Goal: Task Accomplishment & Management: Manage account settings

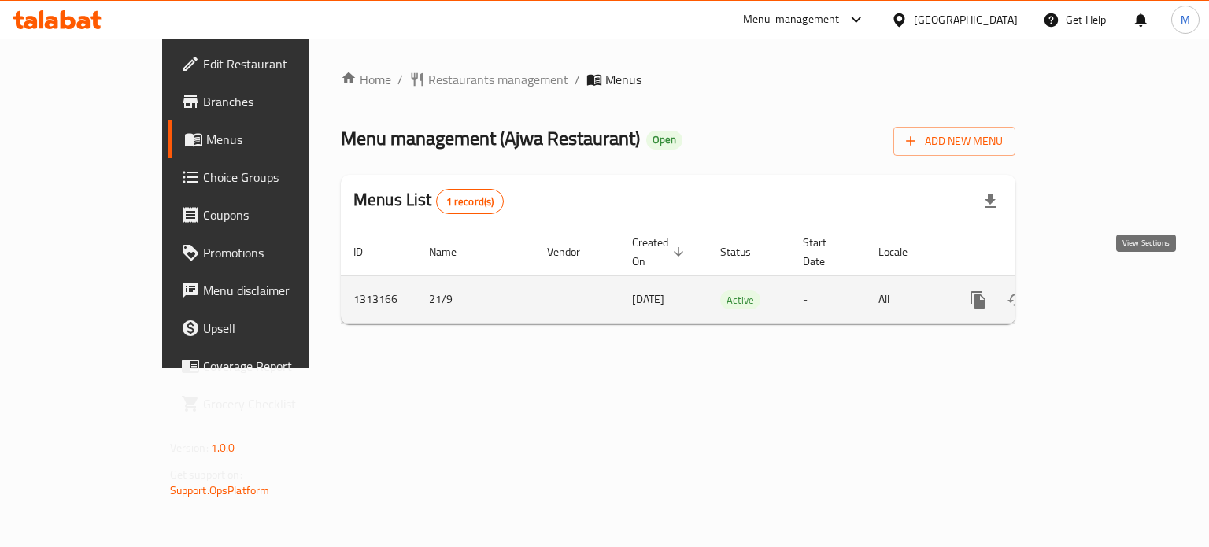
click at [1111, 287] on link "enhanced table" at bounding box center [1092, 300] width 38 height 38
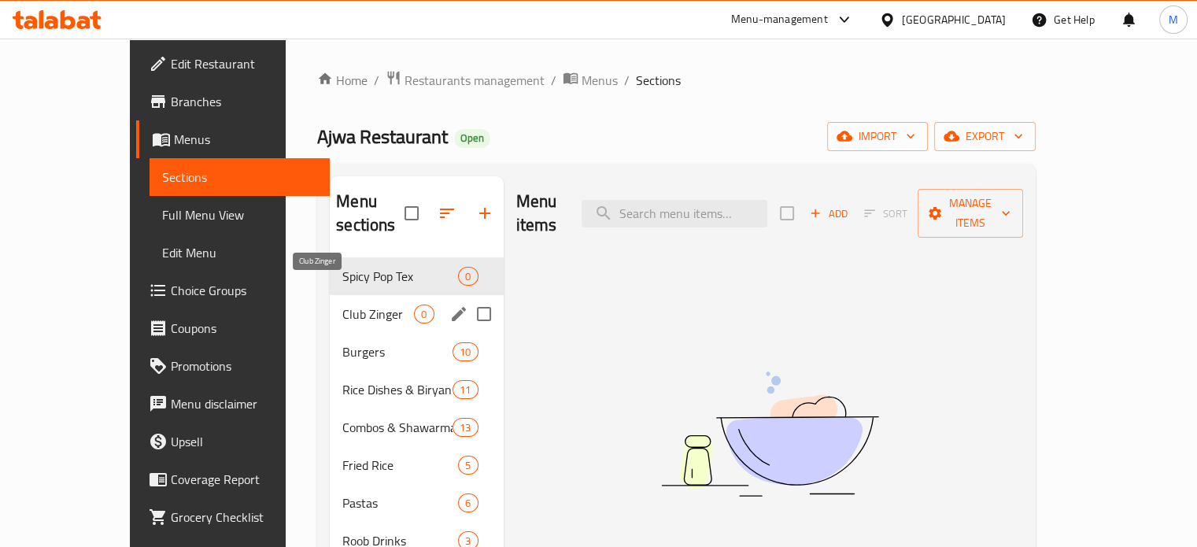
click at [342, 305] on span "Club Zinger" at bounding box center [378, 314] width 72 height 19
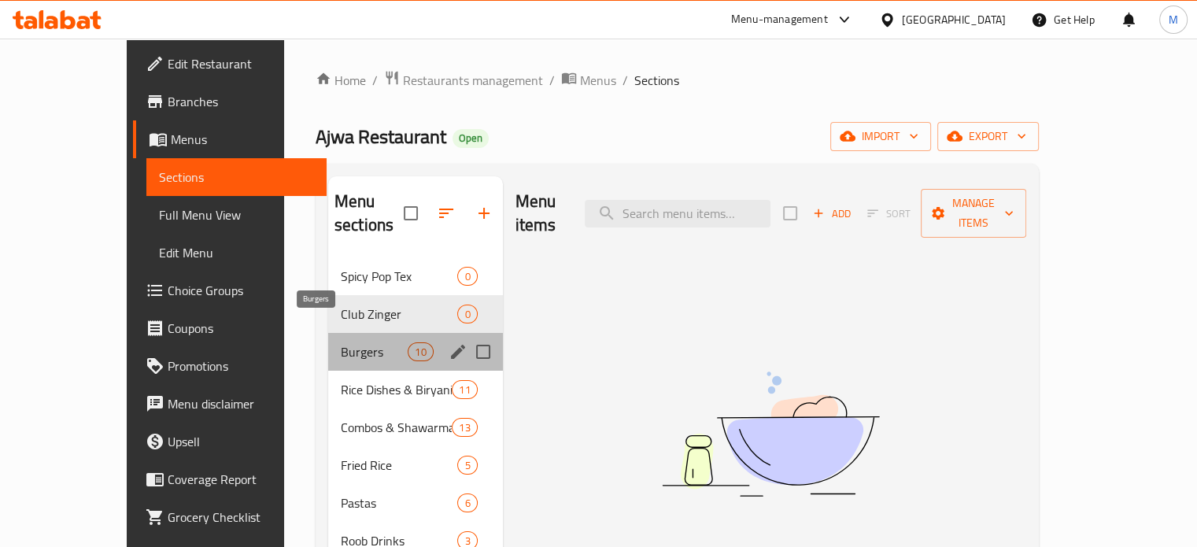
click at [341, 342] on span "Burgers" at bounding box center [374, 351] width 67 height 19
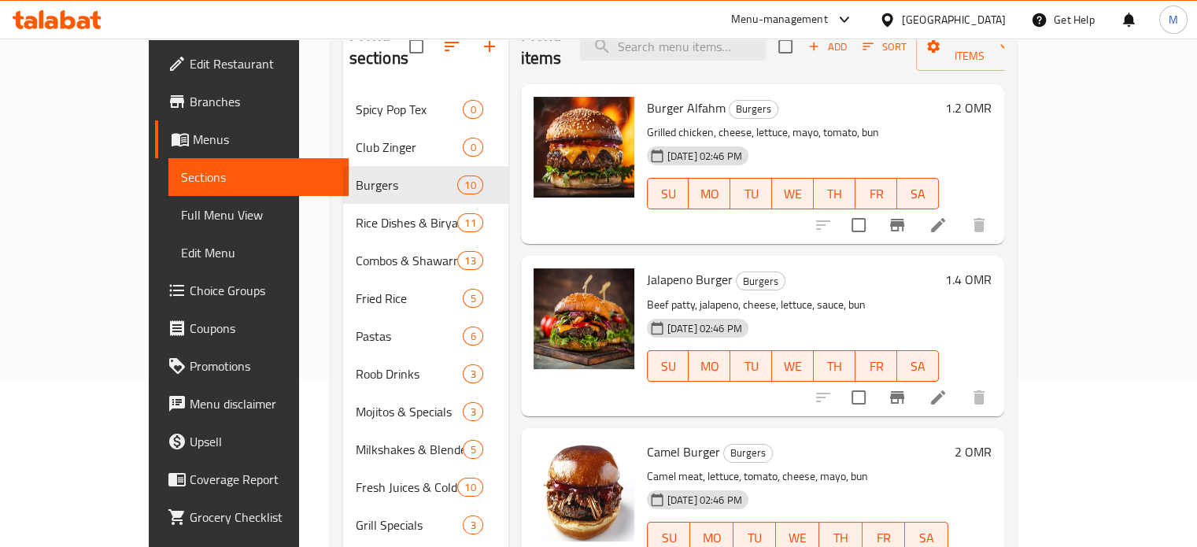
scroll to position [161, 0]
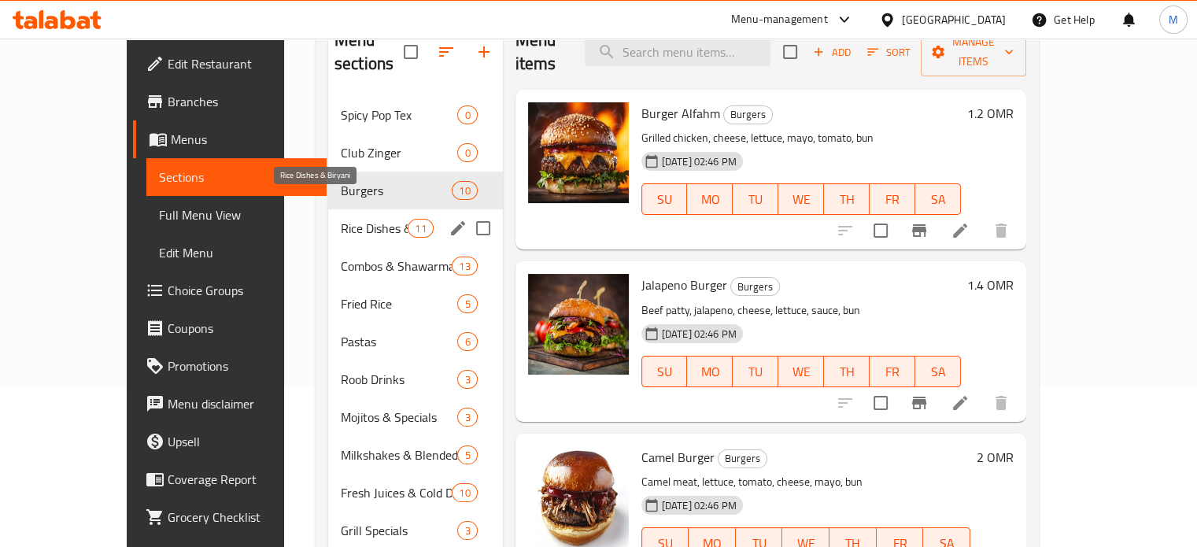
click at [341, 219] on span "Rice Dishes & Biryani" at bounding box center [374, 228] width 67 height 19
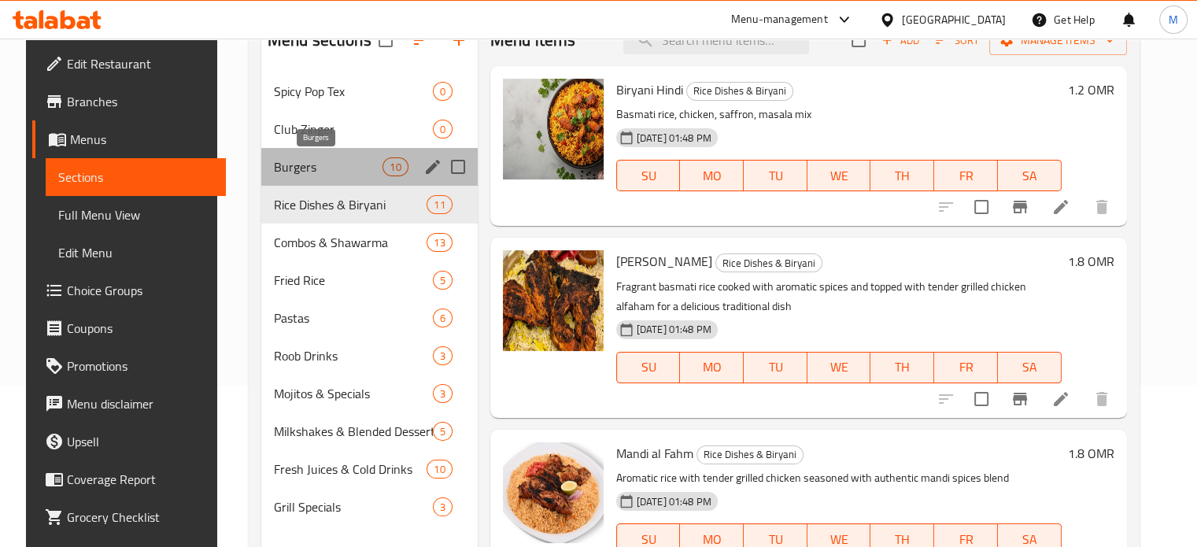
click at [333, 165] on span "Burgers" at bounding box center [328, 166] width 109 height 19
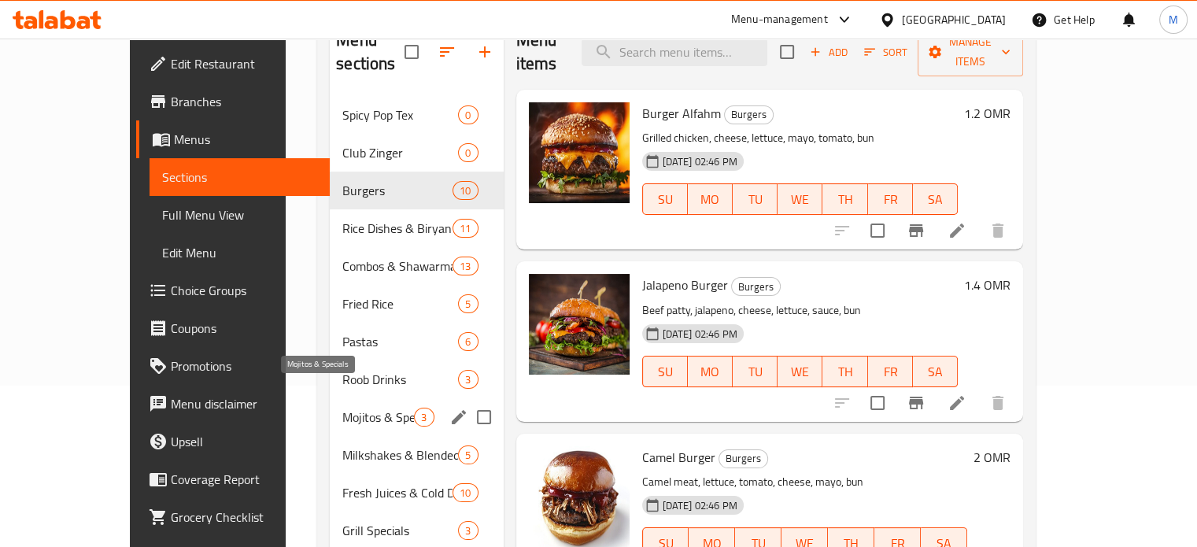
click at [342, 408] on span "Mojitos & Specials" at bounding box center [378, 417] width 72 height 19
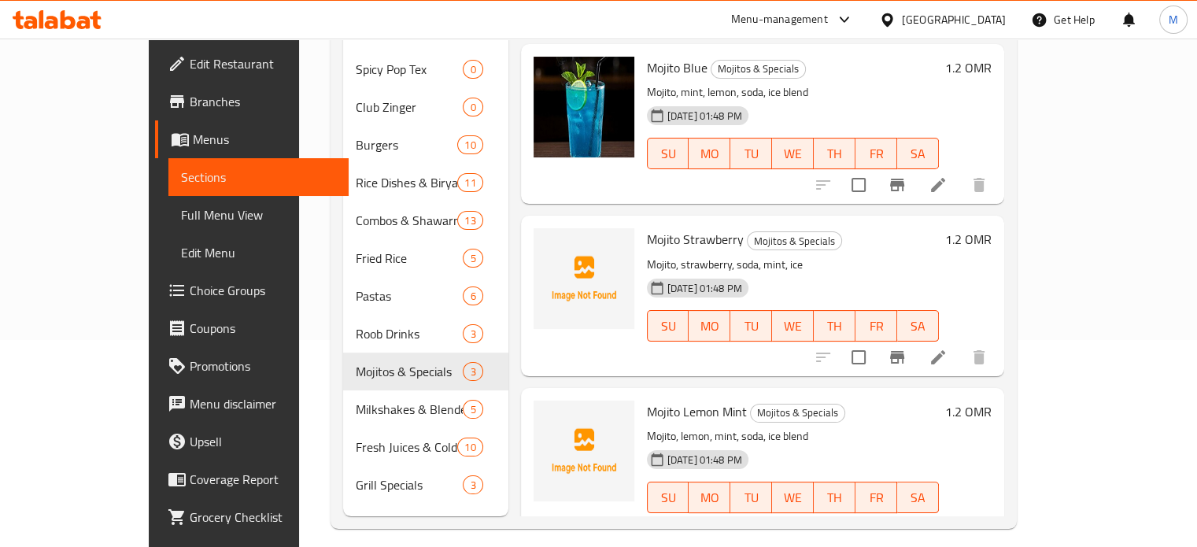
scroll to position [220, 0]
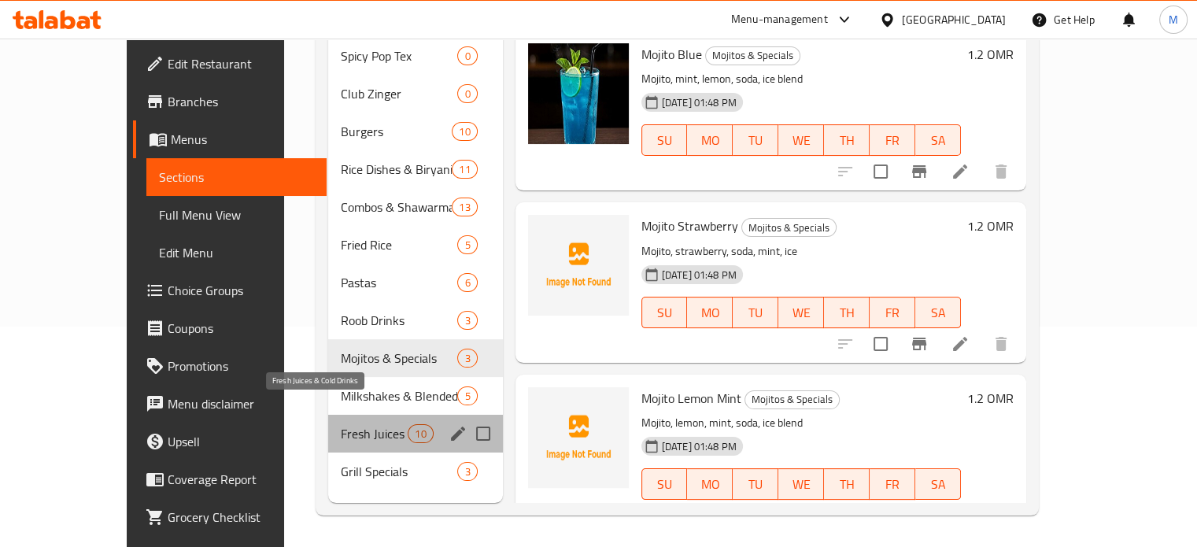
click at [341, 424] on span "Fresh Juices & Cold Drinks" at bounding box center [374, 433] width 67 height 19
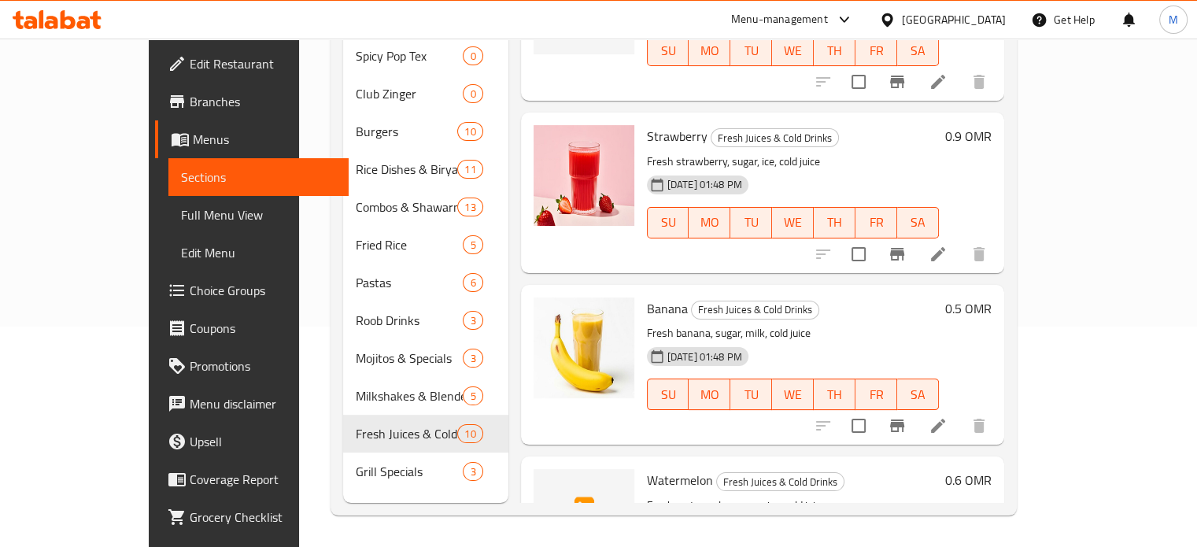
scroll to position [1143, 0]
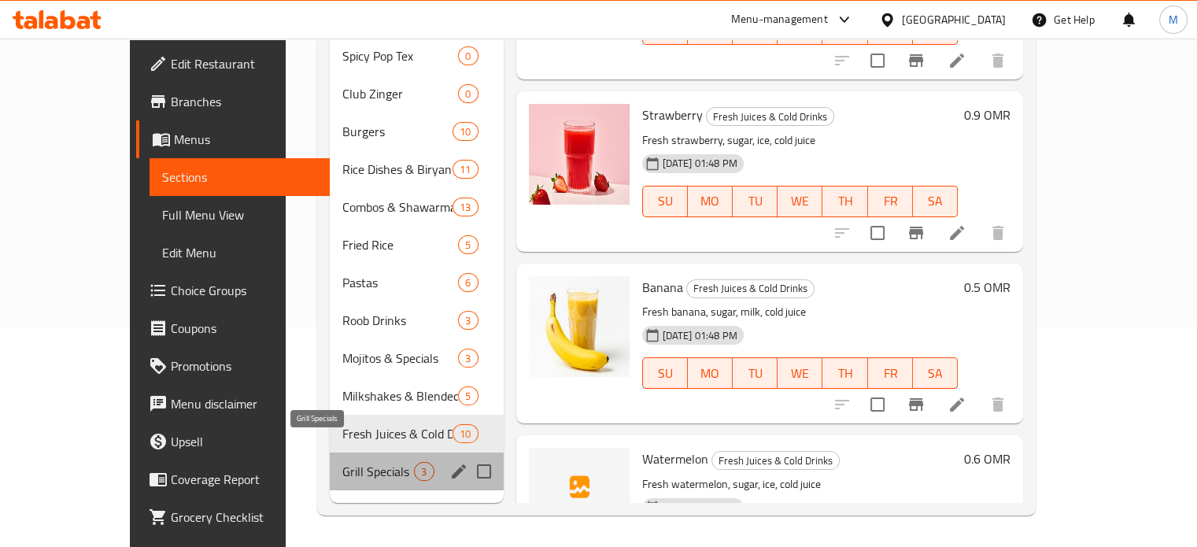
click at [370, 462] on span "Grill Specials" at bounding box center [378, 471] width 72 height 19
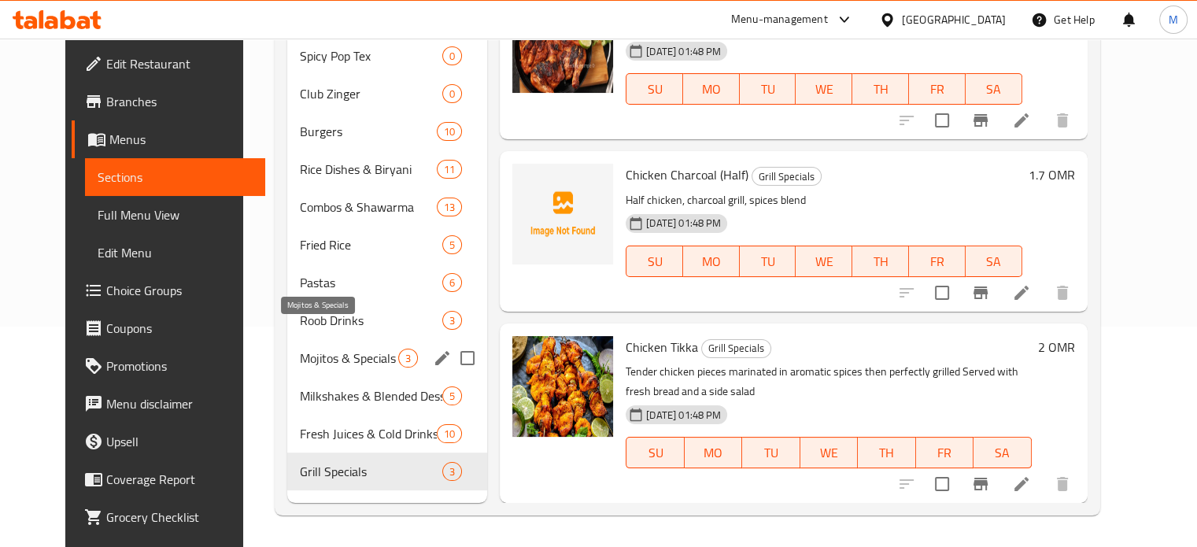
click at [318, 349] on span "Mojitos & Specials" at bounding box center [349, 358] width 98 height 19
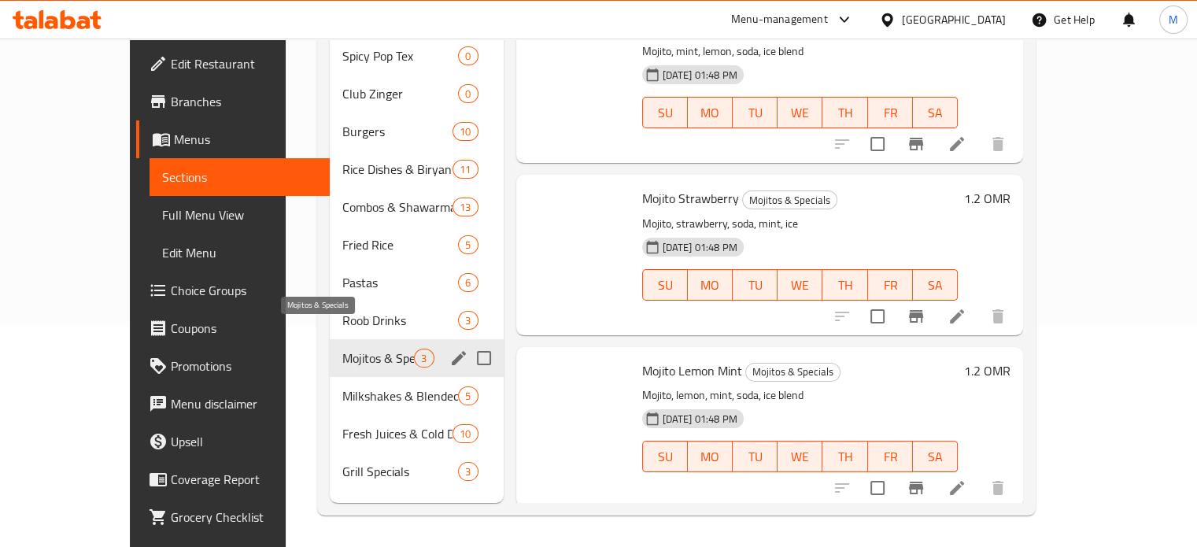
scroll to position [8, 0]
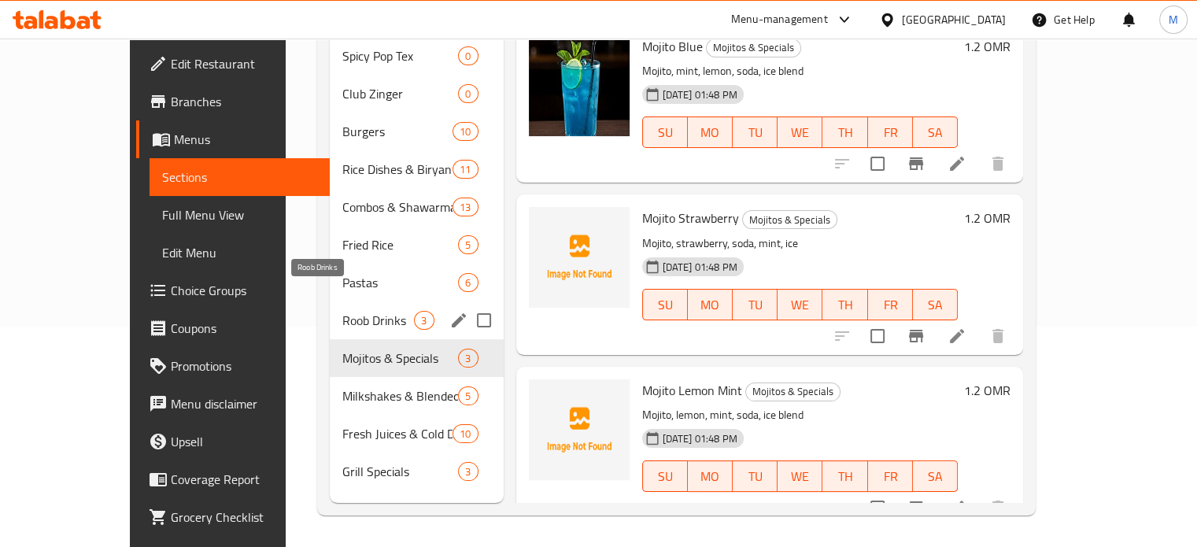
click at [342, 311] on span "Roob Drinks" at bounding box center [378, 320] width 72 height 19
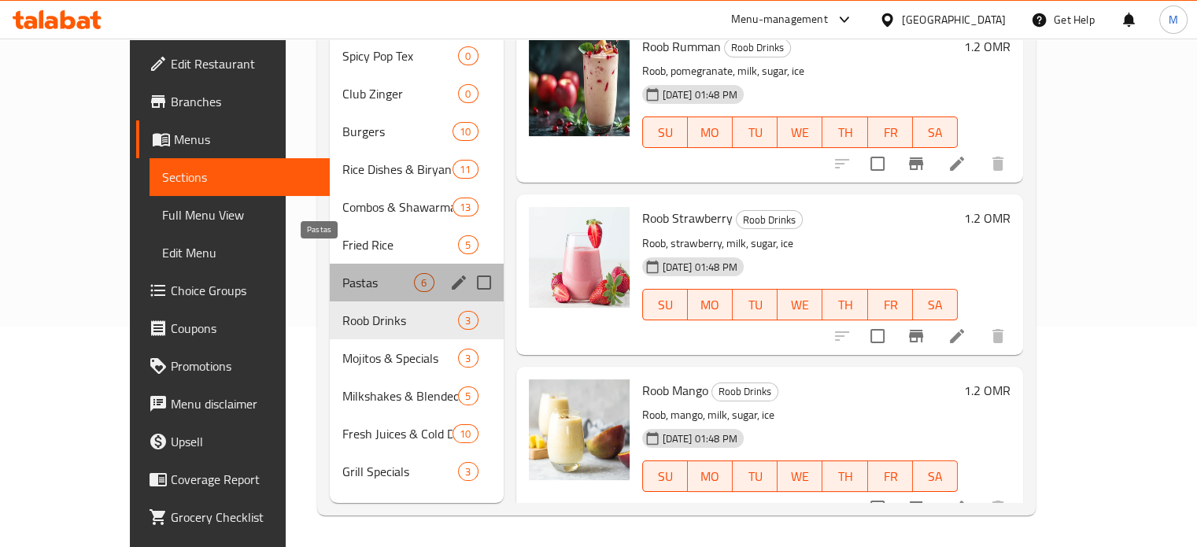
click at [342, 273] on span "Pastas" at bounding box center [378, 282] width 72 height 19
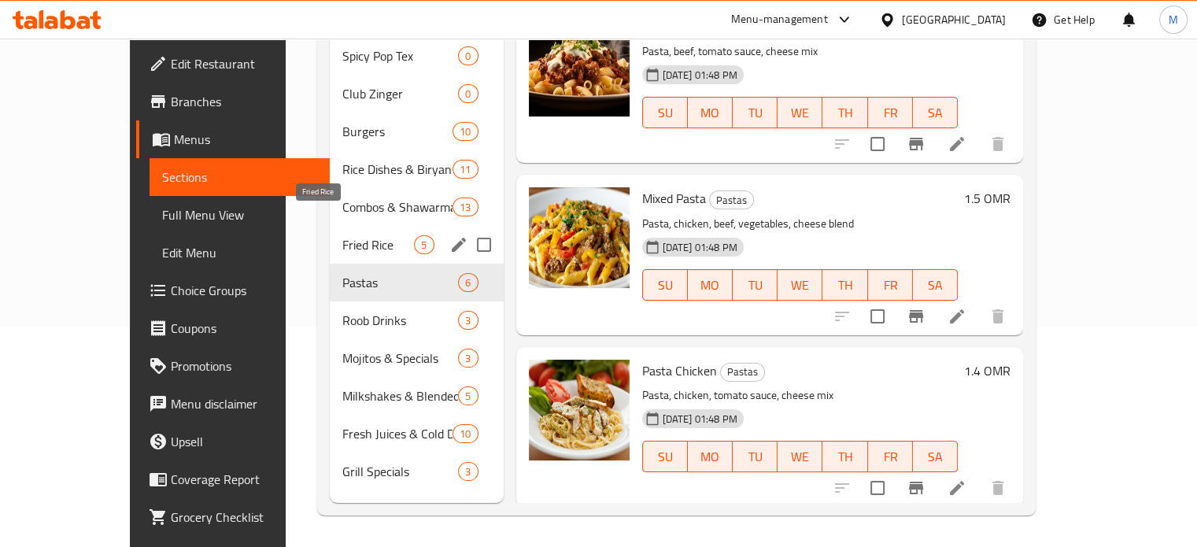
click at [342, 235] on span "Fried Rice" at bounding box center [378, 244] width 72 height 19
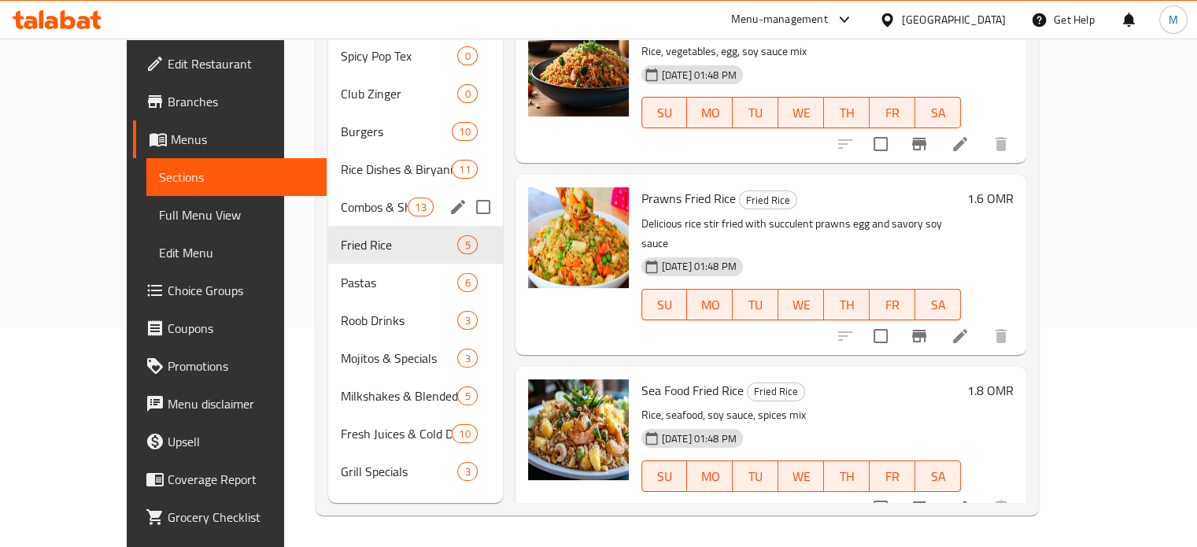
click at [328, 188] on div "Combos & Shawarma 13" at bounding box center [415, 207] width 175 height 38
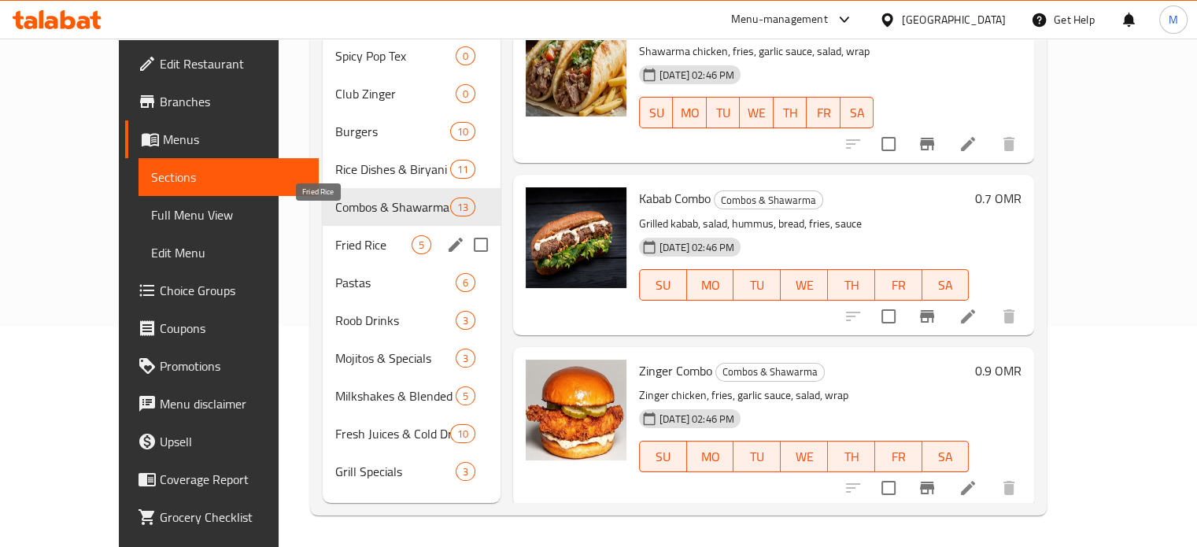
click at [335, 235] on span "Fried Rice" at bounding box center [373, 244] width 76 height 19
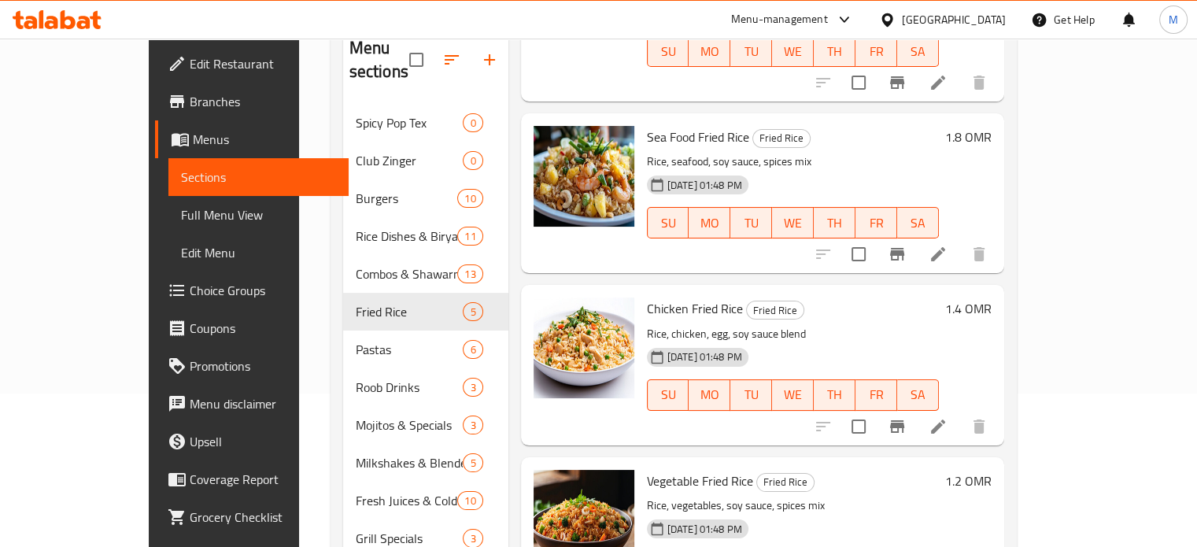
scroll to position [352, 0]
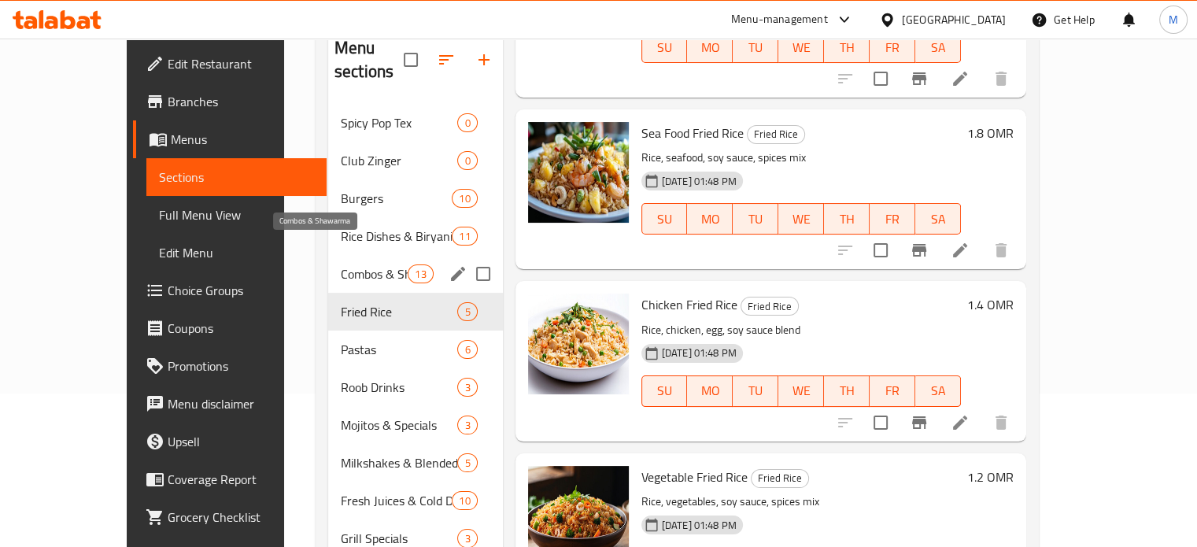
click at [341, 265] on span "Combos & Shawarma" at bounding box center [374, 274] width 67 height 19
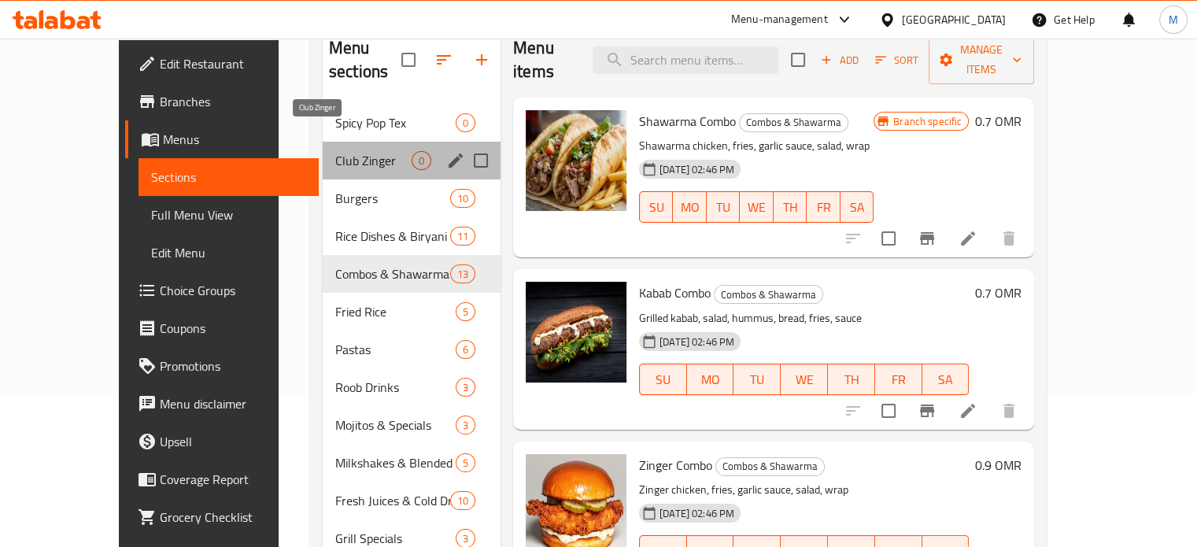
click at [335, 151] on span "Club Zinger" at bounding box center [373, 160] width 76 height 19
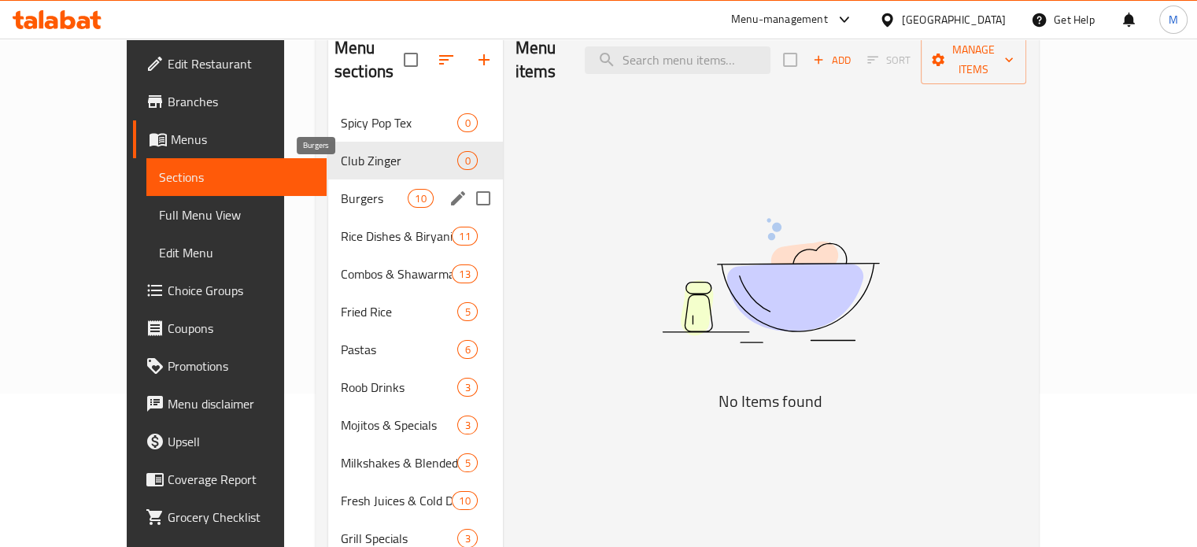
click at [341, 189] on span "Burgers" at bounding box center [374, 198] width 67 height 19
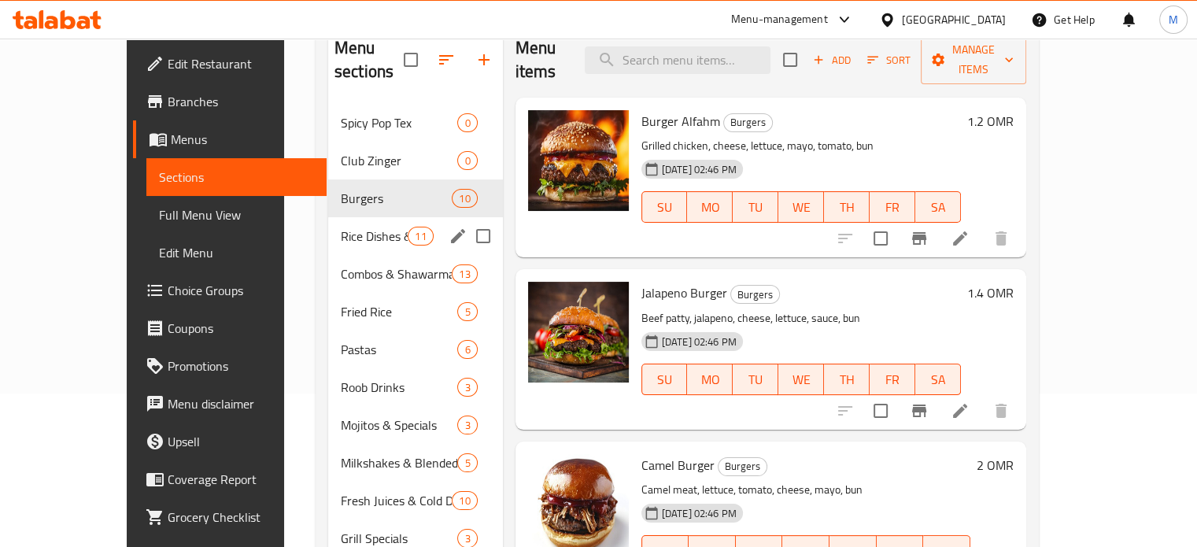
click at [329, 217] on div "Rice Dishes & Biryani 11" at bounding box center [415, 236] width 175 height 38
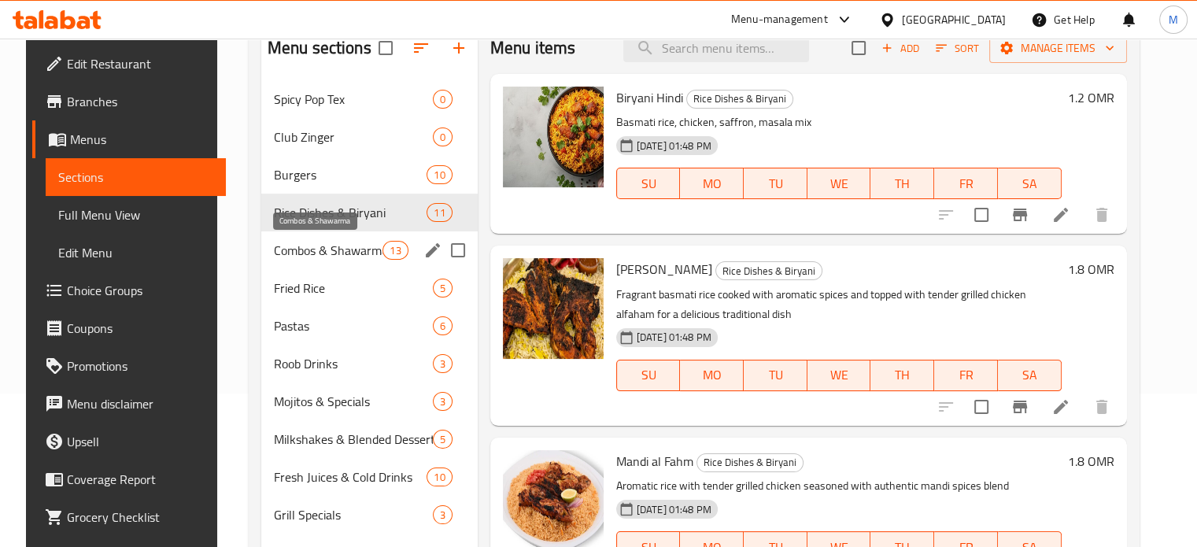
click at [331, 242] on span "Combos & Shawarma" at bounding box center [328, 250] width 109 height 19
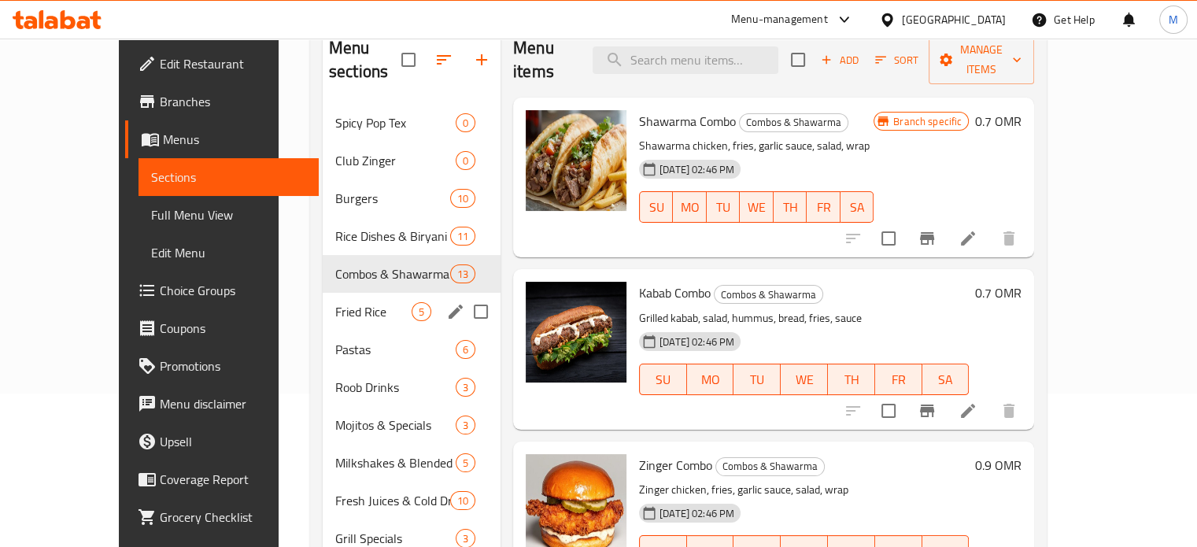
click at [327, 305] on div "Fried Rice 5" at bounding box center [412, 312] width 178 height 38
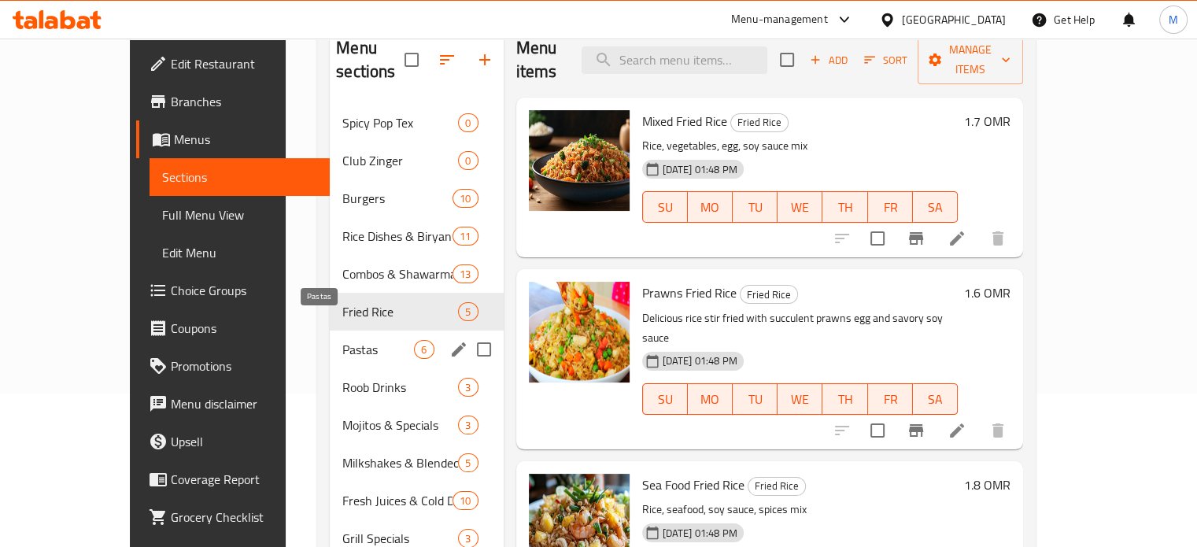
click at [342, 340] on span "Pastas" at bounding box center [378, 349] width 72 height 19
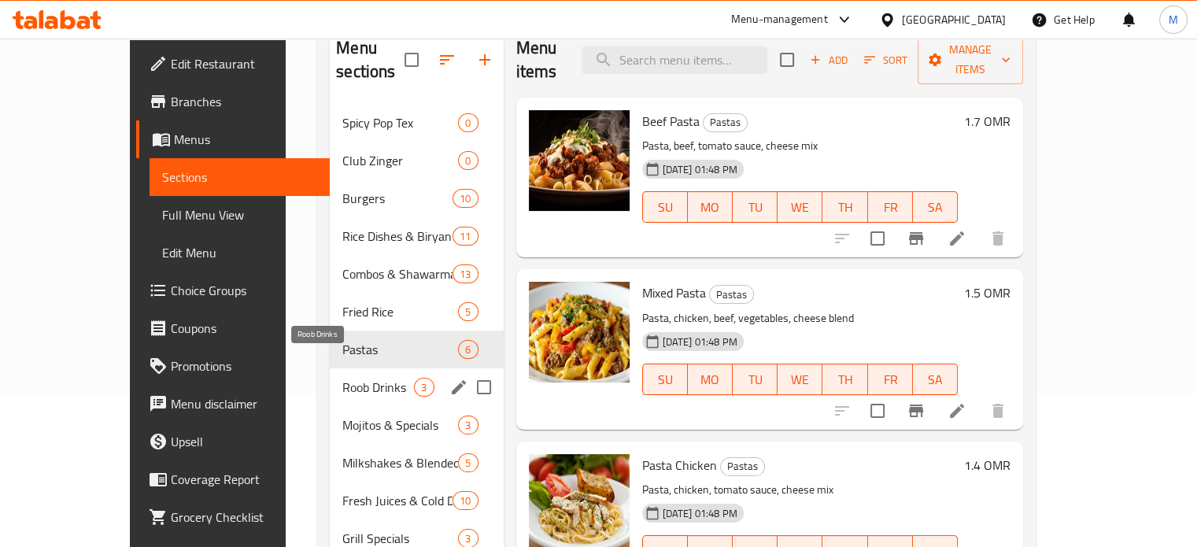
click at [354, 378] on span "Roob Drinks" at bounding box center [378, 387] width 72 height 19
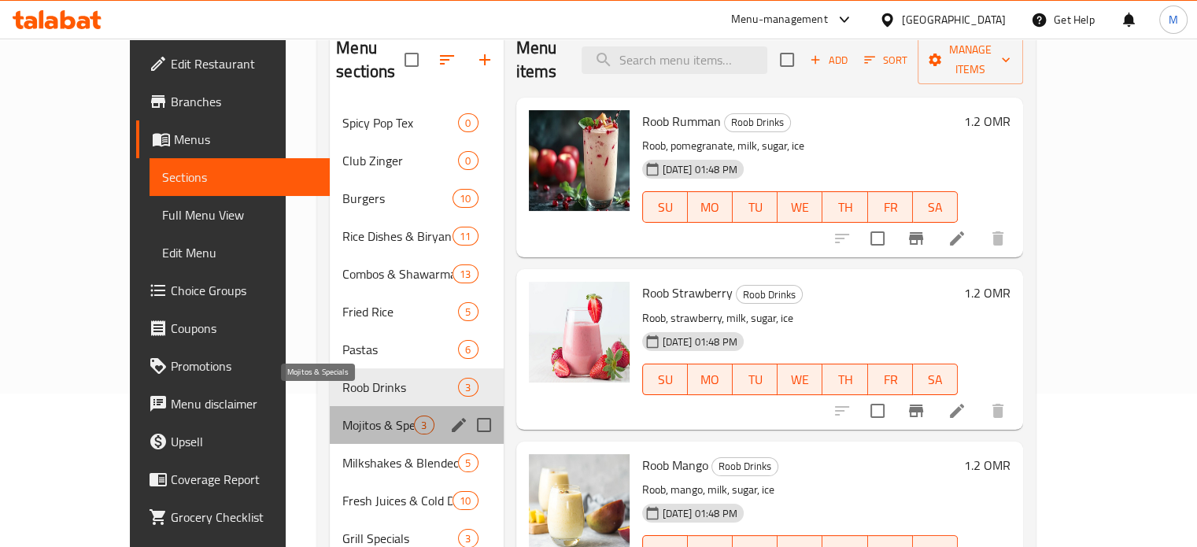
click at [346, 416] on span "Mojitos & Specials" at bounding box center [378, 425] width 72 height 19
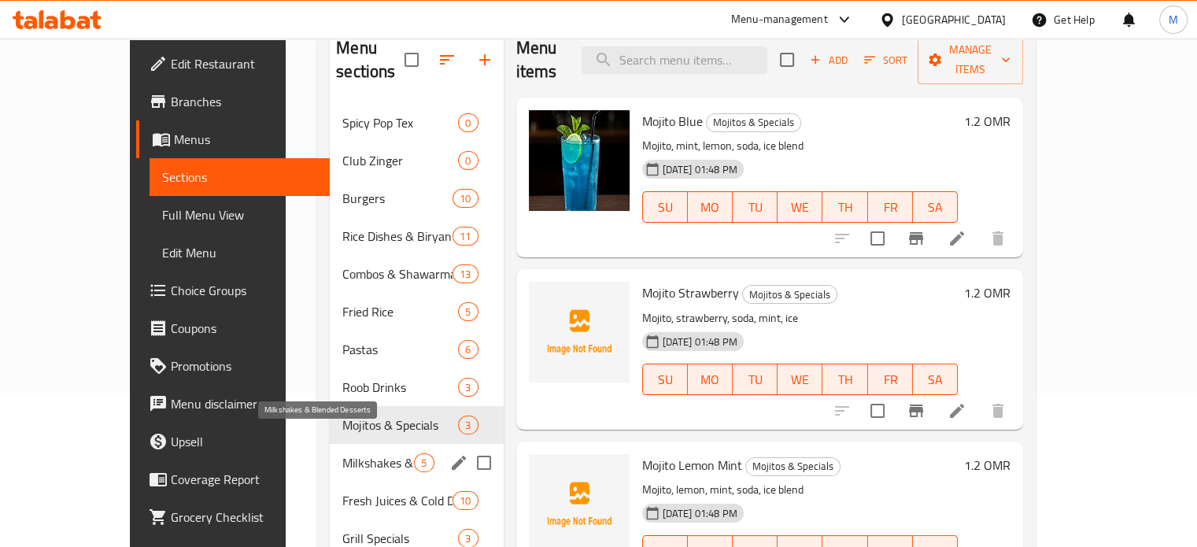
click at [345, 453] on span "Milkshakes & Blended Desserts" at bounding box center [378, 462] width 72 height 19
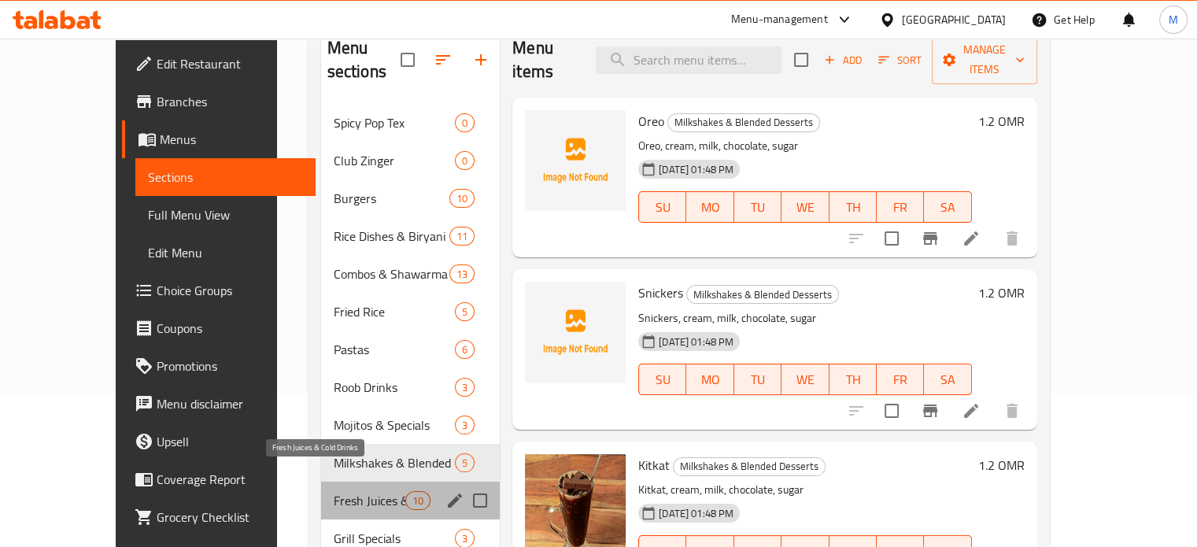
click at [340, 491] on span "Fresh Juices & Cold Drinks" at bounding box center [370, 500] width 72 height 19
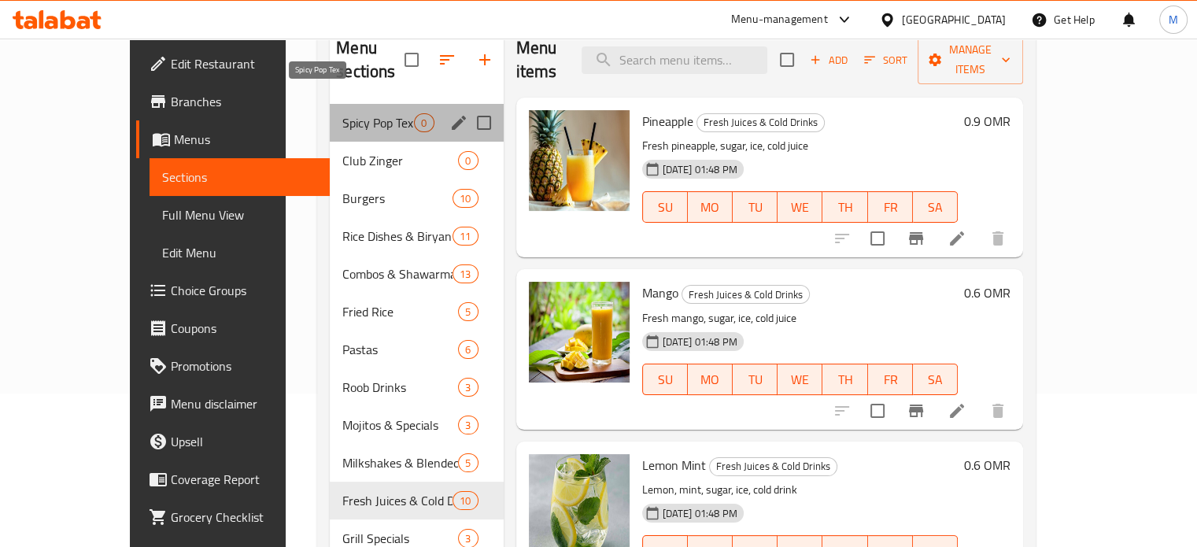
click at [342, 113] on span "Spicy Pop Tex" at bounding box center [378, 122] width 72 height 19
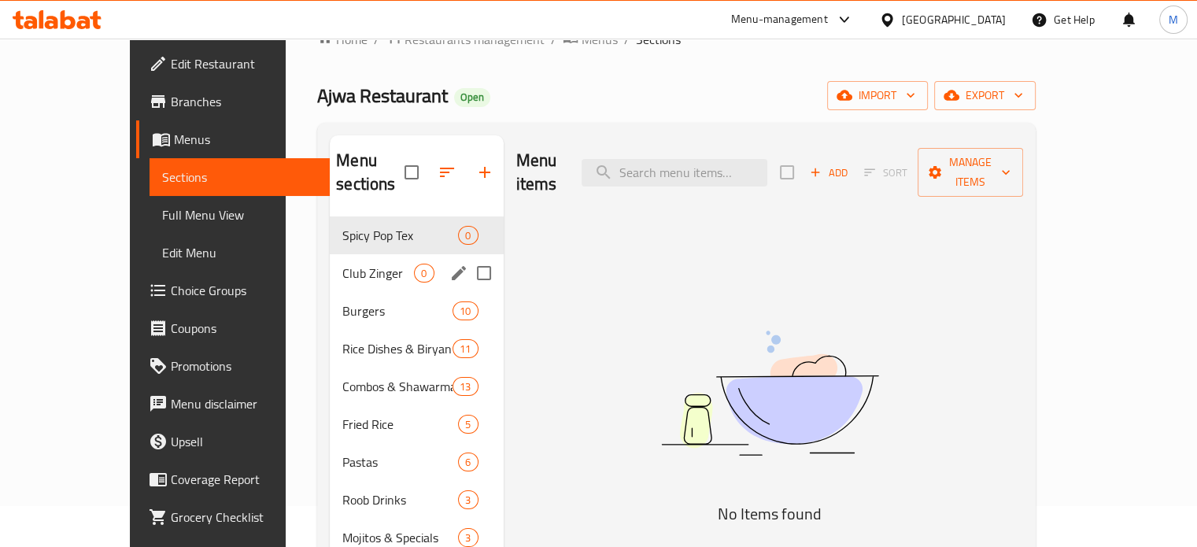
scroll to position [79, 0]
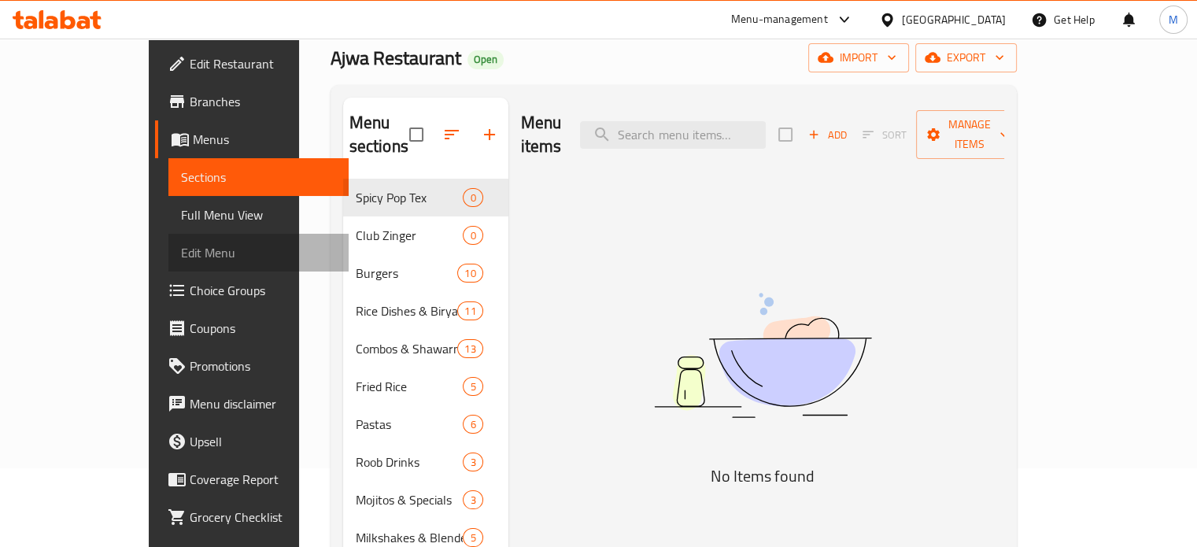
click at [181, 250] on span "Edit Menu" at bounding box center [258, 252] width 155 height 19
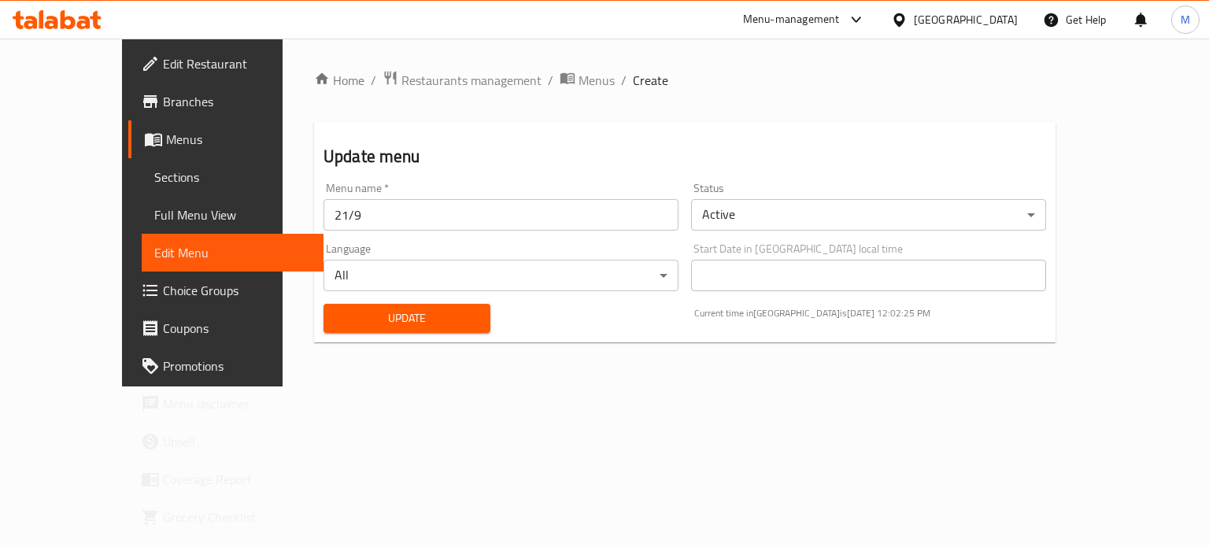
click at [154, 213] on span "Full Menu View" at bounding box center [232, 214] width 157 height 19
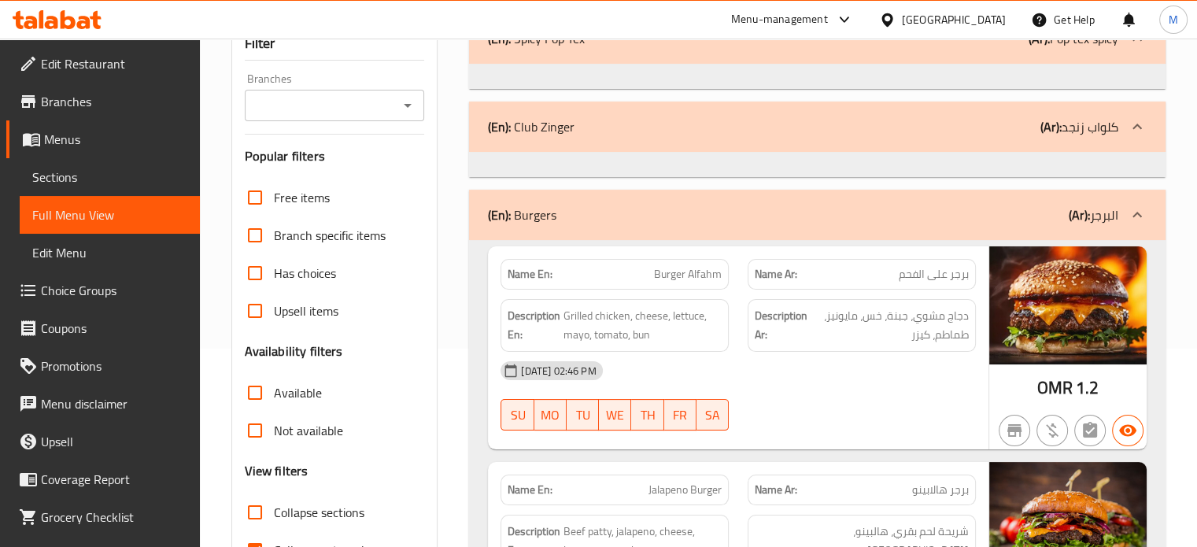
scroll to position [236, 0]
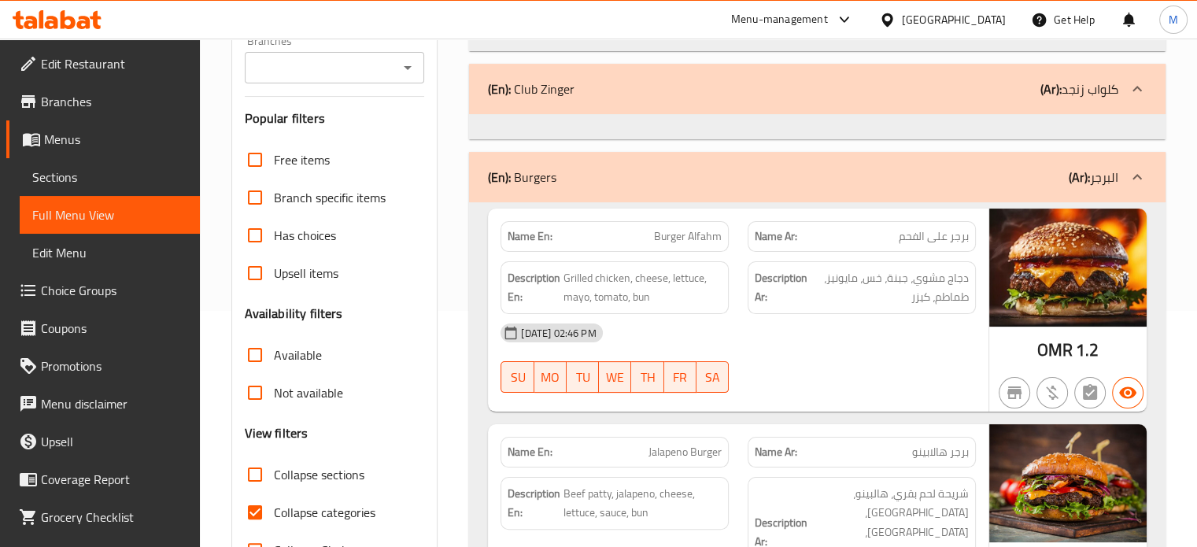
click at [82, 176] on span "Sections" at bounding box center [109, 177] width 155 height 19
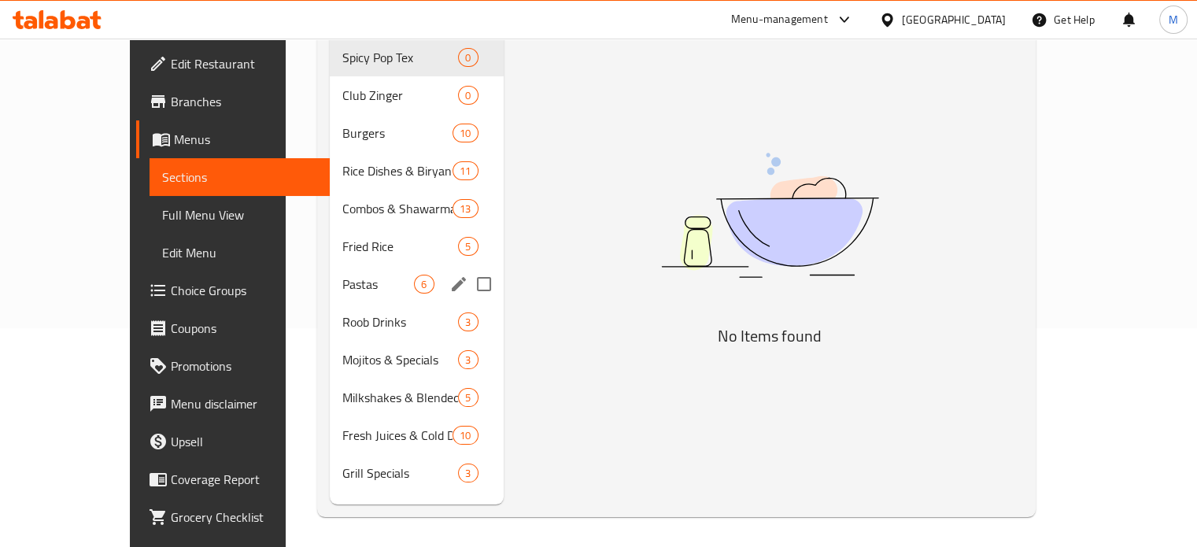
scroll to position [220, 0]
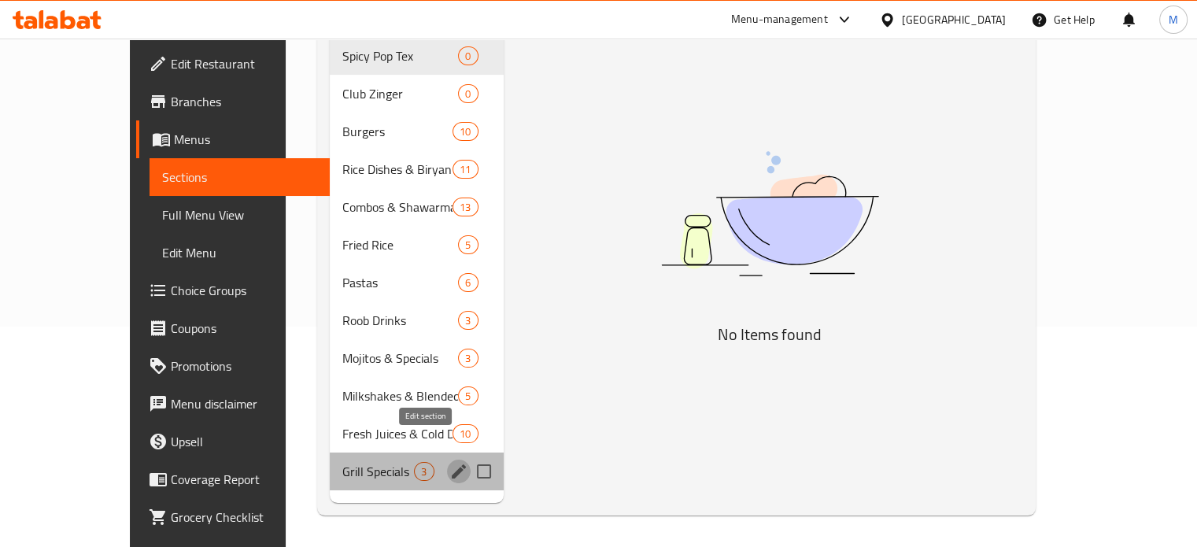
click at [450, 462] on icon "edit" at bounding box center [459, 471] width 19 height 19
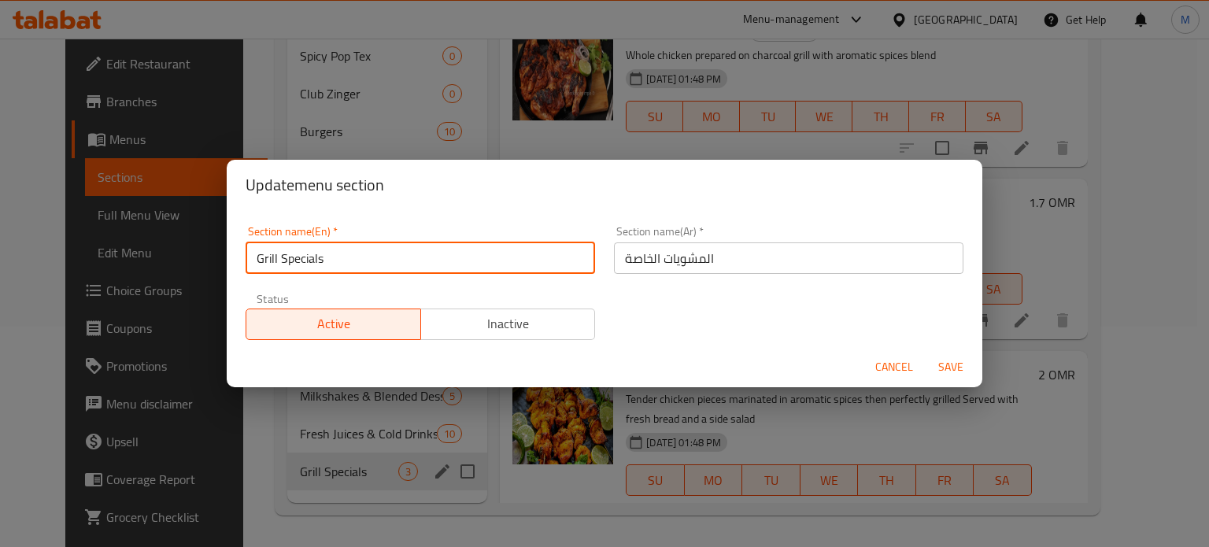
drag, startPoint x: 344, startPoint y: 257, endPoint x: 232, endPoint y: 262, distance: 111.9
click at [232, 262] on div "Section name(En)   * Grill Specials Section name(En) * Section name(Ar)   * الم…" at bounding box center [605, 278] width 756 height 136
type input "Grills"
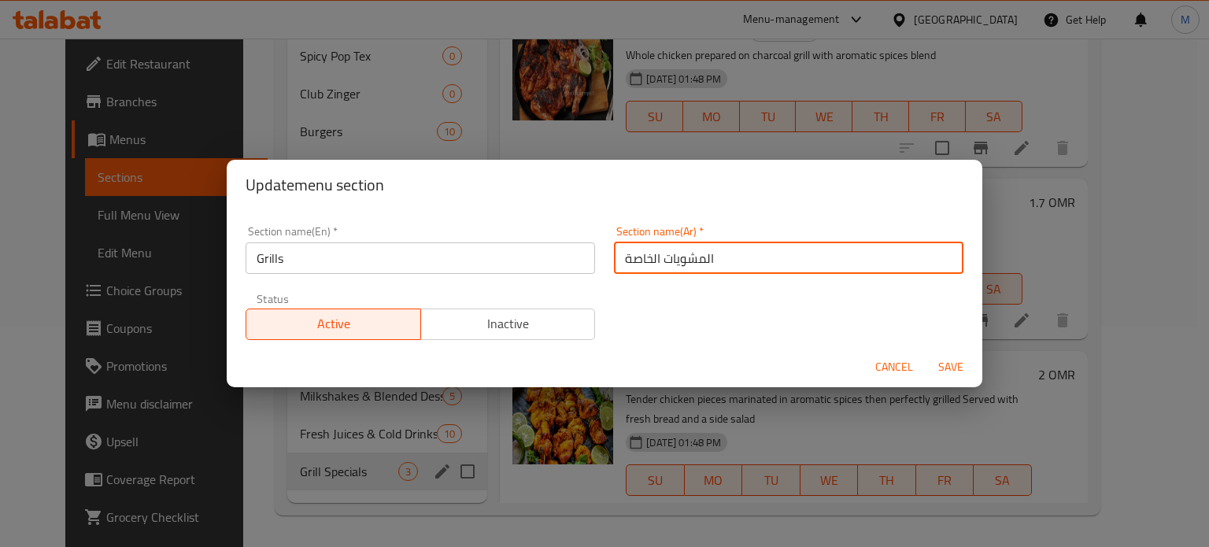
drag, startPoint x: 653, startPoint y: 257, endPoint x: 613, endPoint y: 261, distance: 40.3
click at [614, 261] on input "المشويات الخاصة" at bounding box center [789, 257] width 350 height 31
type input "المشويات"
click at [945, 364] on span "Save" at bounding box center [951, 367] width 38 height 20
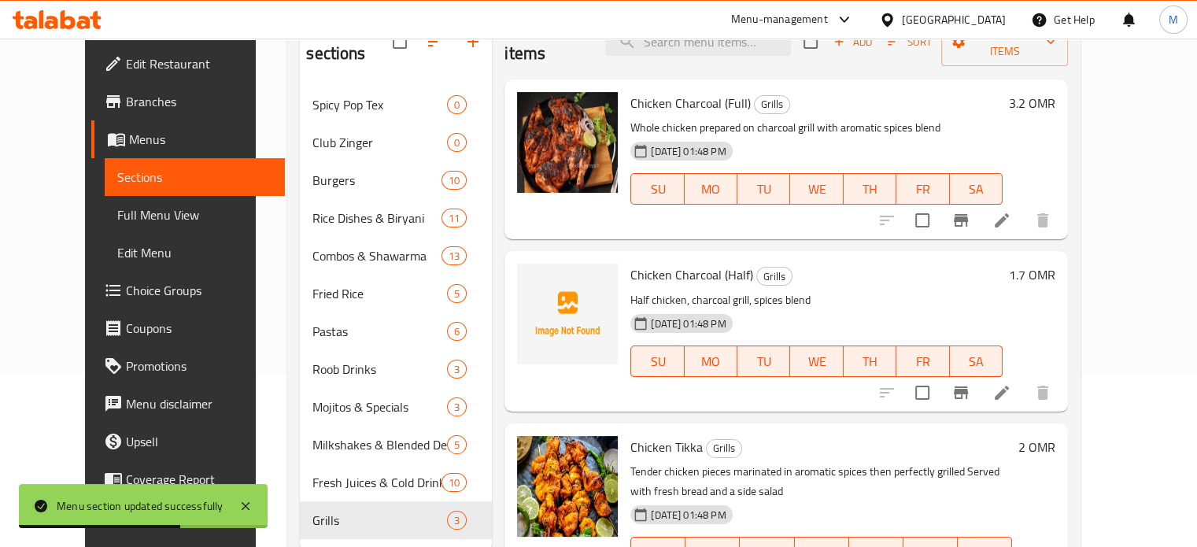
scroll to position [170, 0]
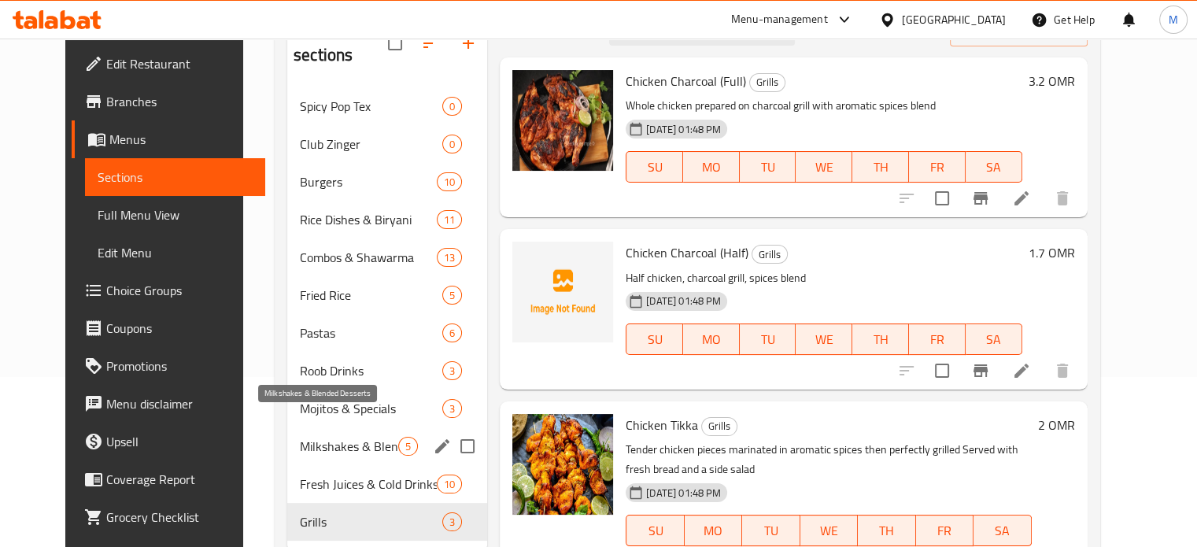
click at [330, 437] on span "Milkshakes & Blended Desserts" at bounding box center [349, 446] width 98 height 19
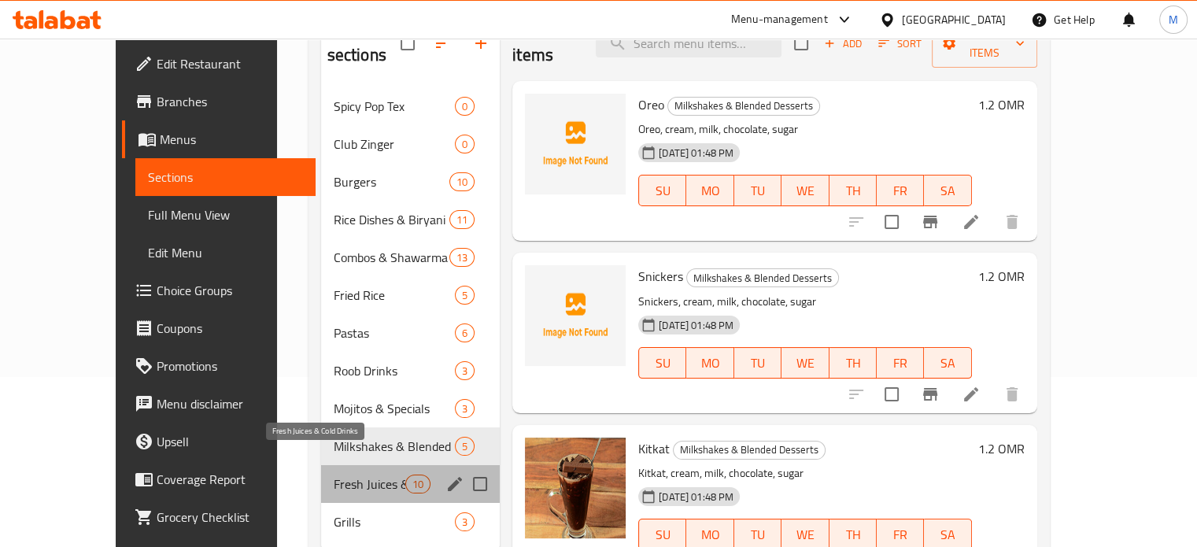
click at [334, 475] on span "Fresh Juices & Cold Drinks" at bounding box center [370, 484] width 72 height 19
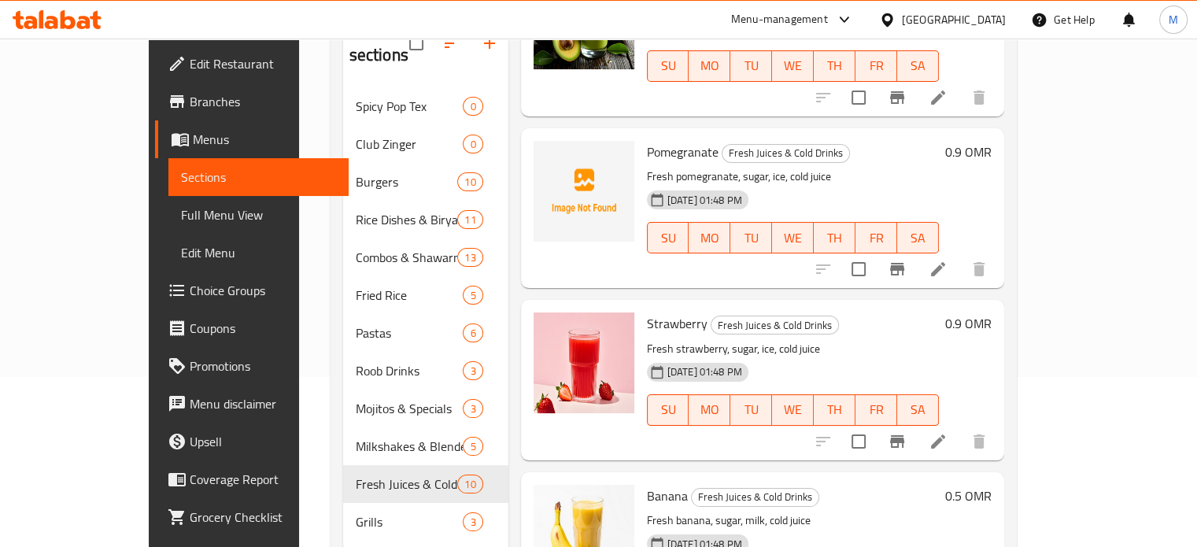
scroll to position [1023, 0]
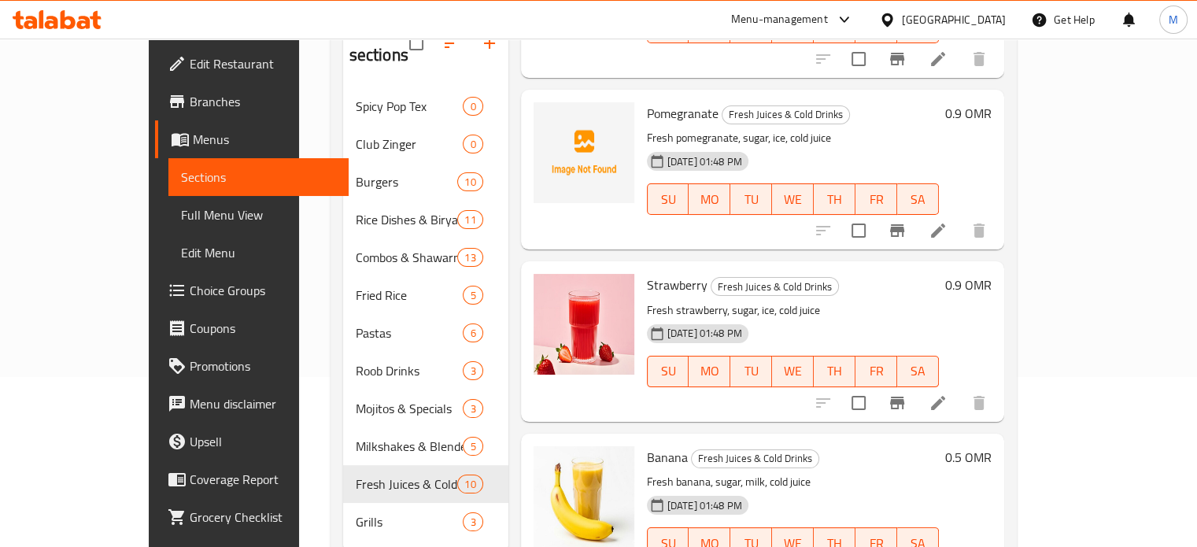
click at [546, 160] on div at bounding box center [584, 152] width 101 height 101
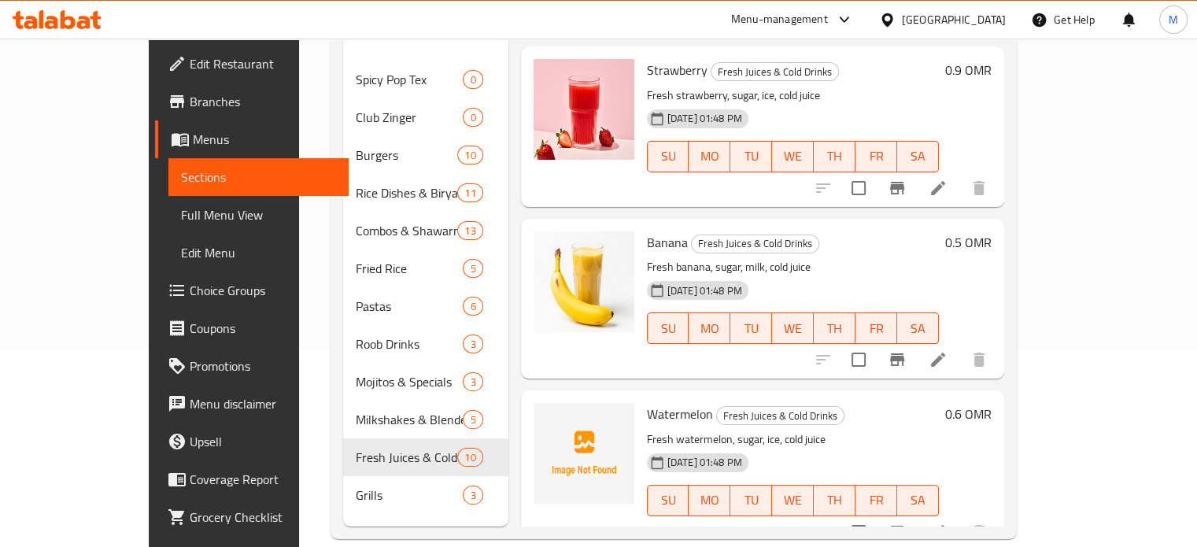
scroll to position [220, 0]
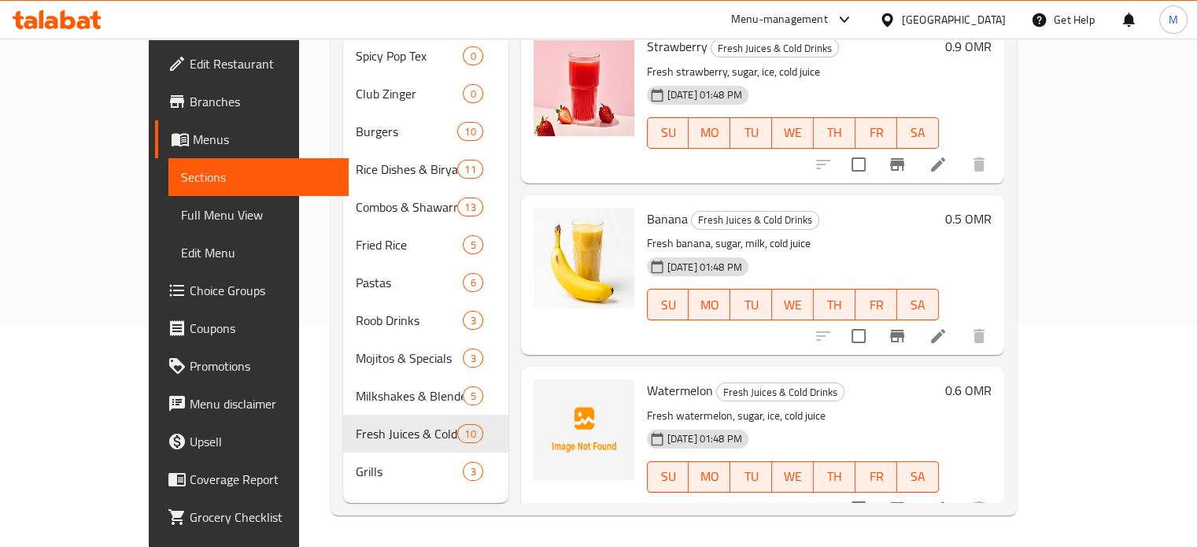
click at [534, 379] on div at bounding box center [584, 429] width 101 height 101
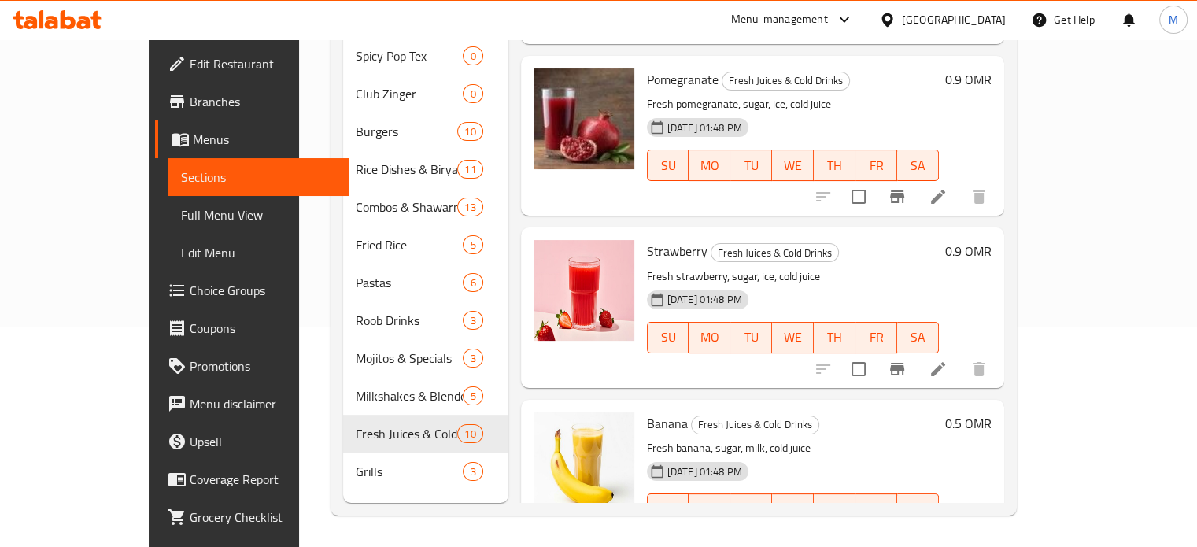
scroll to position [1022, 0]
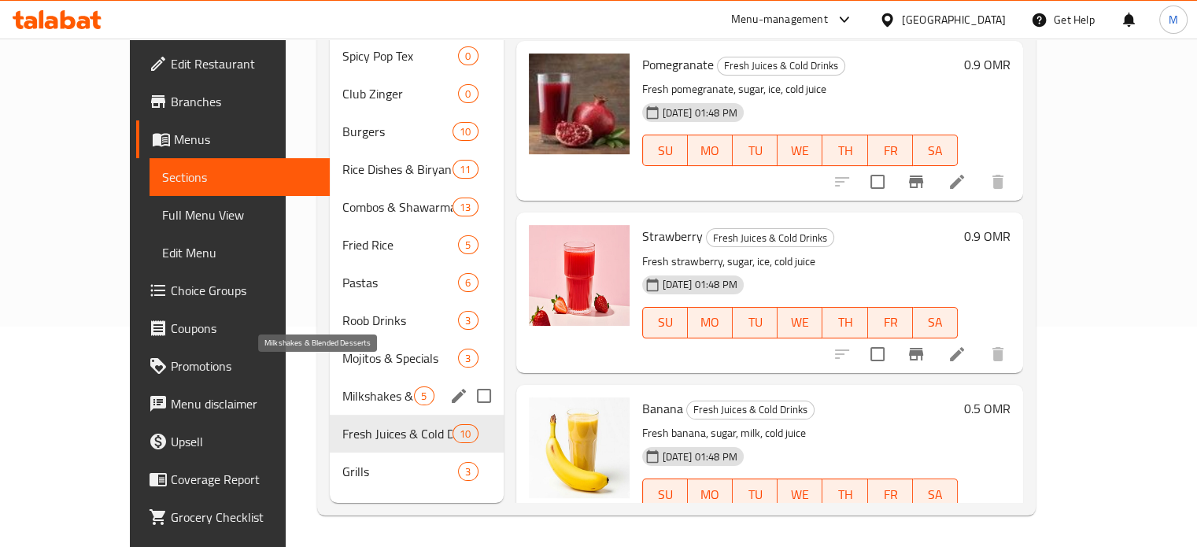
click at [342, 387] on span "Milkshakes & Blended Desserts" at bounding box center [378, 396] width 72 height 19
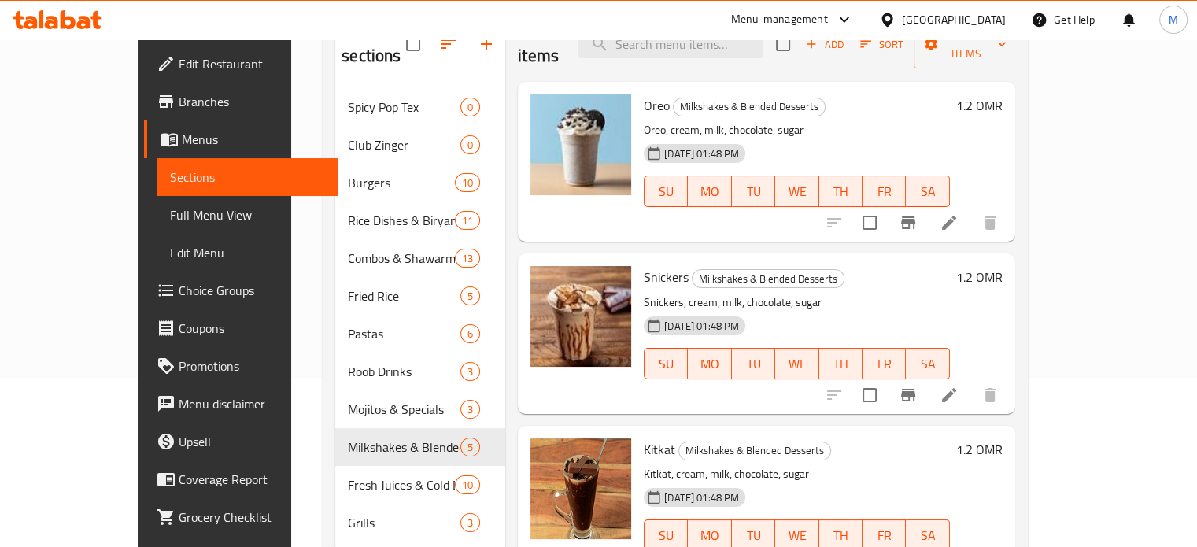
scroll to position [142, 0]
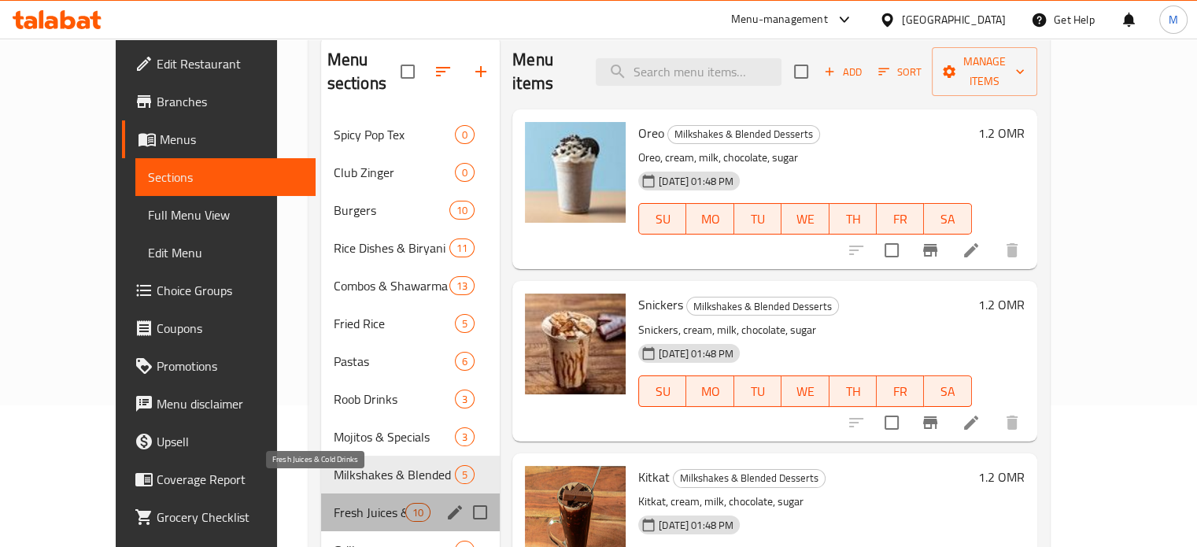
click at [334, 503] on span "Fresh Juices & Cold Drinks" at bounding box center [370, 512] width 72 height 19
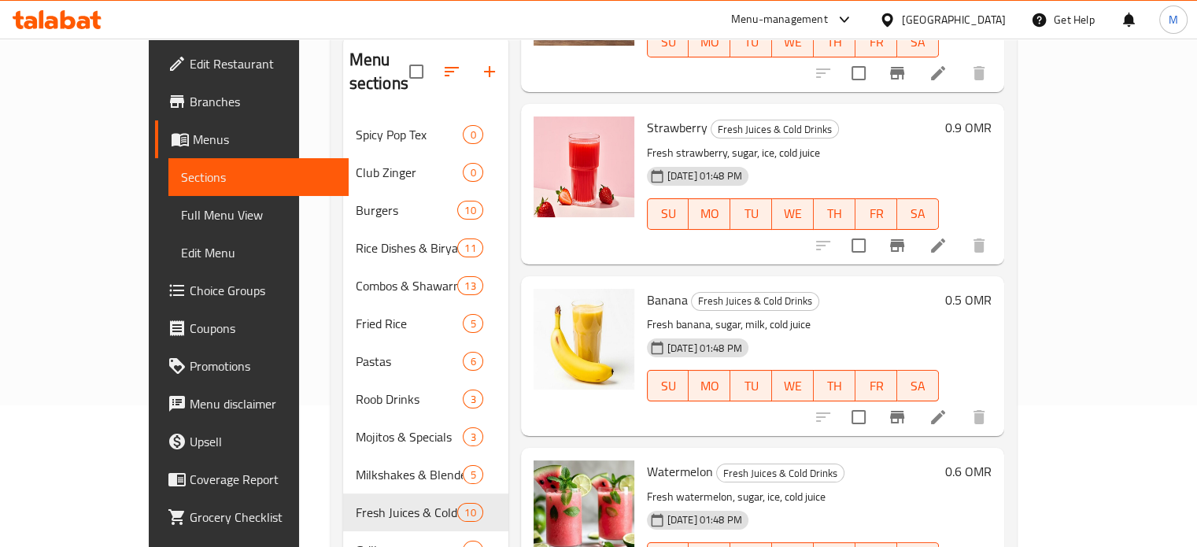
scroll to position [1212, 0]
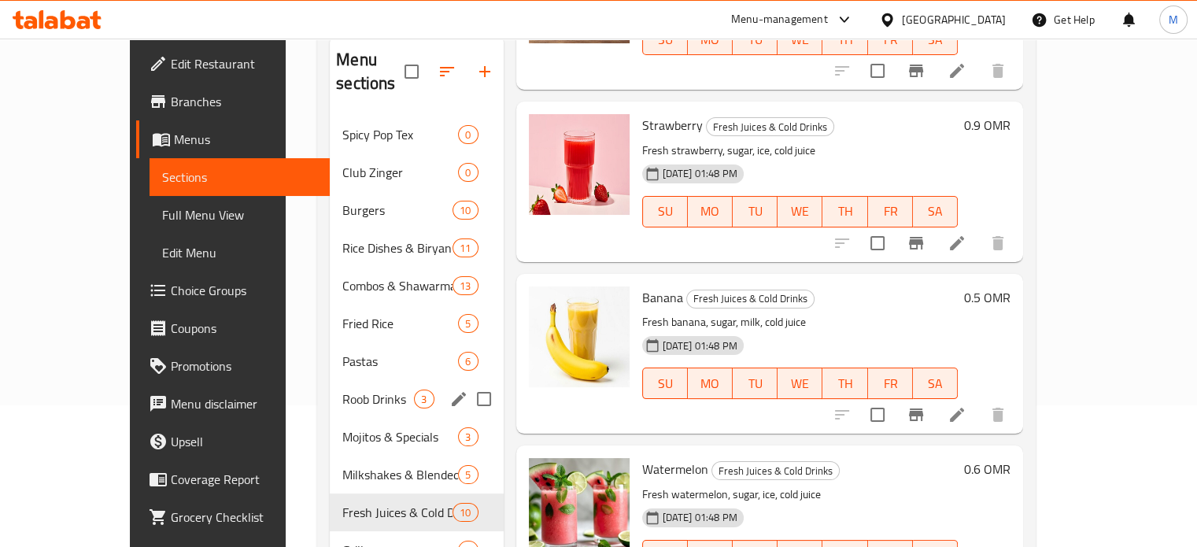
click at [330, 380] on div "Roob Drinks 3" at bounding box center [416, 399] width 173 height 38
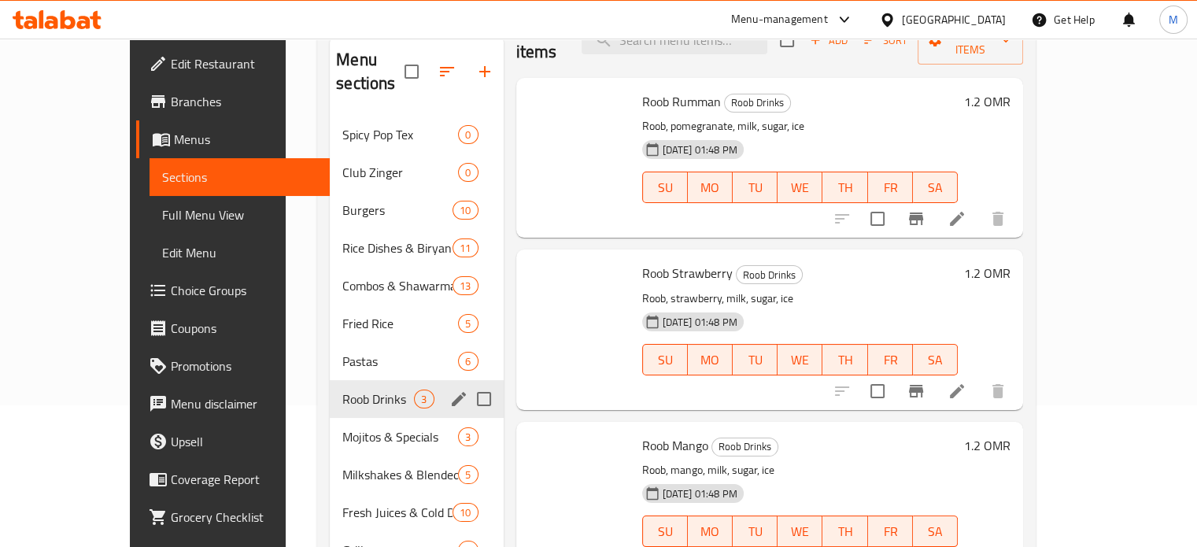
scroll to position [8, 0]
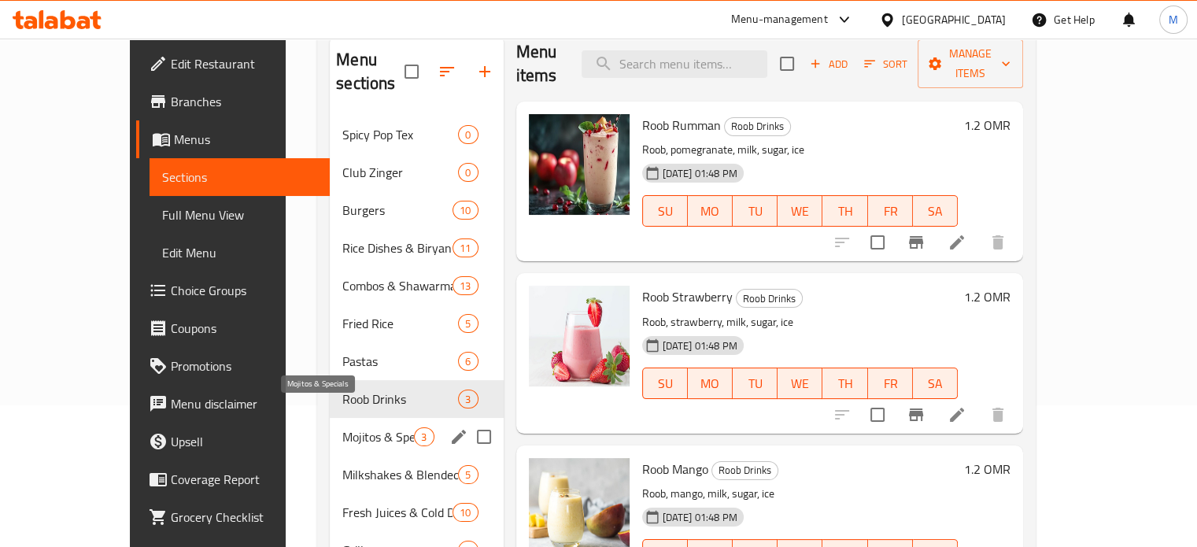
click at [345, 427] on span "Mojitos & Specials" at bounding box center [378, 436] width 72 height 19
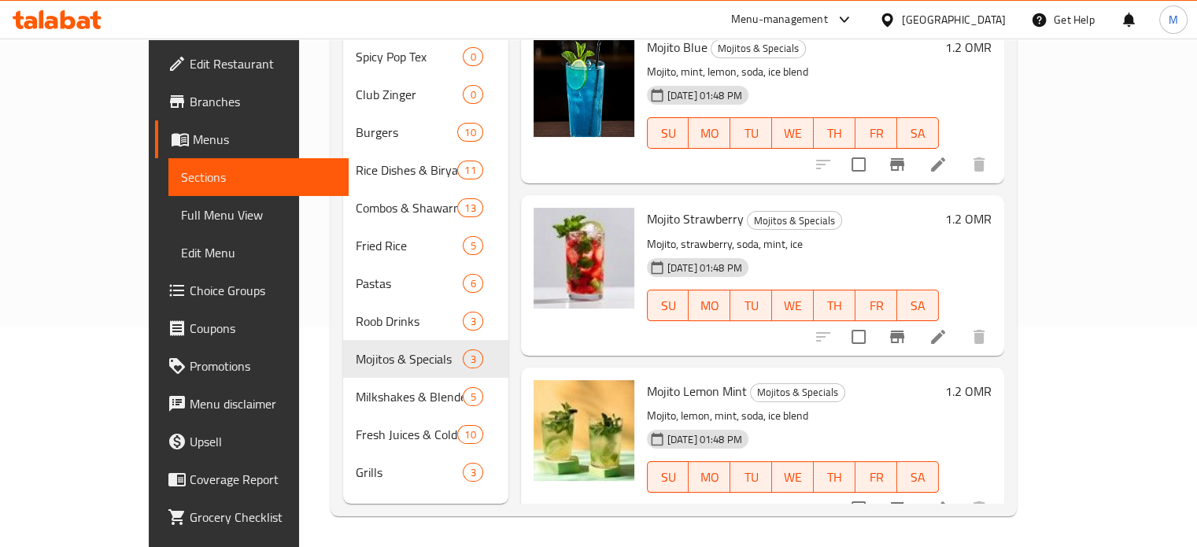
scroll to position [220, 0]
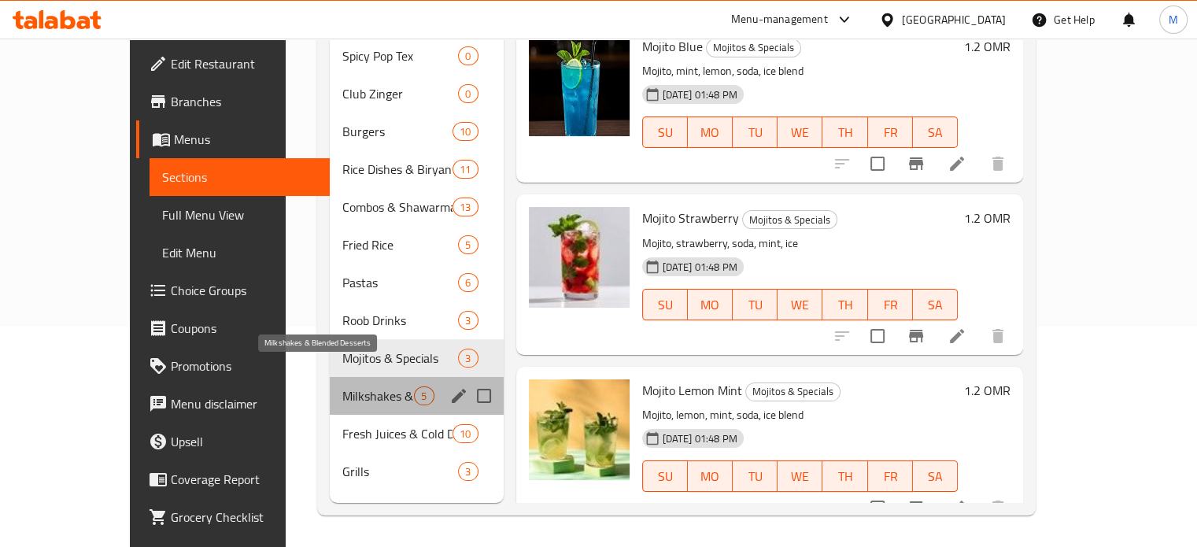
click at [342, 387] on span "Milkshakes & Blended Desserts" at bounding box center [378, 396] width 72 height 19
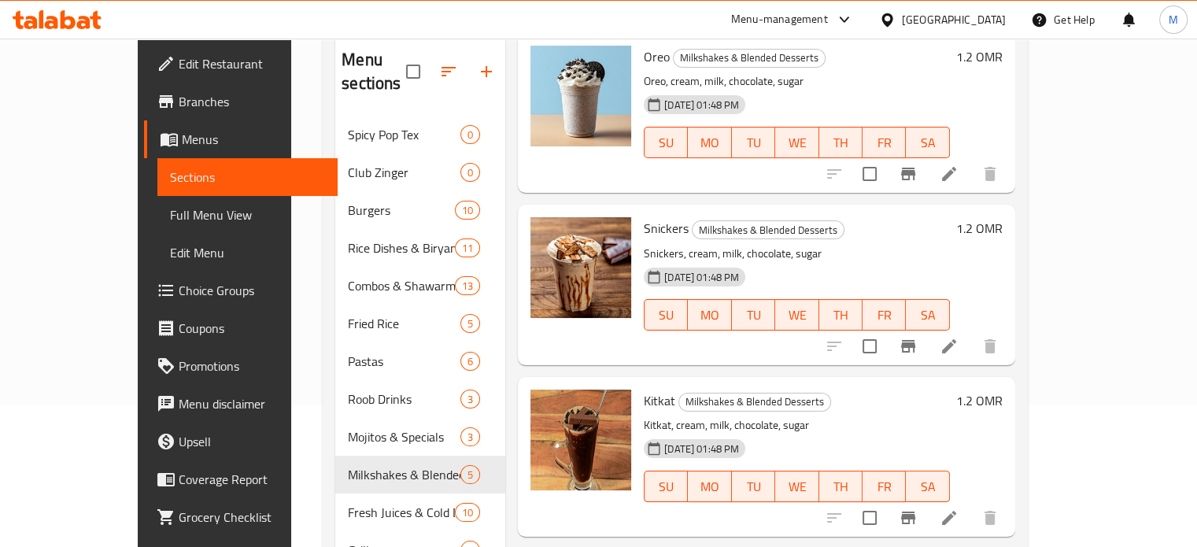
scroll to position [352, 0]
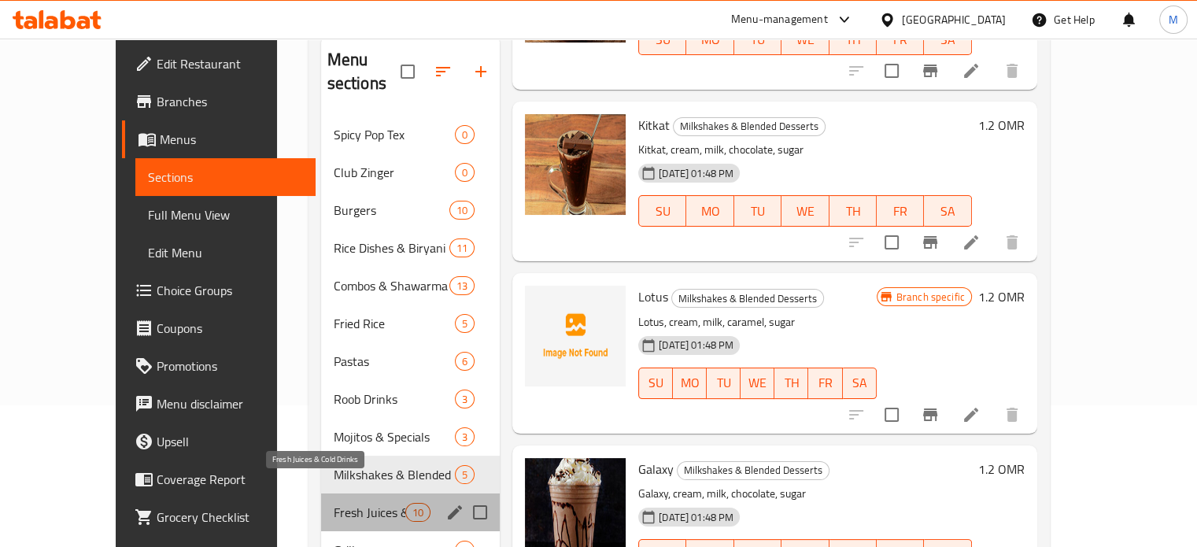
click at [339, 503] on span "Fresh Juices & Cold Drinks" at bounding box center [370, 512] width 72 height 19
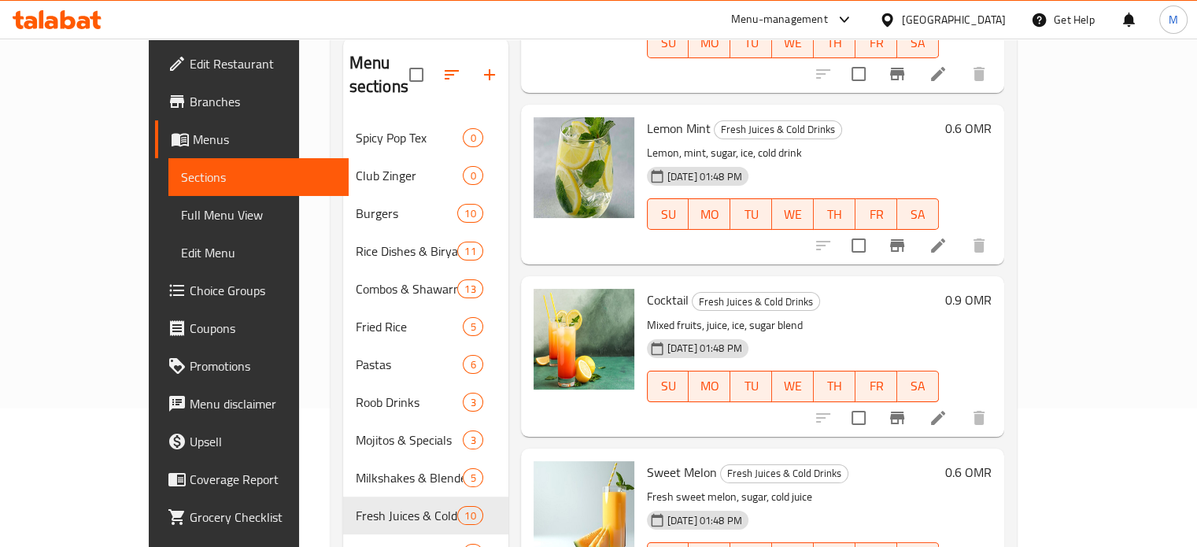
scroll to position [220, 0]
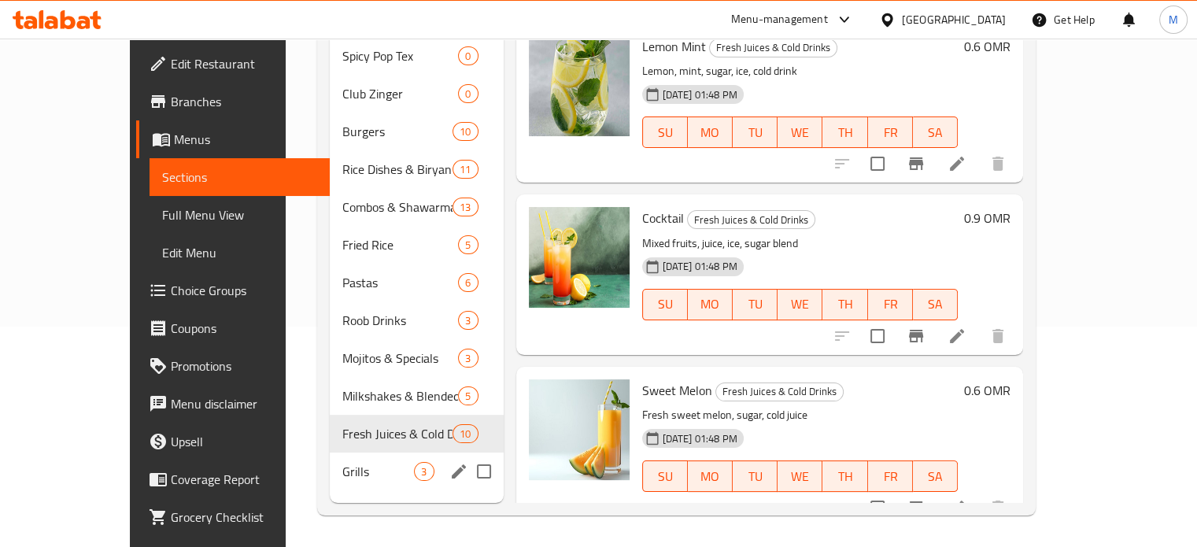
click at [330, 457] on div "Grills 3" at bounding box center [416, 472] width 173 height 38
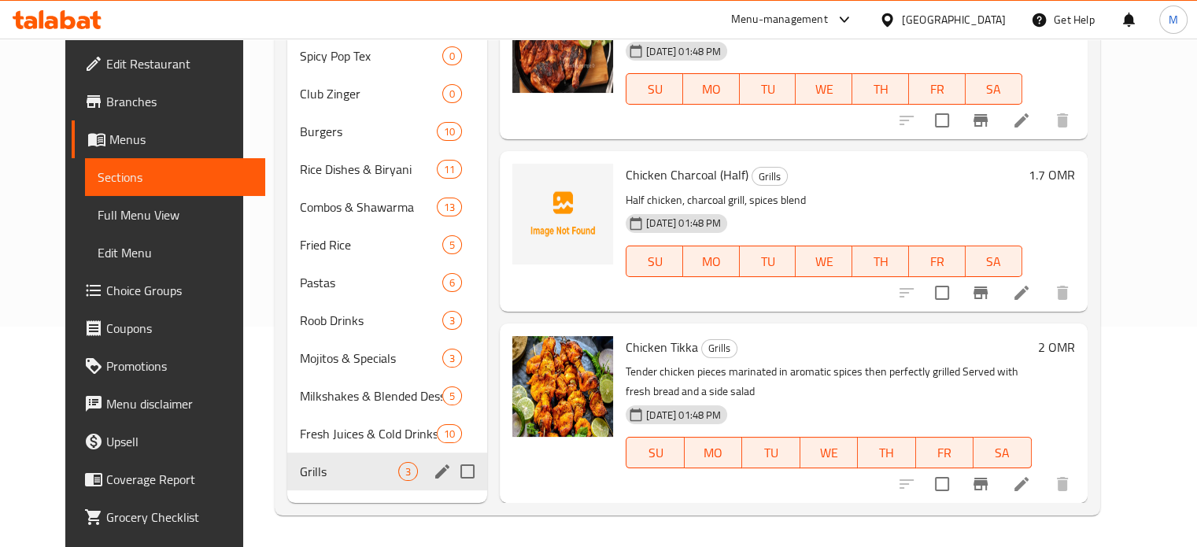
scroll to position [28, 0]
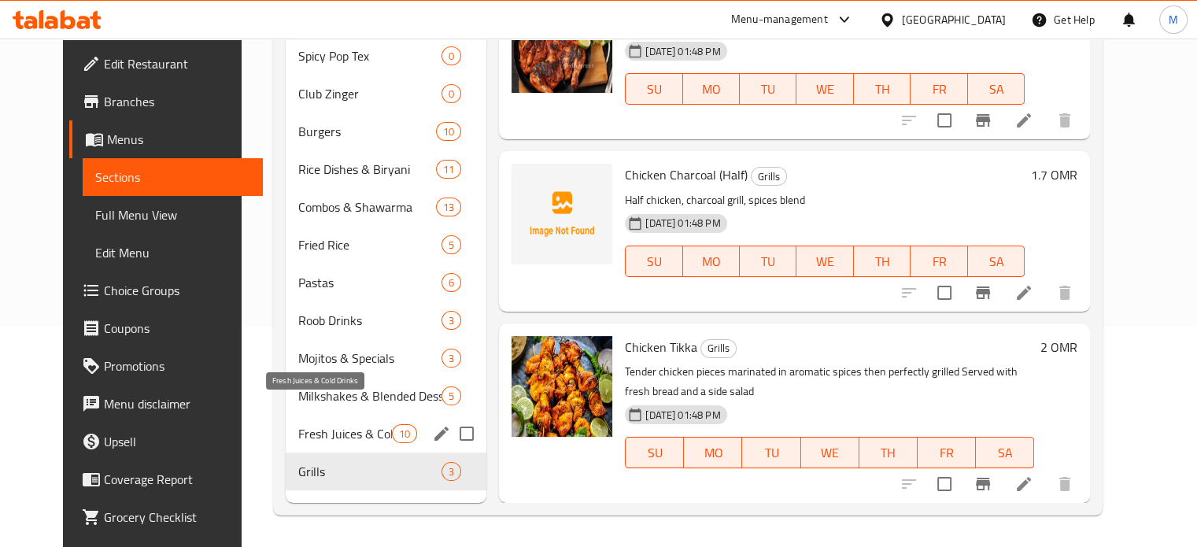
click at [298, 424] on span "Fresh Juices & Cold Drinks" at bounding box center [345, 433] width 94 height 19
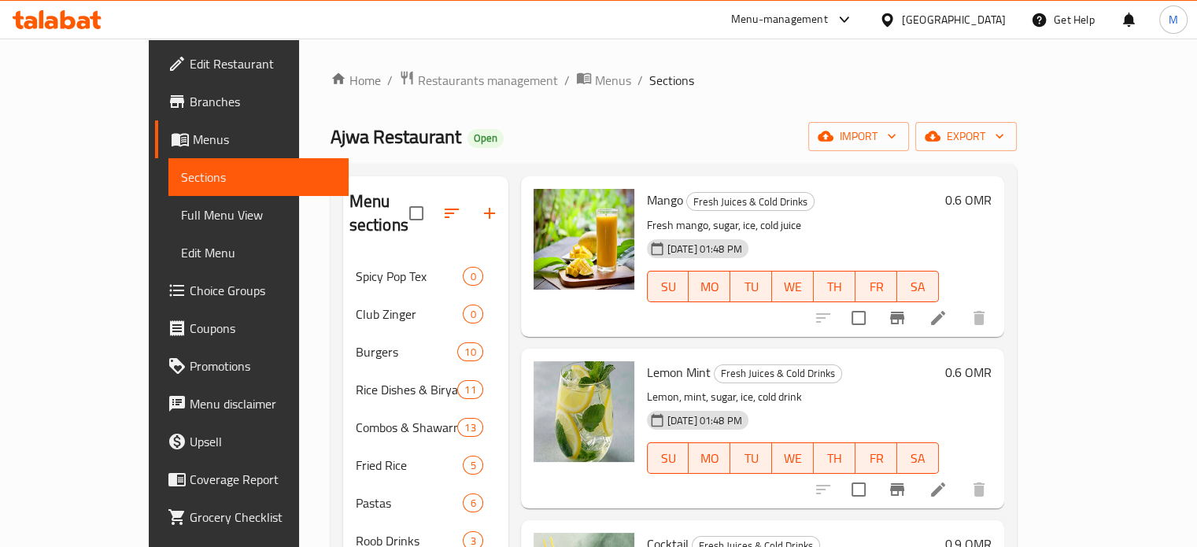
click at [1017, 269] on div "Menu sections Spicy Pop Tex 0 Club Zinger 0 Burgers 10 Rice Dishes & Biryani 11…" at bounding box center [674, 450] width 686 height 572
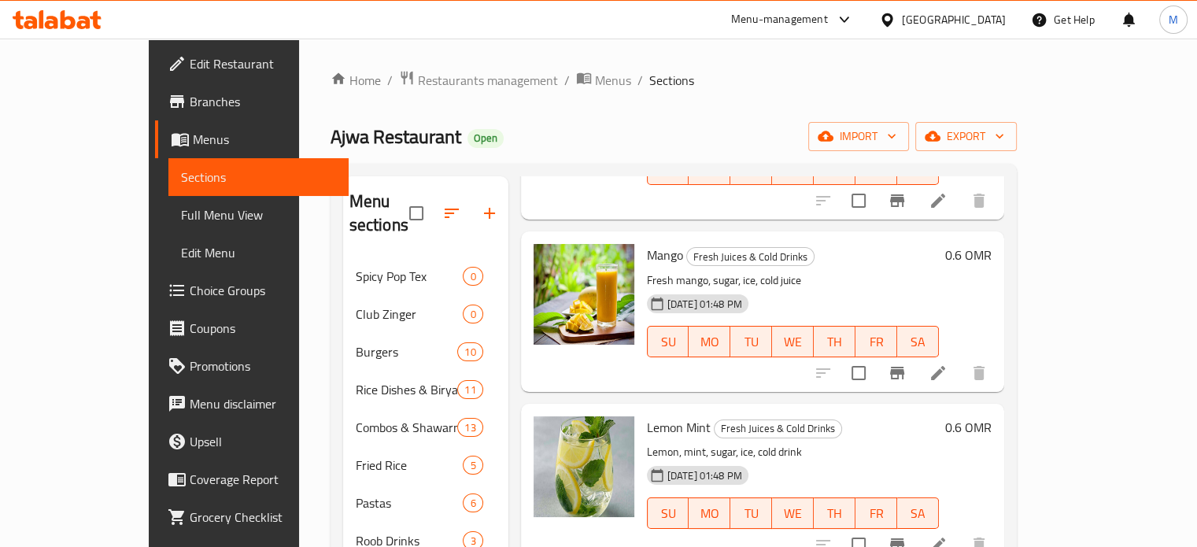
click at [1017, 257] on div "Menu sections Spicy Pop Tex 0 Club Zinger 0 Burgers 10 Rice Dishes & Biryani 11…" at bounding box center [674, 450] width 686 height 572
drag, startPoint x: 1164, startPoint y: 253, endPoint x: 1168, endPoint y: 241, distance: 12.2
click at [1017, 252] on div "Menu sections Spicy Pop Tex 0 Club Zinger 0 Burgers 10 Rice Dishes & Biryani 11…" at bounding box center [674, 450] width 686 height 572
click at [1049, 242] on div "Home / Restaurants management / Menus / Sections Ajwa Restaurant Open import ex…" at bounding box center [673, 403] width 749 height 729
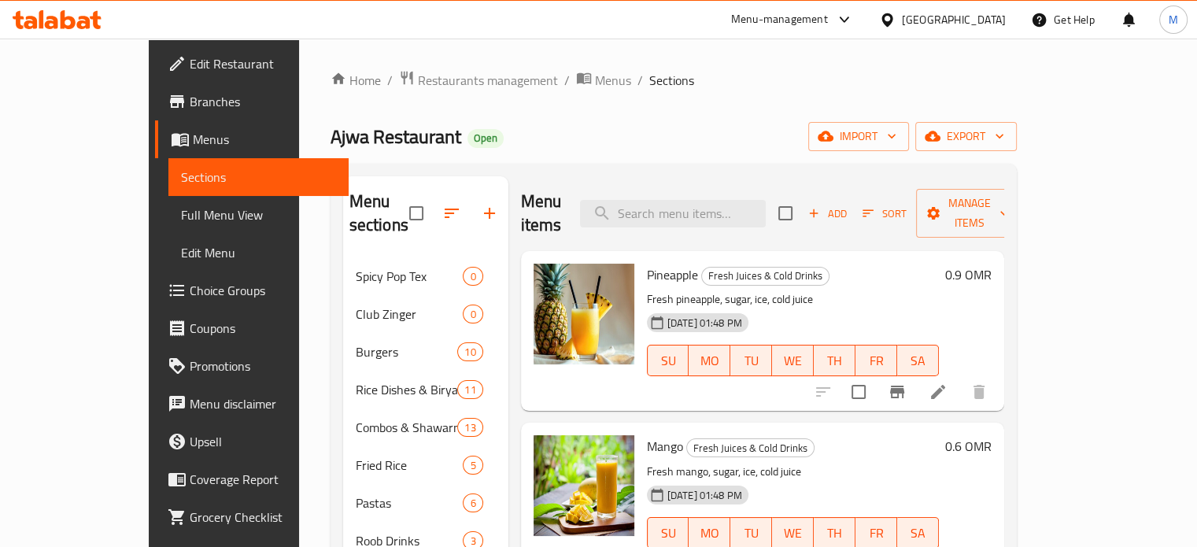
click at [849, 205] on span "Add" at bounding box center [827, 214] width 43 height 18
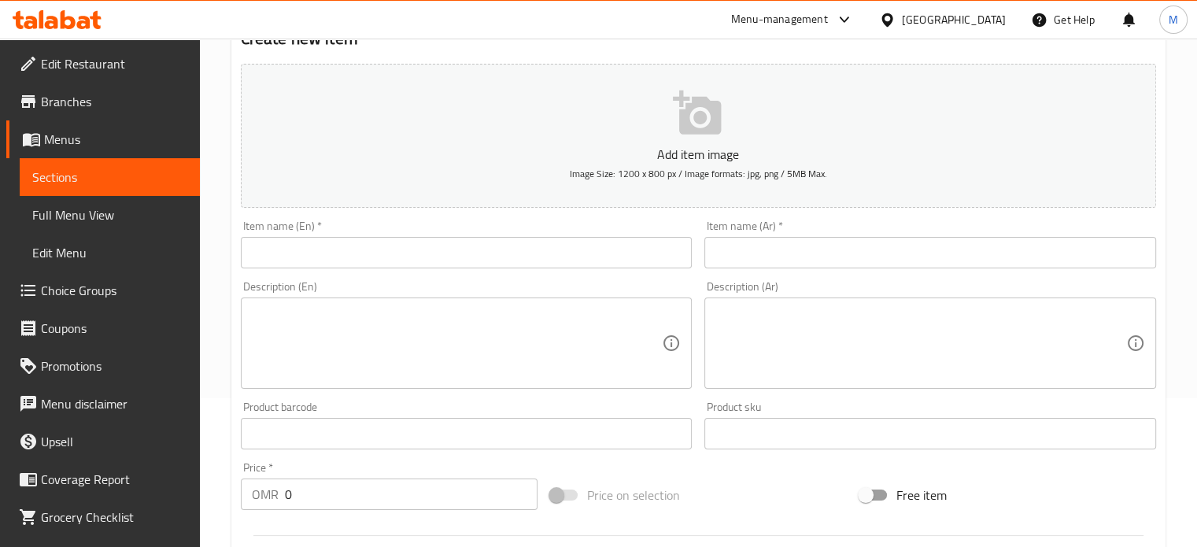
scroll to position [157, 0]
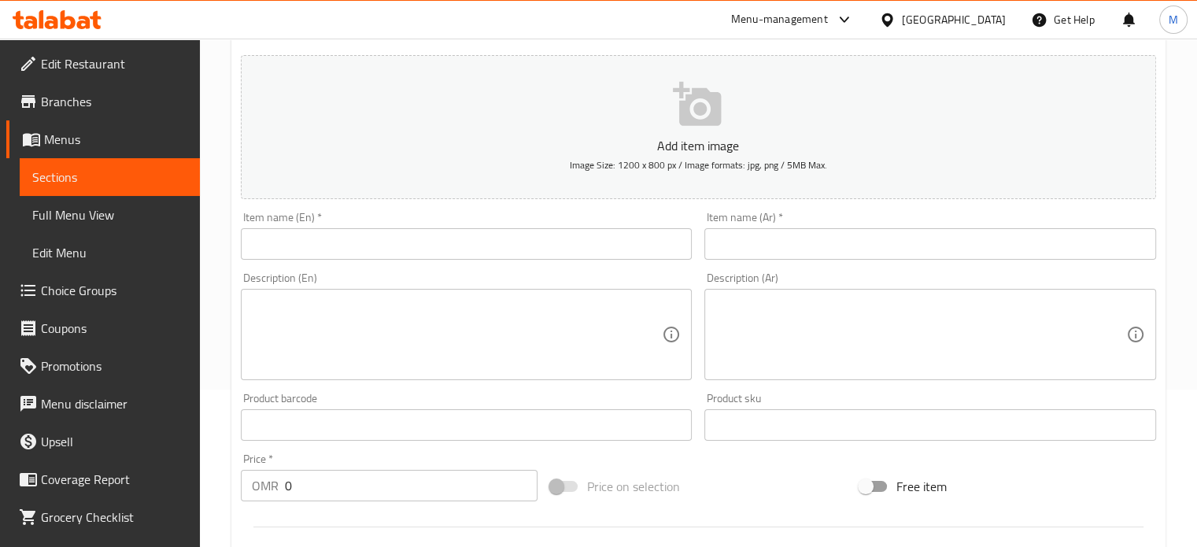
click at [327, 240] on input "text" at bounding box center [467, 243] width 452 height 31
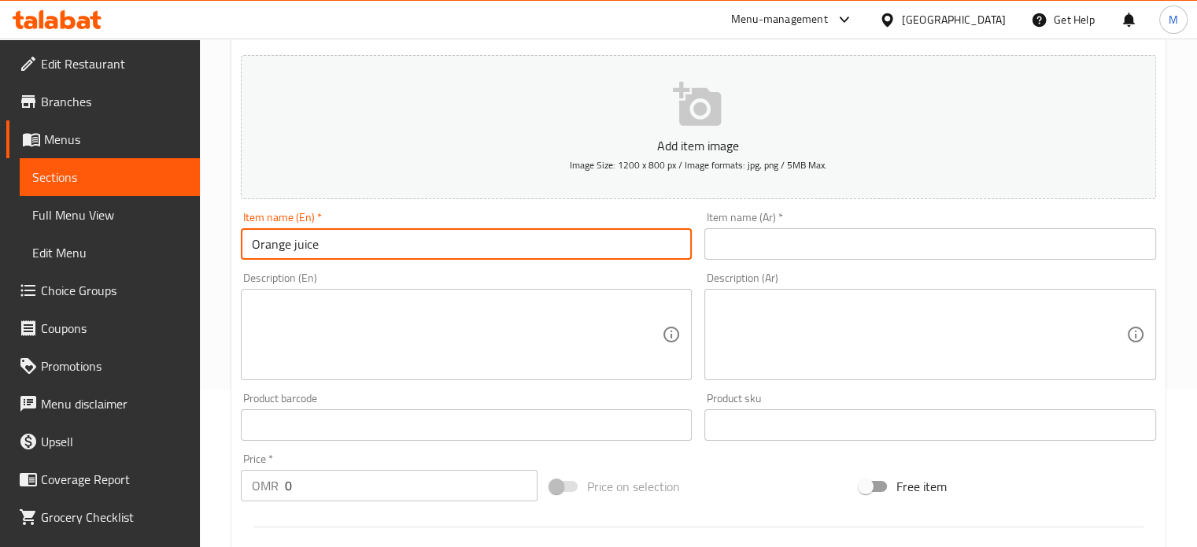
type input "Orange juice"
click at [861, 243] on input "text" at bounding box center [931, 243] width 452 height 31
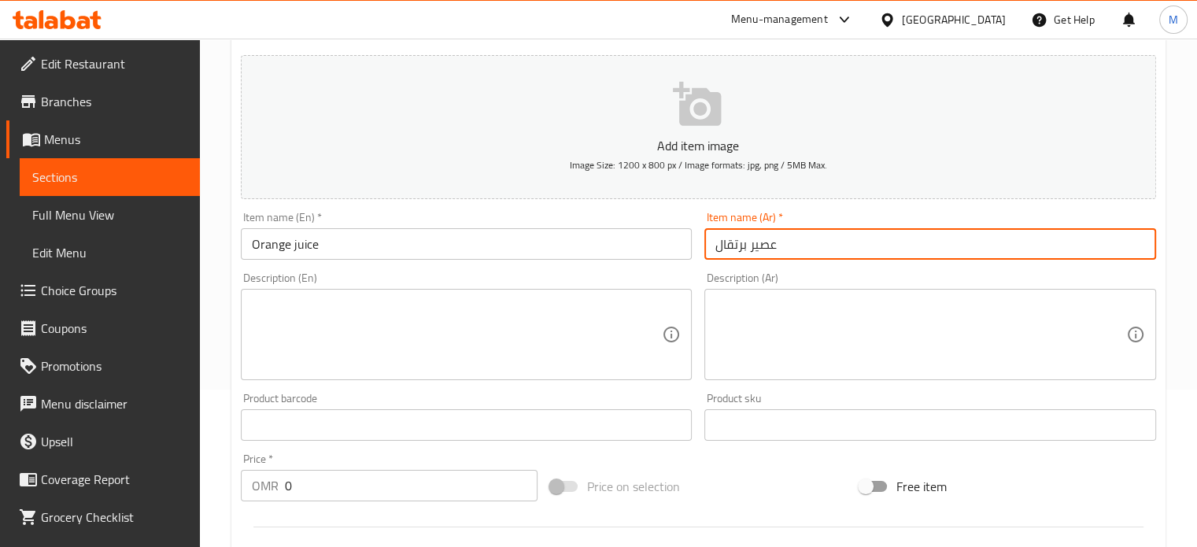
type input "عصير برتقال"
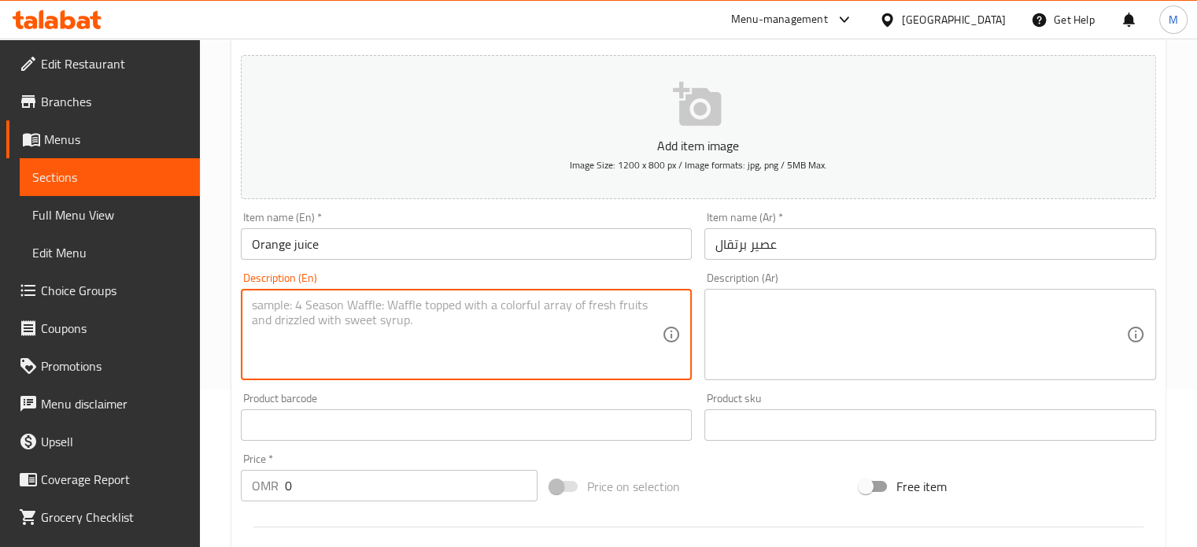
click at [551, 327] on textarea at bounding box center [457, 335] width 411 height 75
type textarea "["
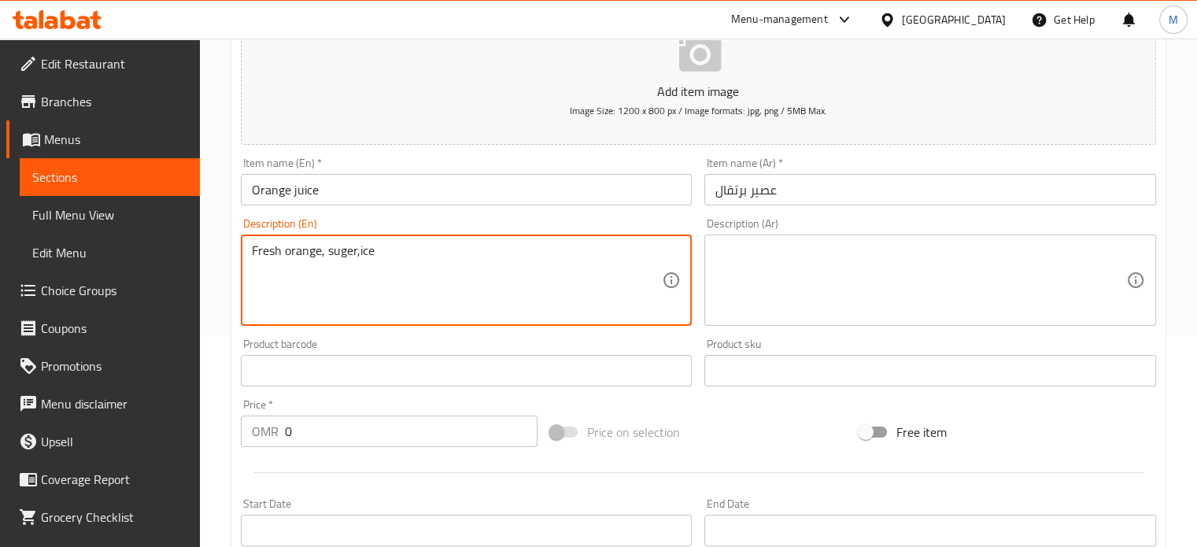
scroll to position [236, 0]
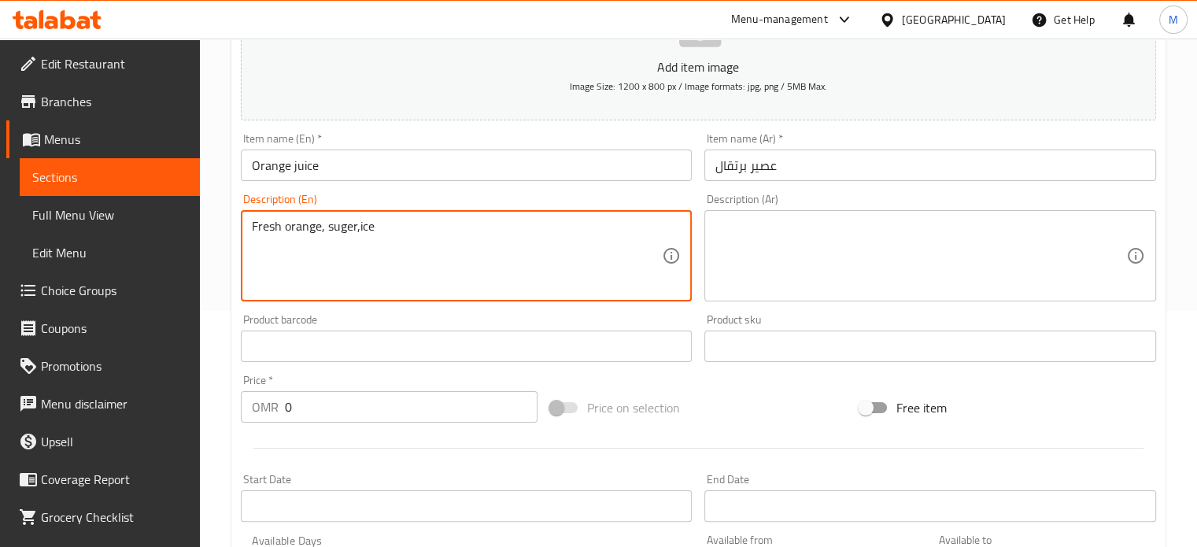
type textarea "Fresh orange, suger,ice"
click at [331, 404] on input "0" at bounding box center [411, 406] width 253 height 31
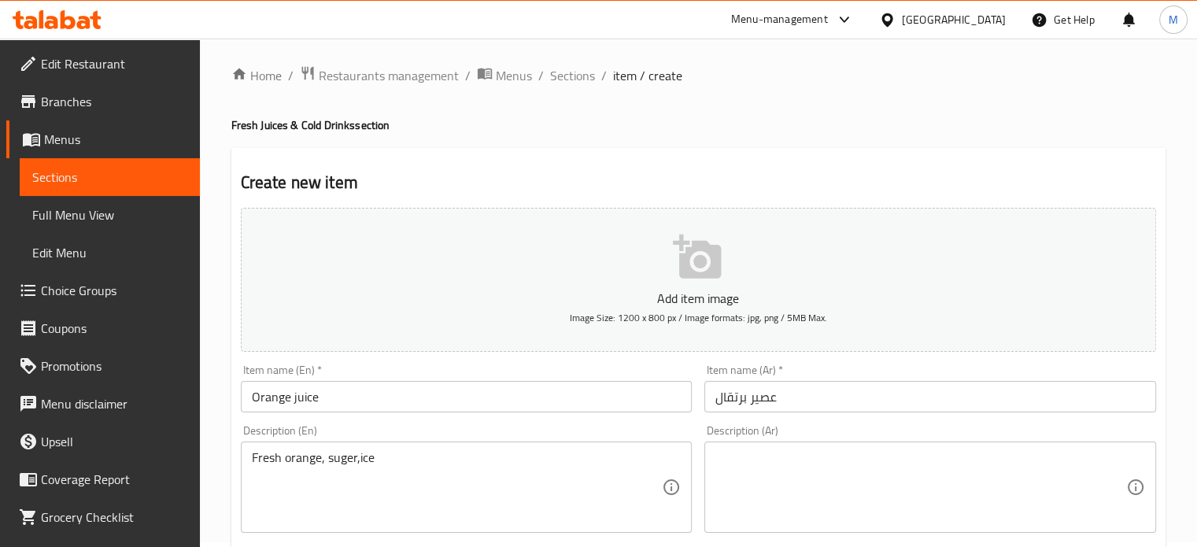
scroll to position [0, 0]
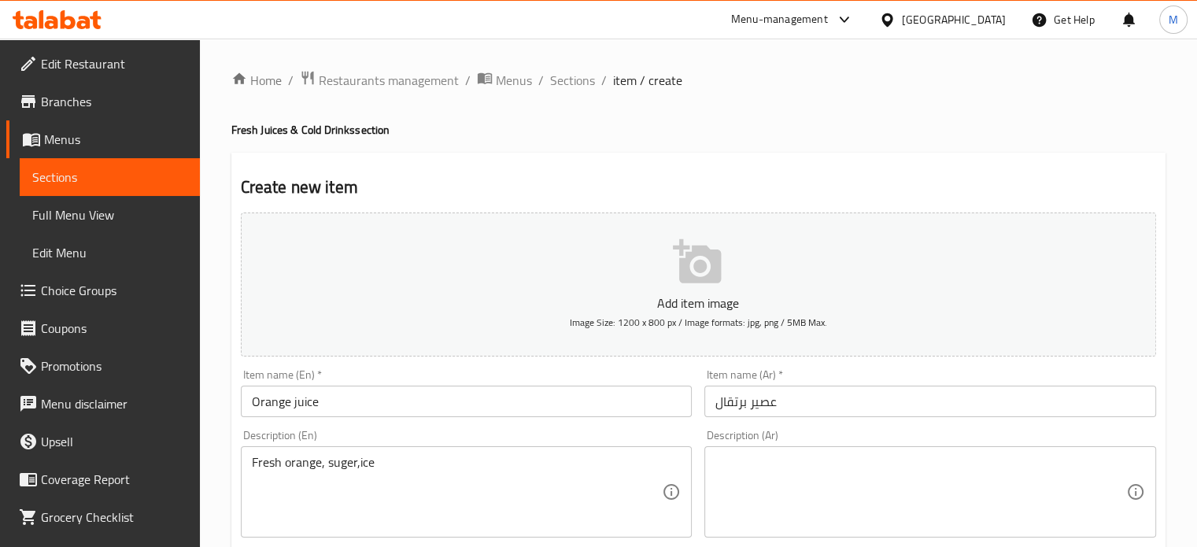
type input "0.8"
click at [715, 258] on icon "button" at bounding box center [697, 261] width 48 height 44
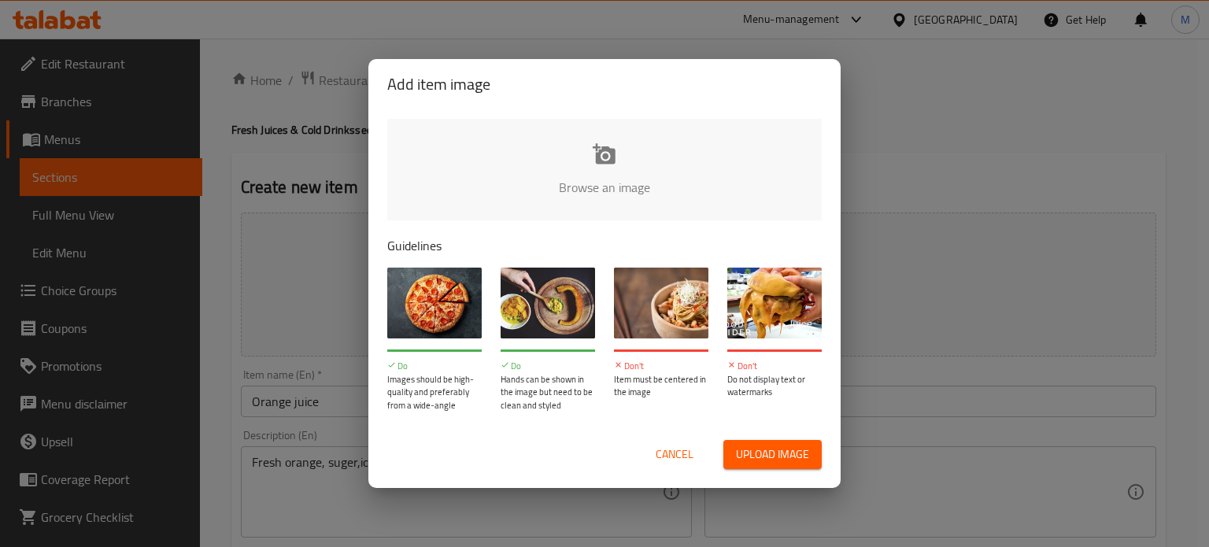
click at [761, 458] on span "Upload image" at bounding box center [772, 455] width 73 height 20
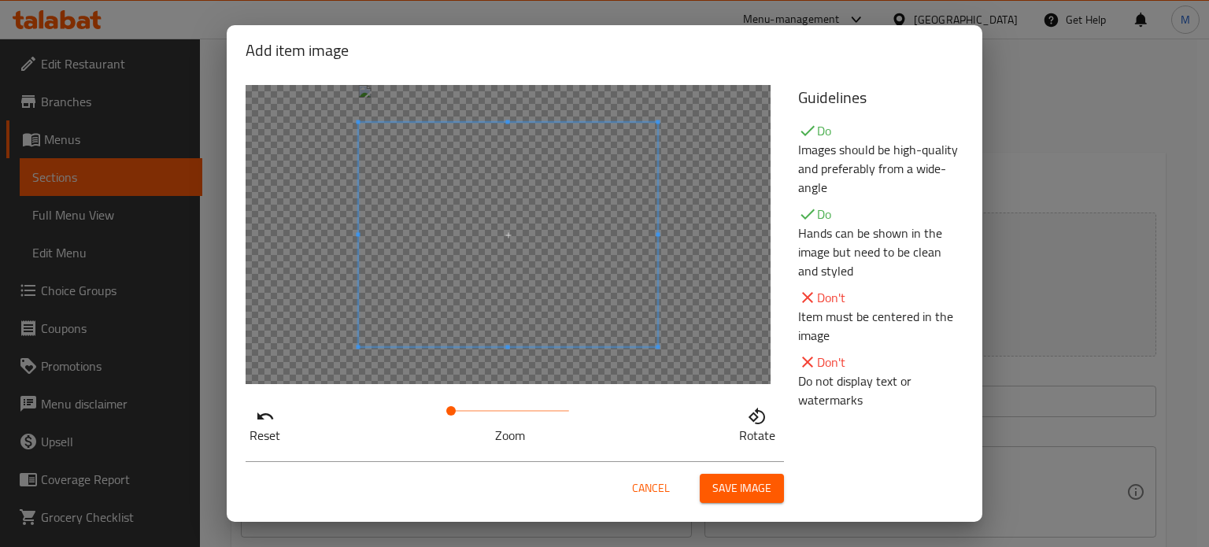
click at [749, 482] on span "Save image" at bounding box center [741, 489] width 59 height 20
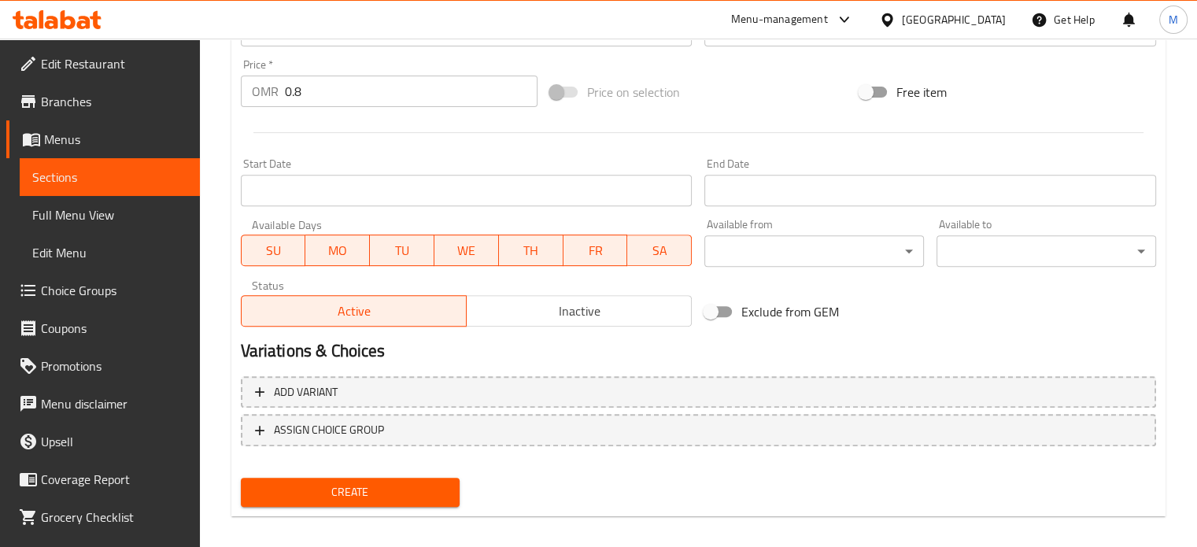
scroll to position [587, 0]
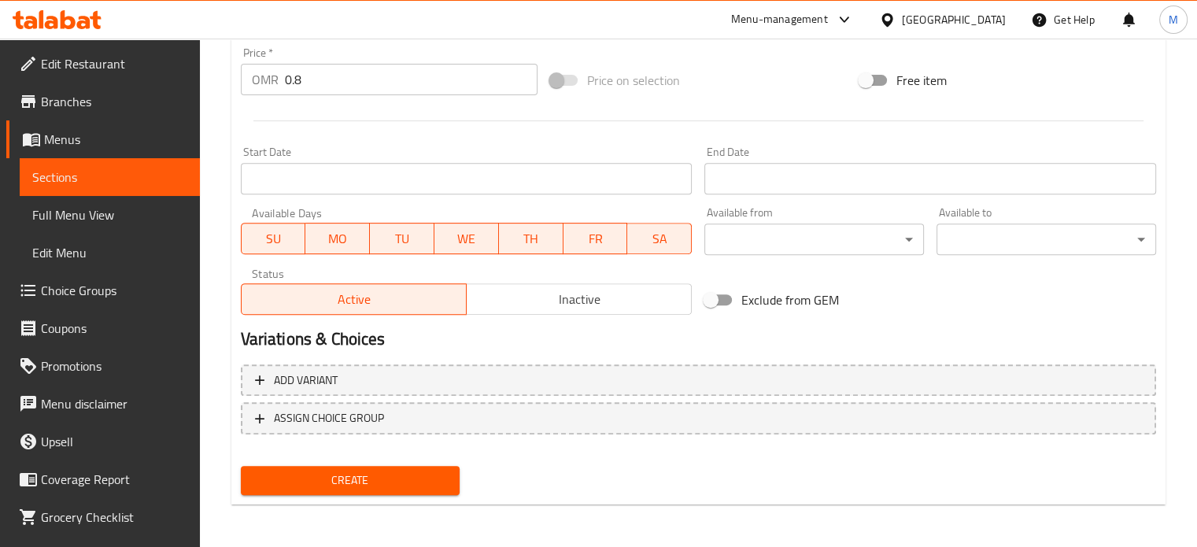
click at [380, 487] on span "Create" at bounding box center [350, 481] width 194 height 20
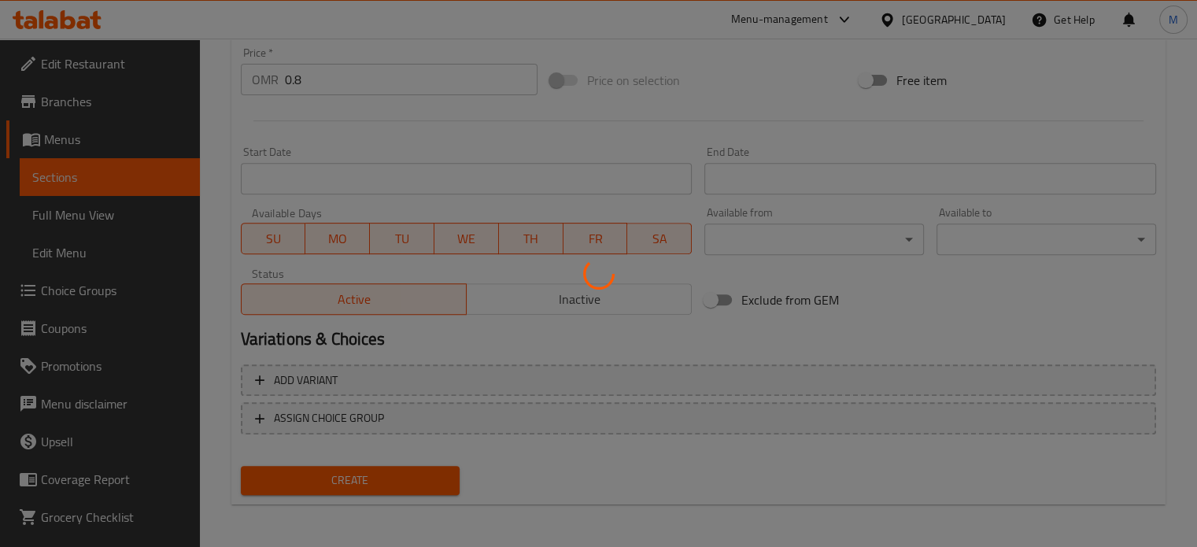
type input "0"
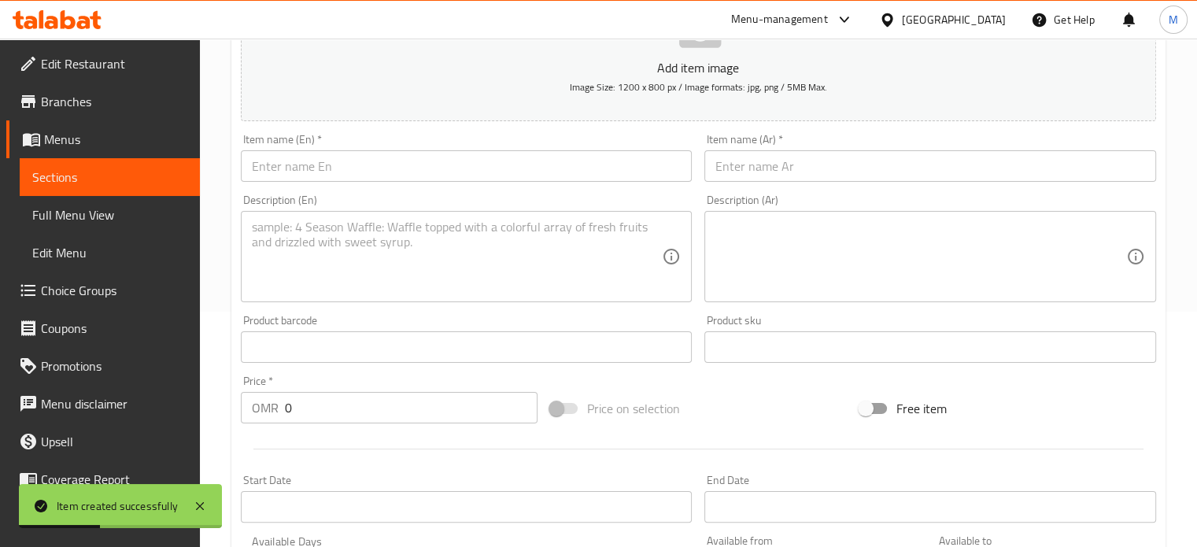
scroll to position [171, 0]
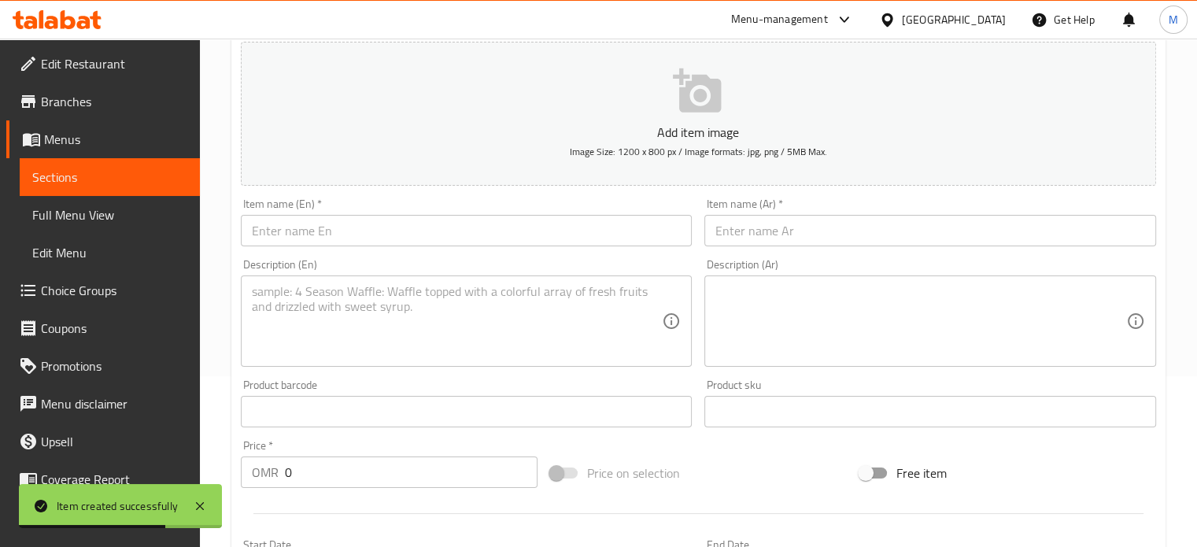
click at [106, 141] on span "Menus" at bounding box center [115, 139] width 143 height 19
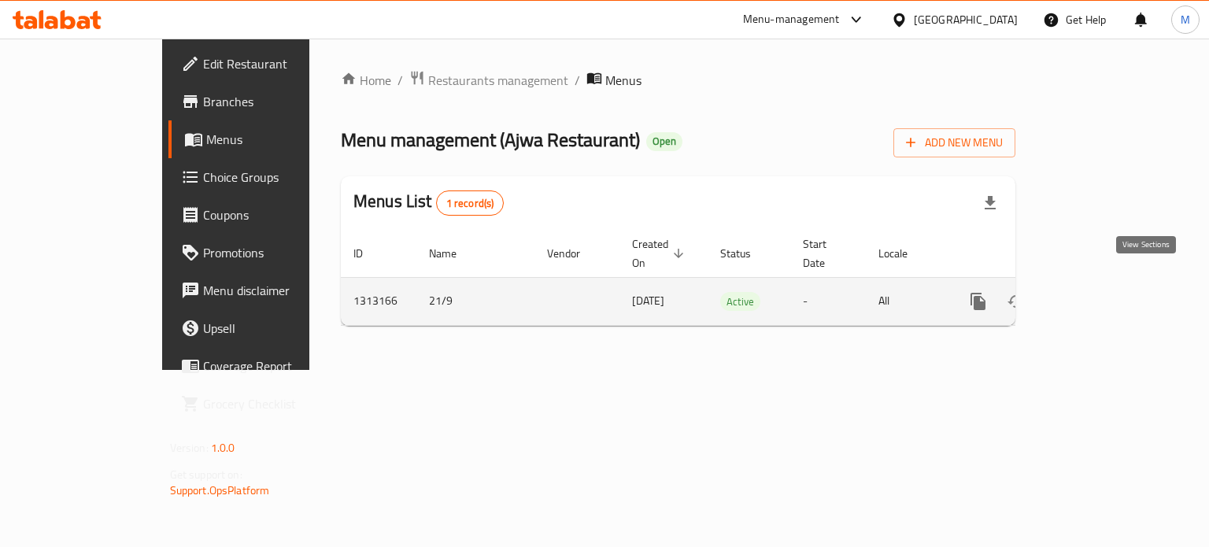
click at [1101, 292] on icon "enhanced table" at bounding box center [1091, 301] width 19 height 19
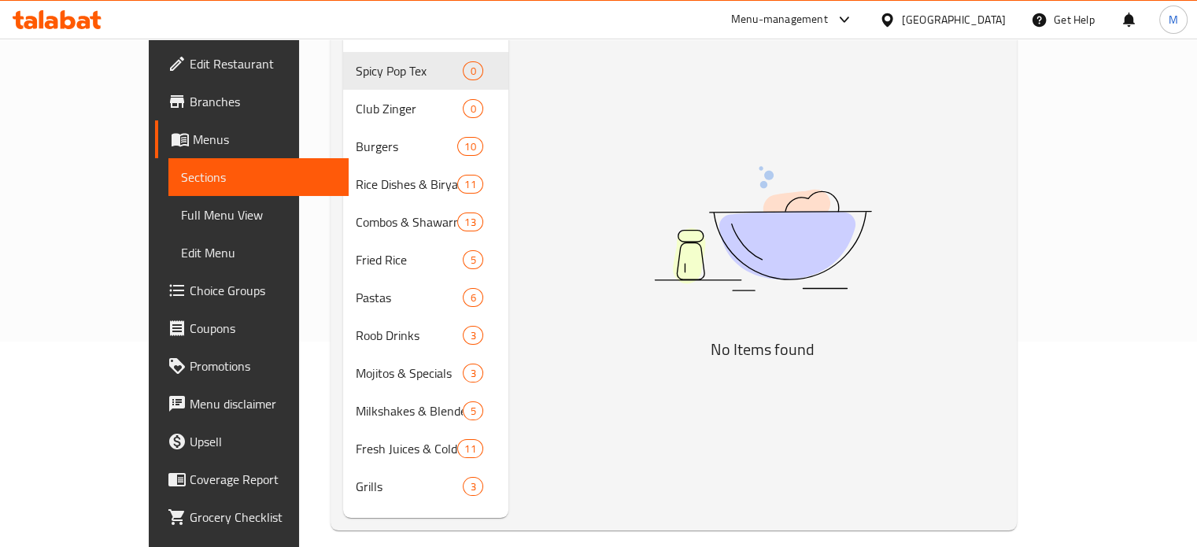
scroll to position [220, 0]
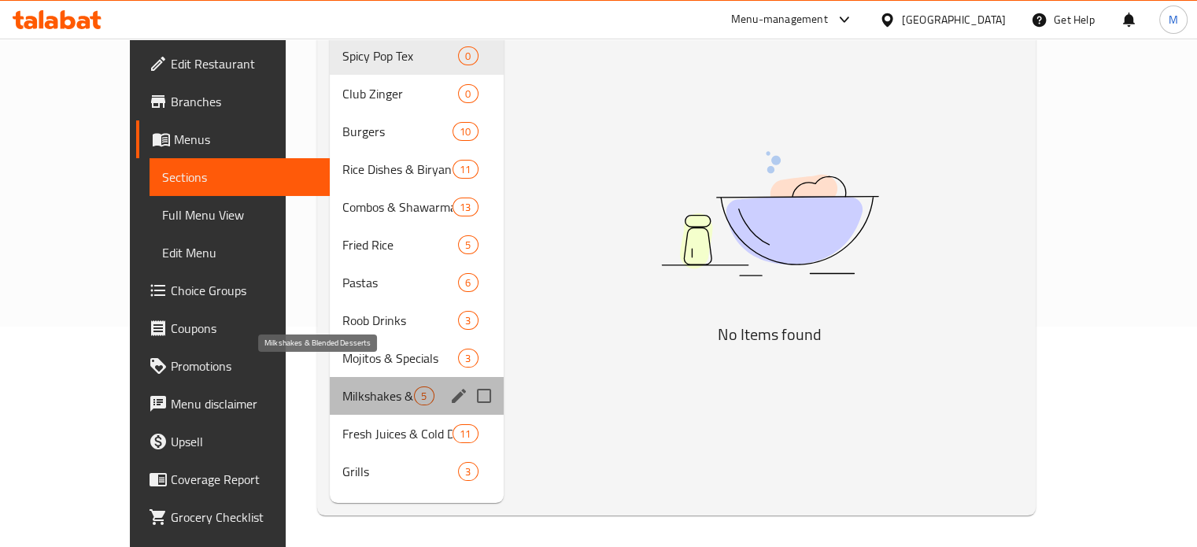
click at [342, 387] on span "Milkshakes & Blended Desserts" at bounding box center [378, 396] width 72 height 19
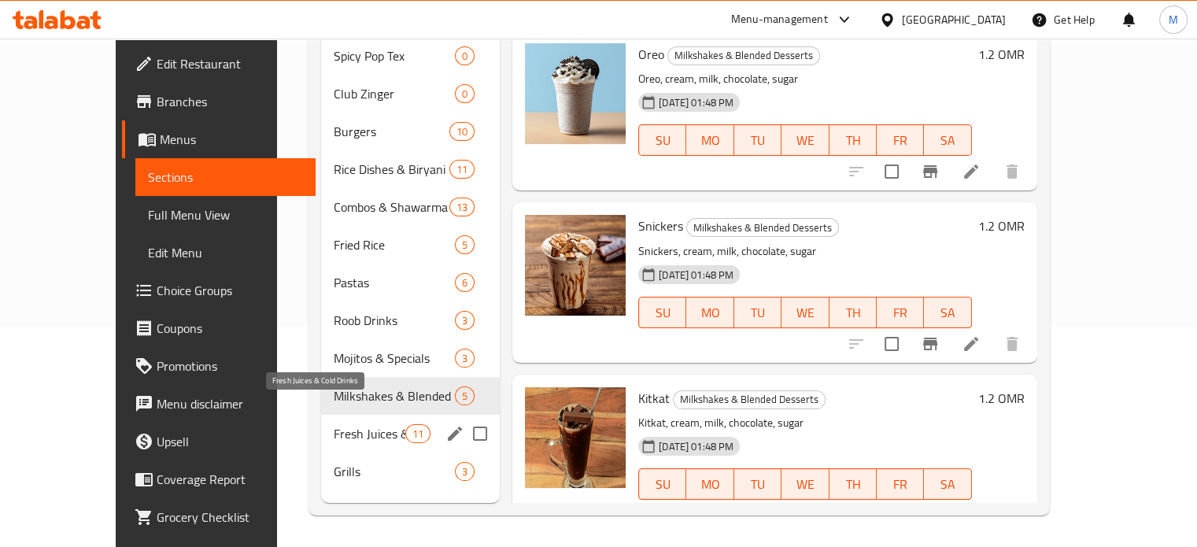
click at [334, 424] on span "Fresh Juices & Cold Drinks" at bounding box center [370, 433] width 72 height 19
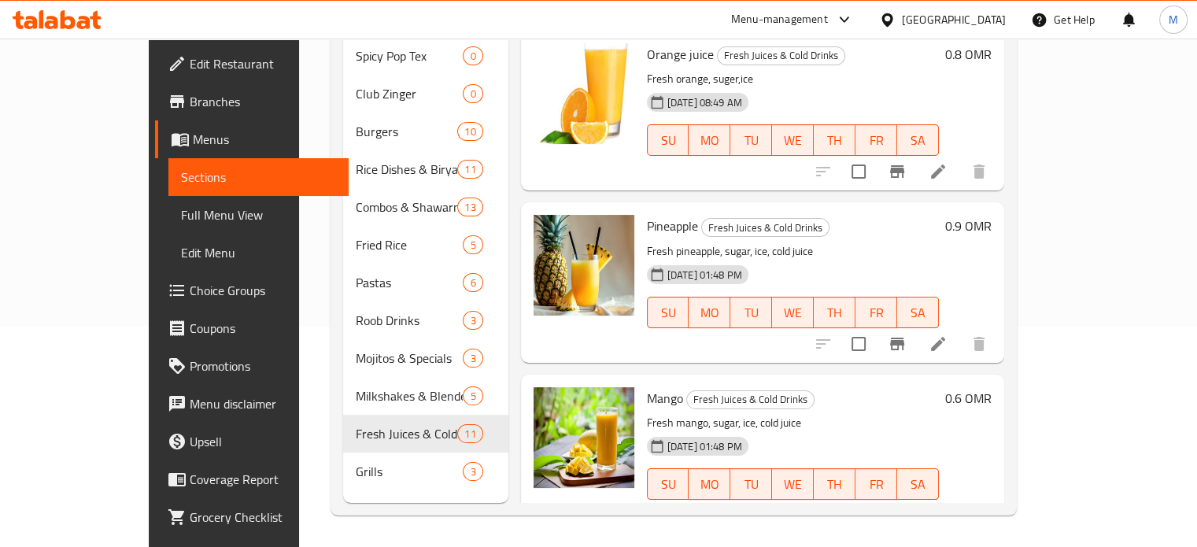
scroll to position [142, 0]
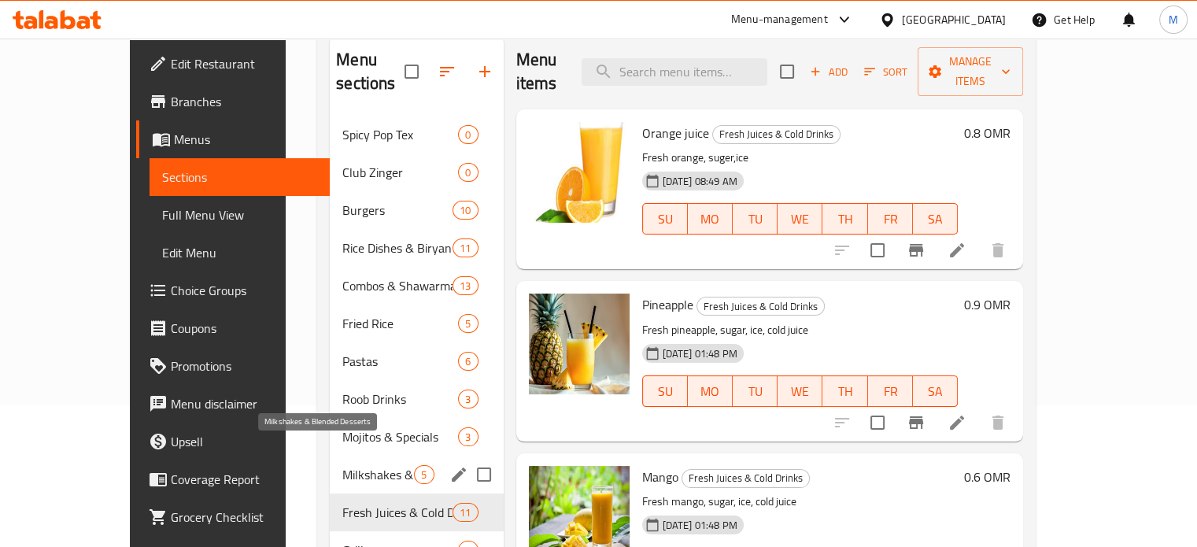
click at [343, 465] on span "Milkshakes & Blended Desserts" at bounding box center [378, 474] width 72 height 19
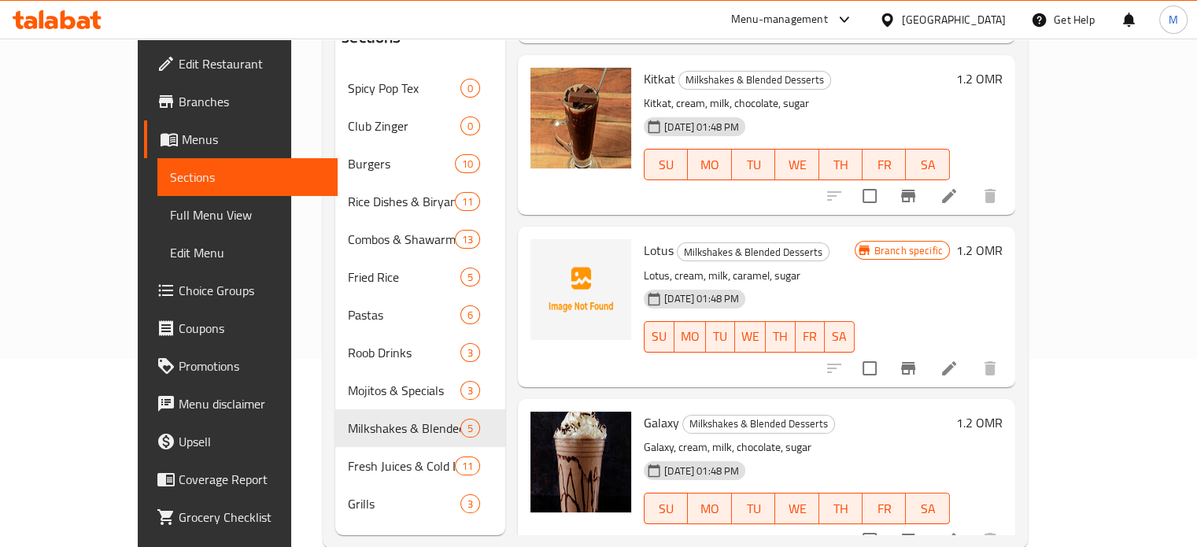
scroll to position [220, 0]
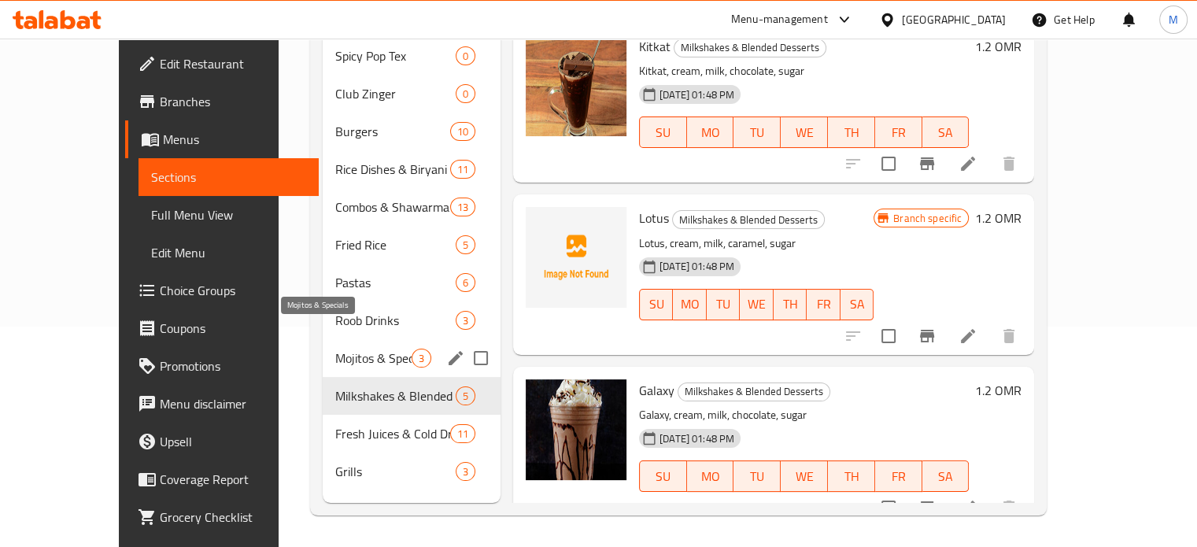
click at [350, 349] on span "Mojitos & Specials" at bounding box center [373, 358] width 76 height 19
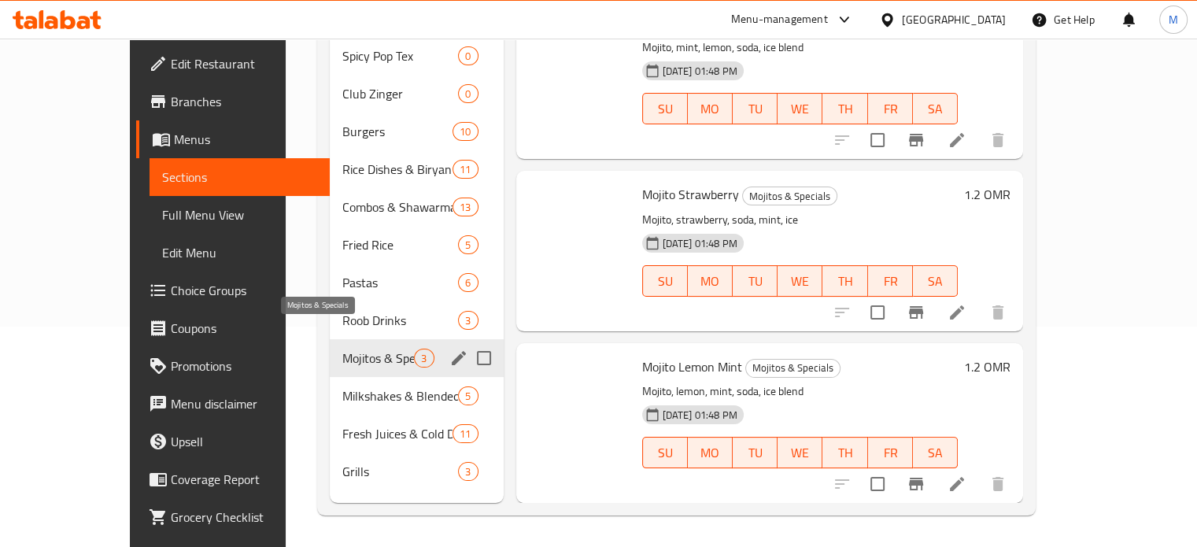
scroll to position [8, 0]
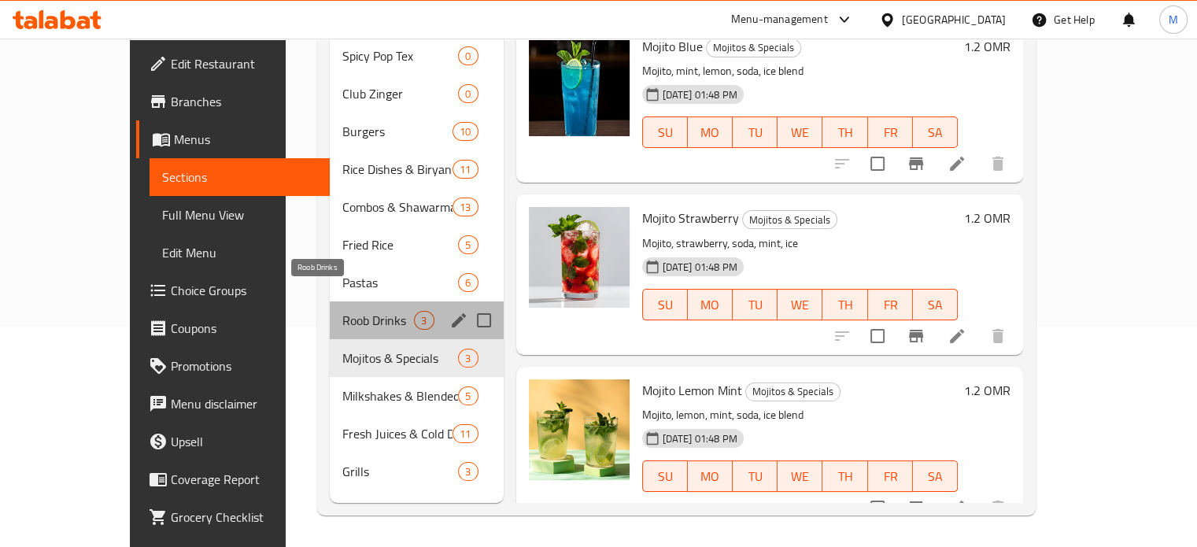
click at [349, 311] on span "Roob Drinks" at bounding box center [378, 320] width 72 height 19
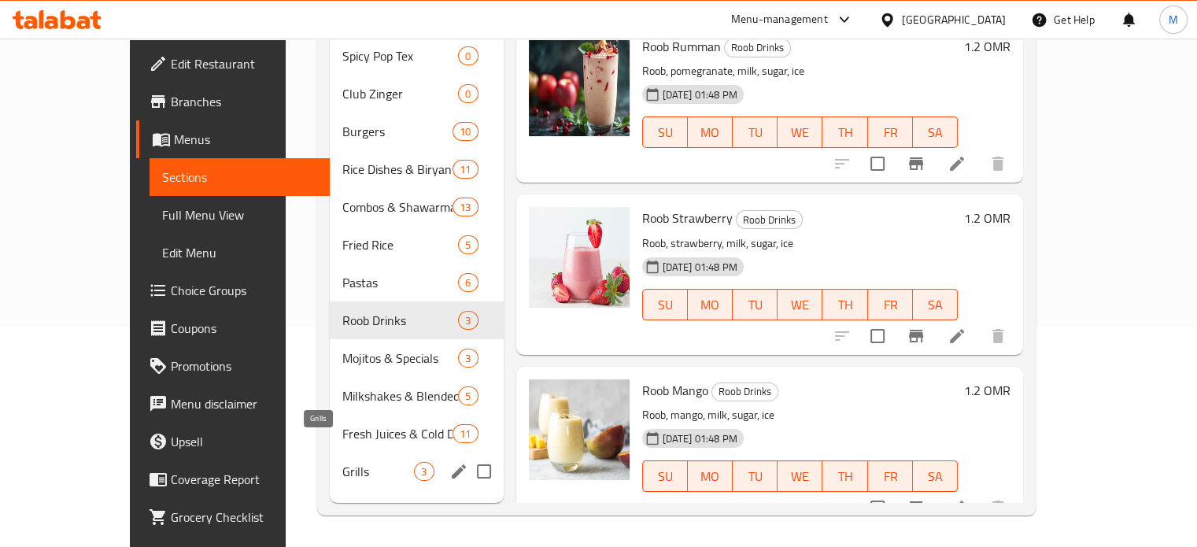
click at [342, 462] on span "Grills" at bounding box center [378, 471] width 72 height 19
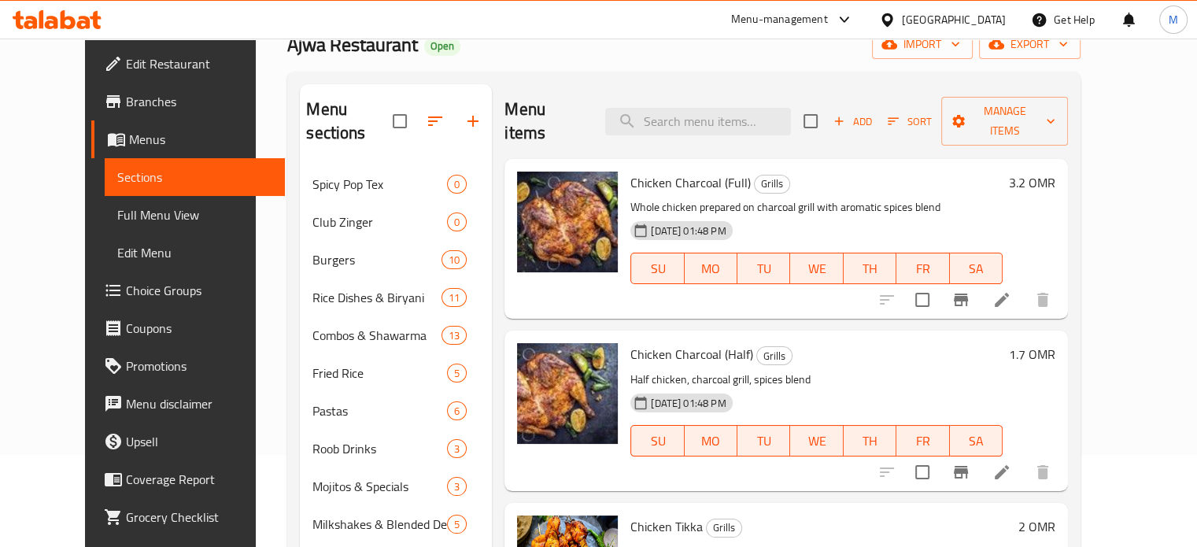
scroll to position [81, 0]
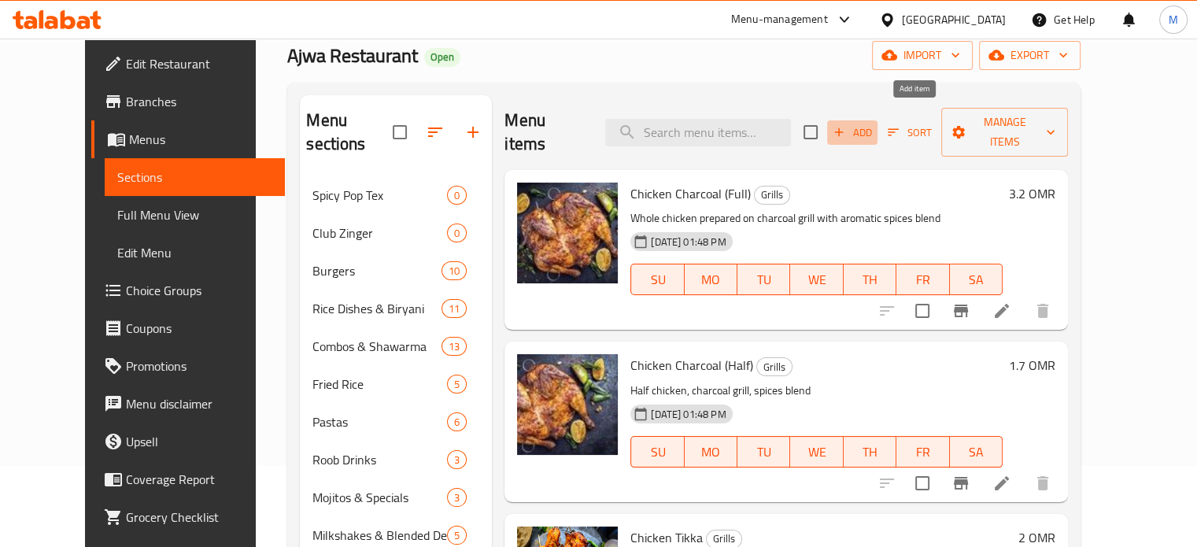
click at [846, 125] on icon "button" at bounding box center [839, 132] width 14 height 14
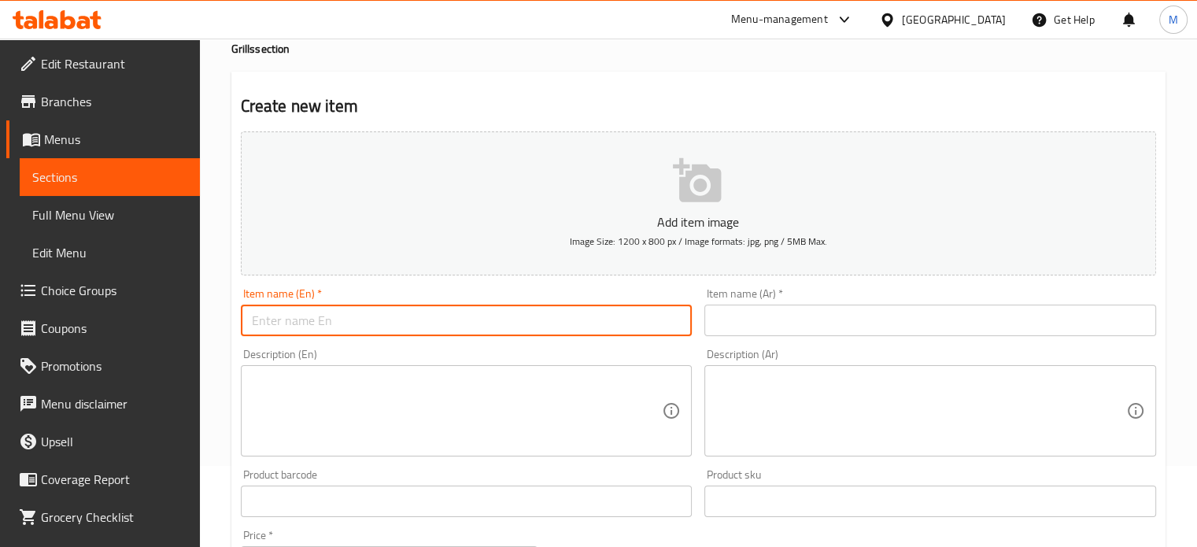
drag, startPoint x: 367, startPoint y: 324, endPoint x: 354, endPoint y: 319, distance: 13.5
click at [367, 324] on input "text" at bounding box center [467, 320] width 452 height 31
type input "mix grill big"
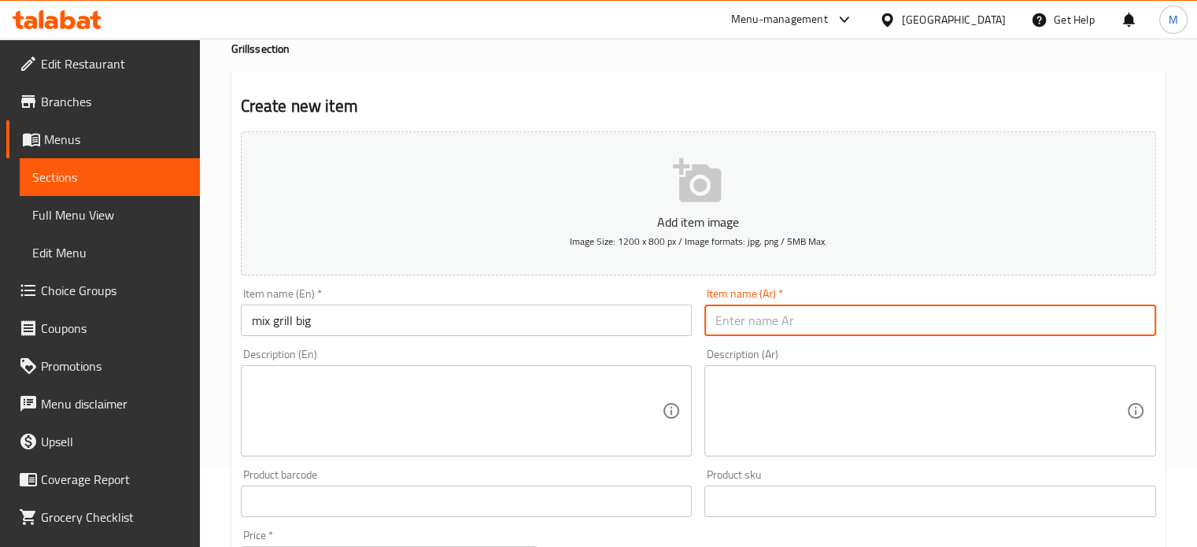
click at [773, 324] on input "text" at bounding box center [931, 320] width 452 height 31
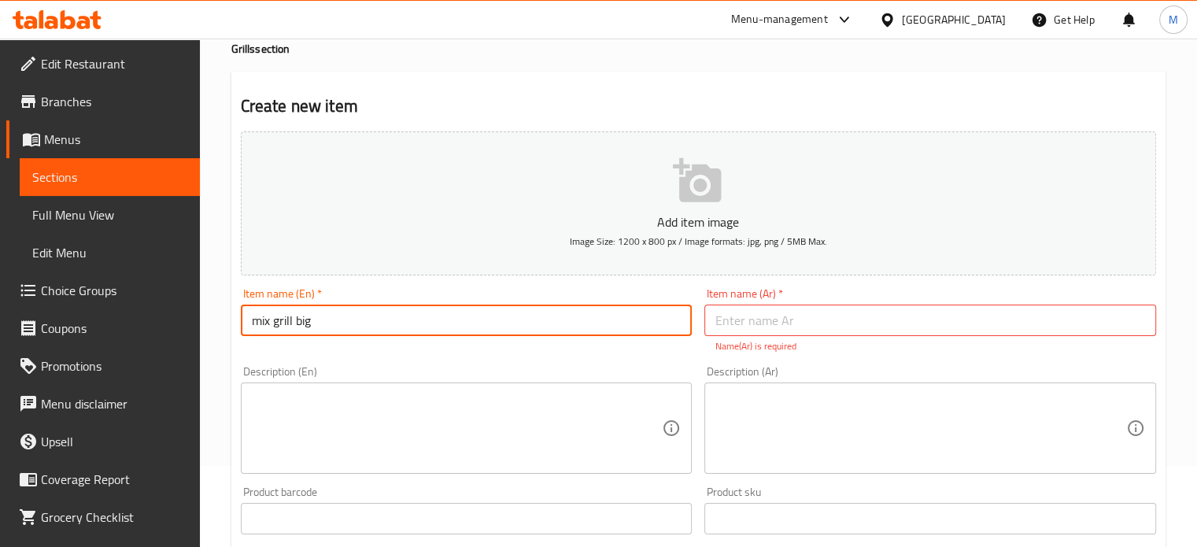
drag, startPoint x: 340, startPoint y: 316, endPoint x: 227, endPoint y: 320, distance: 113.4
click at [227, 320] on div "Home / Restaurants management / Menus / Sections / item / create Grills section…" at bounding box center [698, 502] width 997 height 1091
type input "Big mix grill"
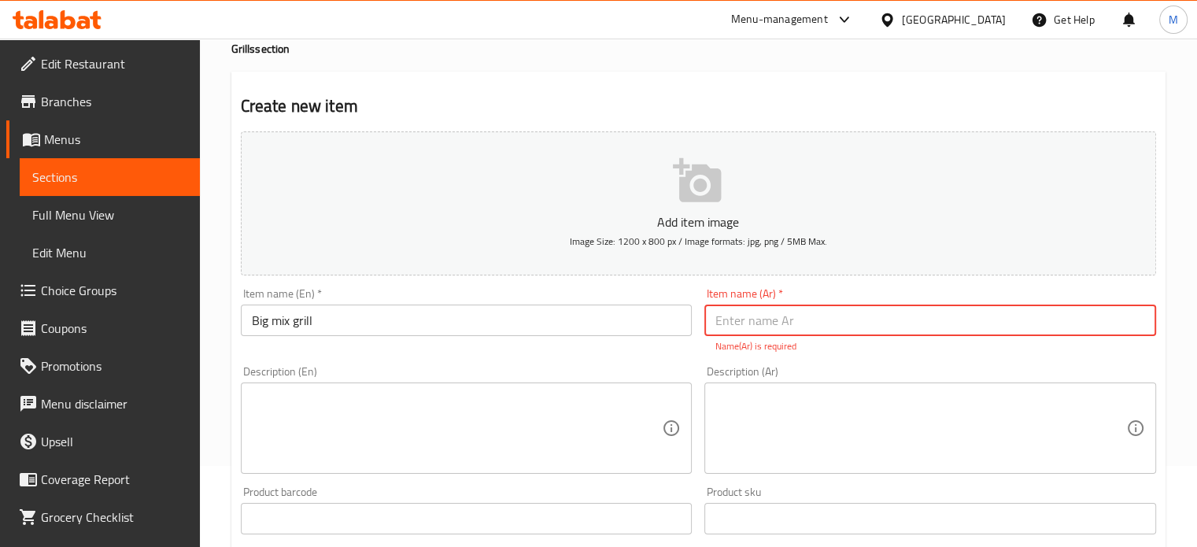
click at [733, 320] on input "text" at bounding box center [931, 320] width 452 height 31
type input "مشاوي مشكله حجم كبير"
click at [532, 409] on textarea at bounding box center [457, 428] width 411 height 75
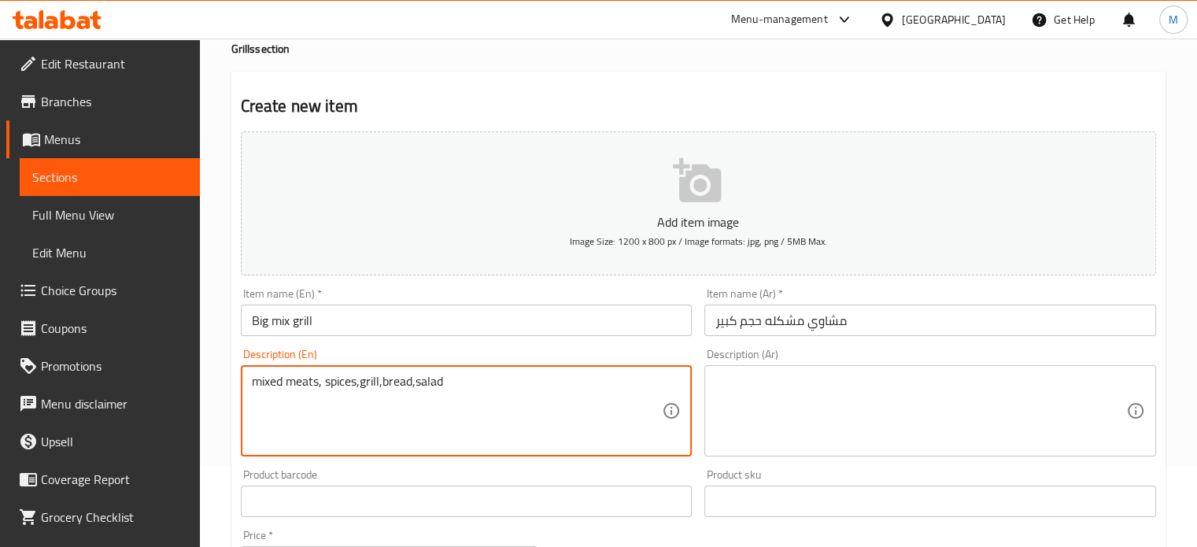
drag, startPoint x: 339, startPoint y: 377, endPoint x: 365, endPoint y: 396, distance: 32.1
click at [365, 396] on textarea "mixed meats, spices,grill,bread,salad" at bounding box center [457, 411] width 411 height 75
click at [350, 382] on textarea "mixed meats, spices,grill,bread,salad" at bounding box center [457, 411] width 411 height 75
click at [359, 384] on textarea "mixed meats, spices,grill,bread,salad" at bounding box center [457, 411] width 411 height 75
click at [366, 384] on textarea "mixed meats, spices,grill,bread,salad" at bounding box center [457, 411] width 411 height 75
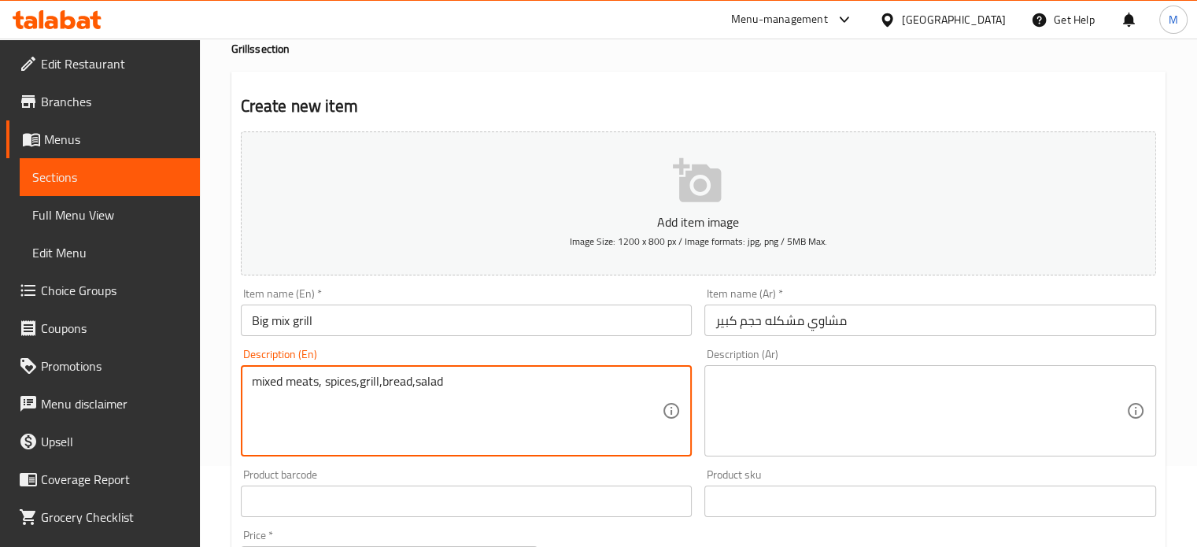
click at [360, 385] on textarea "mixed meats, spices,grill,bread,salad" at bounding box center [457, 411] width 411 height 75
click at [384, 383] on textarea "mixed meats, spices, grill,bread,salad" at bounding box center [457, 411] width 411 height 75
click at [421, 385] on textarea "mixed meats, spices, grill, bread,salad" at bounding box center [457, 411] width 411 height 75
drag, startPoint x: 480, startPoint y: 377, endPoint x: 247, endPoint y: 394, distance: 233.7
click at [247, 394] on div "mixed meats, spices, grill, bread, salad Description (En)" at bounding box center [467, 410] width 452 height 91
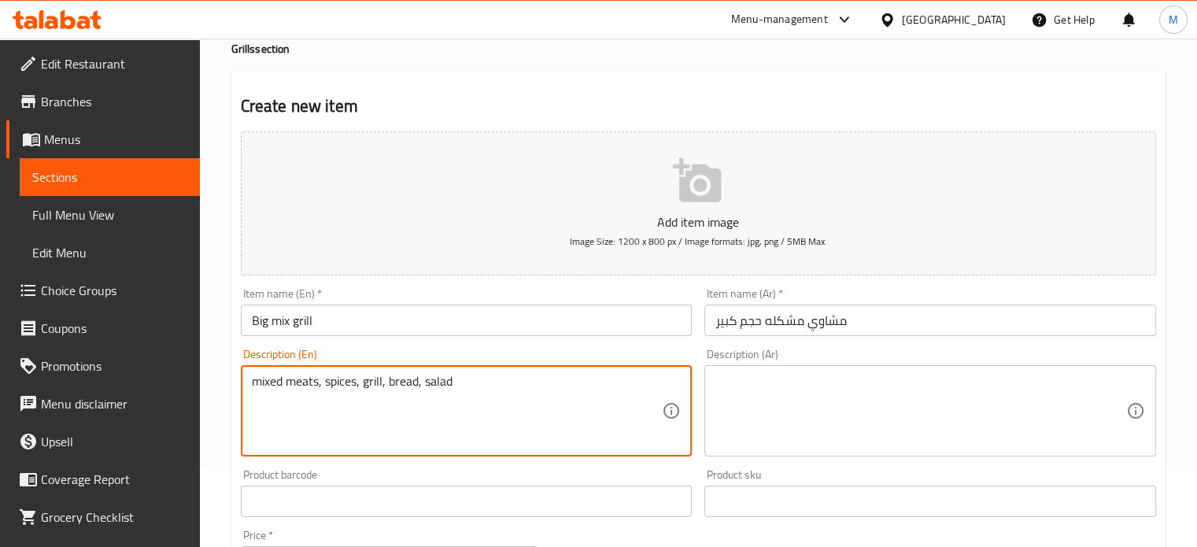
click at [584, 383] on textarea "mixed meats, spices, grill, bread, salad" at bounding box center [457, 411] width 411 height 75
type textarea "mixed meats, spices, grill, bread, salad"
click at [707, 195] on icon "button" at bounding box center [697, 180] width 48 height 44
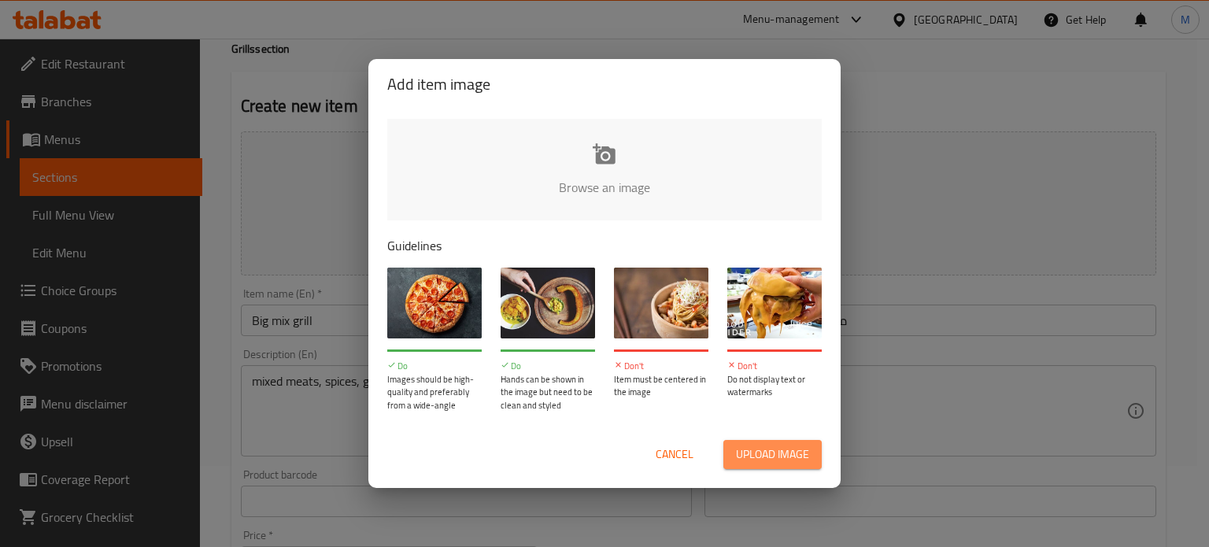
click at [759, 464] on span "Upload image" at bounding box center [772, 455] width 73 height 20
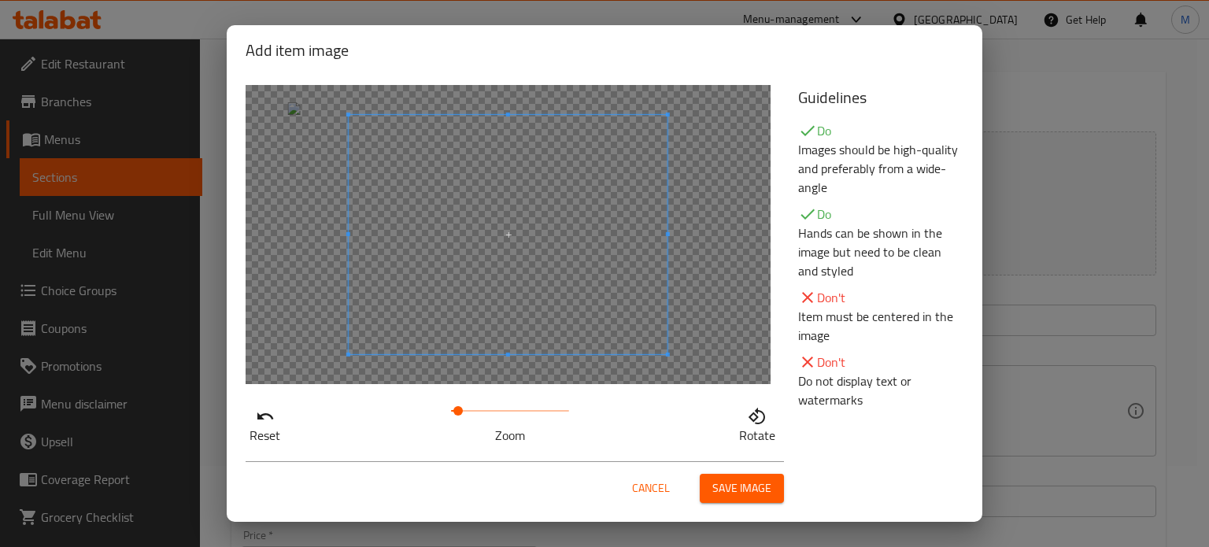
drag, startPoint x: 442, startPoint y: 408, endPoint x: 453, endPoint y: 404, distance: 11.7
click at [453, 406] on span at bounding box center [457, 410] width 9 height 9
click at [748, 492] on span "Save image" at bounding box center [741, 489] width 59 height 20
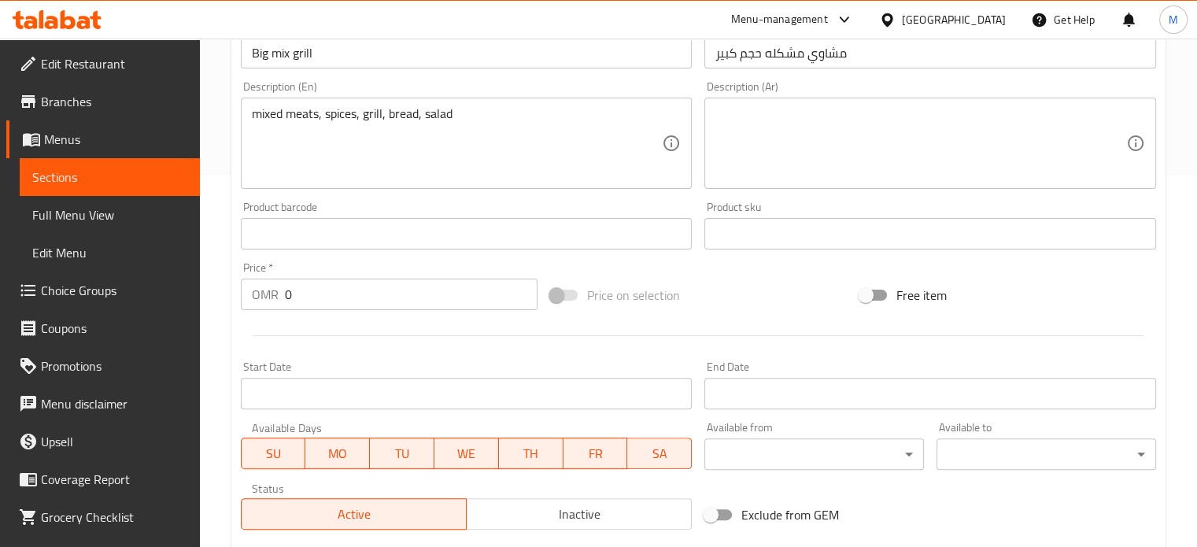
scroll to position [350, 0]
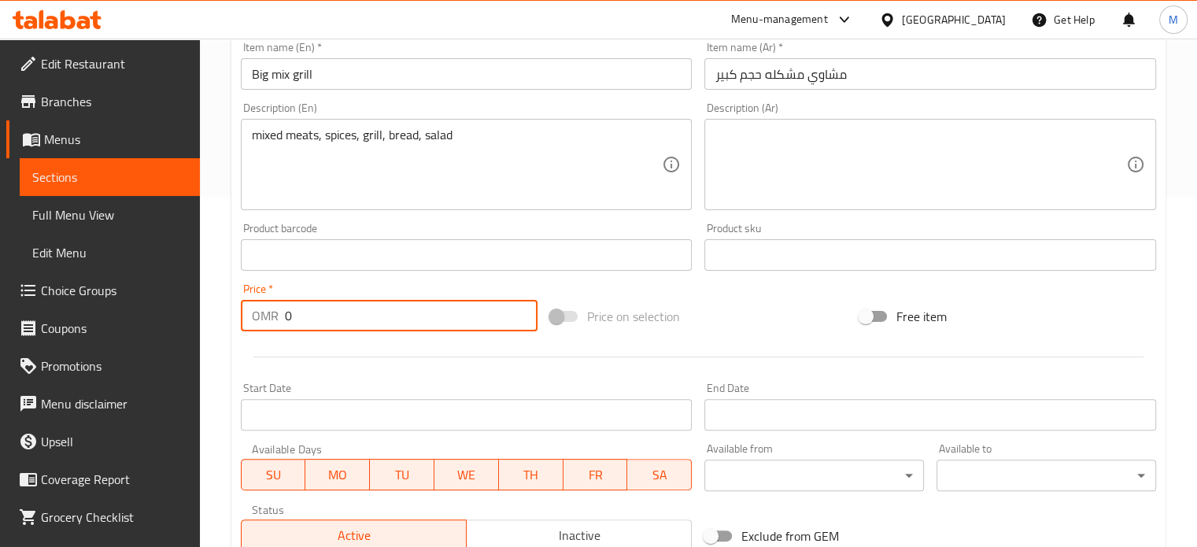
click at [307, 317] on input "0" at bounding box center [411, 315] width 253 height 31
type input "10"
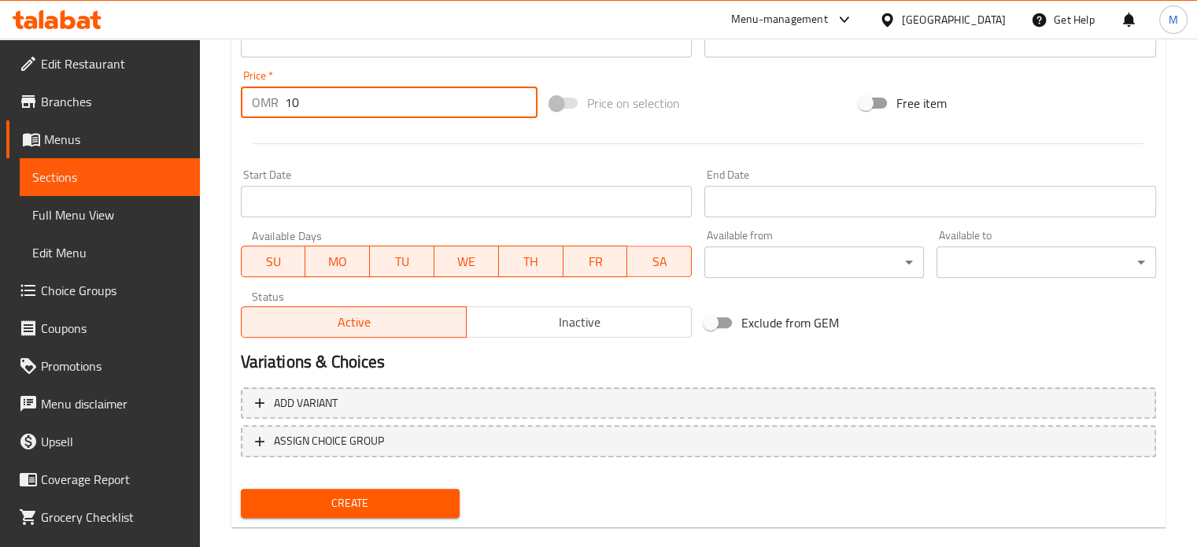
scroll to position [587, 0]
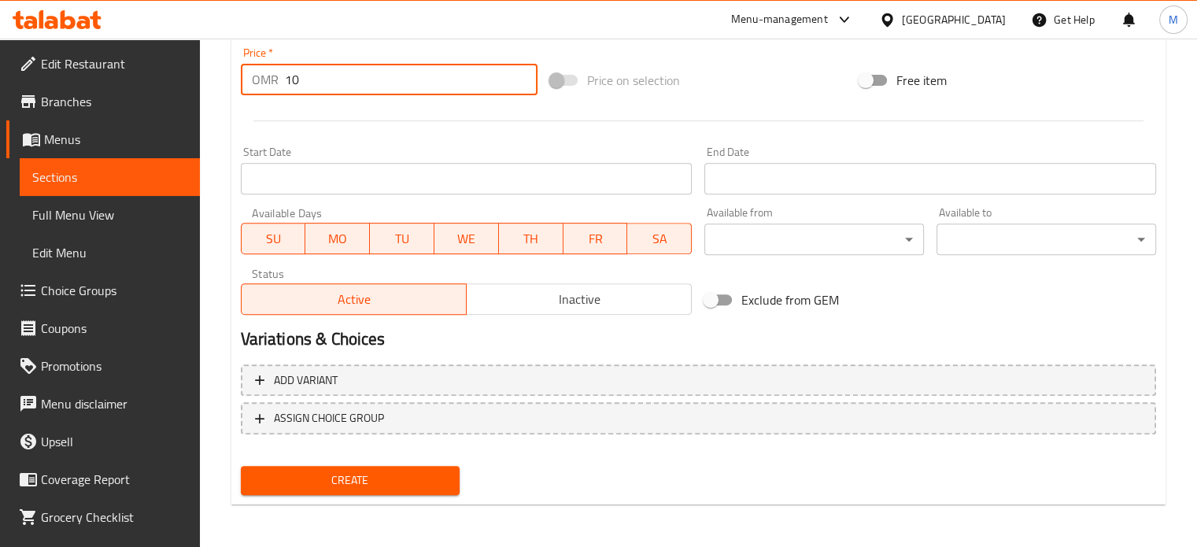
click at [382, 497] on div "Create" at bounding box center [351, 481] width 232 height 42
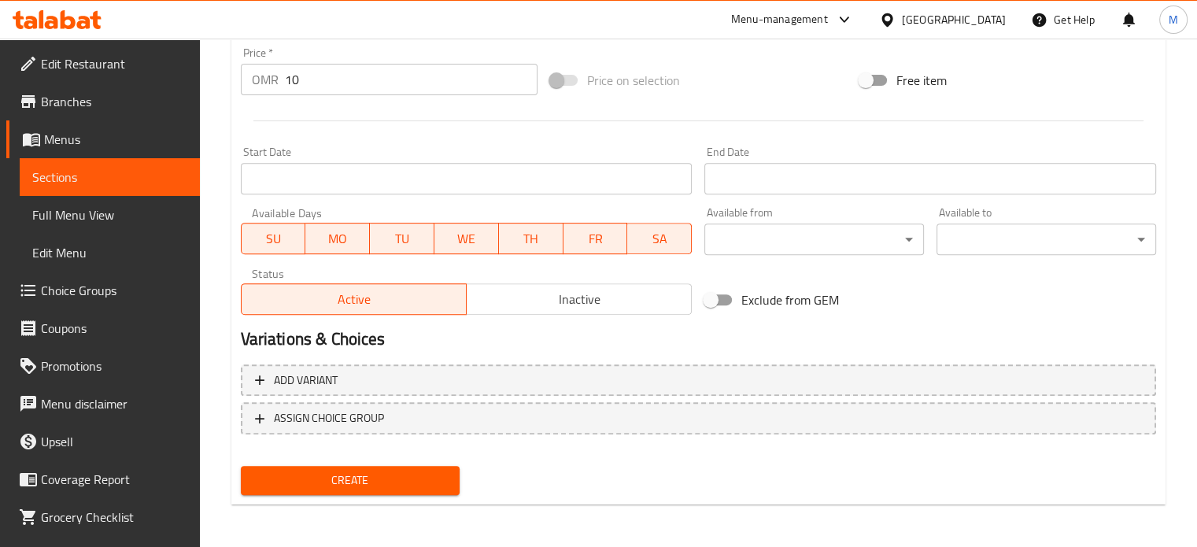
click at [395, 476] on span "Create" at bounding box center [350, 481] width 194 height 20
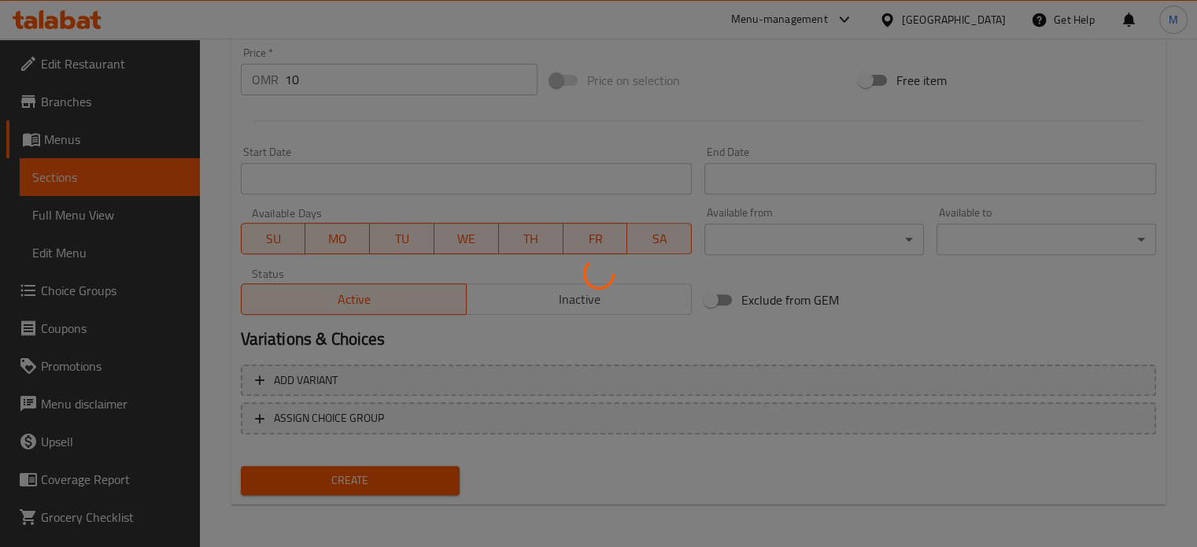
type input "0"
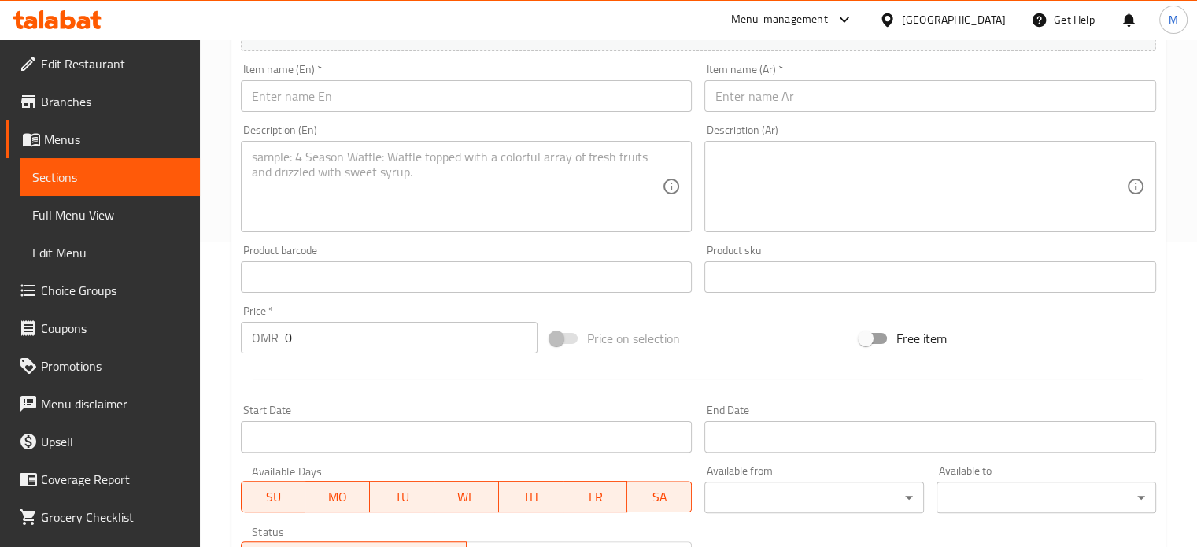
scroll to position [250, 0]
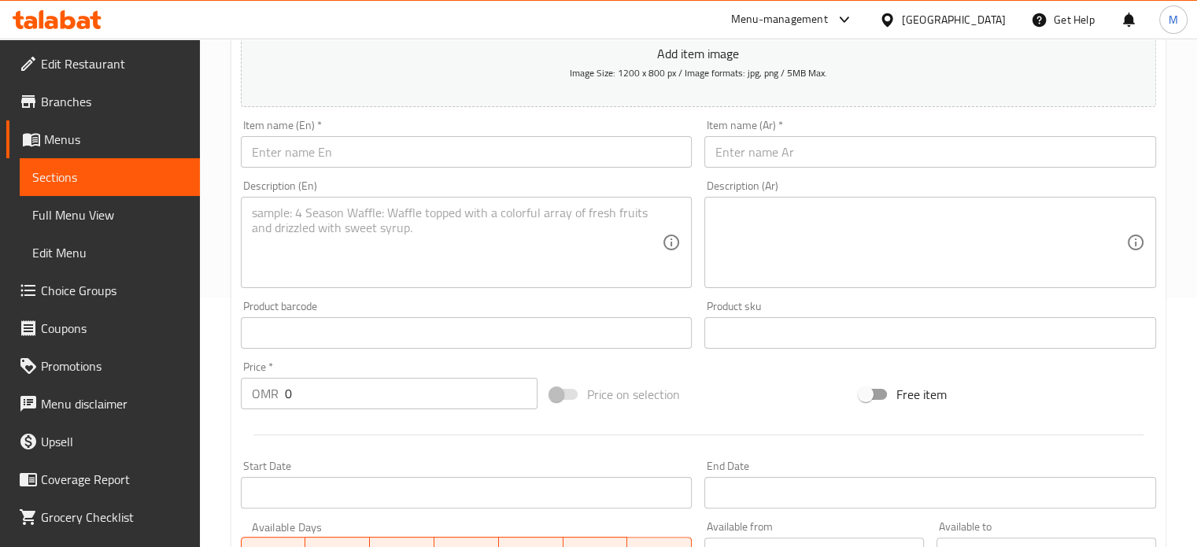
click at [102, 142] on span "Menus" at bounding box center [115, 139] width 143 height 19
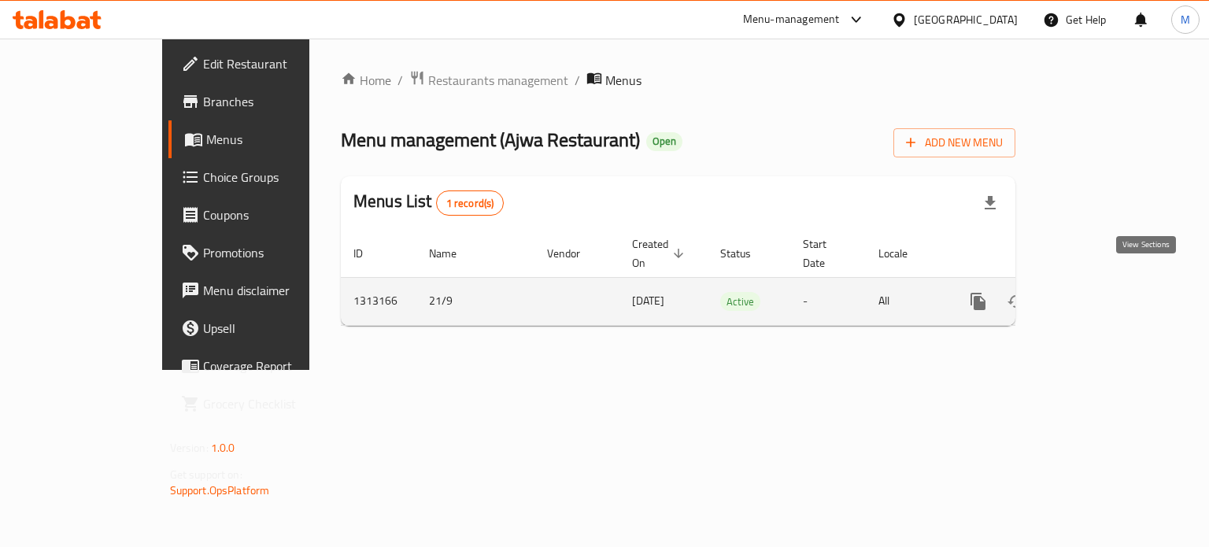
click at [1099, 294] on icon "enhanced table" at bounding box center [1092, 301] width 14 height 14
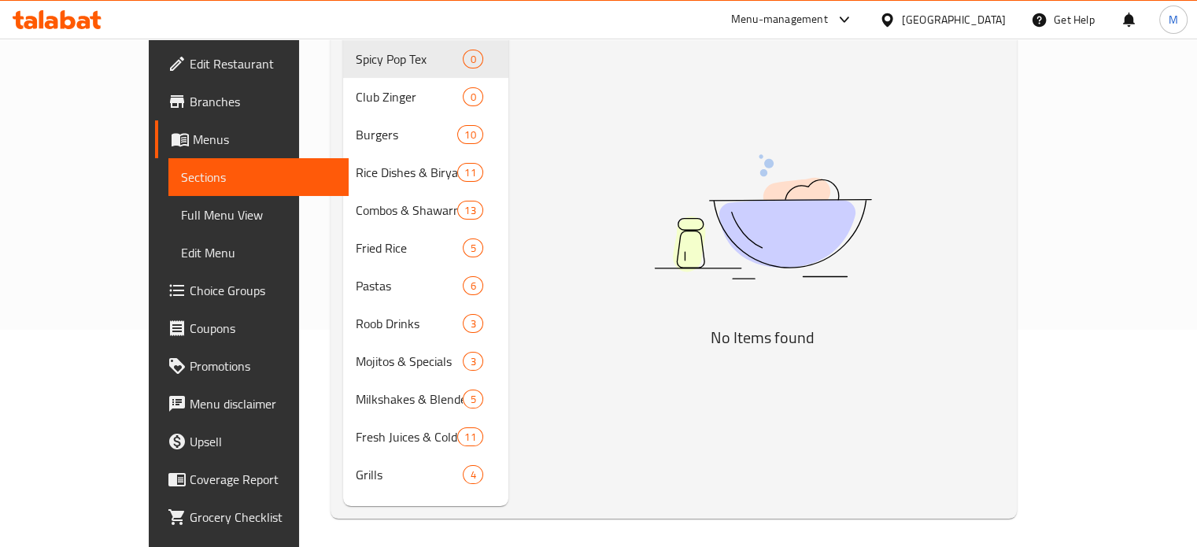
scroll to position [220, 0]
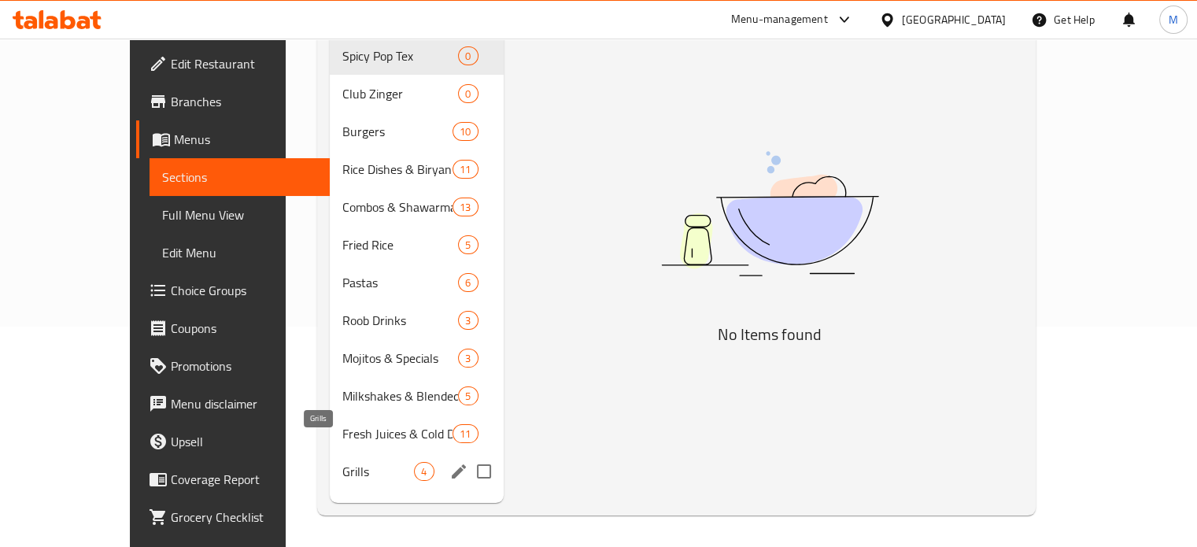
drag, startPoint x: 314, startPoint y: 455, endPoint x: 324, endPoint y: 453, distance: 9.6
click at [342, 462] on span "Grills" at bounding box center [378, 471] width 72 height 19
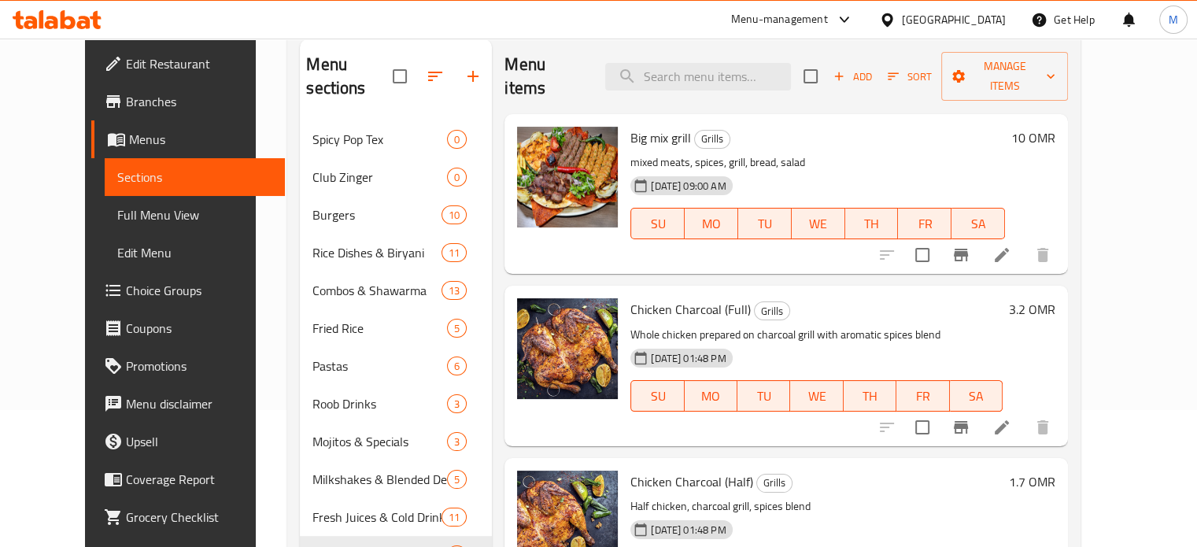
scroll to position [135, 0]
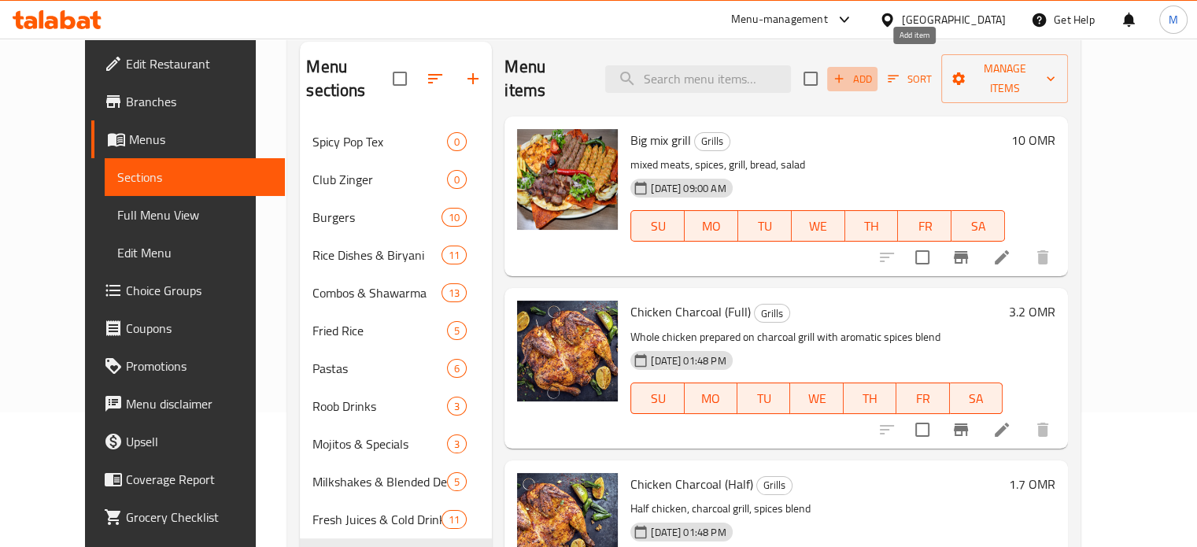
click at [874, 70] on span "Add" at bounding box center [852, 79] width 43 height 18
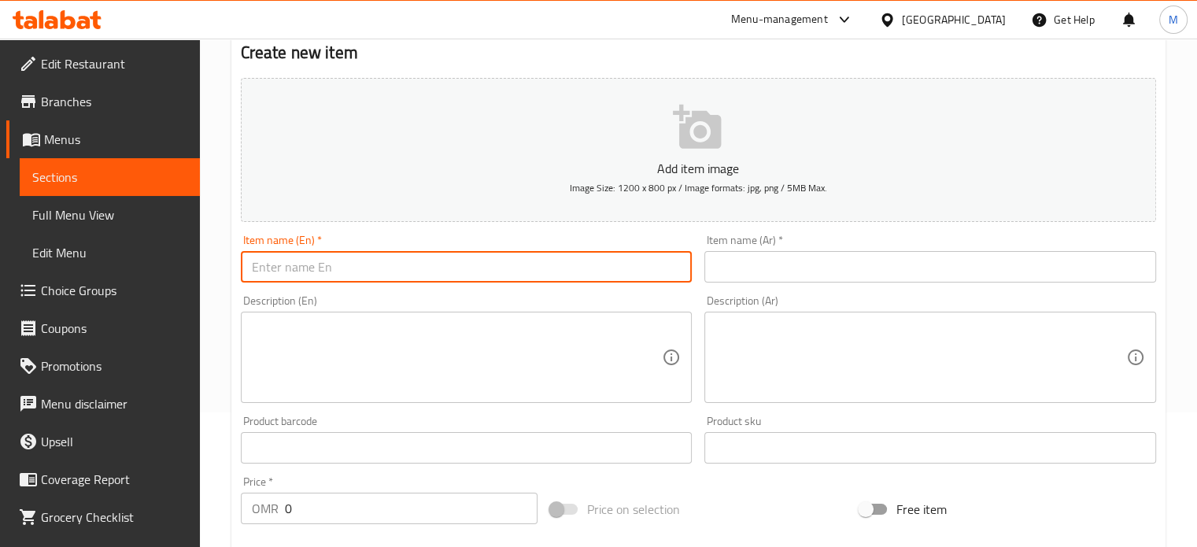
click at [383, 273] on input "text" at bounding box center [467, 266] width 452 height 31
type input "Mix grill (medium)"
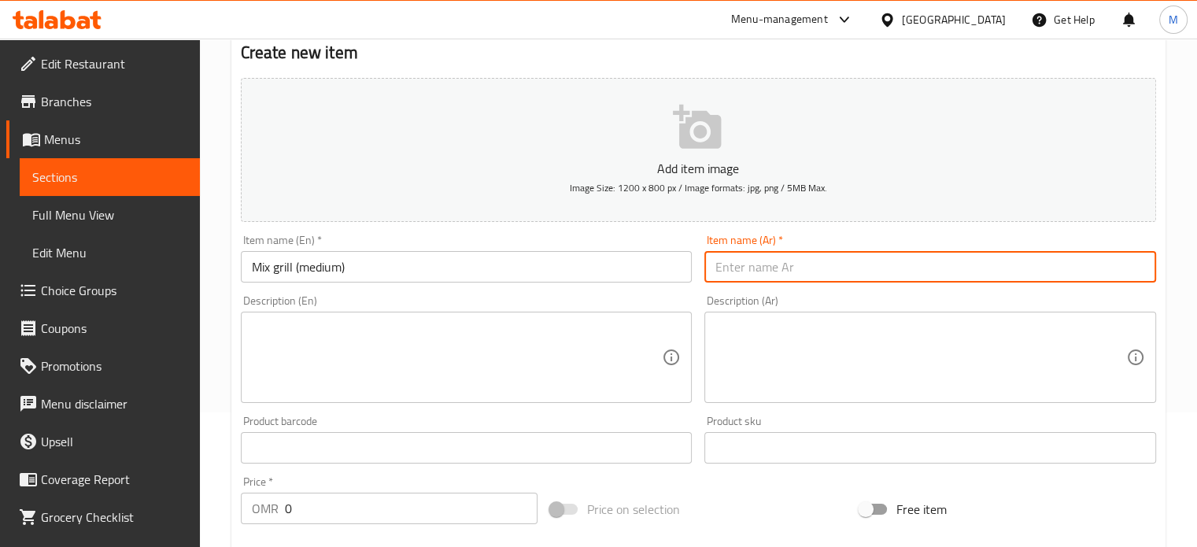
click at [737, 270] on input "text" at bounding box center [931, 266] width 452 height 31
type input "مشاوي مشكله (حجم متوسط)"
click at [454, 341] on textarea at bounding box center [457, 357] width 411 height 75
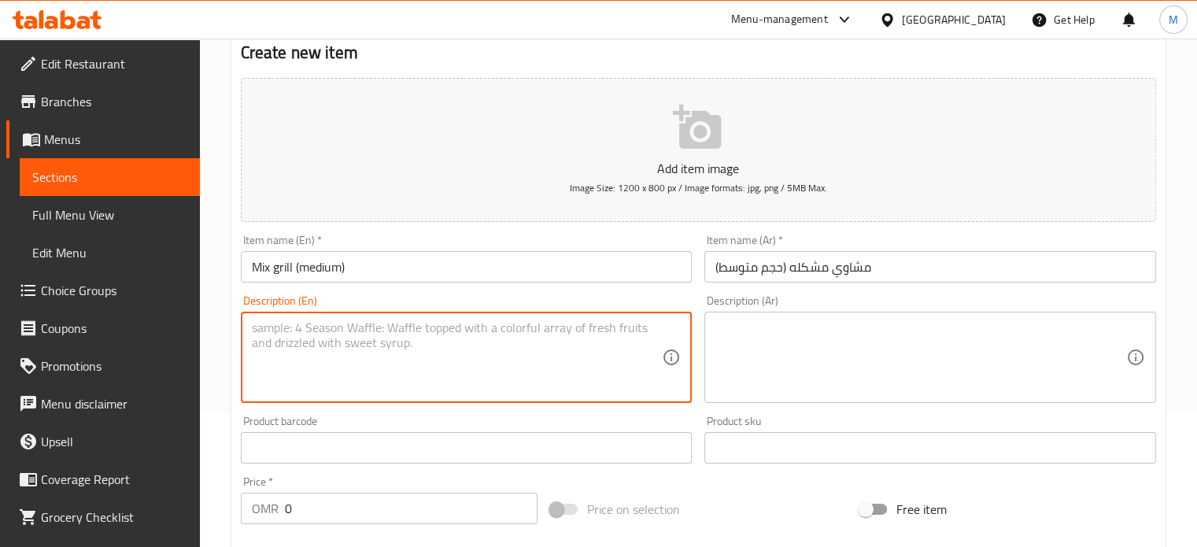
paste textarea "mixed meats, spices, grill, bread, salad"
type textarea "mixed meats, spices, grill, bread, salad"
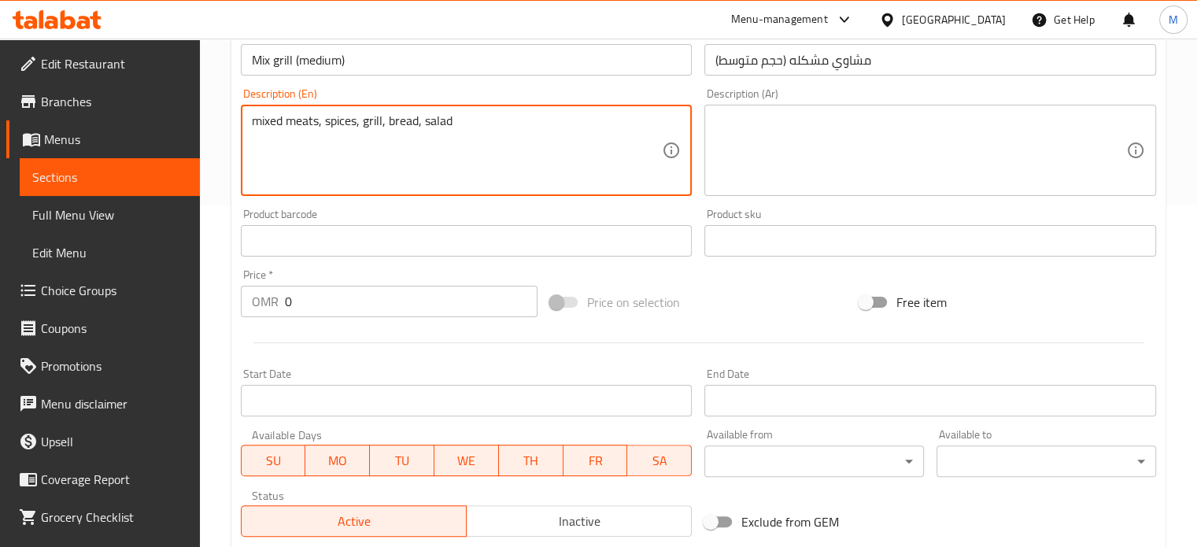
scroll to position [371, 0]
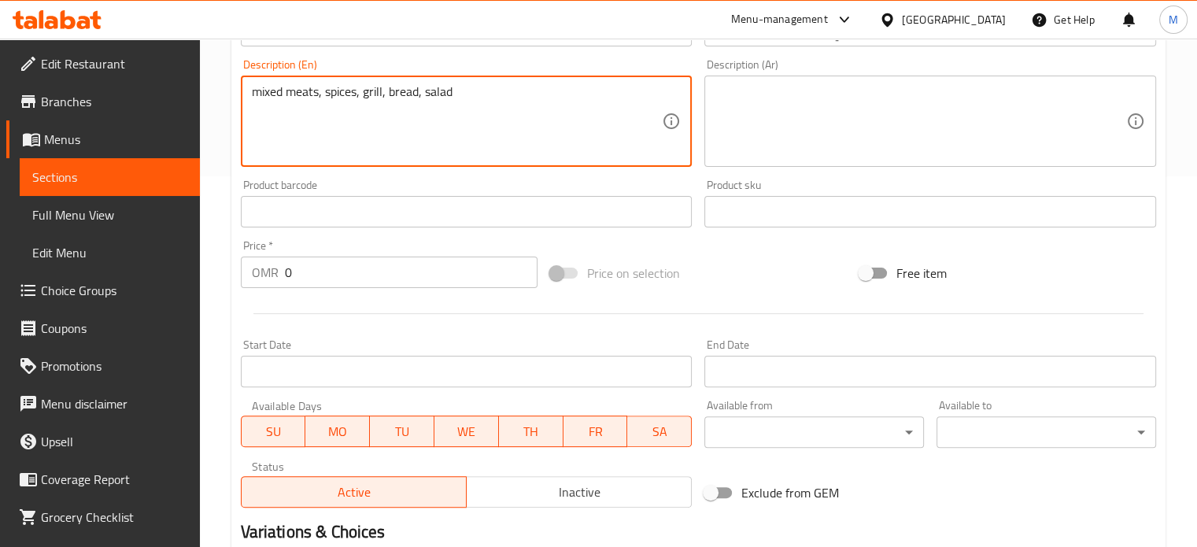
click at [331, 272] on input "0" at bounding box center [411, 272] width 253 height 31
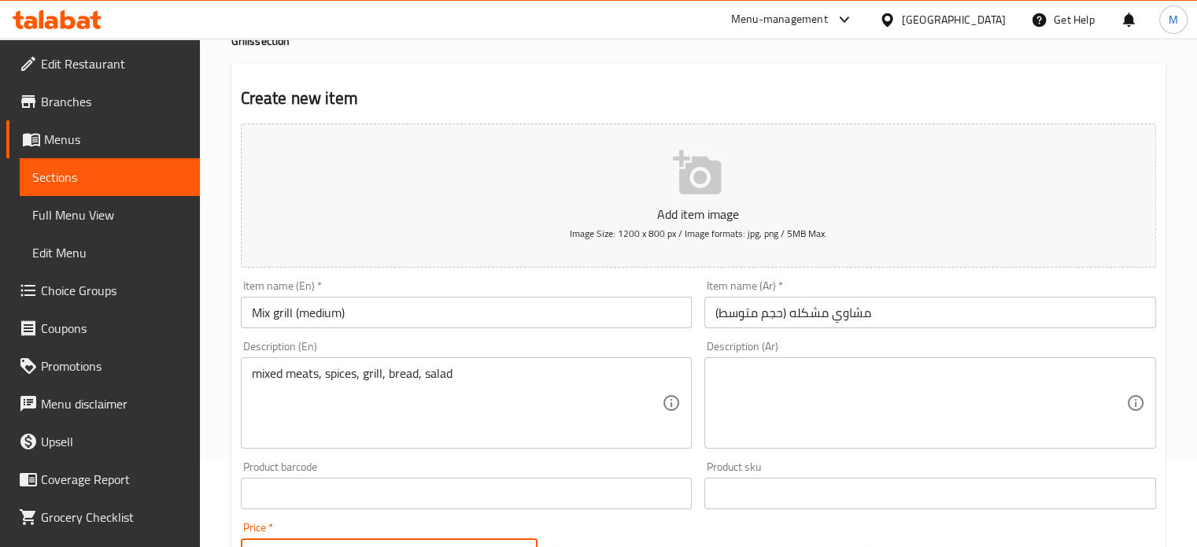
scroll to position [0, 0]
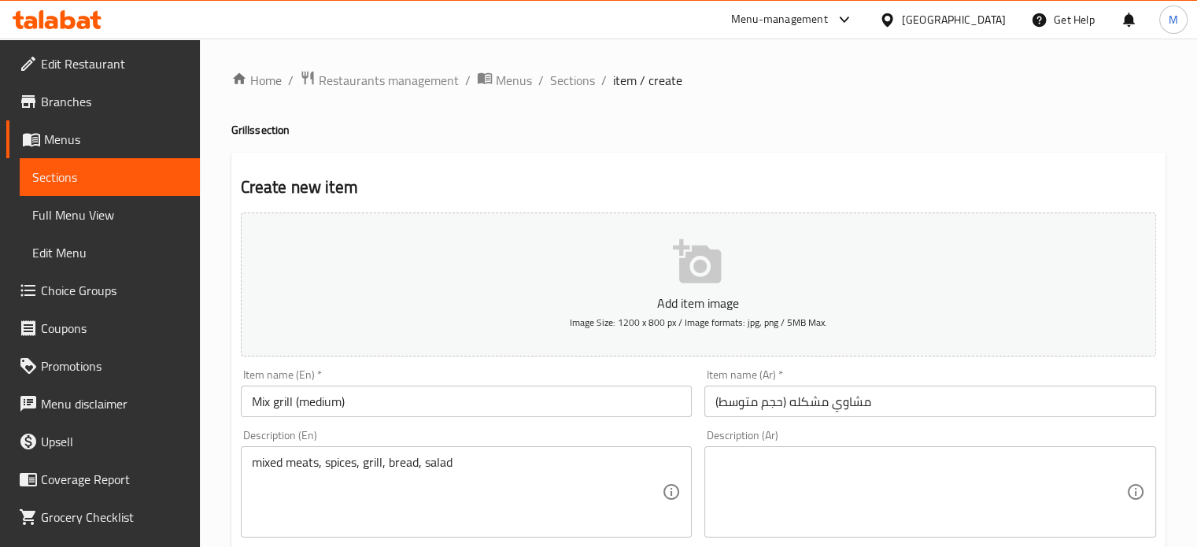
type input "5"
click at [699, 276] on icon "button" at bounding box center [698, 262] width 50 height 50
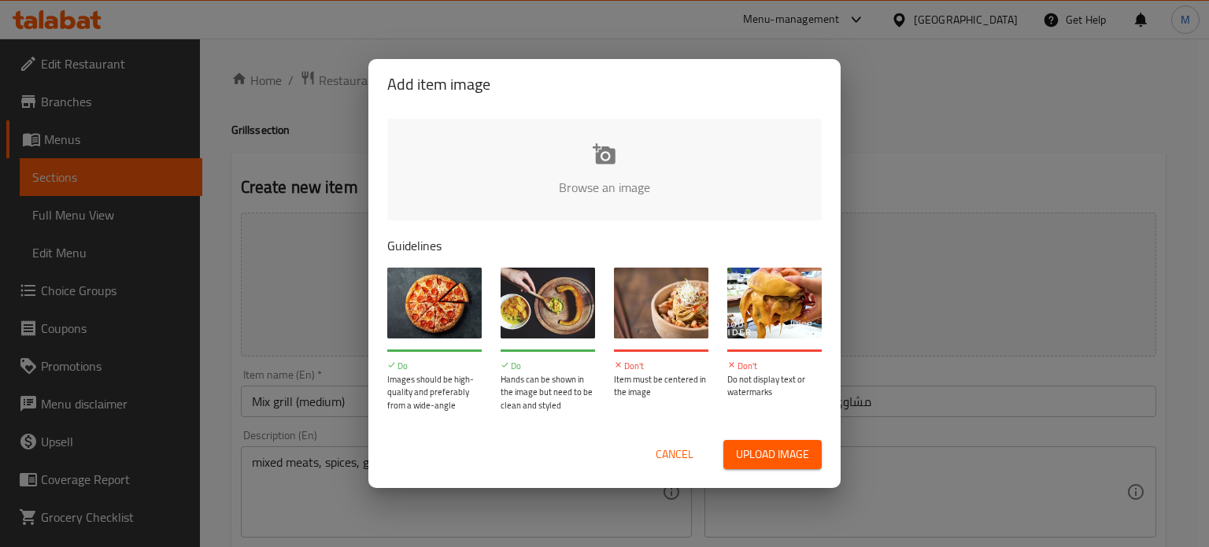
click at [768, 450] on span "Upload image" at bounding box center [772, 455] width 73 height 20
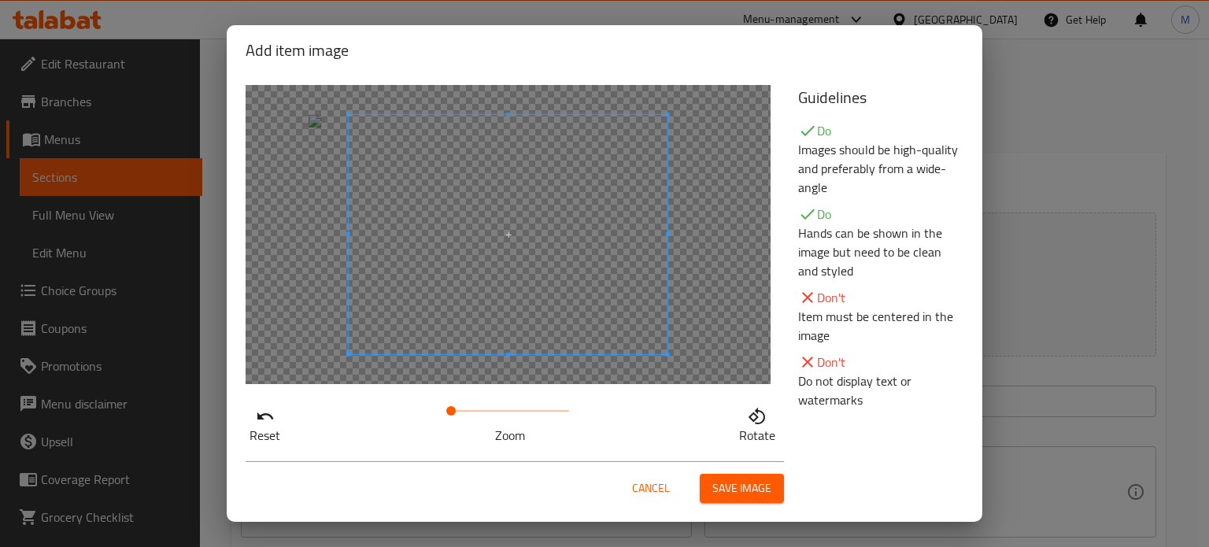
click at [530, 305] on span at bounding box center [508, 234] width 319 height 239
click at [520, 292] on span at bounding box center [508, 234] width 319 height 239
click at [579, 268] on span at bounding box center [508, 234] width 319 height 239
click at [540, 267] on span at bounding box center [474, 234] width 319 height 239
click at [731, 487] on span "Save image" at bounding box center [741, 489] width 59 height 20
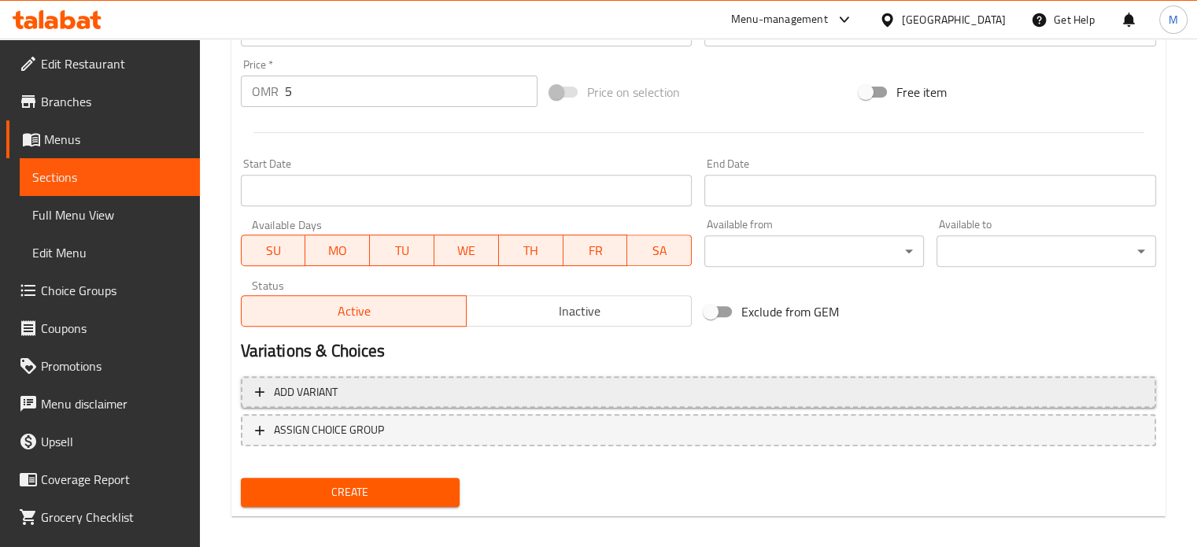
scroll to position [587, 0]
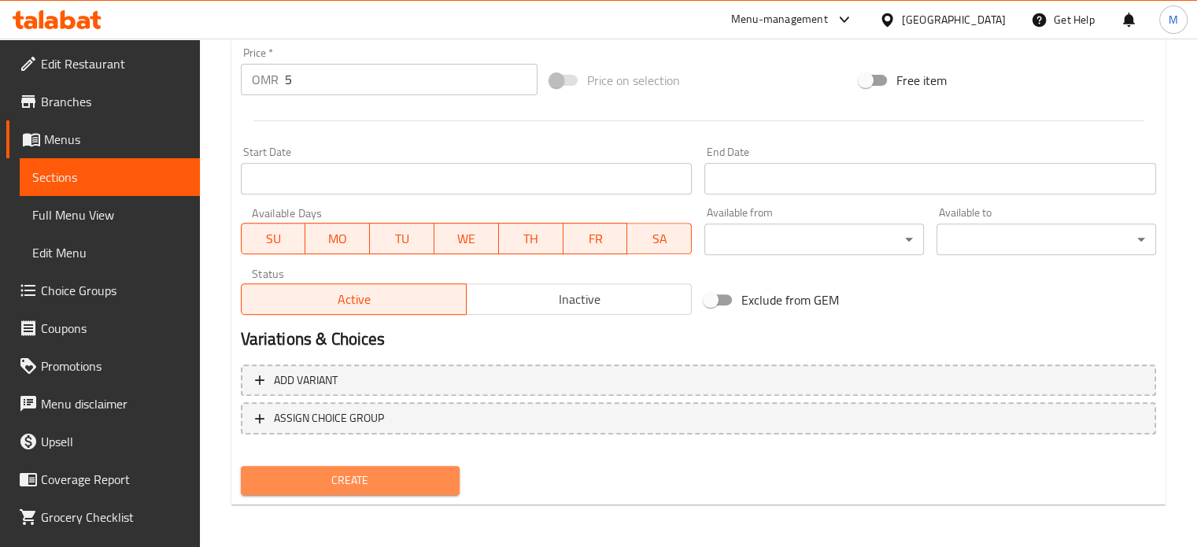
click at [431, 474] on span "Create" at bounding box center [350, 481] width 194 height 20
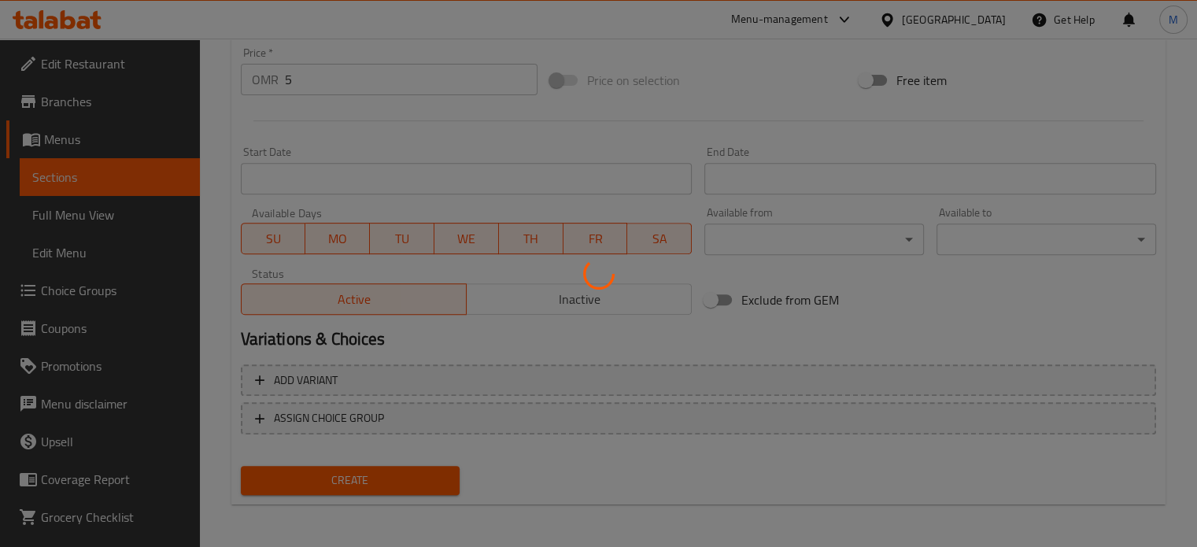
type input "0"
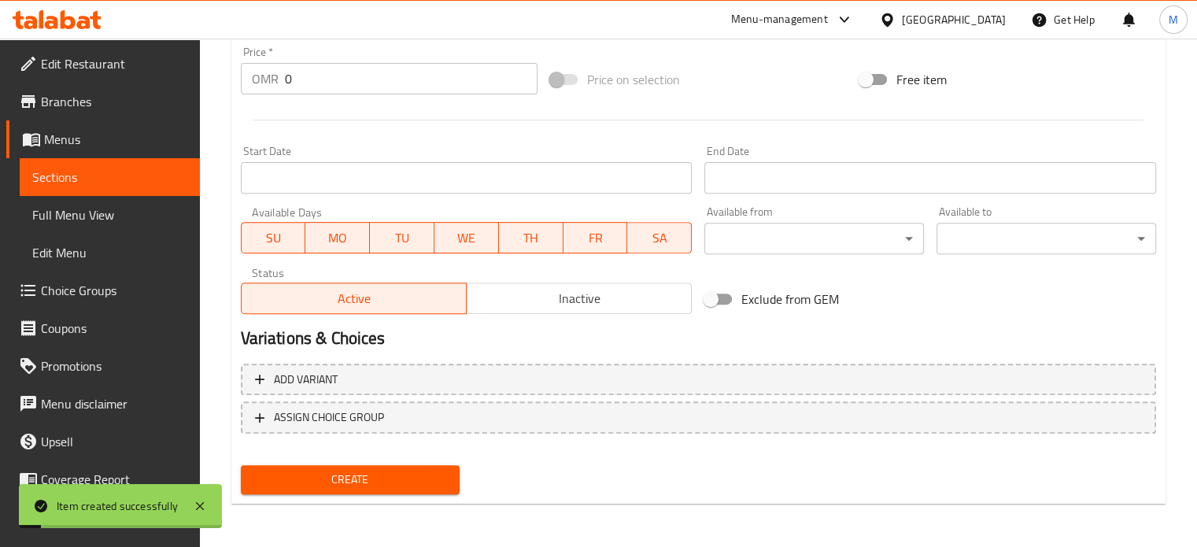
click at [80, 217] on span "Full Menu View" at bounding box center [109, 214] width 155 height 19
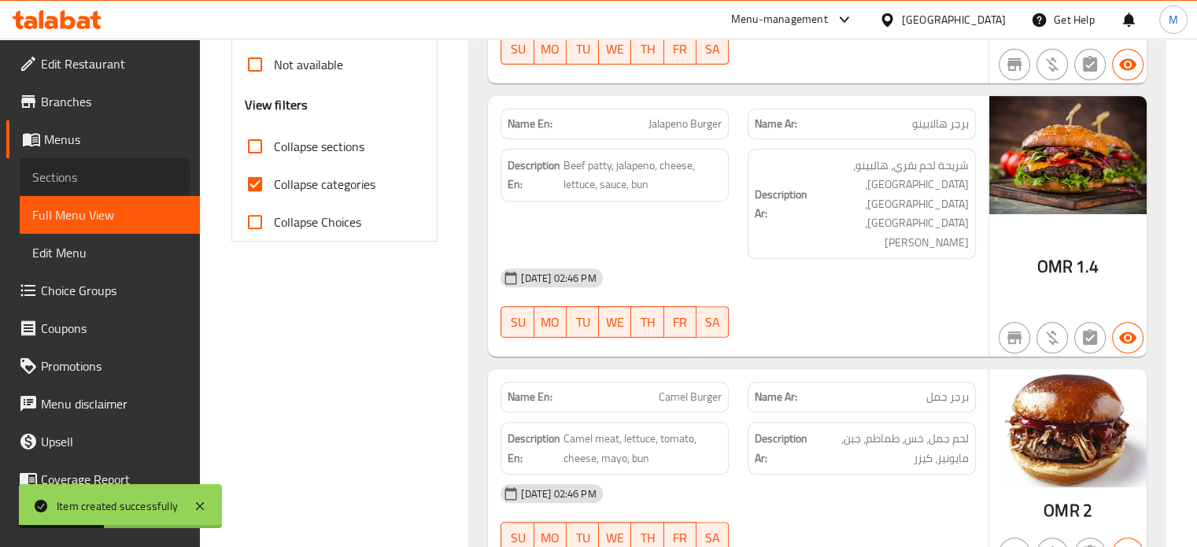
click at [88, 177] on span "Sections" at bounding box center [109, 177] width 155 height 19
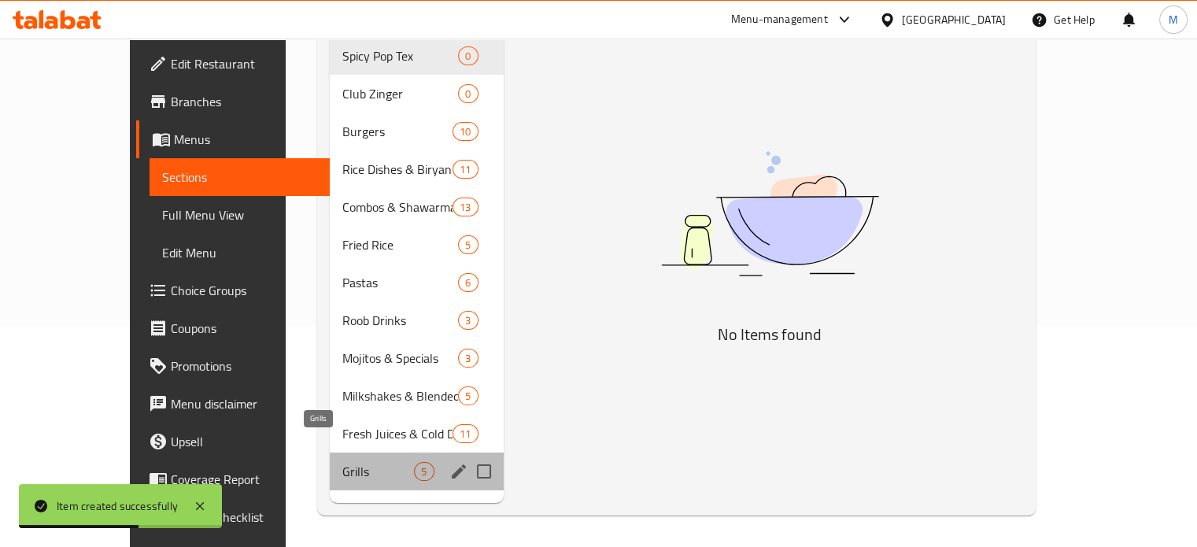
click at [342, 462] on span "Grills" at bounding box center [378, 471] width 72 height 19
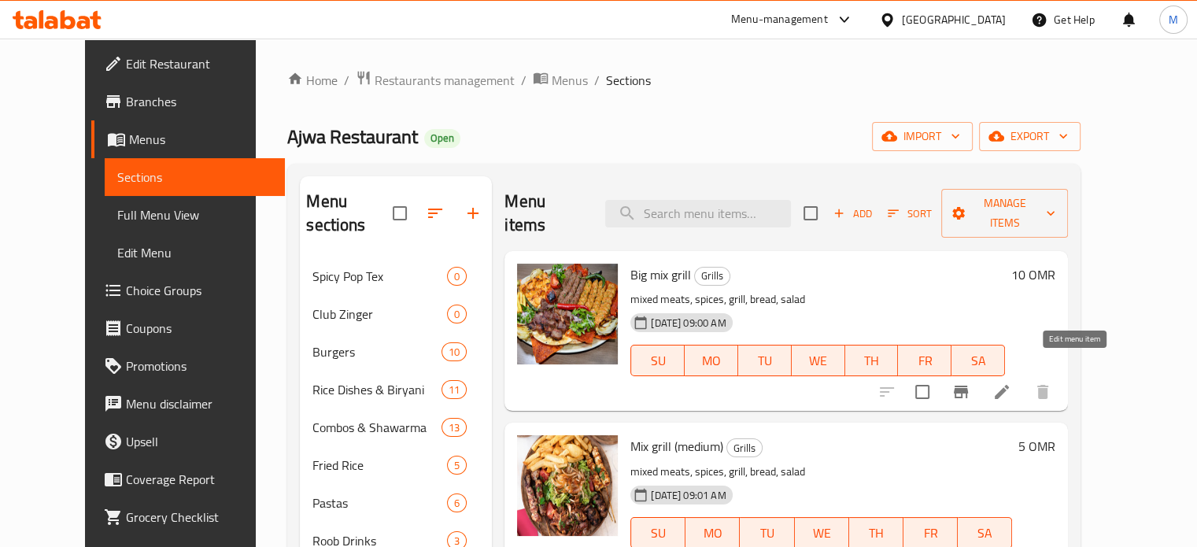
click at [1012, 383] on icon at bounding box center [1002, 392] width 19 height 19
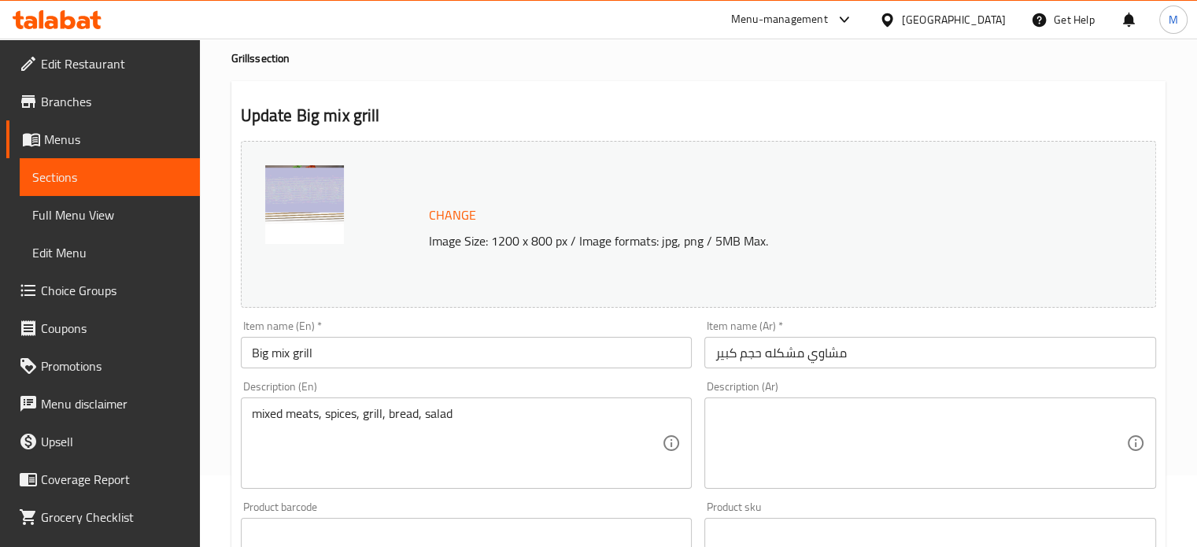
scroll to position [157, 0]
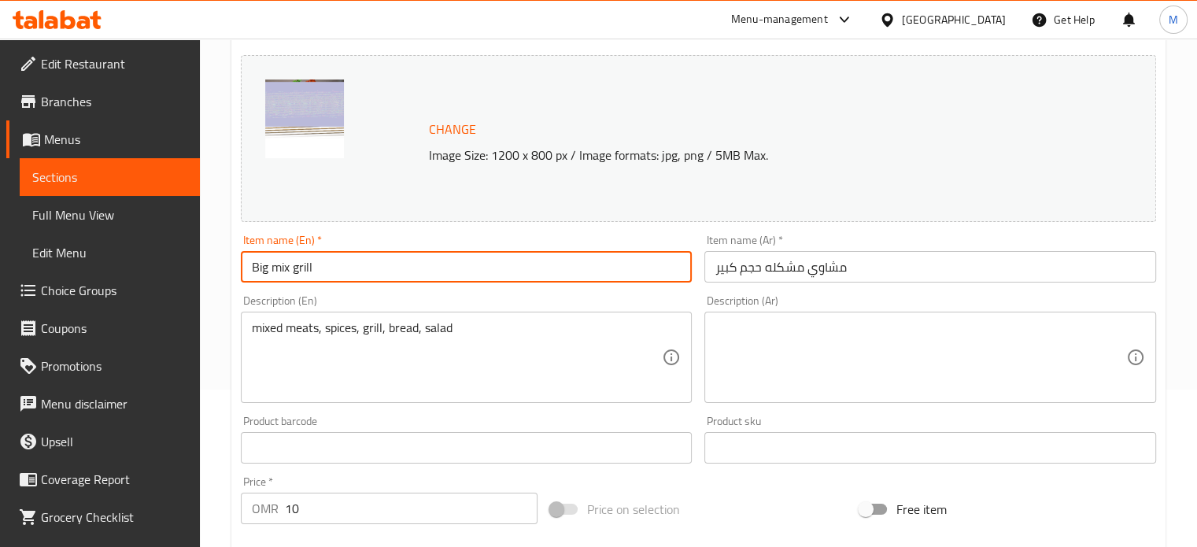
drag, startPoint x: 290, startPoint y: 270, endPoint x: 231, endPoint y: 272, distance: 58.3
click at [231, 272] on div "Update Big mix grill Change Image Size: 1200 x 800 px / Image formats: jpg, png…" at bounding box center [698, 464] width 934 height 939
click at [317, 268] on input "Mix grill" at bounding box center [467, 266] width 452 height 31
type input "Mix grill (big)"
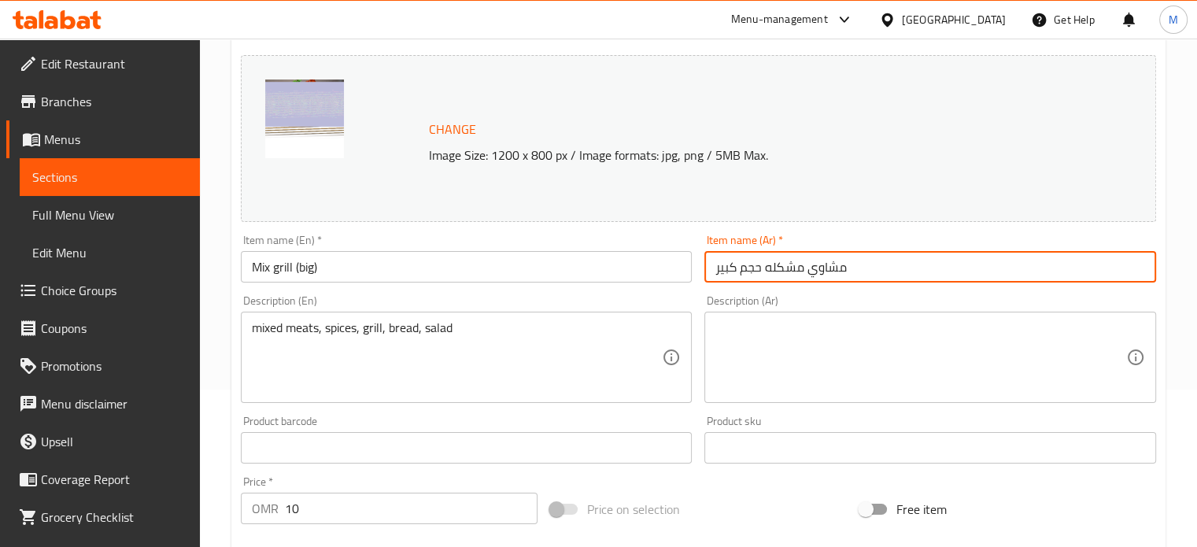
click at [766, 269] on input "مشاوي مشكله حجم كبير" at bounding box center [931, 266] width 452 height 31
click at [761, 267] on input "مشاوي مشكله حجم كبير" at bounding box center [931, 266] width 452 height 31
click at [718, 268] on input "مشاوي مشكله (حجم كبير" at bounding box center [931, 266] width 452 height 31
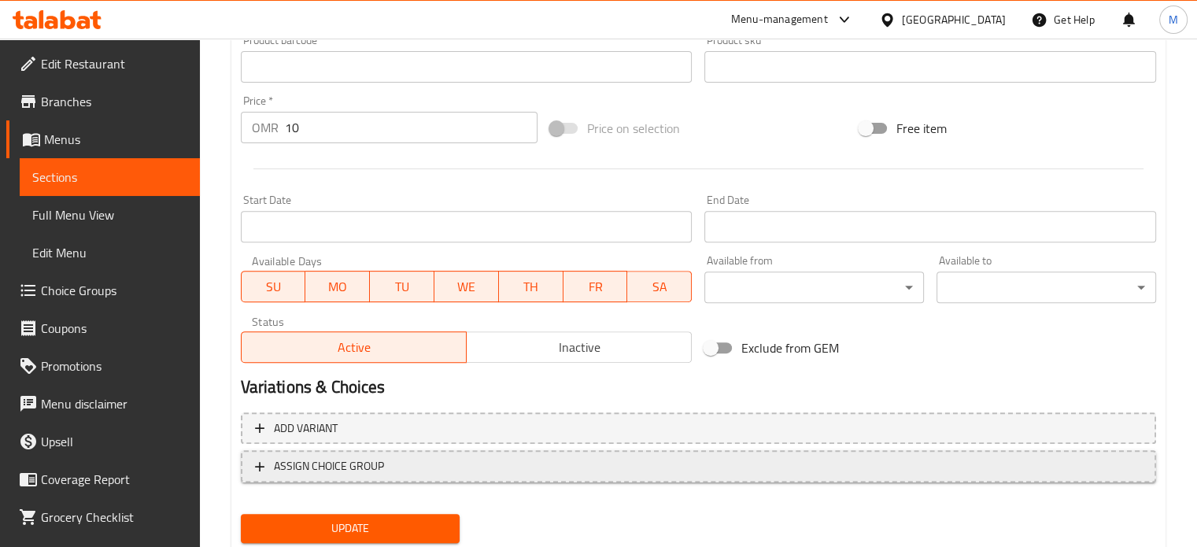
scroll to position [587, 0]
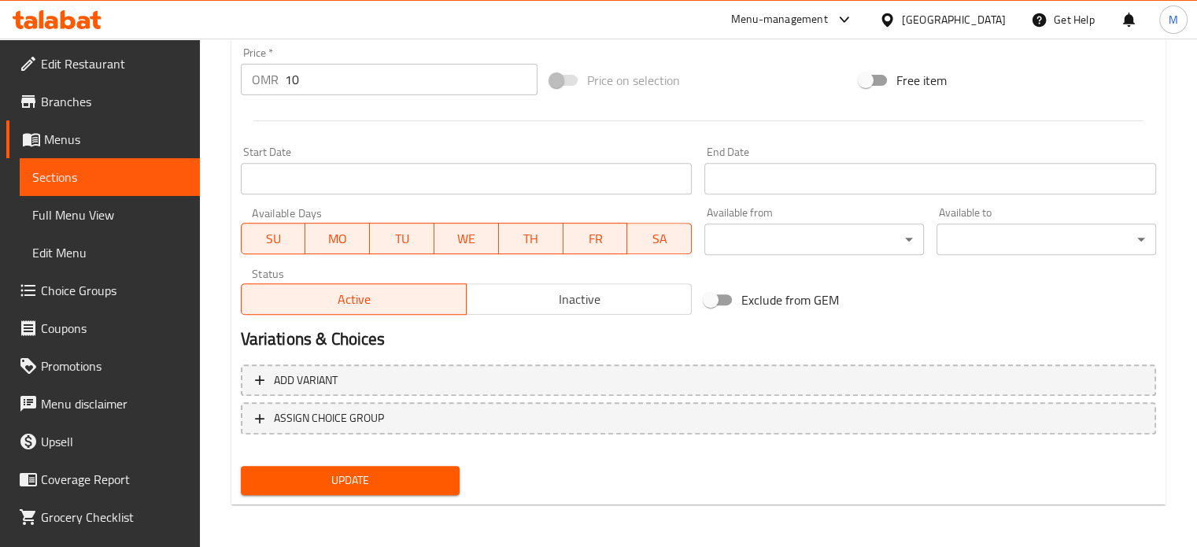
type input ")مشاوي مشكله (حجم كبير"
click at [400, 477] on span "Update" at bounding box center [350, 481] width 194 height 20
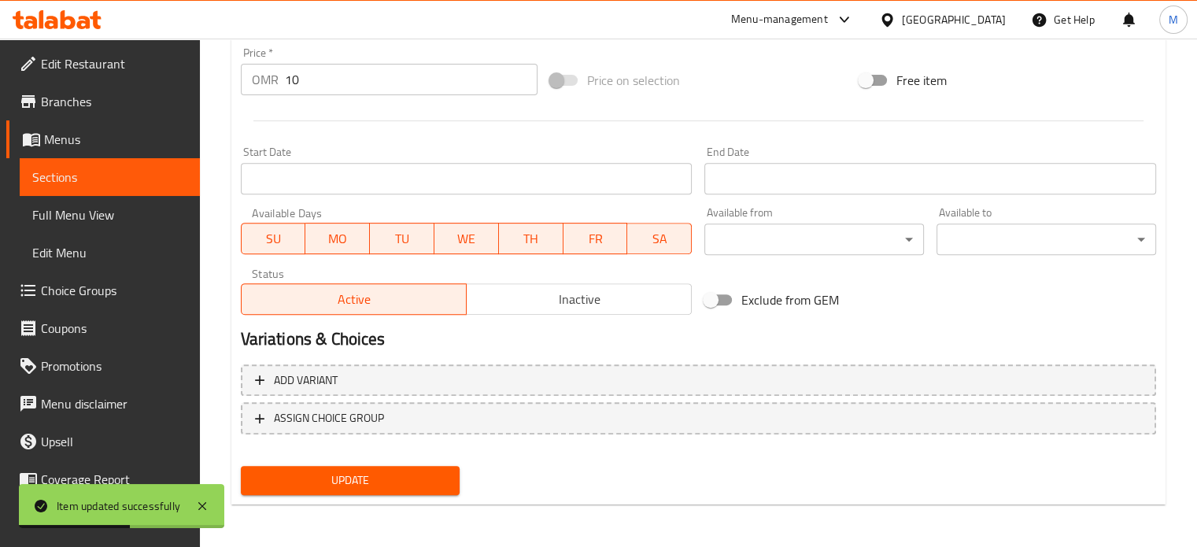
click at [104, 179] on span "Sections" at bounding box center [109, 177] width 155 height 19
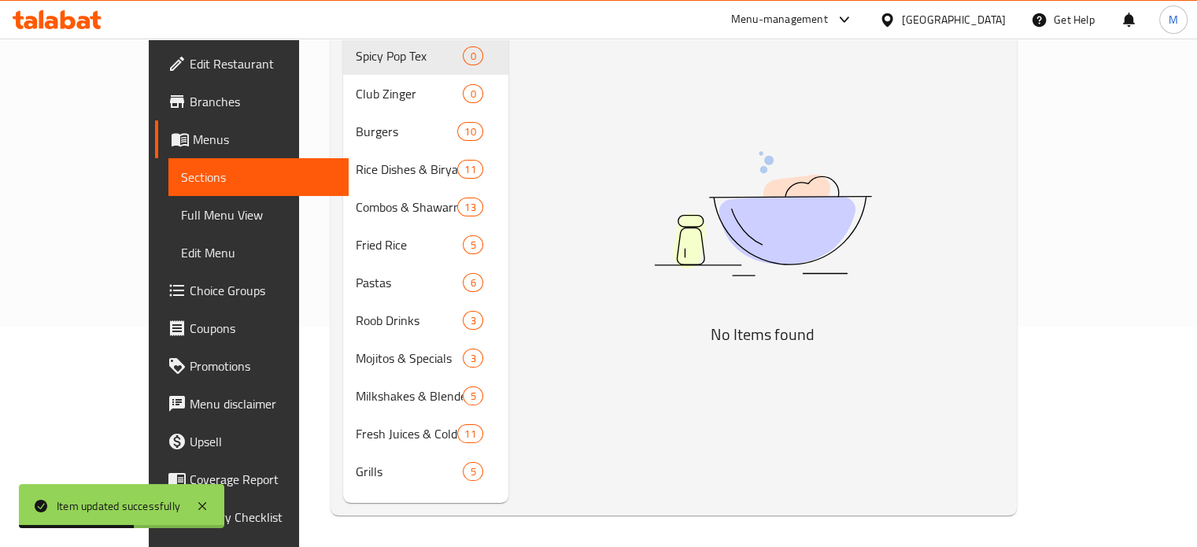
scroll to position [220, 0]
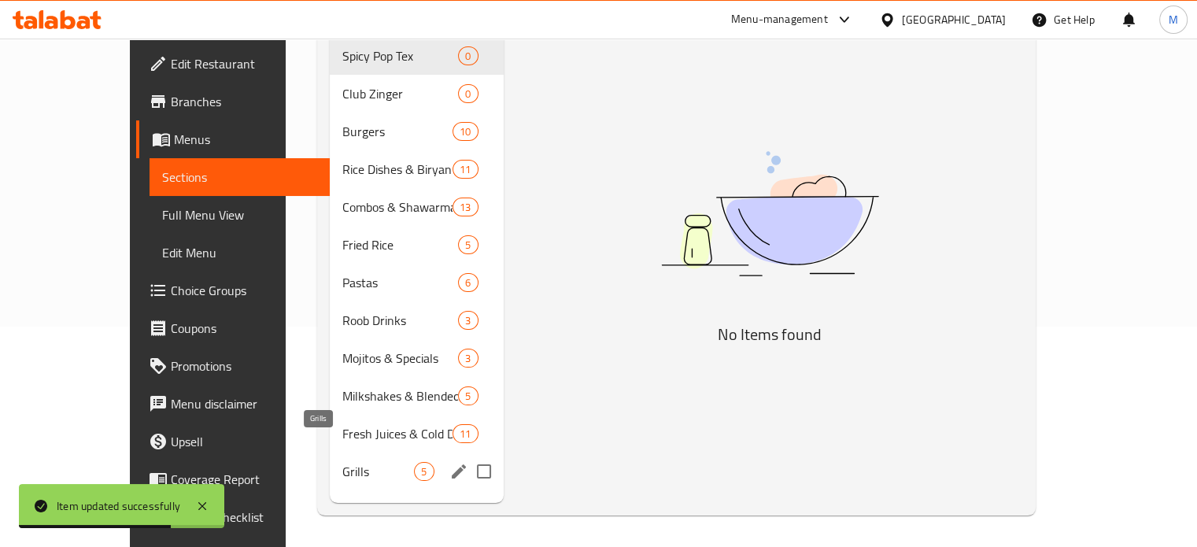
click at [342, 462] on span "Grills" at bounding box center [378, 471] width 72 height 19
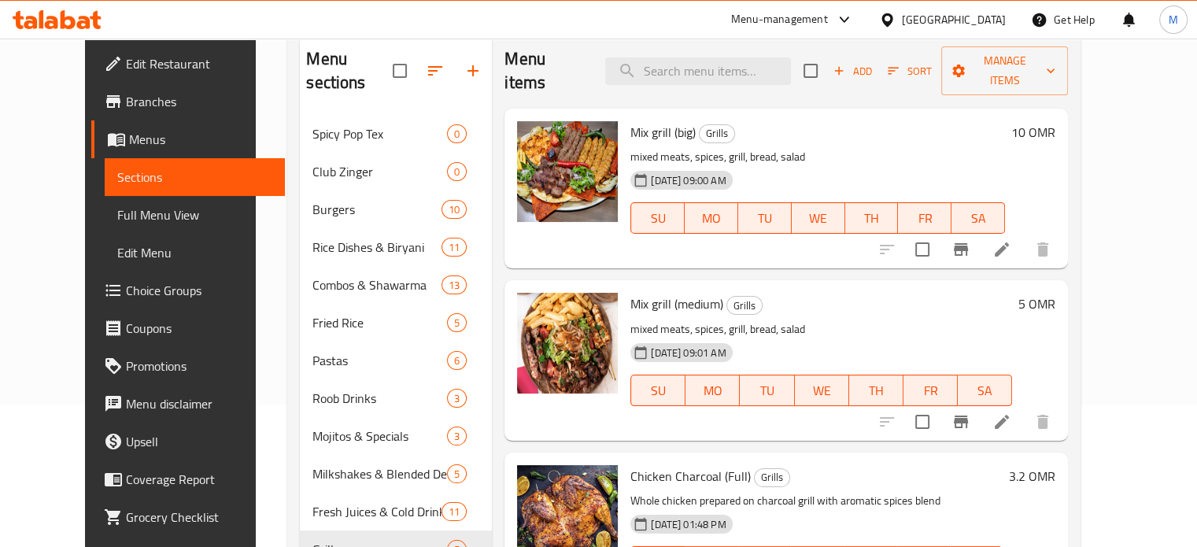
scroll to position [141, 0]
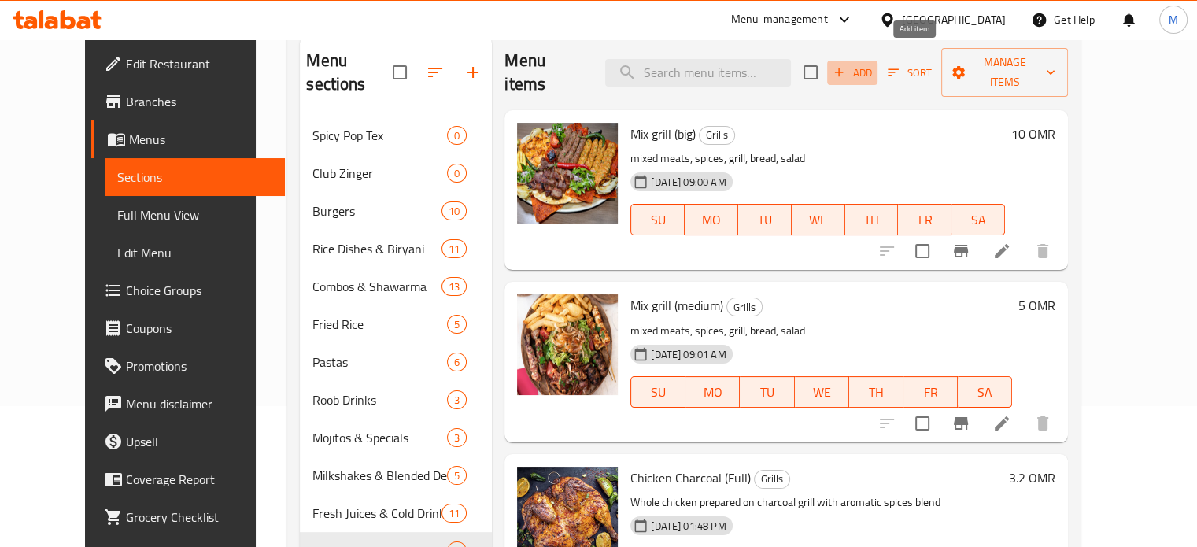
click at [878, 71] on button "Add" at bounding box center [852, 73] width 50 height 24
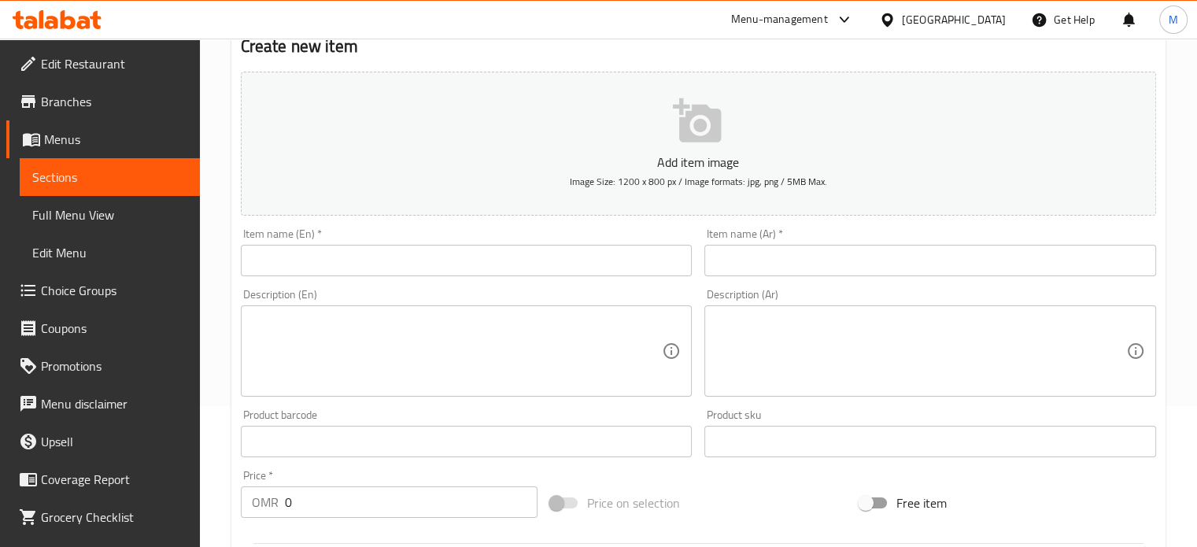
click at [370, 257] on input "text" at bounding box center [467, 260] width 452 height 31
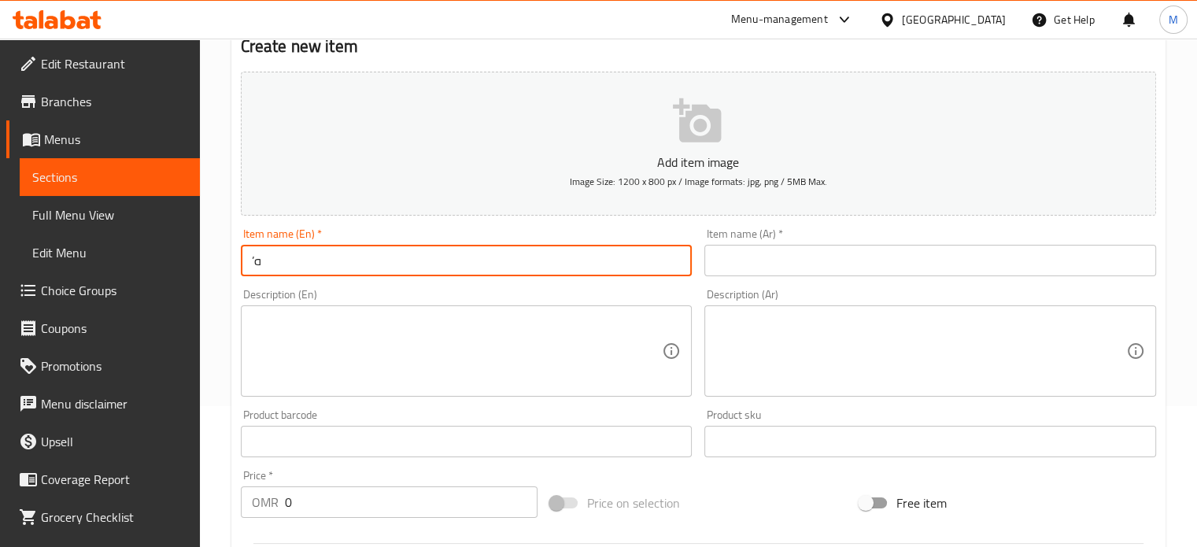
type input "’"
type input "Mix grill (small)"
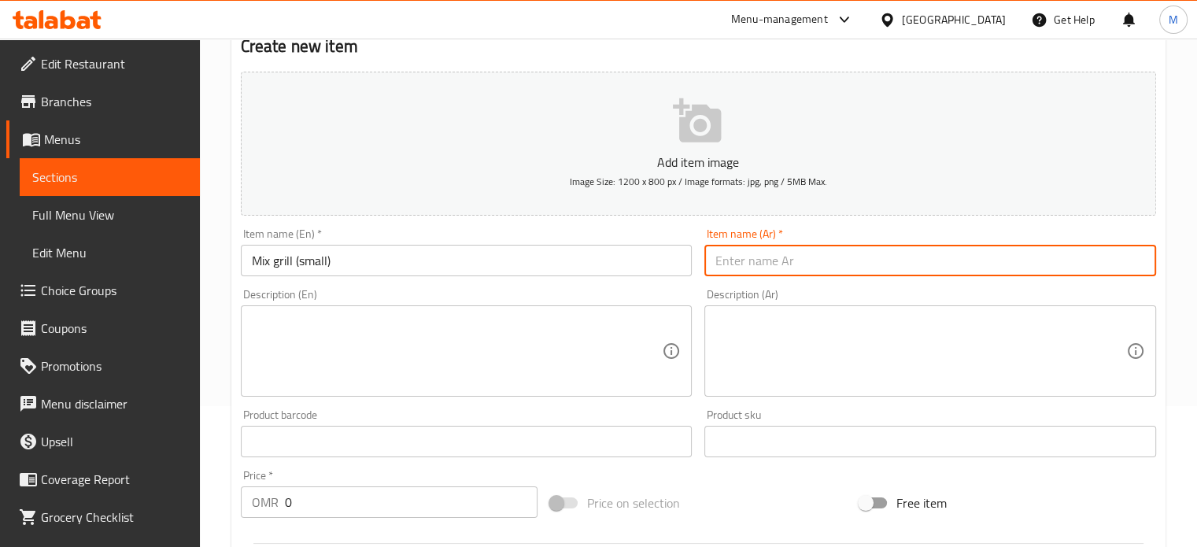
click at [794, 271] on input "text" at bounding box center [931, 260] width 452 height 31
type input "مشاوي مشكله (صغير)"
click at [376, 352] on textarea at bounding box center [457, 351] width 411 height 75
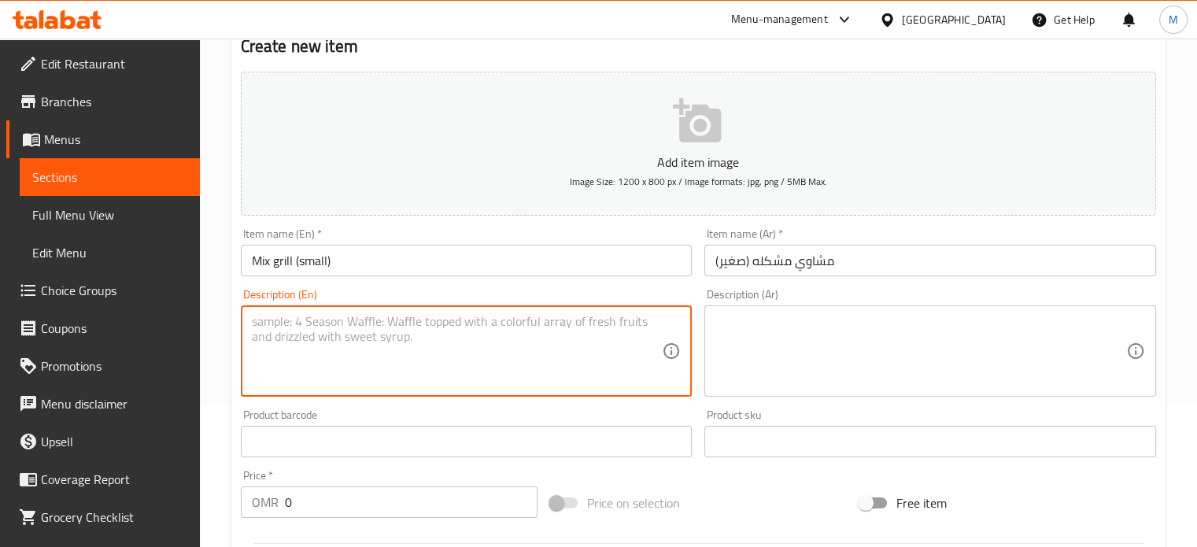
paste textarea "mixed meats, spices, grill, bread, salad"
type textarea "mixed meats, spices, grill, bread, salad"
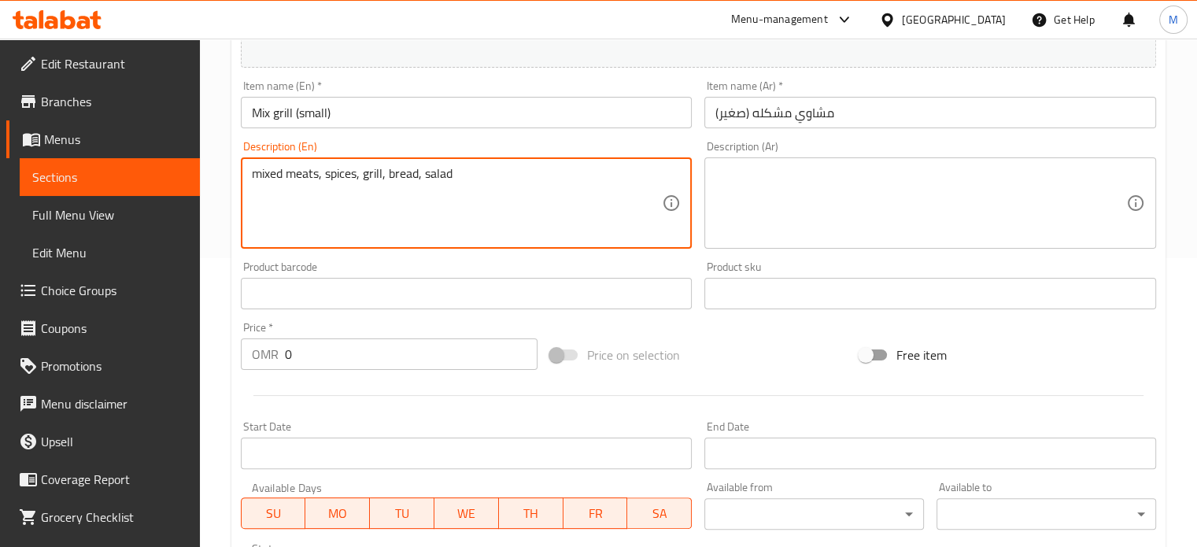
scroll to position [298, 0]
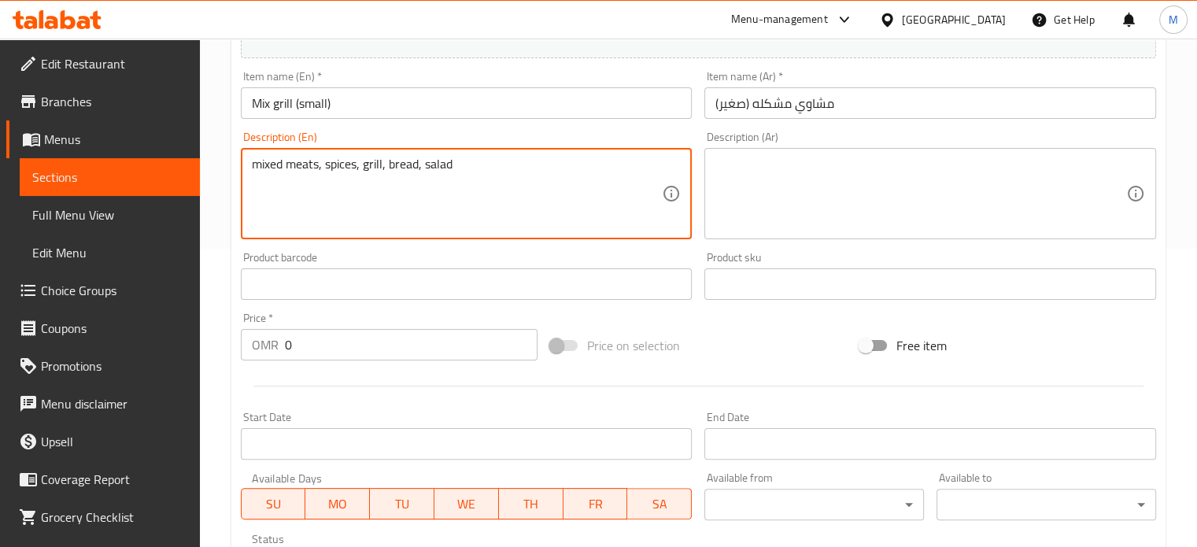
click at [311, 342] on input "0" at bounding box center [411, 344] width 253 height 31
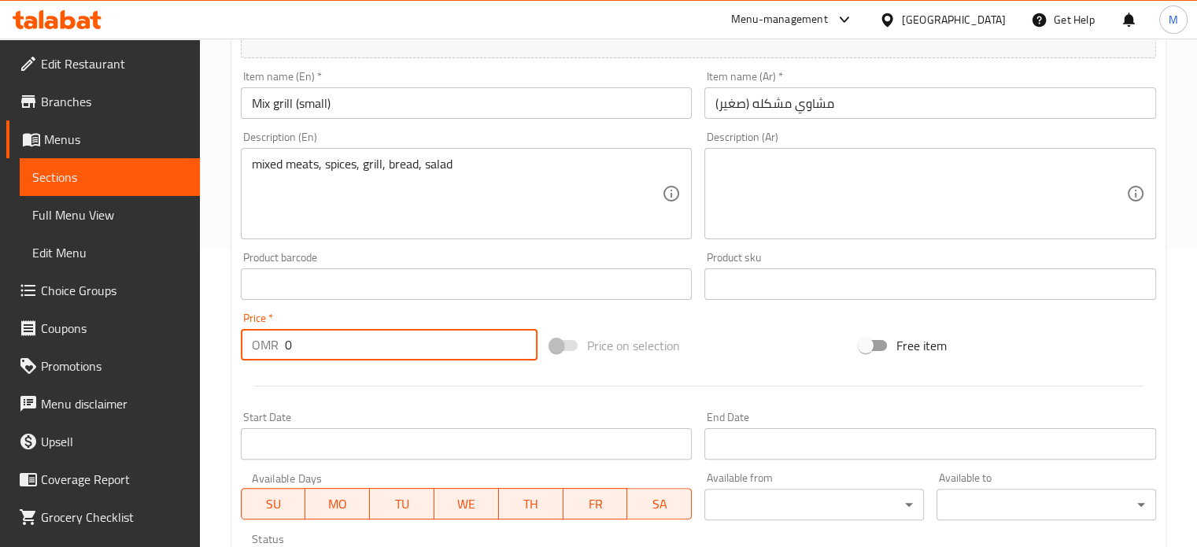
click at [311, 344] on input "0" at bounding box center [411, 344] width 253 height 31
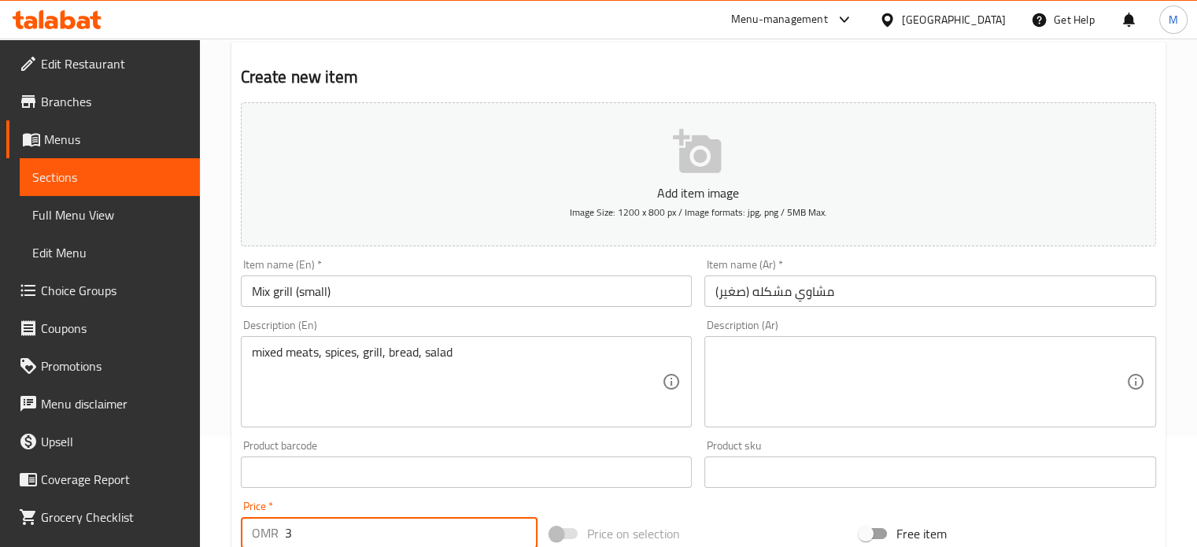
scroll to position [0, 0]
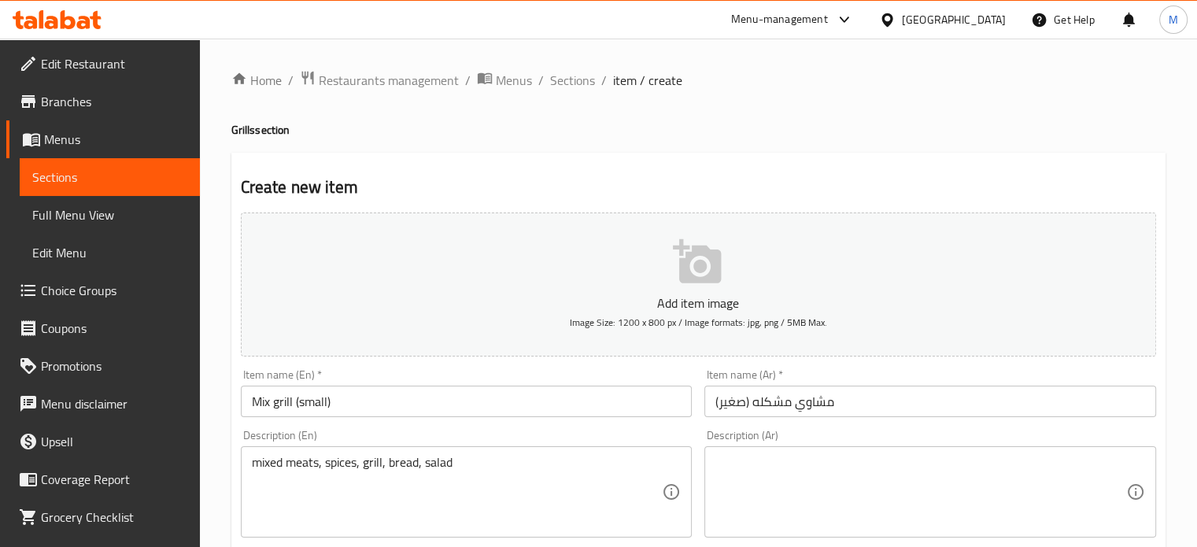
type input "3"
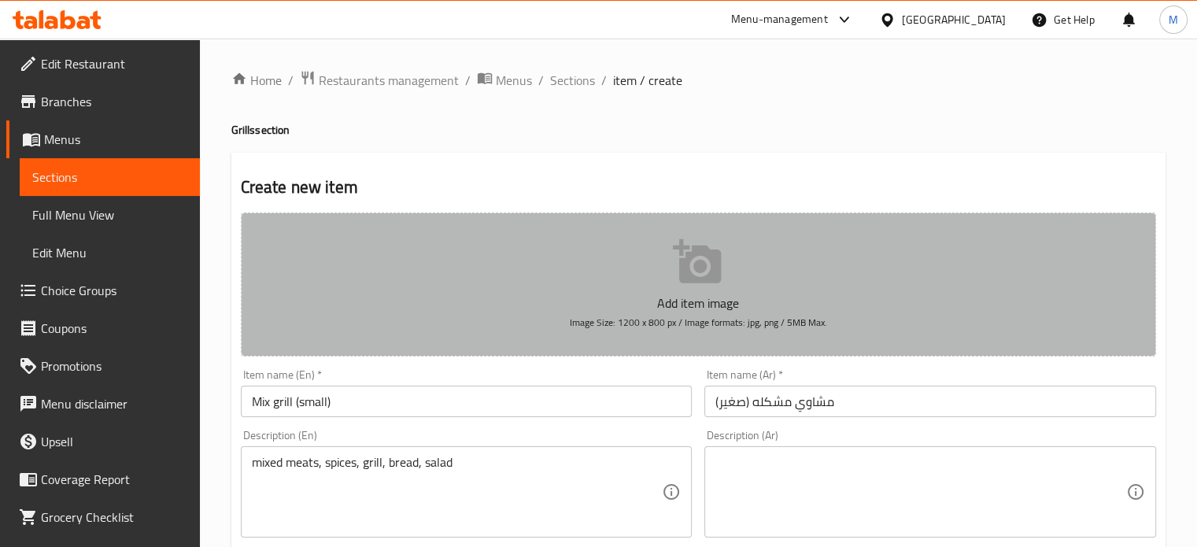
click at [698, 263] on icon "button" at bounding box center [697, 261] width 48 height 44
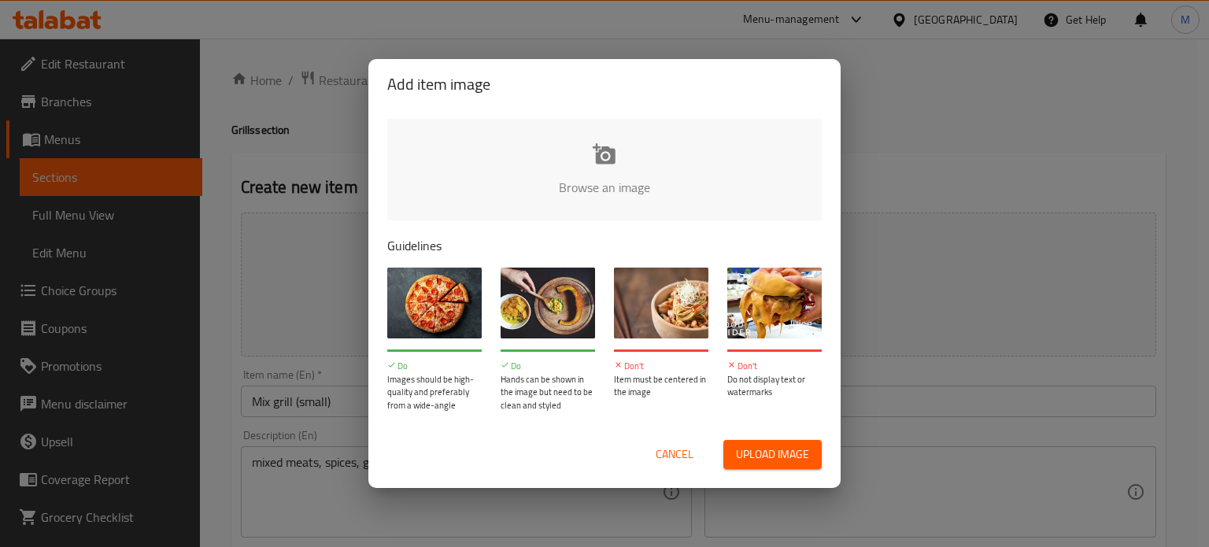
click at [760, 453] on span "Upload image" at bounding box center [772, 455] width 73 height 20
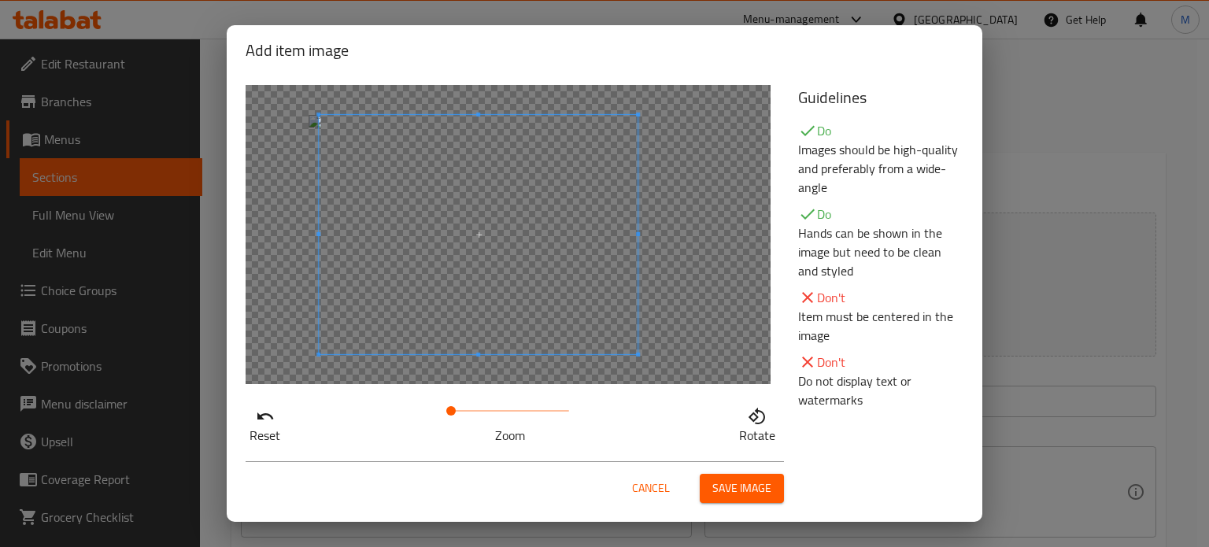
click at [501, 266] on span at bounding box center [478, 234] width 319 height 239
click at [727, 497] on span "Save image" at bounding box center [741, 489] width 59 height 20
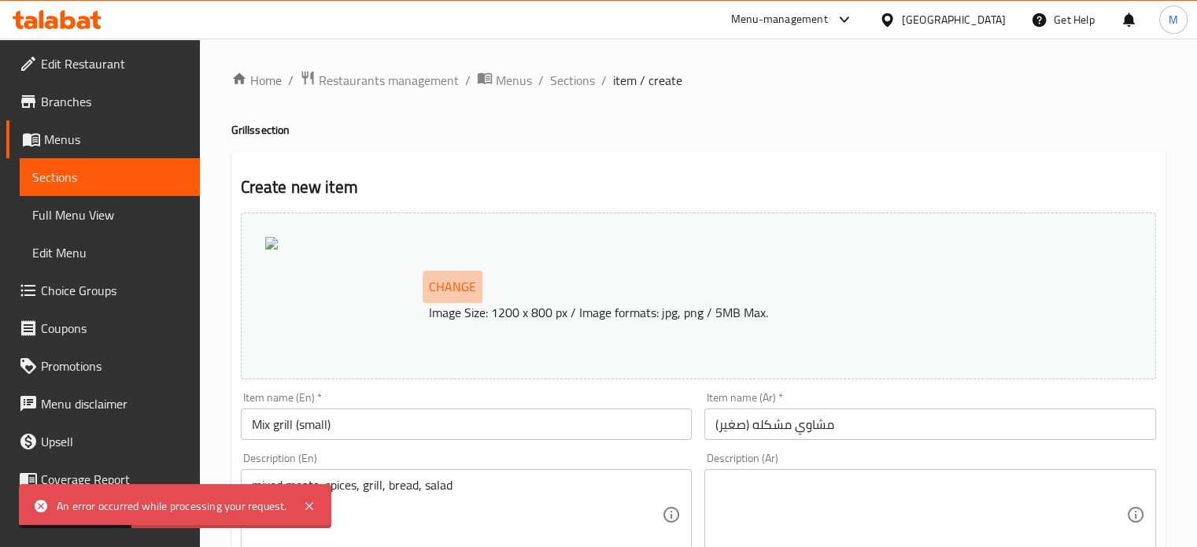
click at [449, 287] on span "Change" at bounding box center [452, 287] width 47 height 23
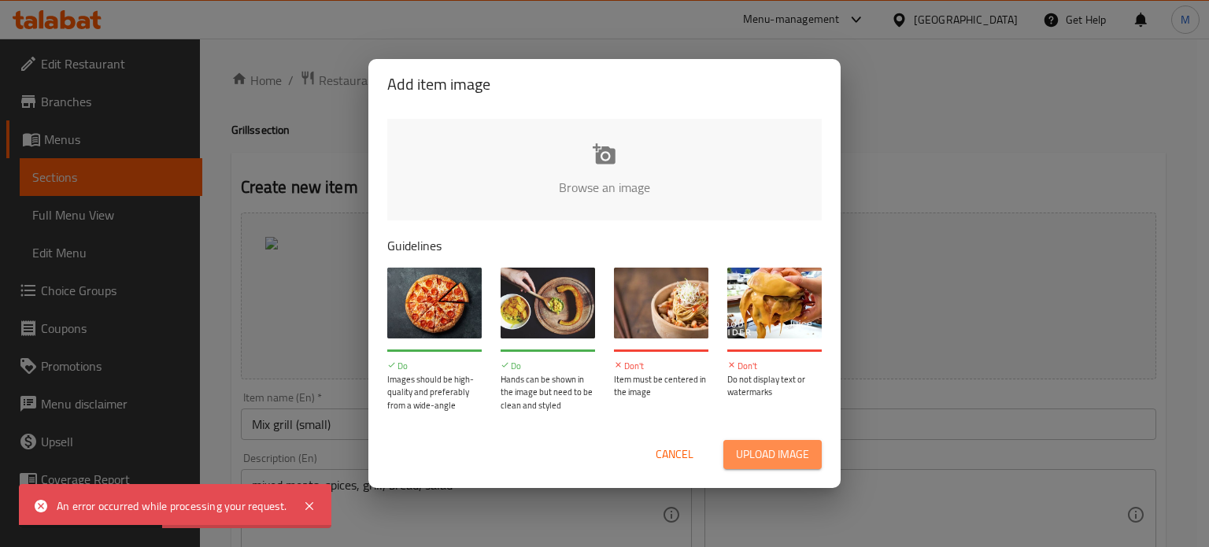
click at [801, 446] on span "Upload image" at bounding box center [772, 455] width 73 height 20
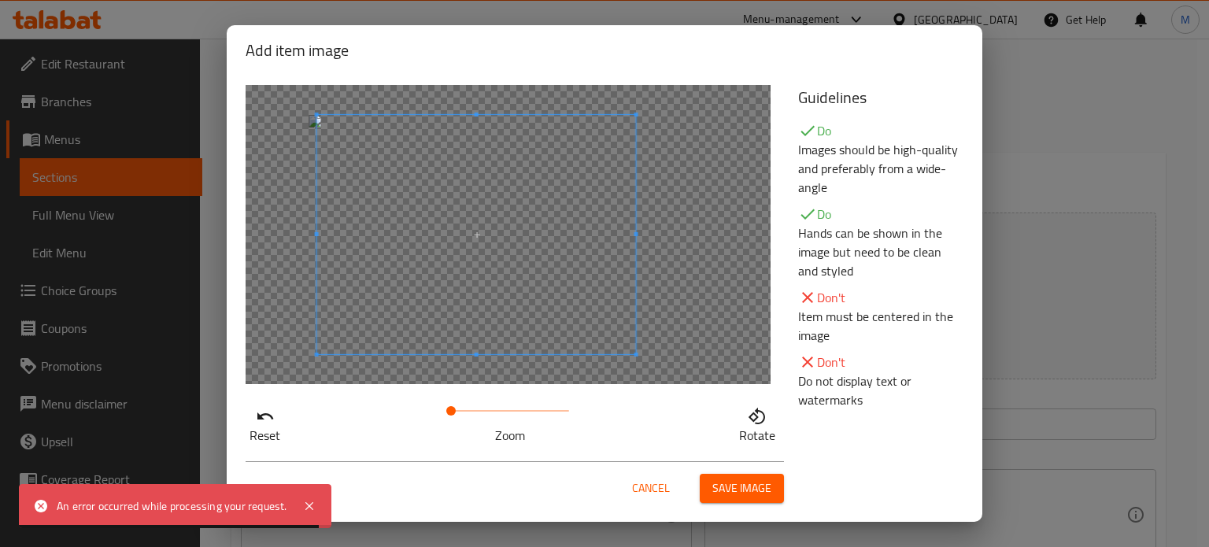
click at [466, 278] on span at bounding box center [476, 234] width 319 height 239
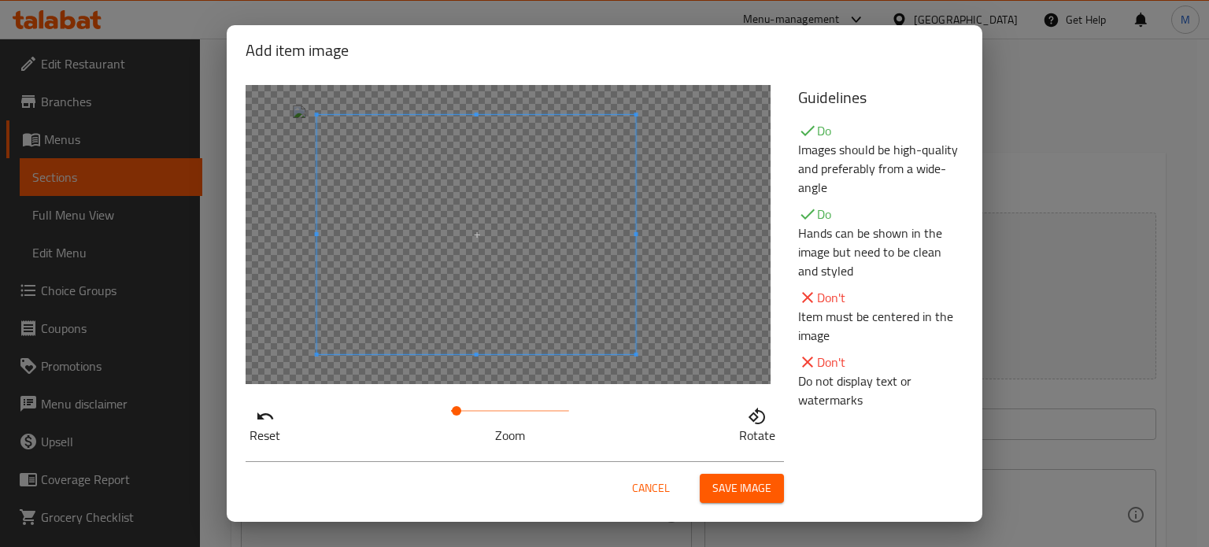
click at [452, 413] on span at bounding box center [456, 410] width 9 height 9
click at [513, 252] on span at bounding box center [475, 228] width 319 height 239
click at [720, 492] on span "Save image" at bounding box center [741, 489] width 59 height 20
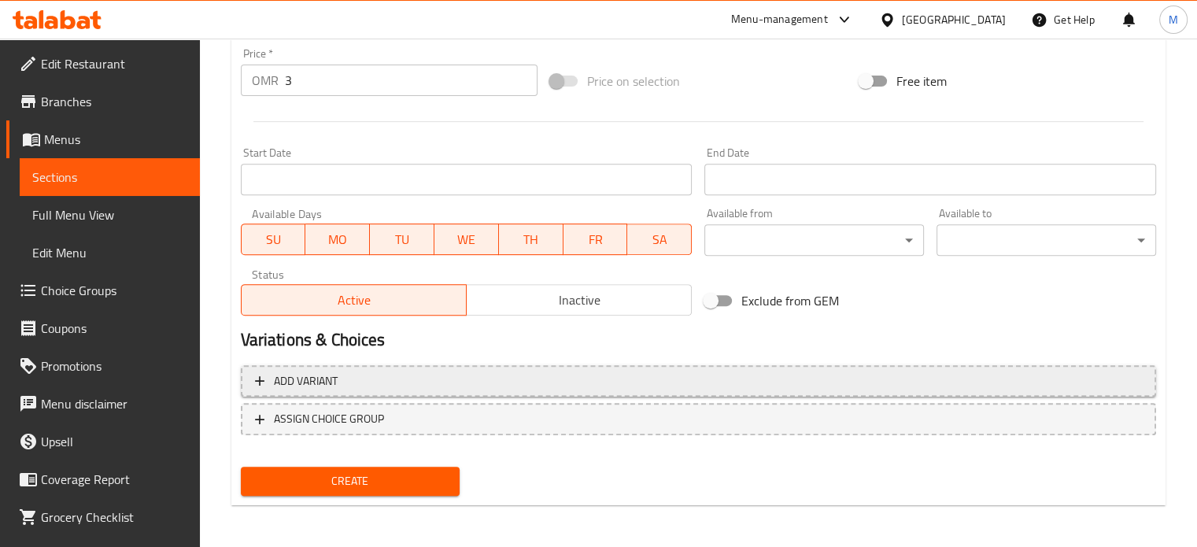
scroll to position [587, 0]
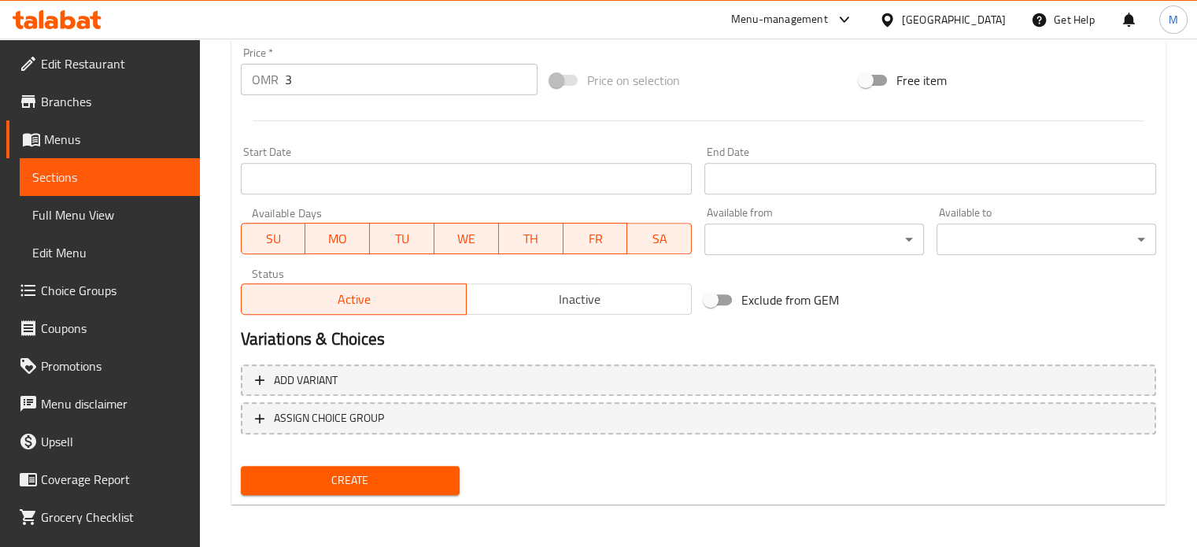
click at [357, 488] on span "Create" at bounding box center [350, 481] width 194 height 20
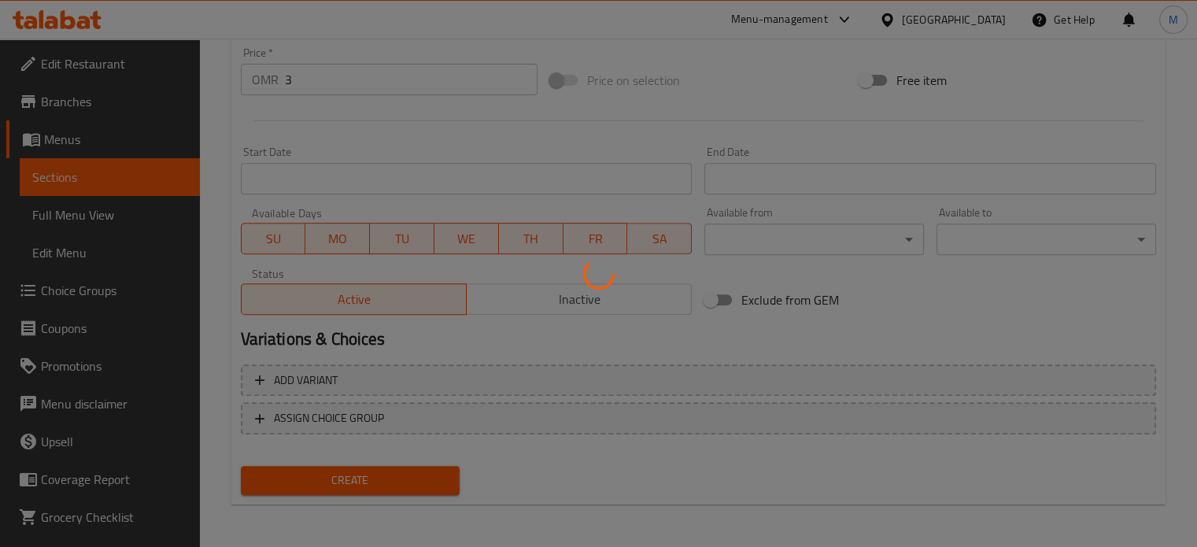
type input "0"
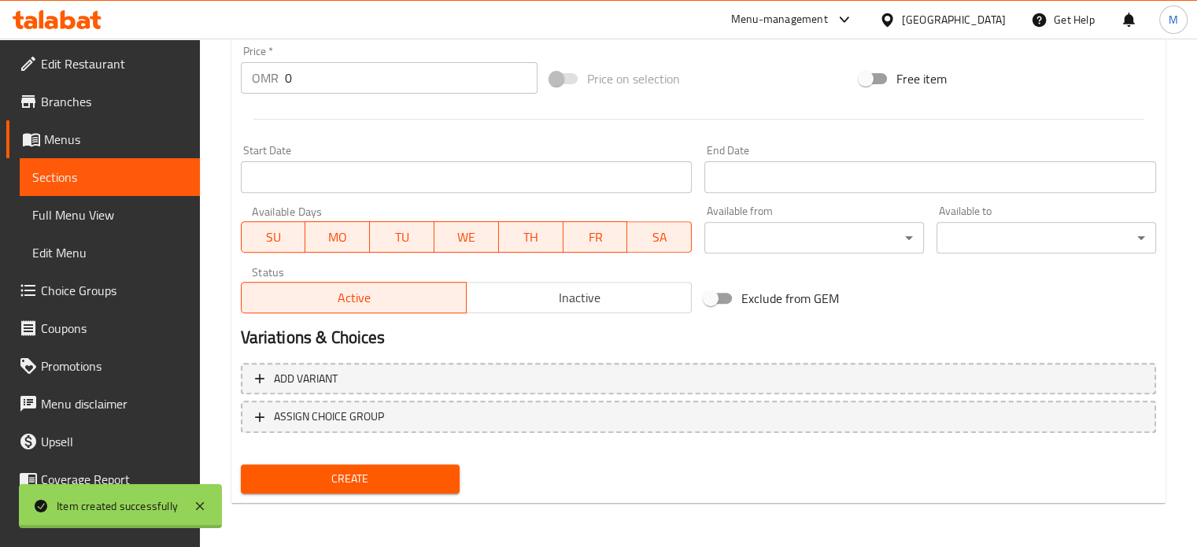
scroll to position [564, 0]
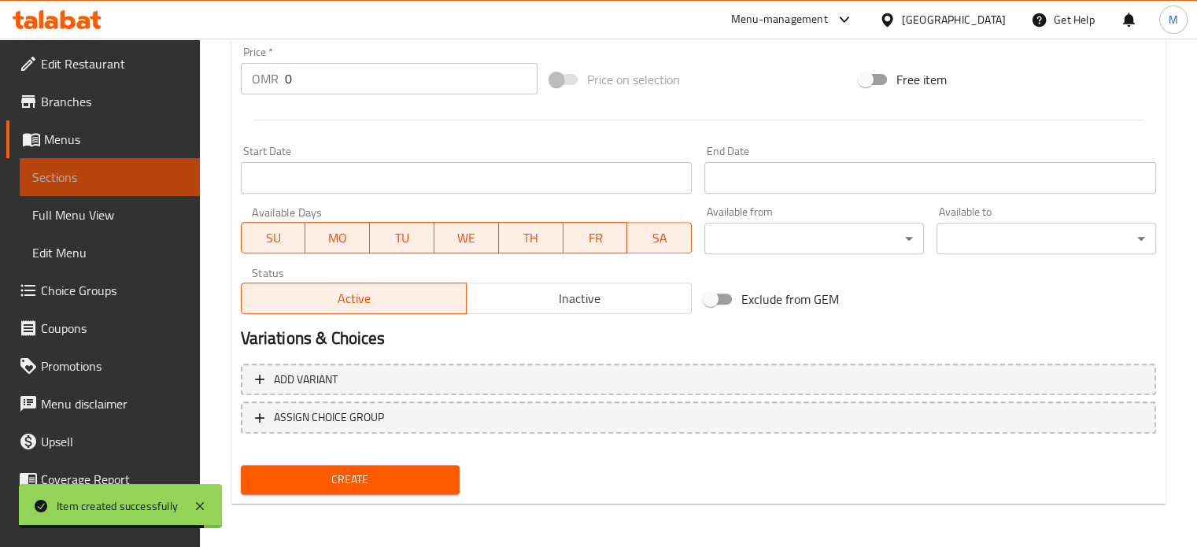
click at [128, 170] on span "Sections" at bounding box center [109, 177] width 155 height 19
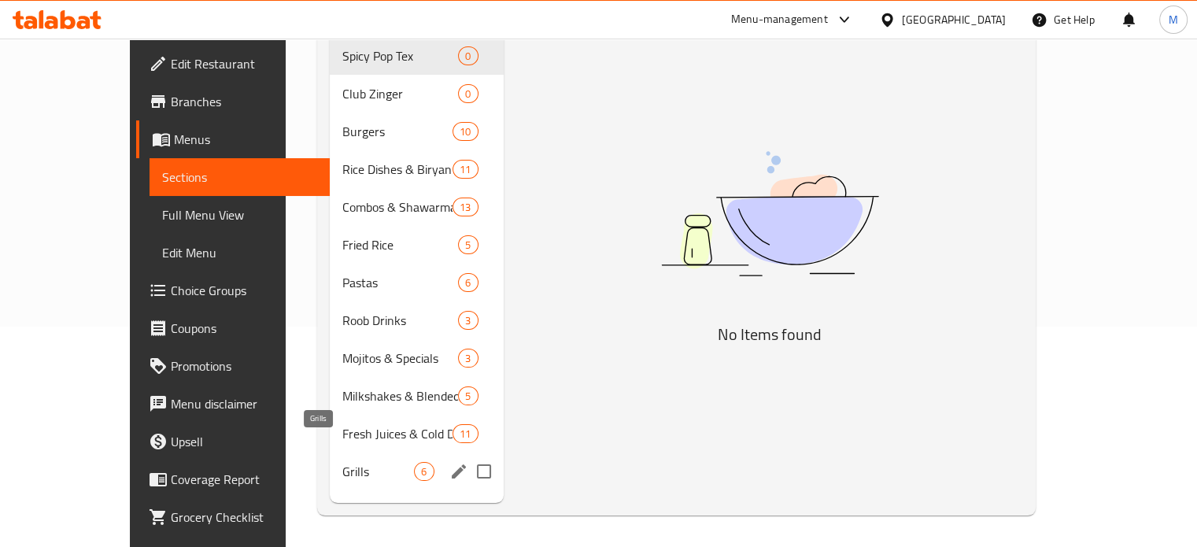
click at [342, 462] on span "Grills" at bounding box center [378, 471] width 72 height 19
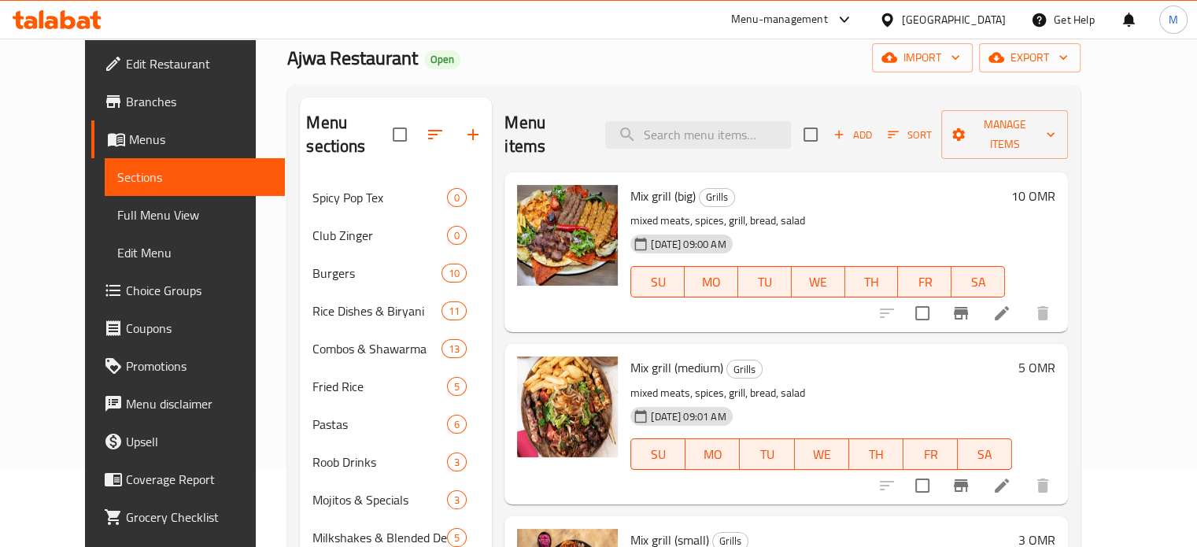
scroll to position [72, 0]
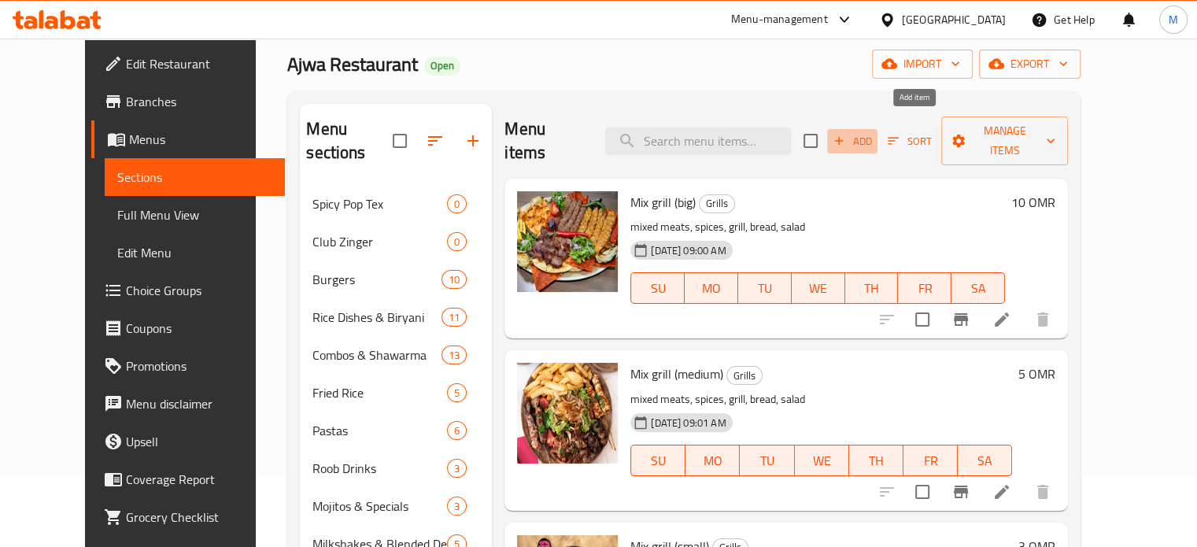
click at [874, 133] on span "Add" at bounding box center [852, 141] width 43 height 18
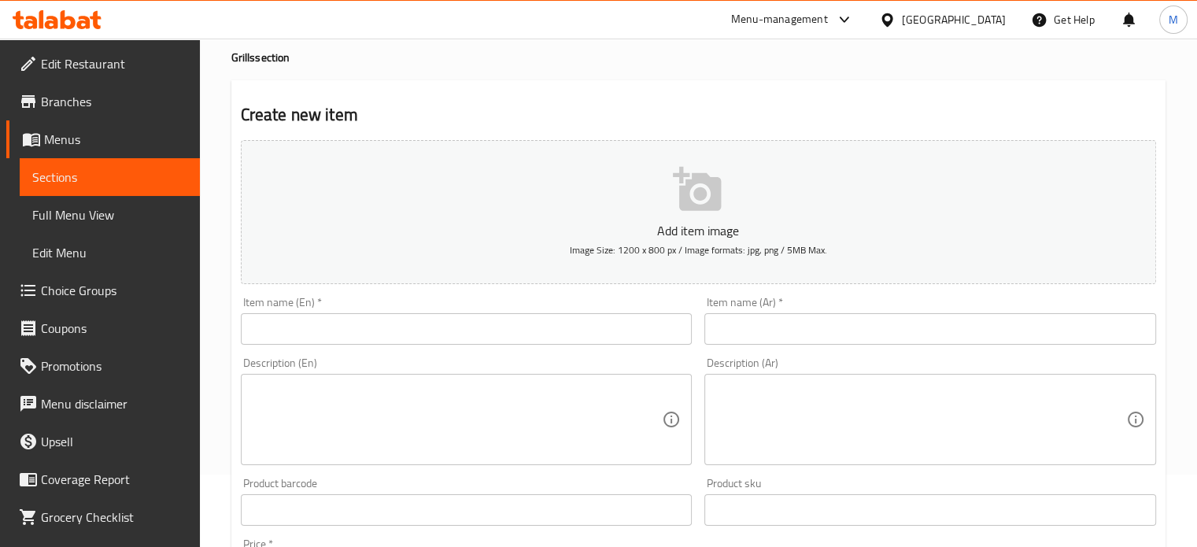
click at [481, 325] on input "text" at bounding box center [467, 328] width 452 height 31
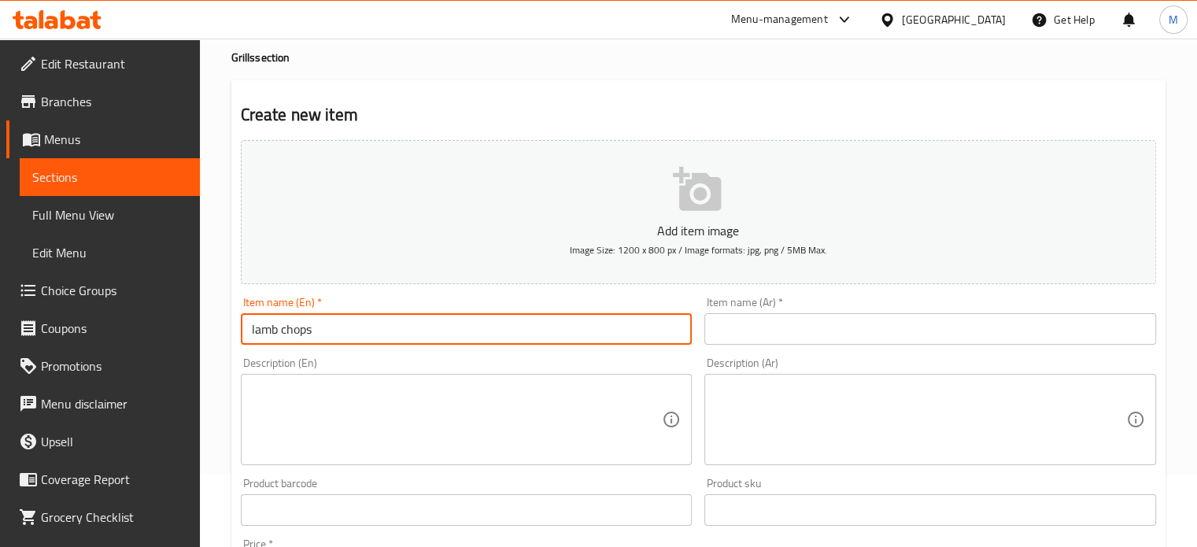
type input "lamb chops"
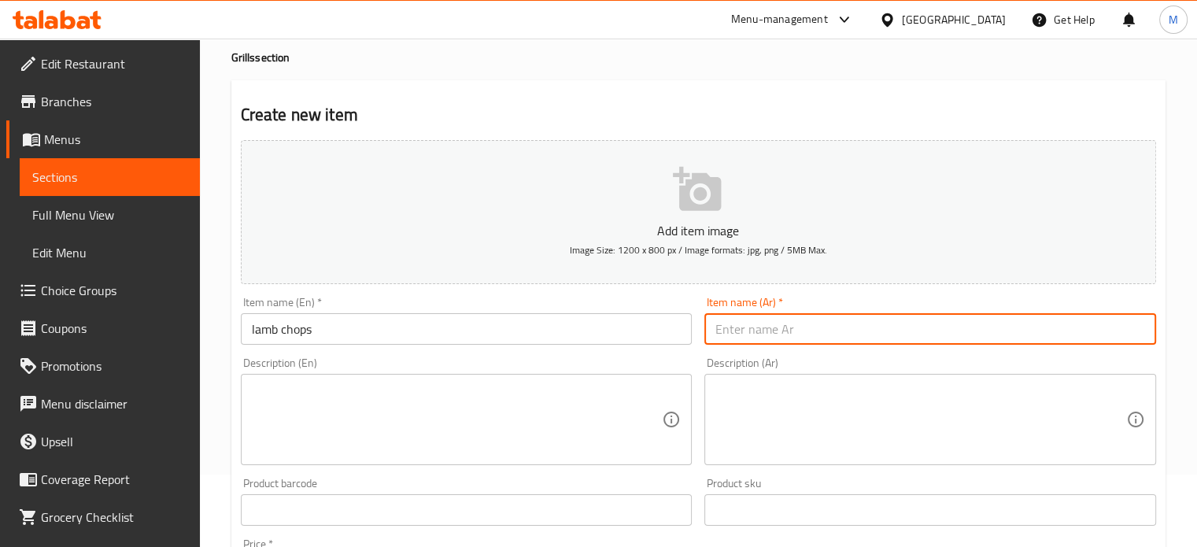
click at [844, 335] on input "text" at bounding box center [931, 328] width 452 height 31
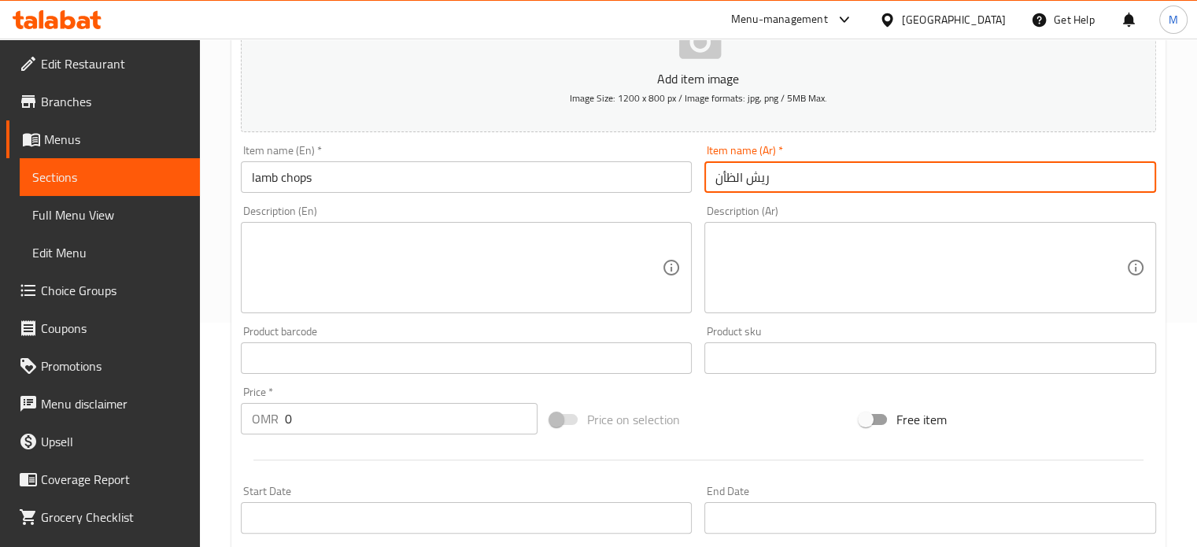
scroll to position [230, 0]
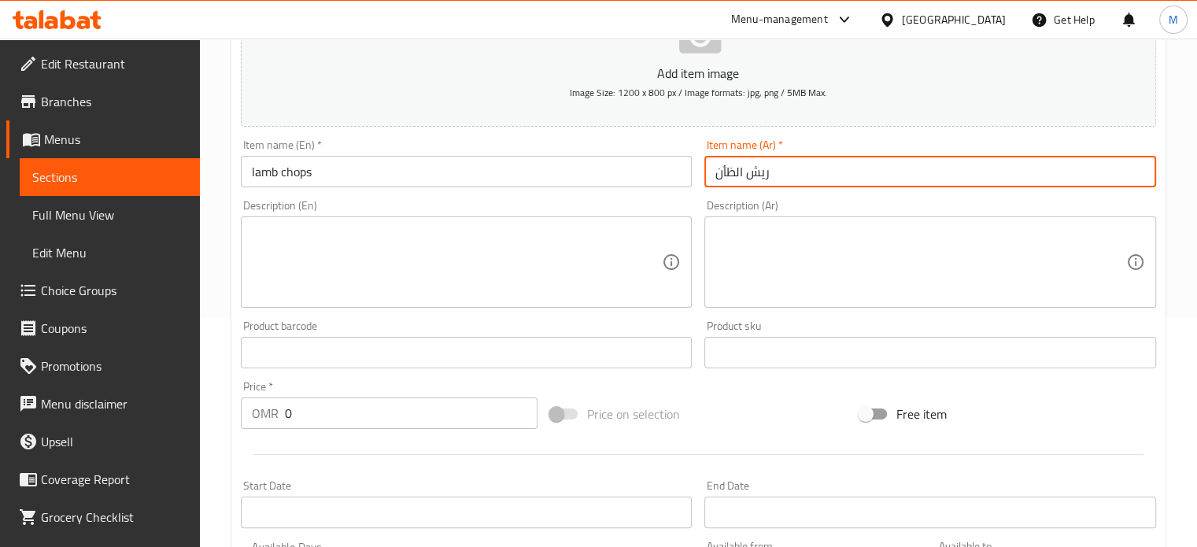
type input "ريش الظأن"
click at [378, 240] on textarea at bounding box center [457, 262] width 411 height 75
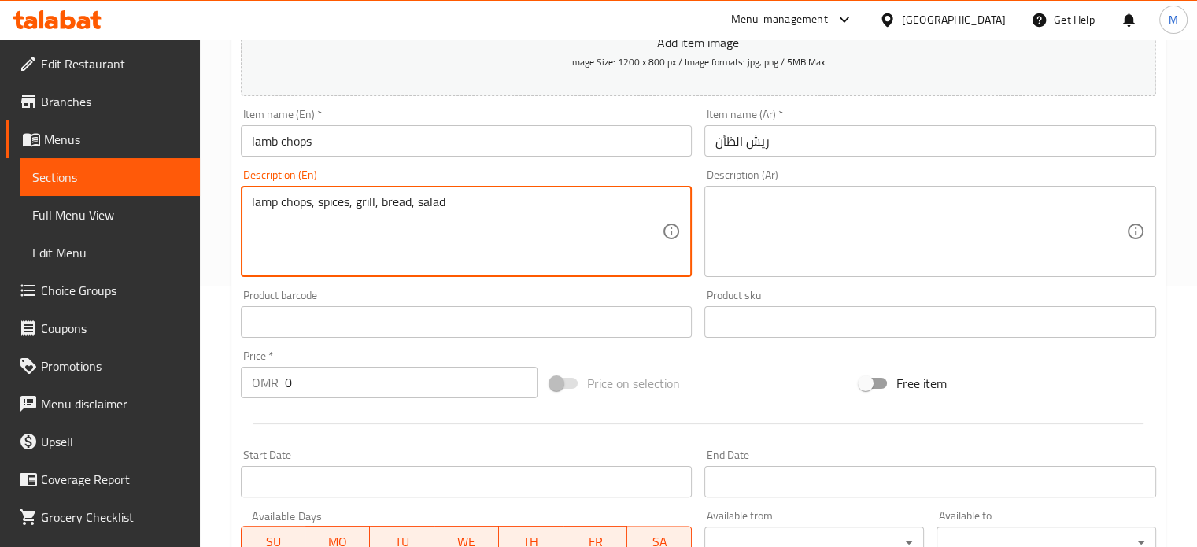
scroll to position [309, 0]
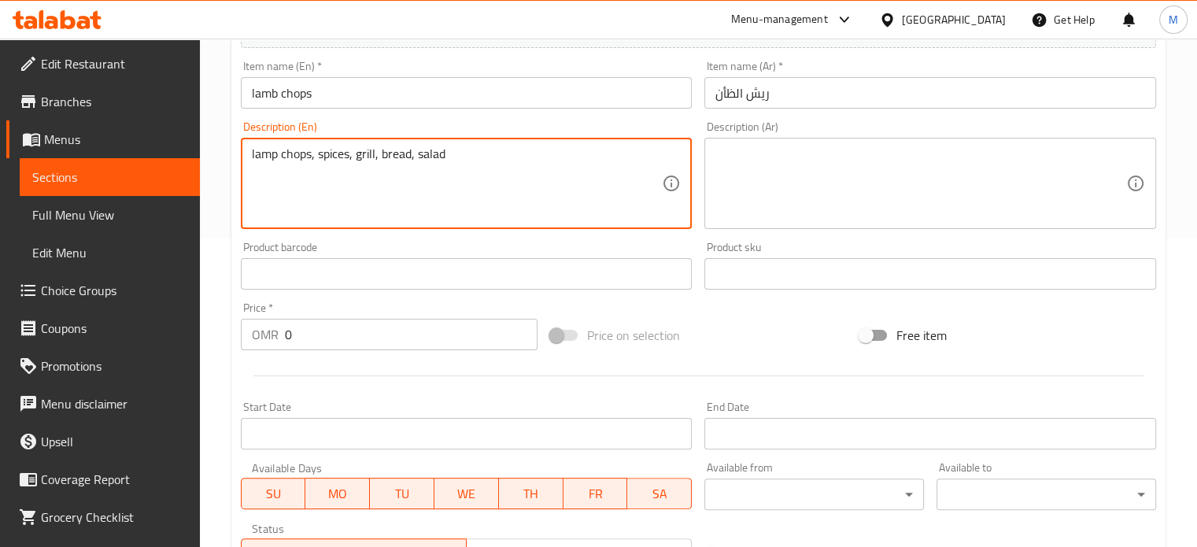
type textarea "lamp chops, spices, grill, bread, salad"
click at [303, 342] on input "0" at bounding box center [411, 334] width 253 height 31
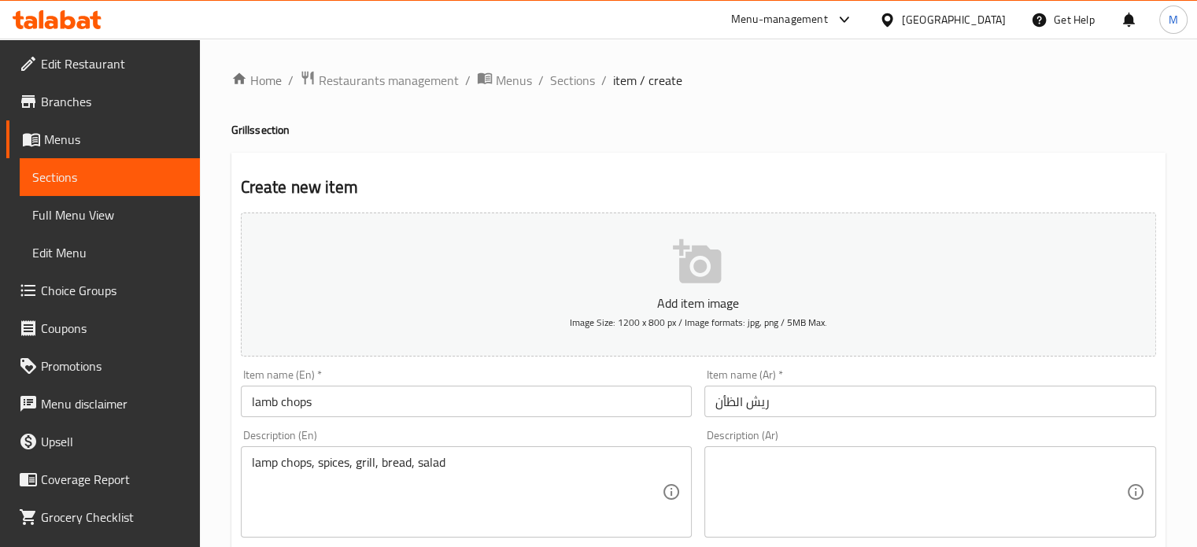
scroll to position [0, 0]
type input "4"
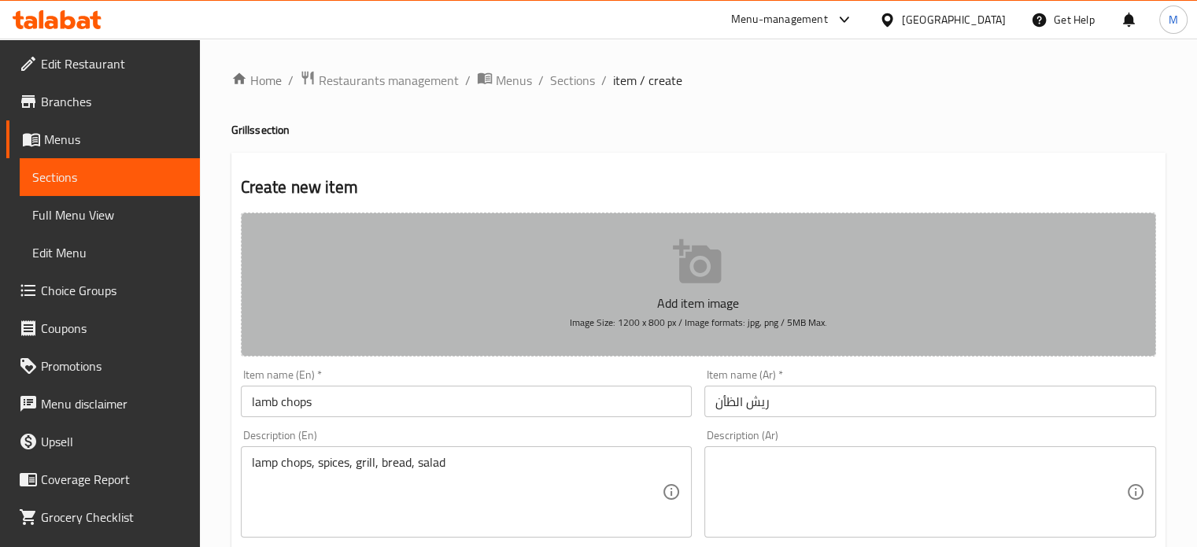
click at [692, 279] on icon "button" at bounding box center [697, 261] width 48 height 44
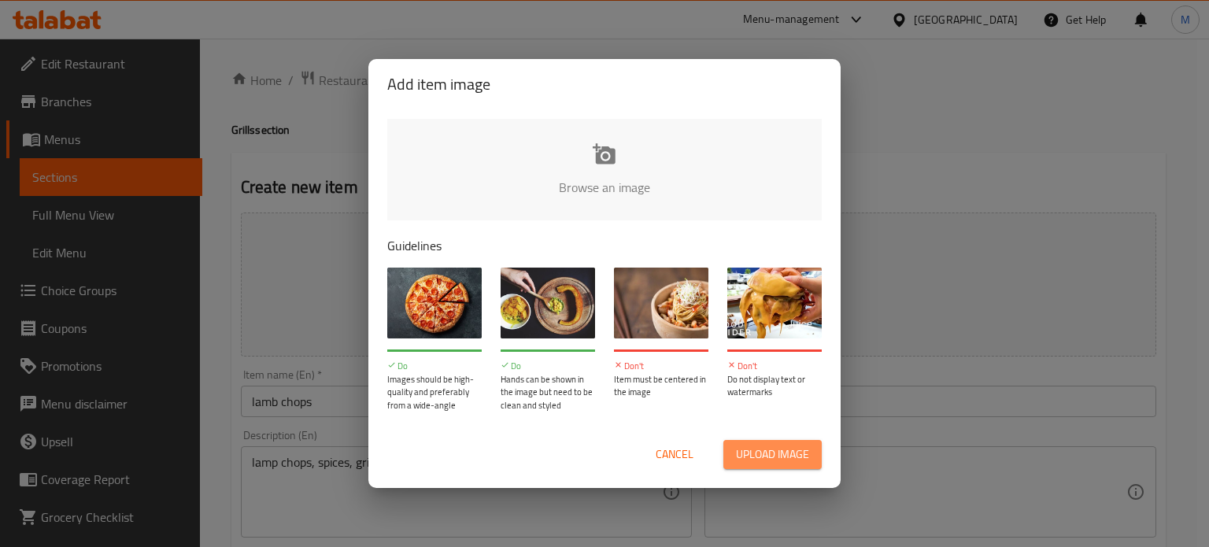
click at [794, 464] on span "Upload image" at bounding box center [772, 455] width 73 height 20
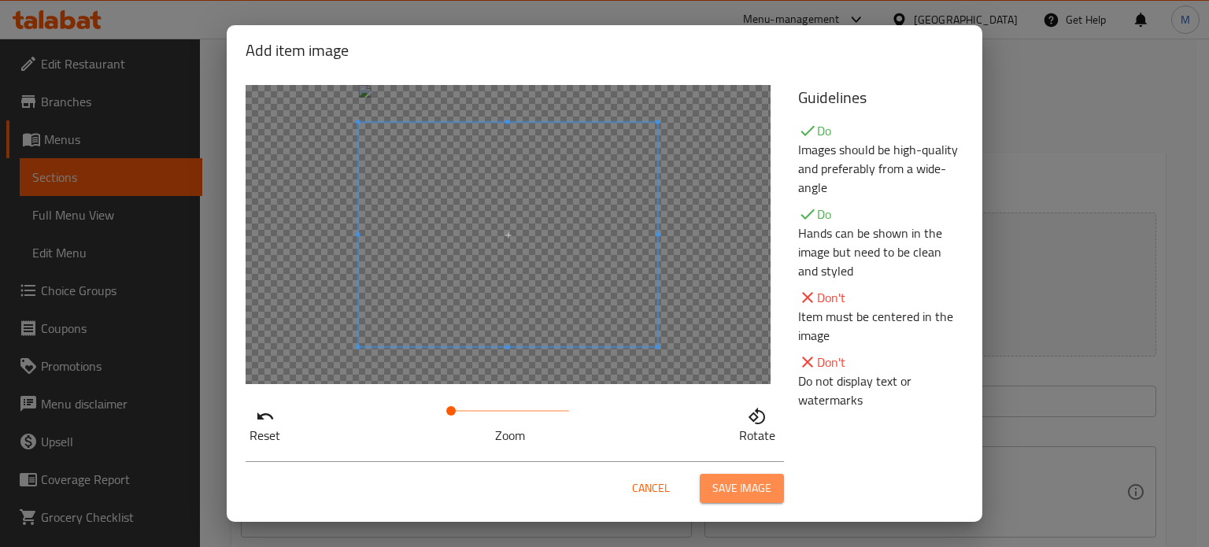
click at [742, 502] on button "Save image" at bounding box center [742, 488] width 84 height 29
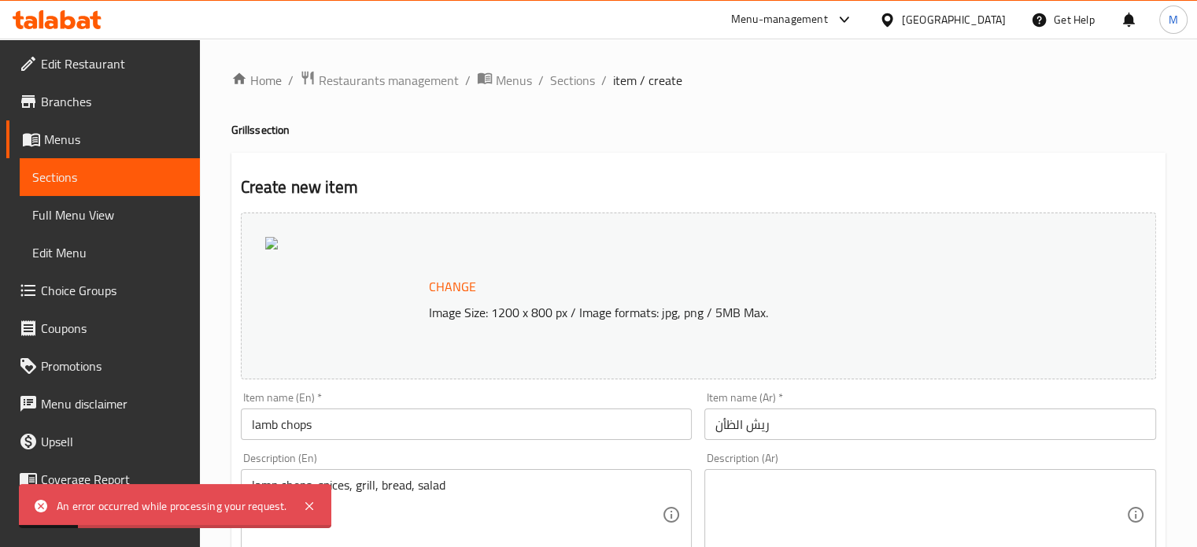
click at [470, 279] on span "Change" at bounding box center [452, 287] width 47 height 23
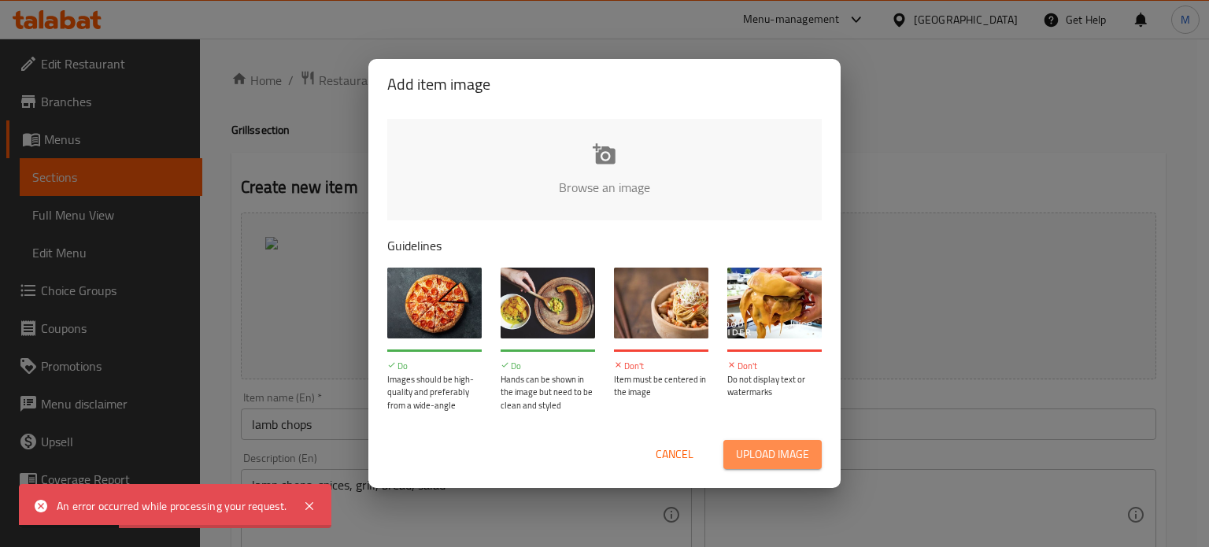
click at [772, 458] on span "Upload image" at bounding box center [772, 455] width 73 height 20
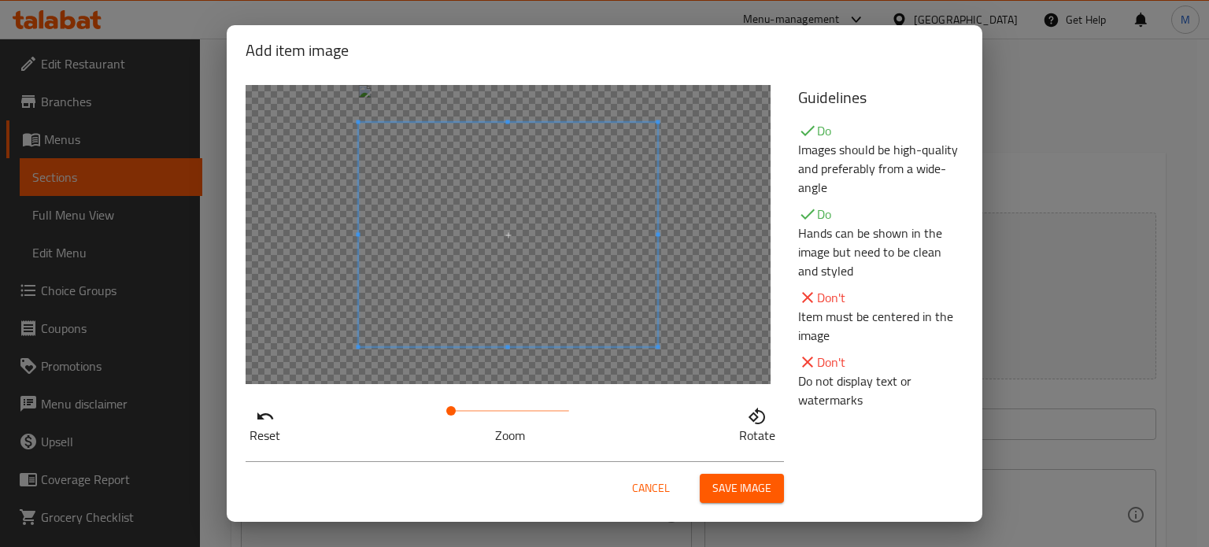
click at [511, 364] on div at bounding box center [508, 234] width 525 height 299
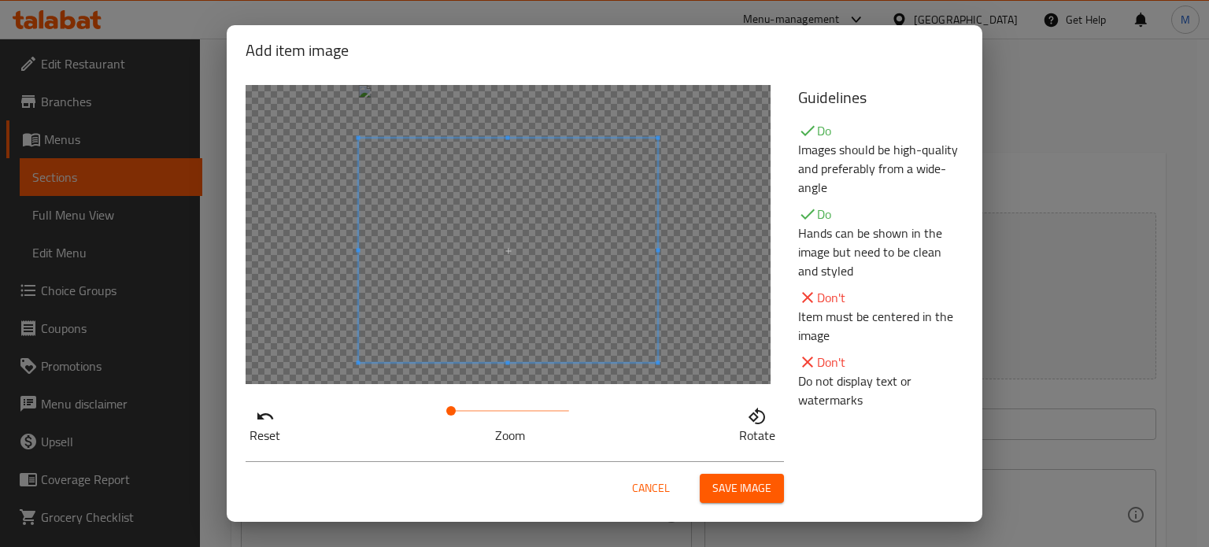
click at [513, 204] on span at bounding box center [508, 251] width 299 height 224
click at [746, 481] on span "Save image" at bounding box center [741, 489] width 59 height 20
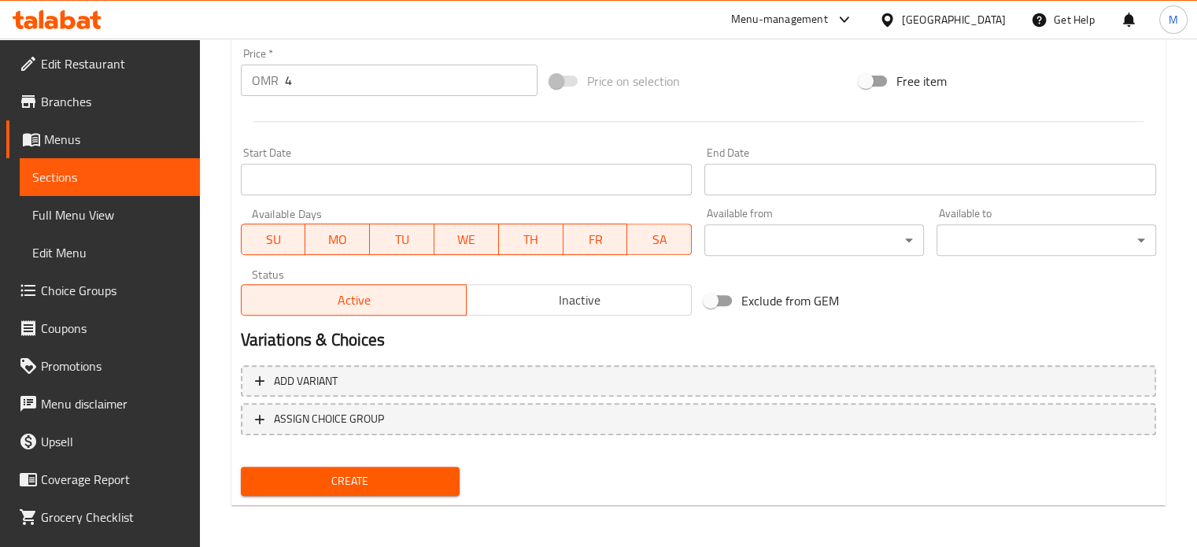
scroll to position [587, 0]
click at [402, 478] on span "Create" at bounding box center [350, 481] width 194 height 20
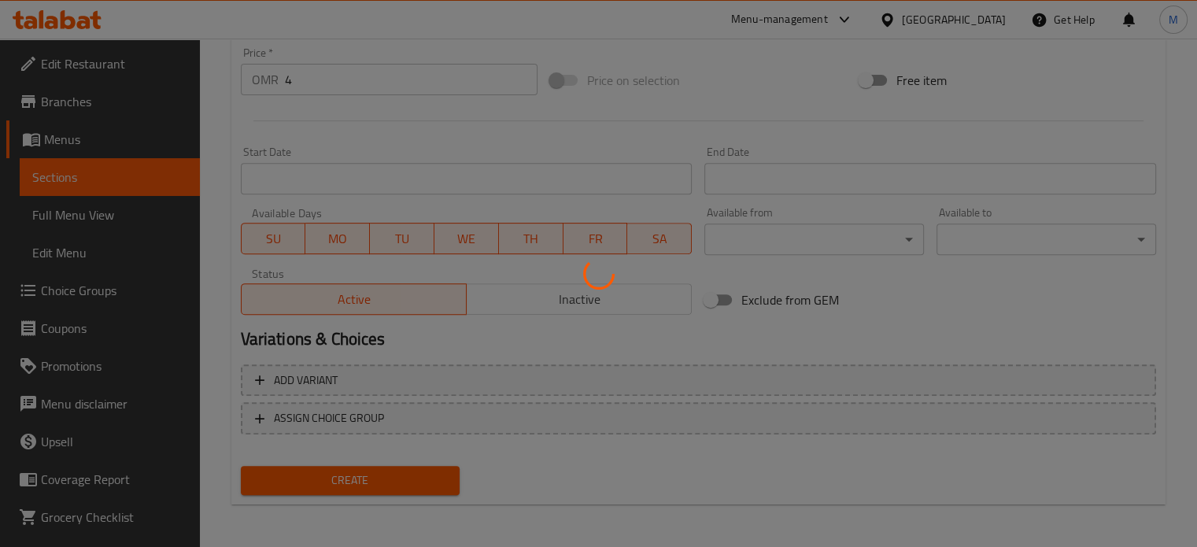
type input "0"
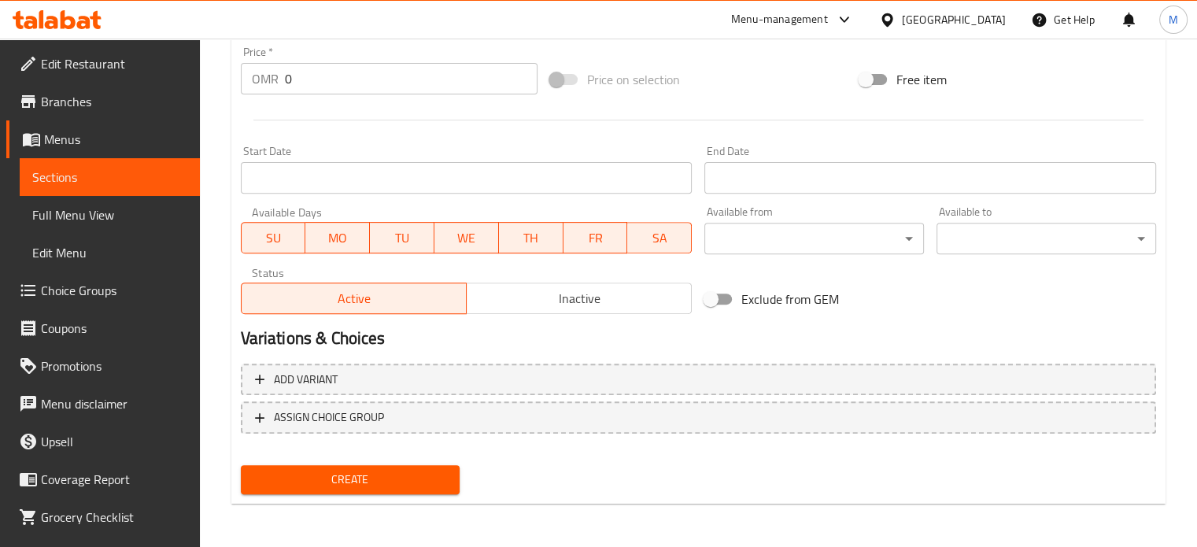
click at [131, 176] on span "Sections" at bounding box center [109, 177] width 155 height 19
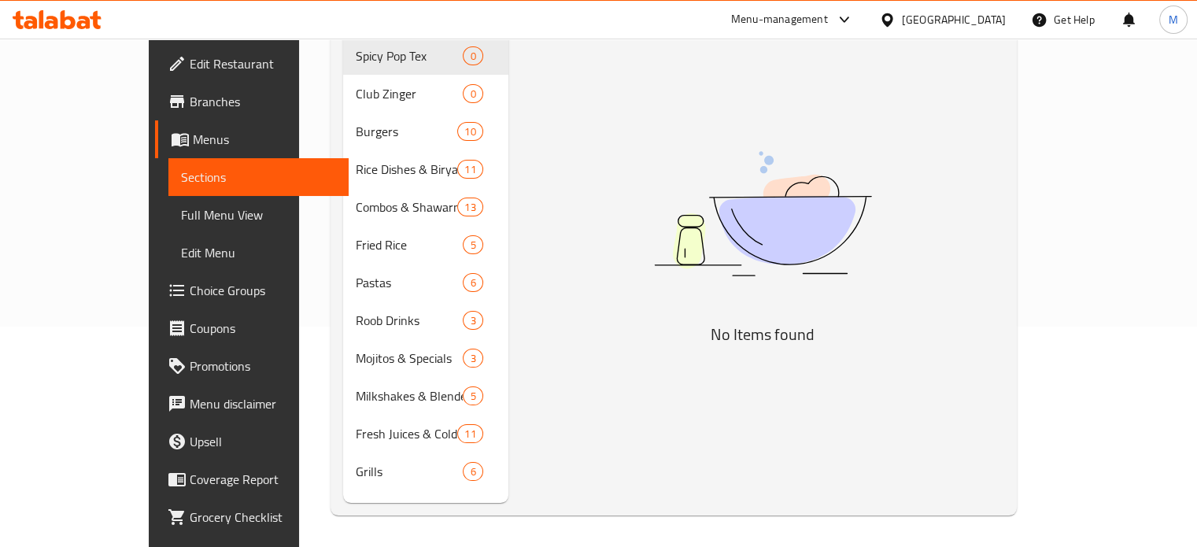
scroll to position [220, 0]
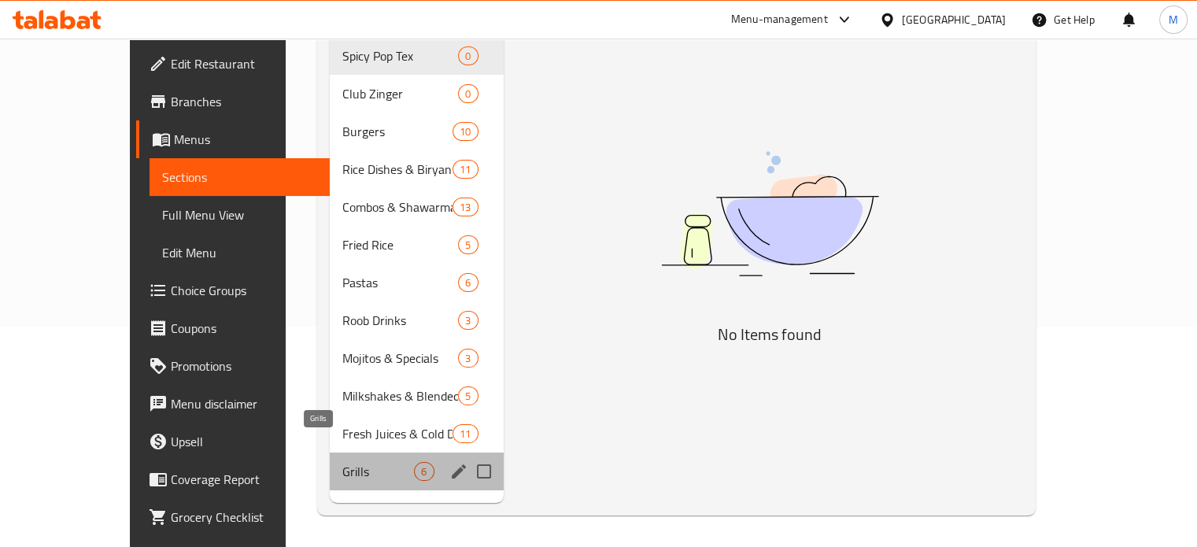
click at [346, 462] on span "Grills" at bounding box center [378, 471] width 72 height 19
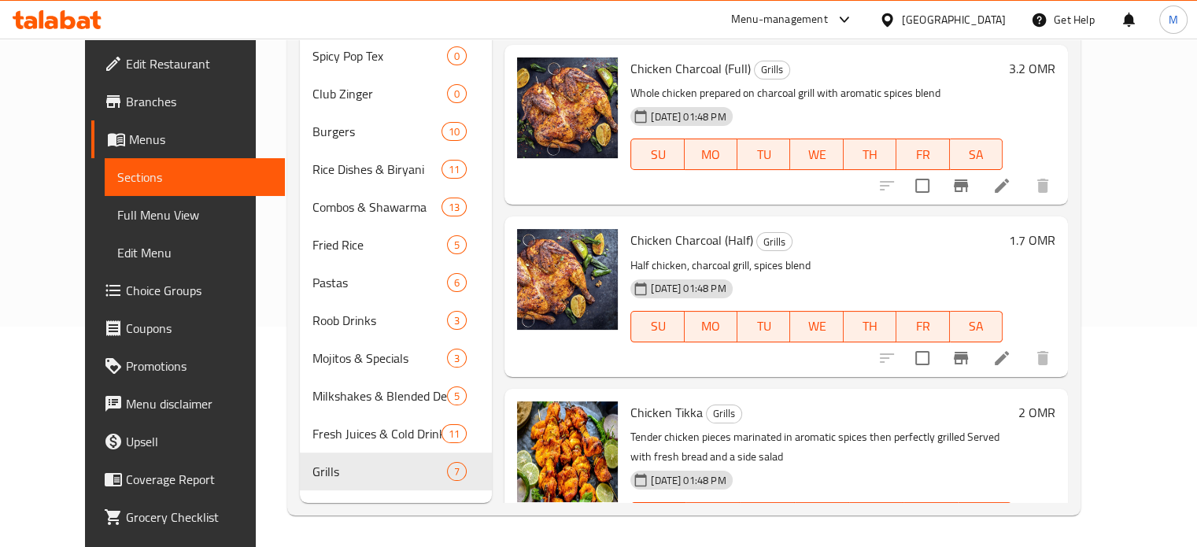
scroll to position [715, 0]
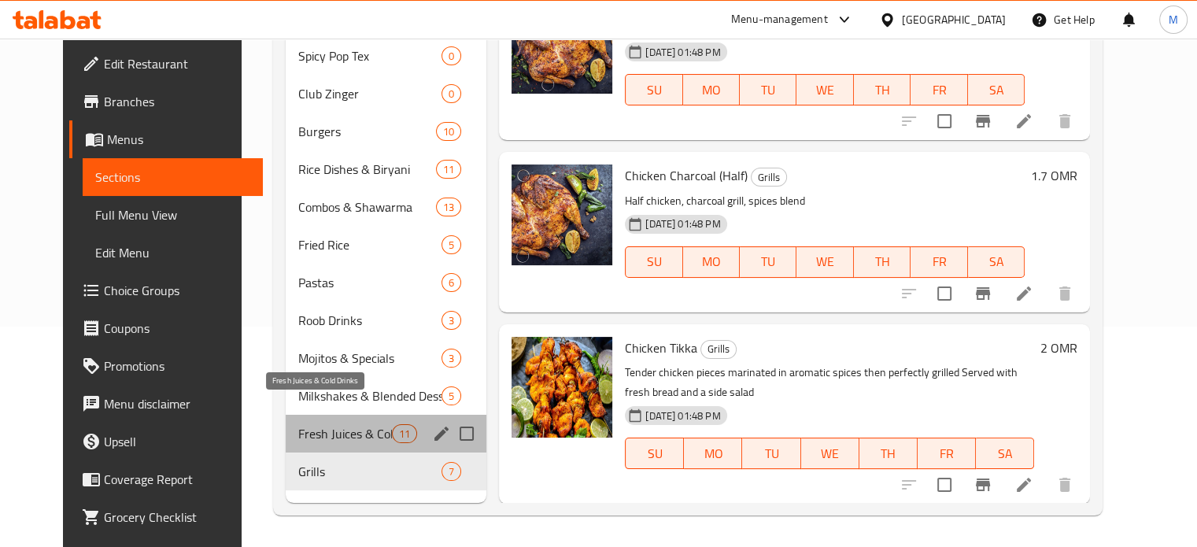
click at [321, 424] on span "Fresh Juices & Cold Drinks" at bounding box center [345, 433] width 94 height 19
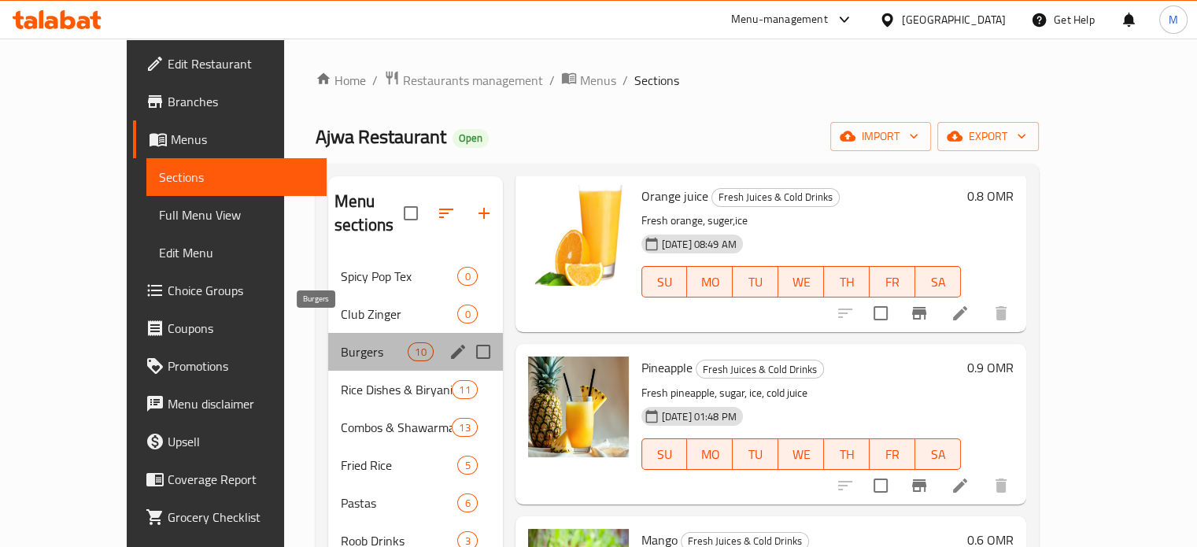
click at [341, 342] on span "Burgers" at bounding box center [374, 351] width 67 height 19
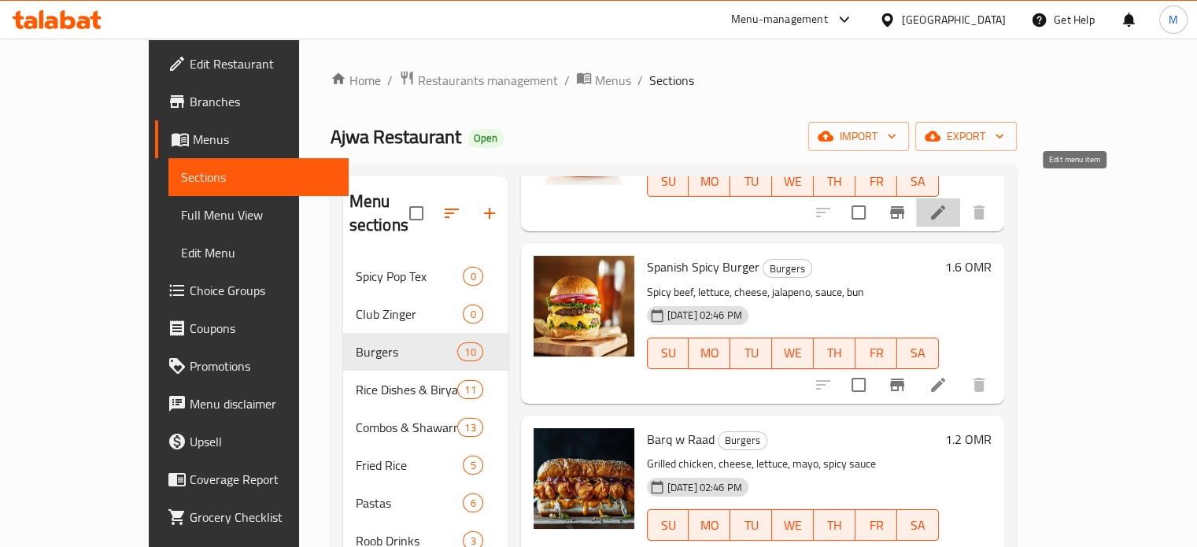
click at [948, 203] on icon at bounding box center [938, 212] width 19 height 19
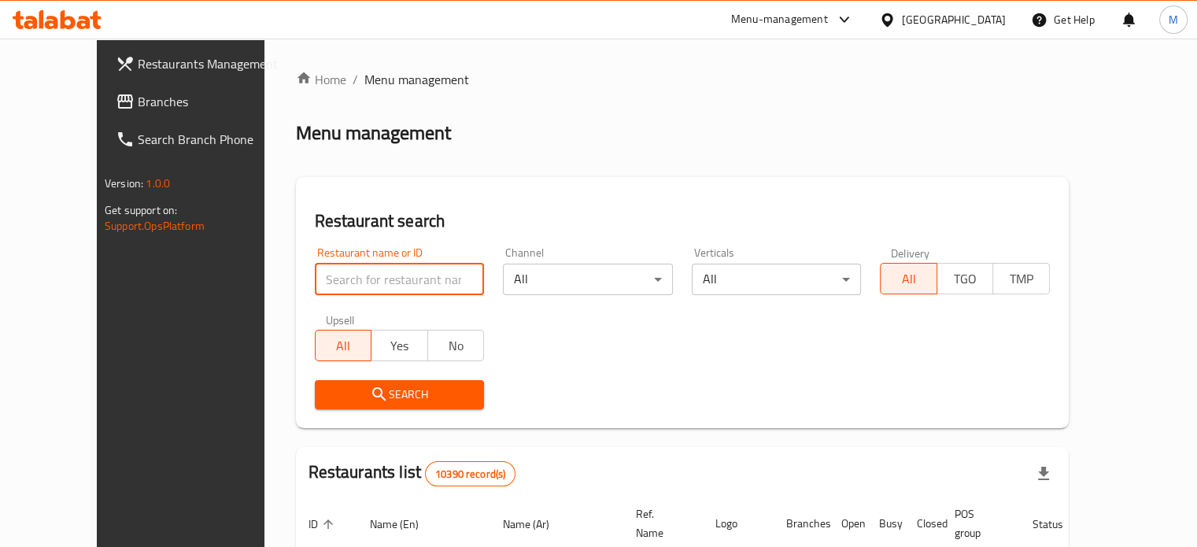
click at [387, 279] on input "search" at bounding box center [400, 279] width 170 height 31
paste input "778189"
type input "778189"
click at [402, 388] on span "Search" at bounding box center [399, 395] width 145 height 20
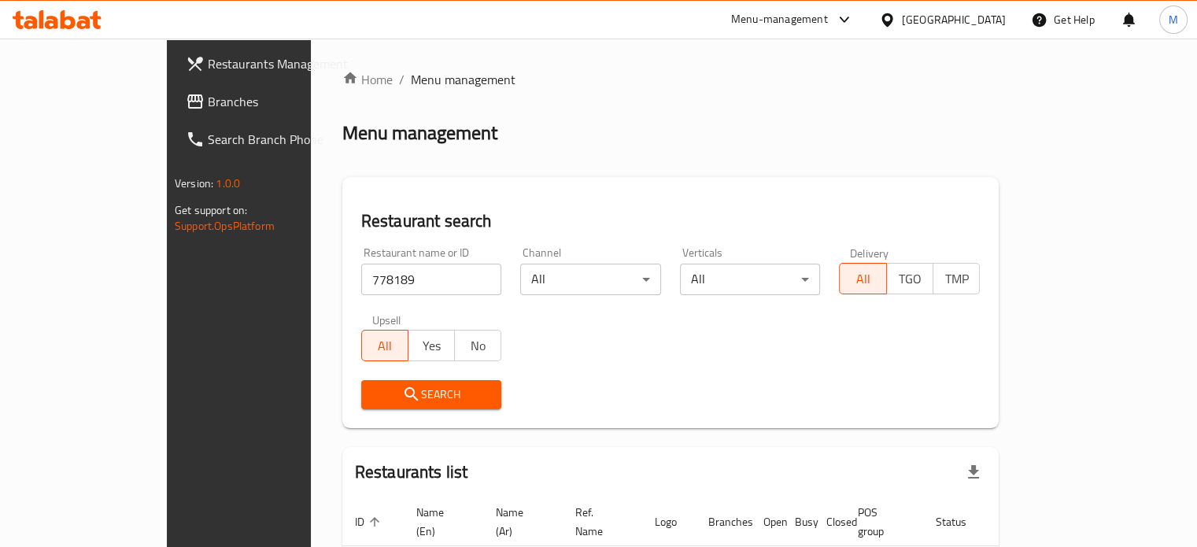
scroll to position [95, 0]
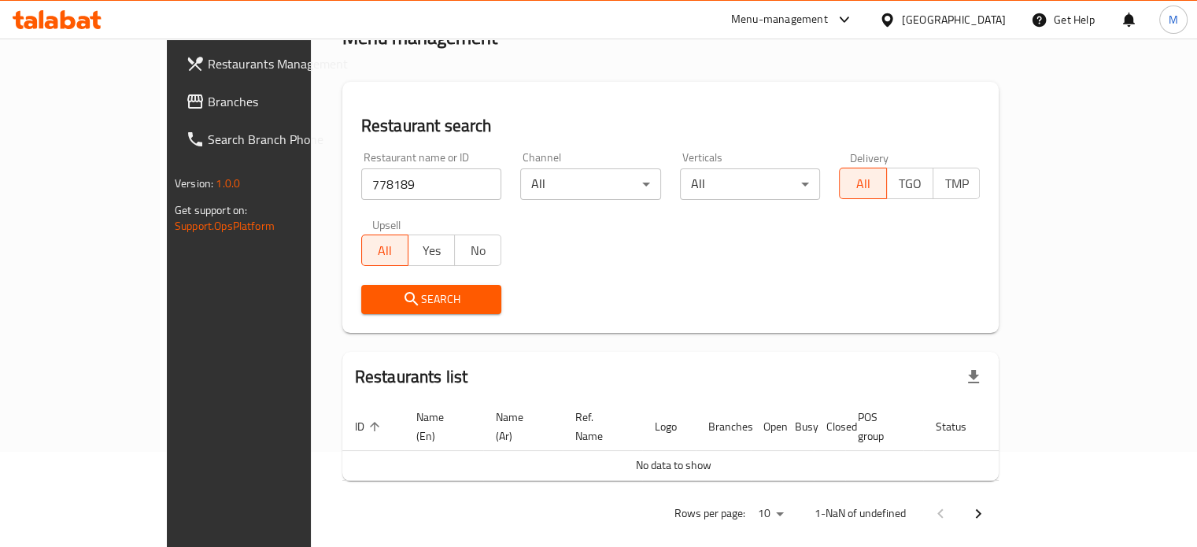
click at [208, 109] on span "Branches" at bounding box center [281, 101] width 146 height 19
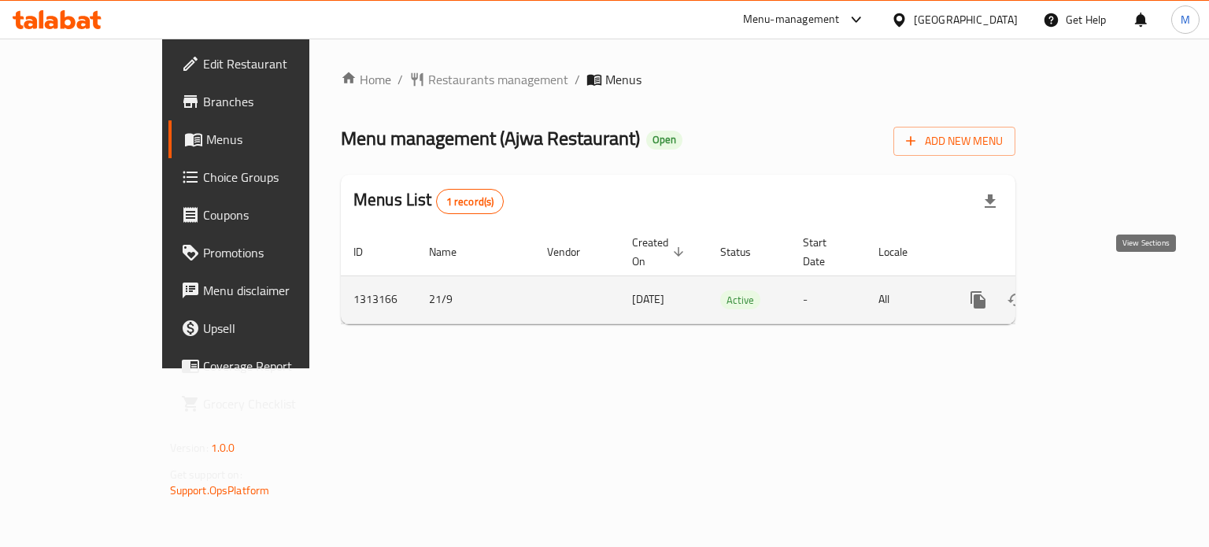
click at [1101, 290] on icon "enhanced table" at bounding box center [1091, 299] width 19 height 19
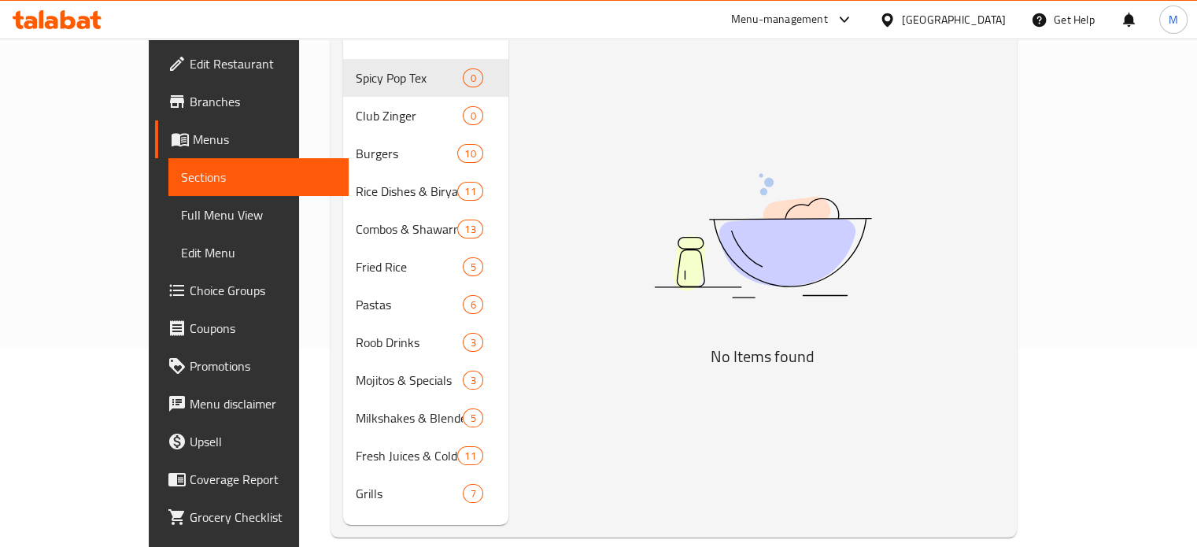
scroll to position [220, 0]
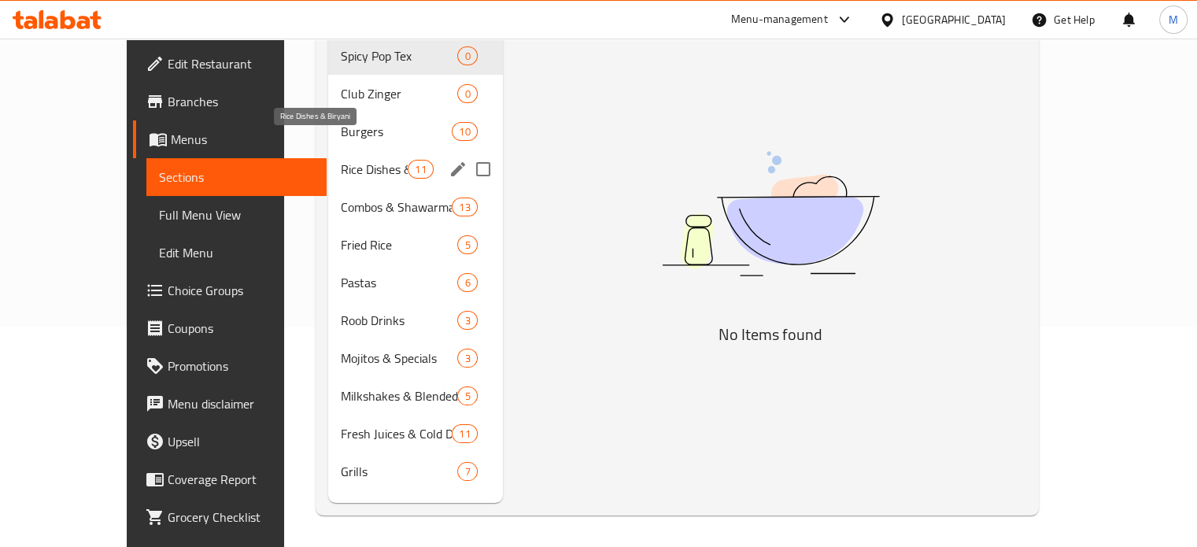
drag, startPoint x: 325, startPoint y: 143, endPoint x: 300, endPoint y: 163, distance: 32.0
click at [341, 160] on span "Rice Dishes & Biryani" at bounding box center [374, 169] width 67 height 19
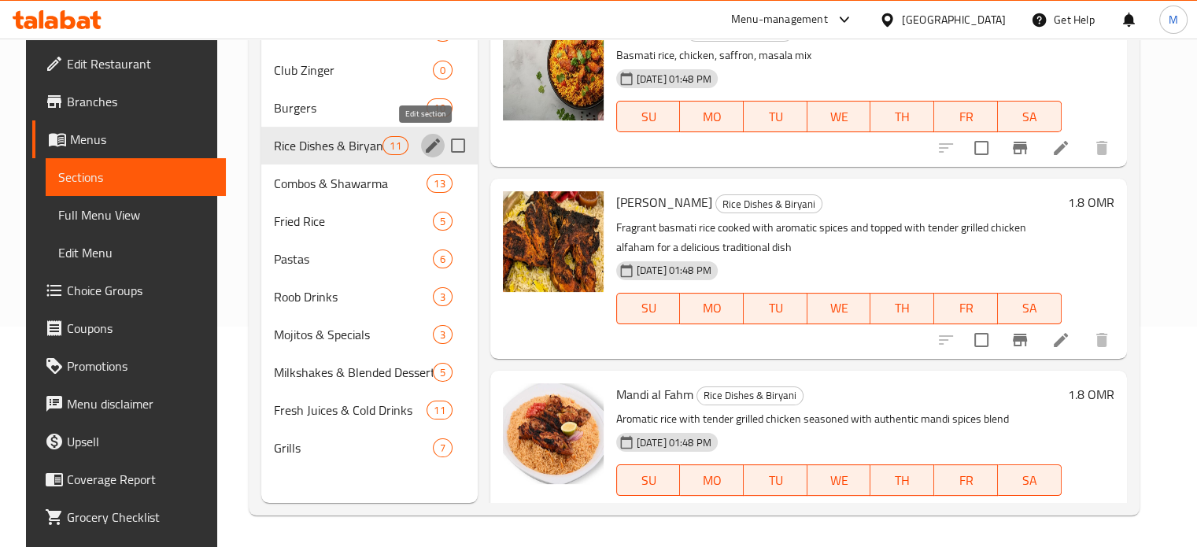
click at [424, 142] on icon "edit" at bounding box center [433, 145] width 19 height 19
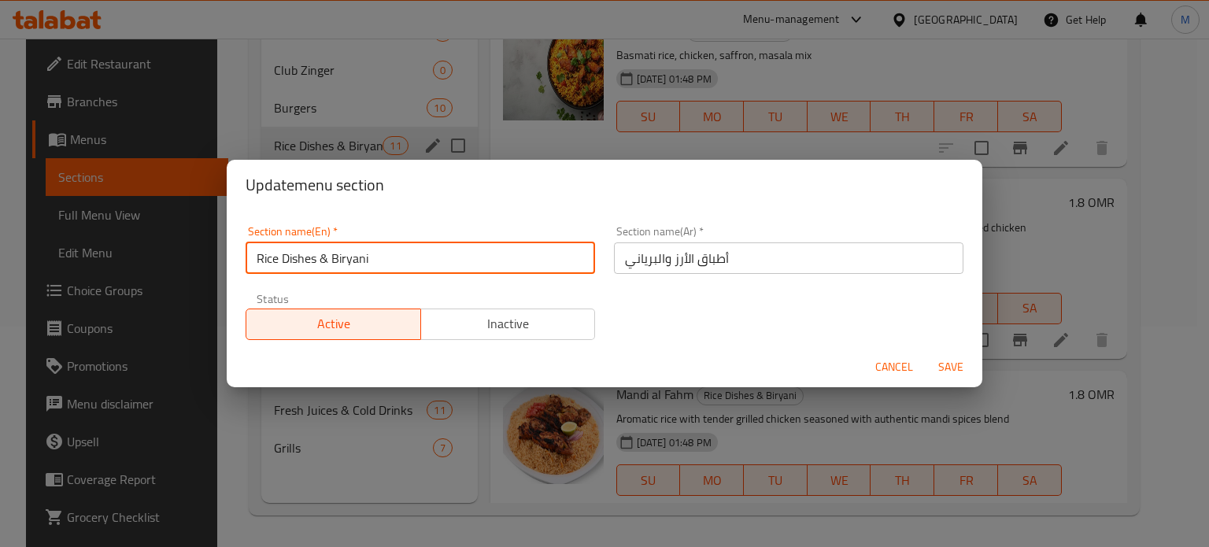
drag, startPoint x: 376, startPoint y: 257, endPoint x: 319, endPoint y: 257, distance: 56.7
click at [319, 257] on input "Rice Dishes & Biryani" at bounding box center [421, 257] width 350 height 31
type input "Rice Dishes"
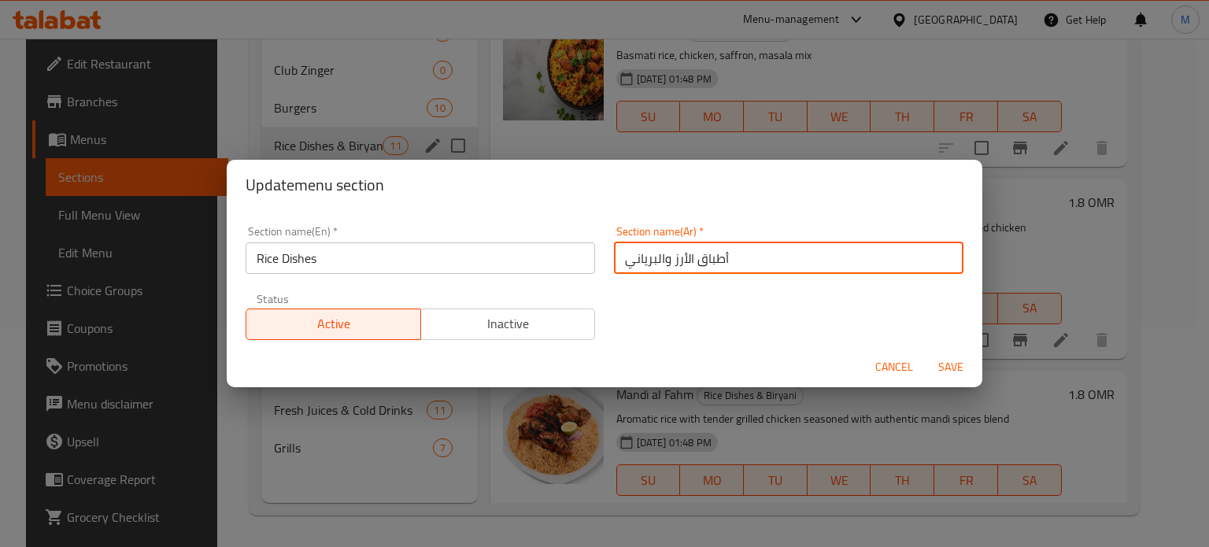
drag, startPoint x: 620, startPoint y: 264, endPoint x: 666, endPoint y: 264, distance: 45.7
click at [666, 264] on input "أطباق الأرز والبرياني" at bounding box center [789, 257] width 350 height 31
type input "أطباق الأرز"
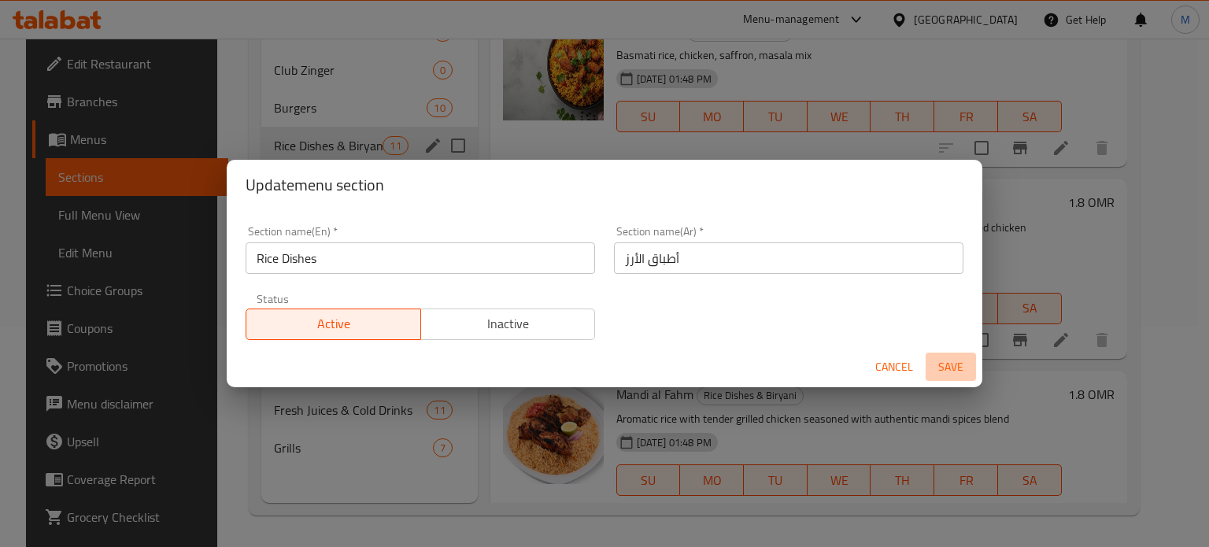
click at [948, 362] on span "Save" at bounding box center [951, 367] width 38 height 20
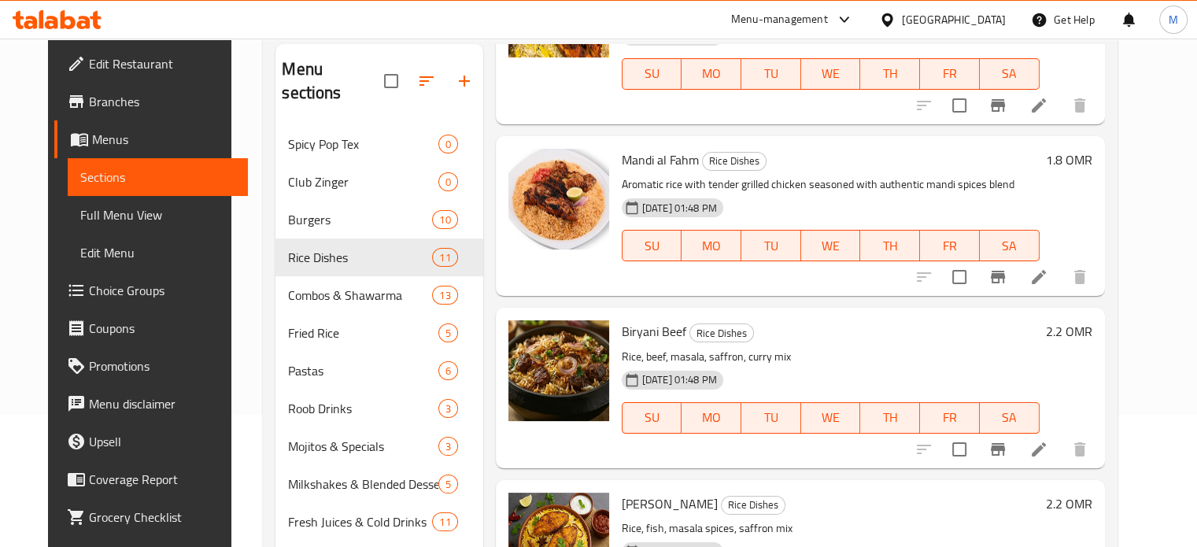
scroll to position [349, 0]
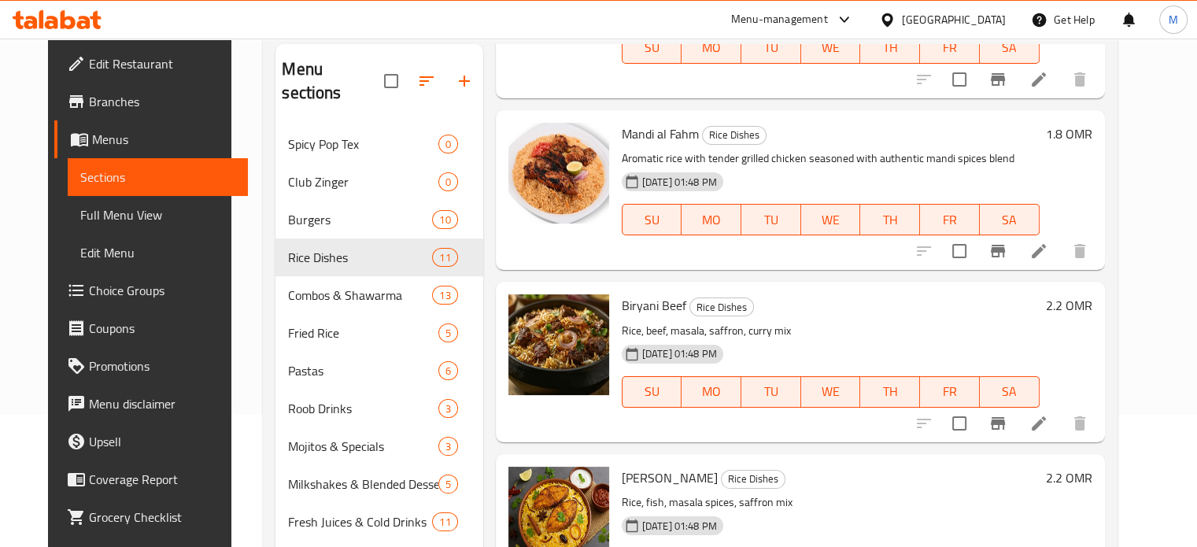
click at [1117, 269] on div "Menu sections Spicy Pop Tex 0 Club Zinger 0 Burgers 10 Rice Dishes 11 Combos & …" at bounding box center [690, 317] width 854 height 572
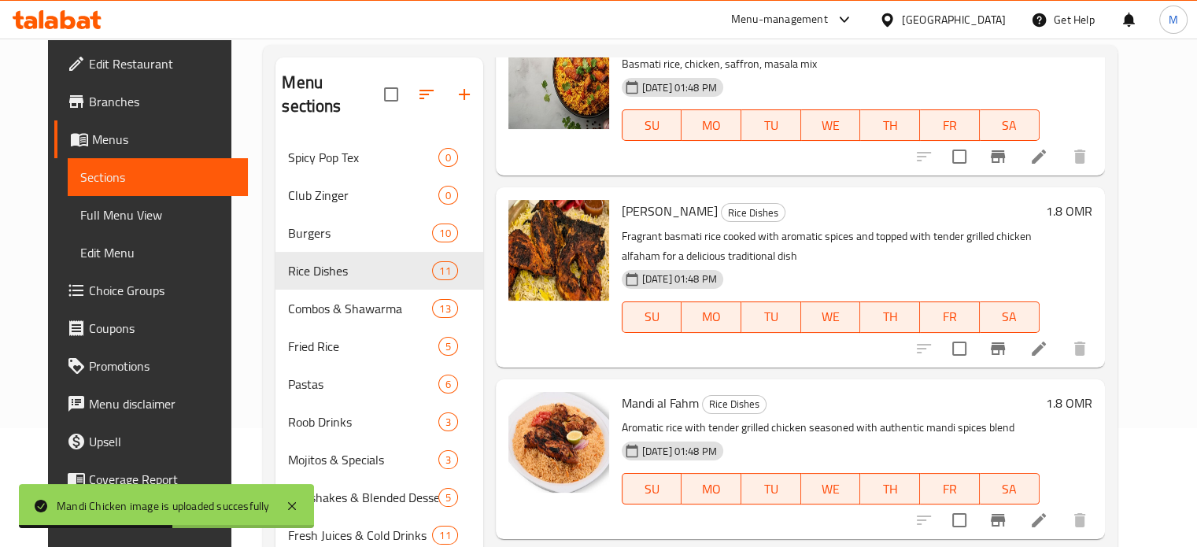
scroll to position [0, 0]
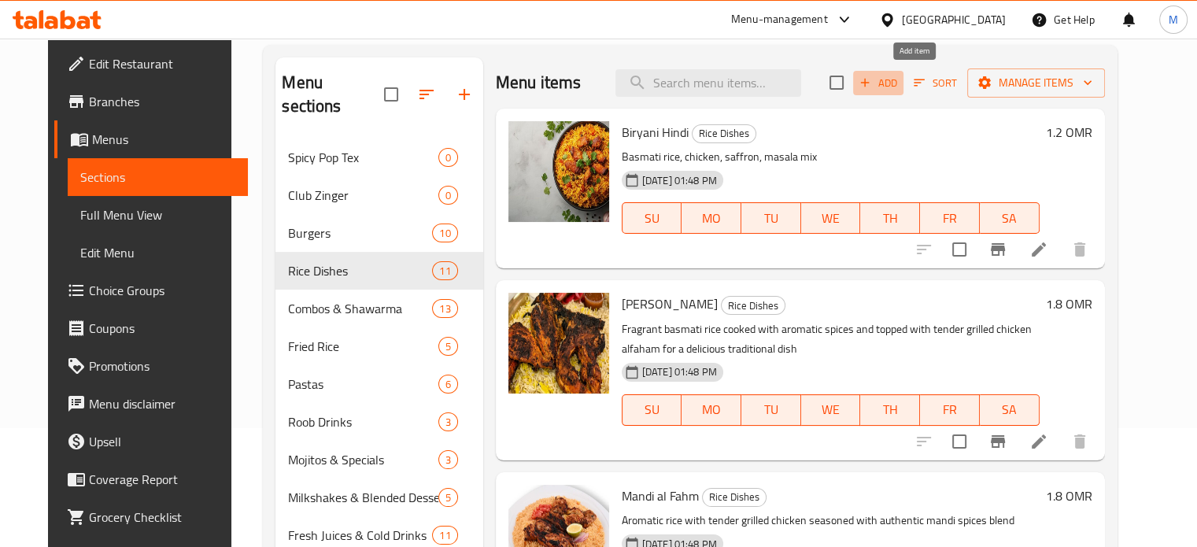
click at [872, 78] on icon "button" at bounding box center [865, 83] width 14 height 14
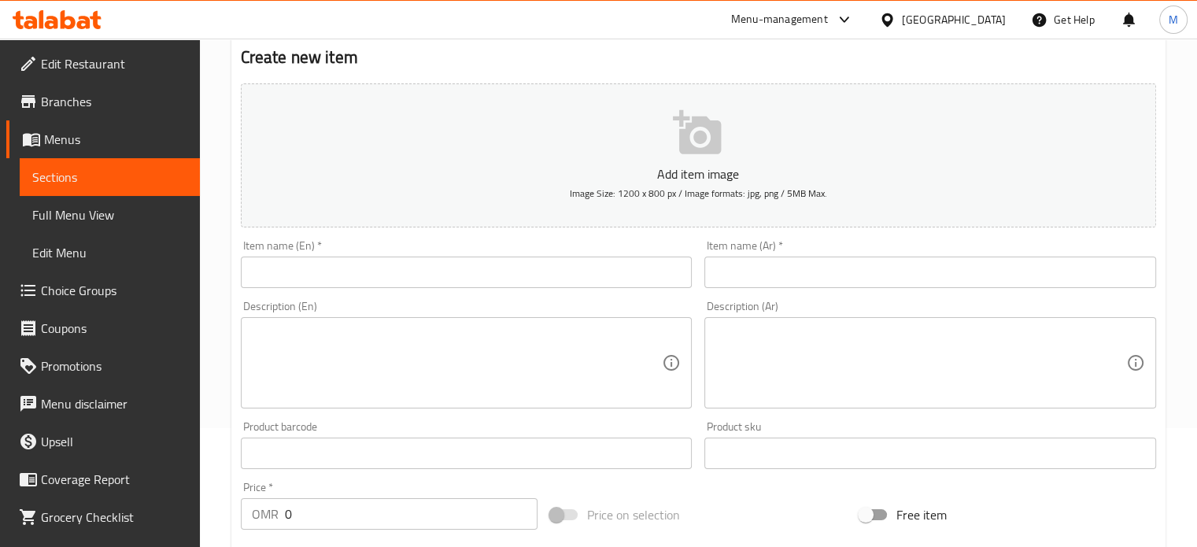
click at [362, 267] on input "text" at bounding box center [467, 272] width 452 height 31
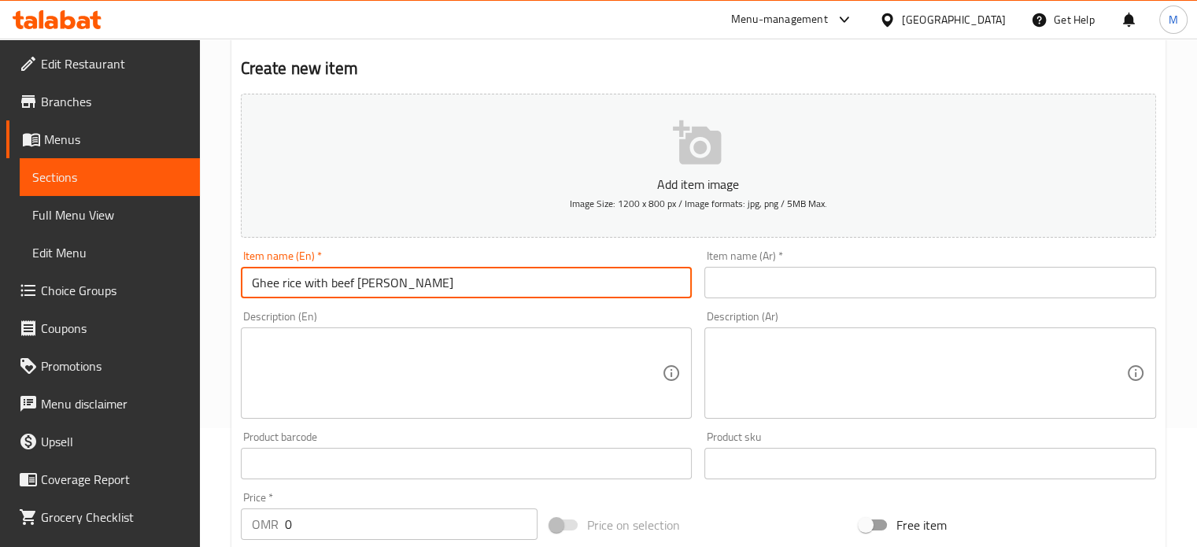
type input "Ghee rice with beef [PERSON_NAME]"
click at [294, 366] on textarea at bounding box center [457, 373] width 411 height 75
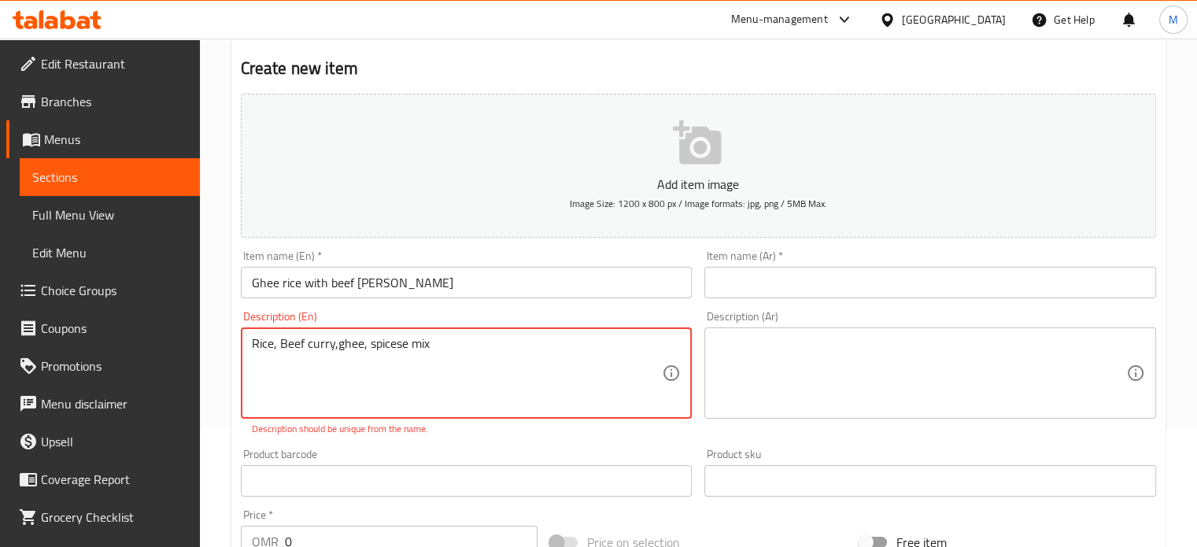
click at [285, 342] on textarea "Rice, Beef curry,ghee, spicese mix" at bounding box center [457, 373] width 411 height 75
click at [334, 346] on textarea "Rice, beef curry,ghee, spicese mix" at bounding box center [457, 373] width 411 height 75
click at [464, 347] on textarea "Rice, beef curry, ghee, spices mix" at bounding box center [457, 373] width 411 height 75
type textarea "Rice, beef curry, ghee, spices mix."
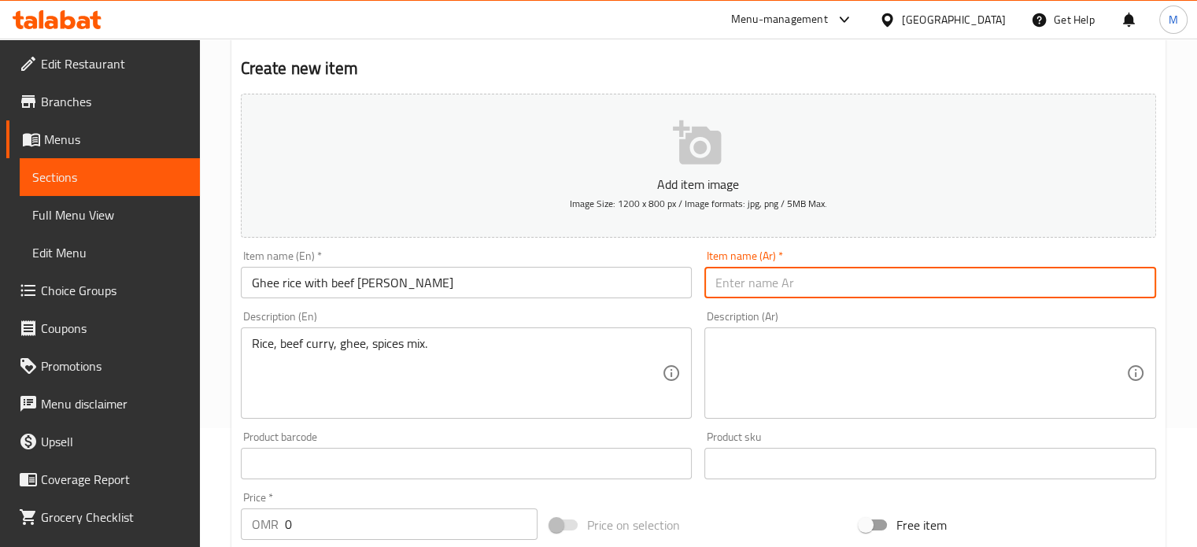
click at [734, 271] on input "text" at bounding box center [931, 282] width 452 height 31
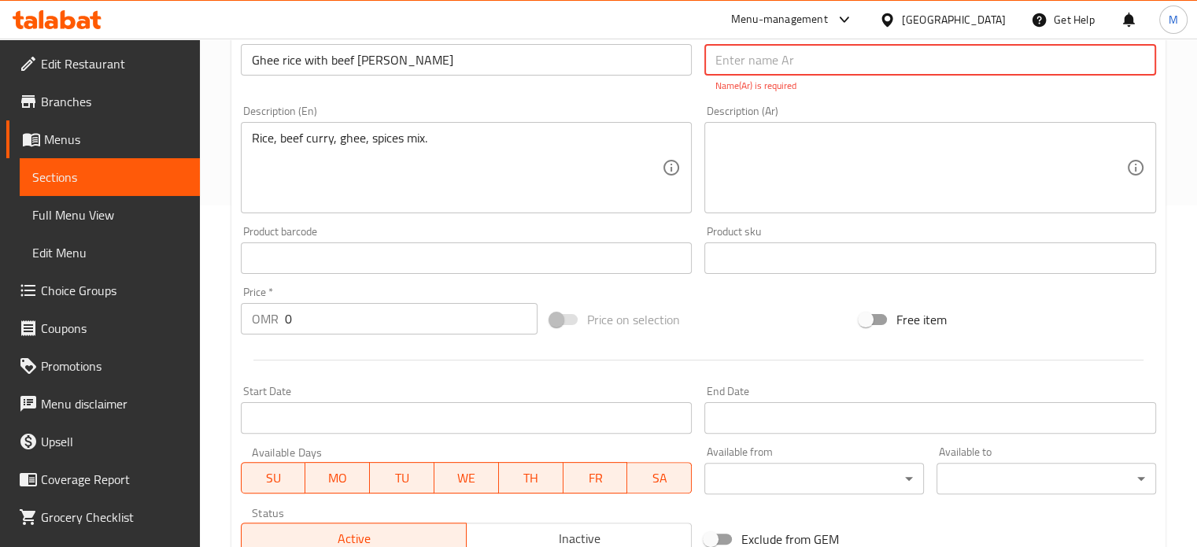
scroll to position [355, 0]
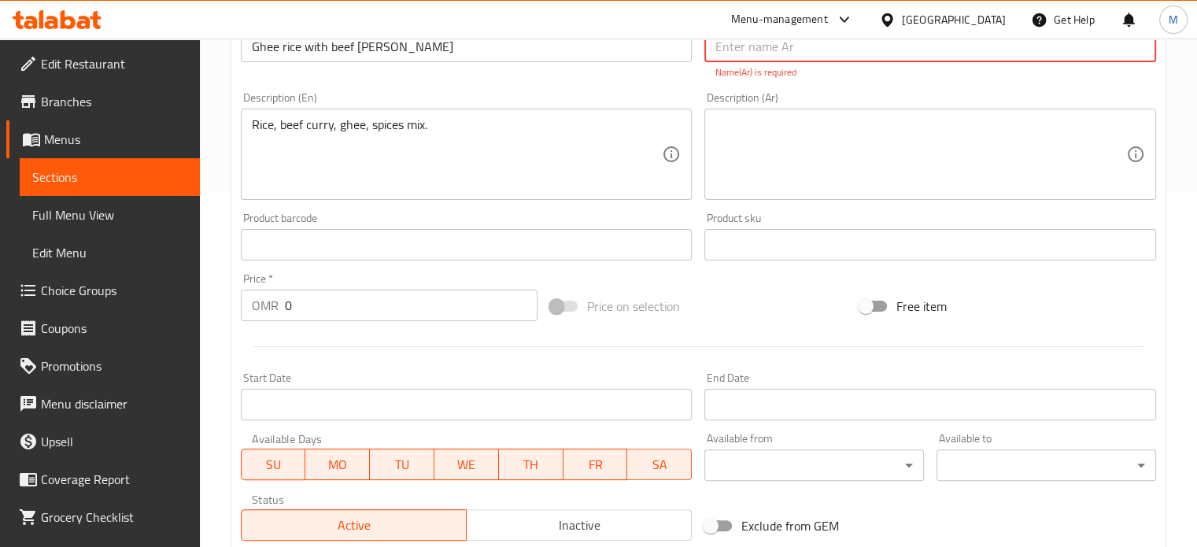
click at [302, 309] on input "0" at bounding box center [411, 305] width 253 height 31
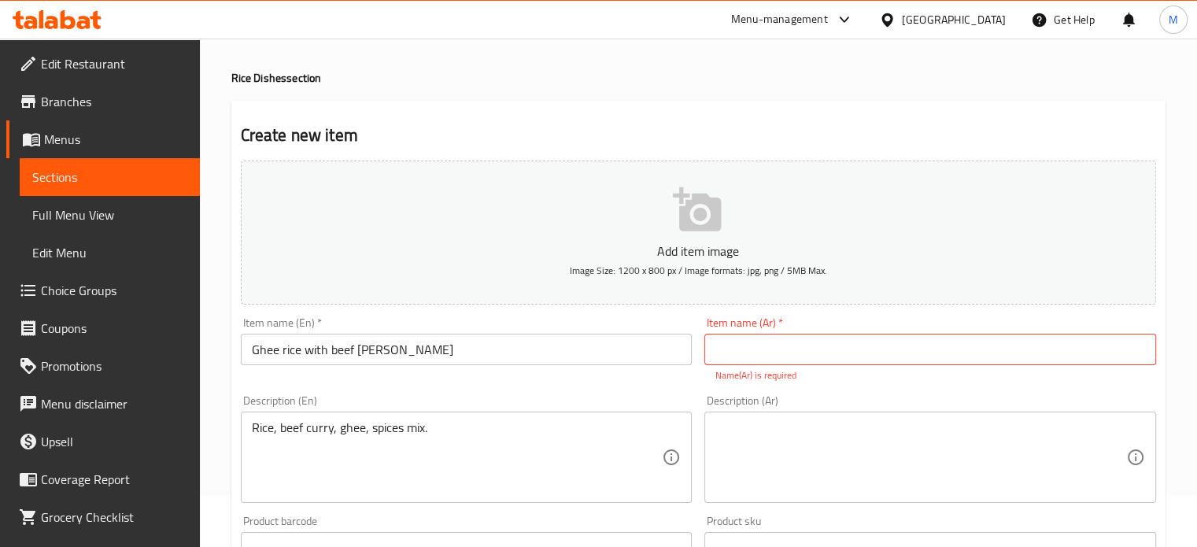
scroll to position [40, 0]
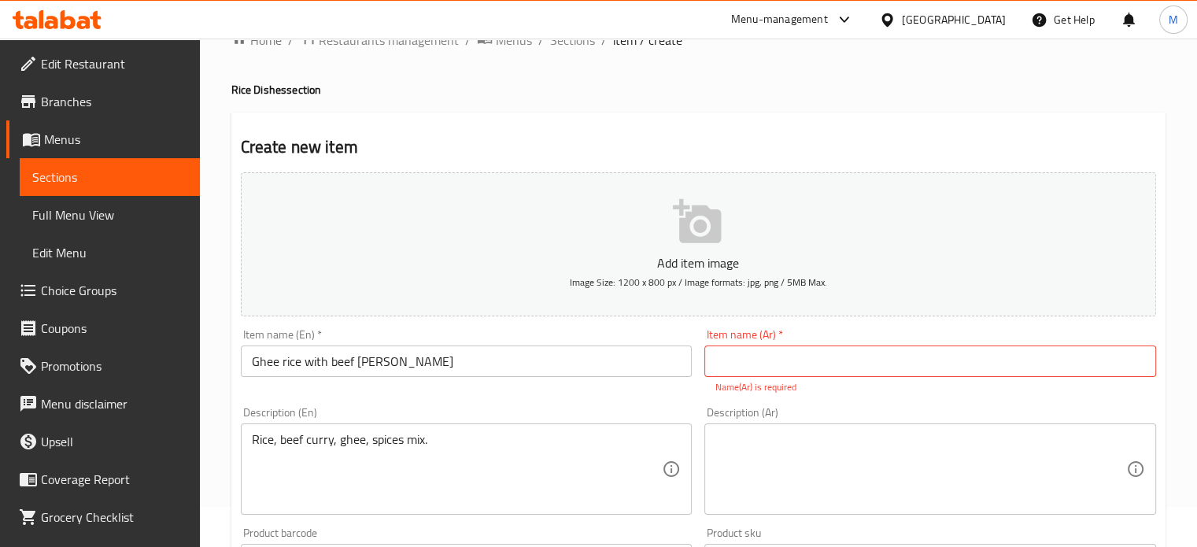
type input "1.5"
click at [783, 365] on input "text" at bounding box center [931, 361] width 452 height 31
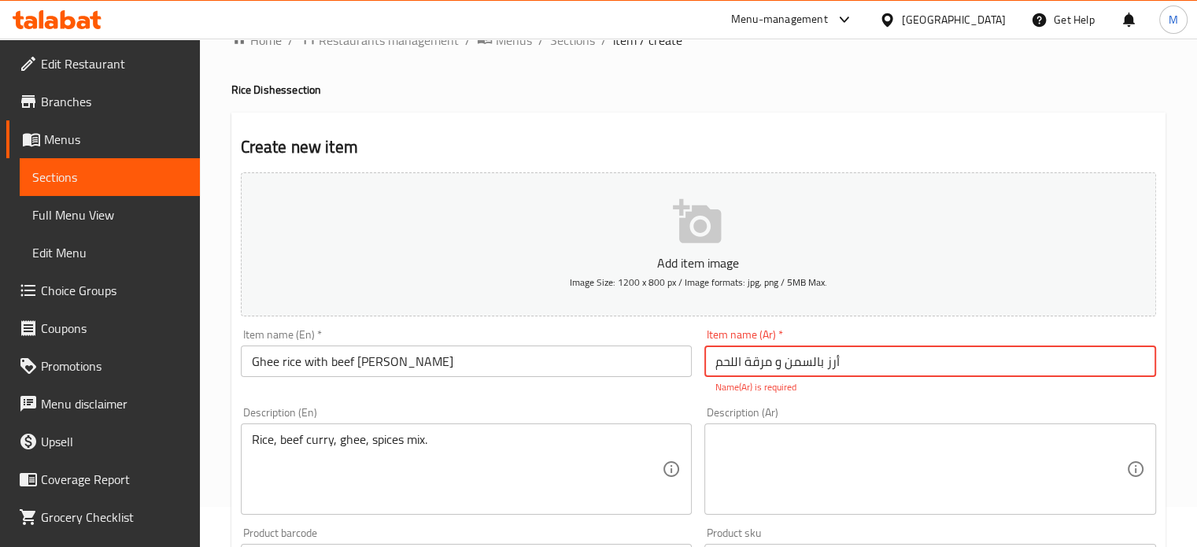
type input "أرز بالسمن و مرقة اللحم"
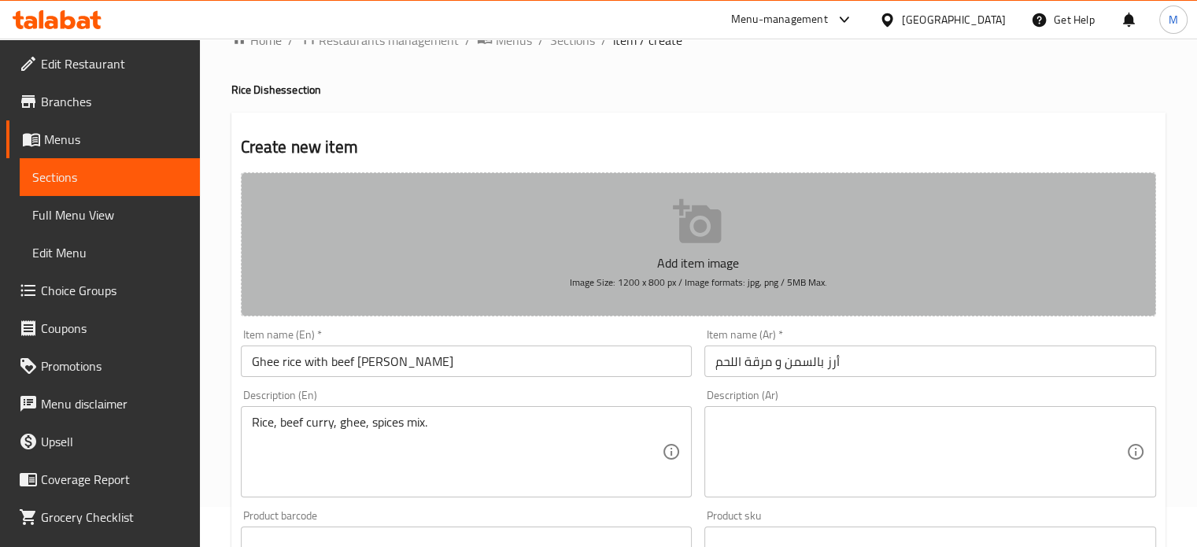
click at [701, 238] on icon "button" at bounding box center [697, 221] width 48 height 44
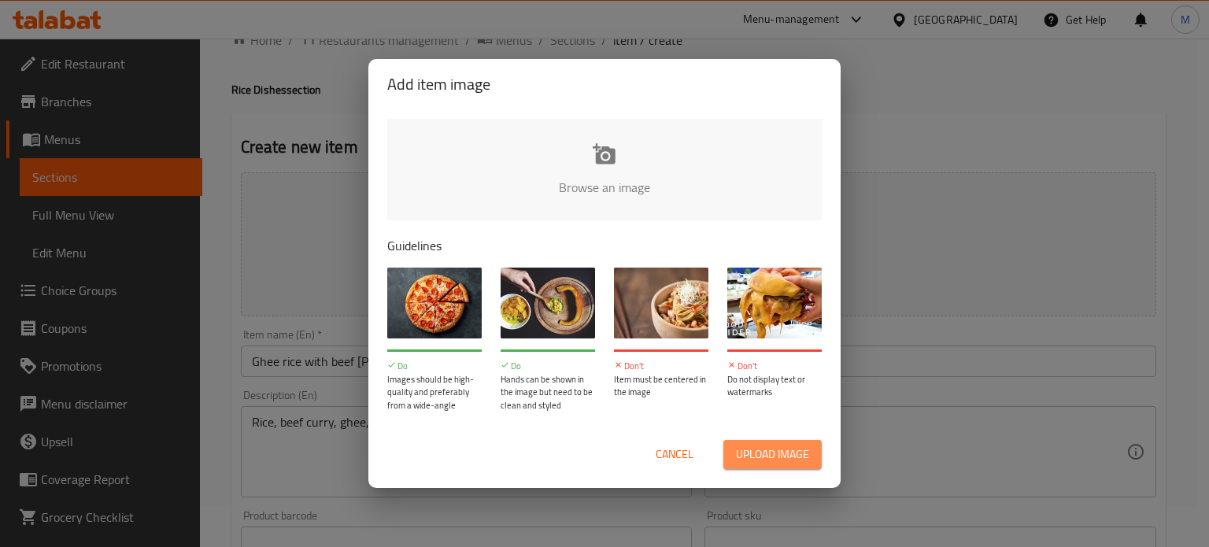
click at [778, 458] on span "Upload image" at bounding box center [772, 455] width 73 height 20
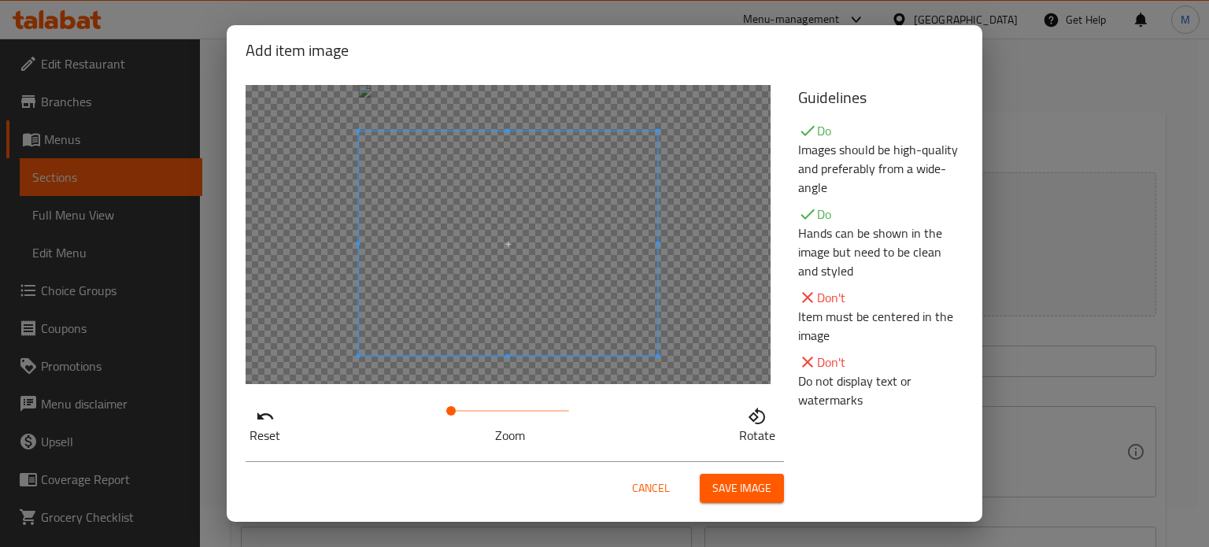
click at [538, 289] on span at bounding box center [508, 243] width 299 height 224
click at [746, 484] on span "Save image" at bounding box center [741, 489] width 59 height 20
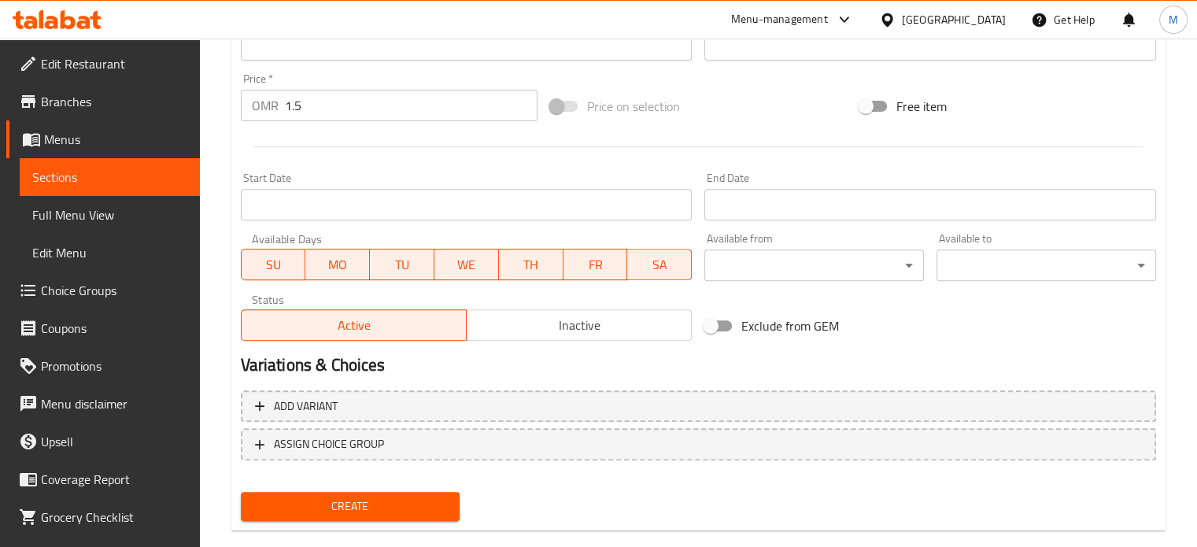
scroll to position [587, 0]
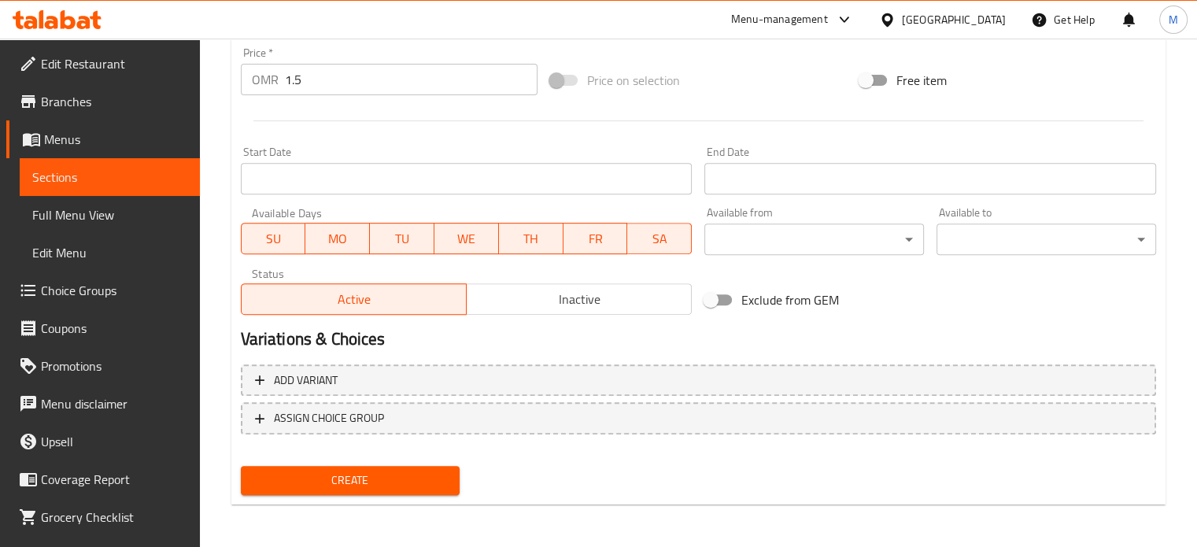
click at [409, 471] on span "Create" at bounding box center [350, 481] width 194 height 20
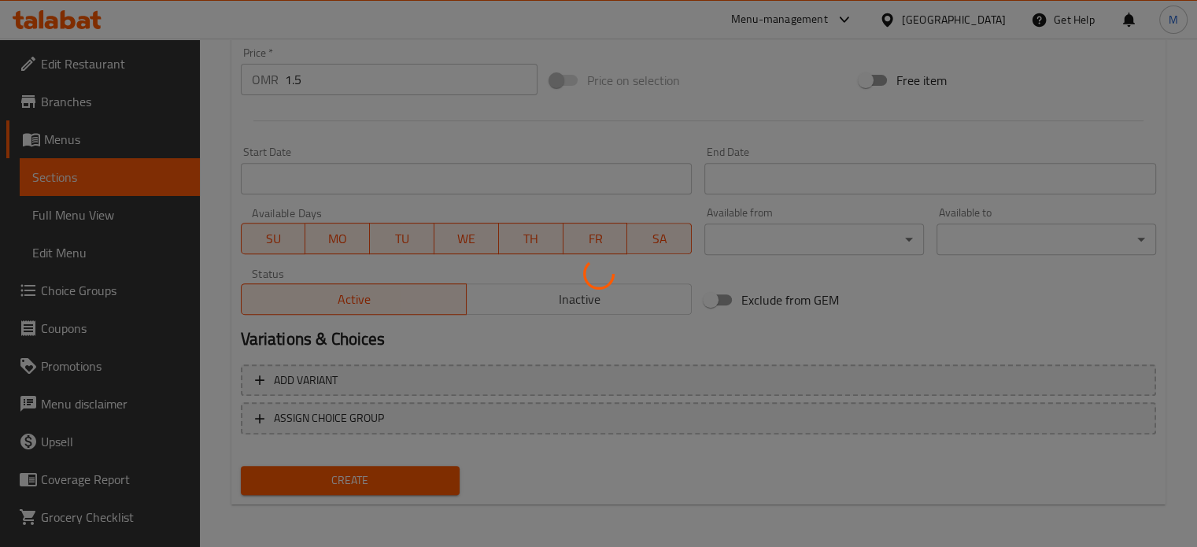
type input "0"
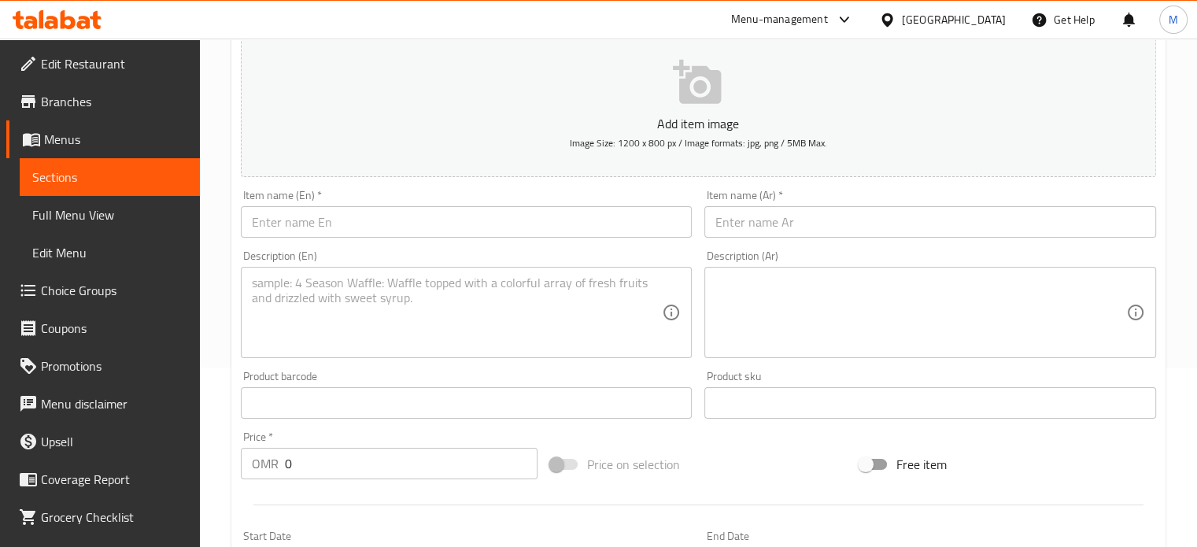
scroll to position [171, 0]
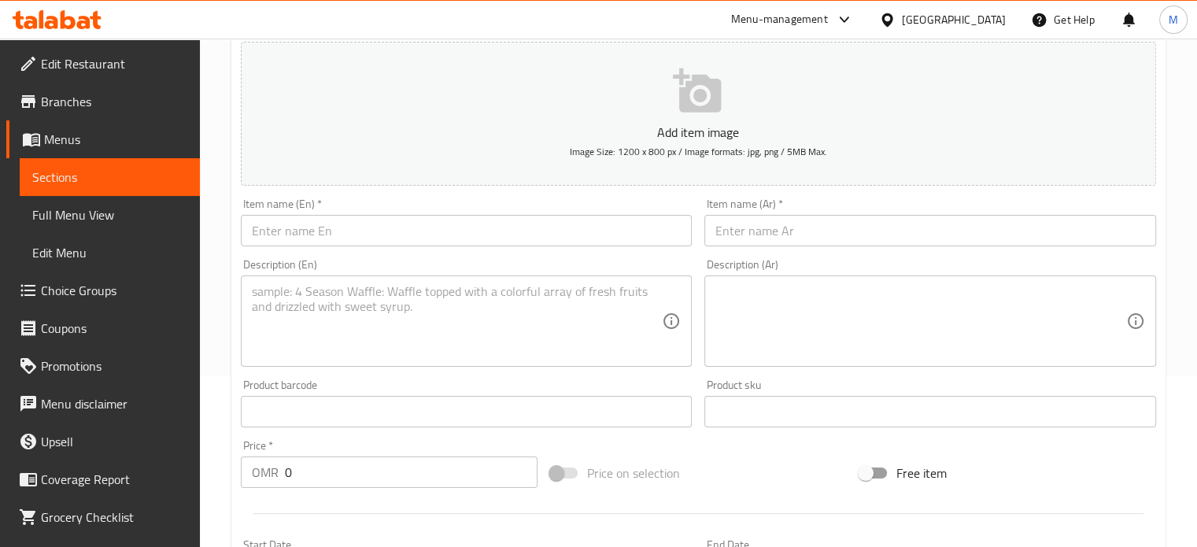
click at [128, 185] on span "Sections" at bounding box center [109, 177] width 155 height 19
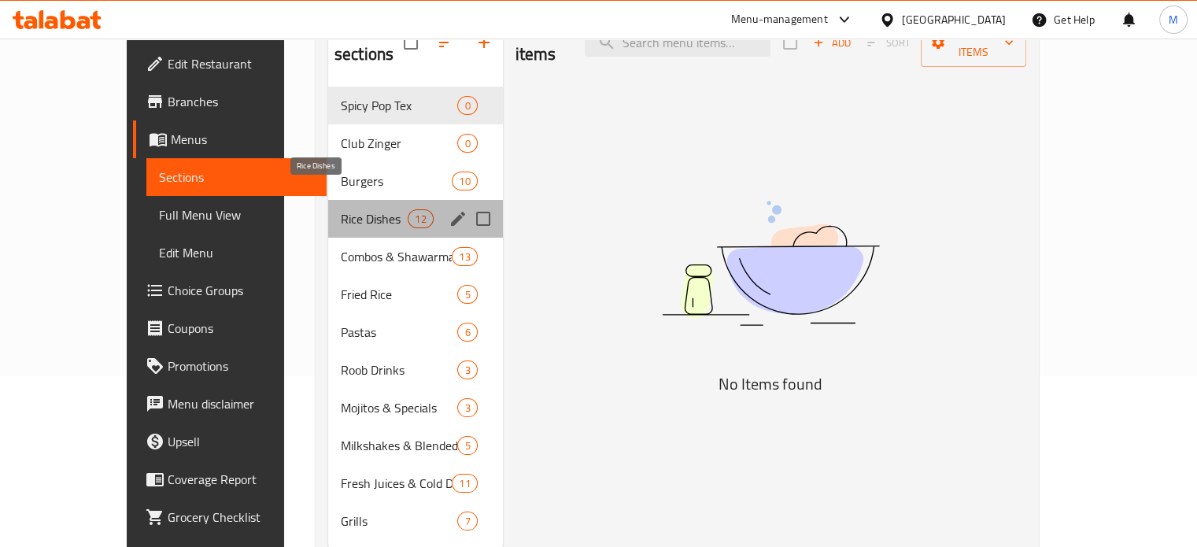
click at [341, 209] on span "Rice Dishes" at bounding box center [374, 218] width 67 height 19
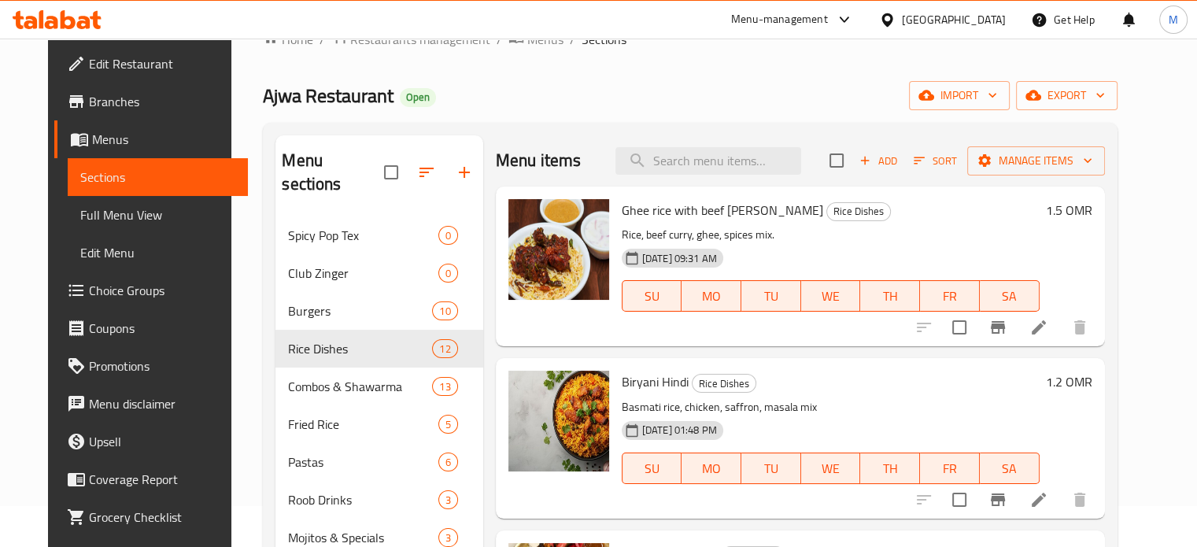
scroll to position [13, 0]
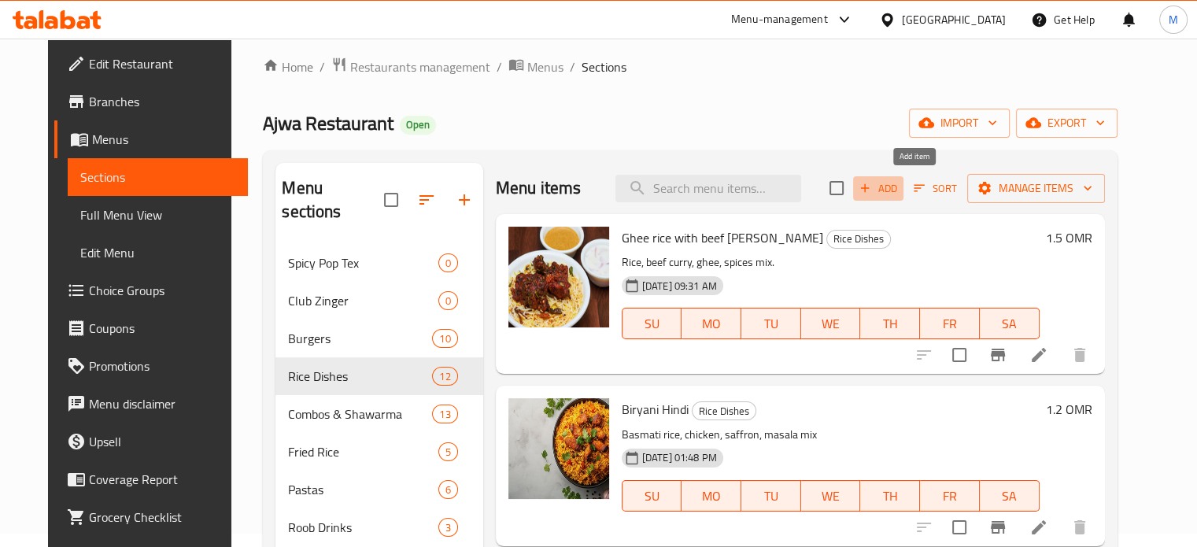
click at [900, 191] on span "Add" at bounding box center [878, 188] width 43 height 18
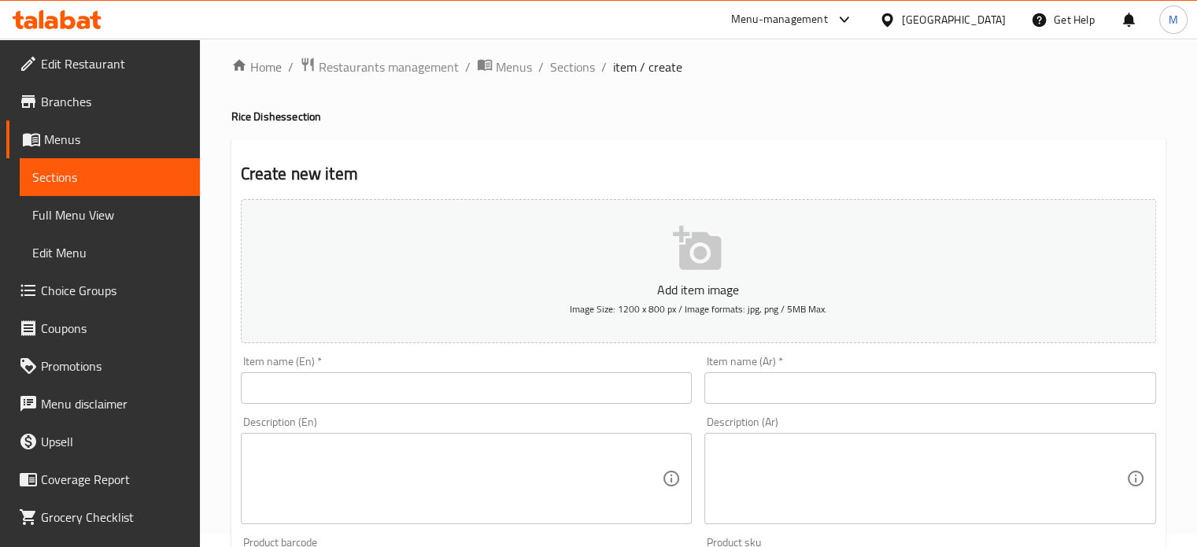
click at [494, 377] on input "text" at bounding box center [467, 387] width 452 height 31
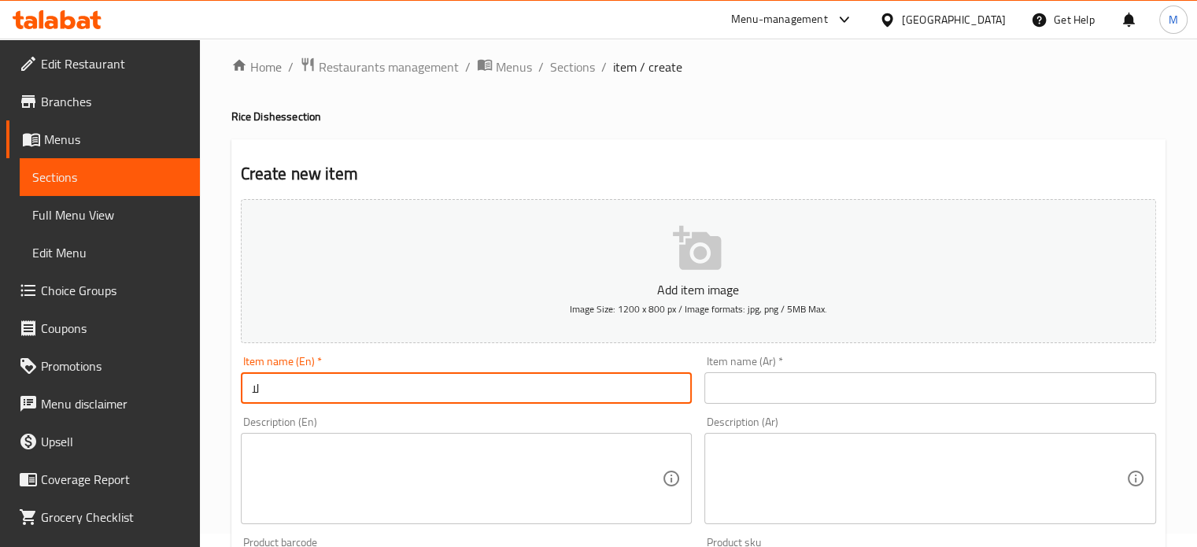
type input "ل"
type input "Ghee rice with chicken [PERSON_NAME]"
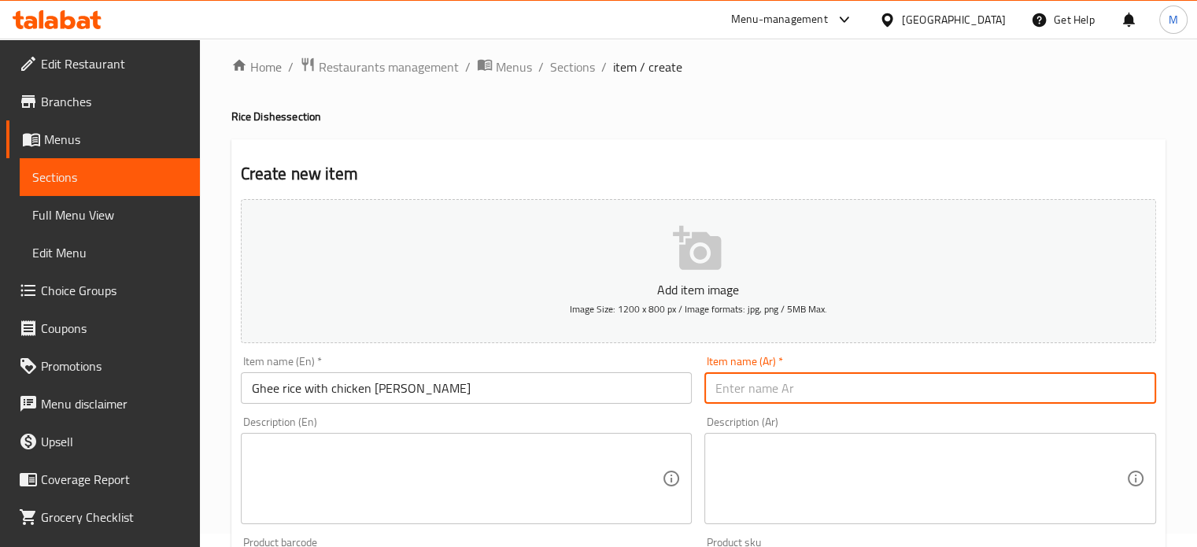
click at [807, 396] on input "text" at bounding box center [931, 387] width 452 height 31
type input "H"
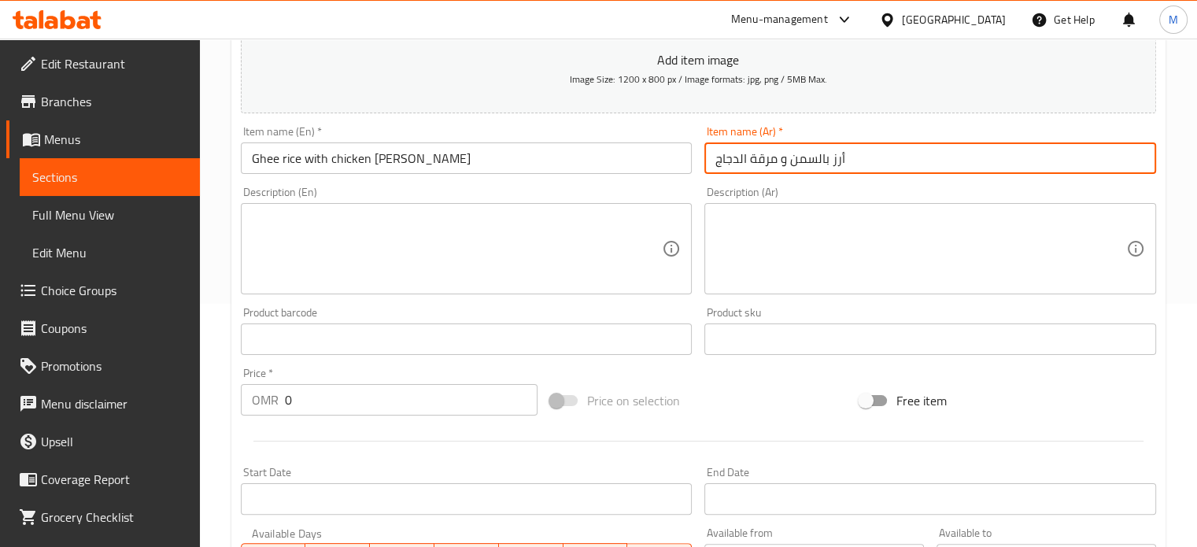
scroll to position [250, 0]
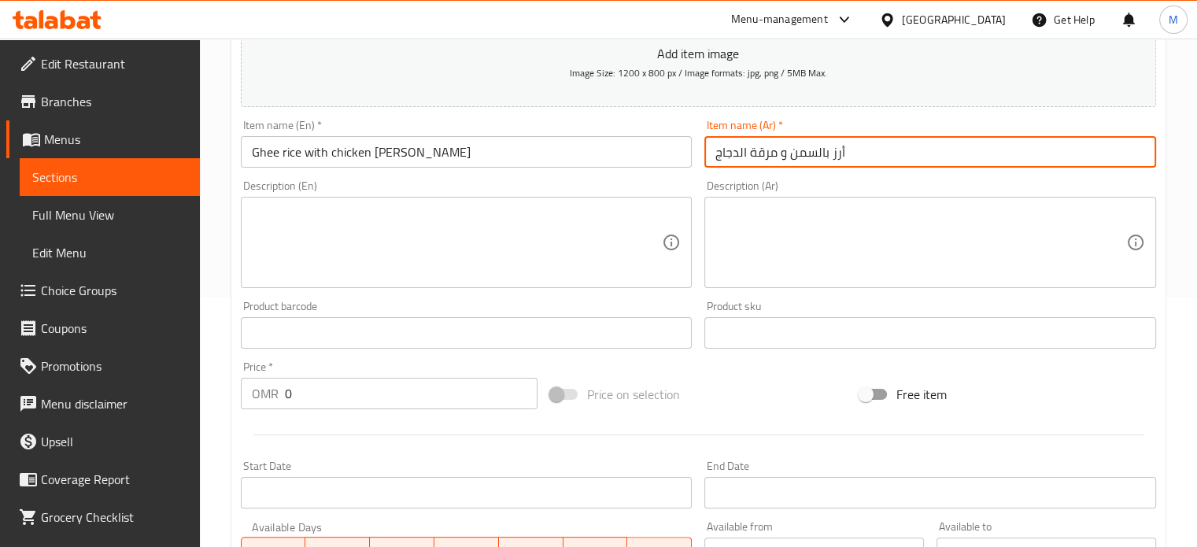
type input "أرز بالسمن و مرقة الدجاج"
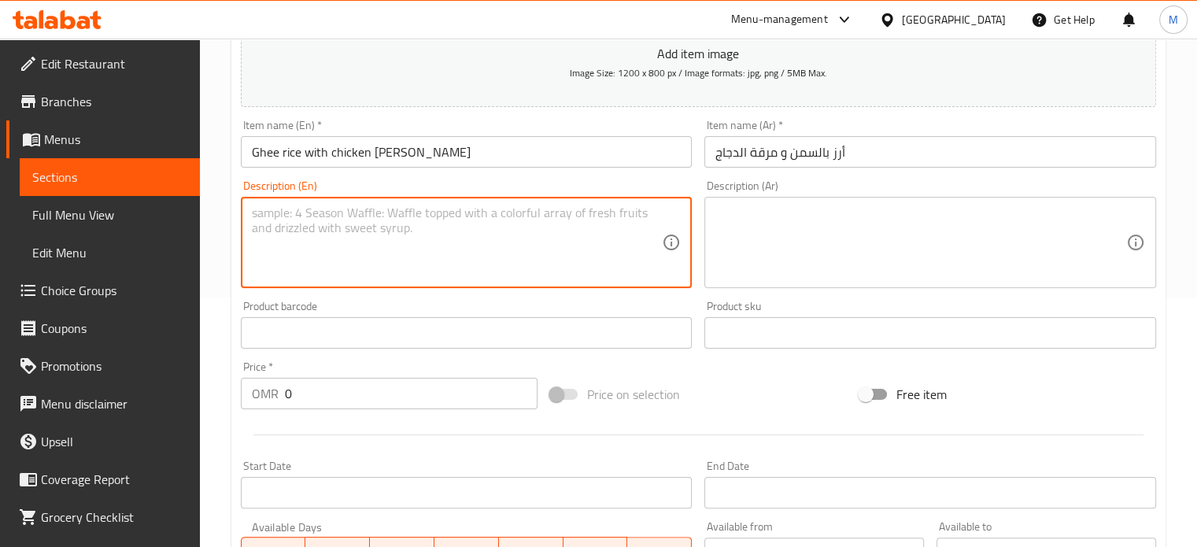
drag, startPoint x: 413, startPoint y: 213, endPoint x: 427, endPoint y: 202, distance: 18.6
click at [419, 207] on textarea at bounding box center [457, 242] width 411 height 75
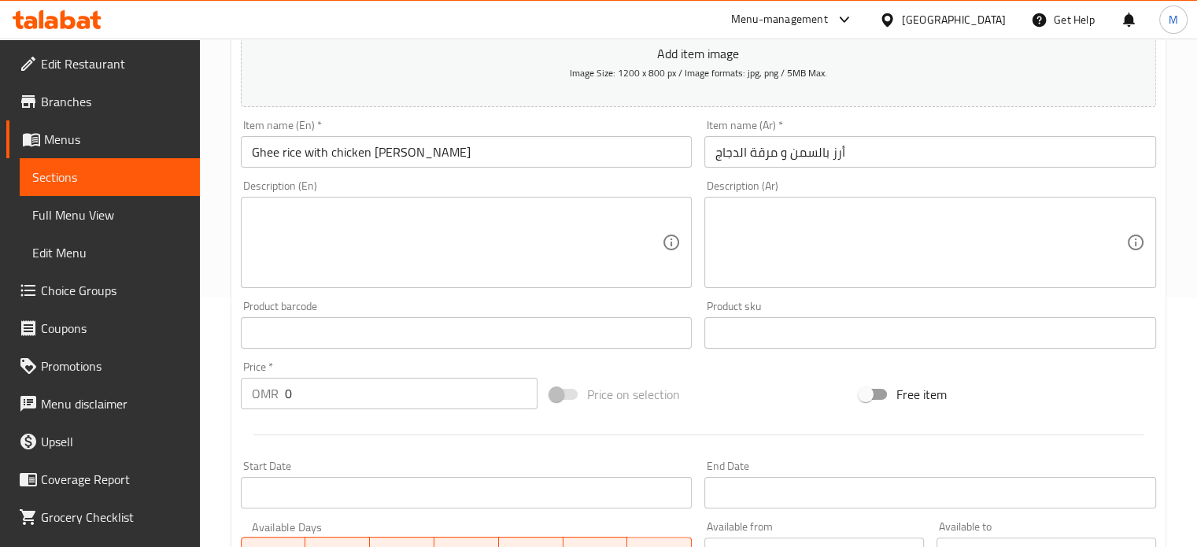
drag, startPoint x: 427, startPoint y: 202, endPoint x: 295, endPoint y: 226, distance: 134.4
click at [294, 224] on textarea at bounding box center [457, 242] width 411 height 75
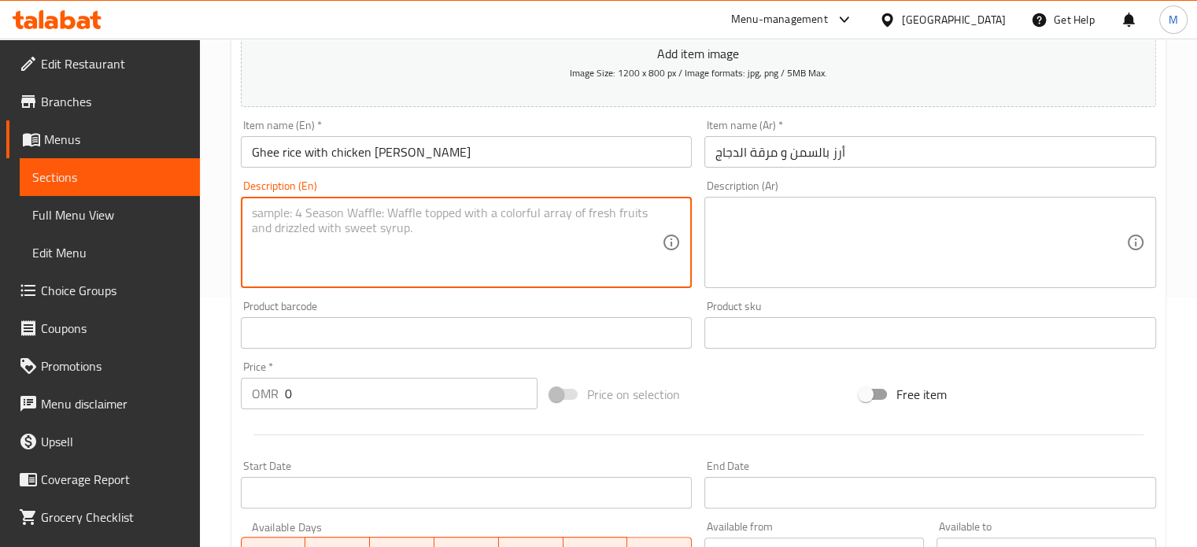
paste textarea "778189"
type textarea "778189"
drag, startPoint x: 314, startPoint y: 215, endPoint x: 205, endPoint y: 239, distance: 111.2
click at [205, 239] on div "Home / Restaurants management / Menus / Sections / item / create Rice Dishes se…" at bounding box center [698, 326] width 997 height 1074
type textarea "ٌ"
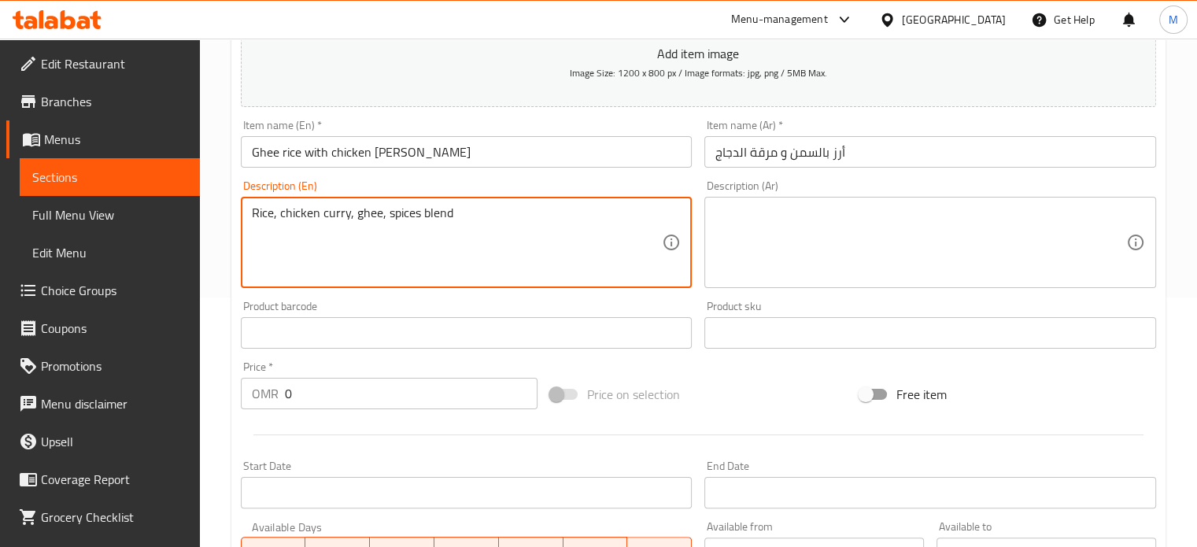
type textarea "Rice, chicken curry, ghee, spices blend"
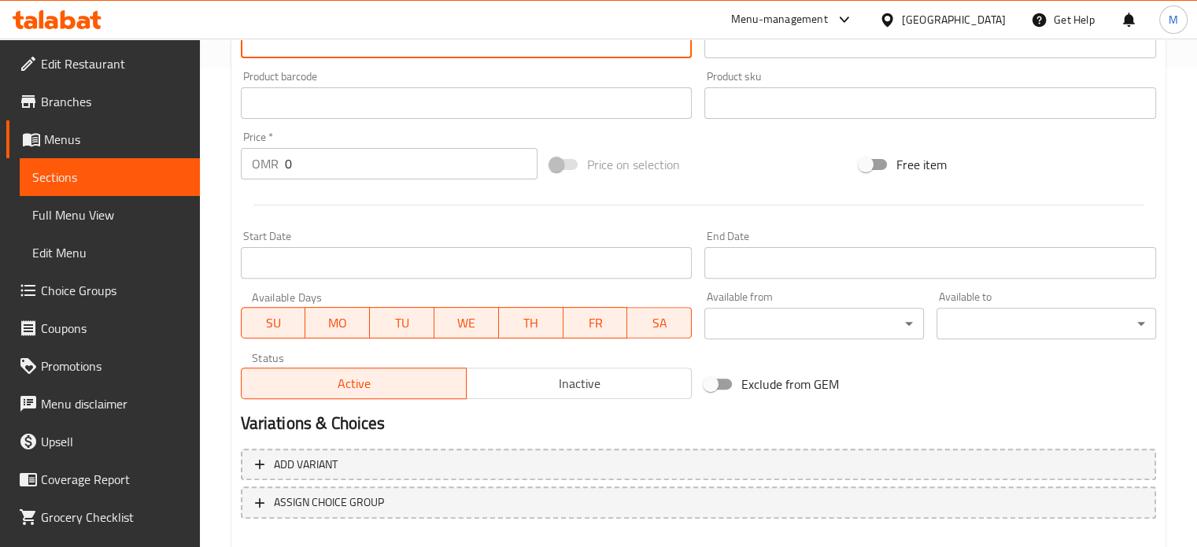
scroll to position [486, 0]
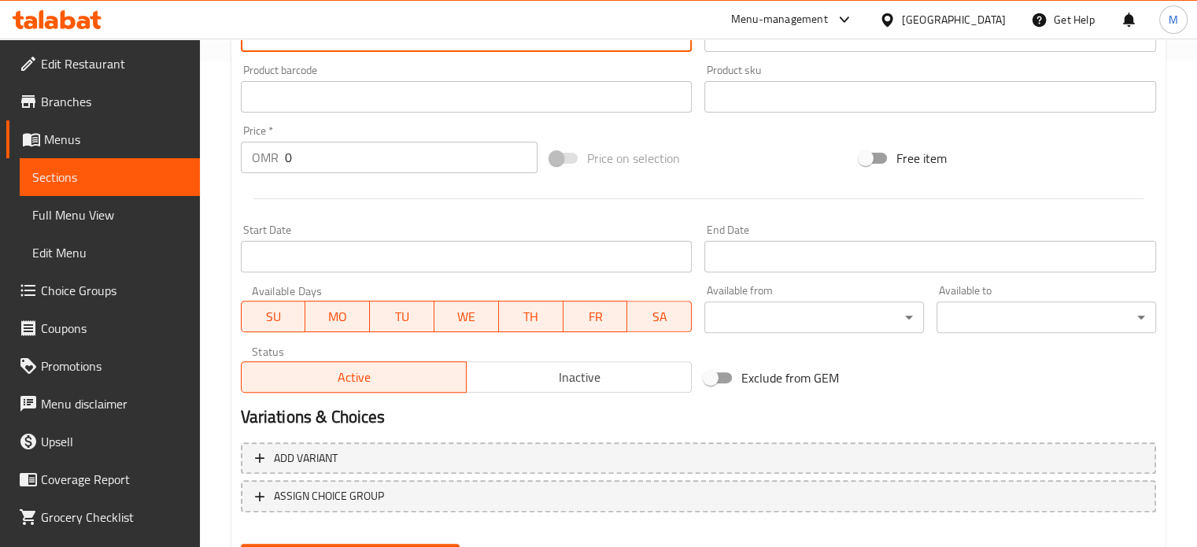
click at [320, 157] on input "0" at bounding box center [411, 157] width 253 height 31
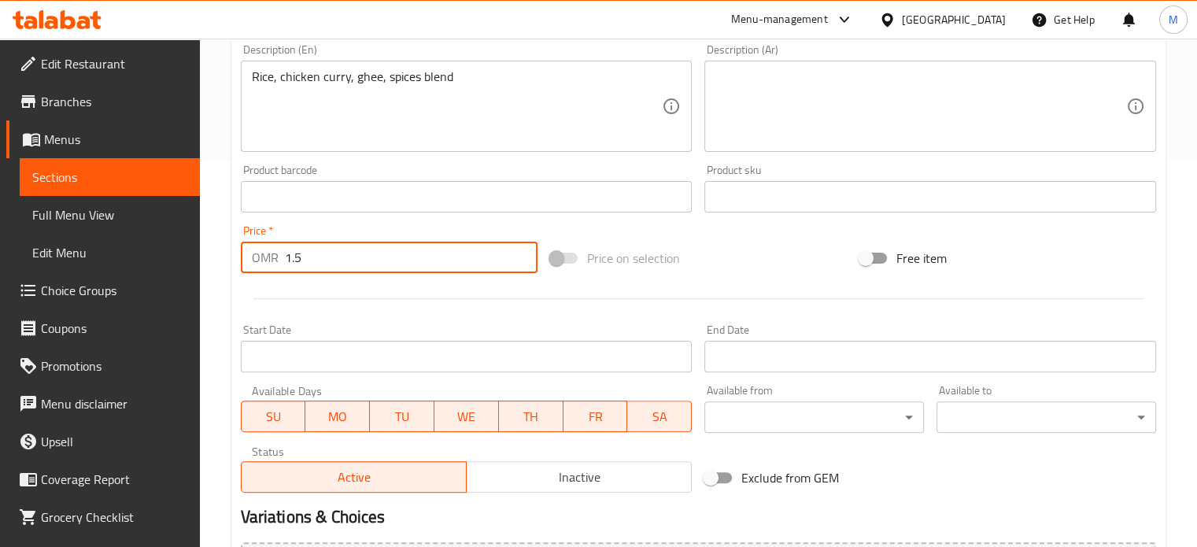
scroll to position [171, 0]
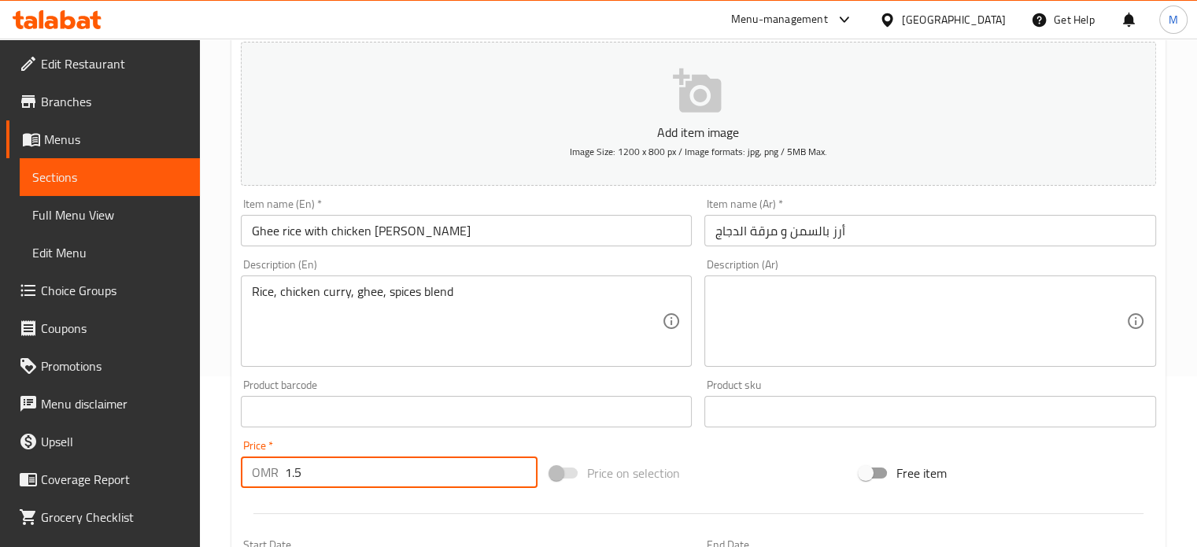
type input "1.5"
click at [721, 98] on icon "button" at bounding box center [698, 91] width 50 height 50
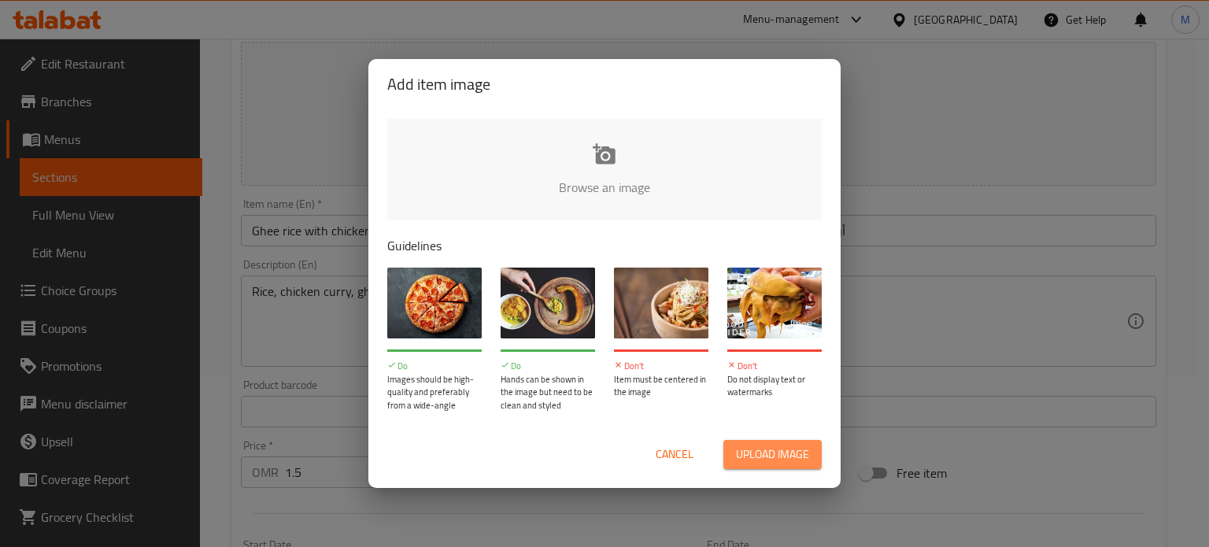
click at [769, 454] on span "Upload image" at bounding box center [772, 455] width 73 height 20
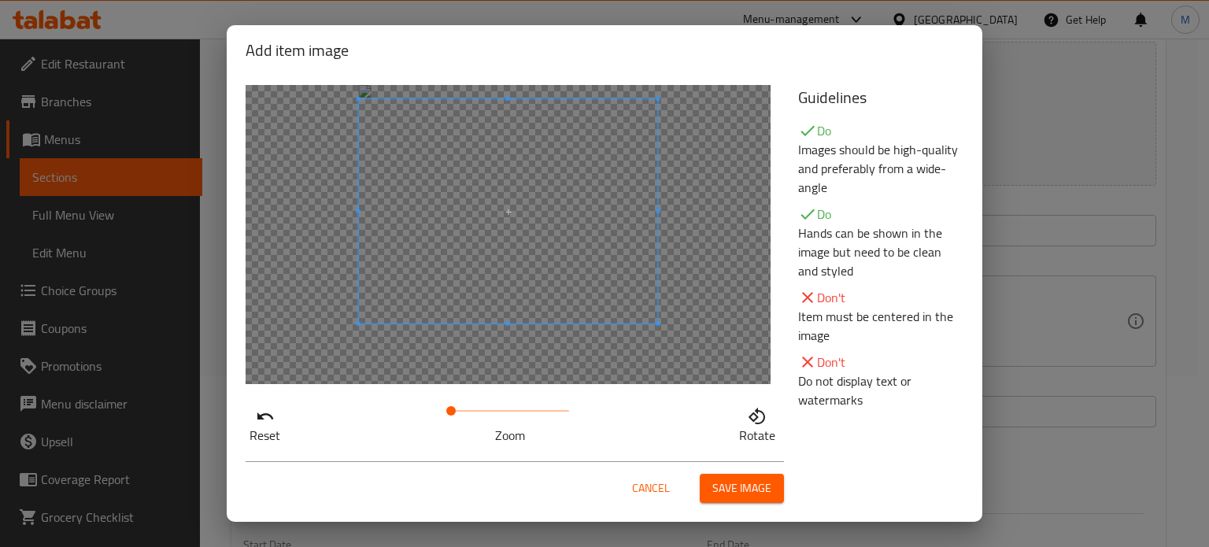
click at [569, 235] on span at bounding box center [508, 211] width 299 height 224
click at [743, 483] on span "Save image" at bounding box center [741, 489] width 59 height 20
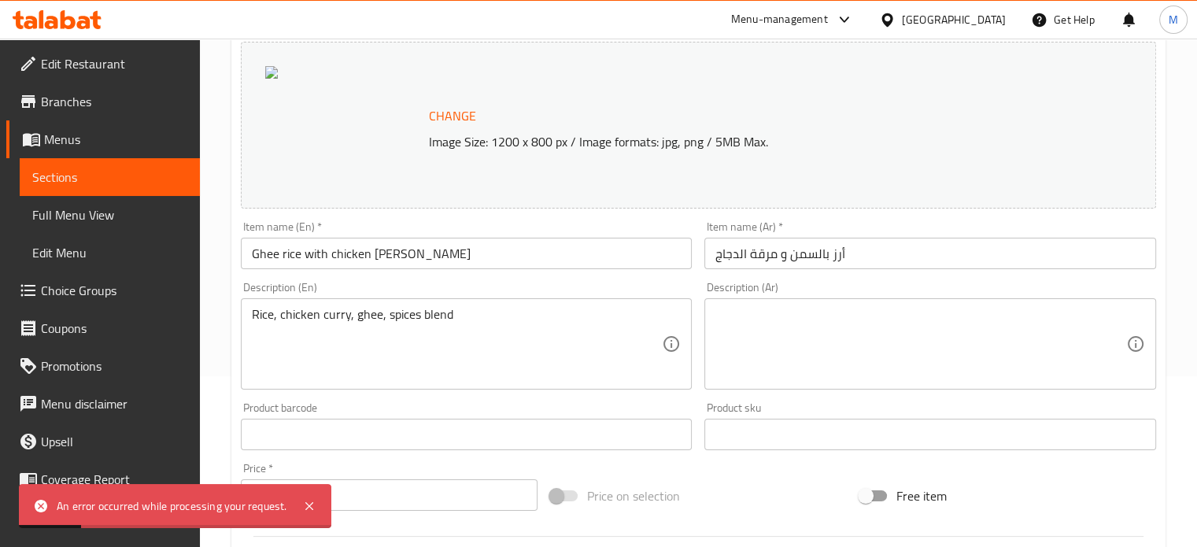
click at [453, 113] on span "Change" at bounding box center [452, 116] width 47 height 23
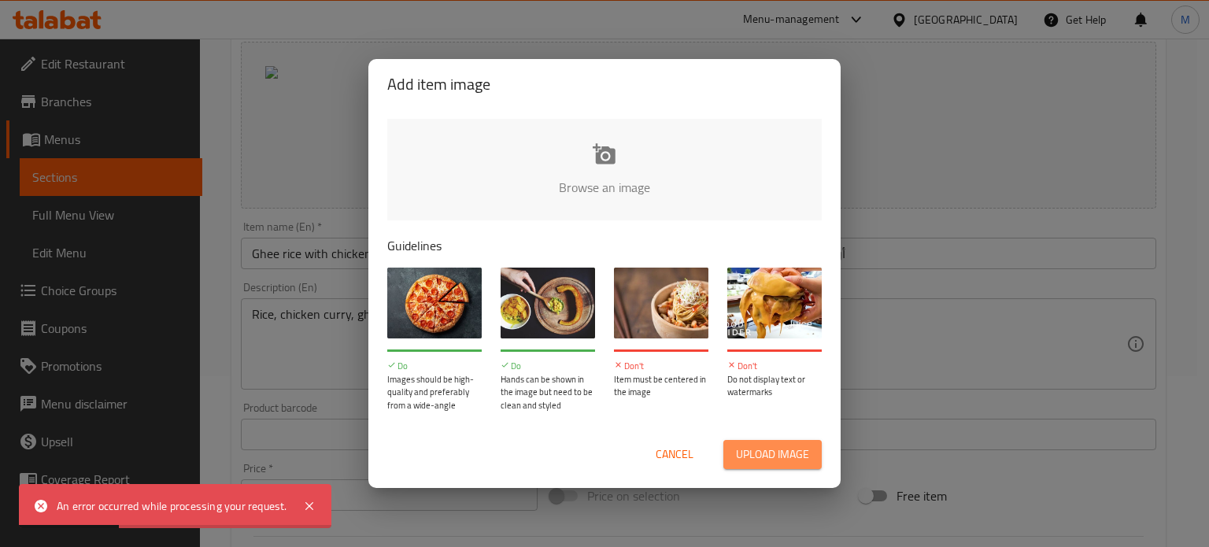
click at [794, 446] on span "Upload image" at bounding box center [772, 455] width 73 height 20
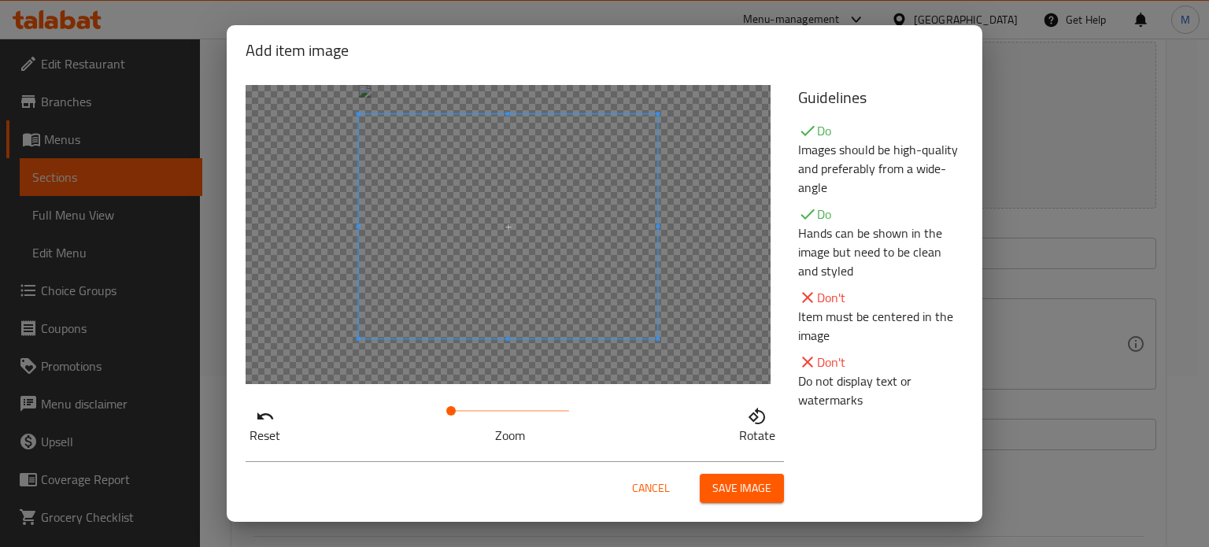
click at [596, 226] on span at bounding box center [508, 226] width 299 height 224
click at [749, 487] on span "Save image" at bounding box center [741, 489] width 59 height 20
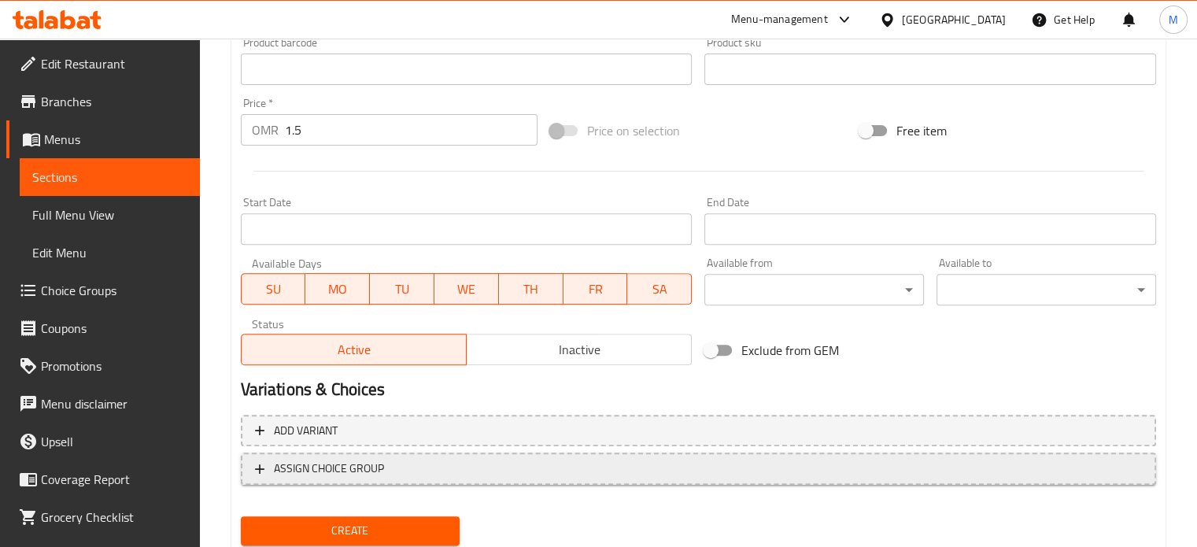
scroll to position [587, 0]
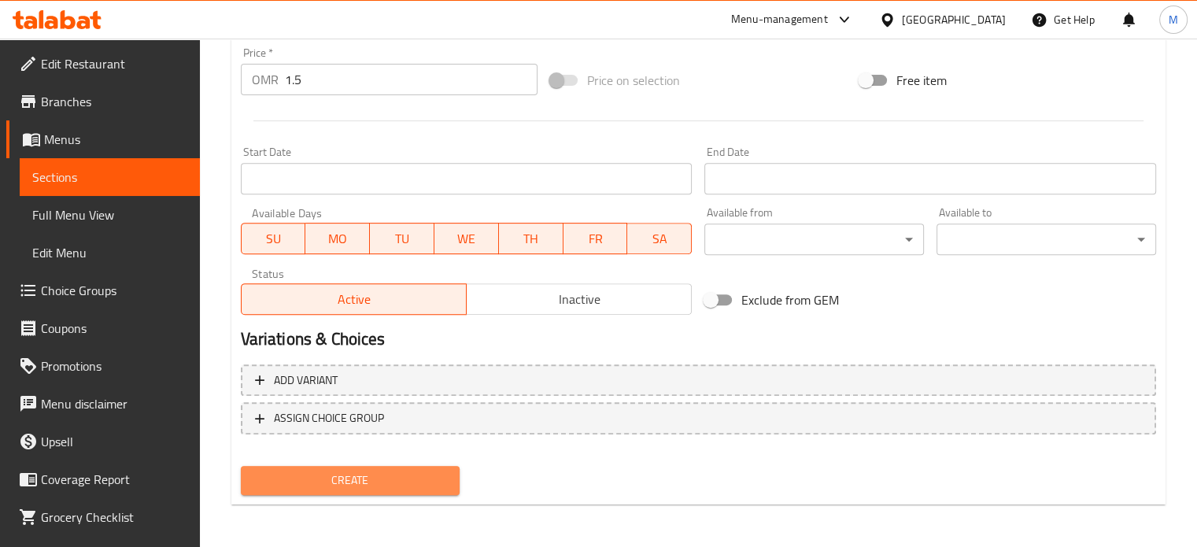
click at [414, 468] on button "Create" at bounding box center [351, 480] width 220 height 29
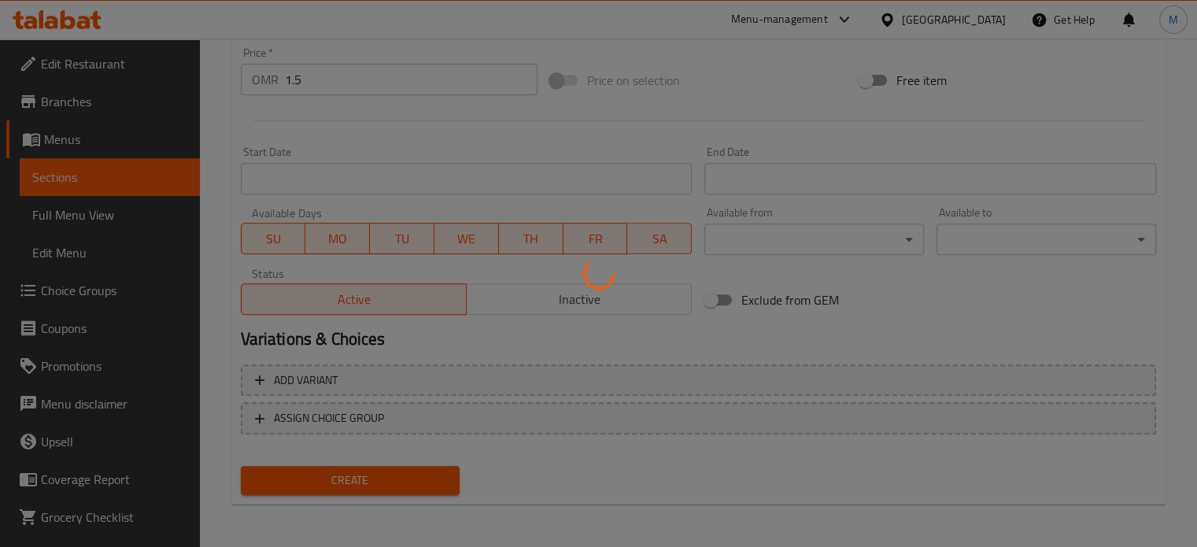
type input "0"
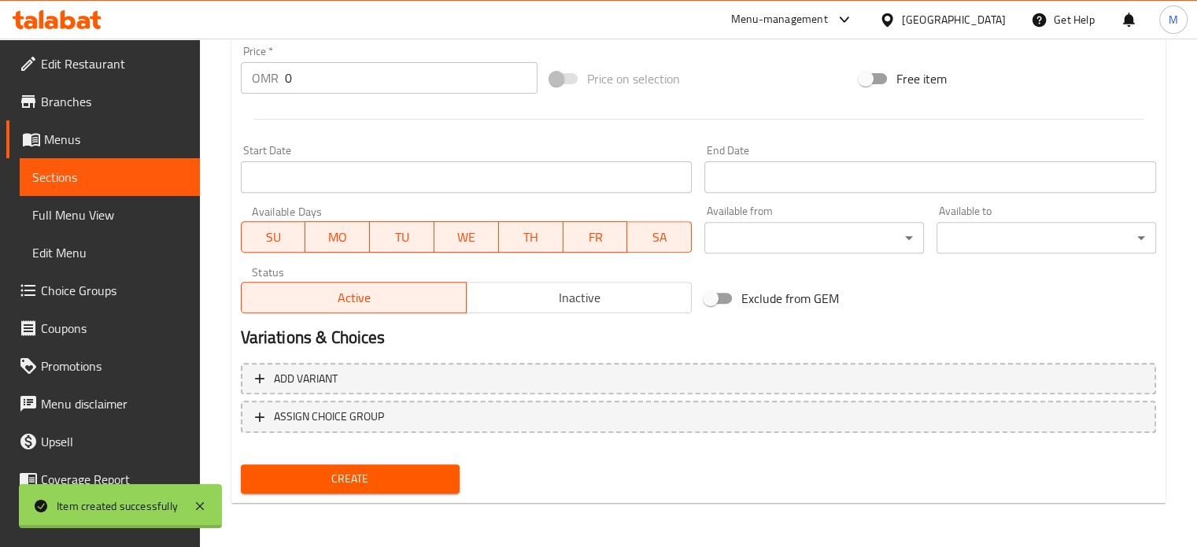
scroll to position [564, 0]
click at [79, 176] on span "Sections" at bounding box center [109, 177] width 155 height 19
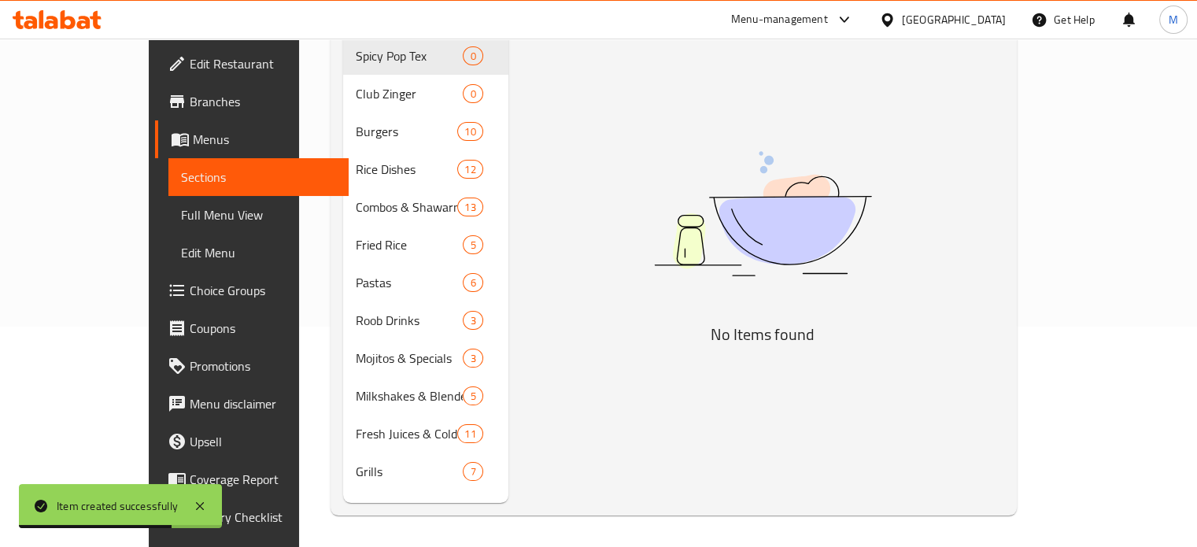
scroll to position [220, 0]
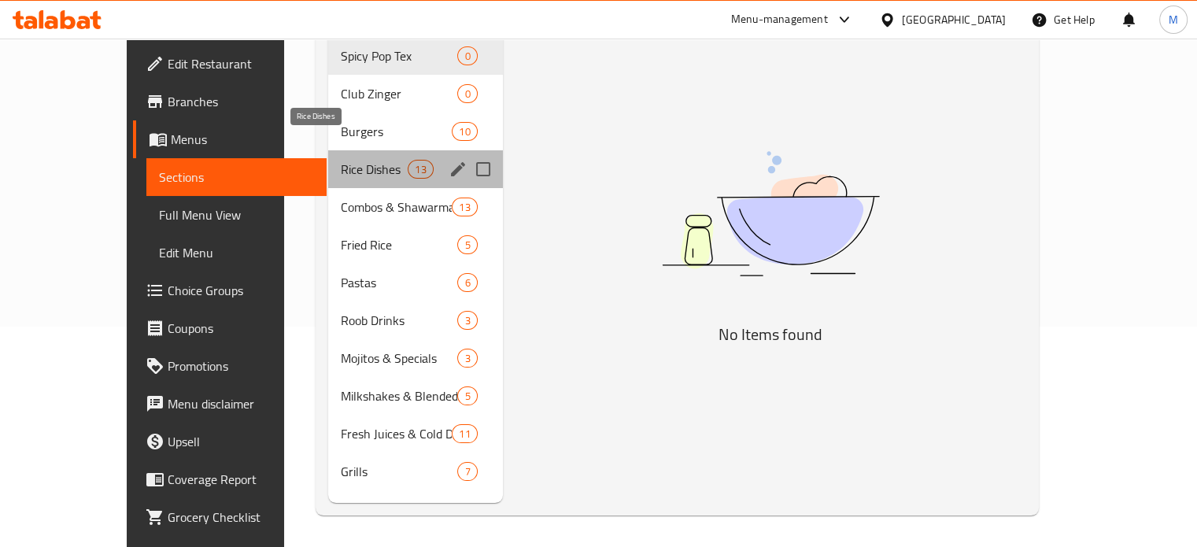
click at [341, 160] on span "Rice Dishes" at bounding box center [374, 169] width 67 height 19
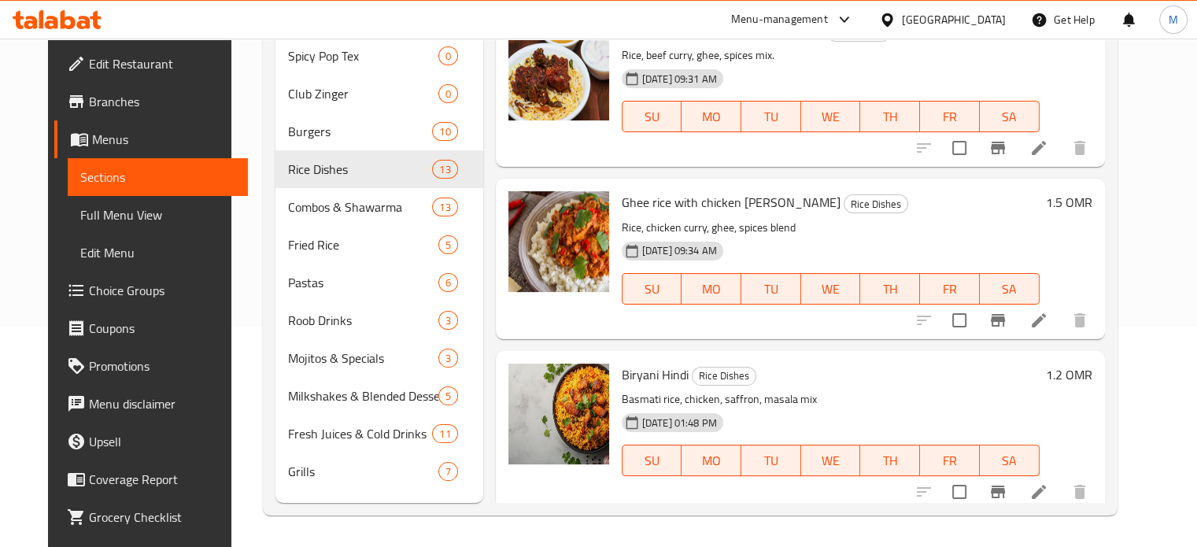
click at [1105, 50] on div "Ghee rice with beef [PERSON_NAME] [PERSON_NAME] Dishes Rice, beef curry, ghee, …" at bounding box center [800, 87] width 609 height 160
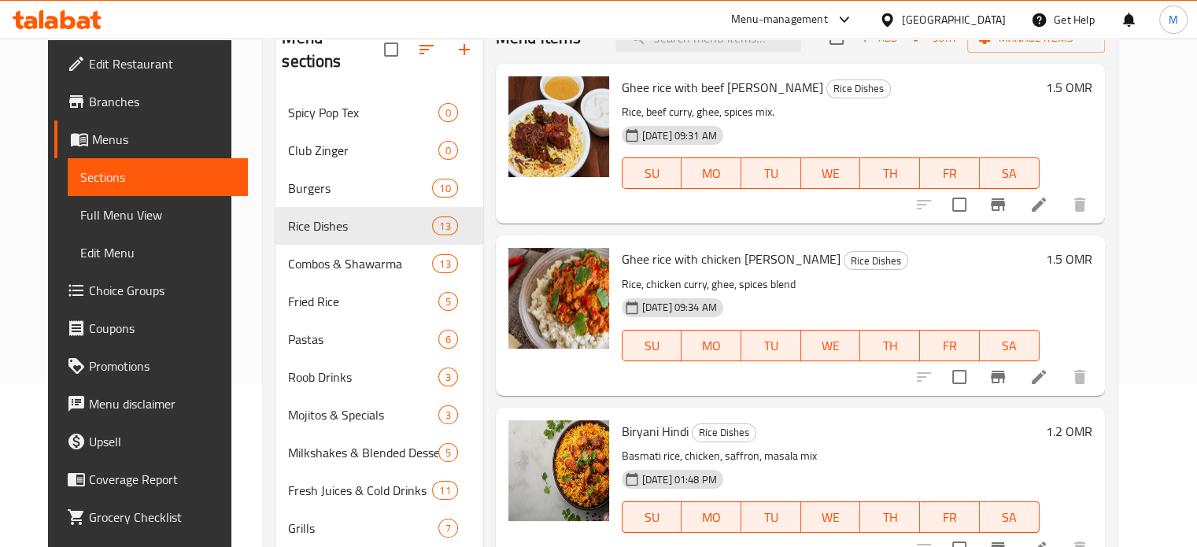
scroll to position [166, 0]
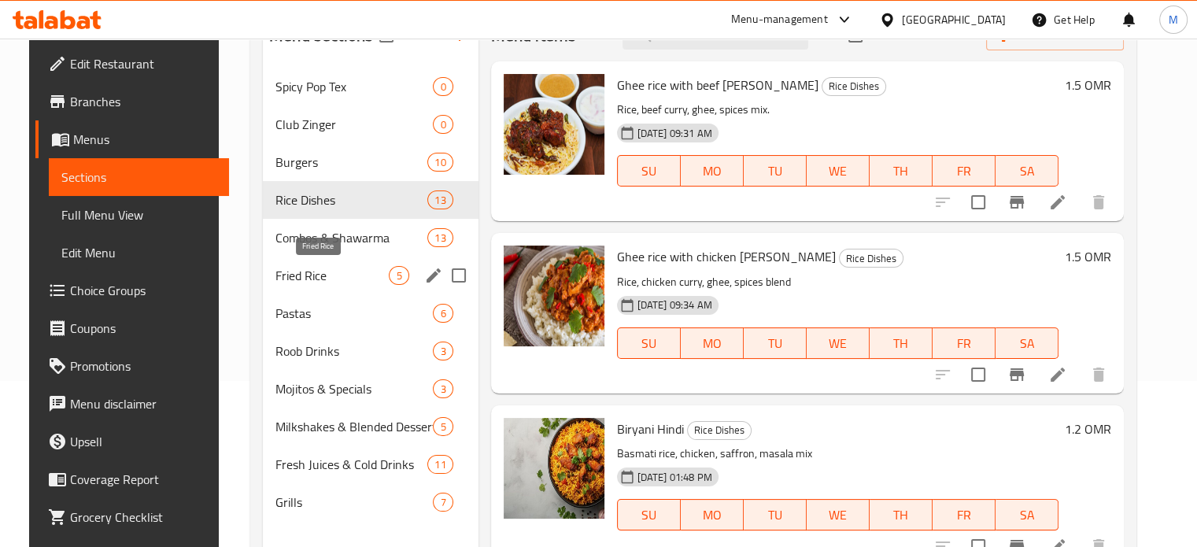
click at [306, 273] on span "Fried Rice" at bounding box center [332, 275] width 113 height 19
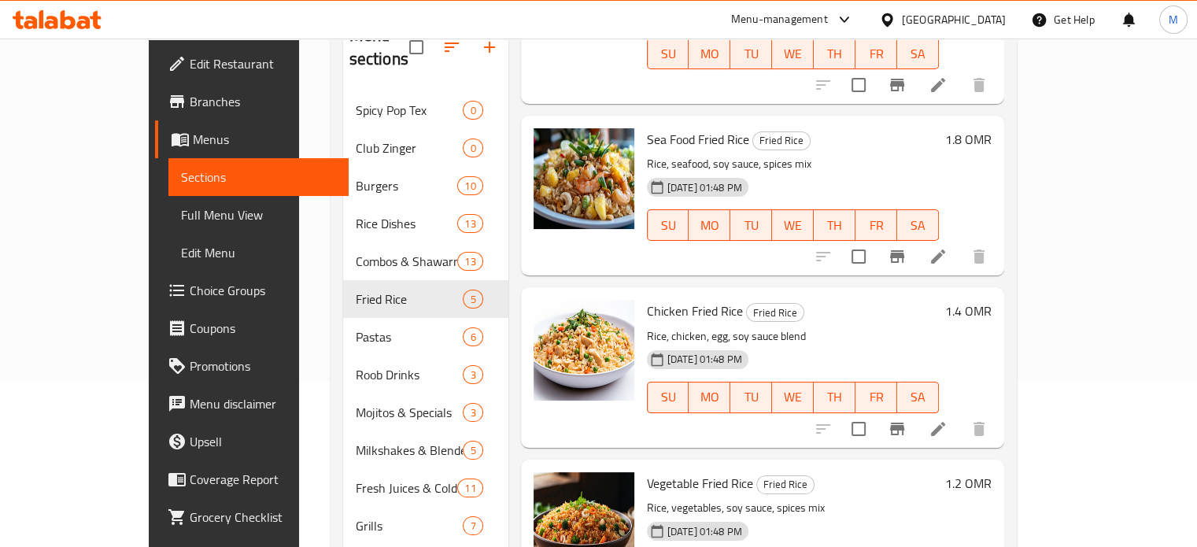
scroll to position [352, 0]
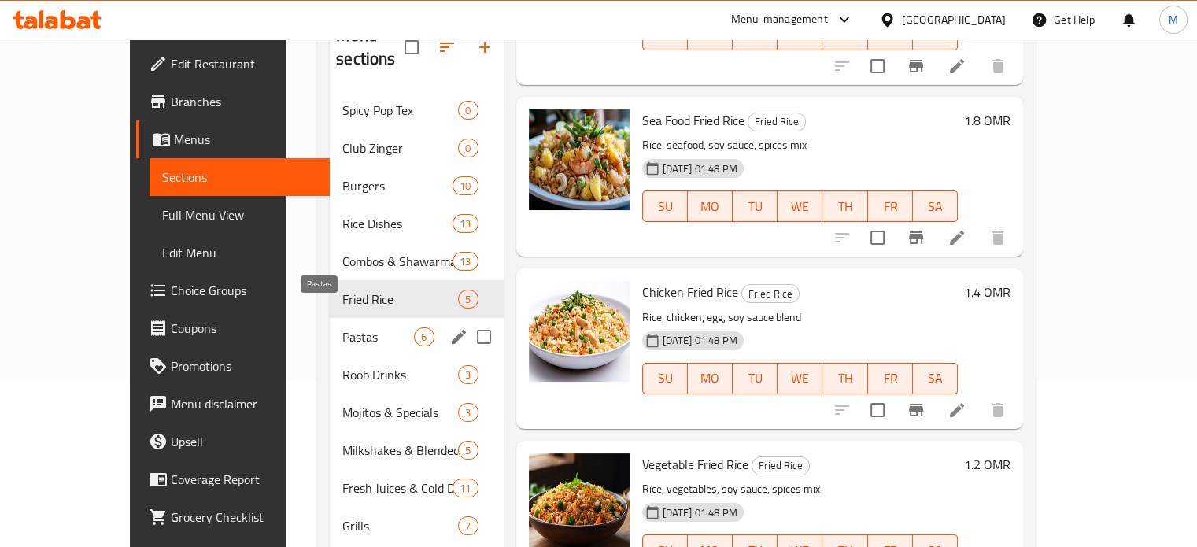
click at [342, 327] on span "Pastas" at bounding box center [378, 336] width 72 height 19
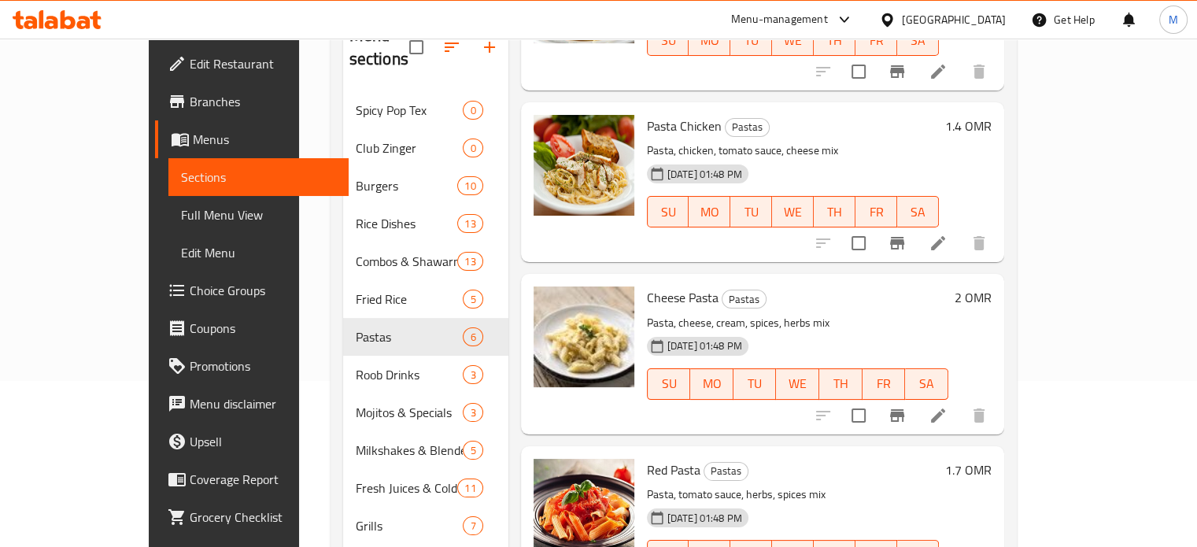
scroll to position [524, 0]
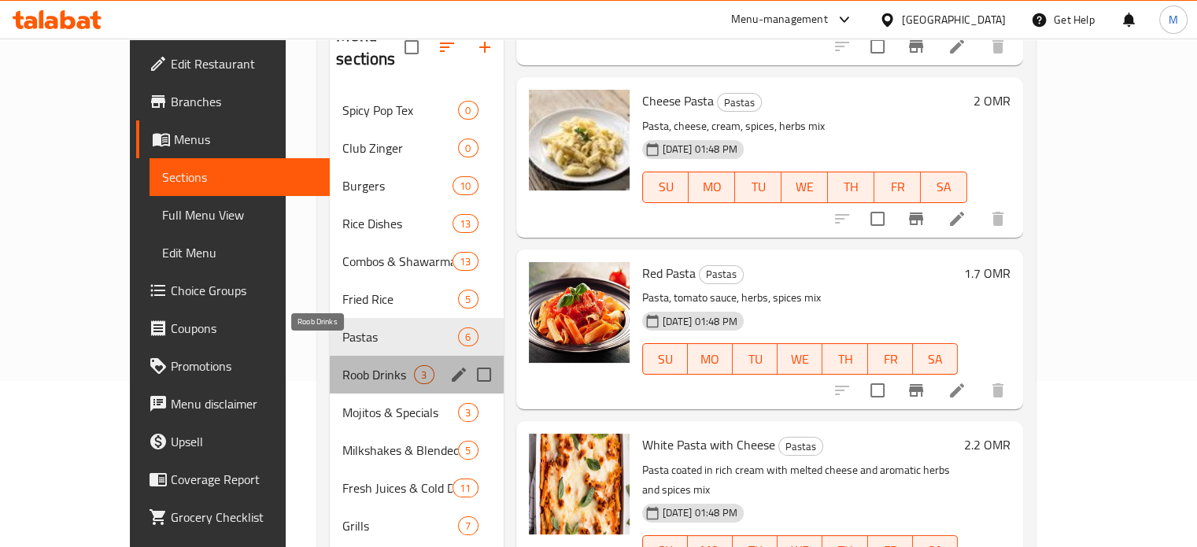
click at [342, 365] on span "Roob Drinks" at bounding box center [378, 374] width 72 height 19
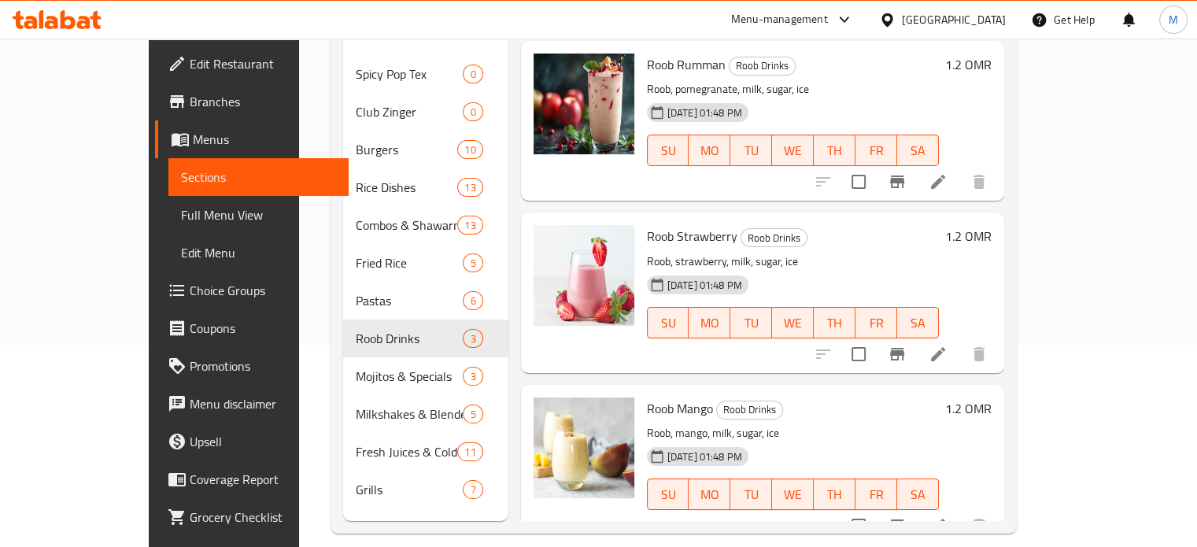
scroll to position [220, 0]
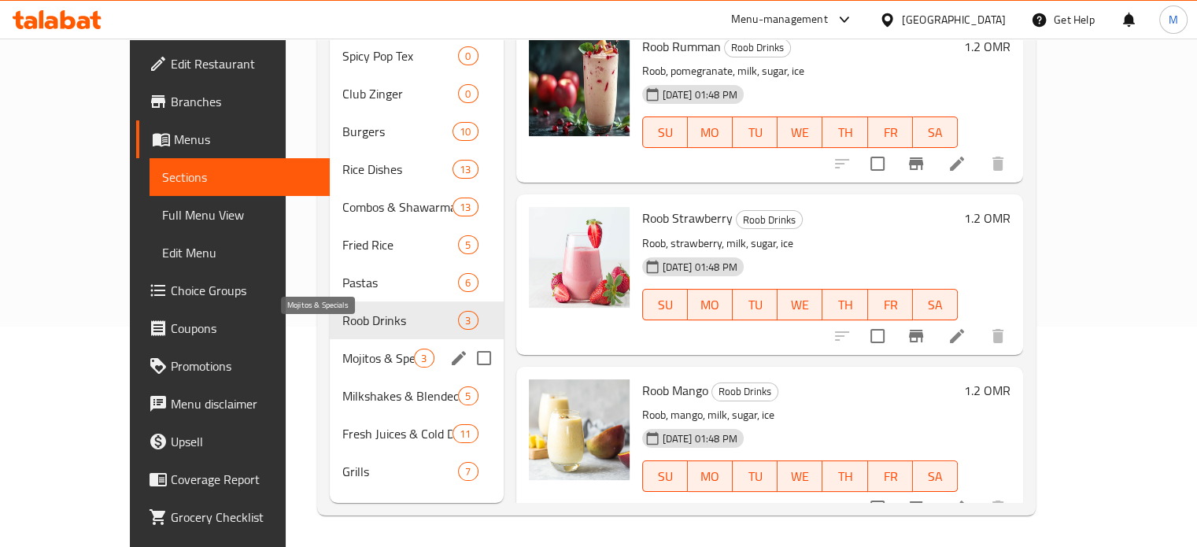
click at [342, 349] on span "Mojitos & Specials" at bounding box center [378, 358] width 72 height 19
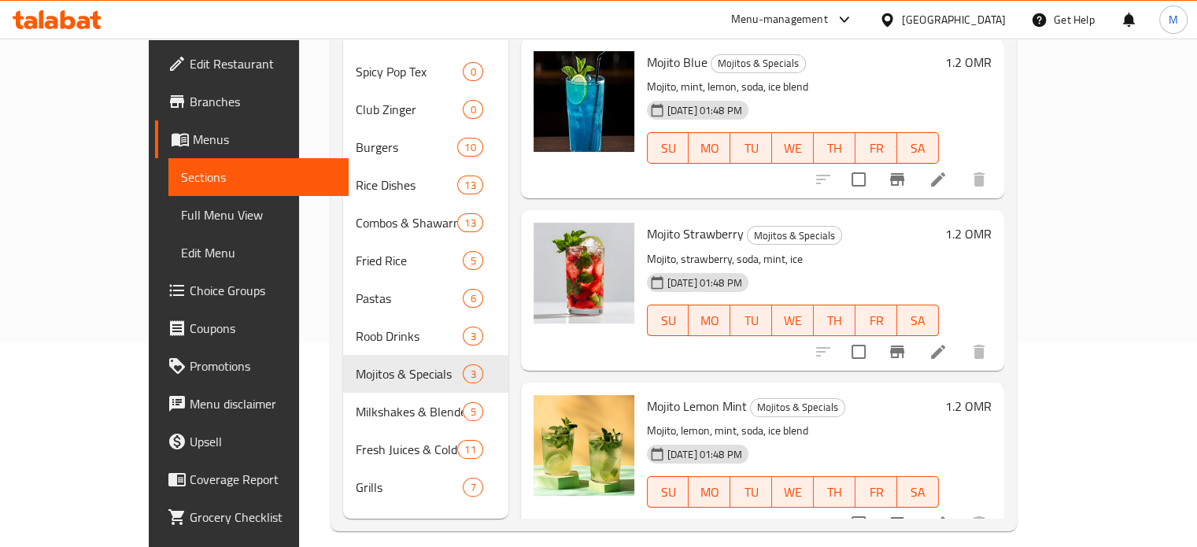
scroll to position [220, 0]
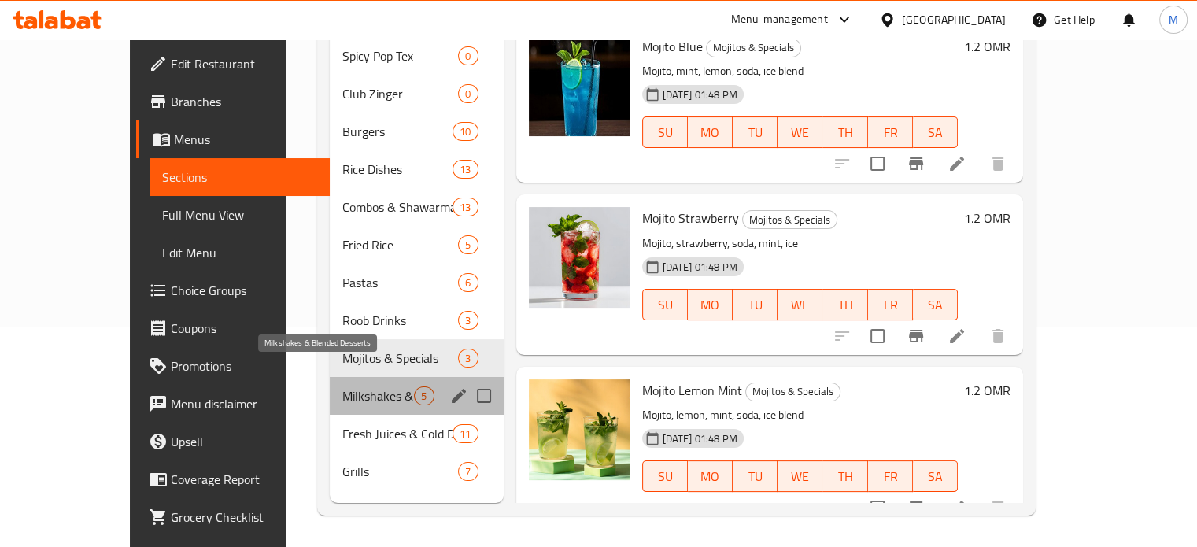
click at [342, 387] on span "Milkshakes & Blended Desserts" at bounding box center [378, 396] width 72 height 19
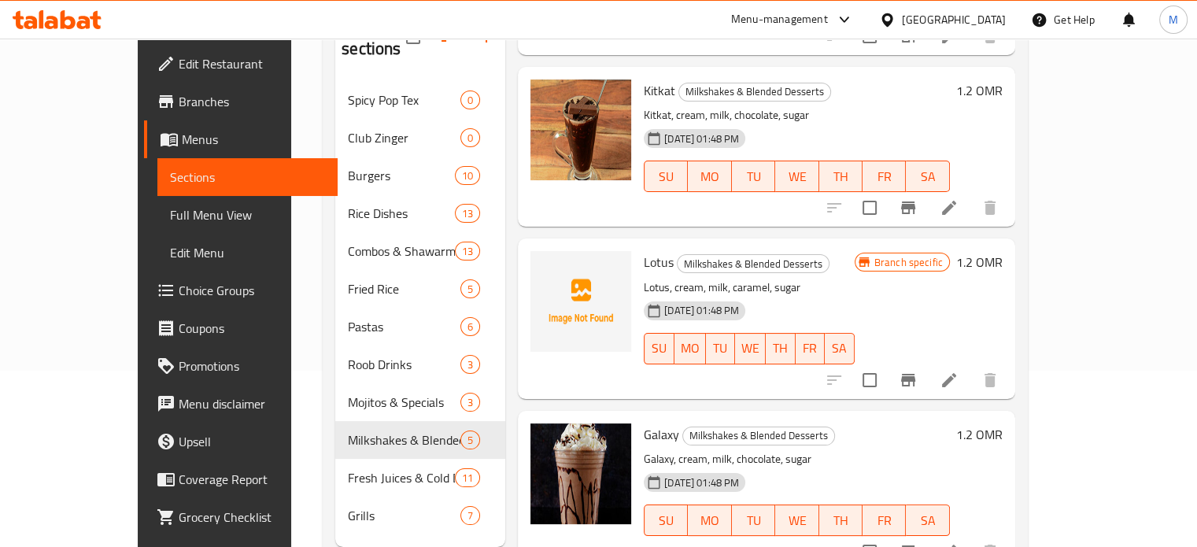
scroll to position [220, 0]
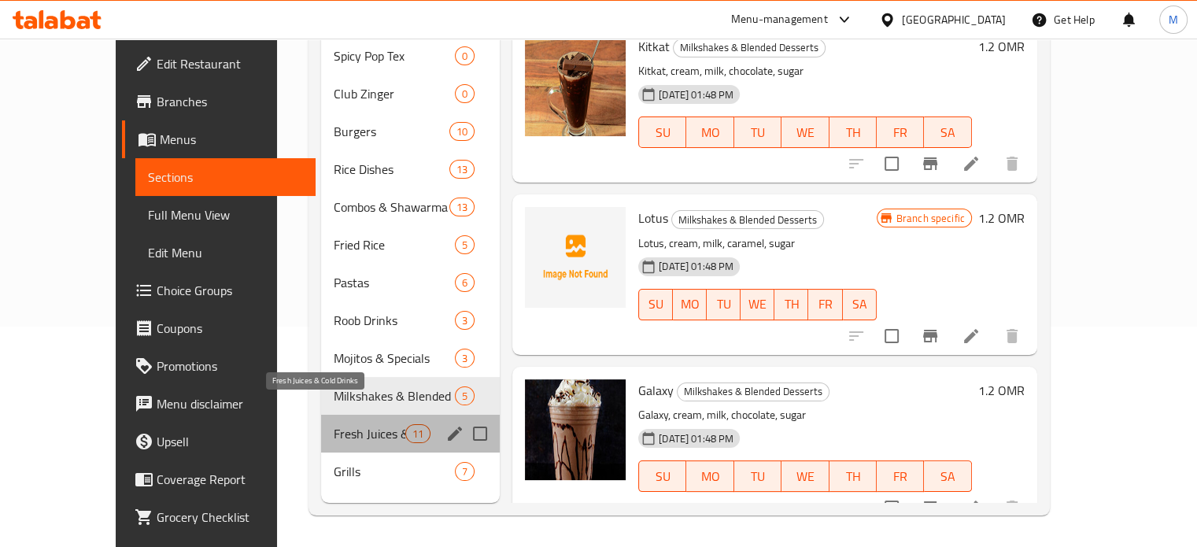
click at [334, 424] on span "Fresh Juices & Cold Drinks" at bounding box center [370, 433] width 72 height 19
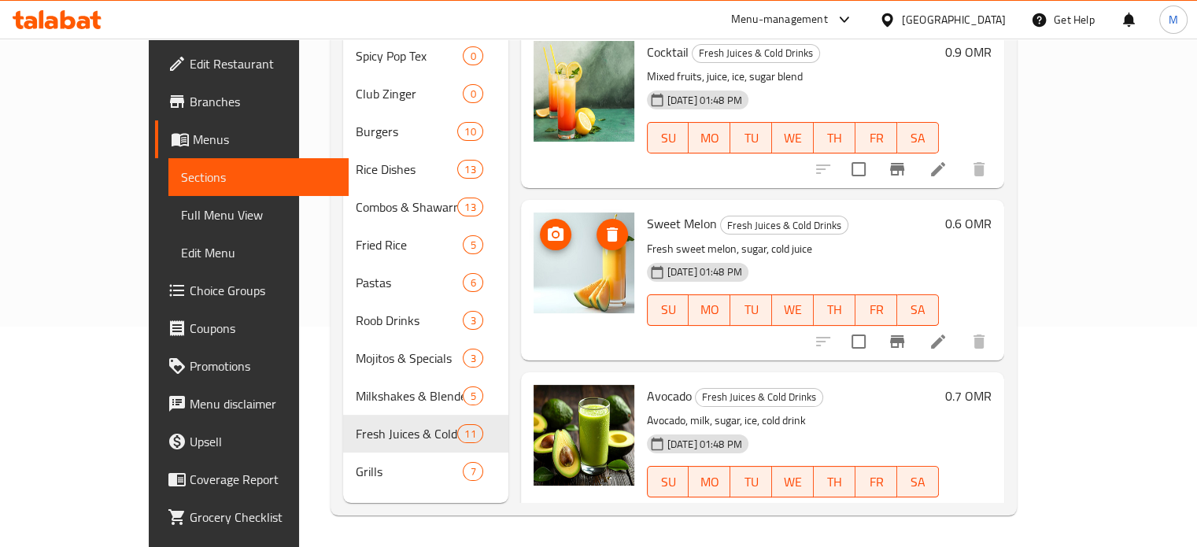
scroll to position [439, 0]
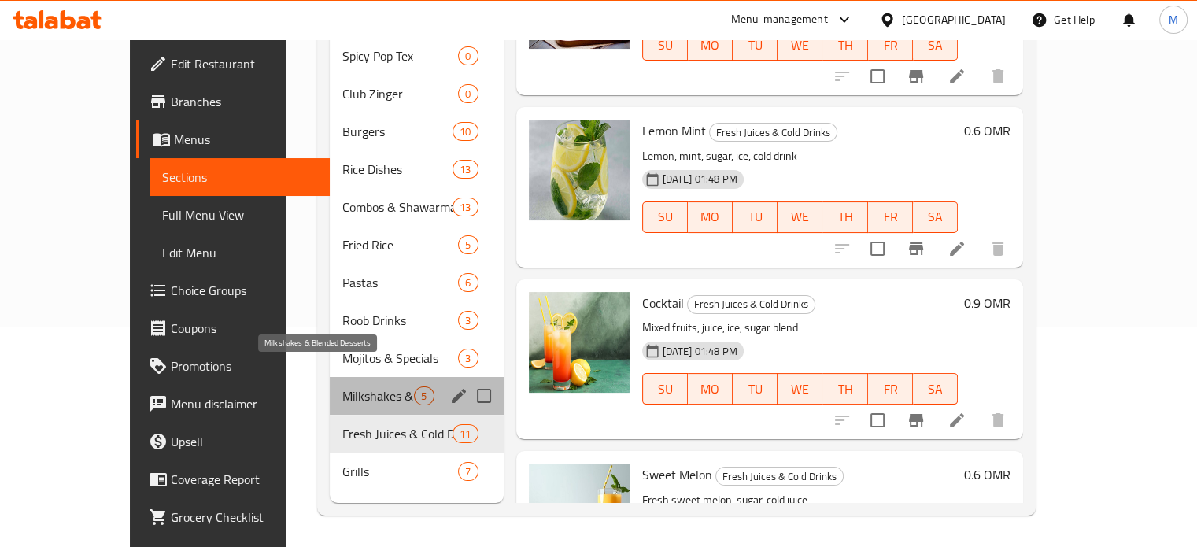
click at [357, 387] on span "Milkshakes & Blended Desserts" at bounding box center [378, 396] width 72 height 19
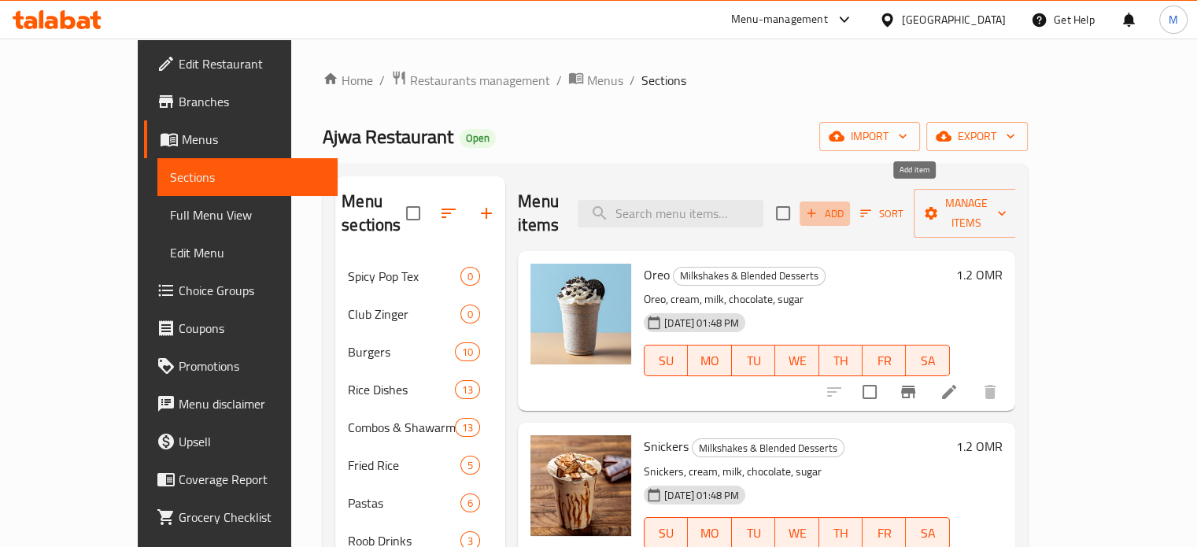
click at [846, 205] on span "Add" at bounding box center [825, 214] width 43 height 18
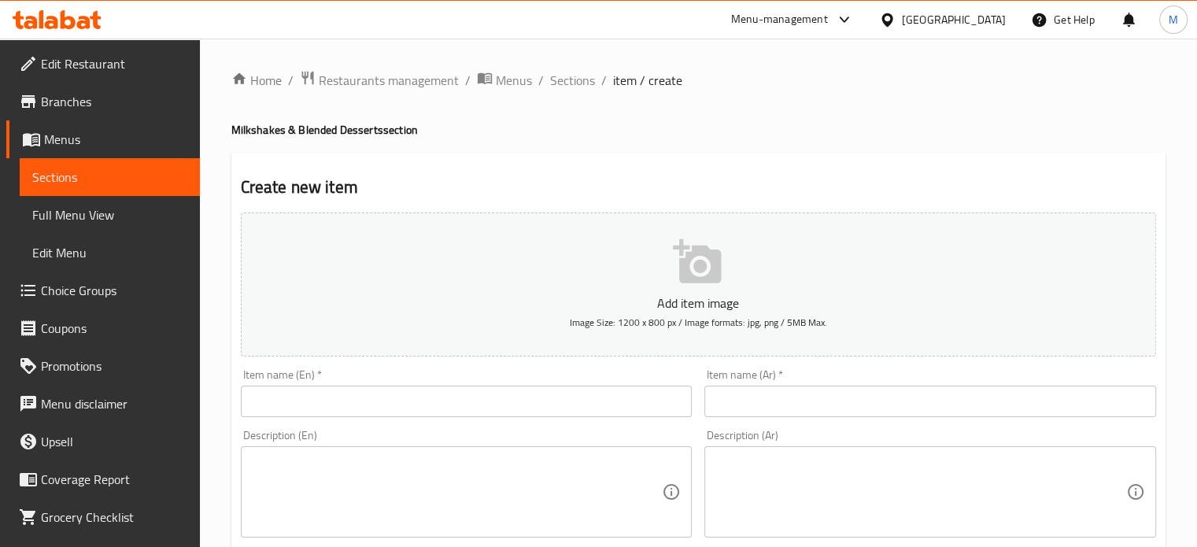
drag, startPoint x: 522, startPoint y: 400, endPoint x: 537, endPoint y: 399, distance: 15.0
click at [522, 400] on input "text" at bounding box center [467, 401] width 452 height 31
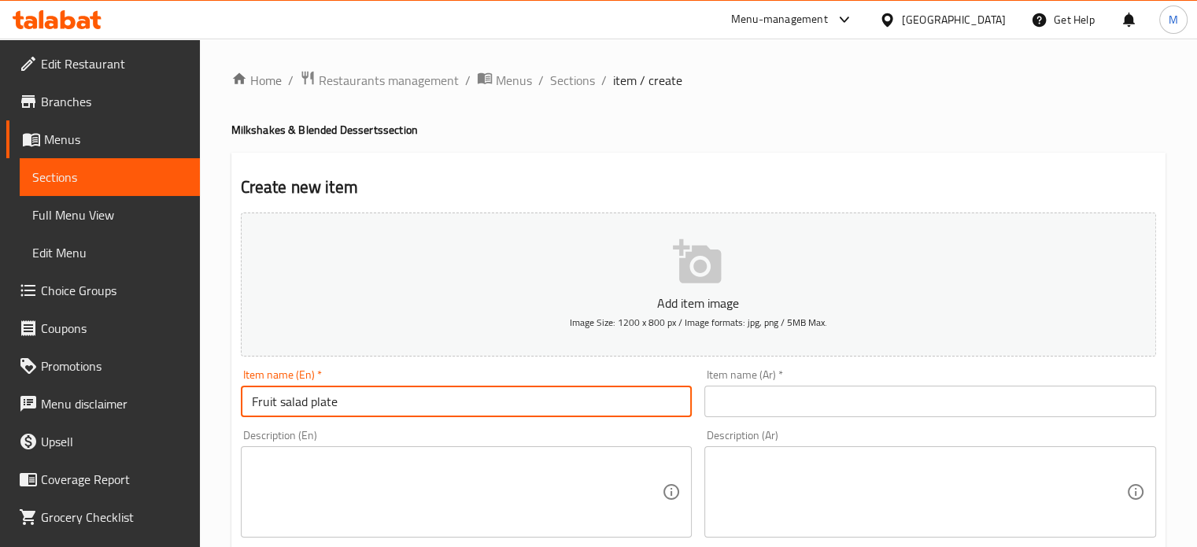
type input "Fruit salad plate"
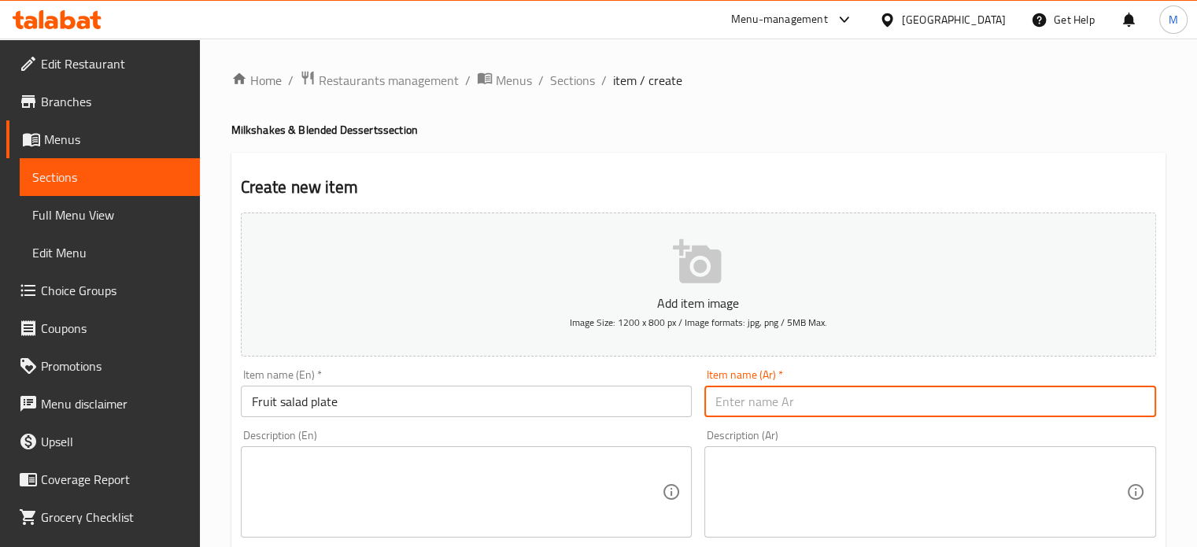
click at [779, 405] on input "text" at bounding box center [931, 401] width 452 height 31
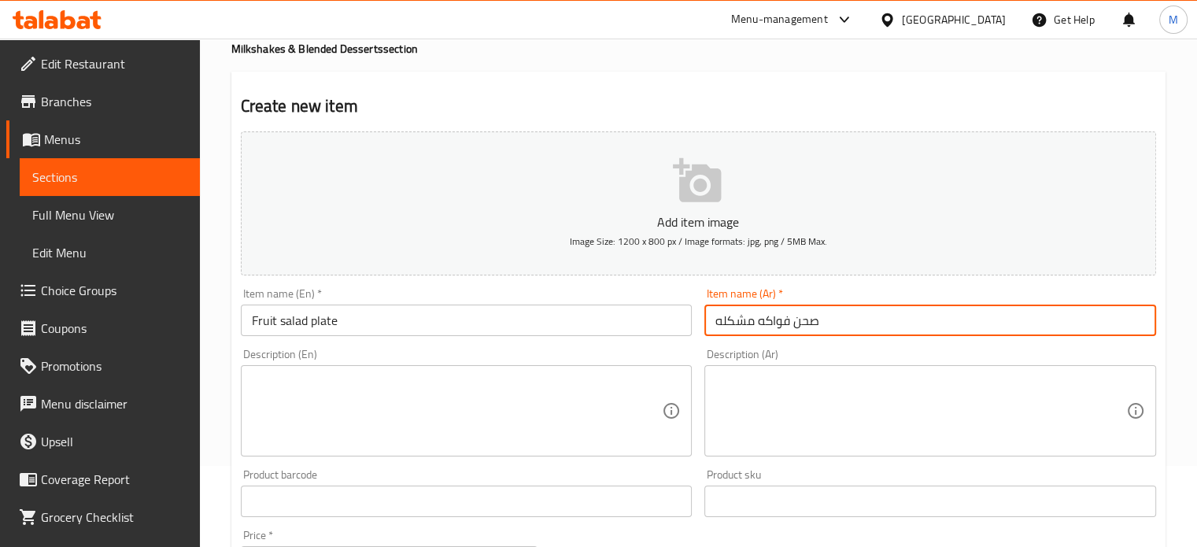
scroll to position [236, 0]
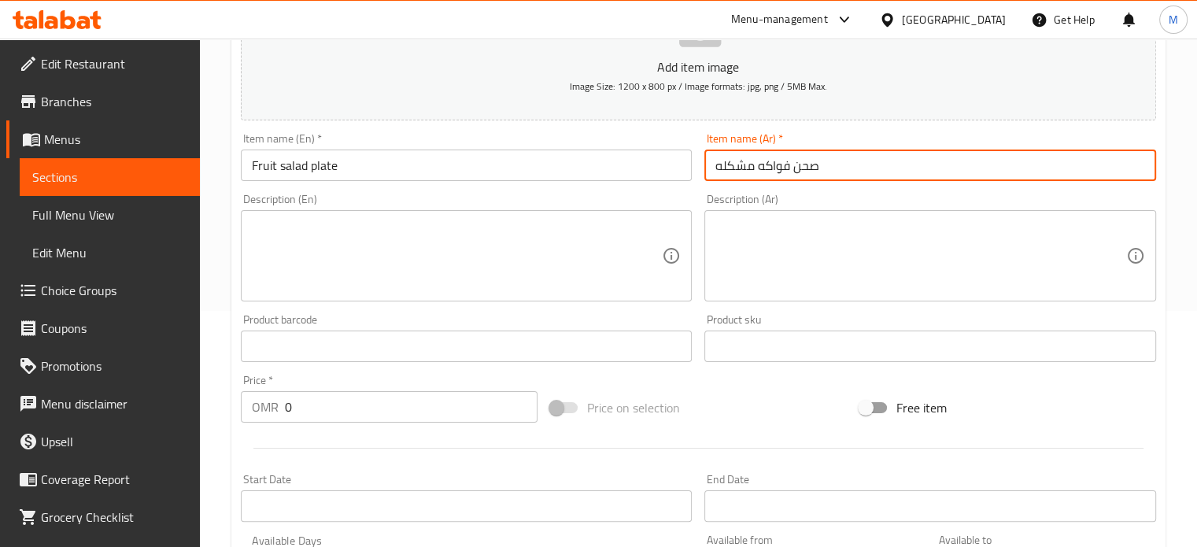
type input "صحن فواكه مشكله"
drag, startPoint x: 400, startPoint y: 242, endPoint x: 403, endPoint y: 231, distance: 11.5
click at [400, 237] on textarea at bounding box center [457, 256] width 411 height 75
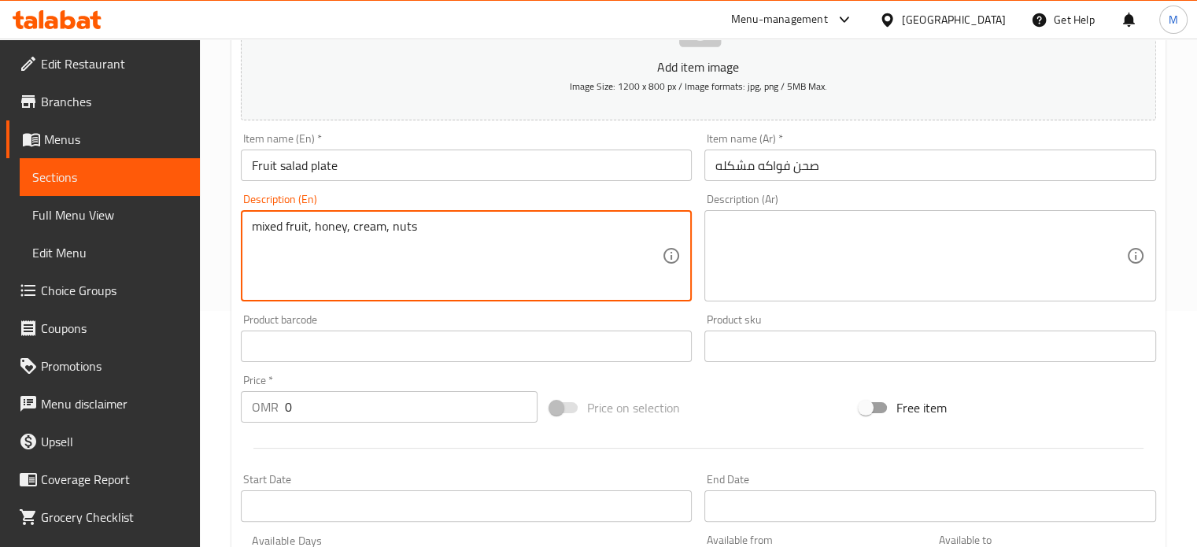
type textarea "mixed fruit, honey, cream, nuts"
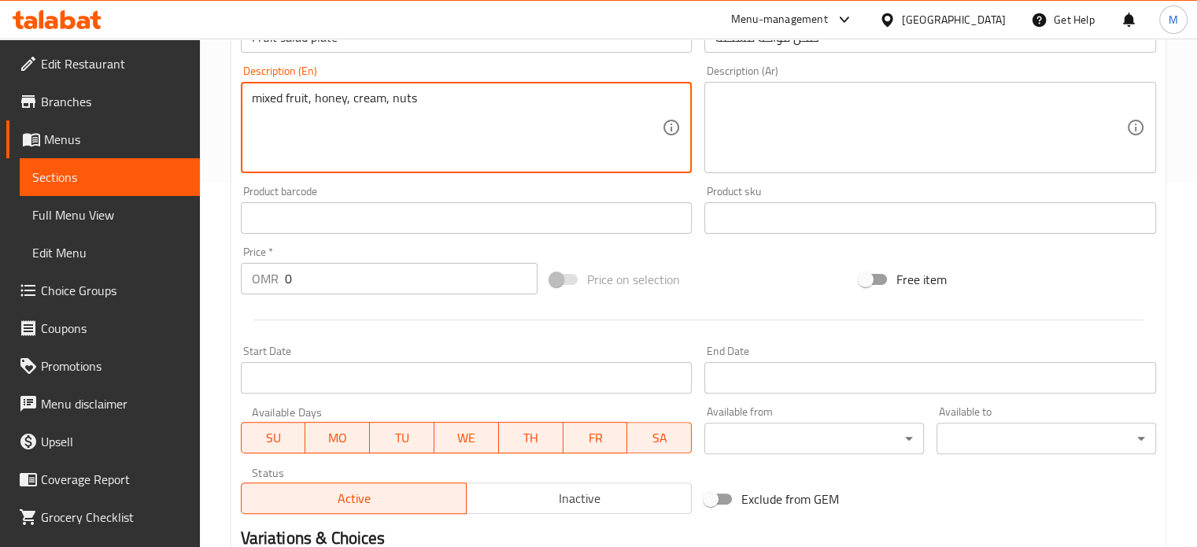
scroll to position [394, 0]
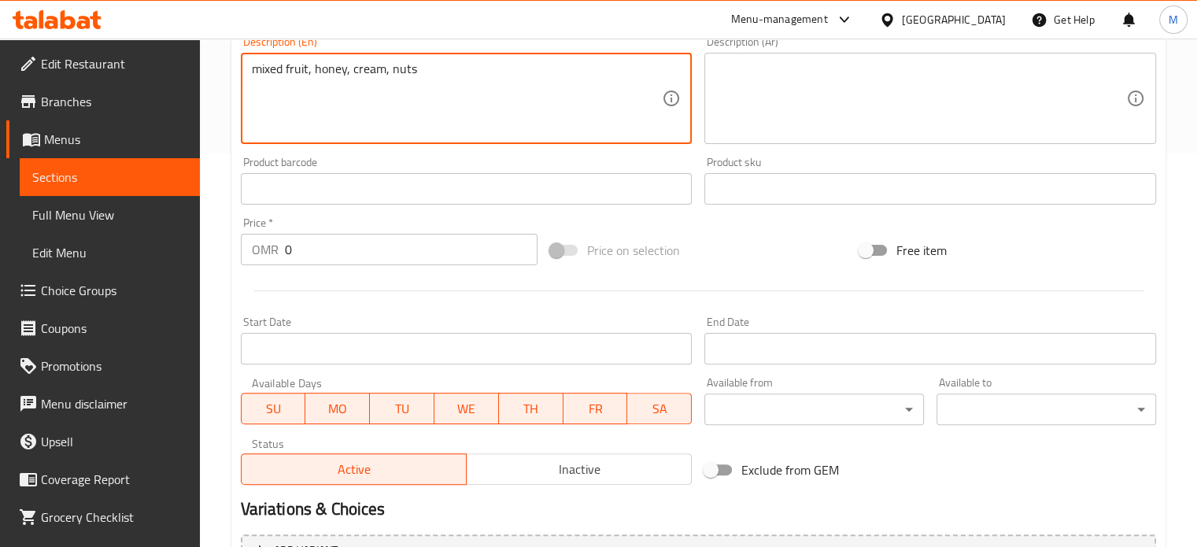
click at [327, 252] on input "0" at bounding box center [411, 249] width 253 height 31
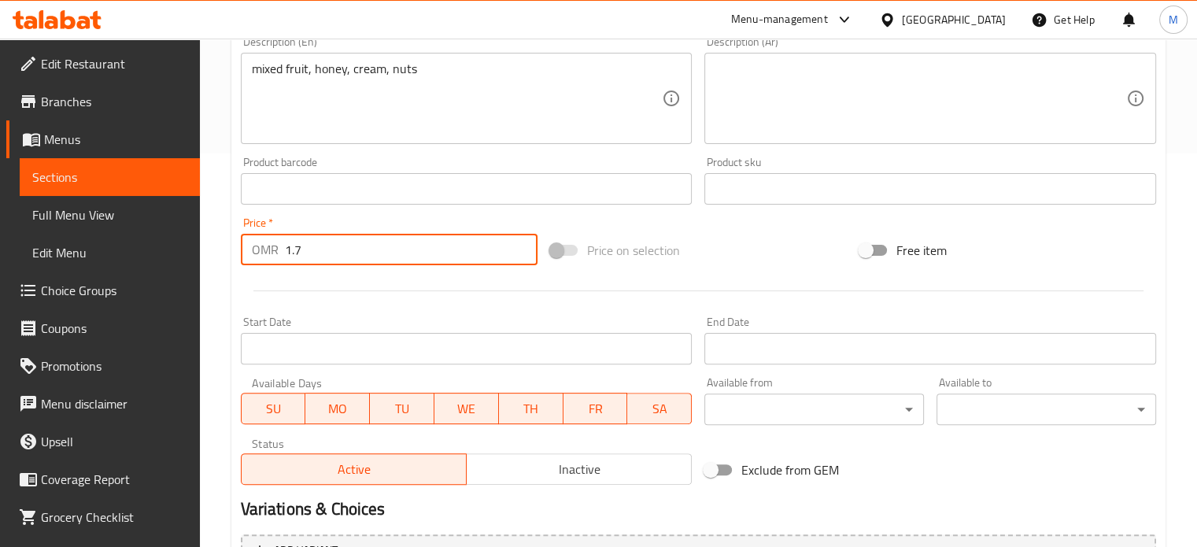
type input "1.7"
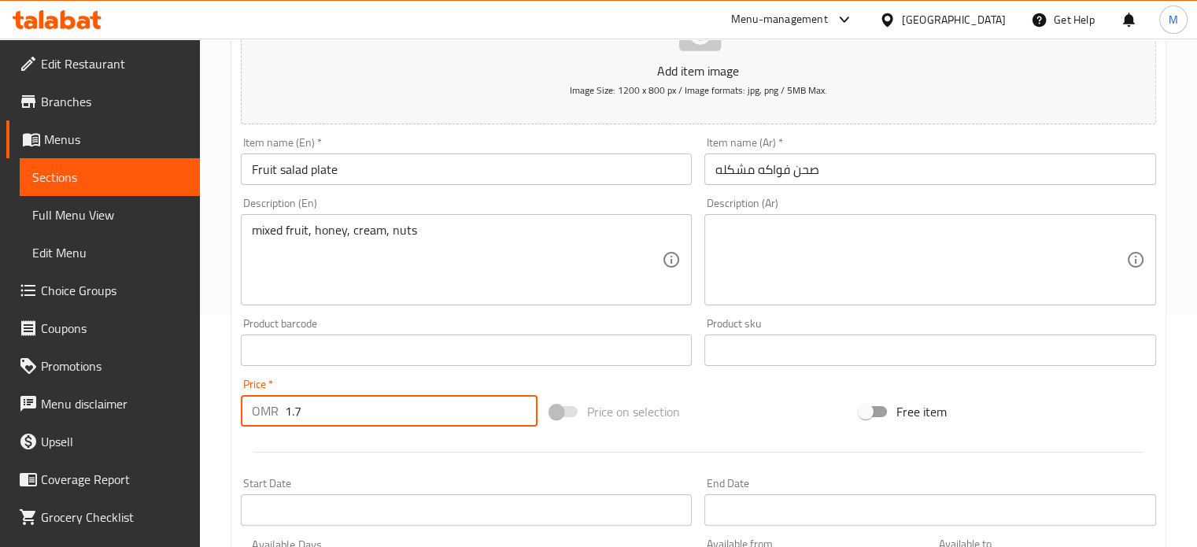
scroll to position [157, 0]
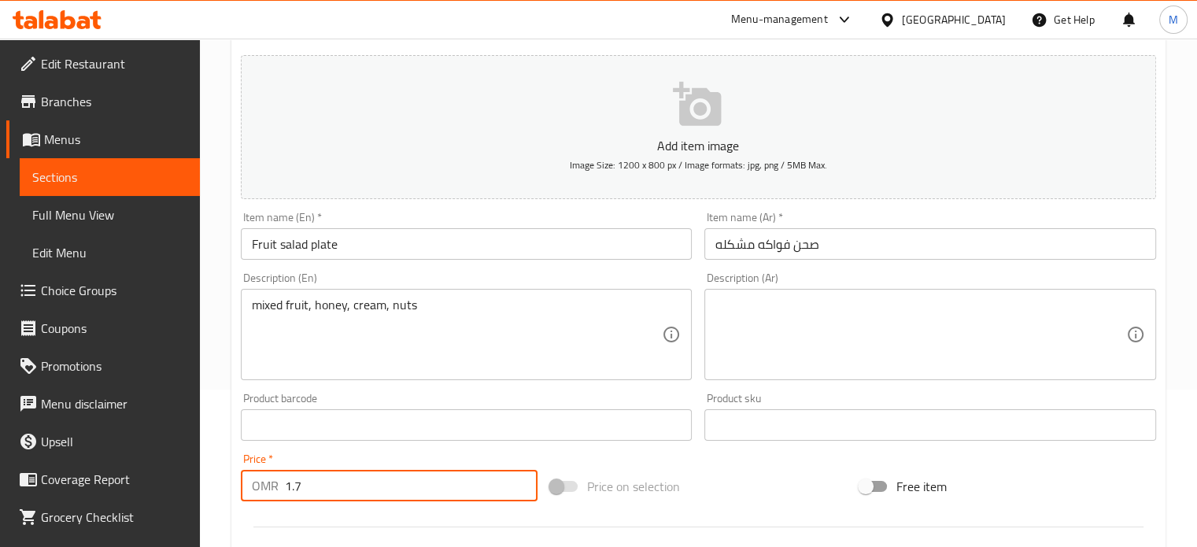
click at [705, 124] on icon "button" at bounding box center [697, 104] width 48 height 44
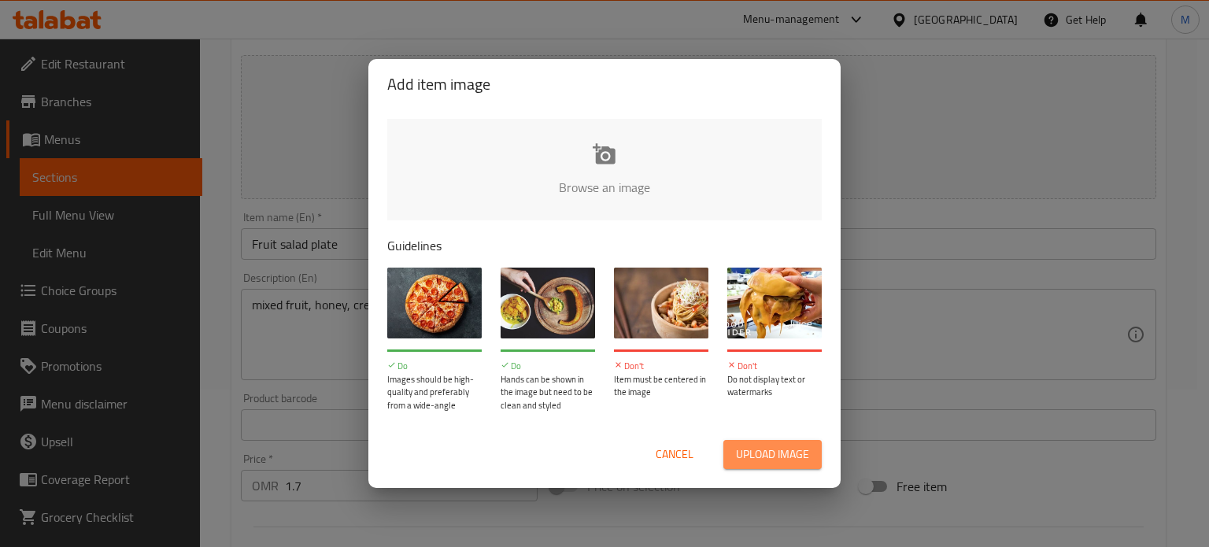
click at [763, 465] on button "Upload image" at bounding box center [772, 454] width 98 height 29
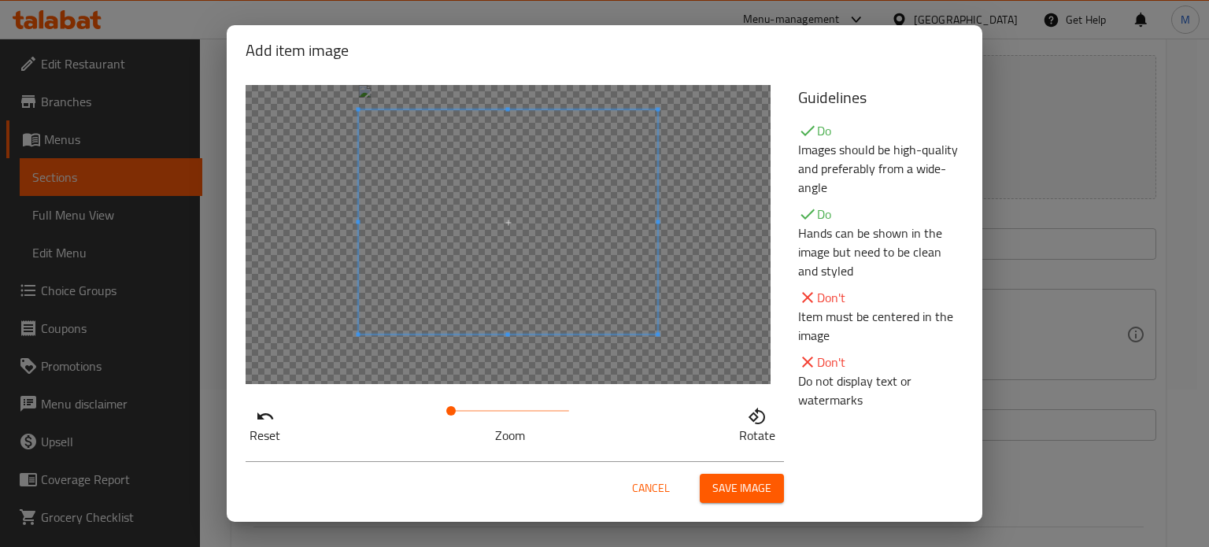
click at [553, 226] on span at bounding box center [508, 222] width 299 height 224
click at [735, 487] on span "Save image" at bounding box center [741, 489] width 59 height 20
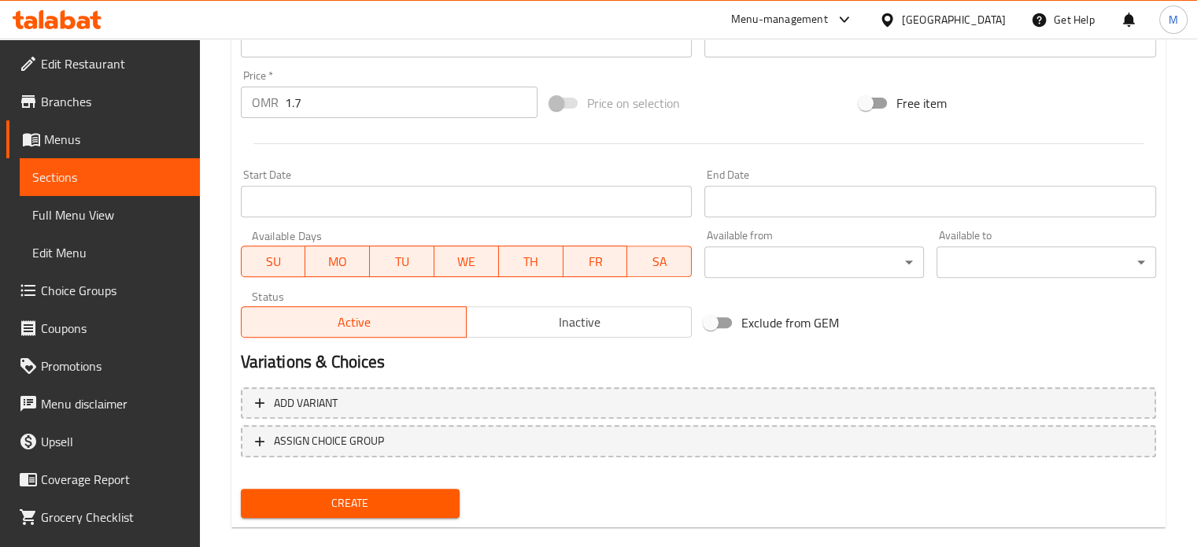
scroll to position [587, 0]
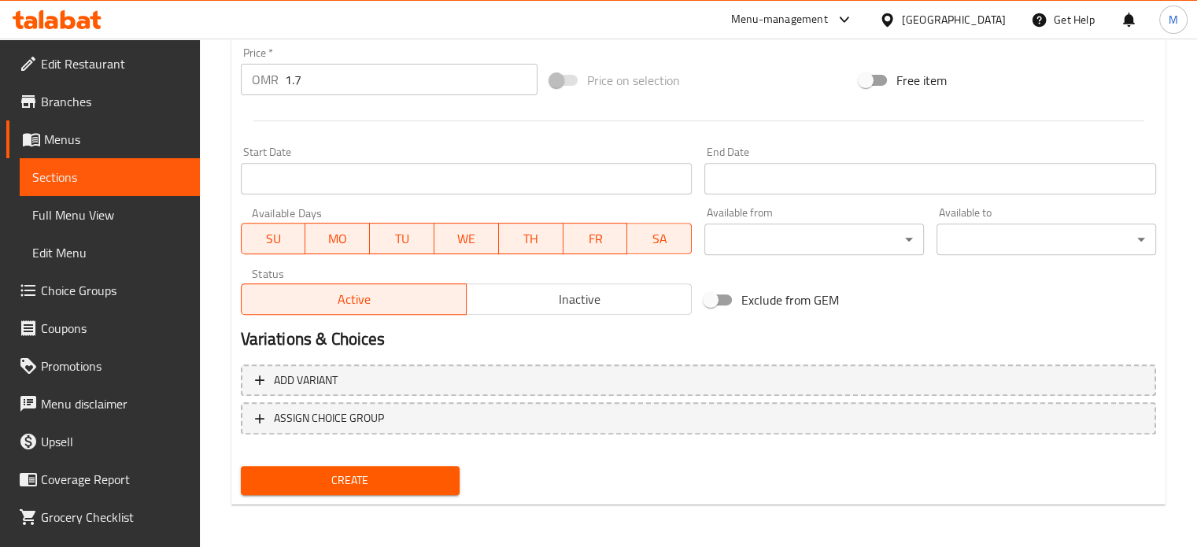
click at [444, 471] on span "Create" at bounding box center [350, 481] width 194 height 20
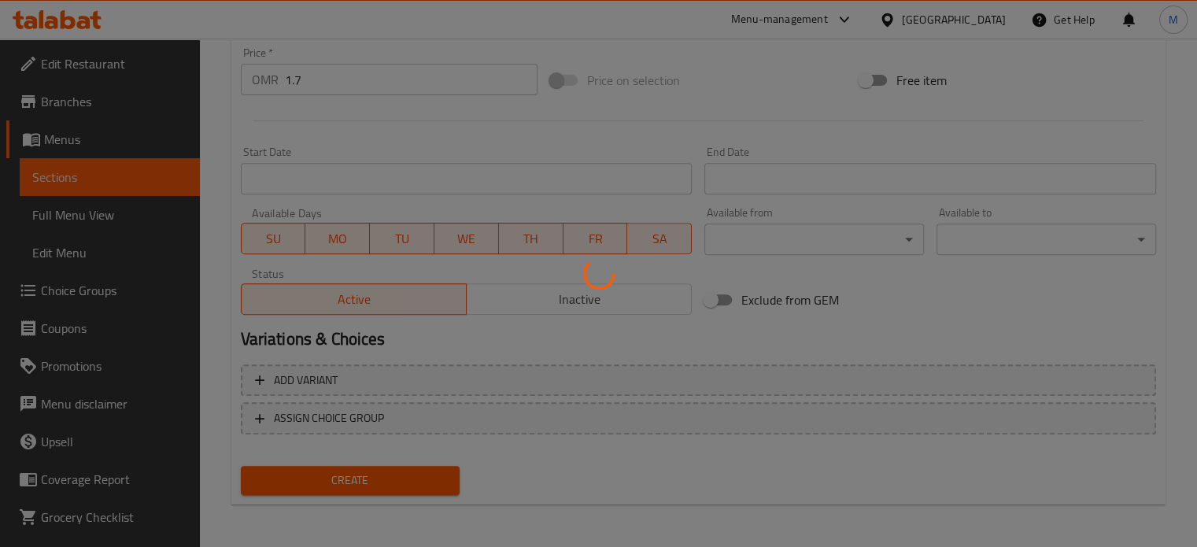
type input "0"
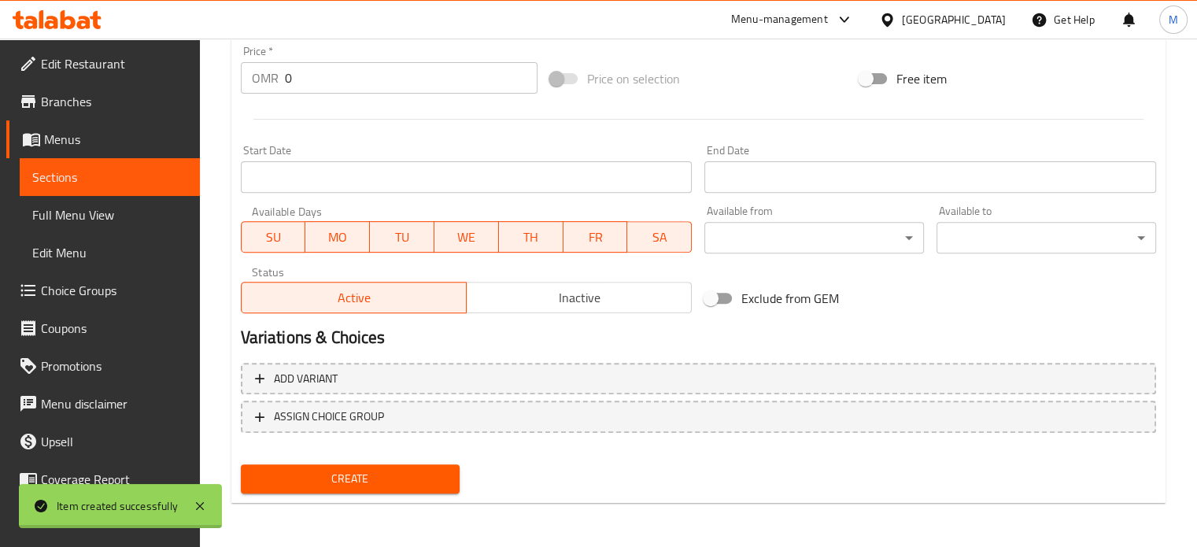
scroll to position [564, 0]
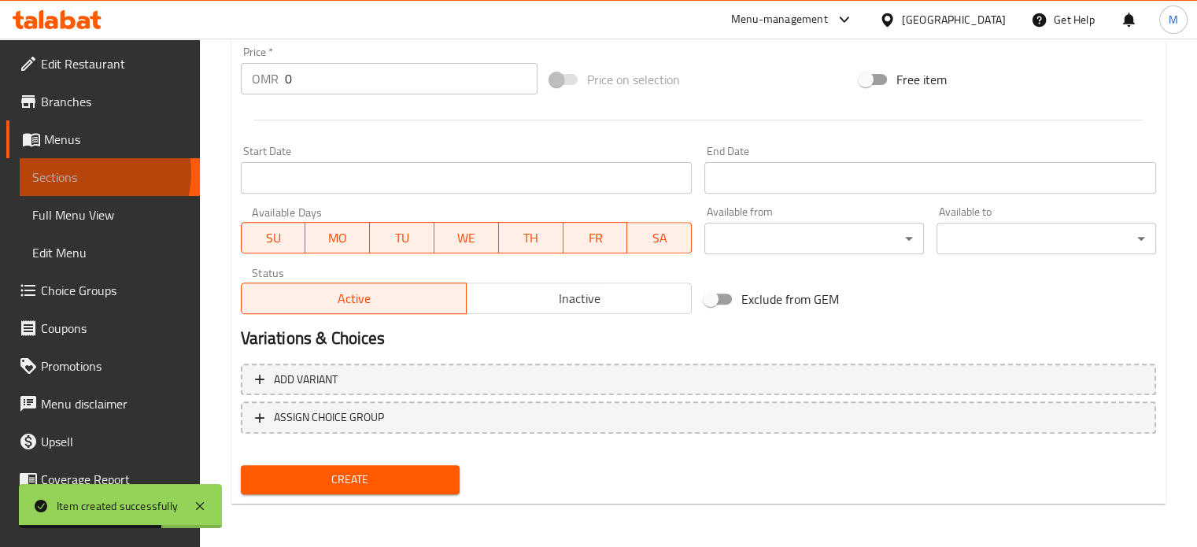
click at [82, 172] on span "Sections" at bounding box center [109, 177] width 155 height 19
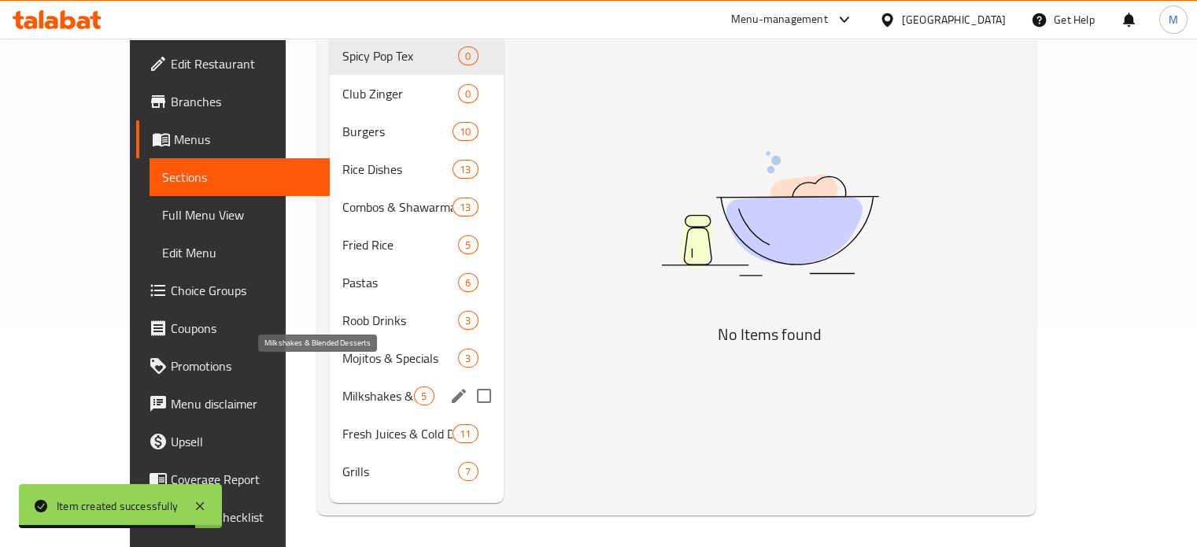
click at [342, 387] on span "Milkshakes & Blended Desserts" at bounding box center [378, 396] width 72 height 19
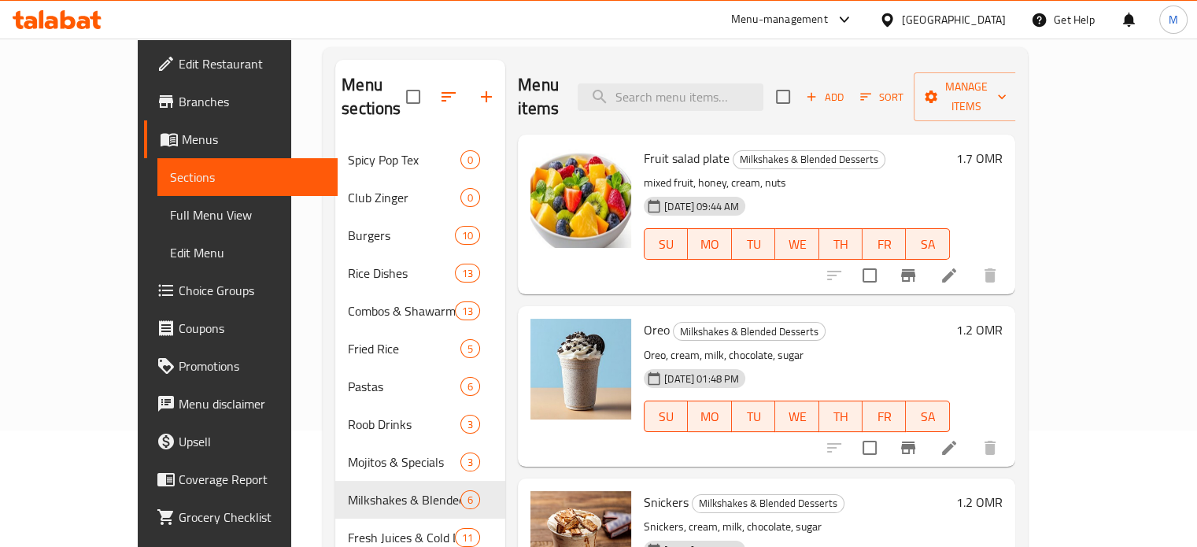
scroll to position [79, 0]
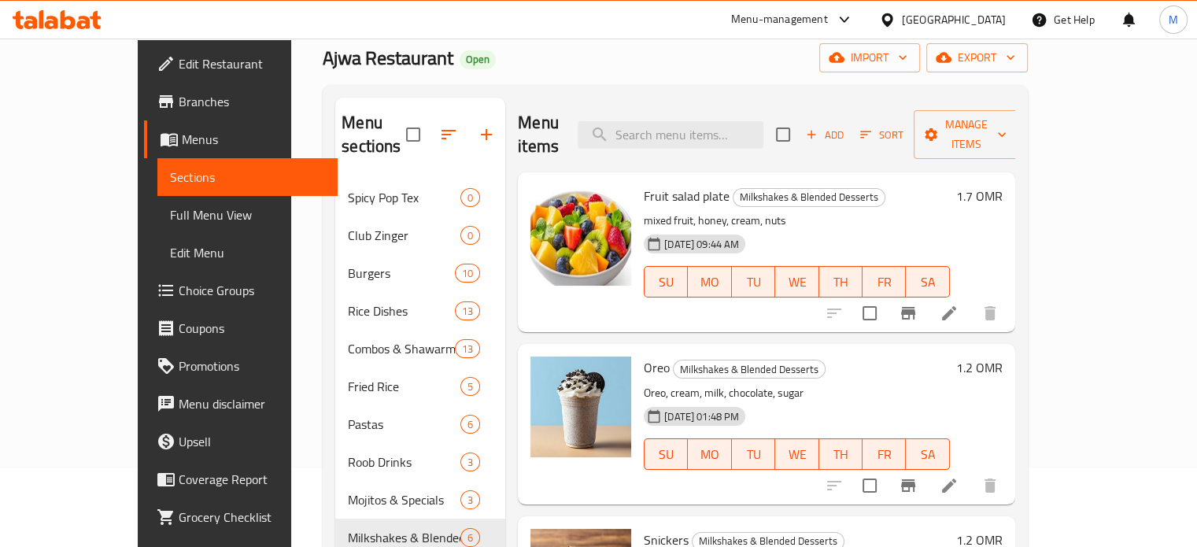
click at [846, 126] on span "Add" at bounding box center [825, 135] width 43 height 18
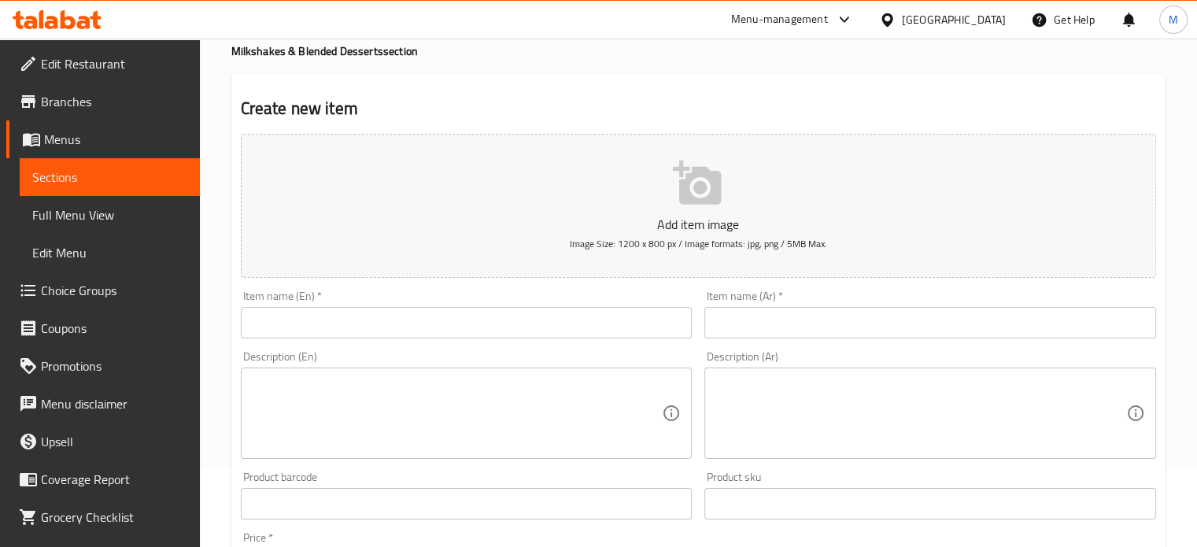
click at [408, 313] on input "text" at bounding box center [467, 322] width 452 height 31
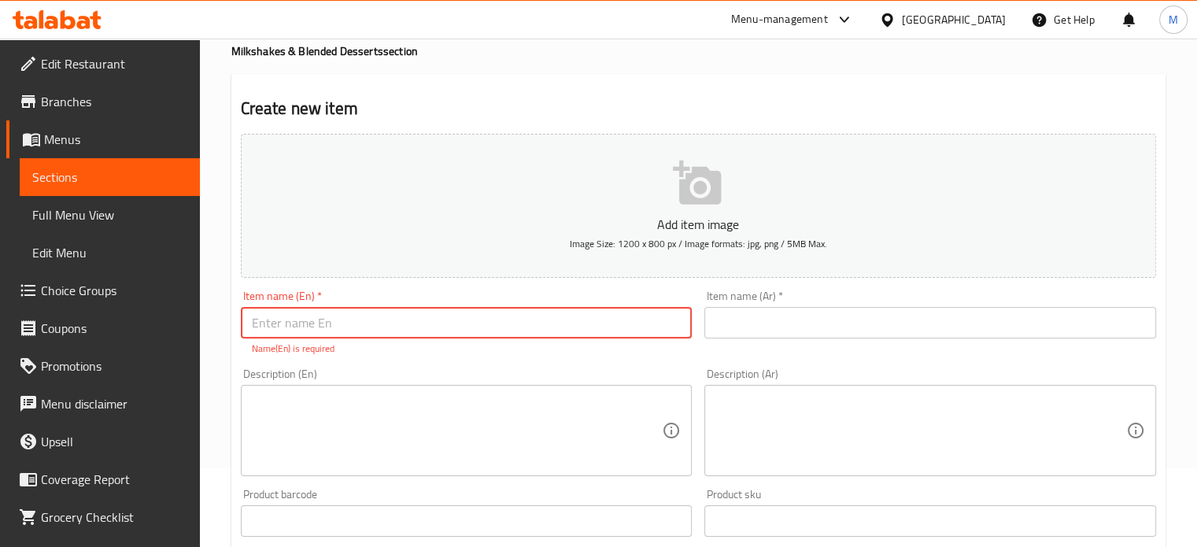
type input "f"
type input "Falooda"
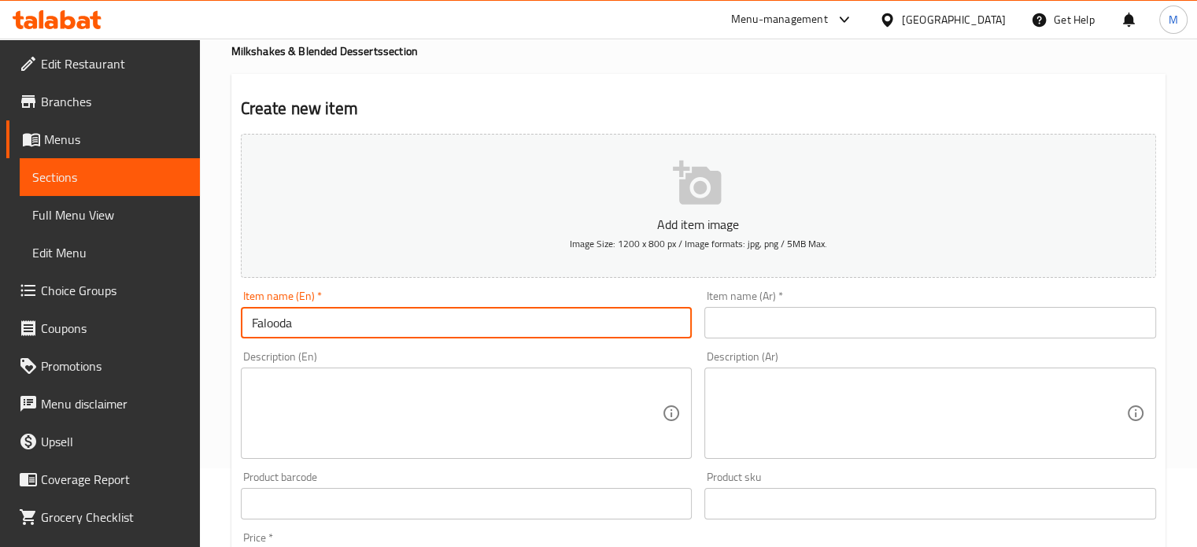
click at [856, 331] on input "text" at bounding box center [931, 322] width 452 height 31
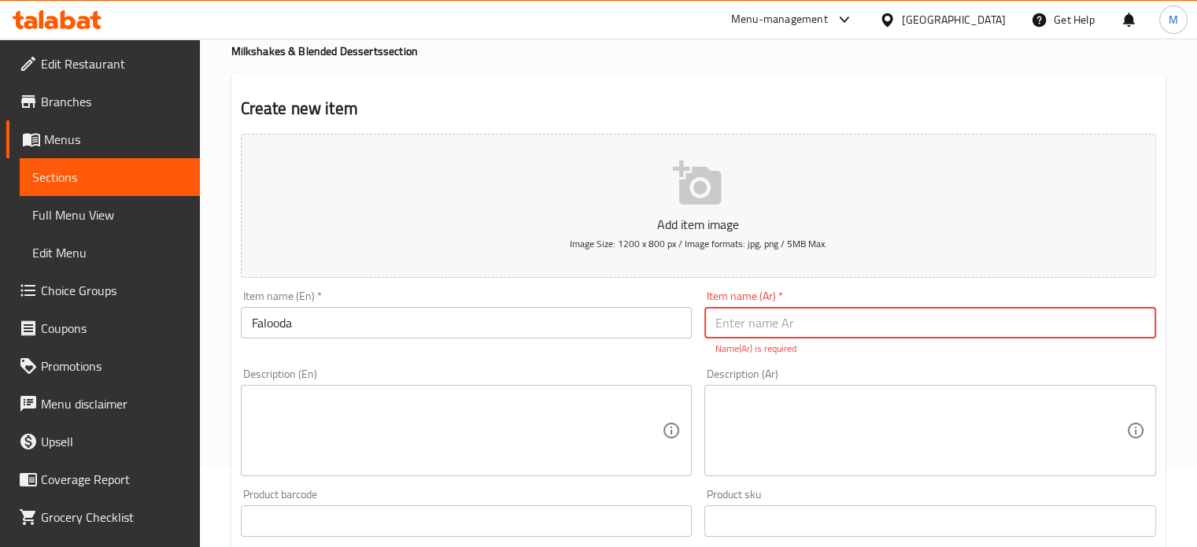
drag, startPoint x: 964, startPoint y: 336, endPoint x: 960, endPoint y: 346, distance: 11.0
click at [960, 340] on div "Item name (Ar)   * Item name (Ar) * Name(Ar) is required" at bounding box center [931, 322] width 452 height 65
type input "t"
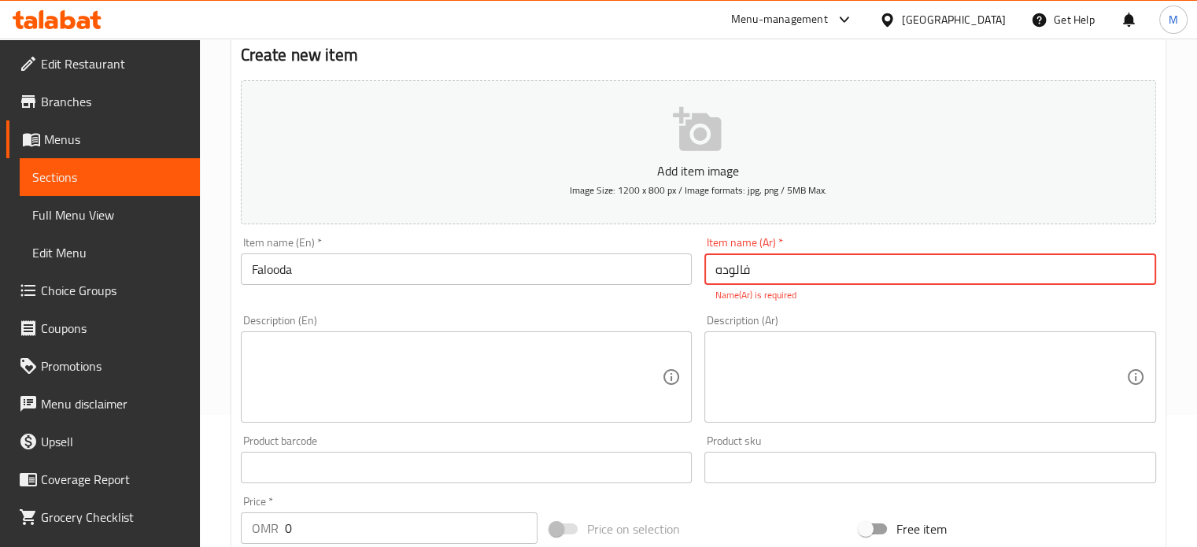
scroll to position [157, 0]
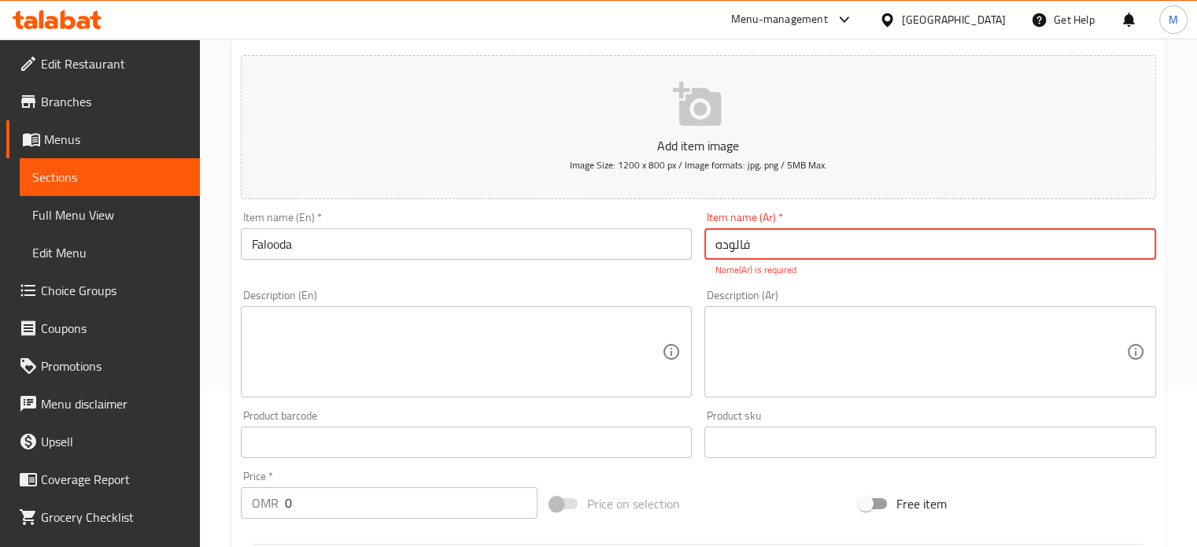
type input "فالوده"
click at [438, 361] on textarea at bounding box center [457, 352] width 411 height 75
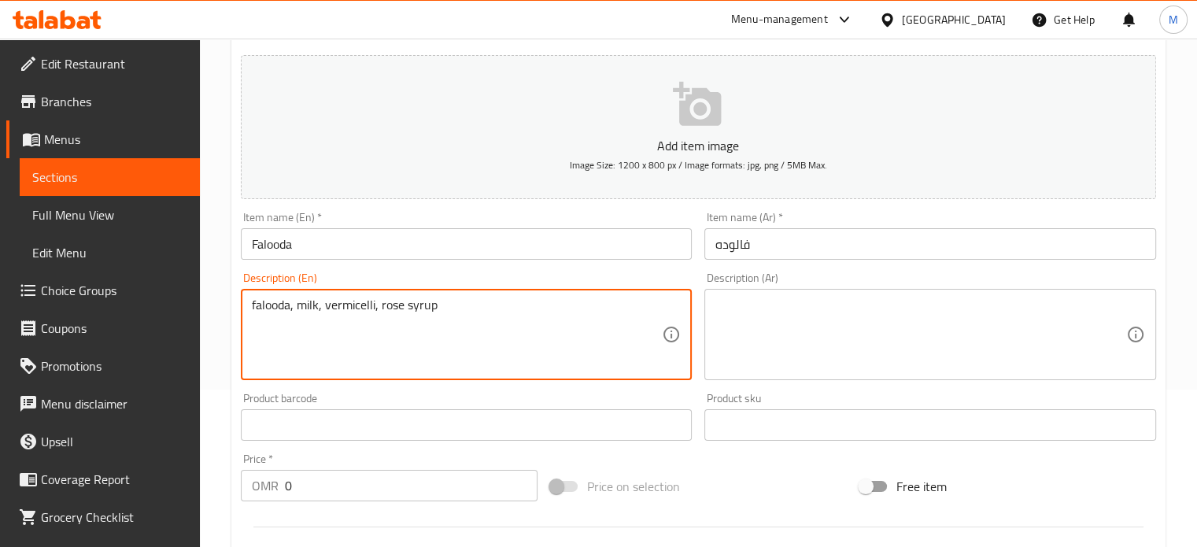
type textarea "falooda, milk, vermicelli, rose syrup"
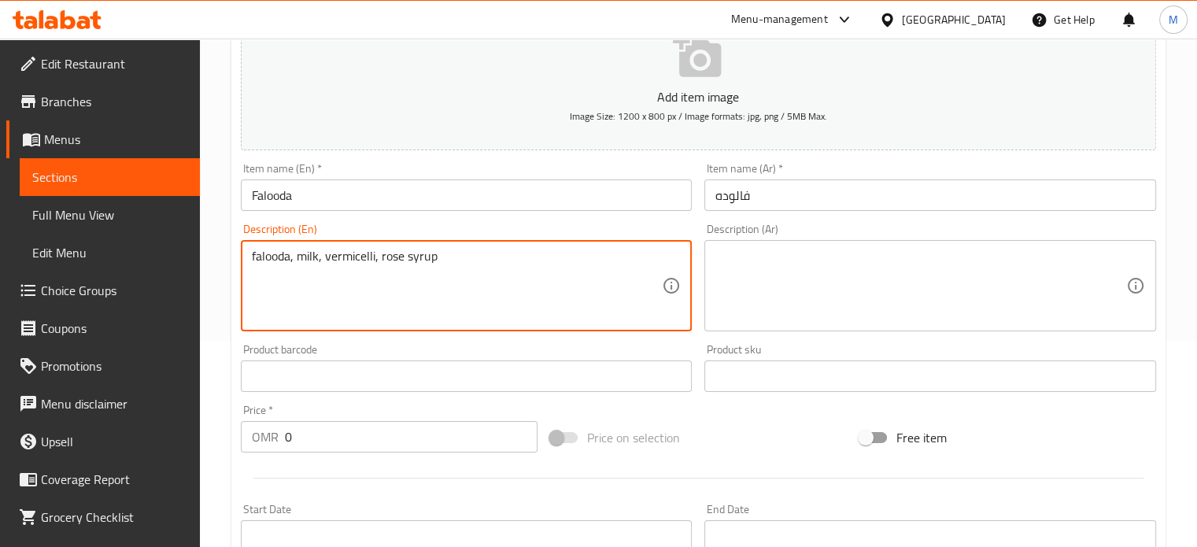
scroll to position [394, 0]
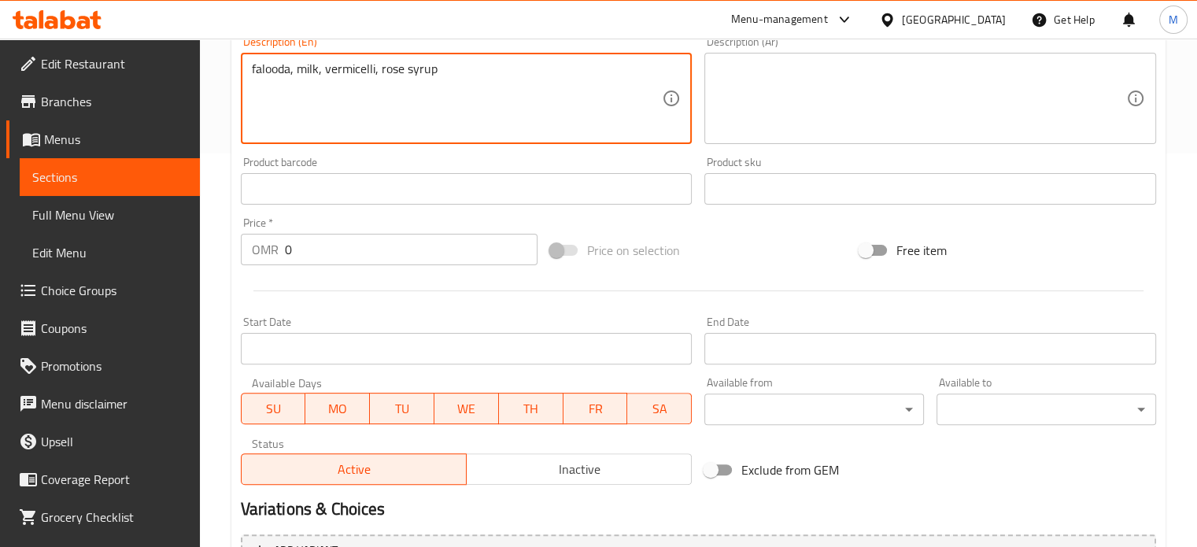
click at [342, 247] on input "0" at bounding box center [411, 249] width 253 height 31
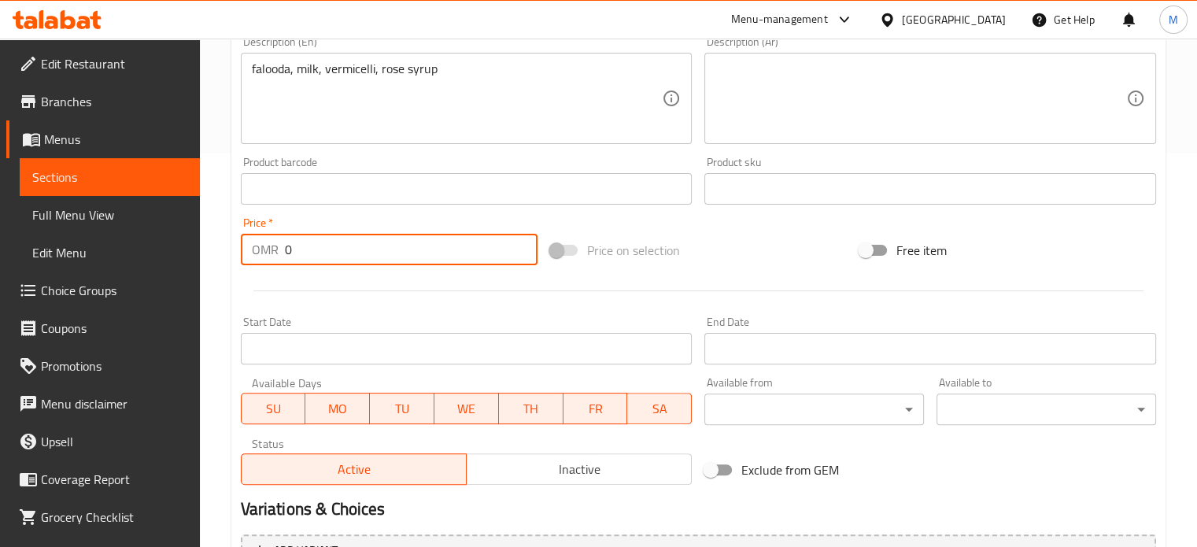
click at [339, 251] on input "0" at bounding box center [411, 249] width 253 height 31
type input "1.2"
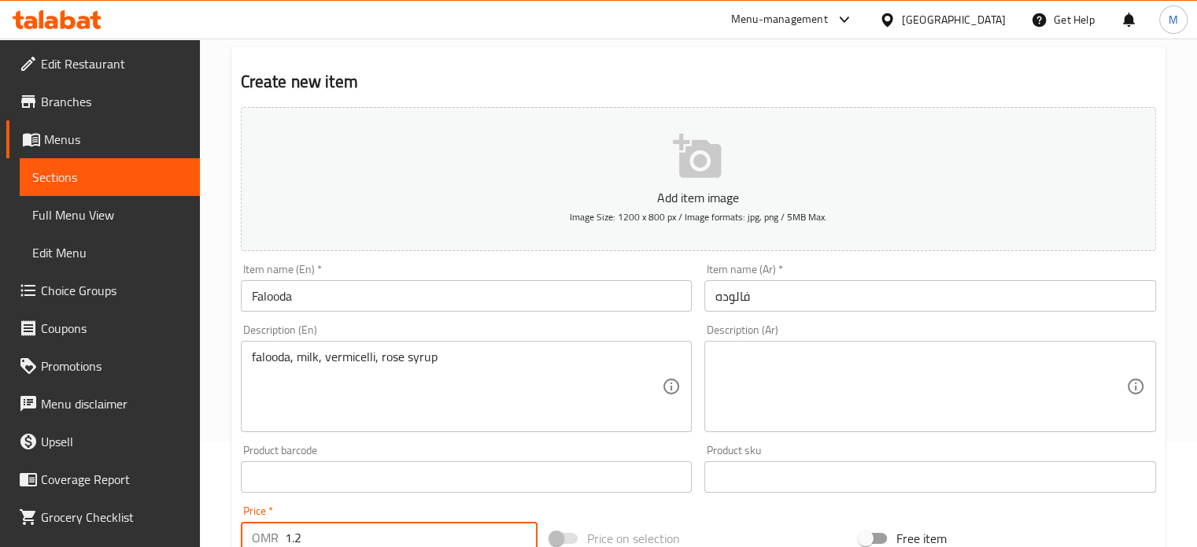
scroll to position [79, 0]
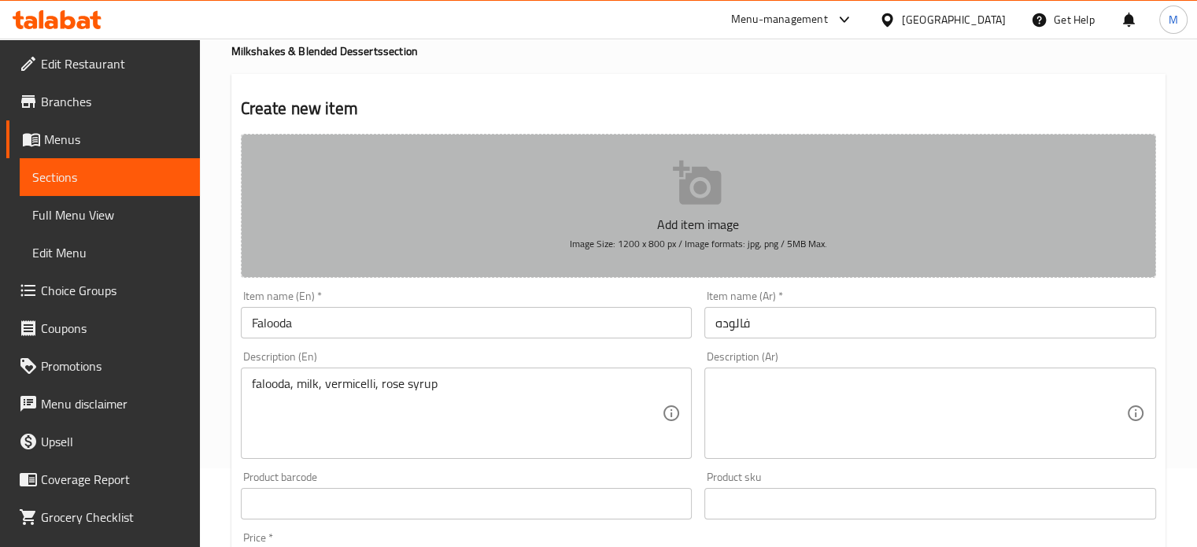
click at [726, 166] on button "Add item image Image Size: 1200 x 800 px / Image formats: jpg, png / 5MB Max." at bounding box center [699, 206] width 916 height 144
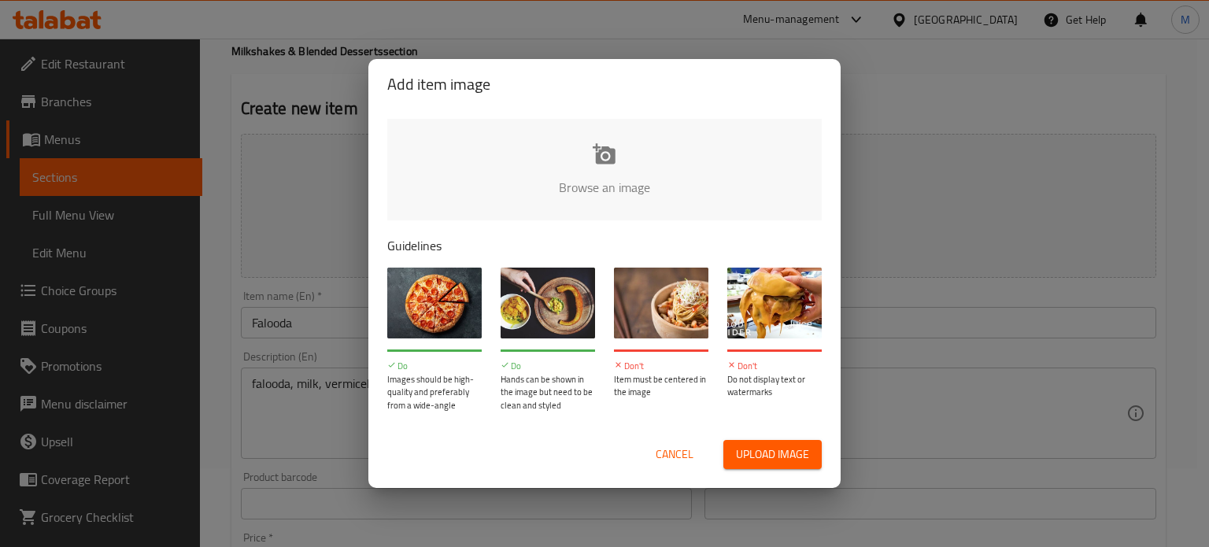
click at [801, 457] on span "Upload image" at bounding box center [772, 455] width 73 height 20
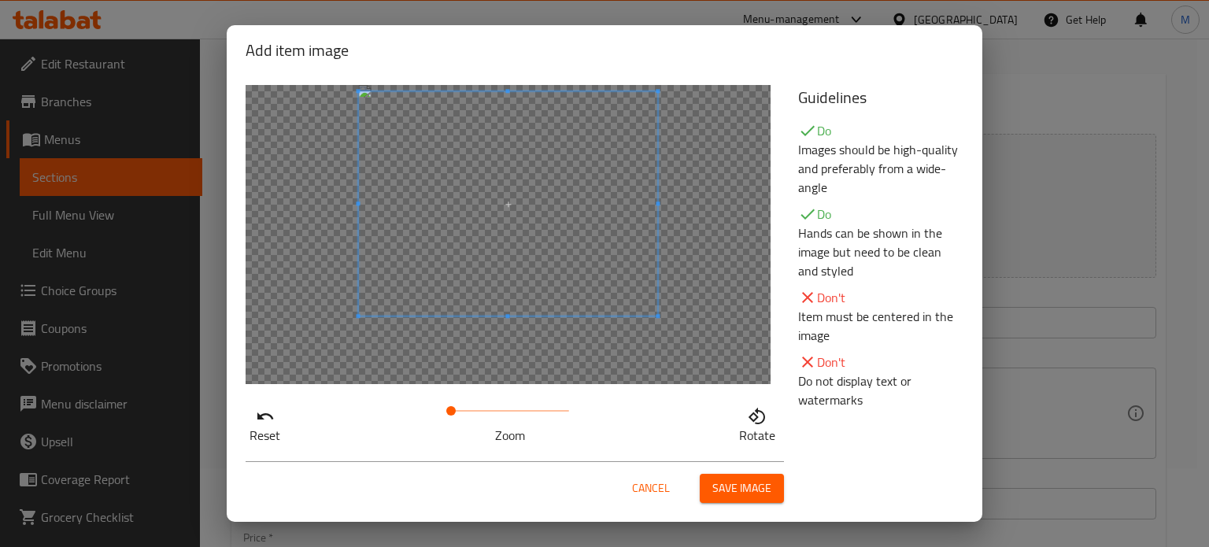
click at [488, 128] on span at bounding box center [508, 203] width 299 height 224
click at [743, 482] on span "Save image" at bounding box center [741, 489] width 59 height 20
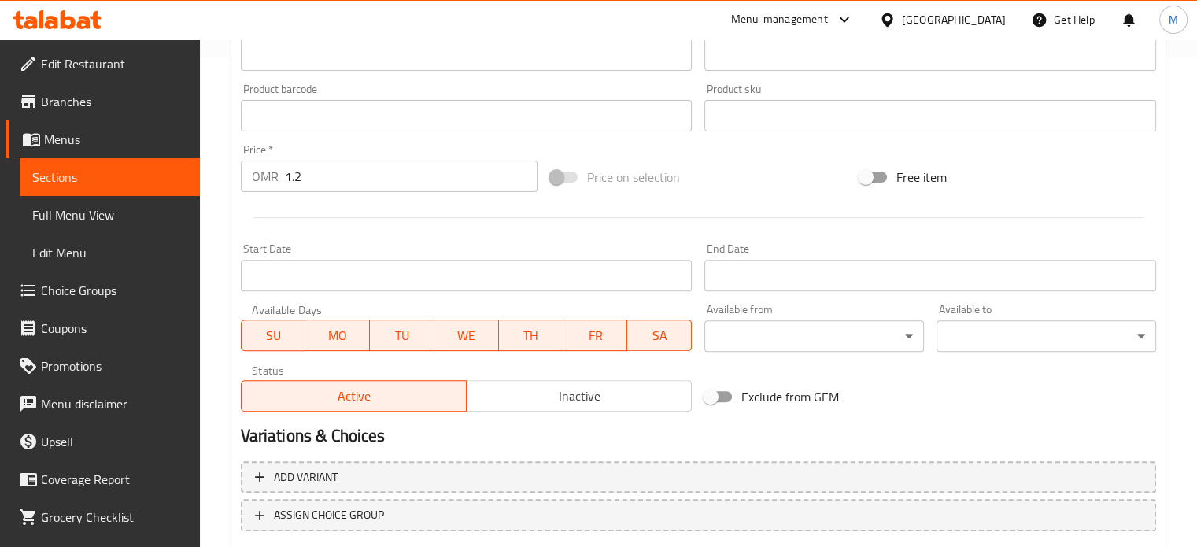
scroll to position [587, 0]
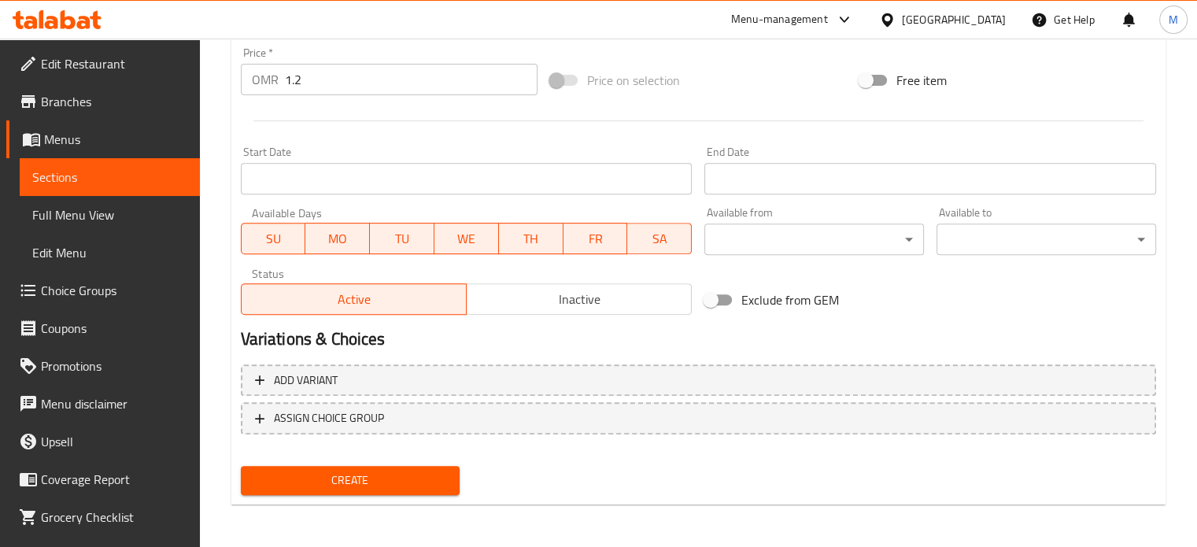
click at [384, 473] on span "Create" at bounding box center [350, 481] width 194 height 20
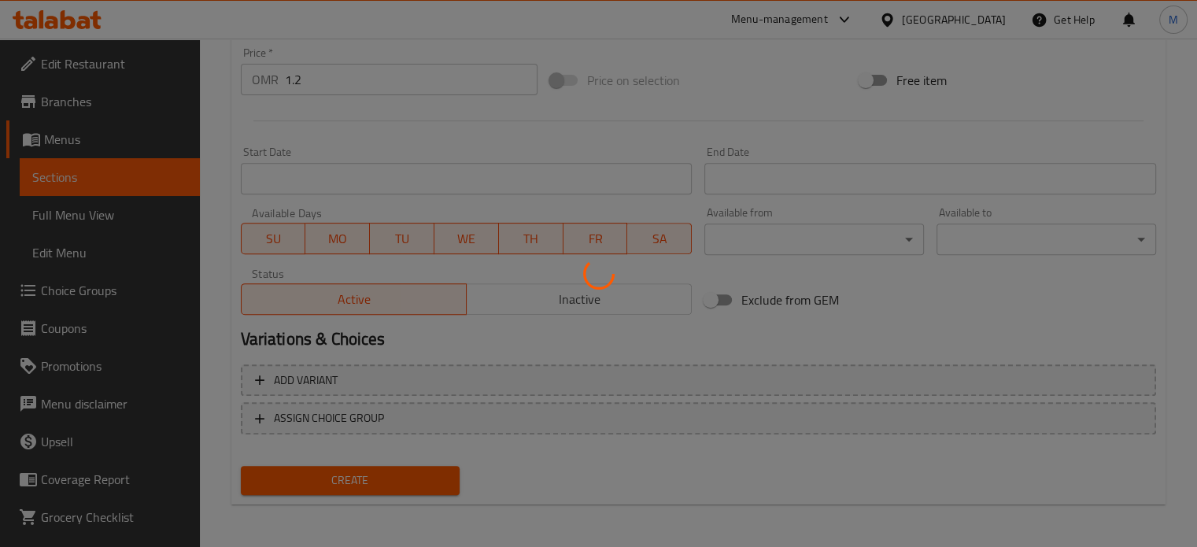
type input "0"
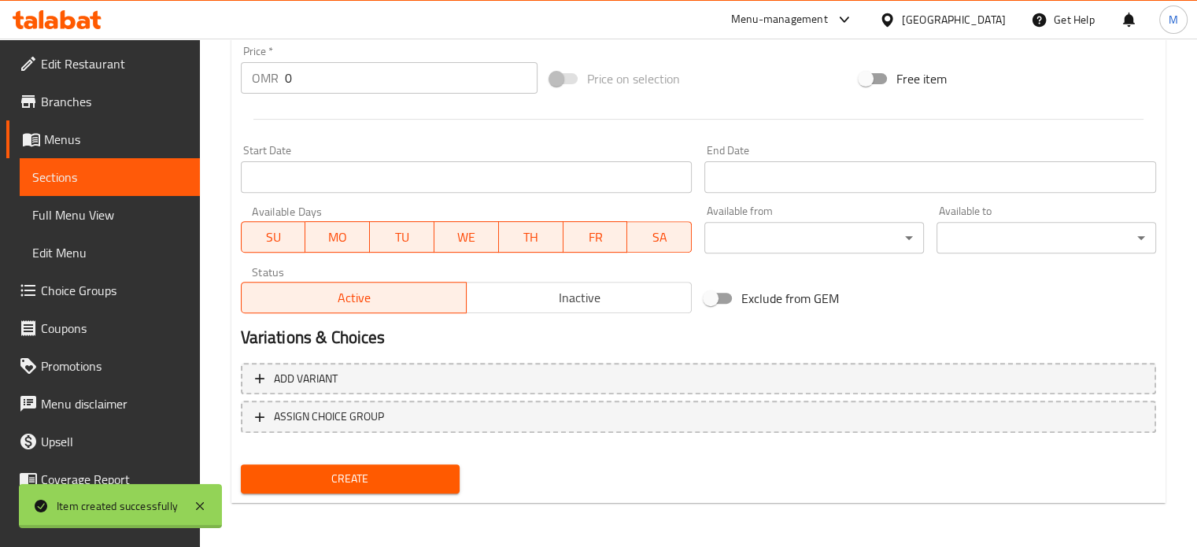
scroll to position [564, 0]
click at [126, 191] on link "Sections" at bounding box center [110, 177] width 180 height 38
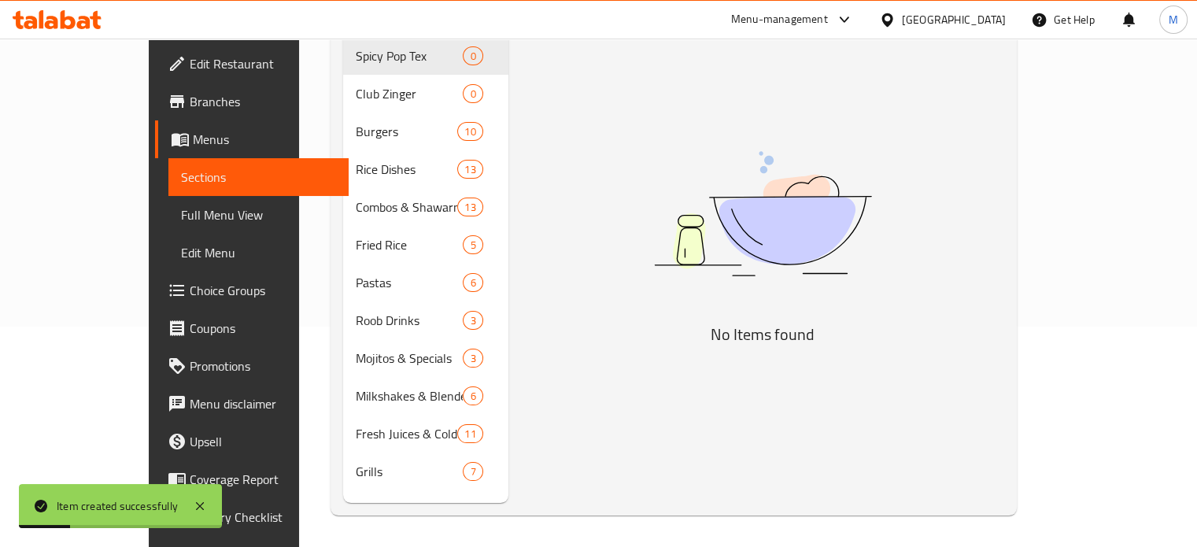
scroll to position [220, 0]
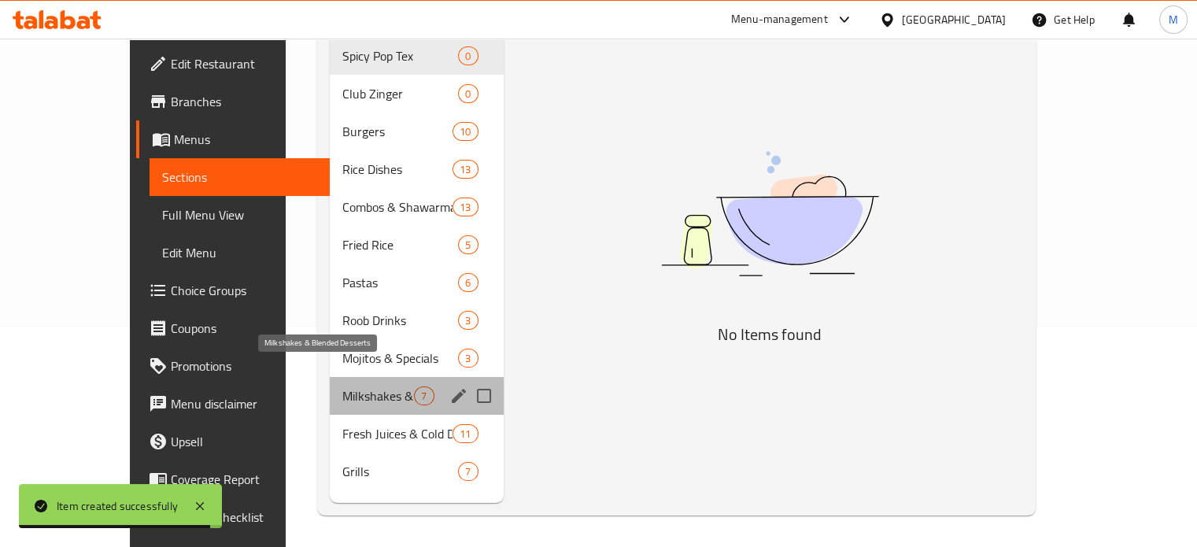
click at [343, 387] on span "Milkshakes & Blended Desserts" at bounding box center [378, 396] width 72 height 19
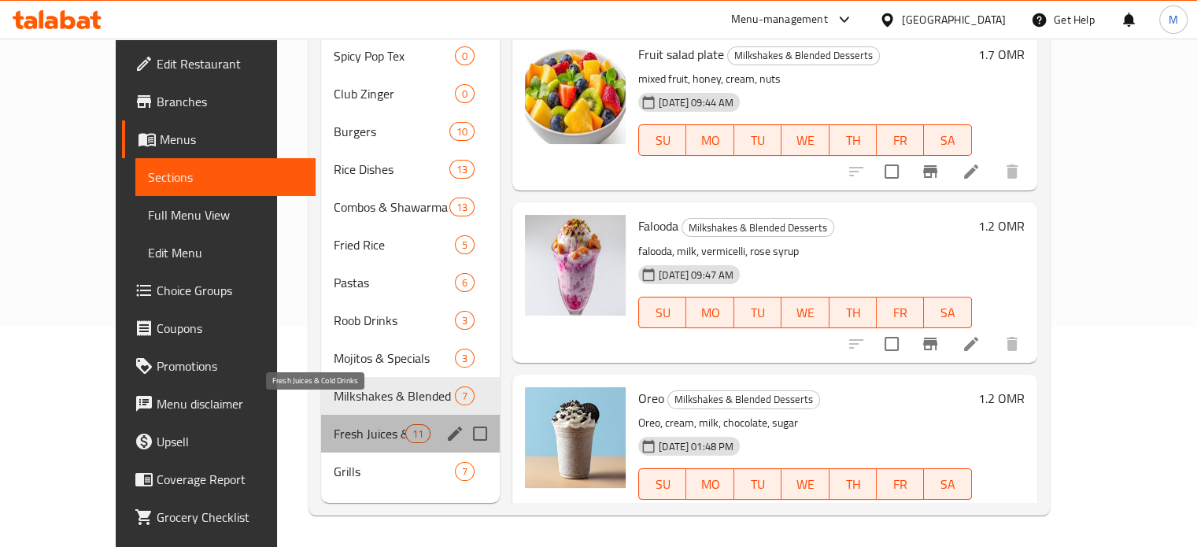
click at [346, 424] on span "Fresh Juices & Cold Drinks" at bounding box center [370, 433] width 72 height 19
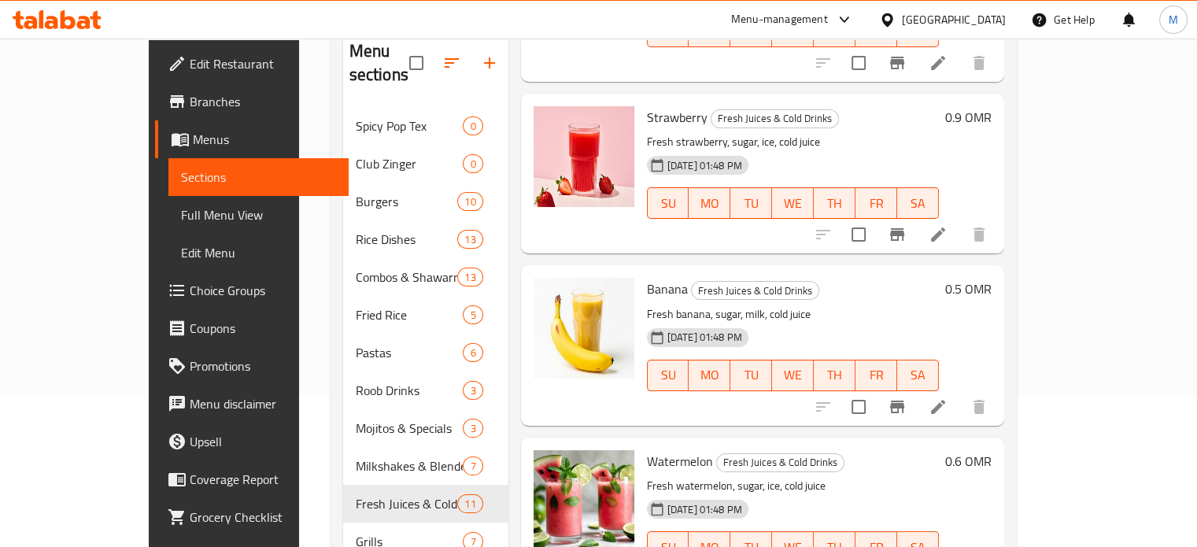
scroll to position [1384, 0]
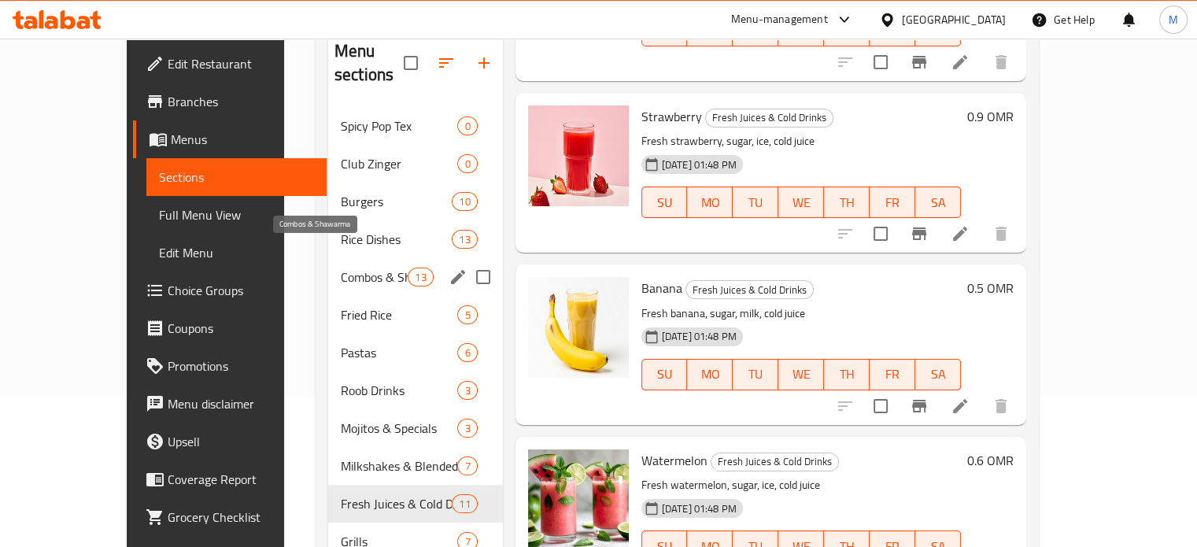
click at [341, 268] on span "Combos & Shawarma" at bounding box center [374, 277] width 67 height 19
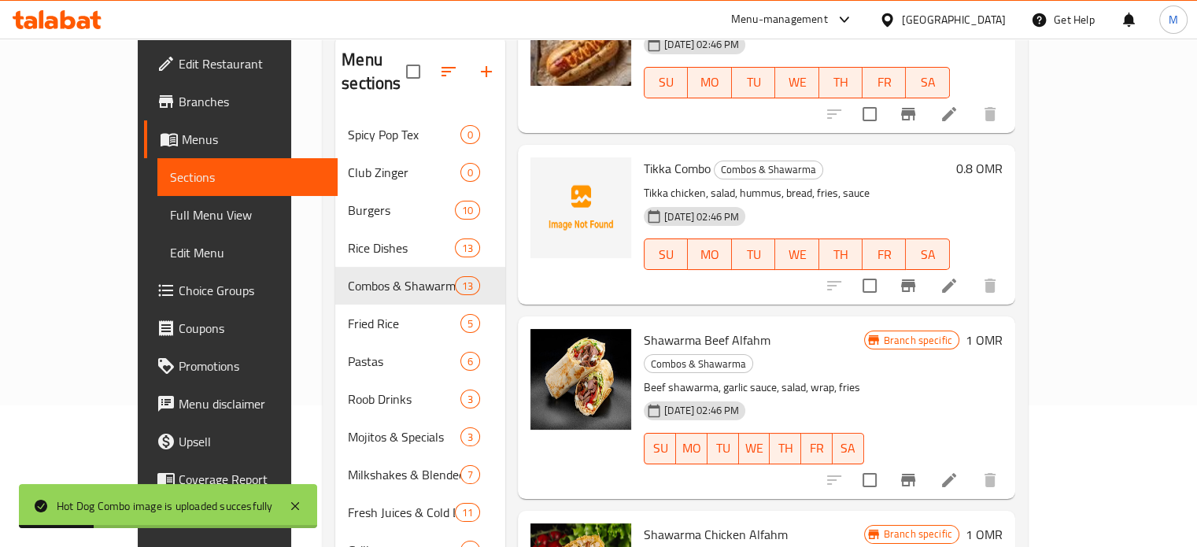
scroll to position [683, 0]
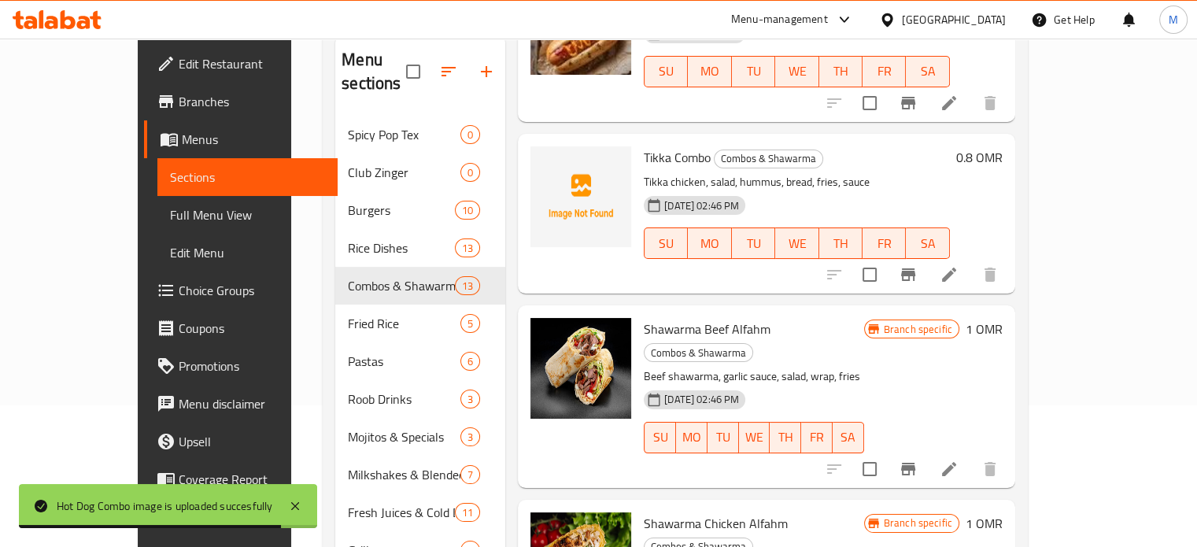
click at [550, 184] on div at bounding box center [581, 196] width 101 height 101
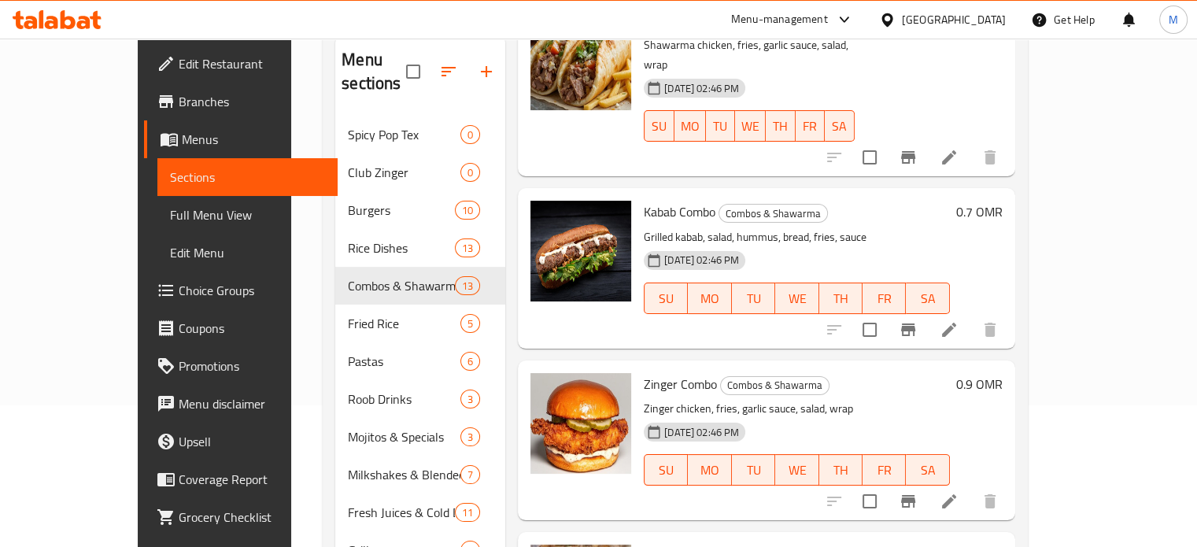
scroll to position [0, 0]
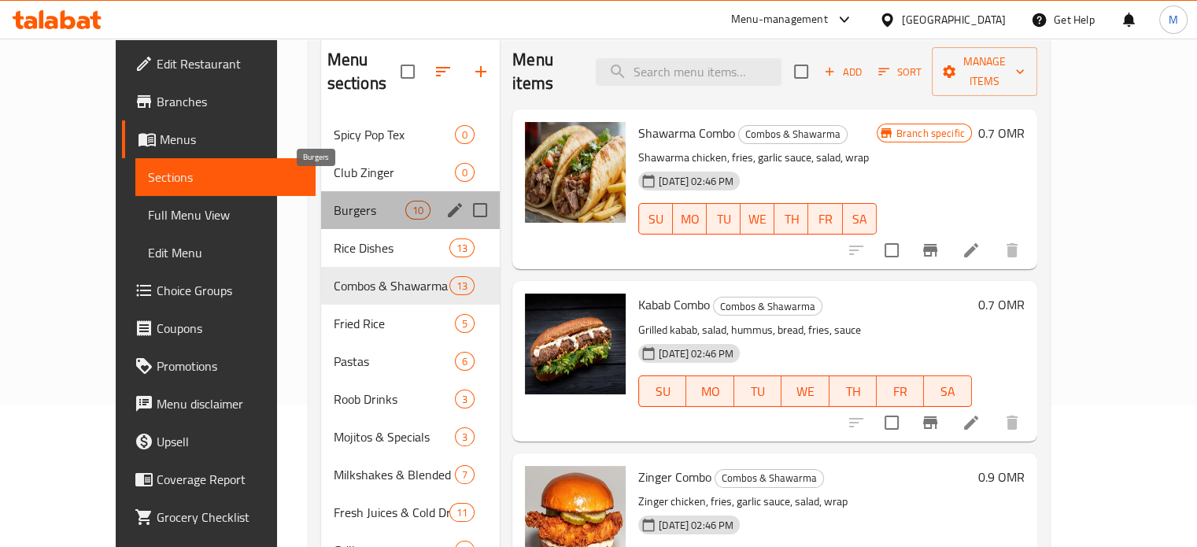
click at [334, 201] on span "Burgers" at bounding box center [370, 210] width 72 height 19
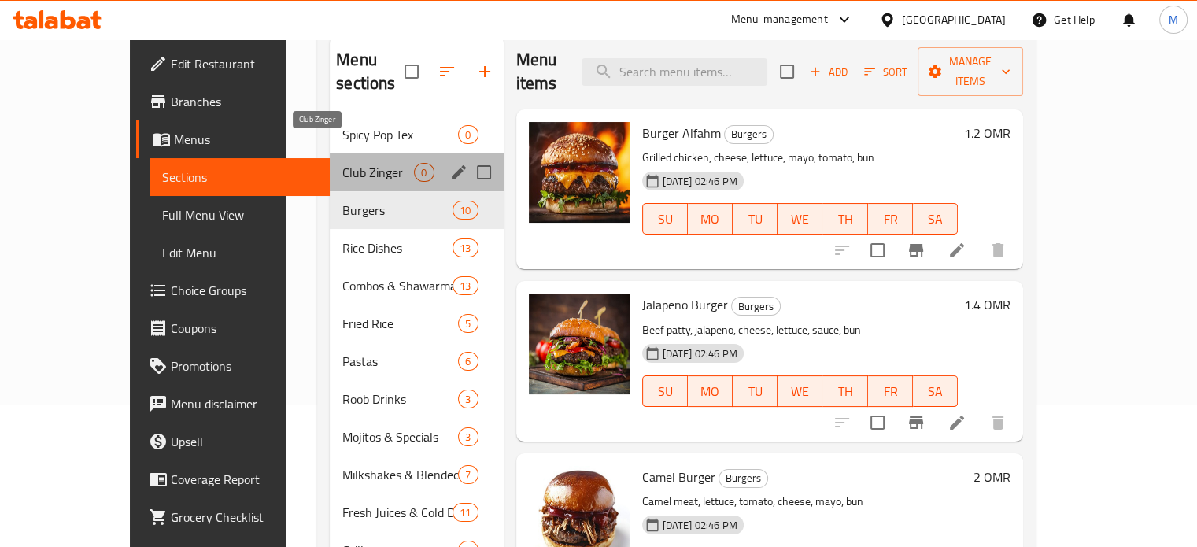
click at [342, 163] on span "Club Zinger" at bounding box center [378, 172] width 72 height 19
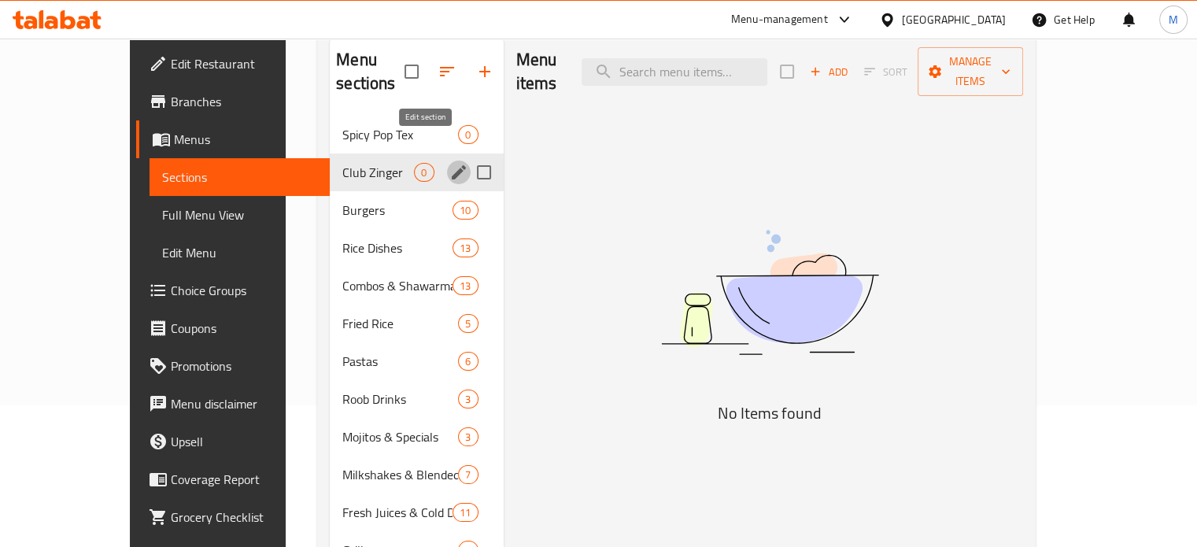
click at [450, 163] on icon "edit" at bounding box center [459, 172] width 19 height 19
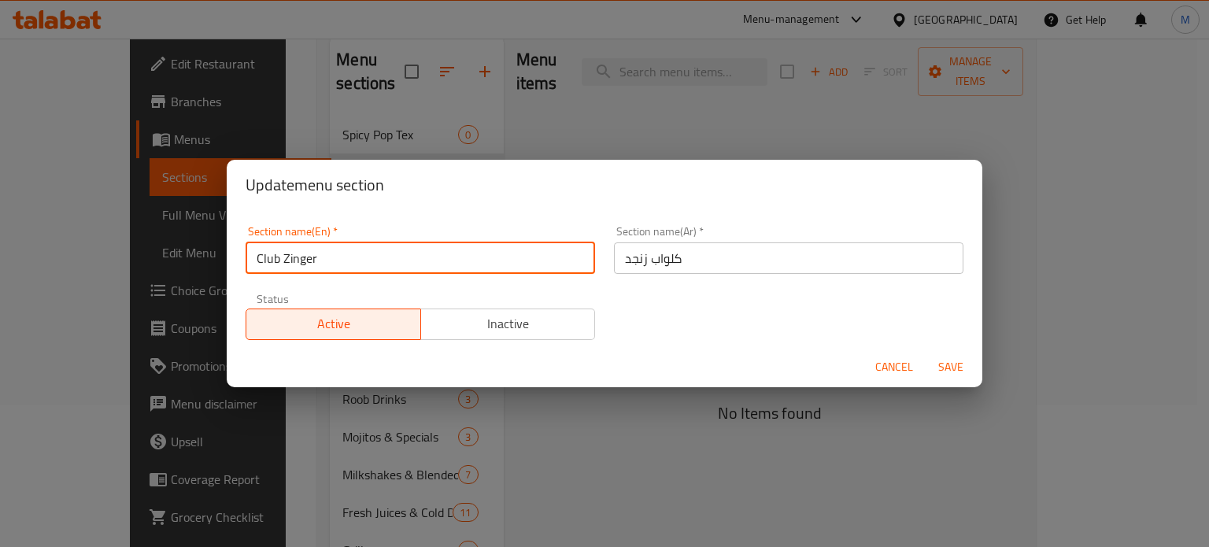
drag, startPoint x: 333, startPoint y: 264, endPoint x: 283, endPoint y: 262, distance: 49.6
click at [283, 262] on input "Club Zinger" at bounding box center [421, 257] width 350 height 31
type input "Club"
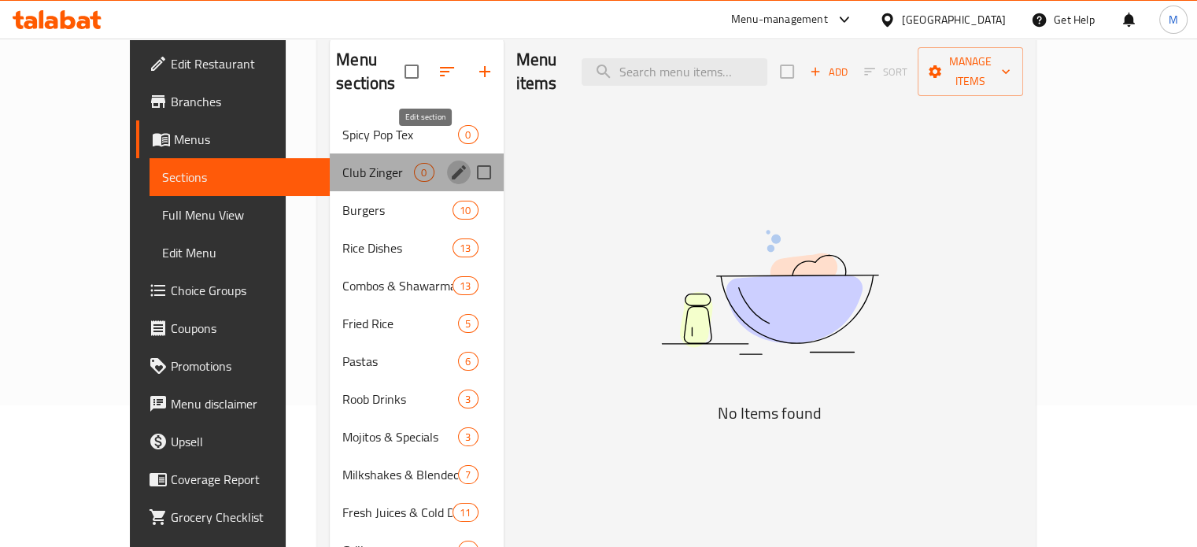
click at [450, 163] on icon "edit" at bounding box center [459, 172] width 19 height 19
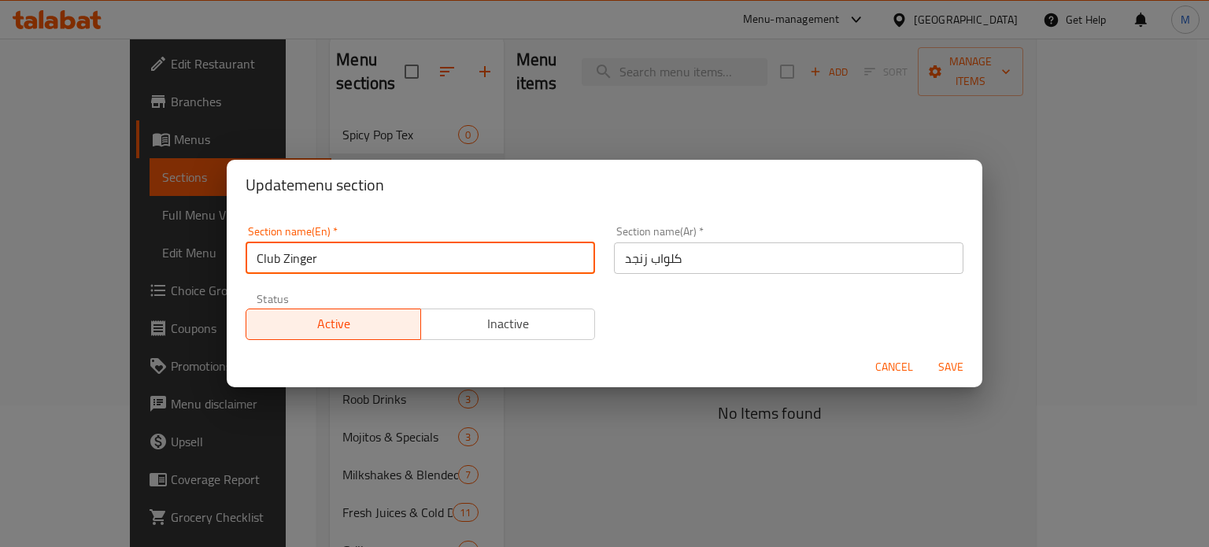
drag, startPoint x: 323, startPoint y: 261, endPoint x: 283, endPoint y: 261, distance: 40.2
click at [283, 261] on input "Club Zinger" at bounding box center [421, 257] width 350 height 31
type input "Club sandwiches"
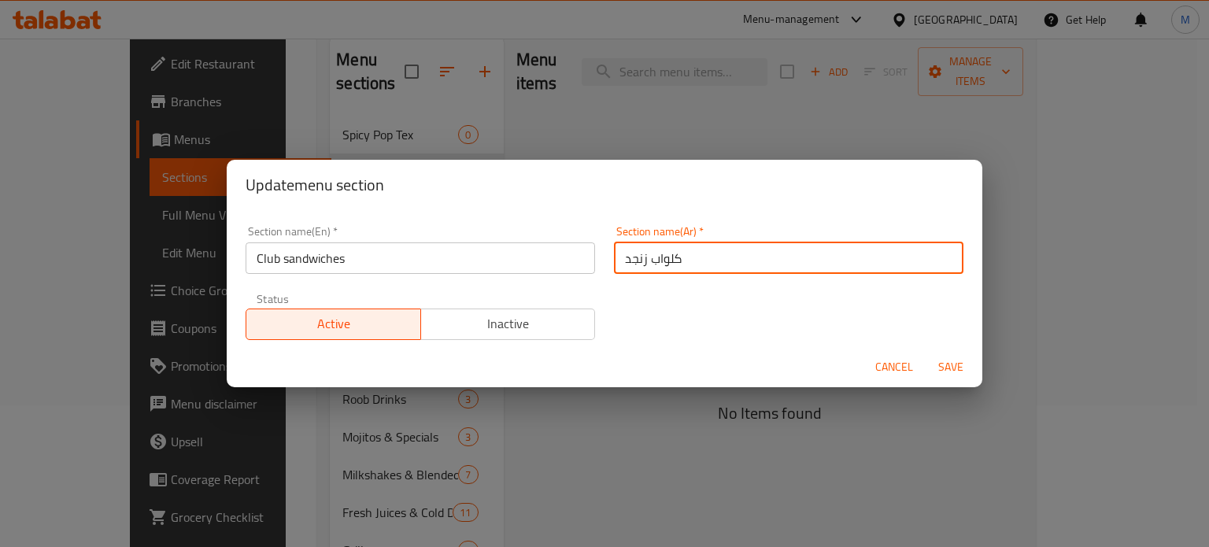
drag, startPoint x: 620, startPoint y: 261, endPoint x: 639, endPoint y: 264, distance: 19.9
click at [639, 264] on input "كلواب زنجد" at bounding box center [789, 257] width 350 height 31
type input "كلواب ساندوتش"
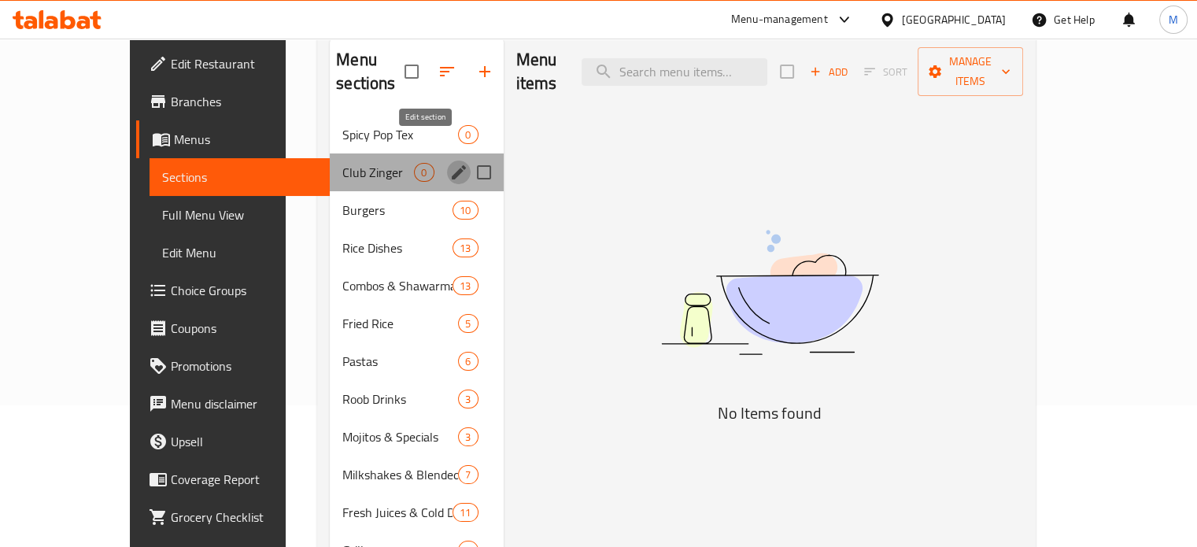
click at [452, 165] on icon "edit" at bounding box center [459, 172] width 14 height 14
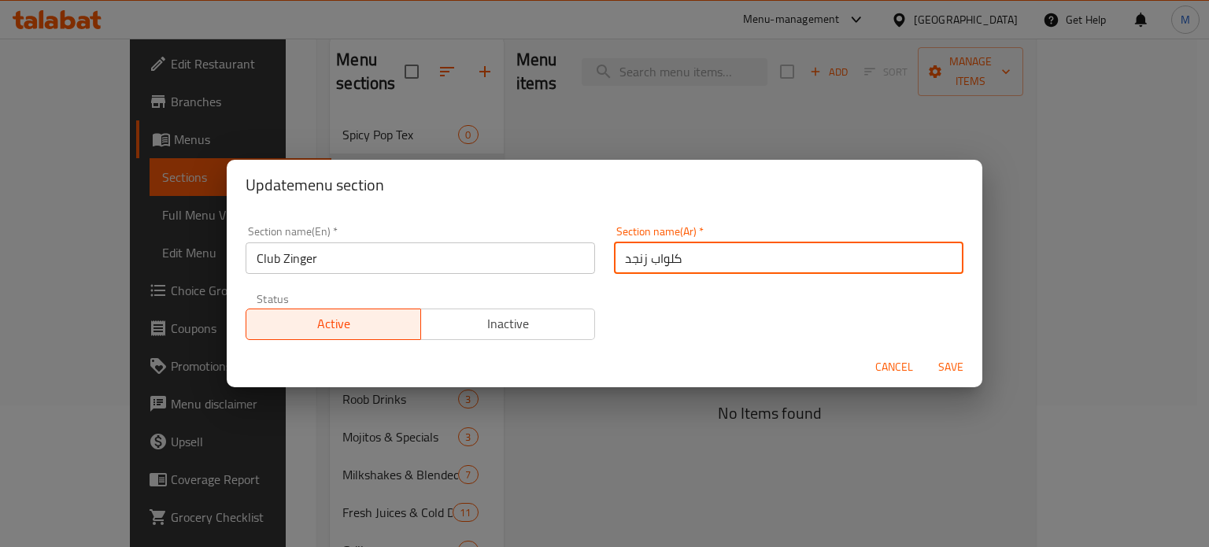
drag, startPoint x: 616, startPoint y: 261, endPoint x: 643, endPoint y: 263, distance: 27.7
click at [644, 265] on input "كلواب زنجد" at bounding box center [789, 257] width 350 height 31
type input "كلواب ساندوتش"
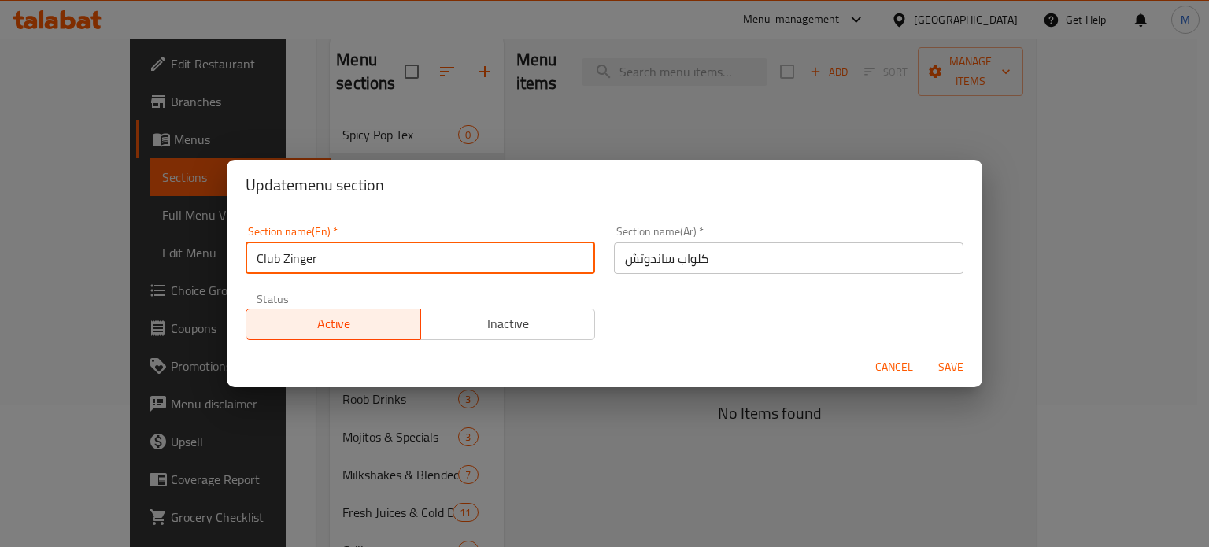
drag, startPoint x: 326, startPoint y: 258, endPoint x: 281, endPoint y: 260, distance: 44.9
click at [281, 260] on input "Club Zinger" at bounding box center [421, 257] width 350 height 31
click at [418, 251] on input "Club sandwitches" at bounding box center [421, 257] width 350 height 31
type input "Club sandwiches"
drag, startPoint x: 945, startPoint y: 363, endPoint x: 954, endPoint y: 365, distance: 9.0
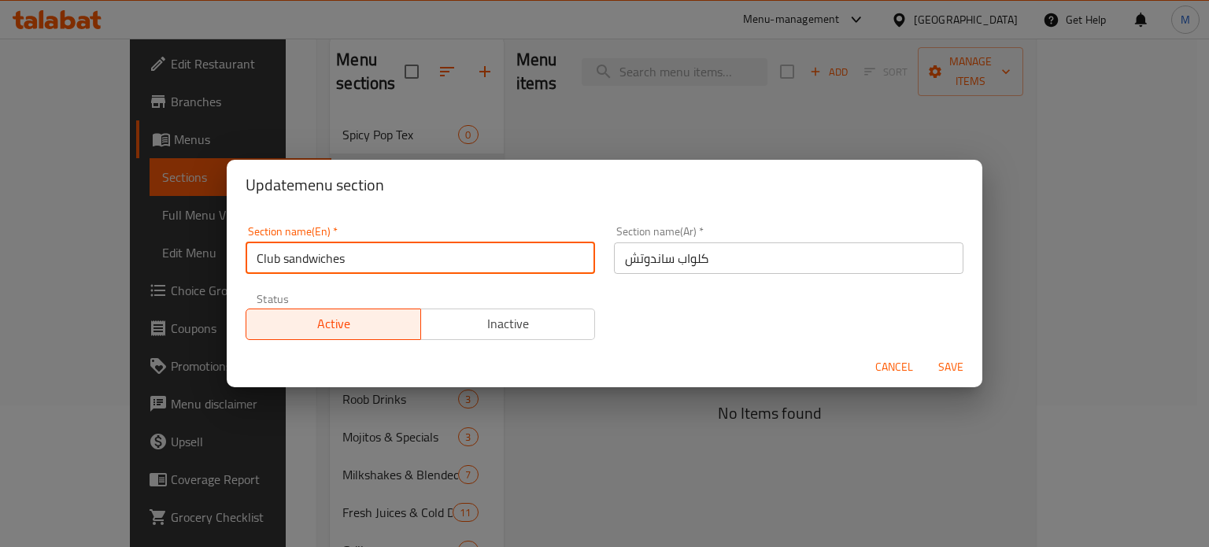
click at [945, 363] on span "Save" at bounding box center [951, 367] width 38 height 20
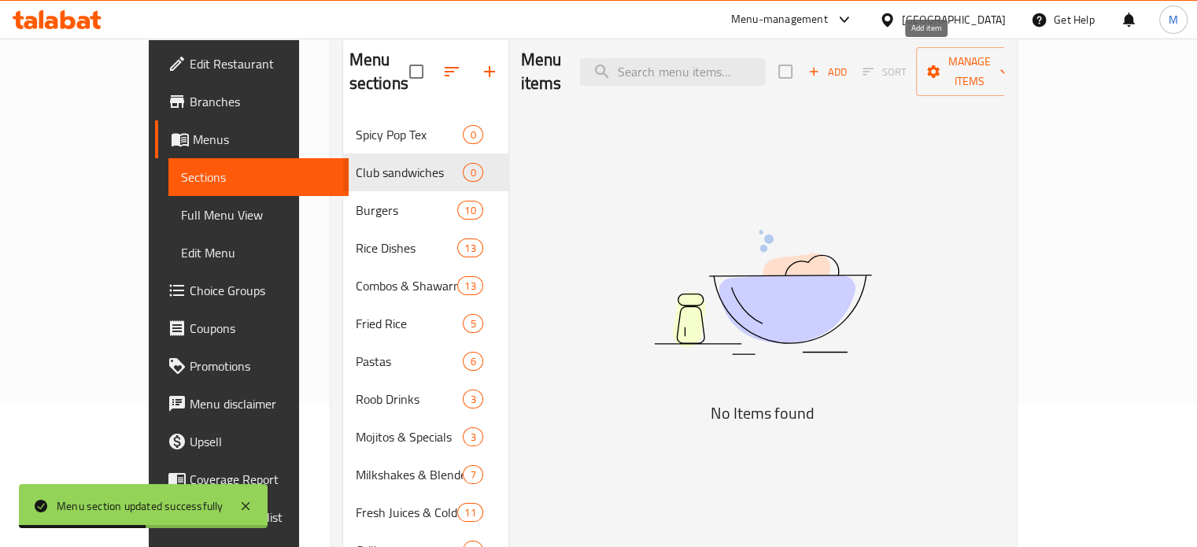
click at [849, 63] on span "Add" at bounding box center [827, 72] width 43 height 18
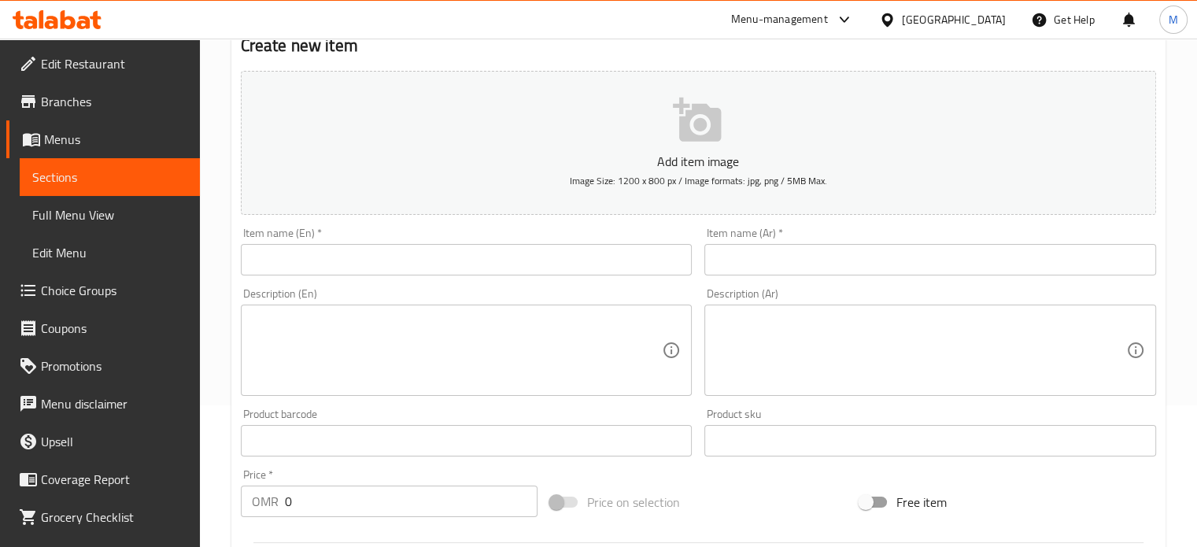
click at [385, 272] on input "text" at bounding box center [467, 259] width 452 height 31
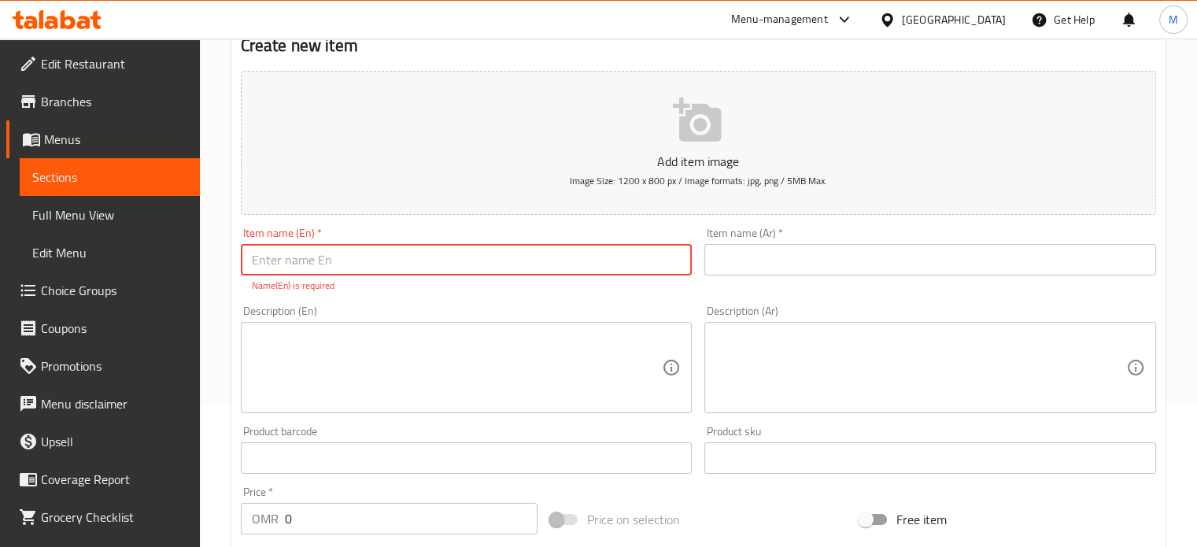
click at [343, 257] on input "text" at bounding box center [467, 259] width 452 height 31
type input "Beef club"
click at [824, 259] on input "text" at bounding box center [931, 259] width 452 height 31
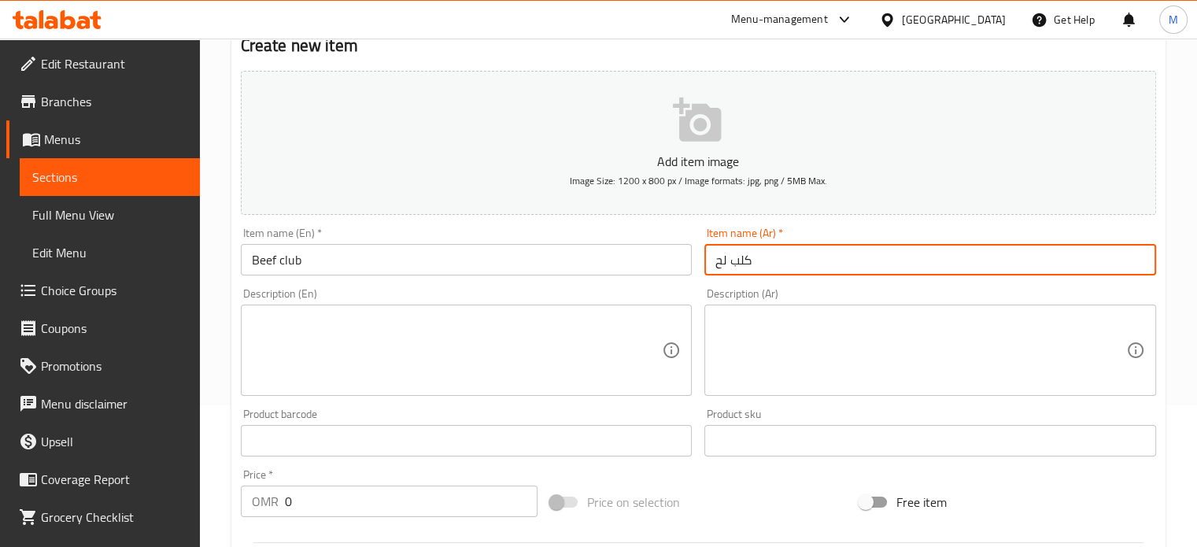
type input "كلب لحم"
drag, startPoint x: 790, startPoint y: 254, endPoint x: 696, endPoint y: 265, distance: 94.3
click at [696, 265] on div "Add item image Image Size: 1200 x 800 px / Image formats: jpg, png / 5MB Max. I…" at bounding box center [699, 404] width 928 height 679
type input "ساندوتش لحم"
click at [362, 335] on textarea at bounding box center [457, 350] width 411 height 75
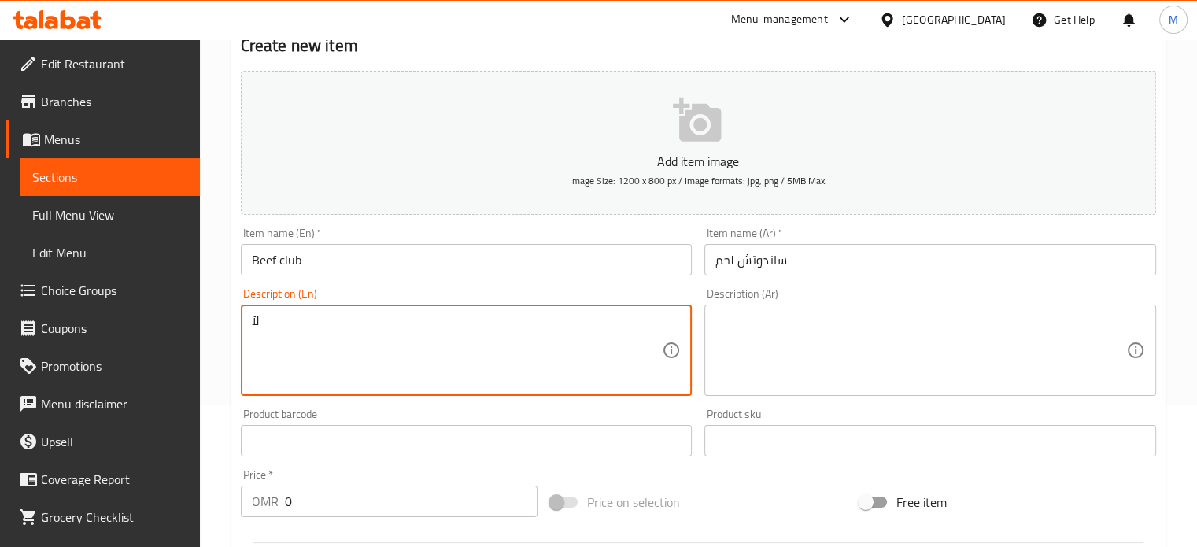
type textarea "ل"
type textarea "beef slice, lettuce, tomato, cucumber, mayo"
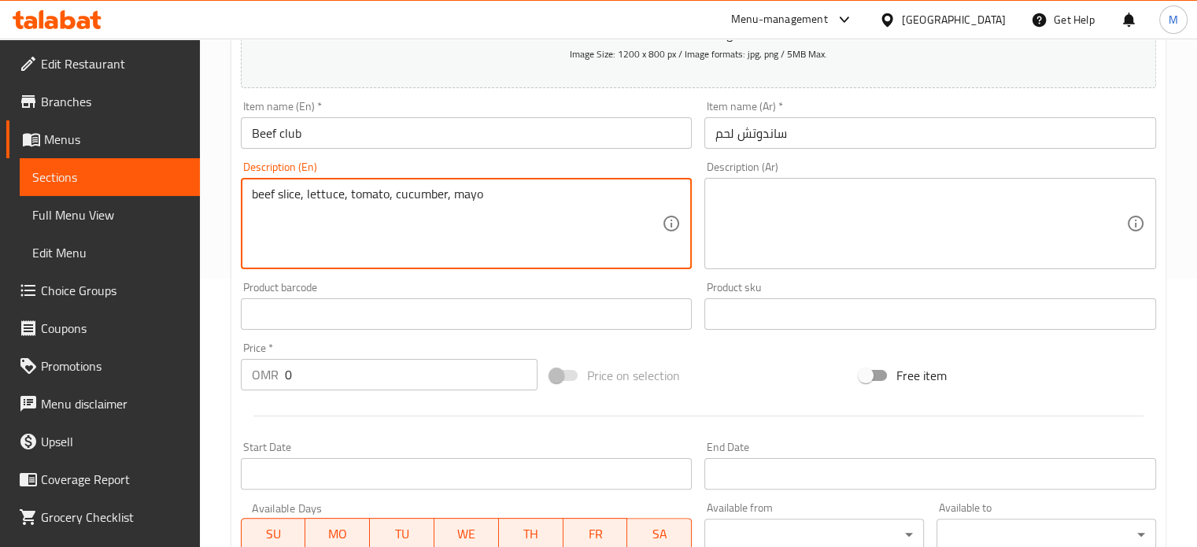
scroll to position [299, 0]
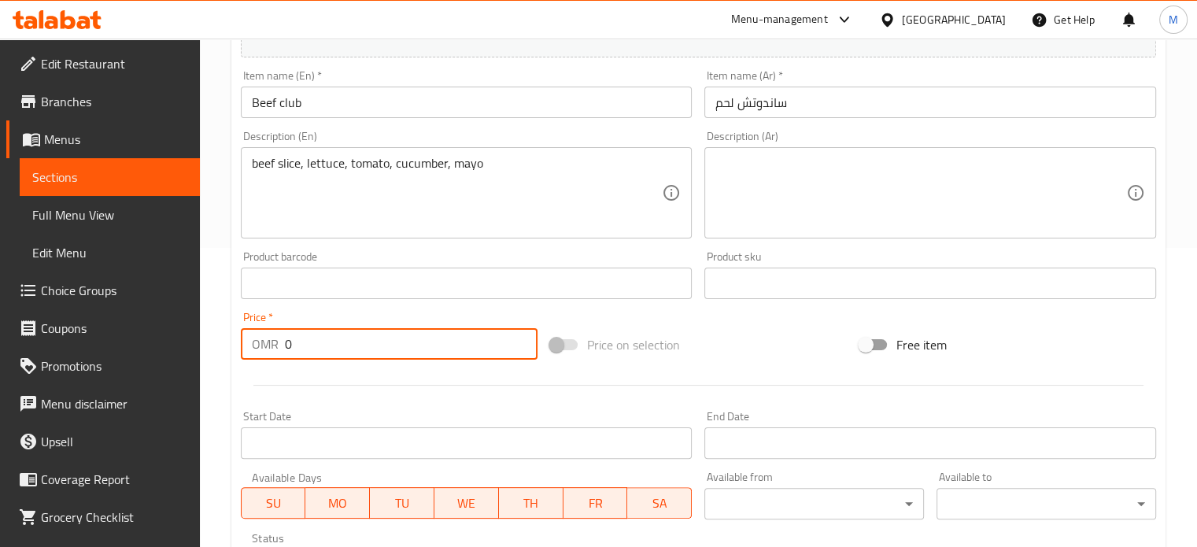
click at [316, 337] on input "0" at bounding box center [411, 343] width 253 height 31
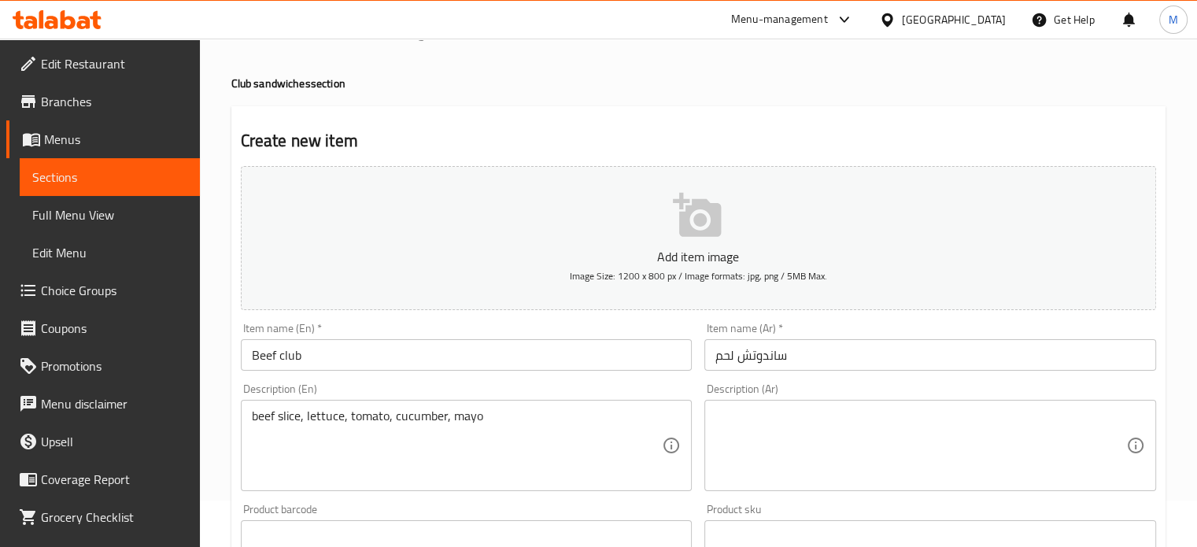
scroll to position [0, 0]
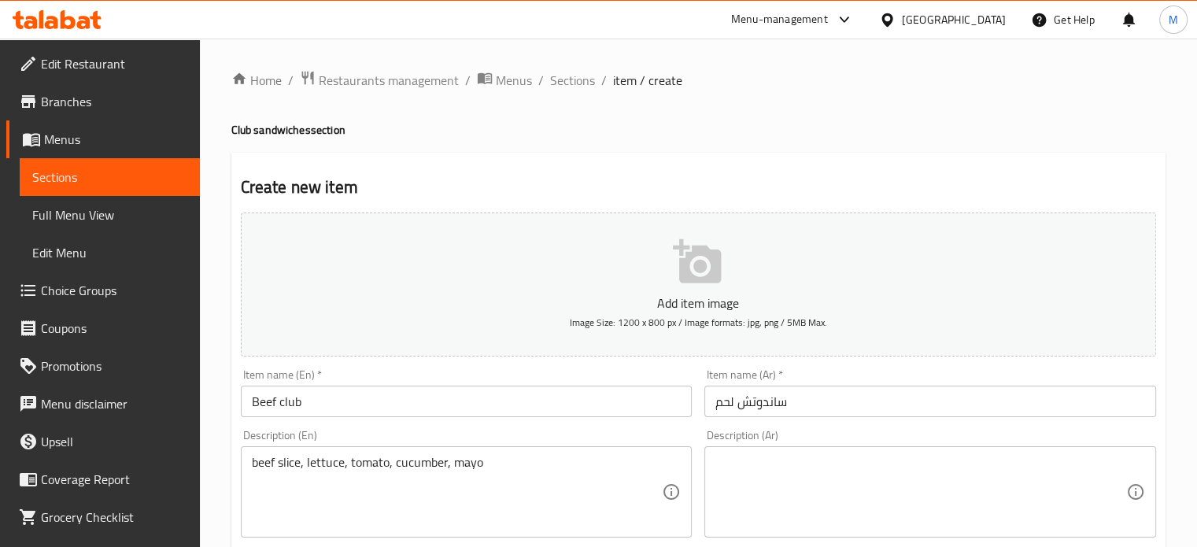
type input "1.2"
click at [661, 278] on button "Add item image Image Size: 1200 x 800 px / Image formats: jpg, png / 5MB Max." at bounding box center [699, 285] width 916 height 144
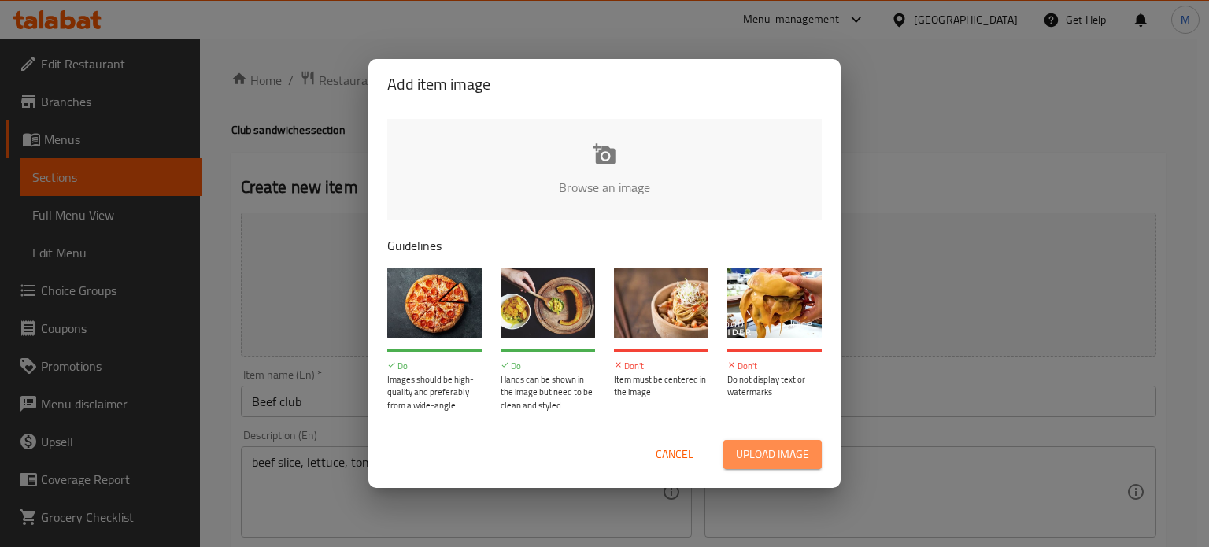
click at [795, 446] on span "Upload image" at bounding box center [772, 455] width 73 height 20
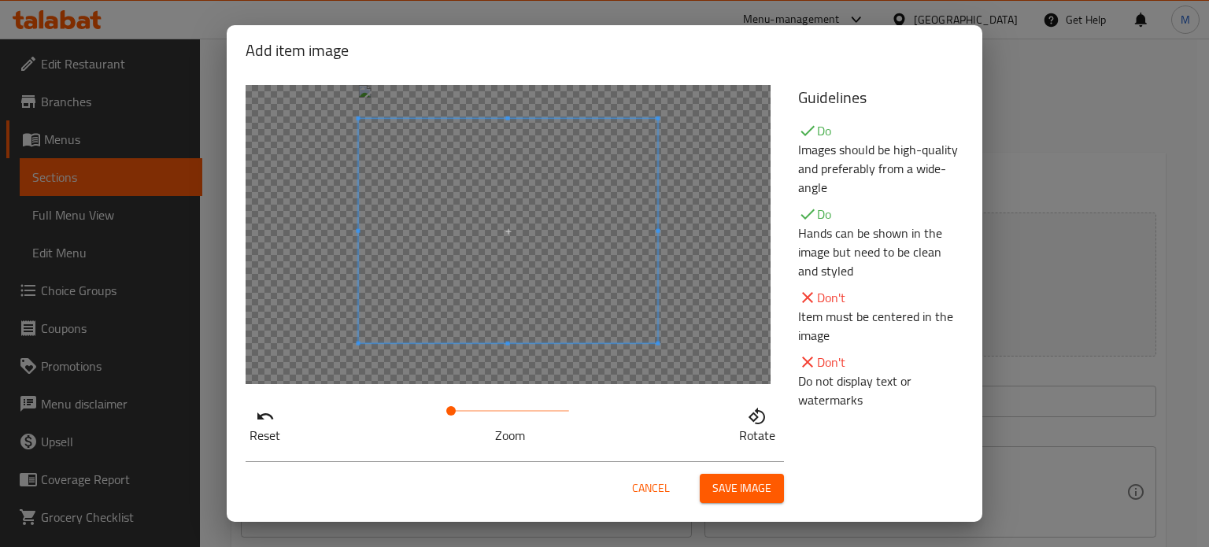
click at [541, 212] on span at bounding box center [508, 231] width 299 height 224
click at [734, 484] on span "Save image" at bounding box center [741, 489] width 59 height 20
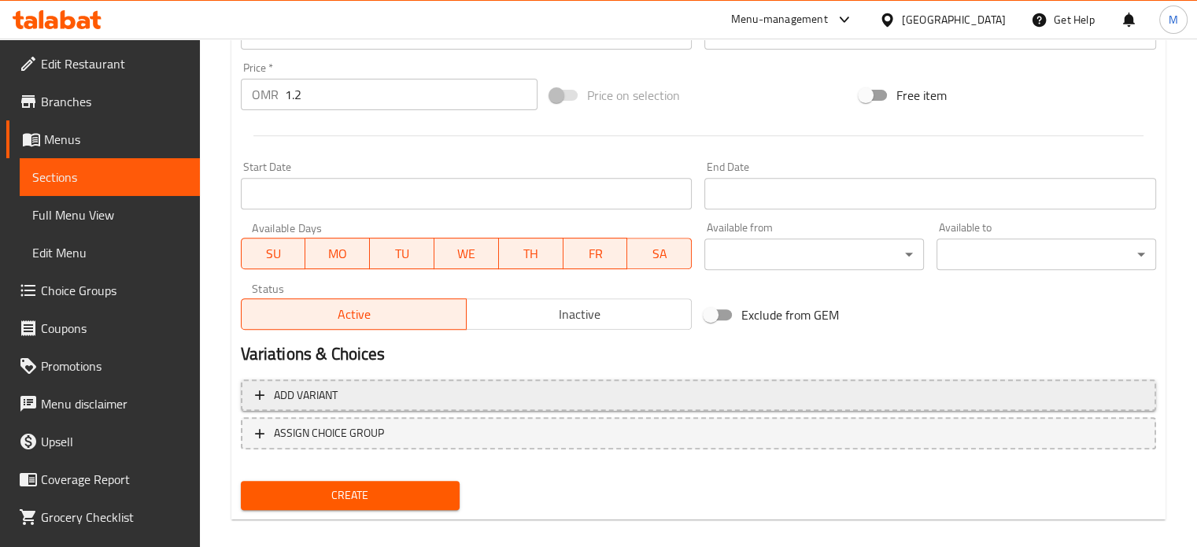
scroll to position [587, 0]
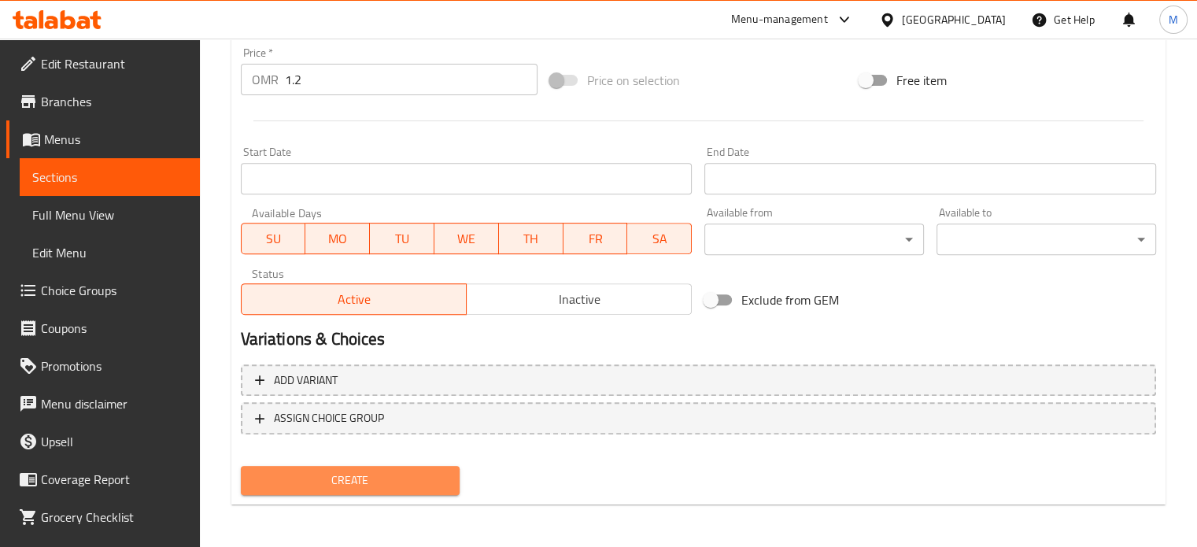
click at [413, 479] on span "Create" at bounding box center [350, 481] width 194 height 20
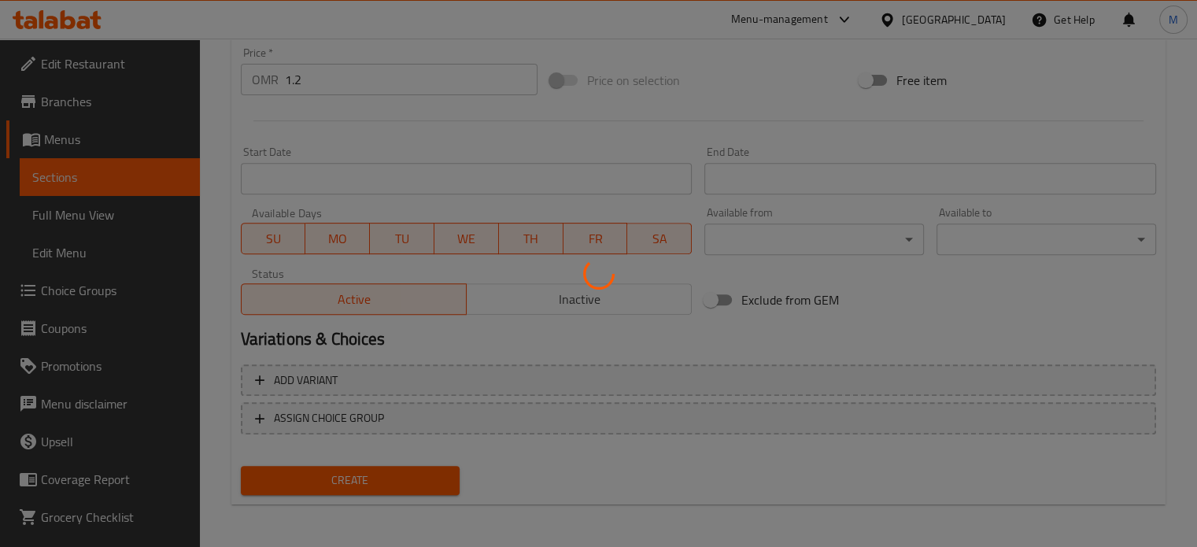
type input "0"
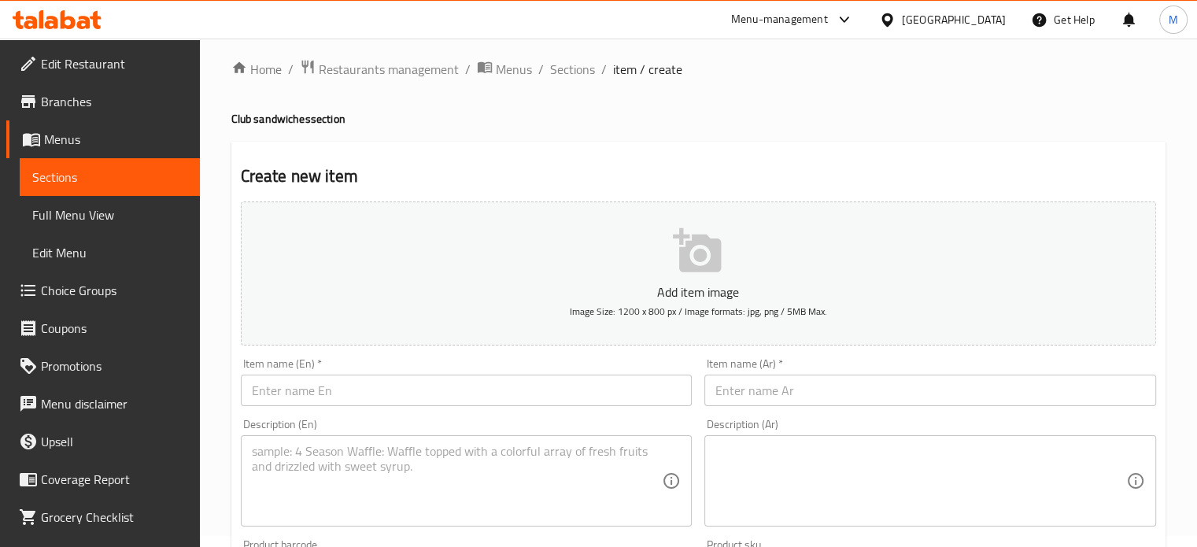
scroll to position [0, 0]
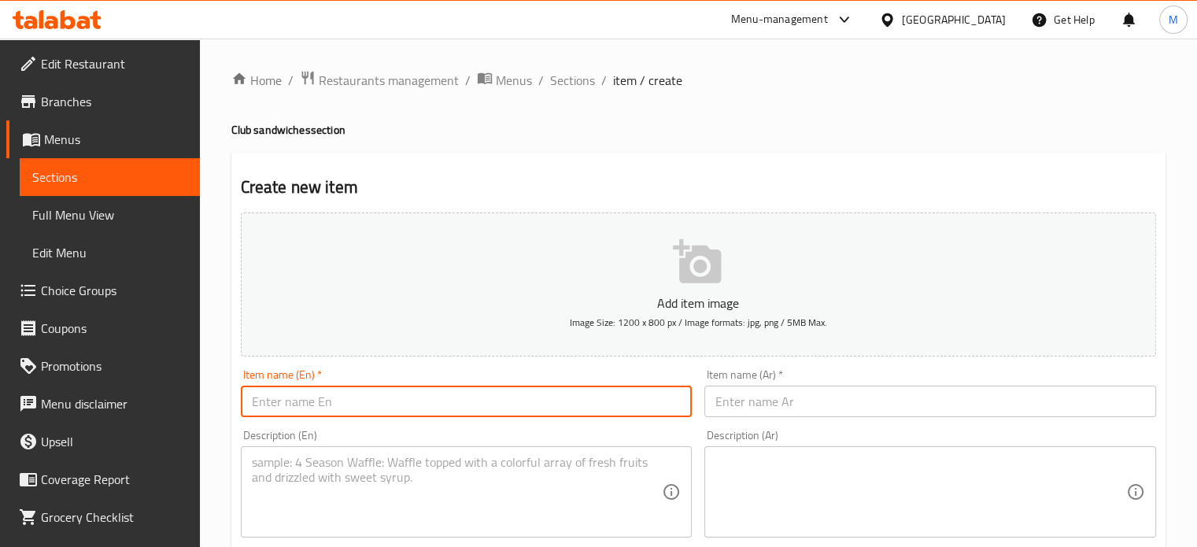
click at [351, 406] on input "text" at bounding box center [467, 401] width 452 height 31
type input "Lulu club"
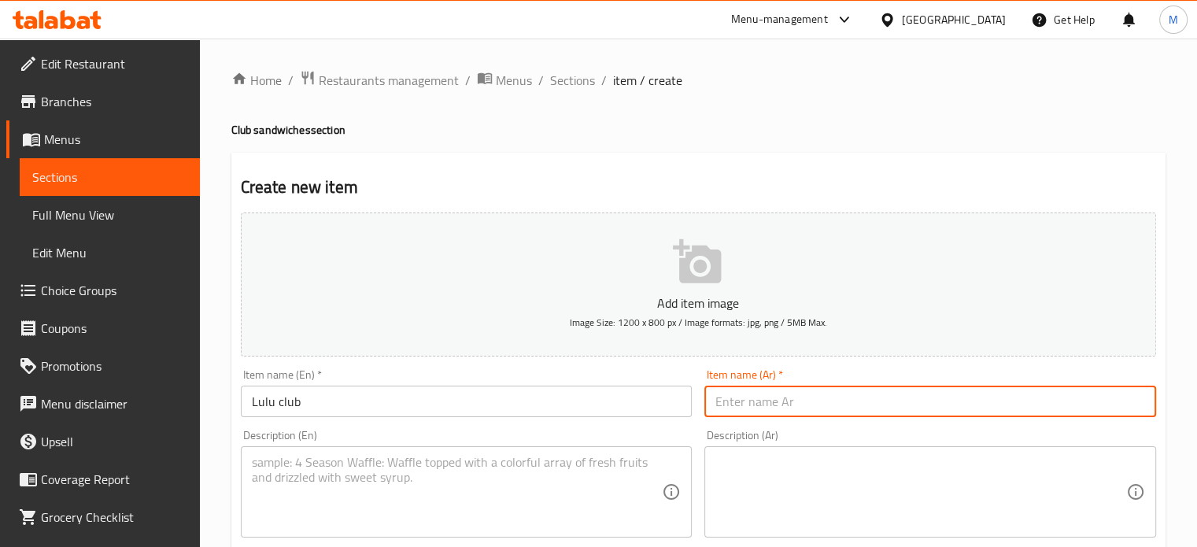
drag, startPoint x: 803, startPoint y: 392, endPoint x: 794, endPoint y: 398, distance: 10.9
click at [801, 395] on input "text" at bounding box center [931, 401] width 452 height 31
type input "[PERSON_NAME]"
click at [483, 461] on textarea at bounding box center [457, 492] width 411 height 75
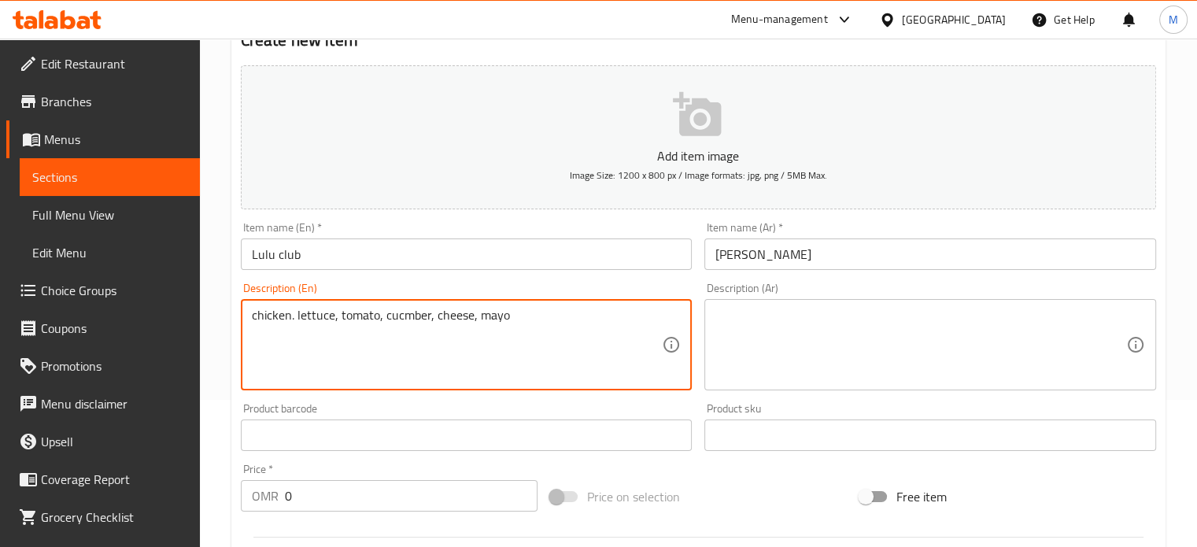
scroll to position [157, 0]
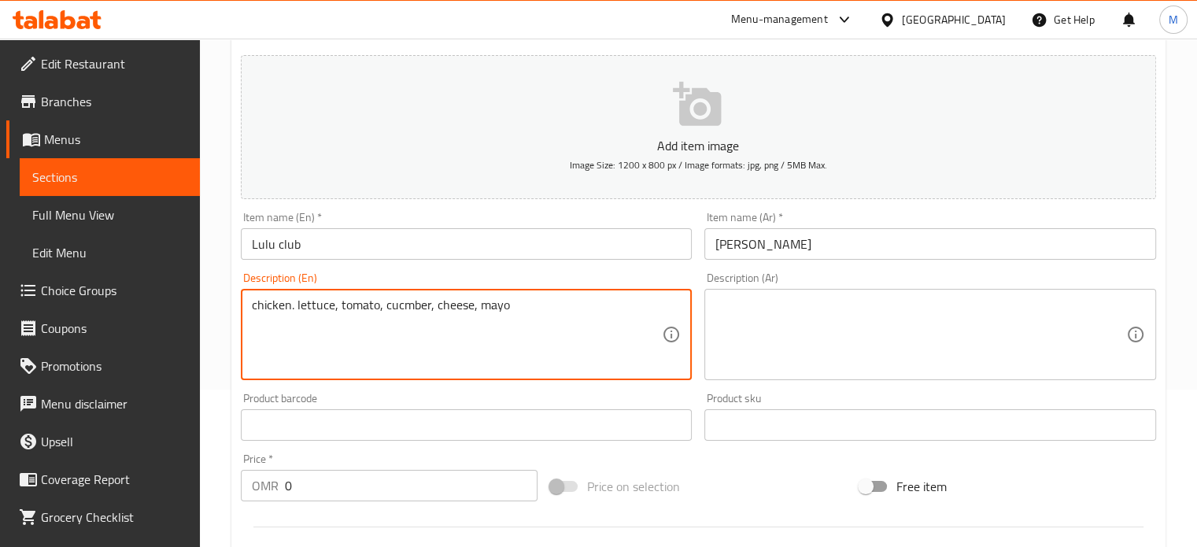
click at [396, 299] on textarea "chicken. lettuce, tomato, cucmber, cheese, mayo" at bounding box center [457, 335] width 411 height 75
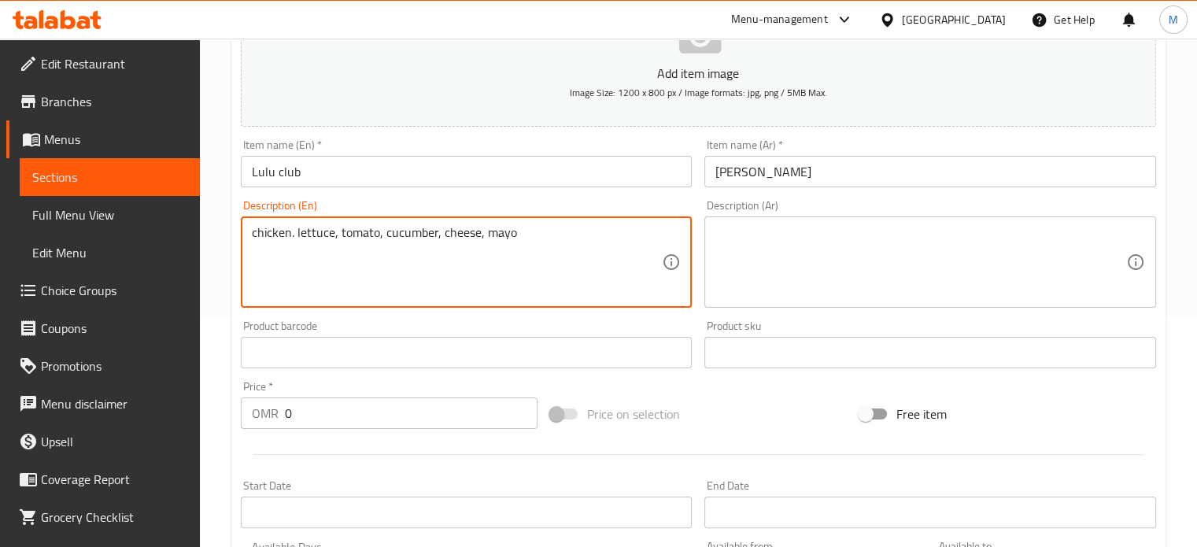
scroll to position [315, 0]
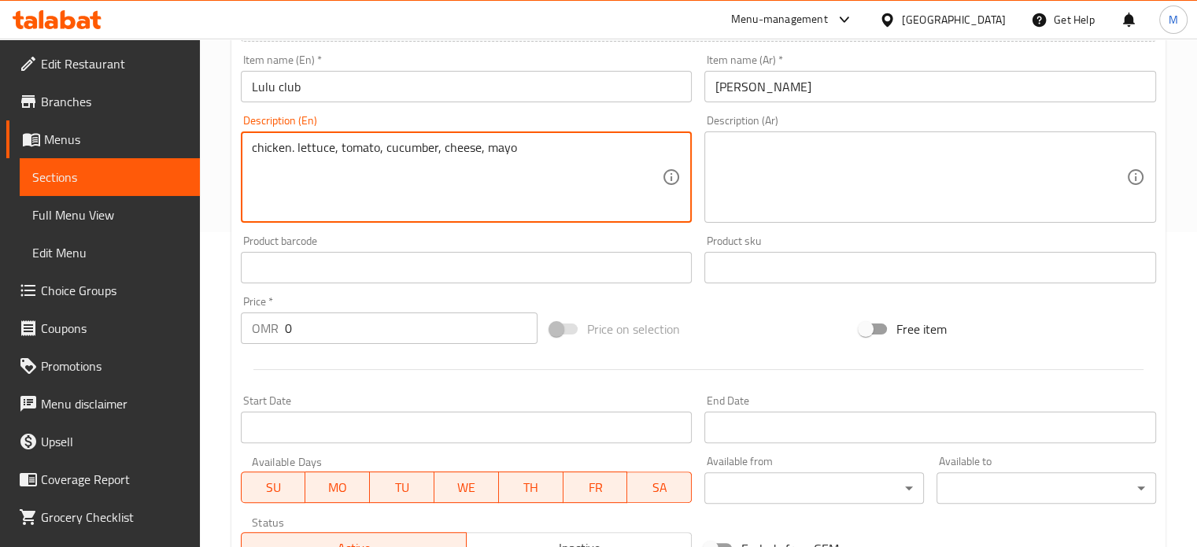
type textarea "chicken. lettuce, tomato, cucumber, cheese, mayo"
click at [327, 330] on input "0" at bounding box center [411, 328] width 253 height 31
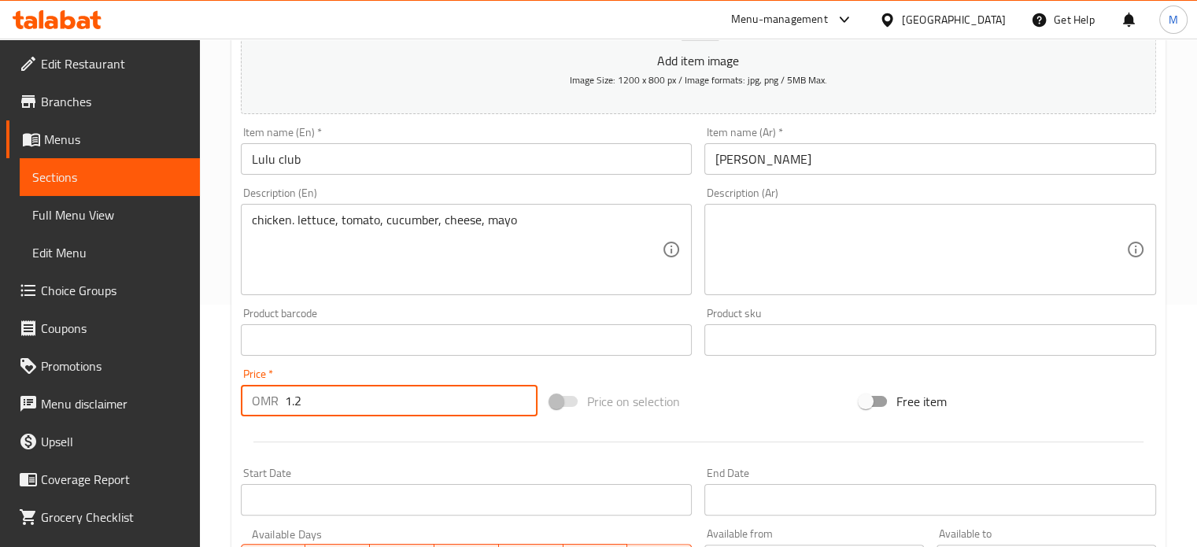
scroll to position [0, 0]
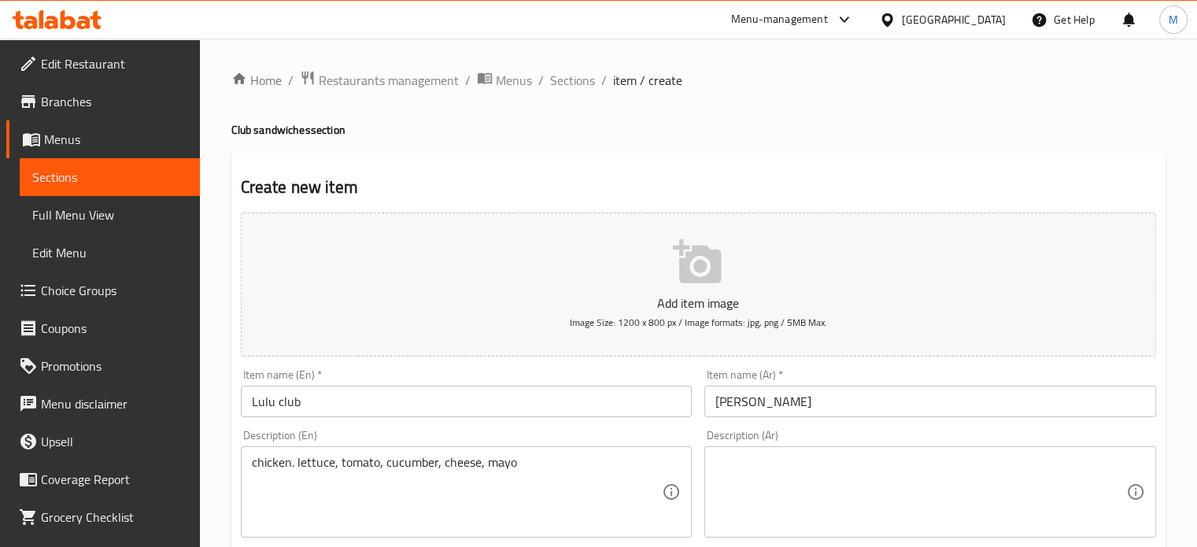
type input "1.2"
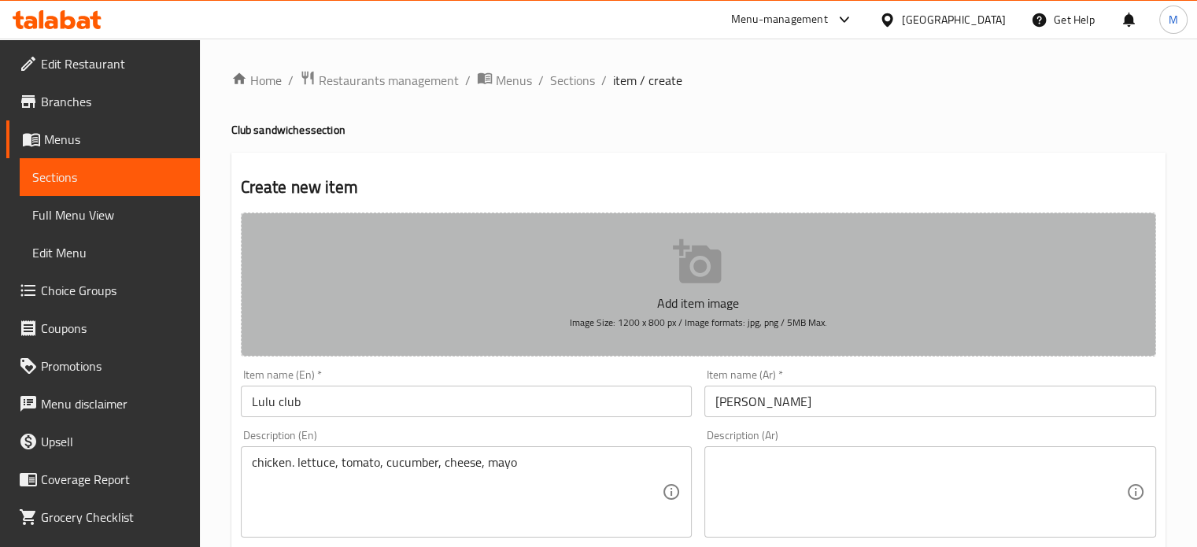
click at [712, 275] on icon "button" at bounding box center [697, 261] width 48 height 44
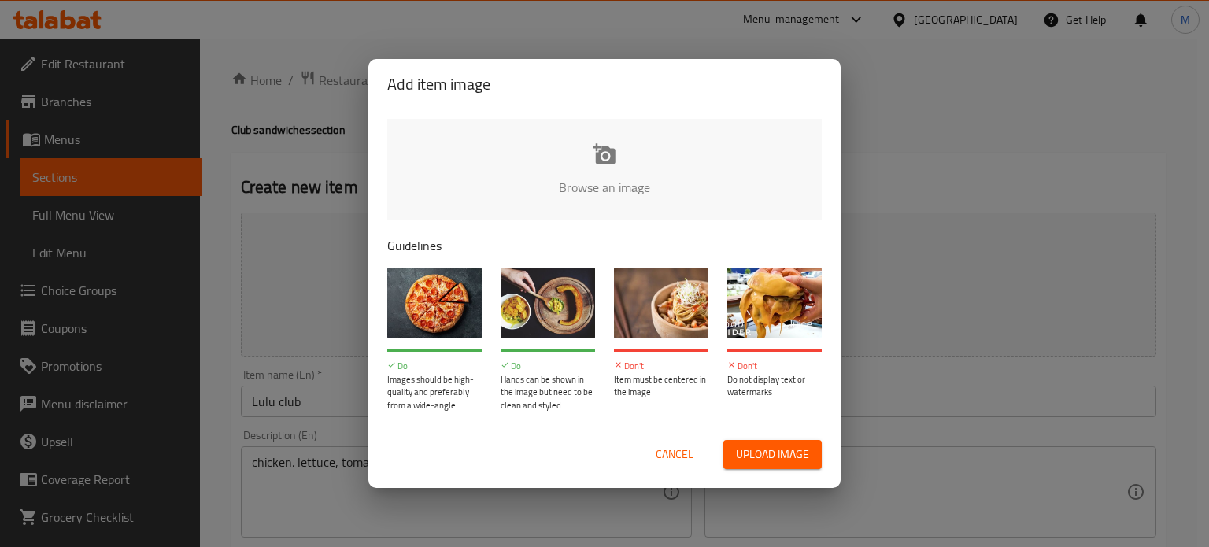
click at [778, 458] on span "Upload image" at bounding box center [772, 455] width 73 height 20
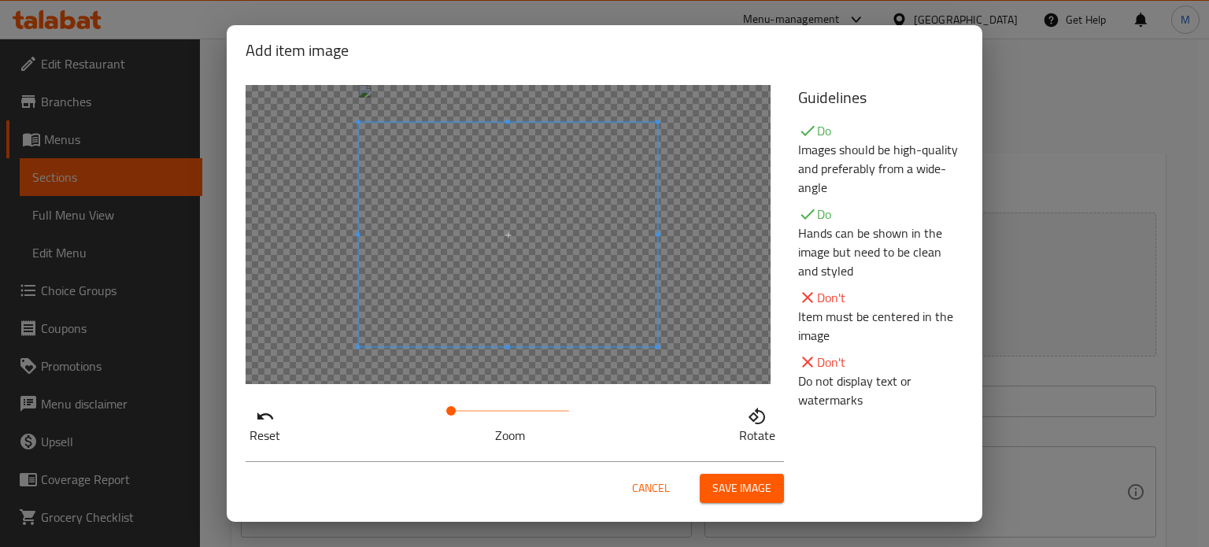
click at [759, 489] on span "Save image" at bounding box center [741, 489] width 59 height 20
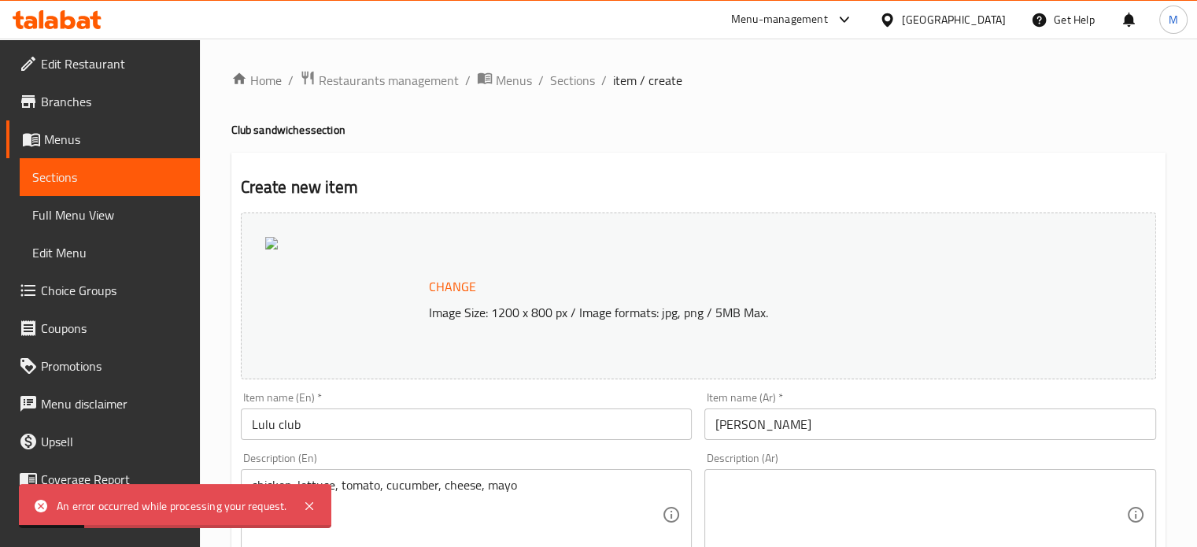
click at [452, 282] on span "Change" at bounding box center [452, 287] width 47 height 23
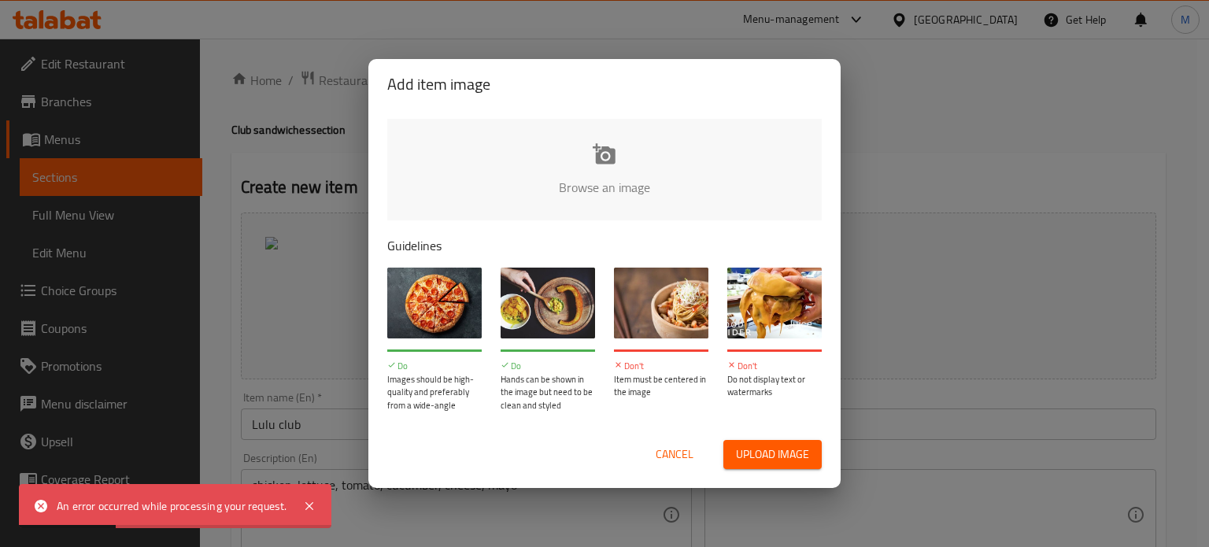
click at [819, 455] on button "Upload image" at bounding box center [772, 454] width 98 height 29
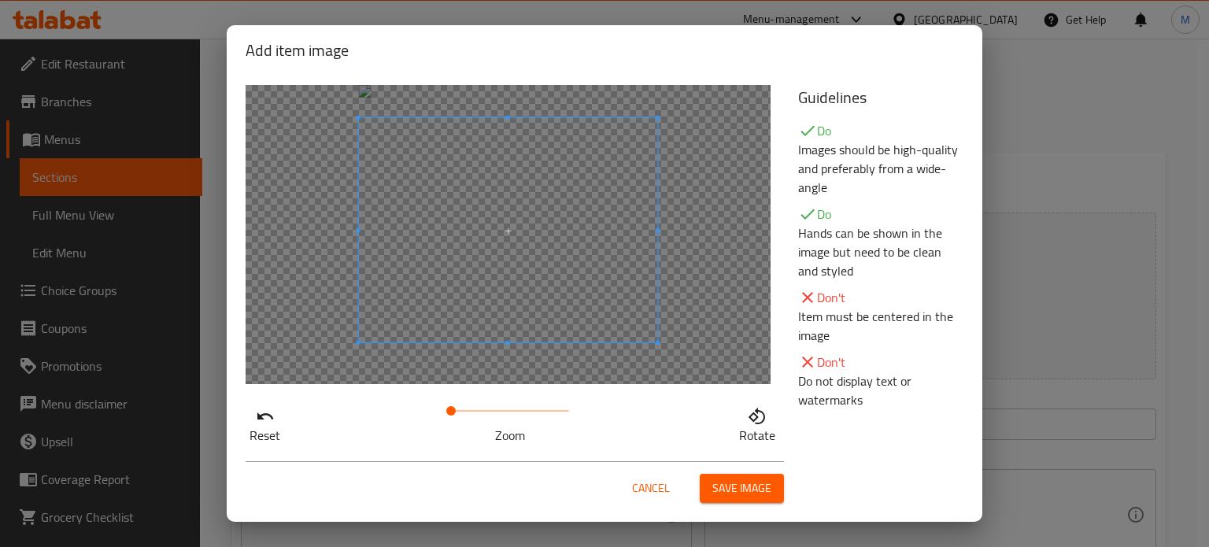
click at [589, 240] on span at bounding box center [508, 230] width 299 height 224
click at [726, 488] on span "Save image" at bounding box center [741, 489] width 59 height 20
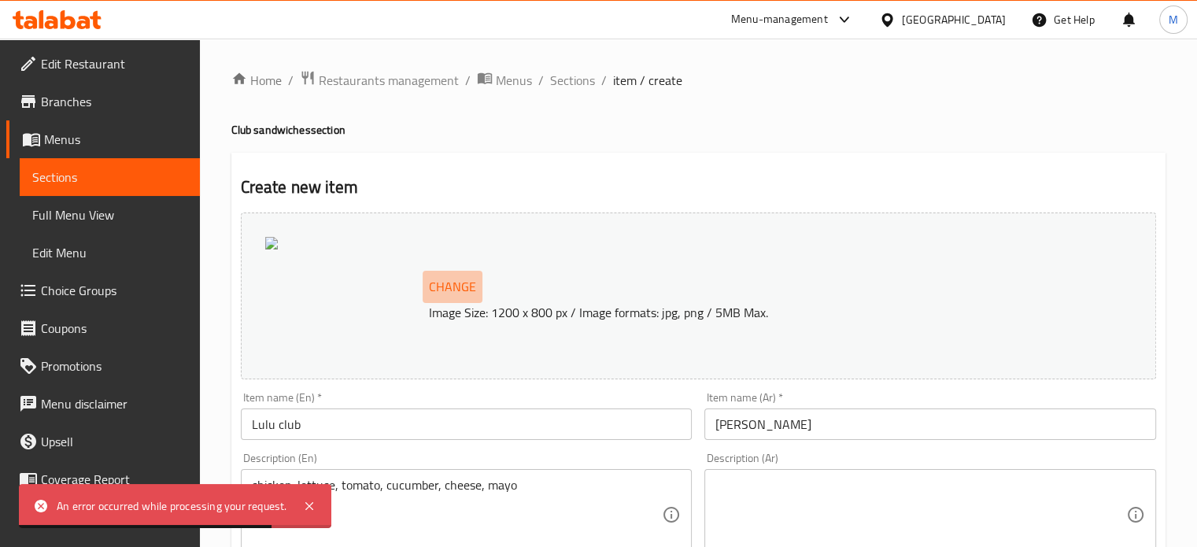
click at [445, 289] on span "Change" at bounding box center [452, 287] width 47 height 23
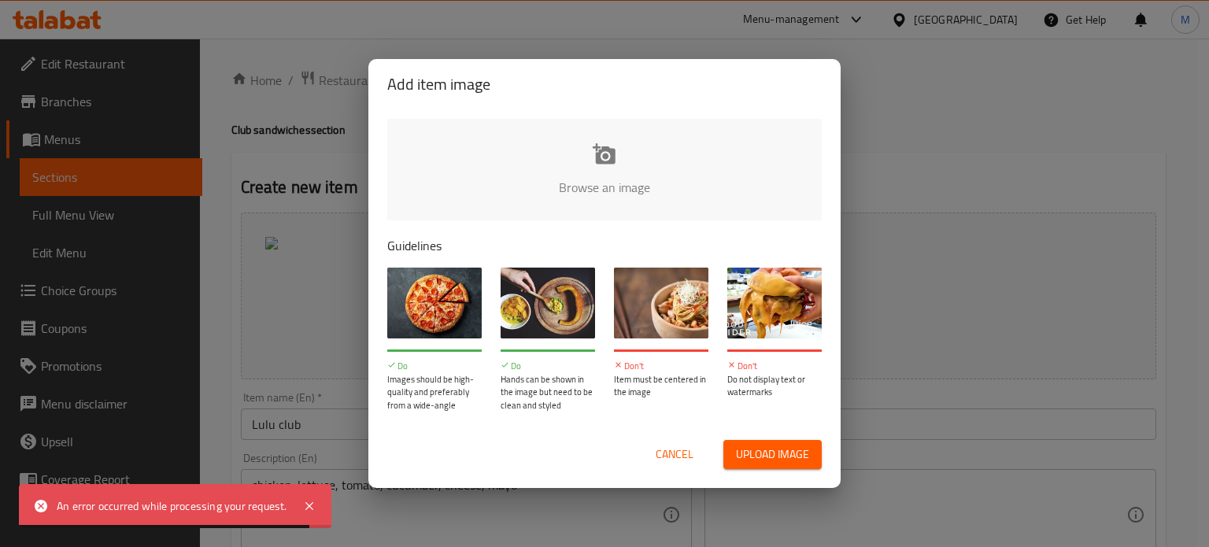
click at [759, 456] on span "Upload image" at bounding box center [772, 455] width 73 height 20
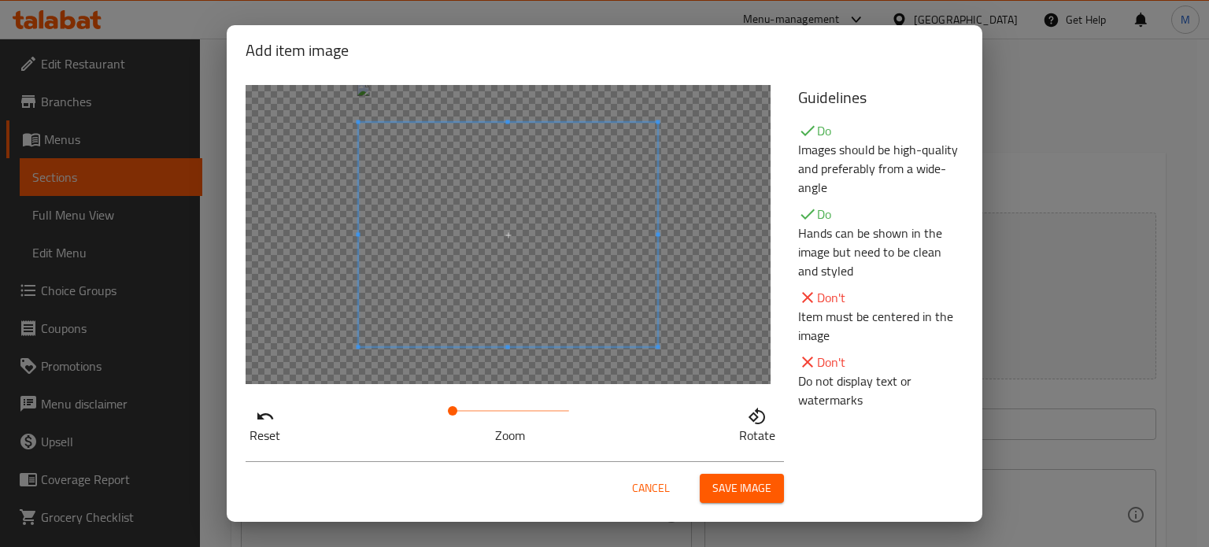
click at [449, 409] on span at bounding box center [452, 410] width 9 height 9
click at [731, 490] on span "Save image" at bounding box center [741, 489] width 59 height 20
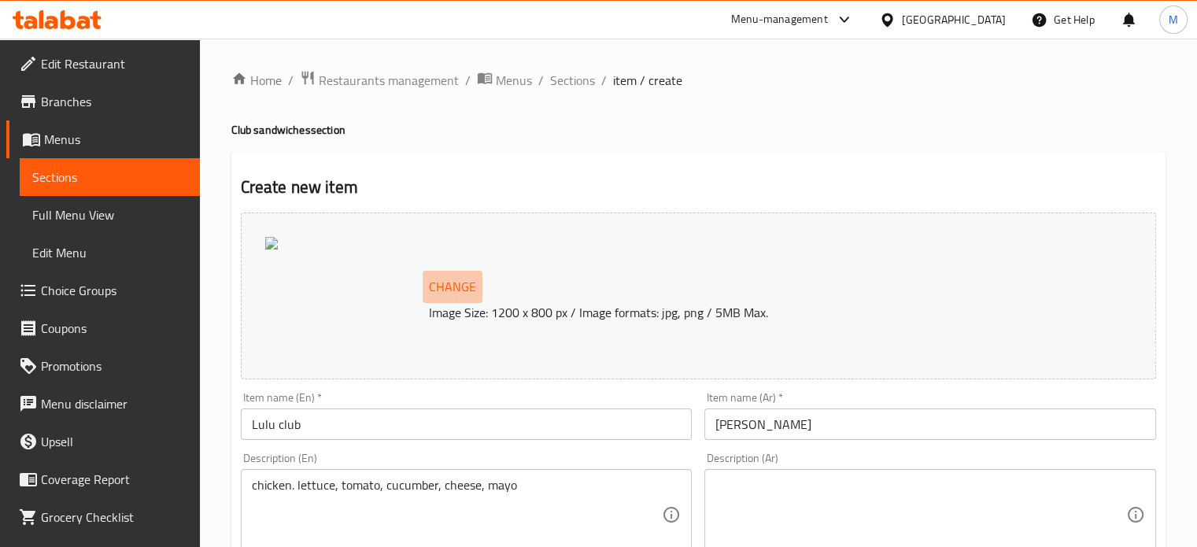
click at [449, 289] on span "Change" at bounding box center [452, 287] width 47 height 23
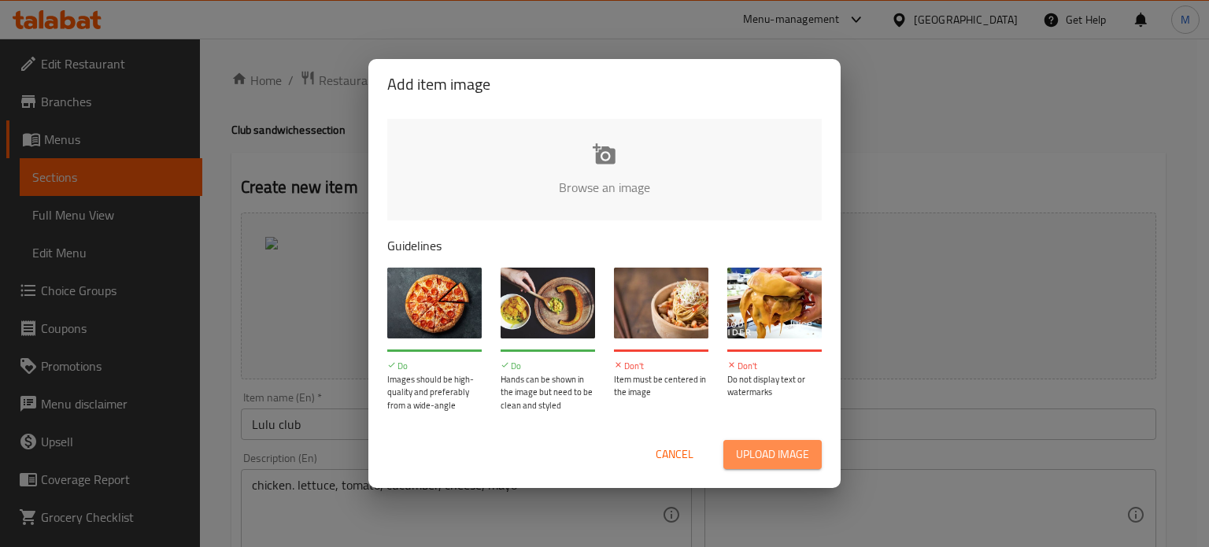
click at [787, 457] on span "Upload image" at bounding box center [772, 455] width 73 height 20
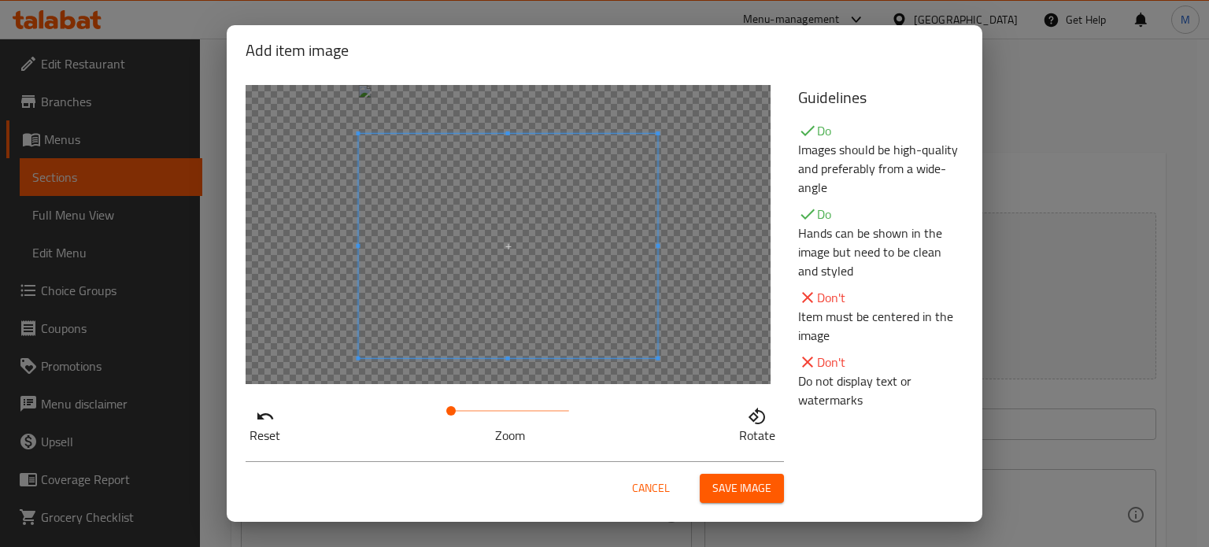
click at [589, 307] on span at bounding box center [508, 246] width 299 height 224
click at [720, 494] on span "Save image" at bounding box center [741, 489] width 59 height 20
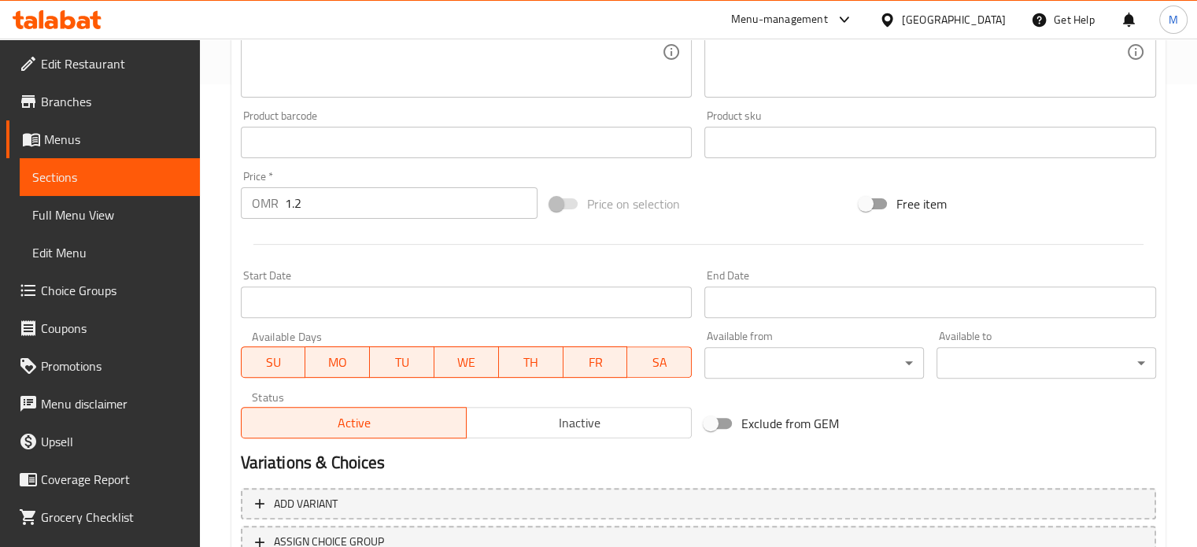
scroll to position [587, 0]
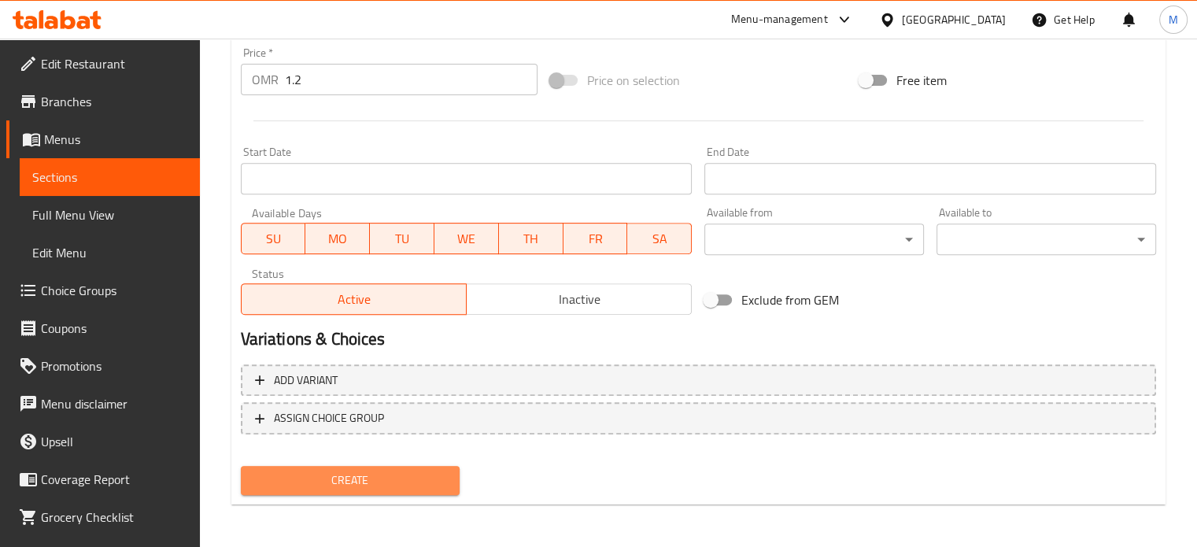
click at [429, 472] on span "Create" at bounding box center [350, 481] width 194 height 20
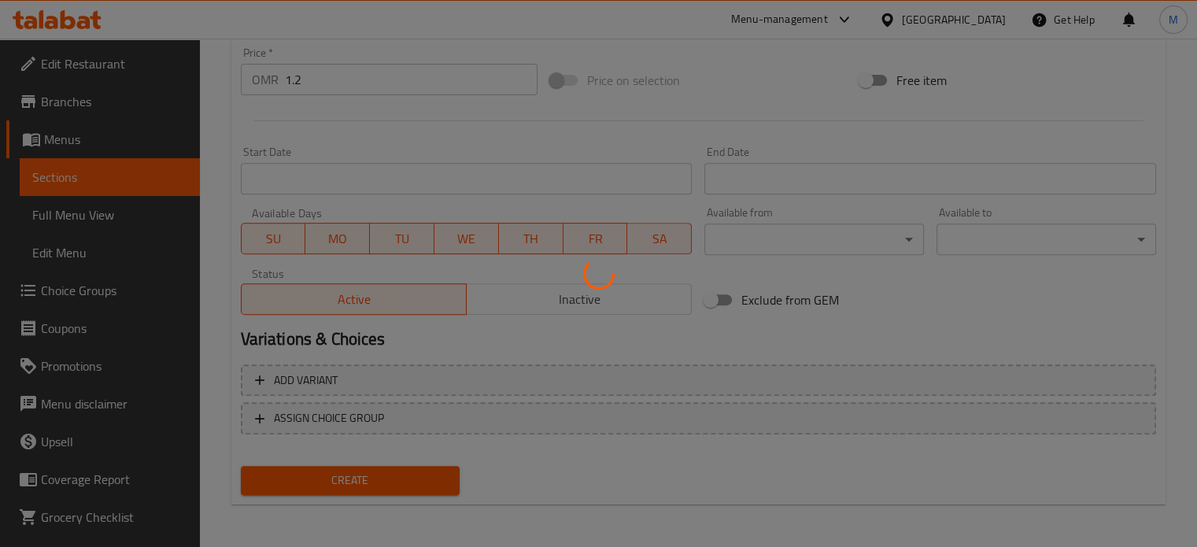
type input "0"
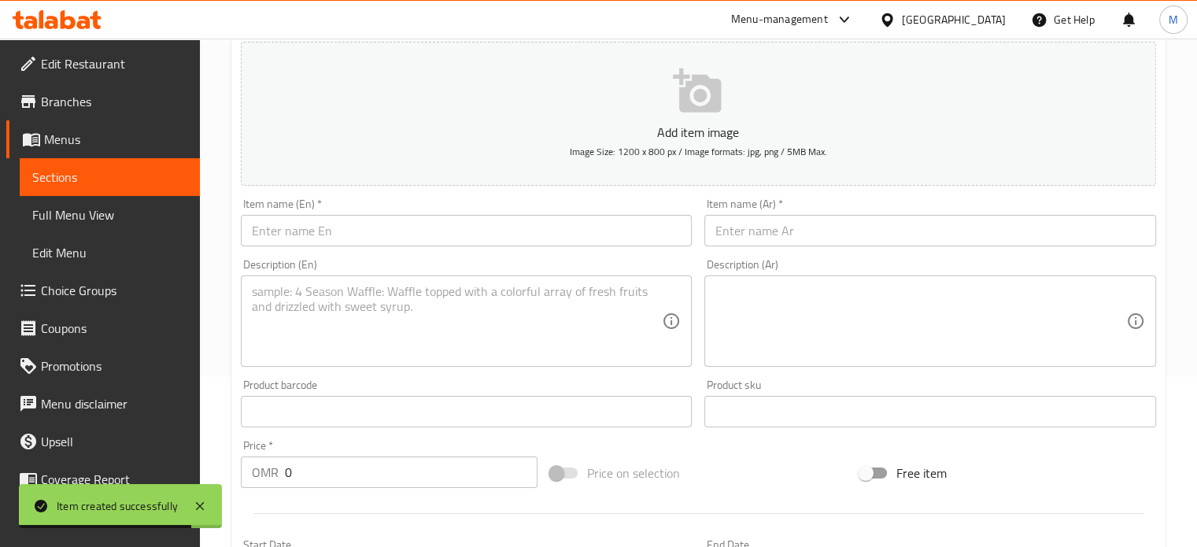
scroll to position [92, 0]
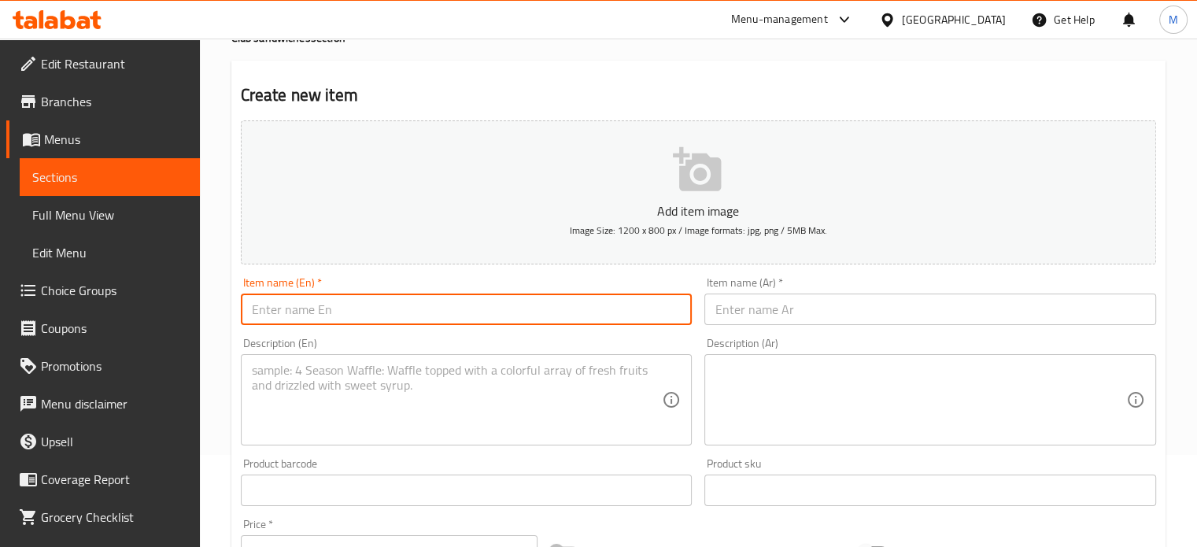
click at [273, 300] on input "text" at bounding box center [467, 309] width 452 height 31
type input "vegetable club"
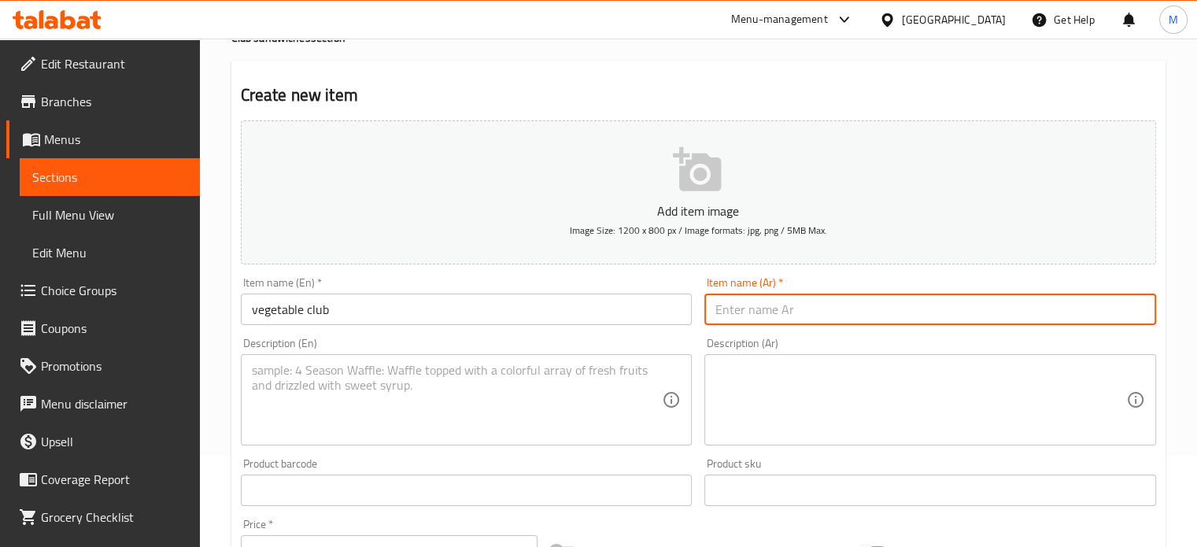
click at [749, 313] on input "text" at bounding box center [931, 309] width 452 height 31
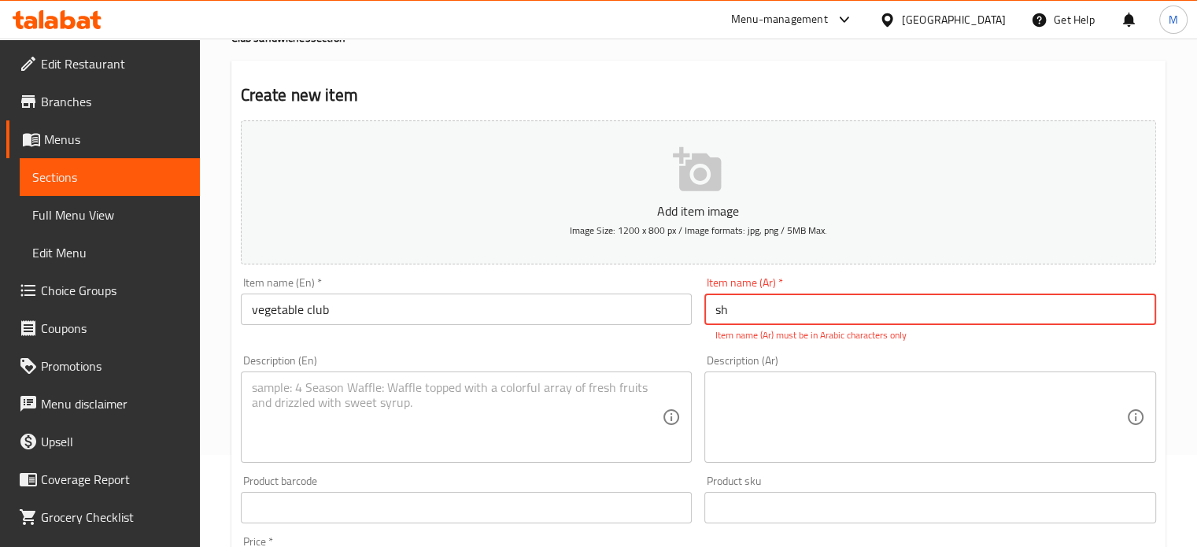
type input "s"
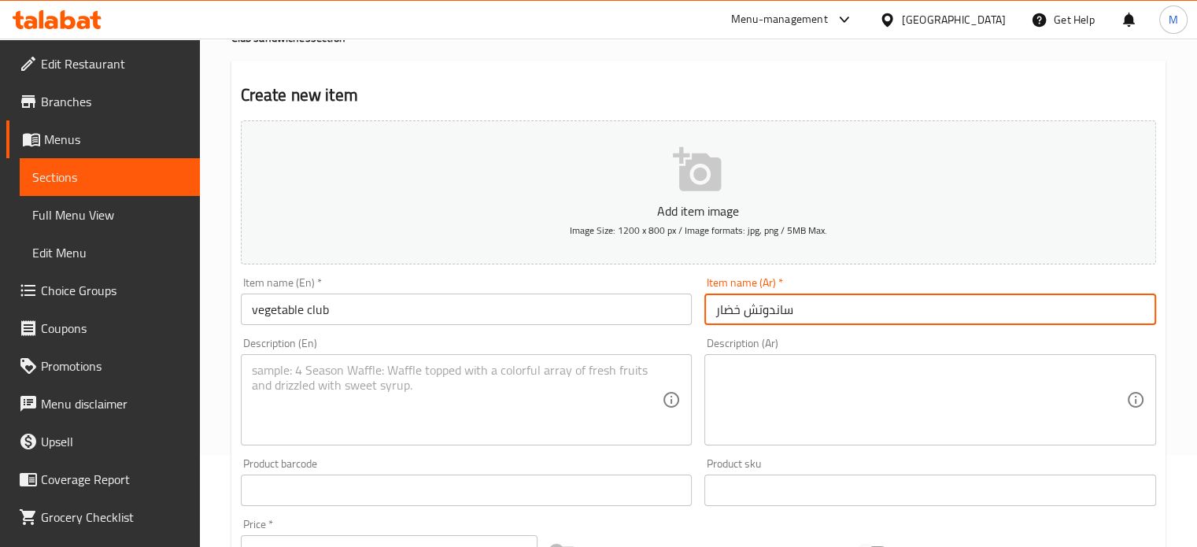
type input "ساندوتش خضار"
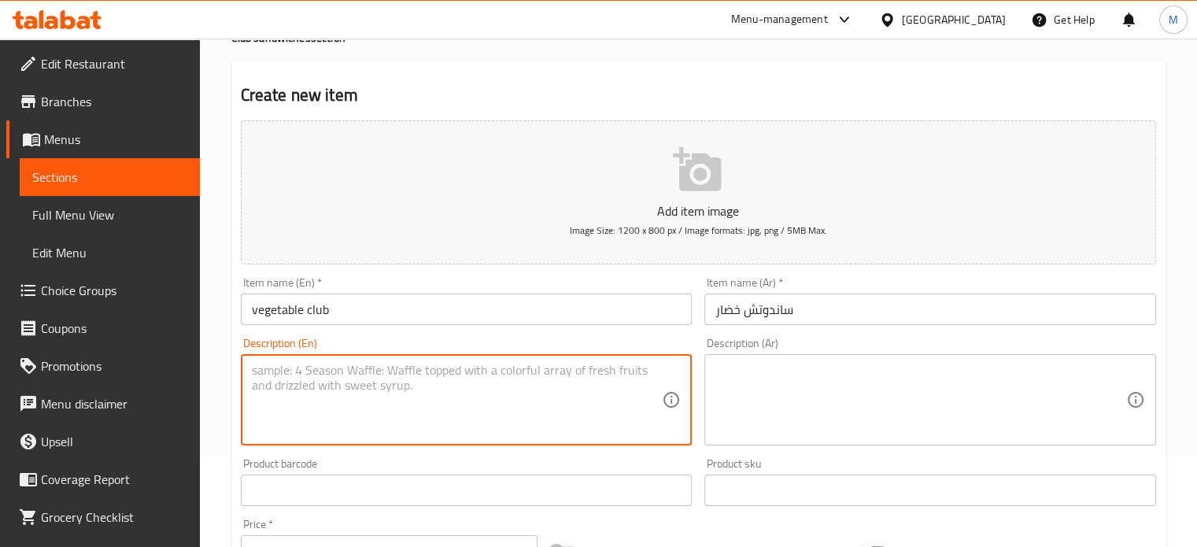
click at [427, 373] on textarea at bounding box center [457, 400] width 411 height 75
click at [553, 369] on textarea "vegetable, lettuce, tomato, cucumber, onion, mayo" at bounding box center [457, 400] width 411 height 75
click at [299, 381] on textarea "vegetable, lettuce, tomato, cucumber, onion, mayo" at bounding box center [457, 400] width 411 height 75
click at [580, 367] on textarea "vegetable, lettuce, tomato, cucumber, onion, mayo" at bounding box center [457, 400] width 411 height 75
type textarea "vegetable, lettuce, tomato, cucumber, onion, mayo"
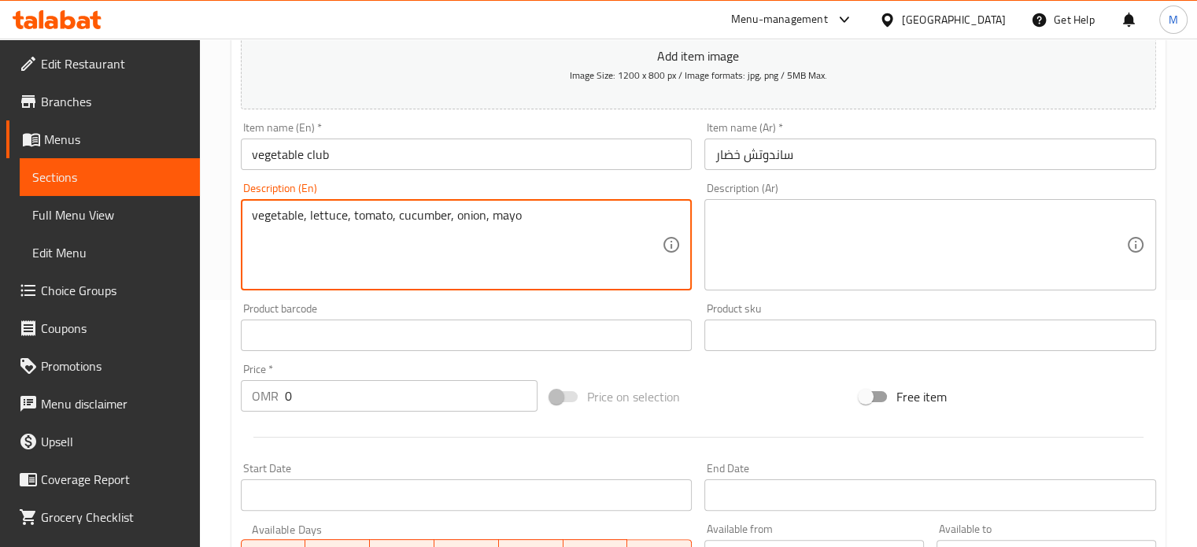
scroll to position [250, 0]
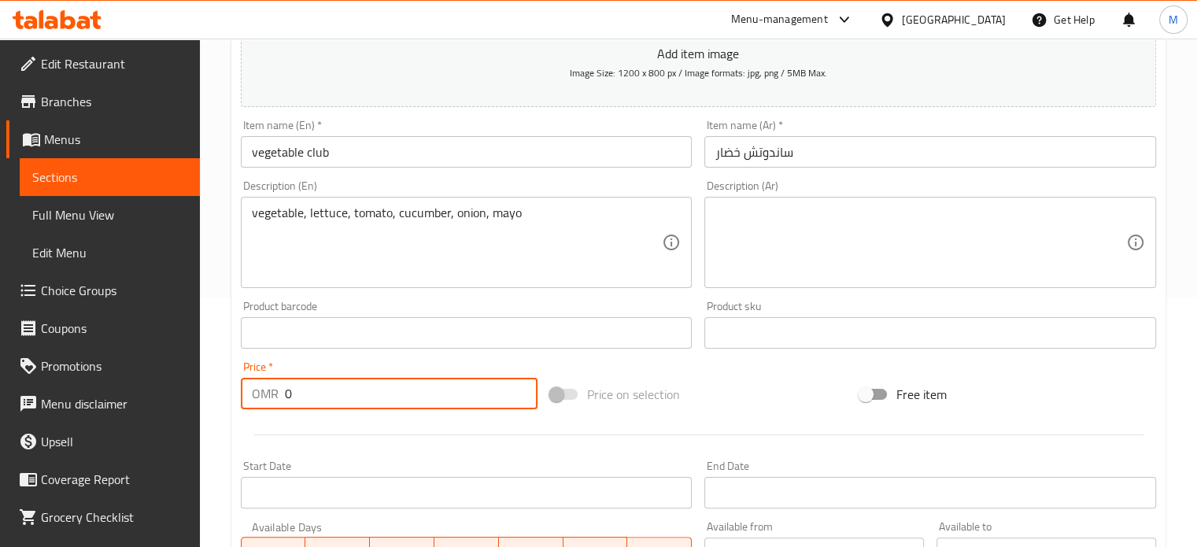
click at [330, 397] on input "0" at bounding box center [411, 393] width 253 height 31
click at [330, 399] on input "0" at bounding box center [411, 393] width 253 height 31
drag, startPoint x: 328, startPoint y: 396, endPoint x: 289, endPoint y: 401, distance: 39.6
click at [289, 401] on input "0" at bounding box center [411, 393] width 253 height 31
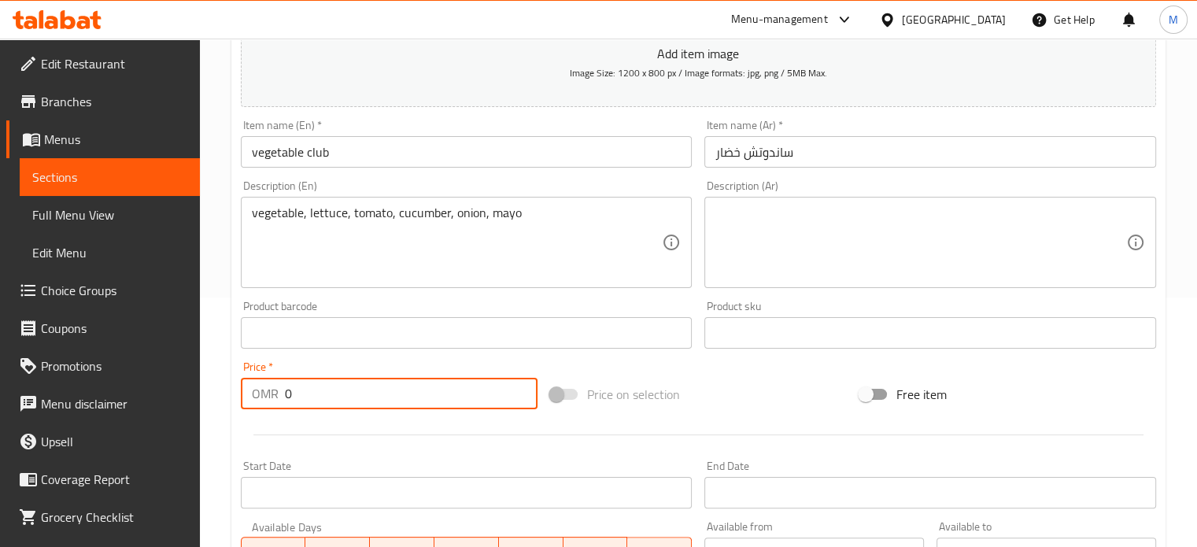
click at [287, 402] on input "0" at bounding box center [411, 393] width 253 height 31
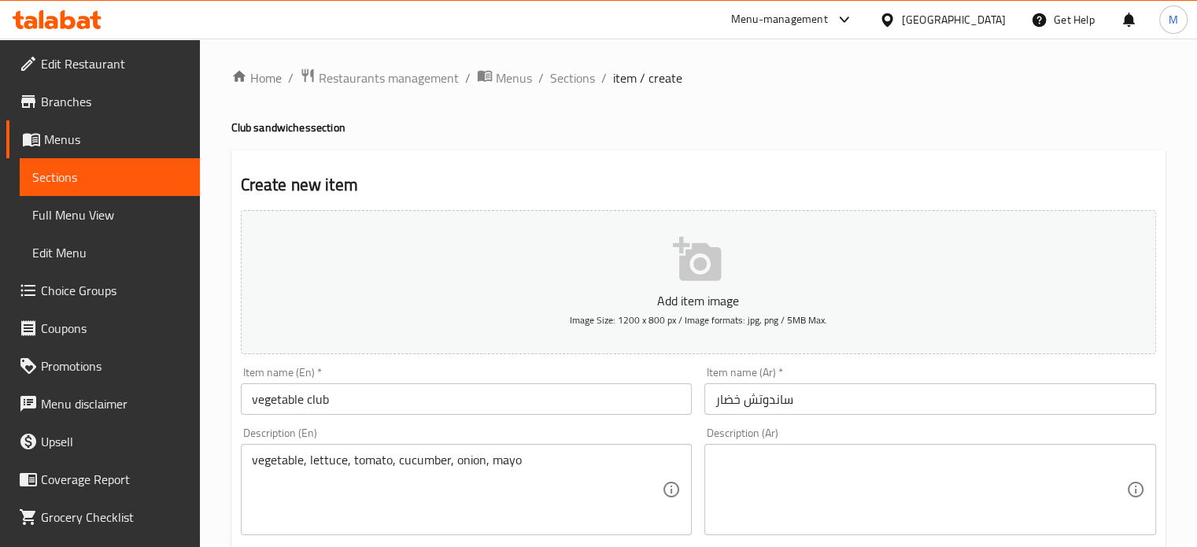
scroll to position [0, 0]
type input "1.2"
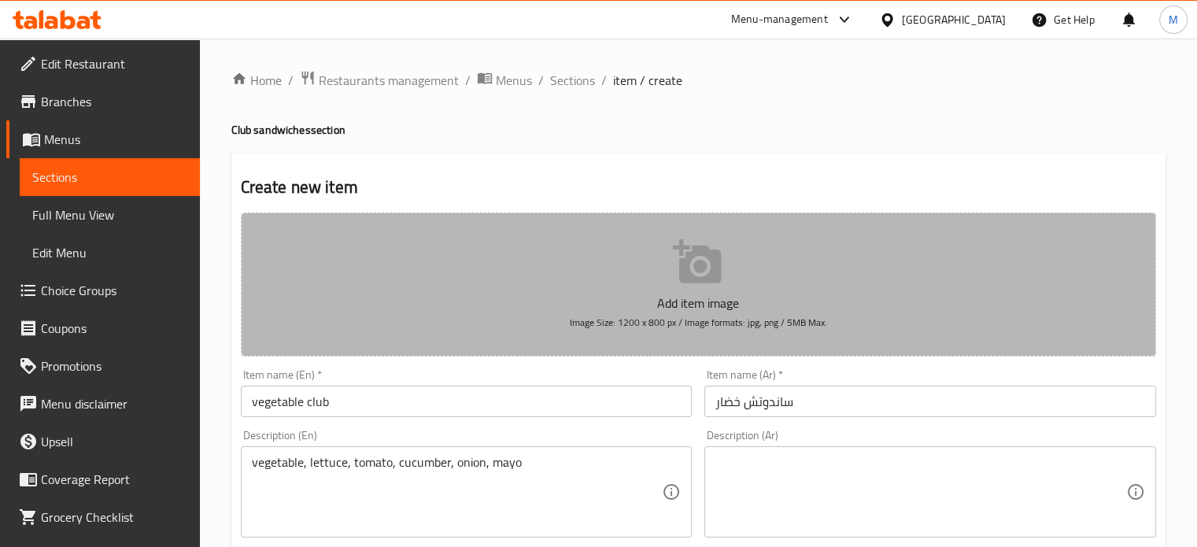
click at [725, 261] on button "Add item image Image Size: 1200 x 800 px / Image formats: jpg, png / 5MB Max." at bounding box center [699, 285] width 916 height 144
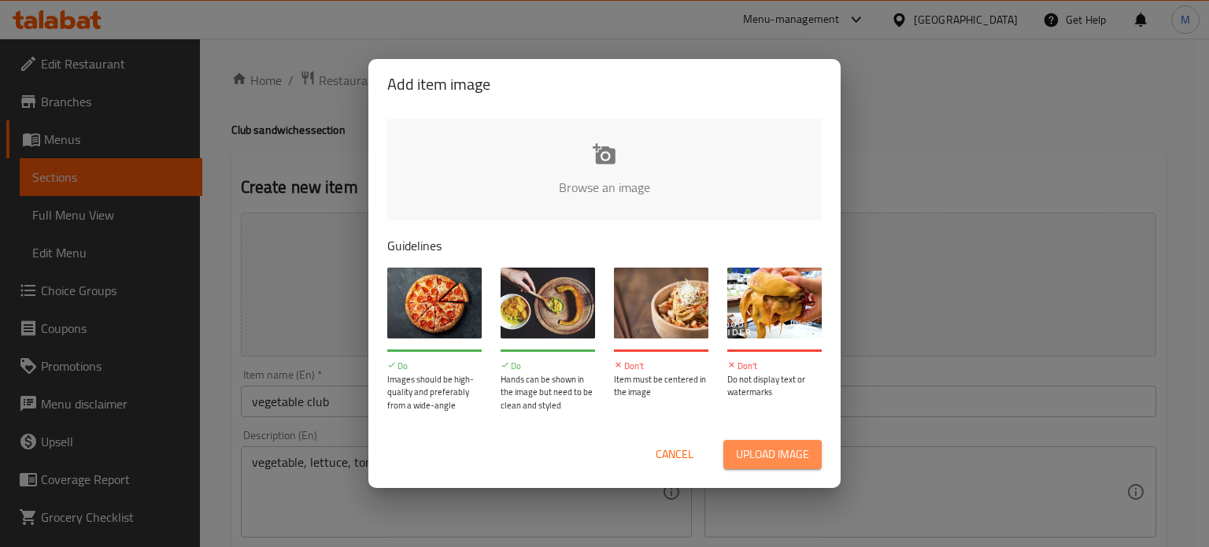
click at [756, 465] on button "Upload image" at bounding box center [772, 454] width 98 height 29
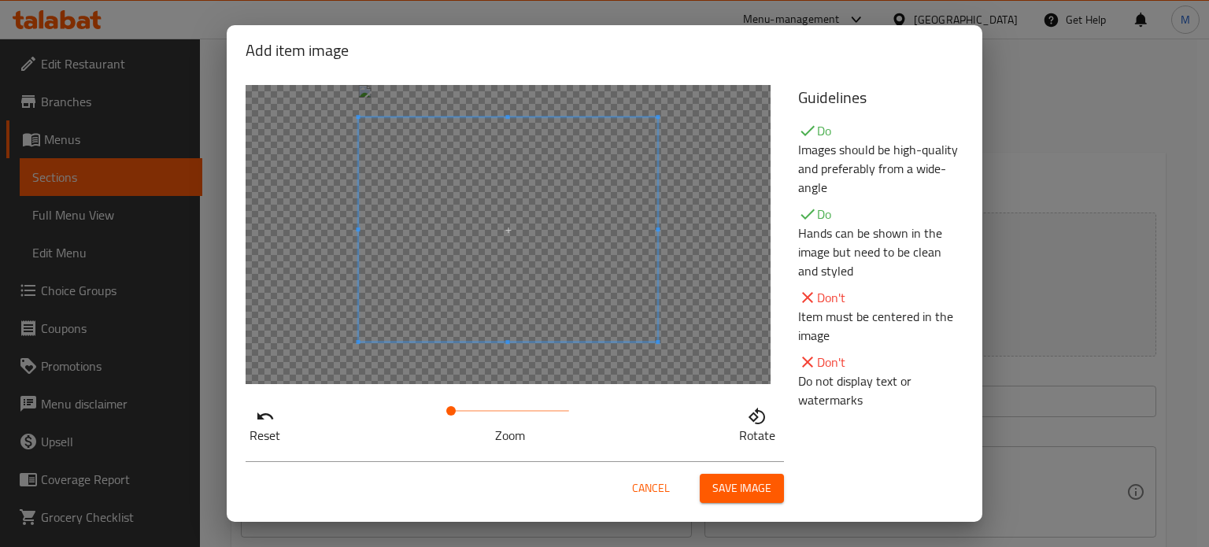
click at [588, 264] on span at bounding box center [508, 229] width 299 height 224
click at [740, 491] on span "Save image" at bounding box center [741, 489] width 59 height 20
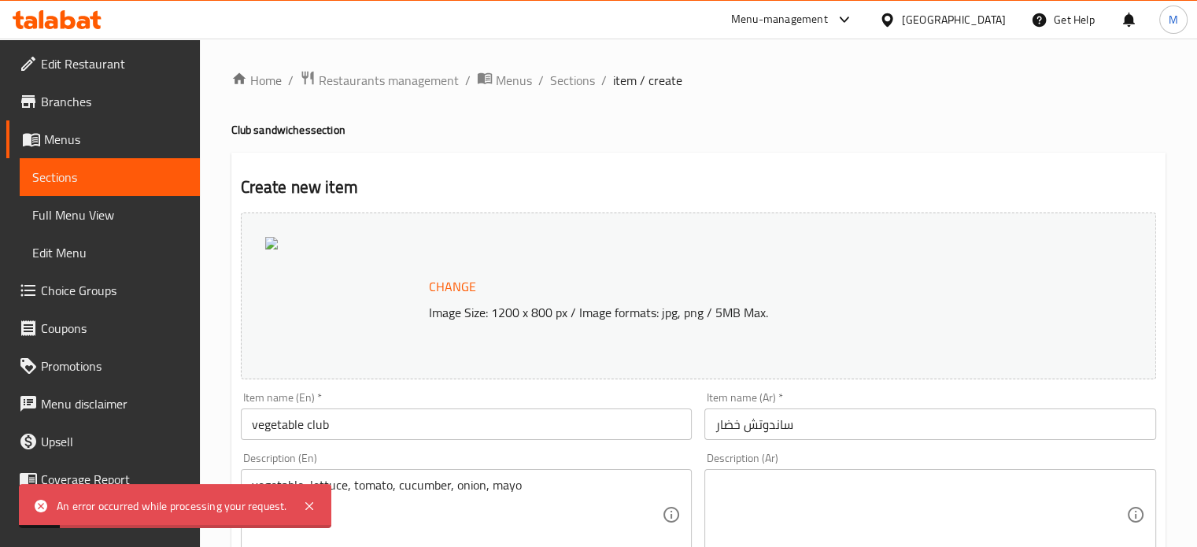
click at [460, 289] on span "Change" at bounding box center [452, 287] width 47 height 23
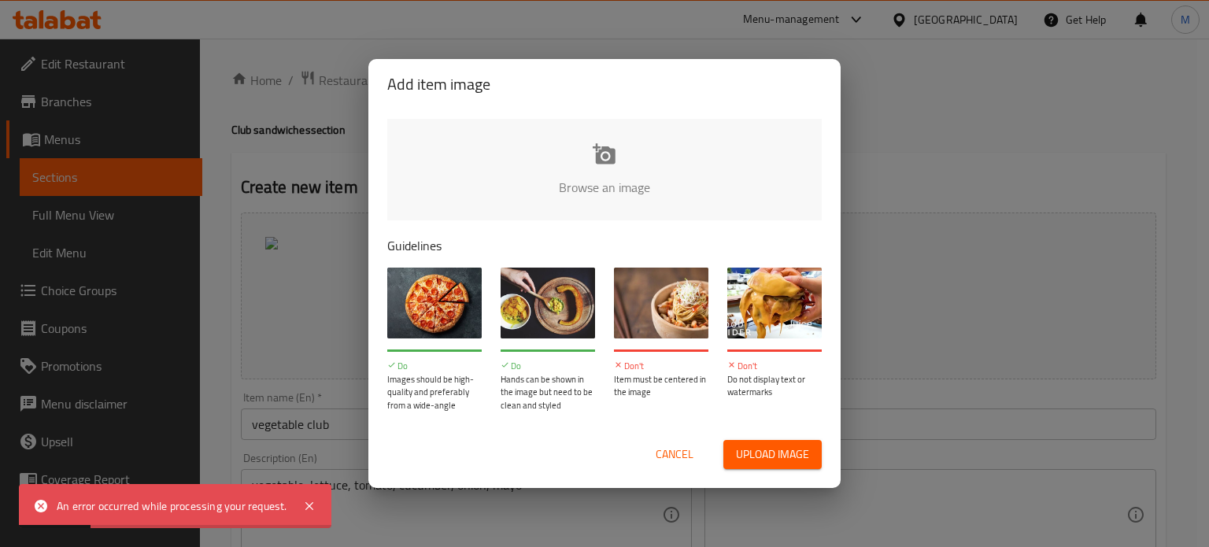
click at [768, 451] on span "Upload image" at bounding box center [772, 455] width 73 height 20
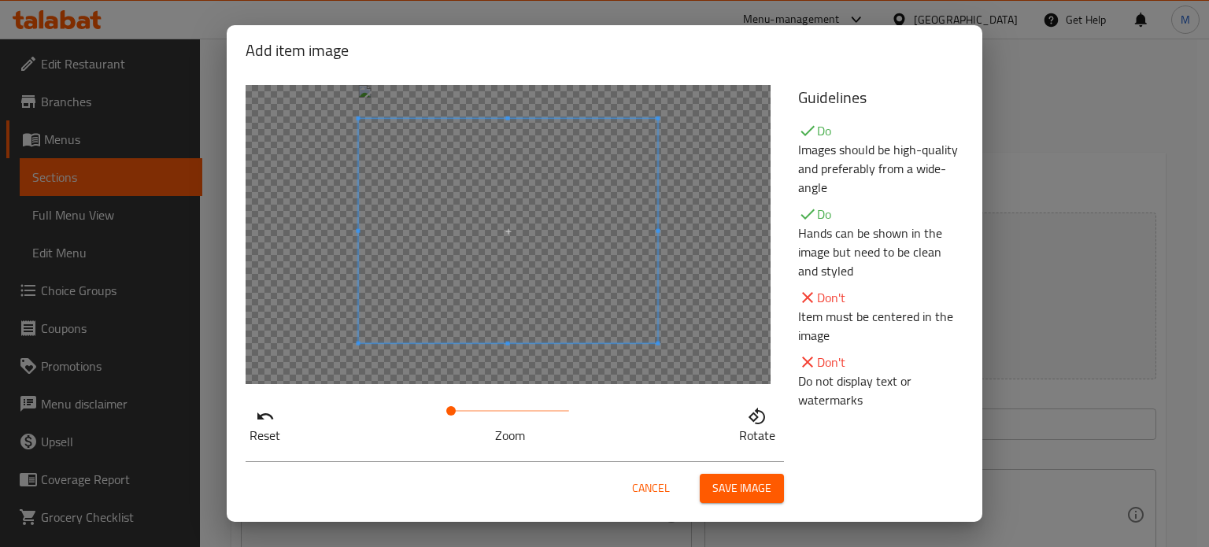
click at [587, 211] on span at bounding box center [508, 231] width 299 height 224
drag, startPoint x: 441, startPoint y: 415, endPoint x: 457, endPoint y: 416, distance: 15.8
click at [457, 416] on span at bounding box center [460, 410] width 9 height 9
click at [511, 242] on span at bounding box center [484, 235] width 315 height 236
drag, startPoint x: 451, startPoint y: 413, endPoint x: 434, endPoint y: 413, distance: 17.3
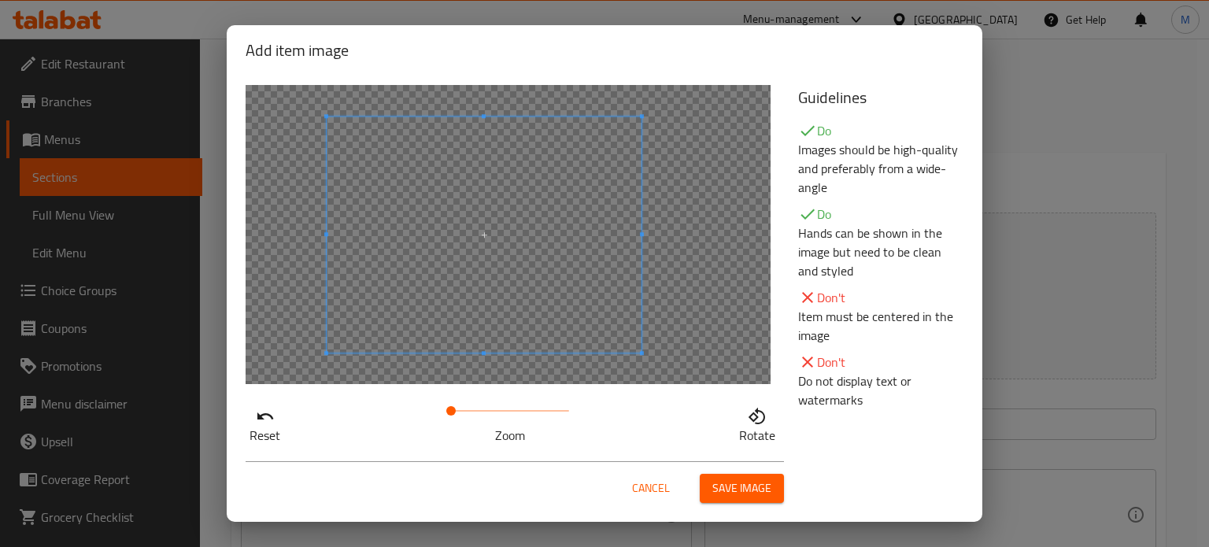
click at [446, 413] on span at bounding box center [450, 410] width 9 height 9
click at [507, 241] on span at bounding box center [484, 239] width 315 height 236
click at [499, 239] on span at bounding box center [484, 239] width 315 height 236
click at [528, 137] on div at bounding box center [508, 234] width 525 height 299
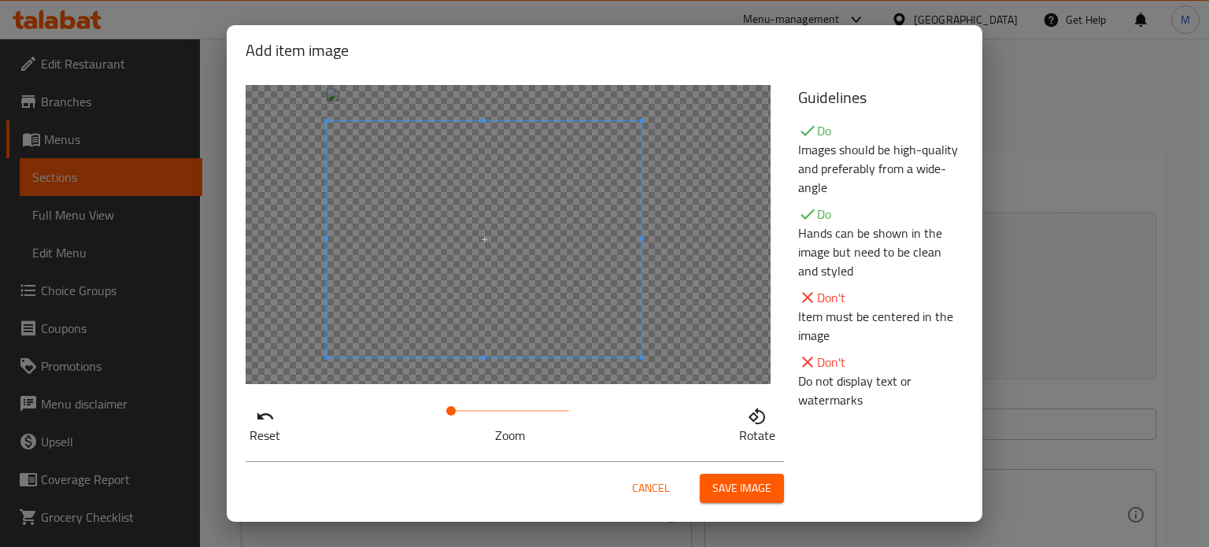
click at [528, 137] on span at bounding box center [484, 239] width 315 height 236
click at [713, 497] on span "Save image" at bounding box center [741, 489] width 59 height 20
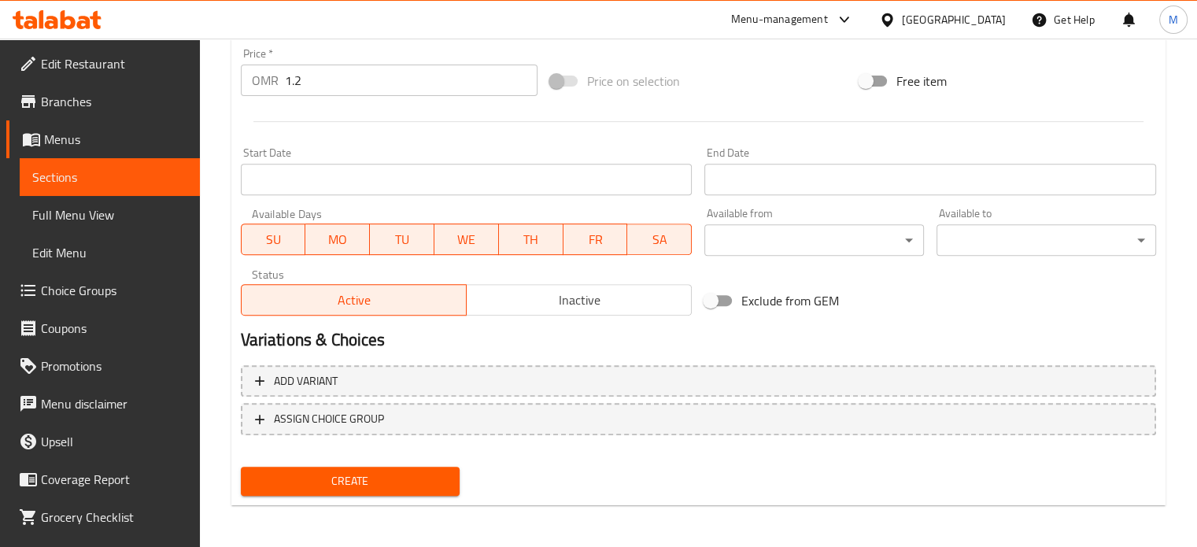
scroll to position [587, 0]
click at [397, 480] on span "Create" at bounding box center [350, 481] width 194 height 20
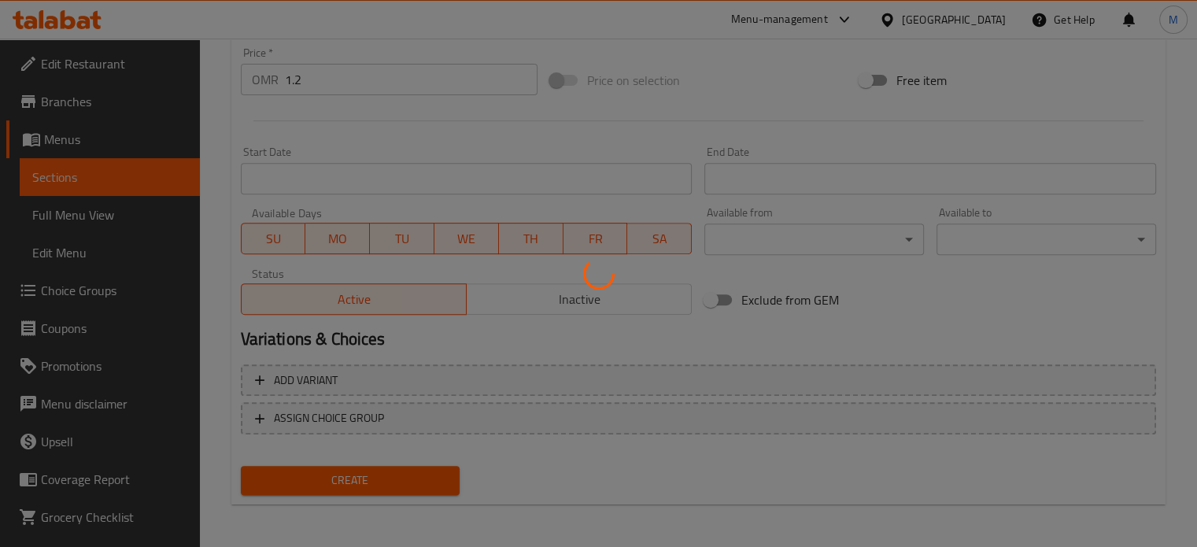
type input "0"
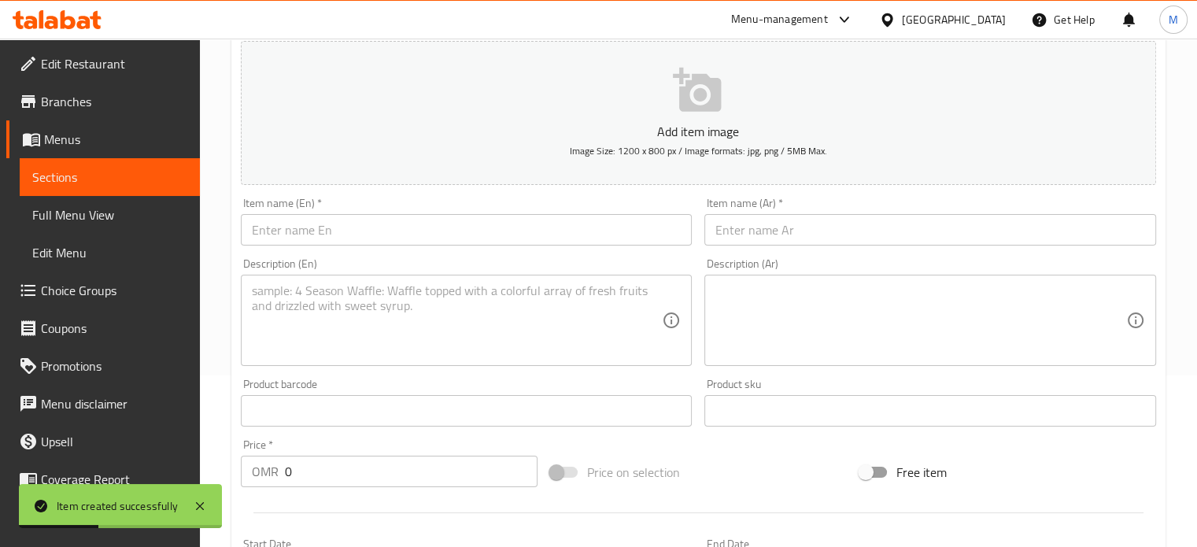
scroll to position [171, 0]
click at [353, 234] on input "text" at bounding box center [467, 230] width 452 height 31
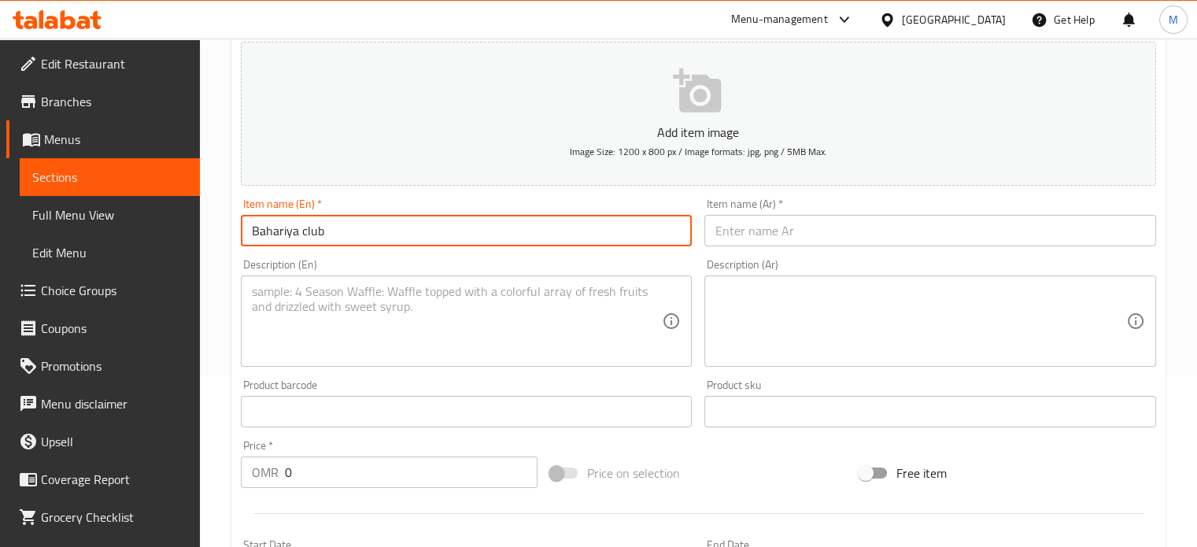
drag, startPoint x: 287, startPoint y: 226, endPoint x: 546, endPoint y: 231, distance: 259.1
click at [546, 231] on input "Bahariya club" at bounding box center [467, 230] width 452 height 31
type input "Bahariya club"
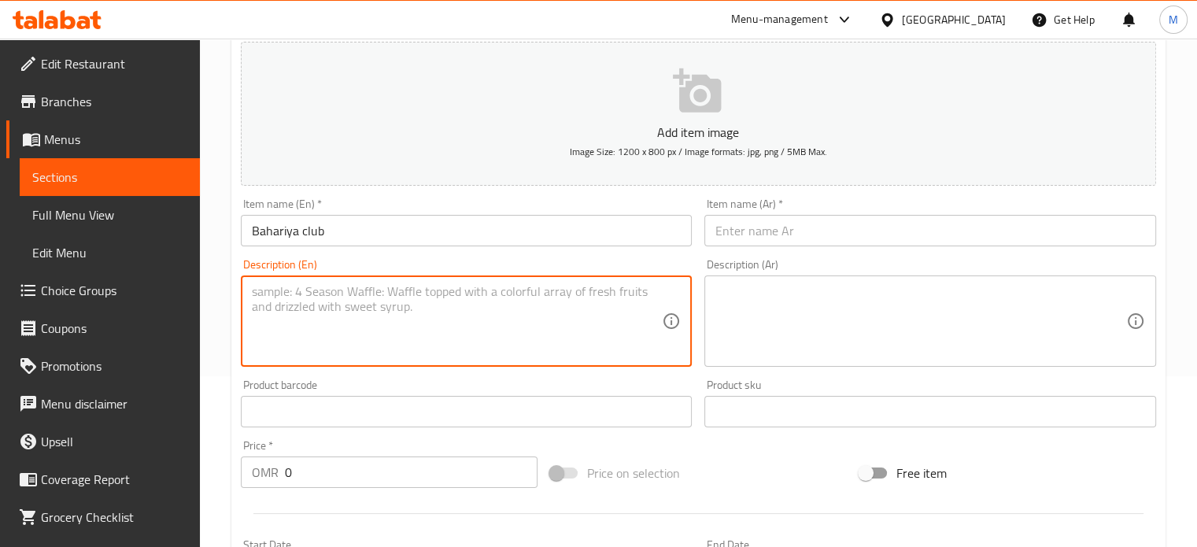
click at [302, 311] on textarea at bounding box center [457, 321] width 411 height 75
click at [536, 299] on textarea "chicken, lettuce, tomato, cucumber, cheese, sauce" at bounding box center [457, 321] width 411 height 75
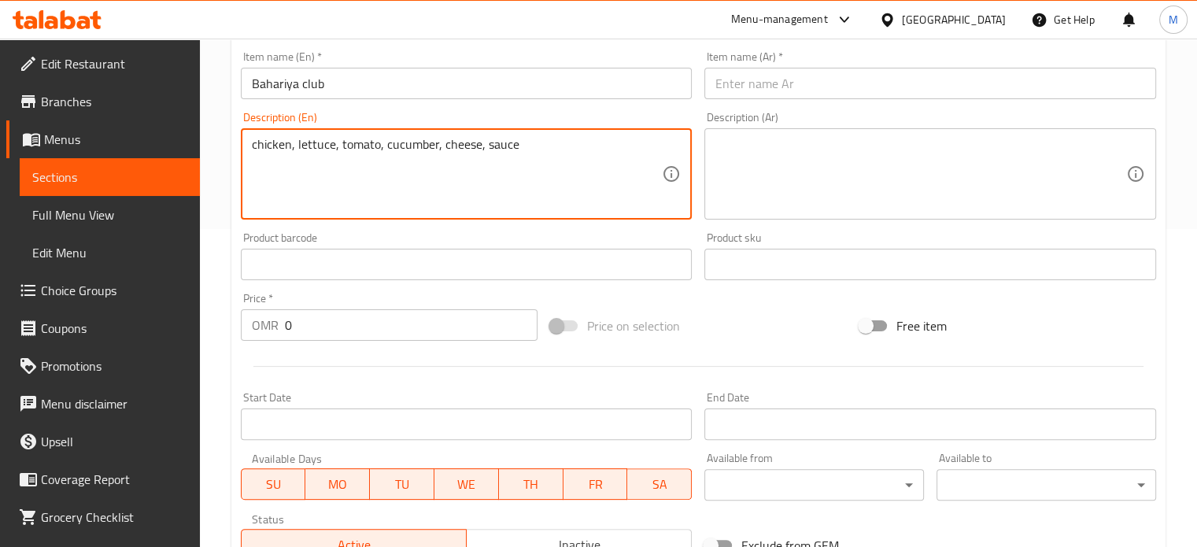
scroll to position [328, 0]
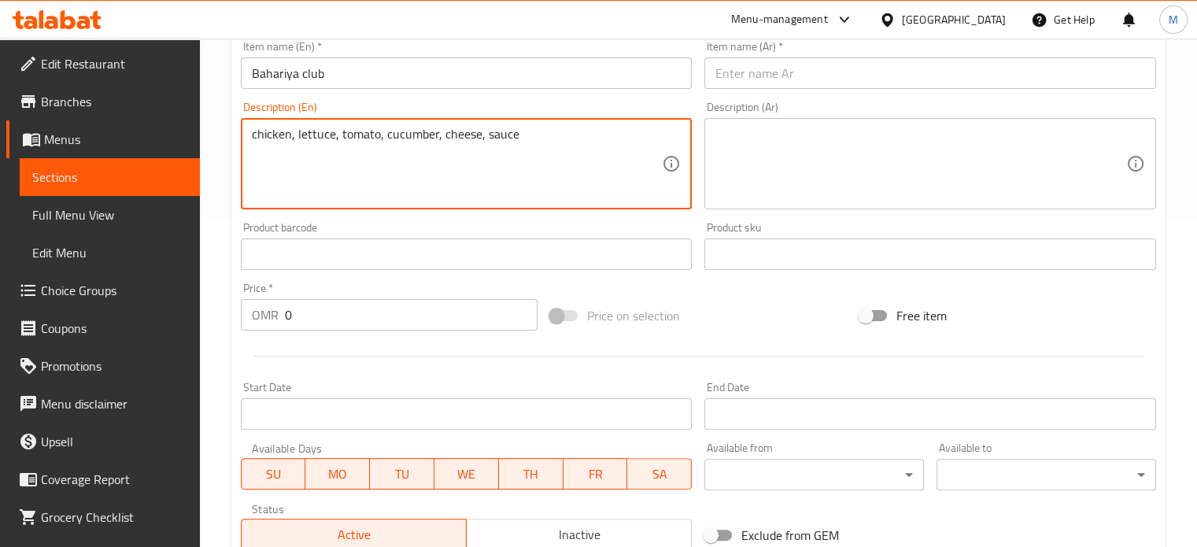
type textarea "chicken, lettuce, tomato, cucumber, cheese, sauce"
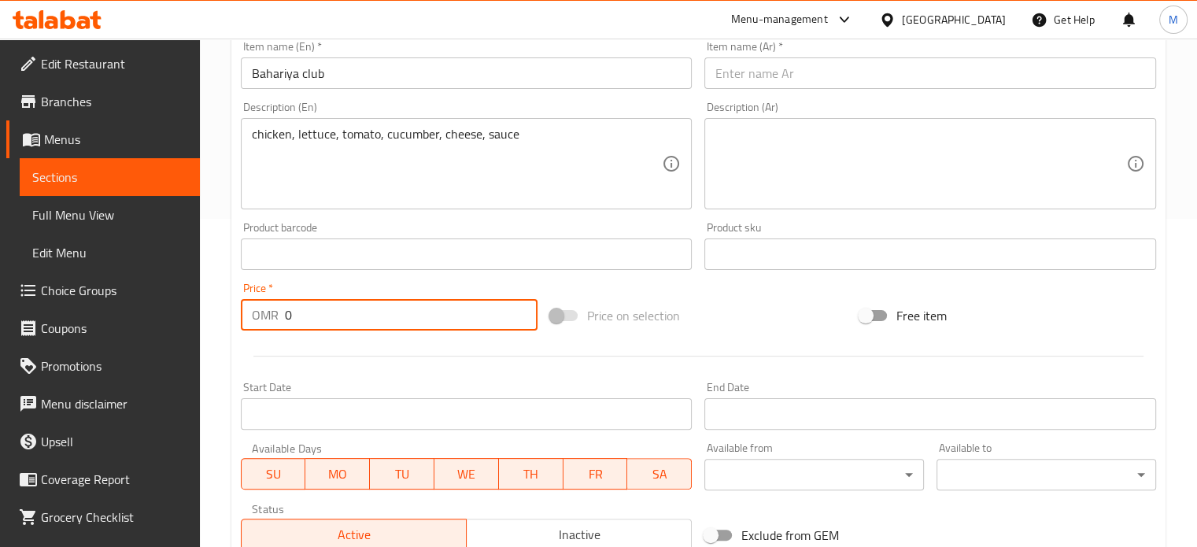
click at [294, 318] on input "0" at bounding box center [411, 314] width 253 height 31
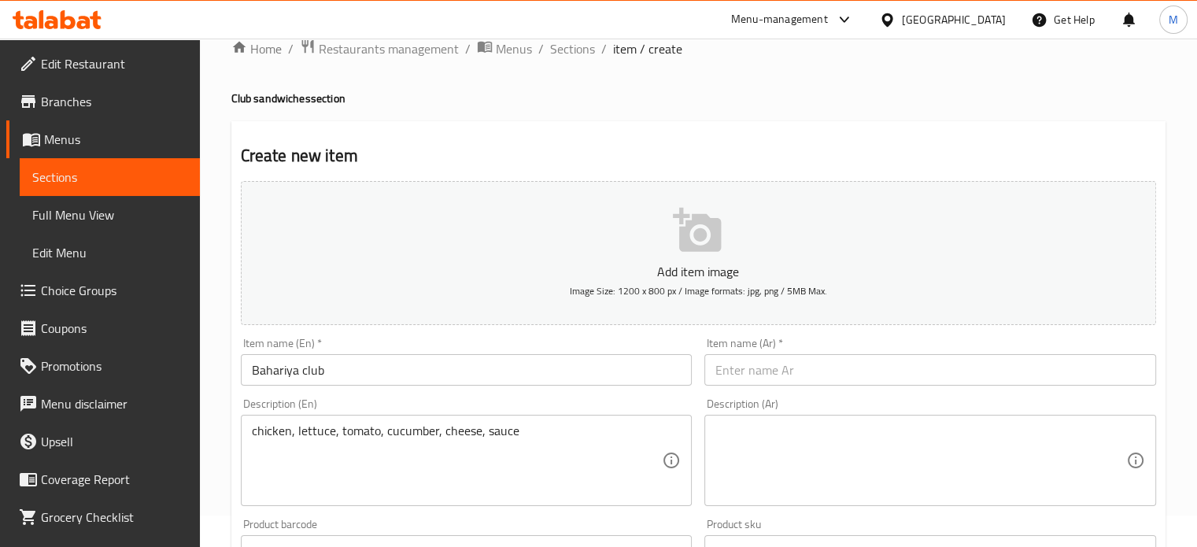
scroll to position [13, 0]
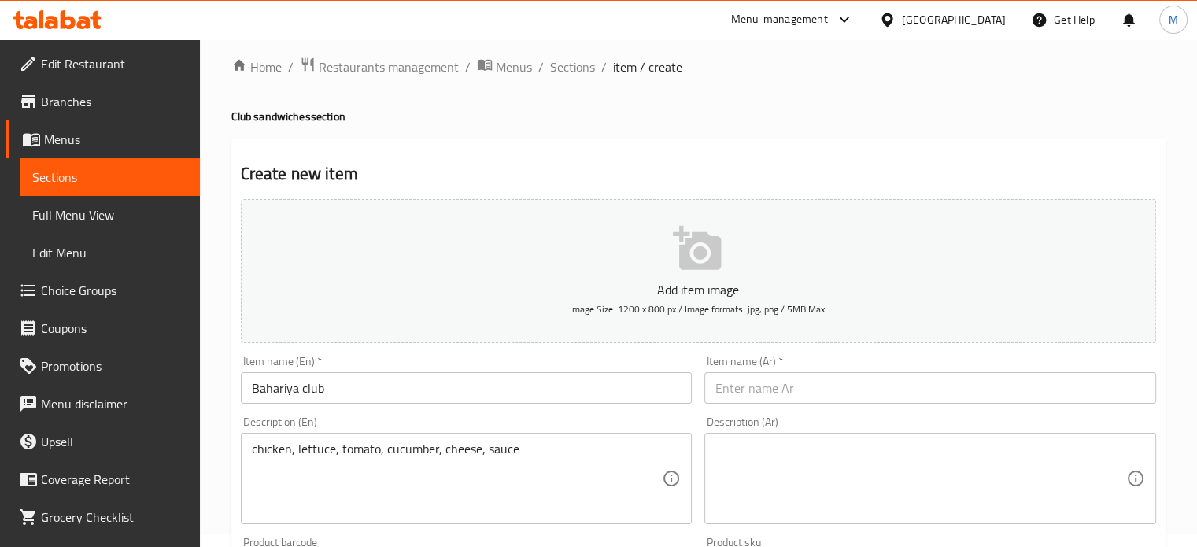
type input "1.4"
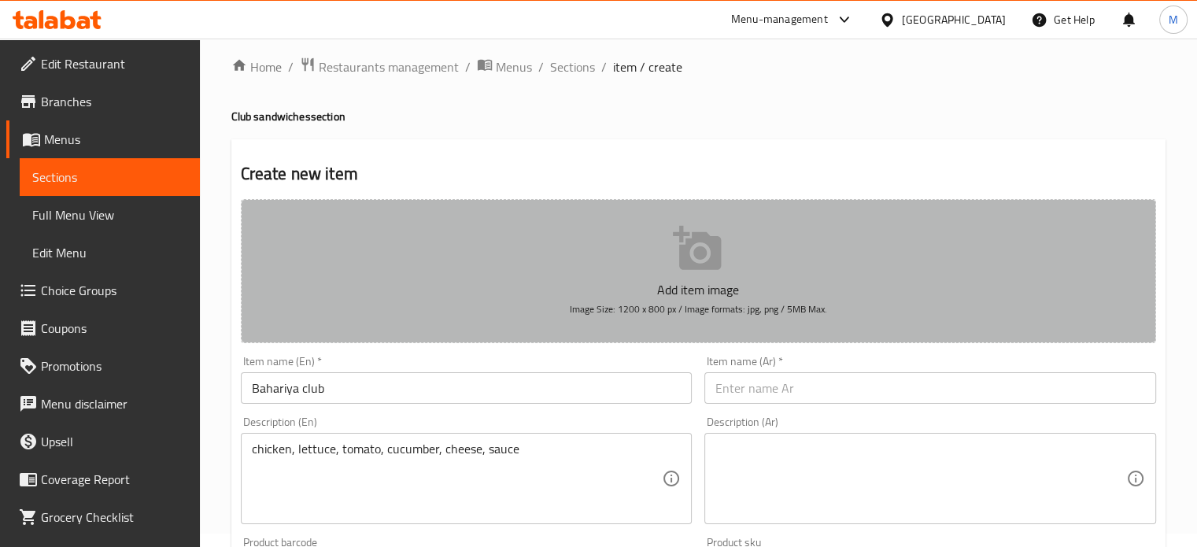
click at [700, 265] on icon "button" at bounding box center [697, 248] width 48 height 44
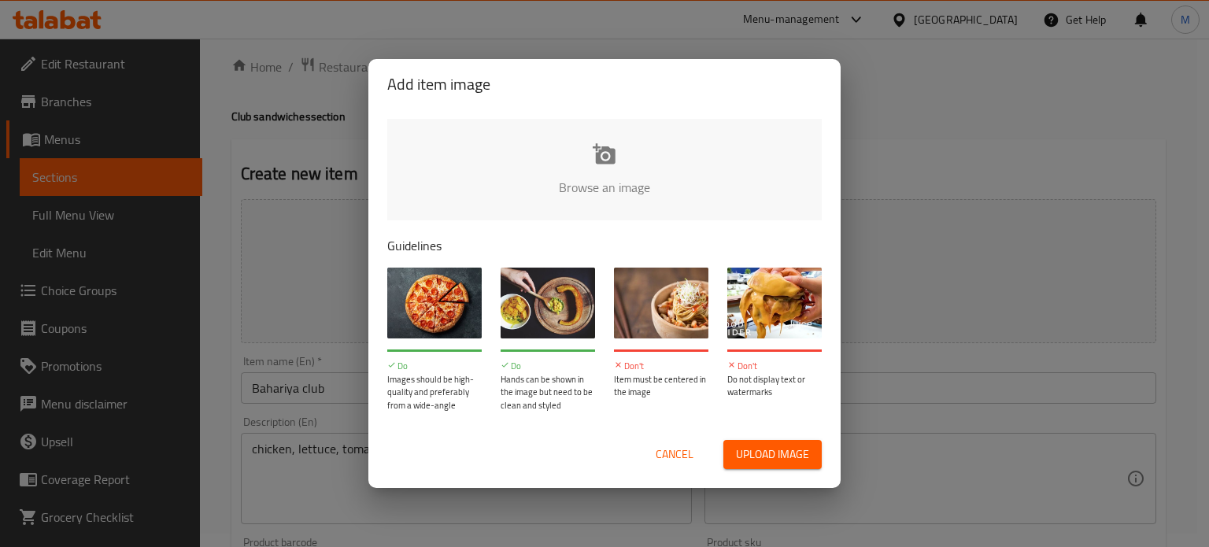
click at [775, 453] on span "Upload image" at bounding box center [772, 455] width 73 height 20
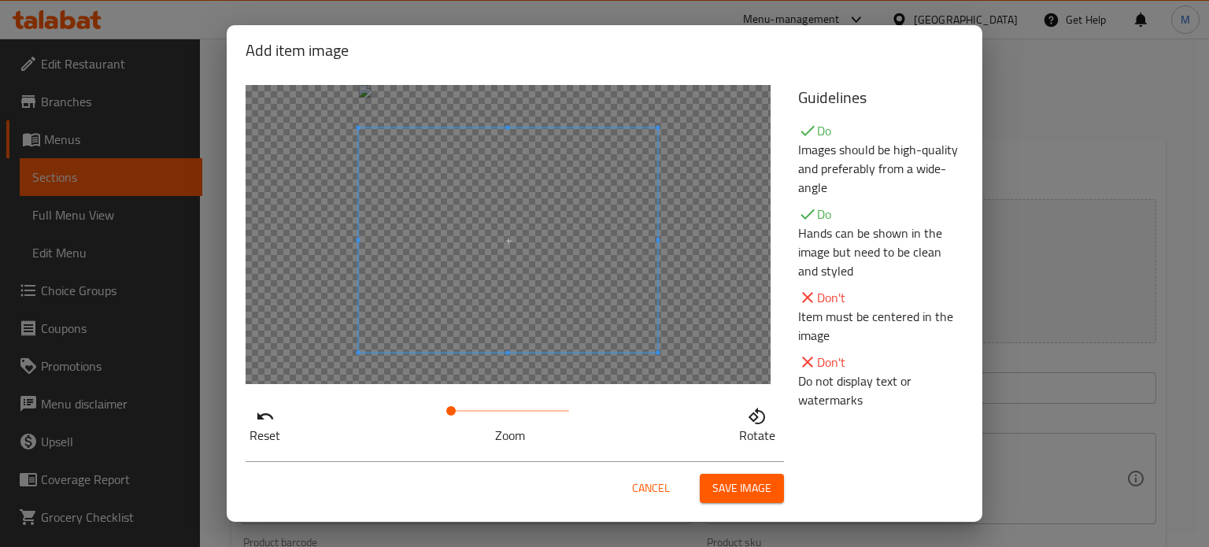
click at [539, 187] on span at bounding box center [508, 240] width 299 height 224
click at [727, 498] on span "Save image" at bounding box center [741, 489] width 59 height 20
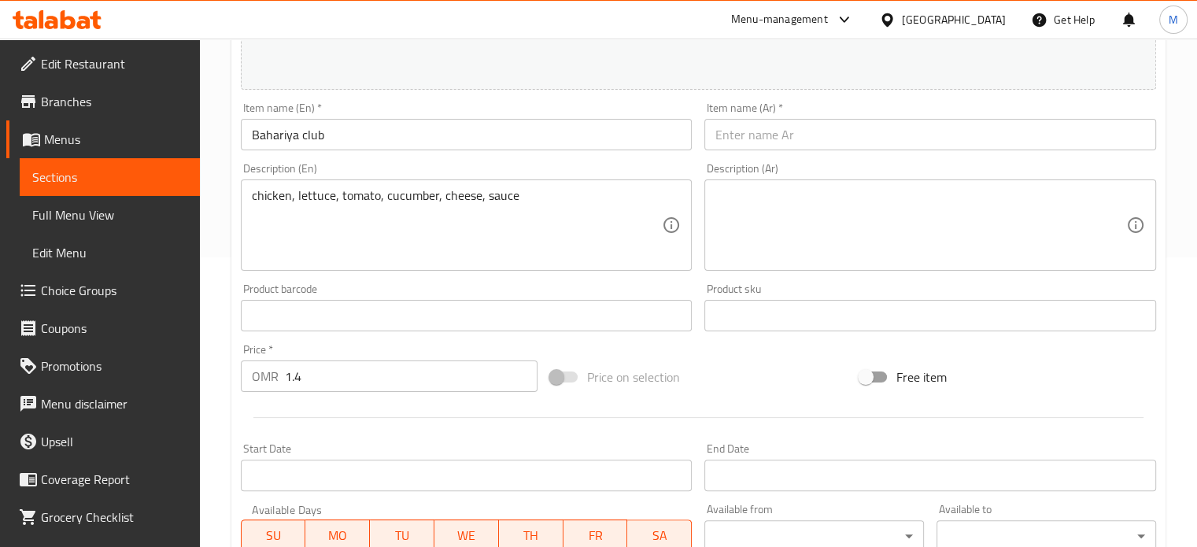
scroll to position [328, 0]
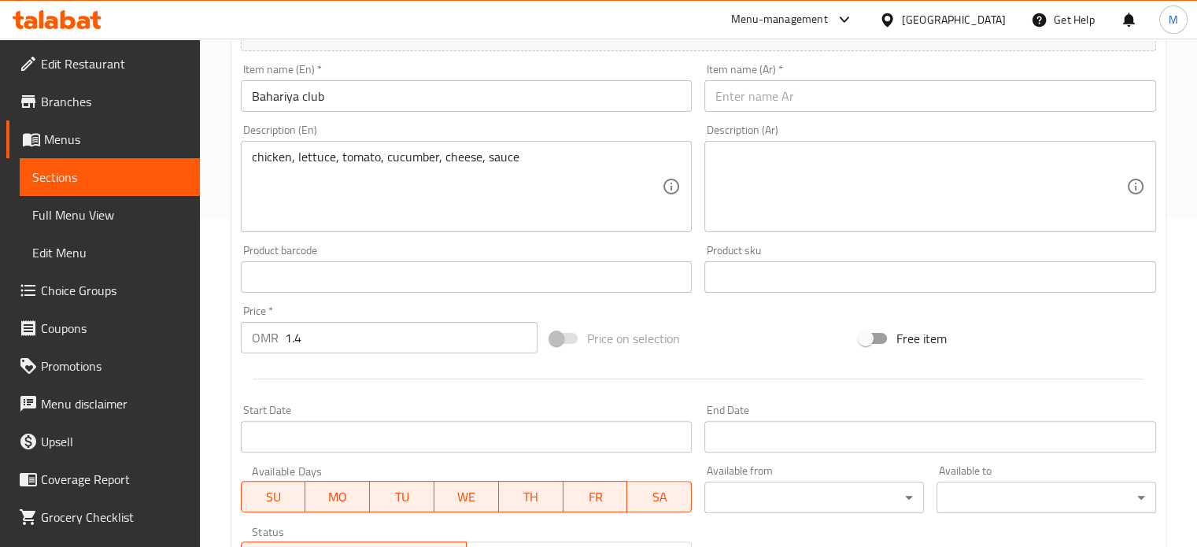
click at [867, 105] on input "text" at bounding box center [931, 95] width 452 height 31
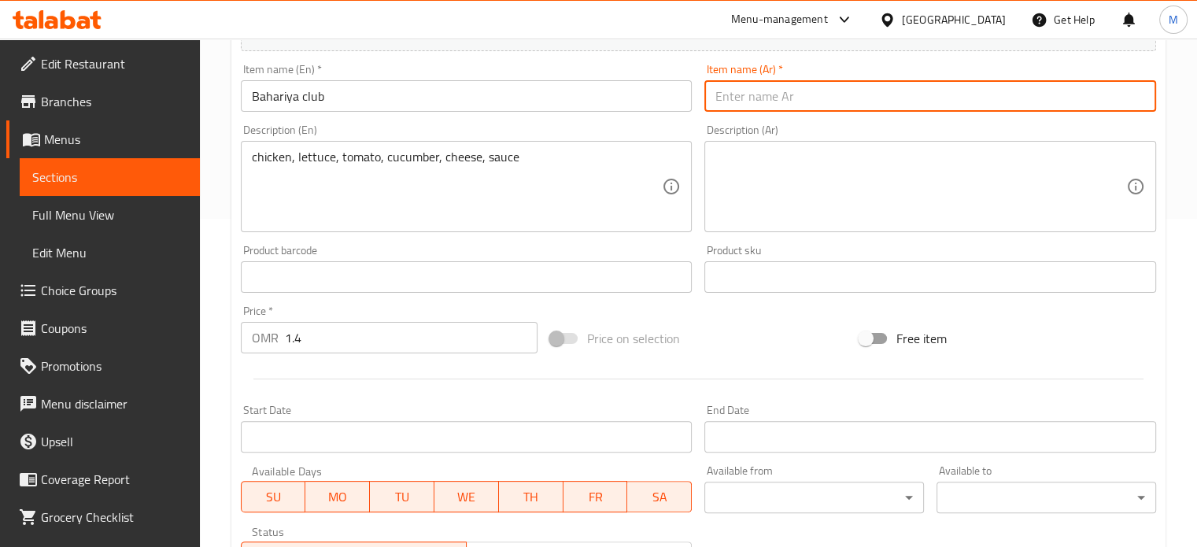
click at [773, 98] on input "text" at bounding box center [931, 95] width 452 height 31
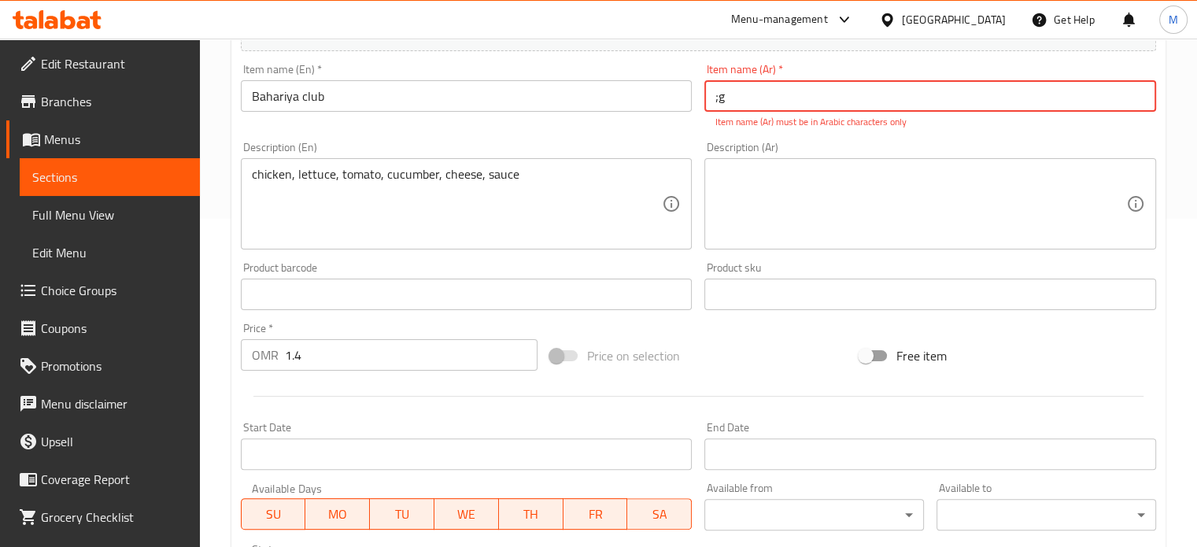
type input ";"
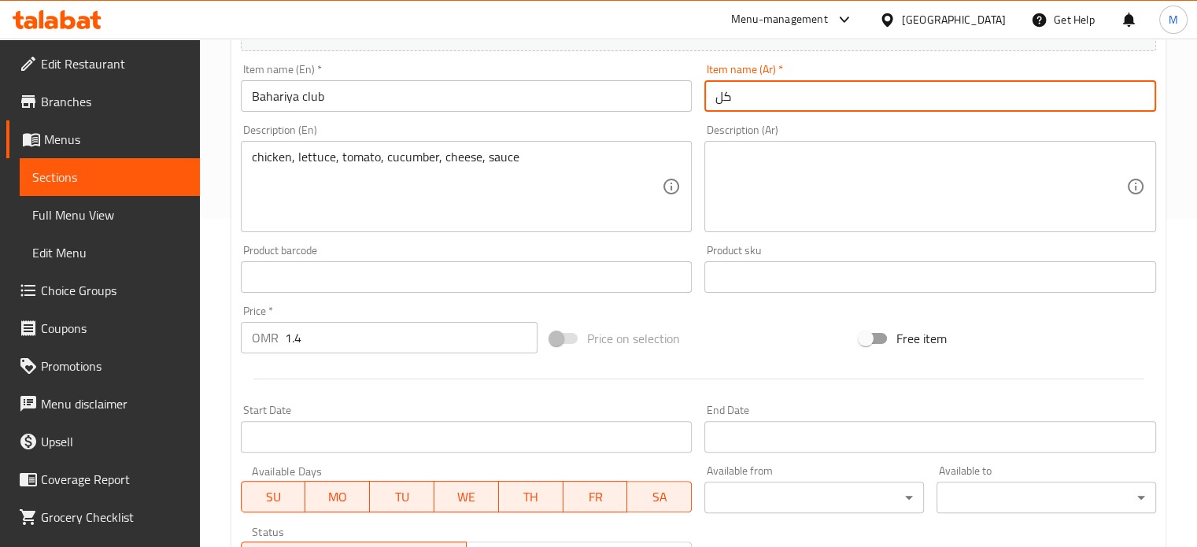
type input "ك"
drag, startPoint x: 716, startPoint y: 94, endPoint x: 746, endPoint y: 101, distance: 29.8
click at [746, 101] on input "[PERSON_NAME] بهريه" at bounding box center [931, 95] width 452 height 31
drag, startPoint x: 714, startPoint y: 97, endPoint x: 743, endPoint y: 95, distance: 29.2
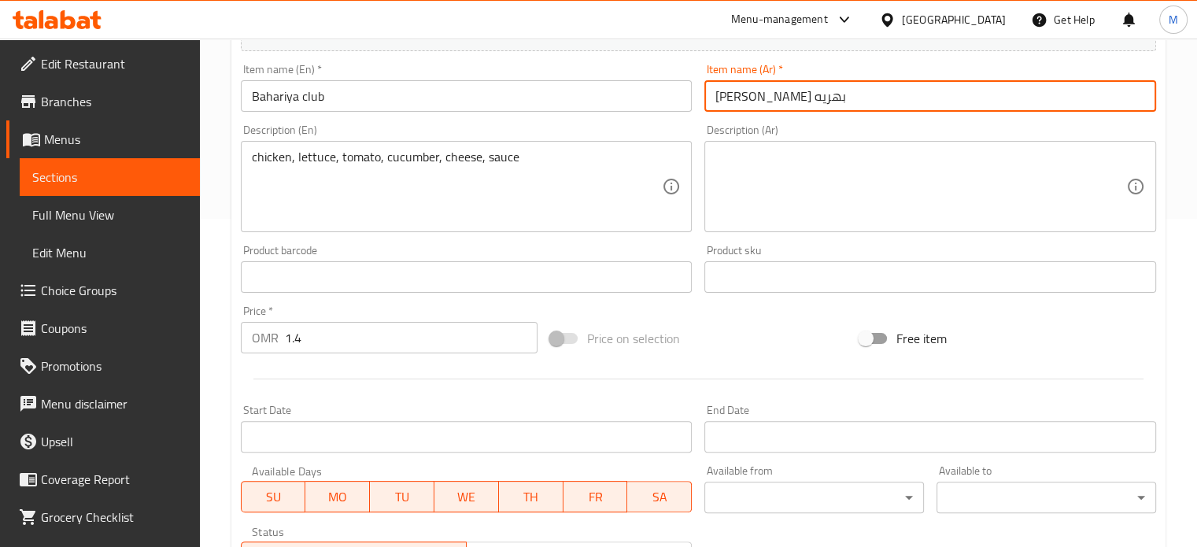
click at [743, 95] on input "[PERSON_NAME] بهريه" at bounding box center [931, 95] width 452 height 31
drag, startPoint x: 802, startPoint y: 100, endPoint x: 668, endPoint y: 116, distance: 134.8
click at [668, 116] on div "Change Image Size: 1200 x 800 px / Image formats: jpg, png / 5MB Max. Item name…" at bounding box center [699, 228] width 928 height 701
click at [742, 98] on input "[PERSON_NAME] بهريه" at bounding box center [931, 95] width 452 height 31
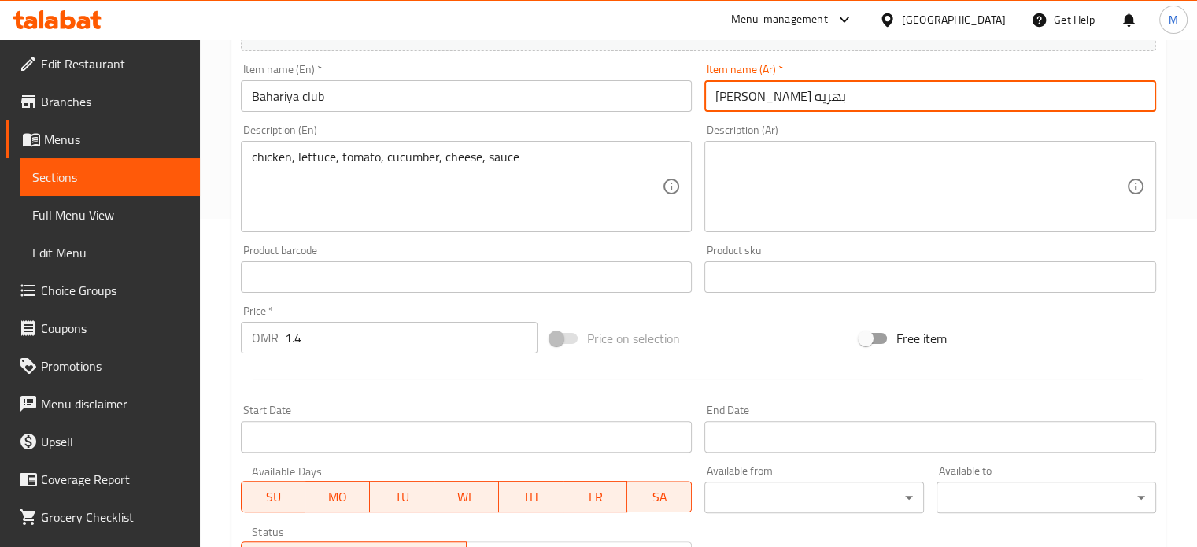
click at [734, 97] on input "[PERSON_NAME] بهريه" at bounding box center [931, 95] width 452 height 31
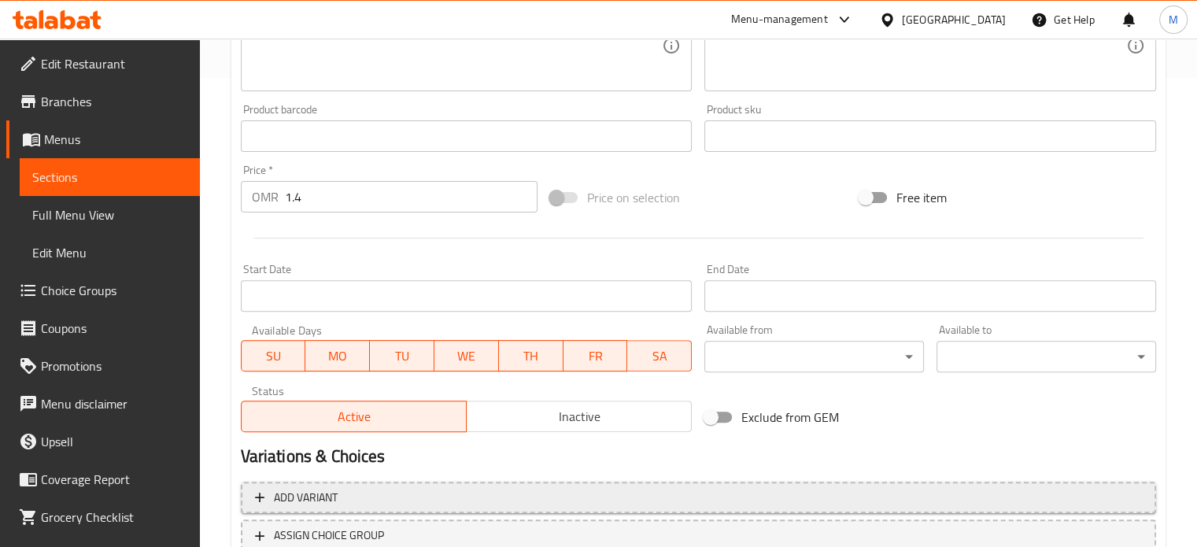
scroll to position [551, 0]
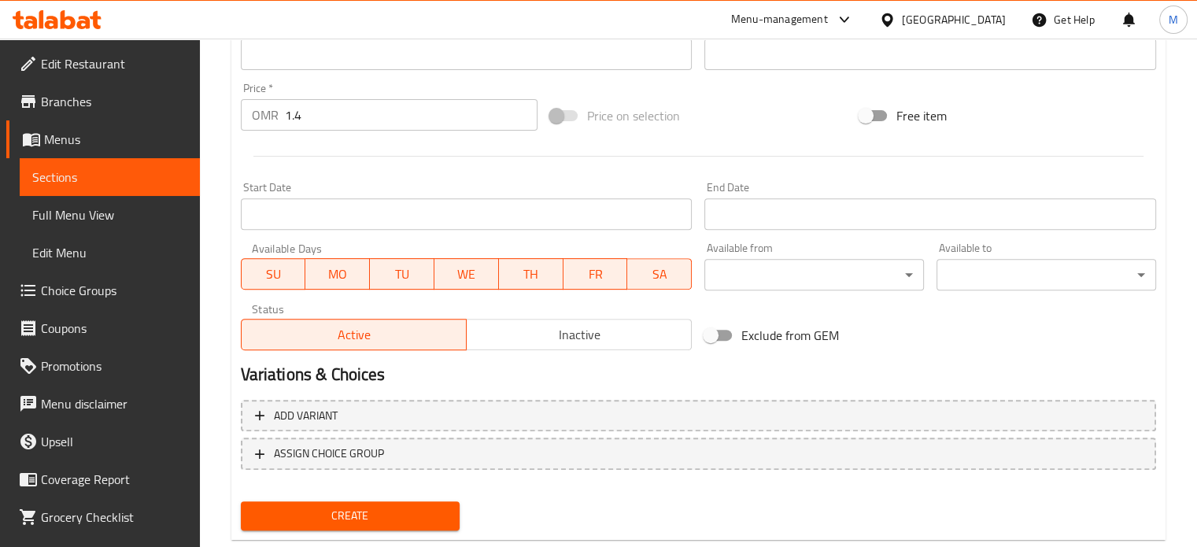
type input "ساندوتش بحريه"
click at [403, 512] on span "Create" at bounding box center [350, 516] width 194 height 20
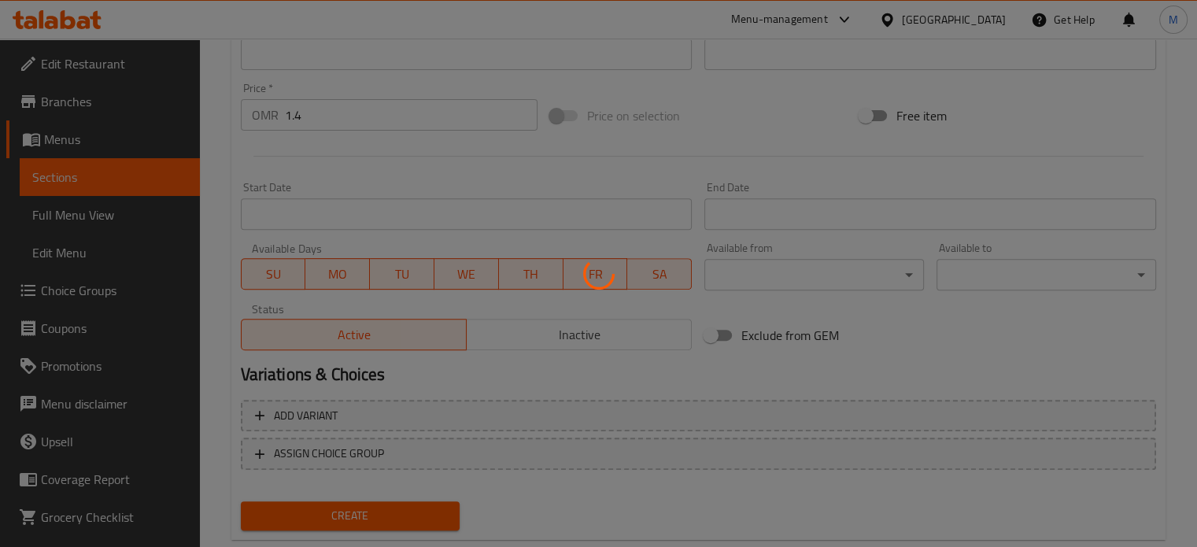
type input "0"
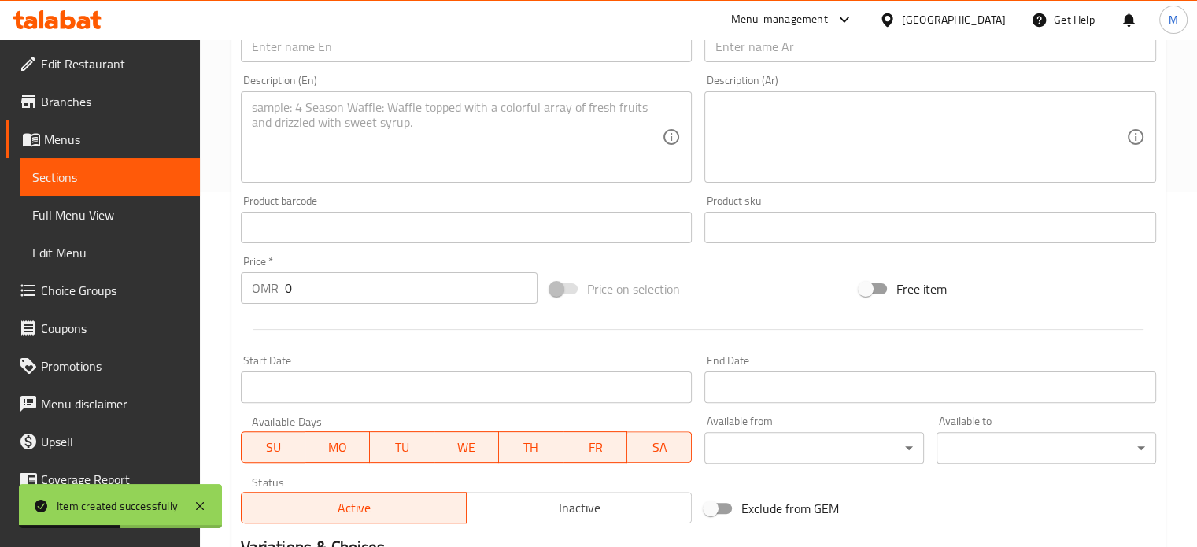
scroll to position [236, 0]
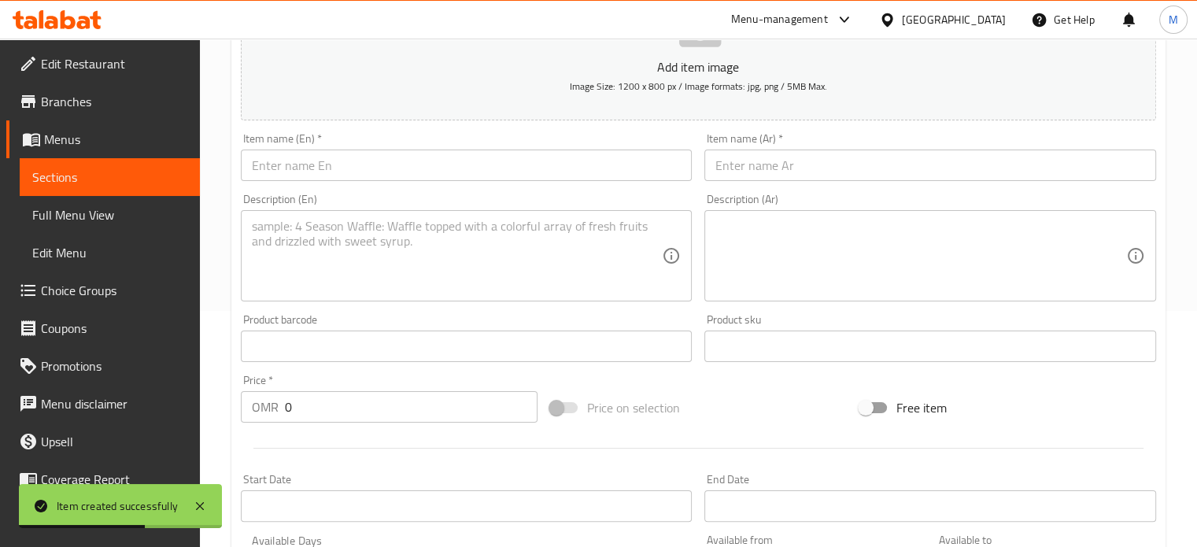
click at [387, 165] on input "text" at bounding box center [467, 165] width 452 height 31
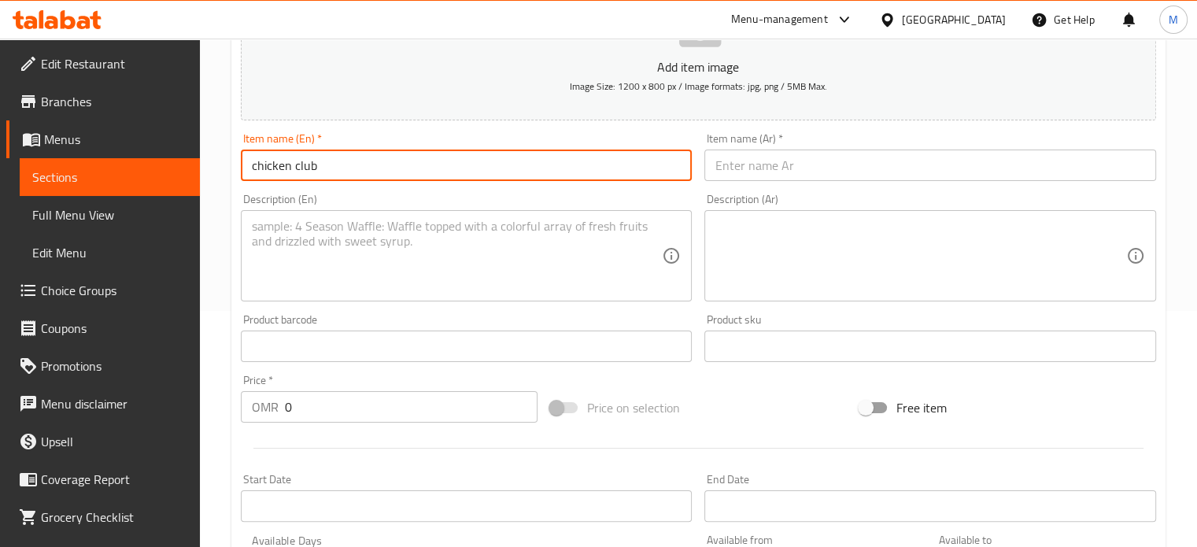
type input "chicken club"
click at [786, 169] on input "text" at bounding box center [931, 165] width 452 height 31
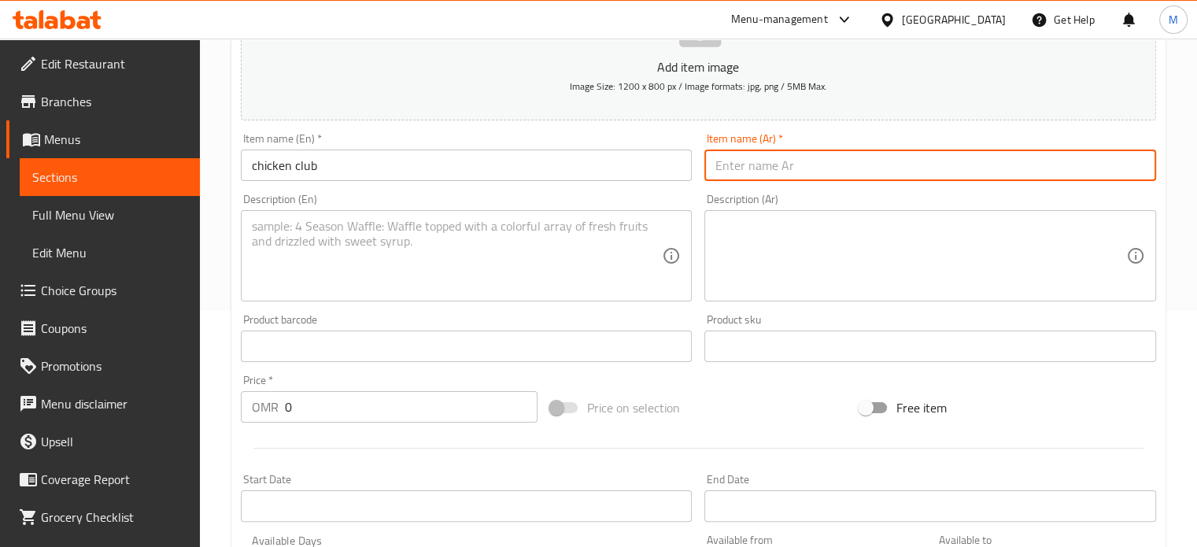
click at [427, 252] on textarea at bounding box center [457, 256] width 411 height 75
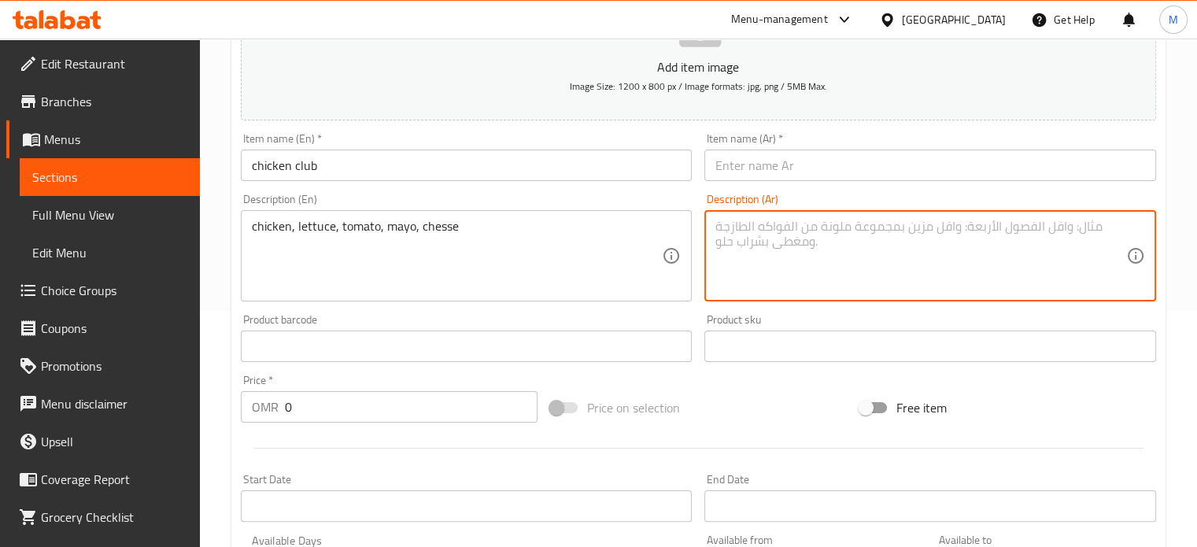
drag, startPoint x: 790, startPoint y: 223, endPoint x: 779, endPoint y: 141, distance: 82.6
click at [781, 144] on div "Add item image Image Size: 1200 x 800 px / Image formats: jpg, png / 5MB Max. I…" at bounding box center [699, 309] width 928 height 679
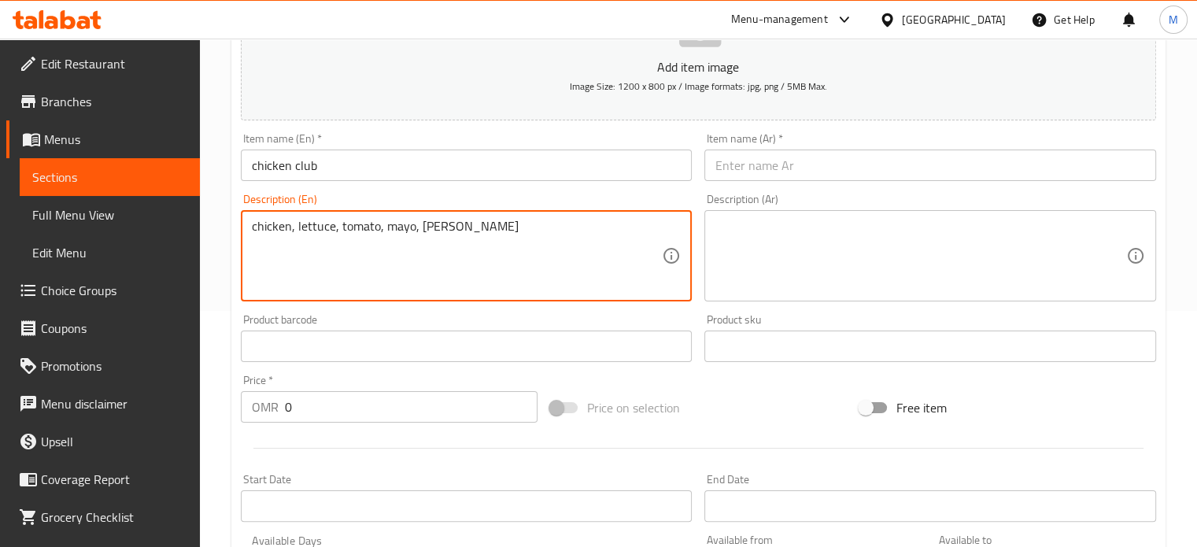
click at [439, 231] on textarea "chicken, lettuce, tomato, mayo, [PERSON_NAME]" at bounding box center [457, 256] width 411 height 75
drag, startPoint x: 439, startPoint y: 229, endPoint x: 410, endPoint y: 229, distance: 29.1
click at [410, 229] on textarea "chicken, lettuce, tomato, mayo, [PERSON_NAME]" at bounding box center [457, 256] width 411 height 75
click at [435, 229] on textarea "chicken, lettuce, tomato, mayo, [PERSON_NAME]" at bounding box center [457, 256] width 411 height 75
click at [459, 229] on textarea "chicken, lettuce, tomato, mayo, chesse" at bounding box center [457, 256] width 411 height 75
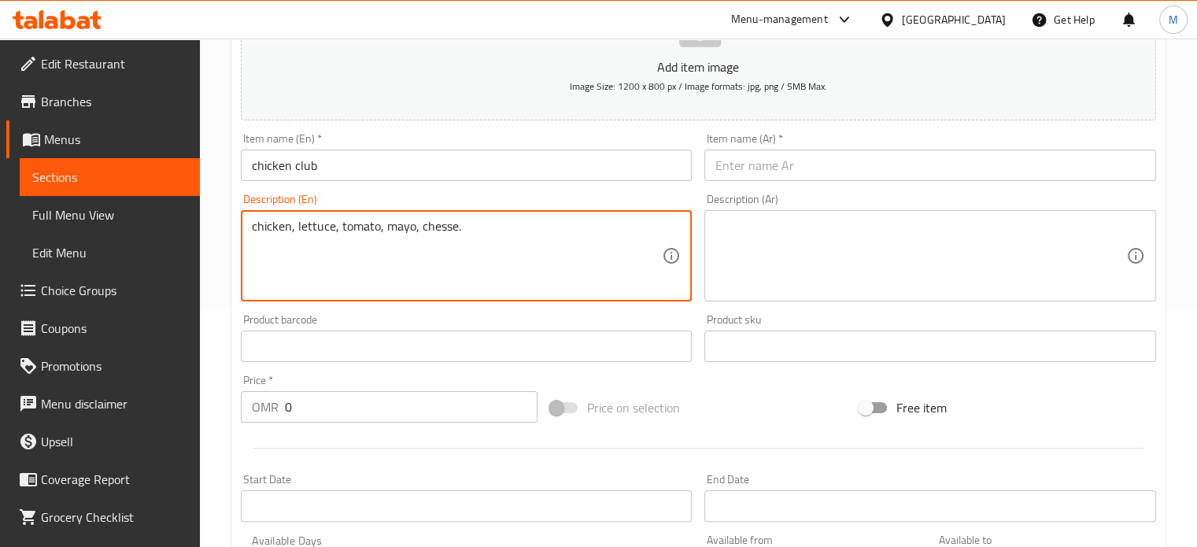
type textarea "chicken, lettuce, tomato, mayo, chesse."
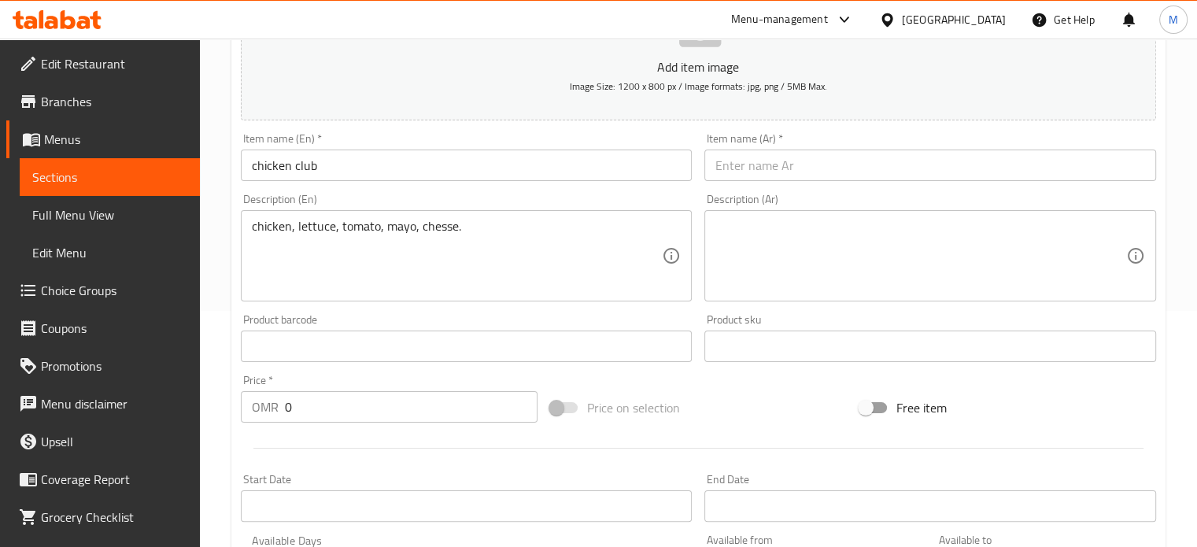
drag, startPoint x: 440, startPoint y: 215, endPoint x: 428, endPoint y: 225, distance: 15.6
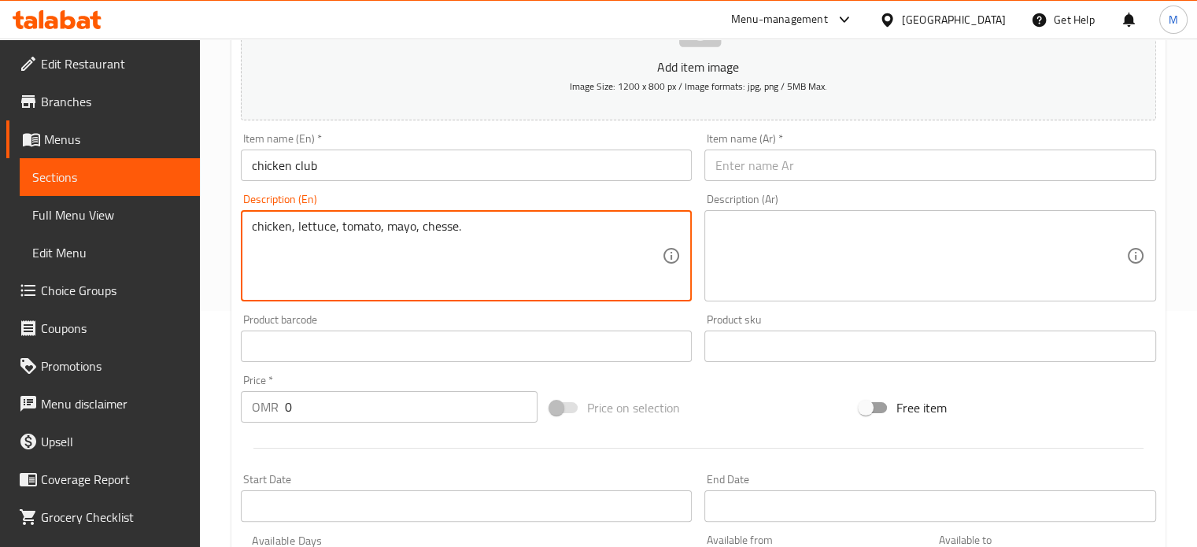
drag, startPoint x: 428, startPoint y: 225, endPoint x: 416, endPoint y: 228, distance: 12.8
click at [416, 228] on textarea "chicken, lettuce, tomato, mayo, chesse." at bounding box center [457, 256] width 411 height 75
click at [450, 224] on textarea "chicken, lettuce, tomato, mayo, chesse." at bounding box center [457, 256] width 411 height 75
drag, startPoint x: 447, startPoint y: 225, endPoint x: 431, endPoint y: 226, distance: 15.8
click at [431, 226] on textarea "chicken, lettuce, tomato, mayo, chesse." at bounding box center [457, 256] width 411 height 75
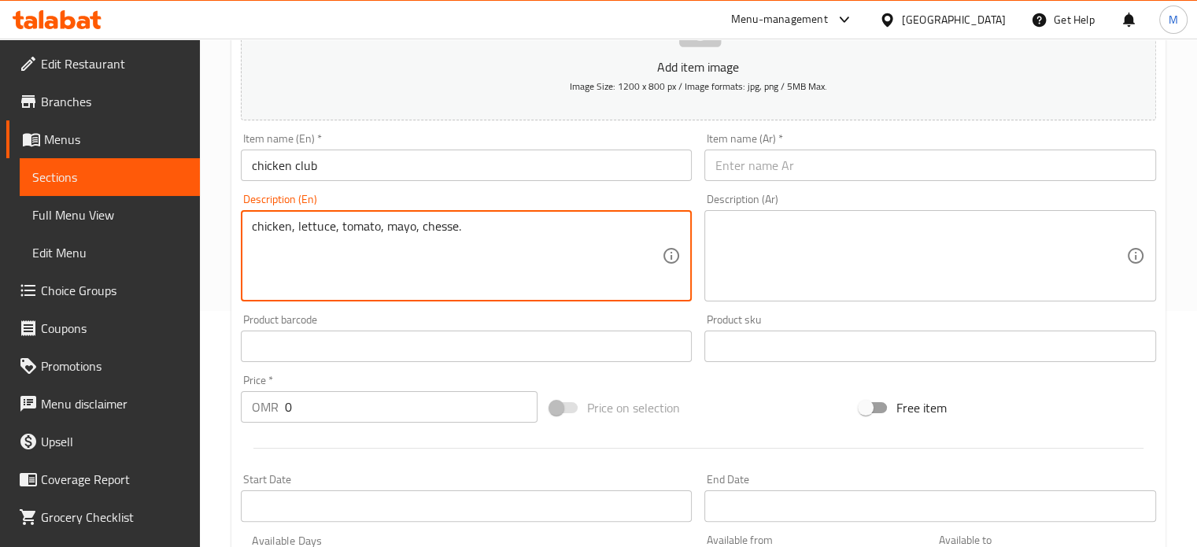
click at [476, 239] on textarea "chicken, lettuce, tomato, mayo, chesse." at bounding box center [457, 256] width 411 height 75
click at [781, 165] on input "text" at bounding box center [931, 165] width 452 height 31
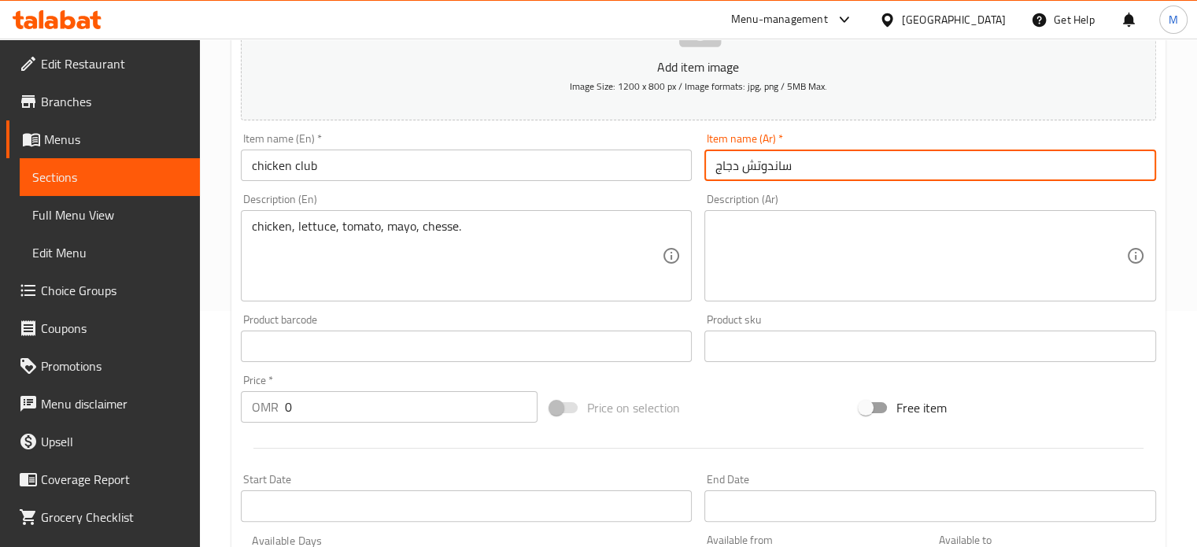
type input "ساندوتش دجاج"
click at [313, 400] on input "0" at bounding box center [411, 406] width 253 height 31
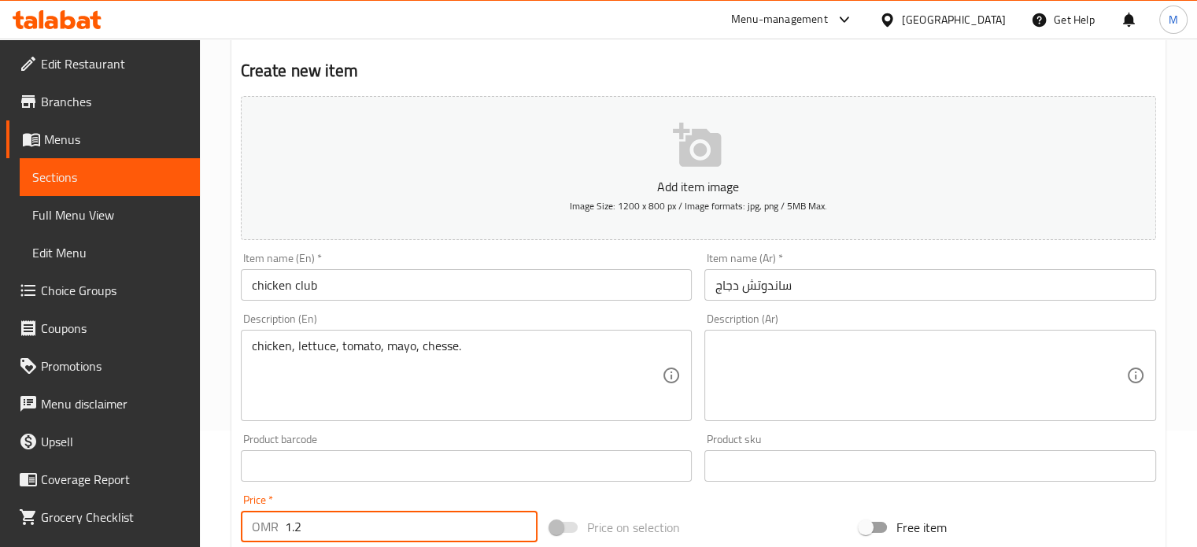
scroll to position [0, 0]
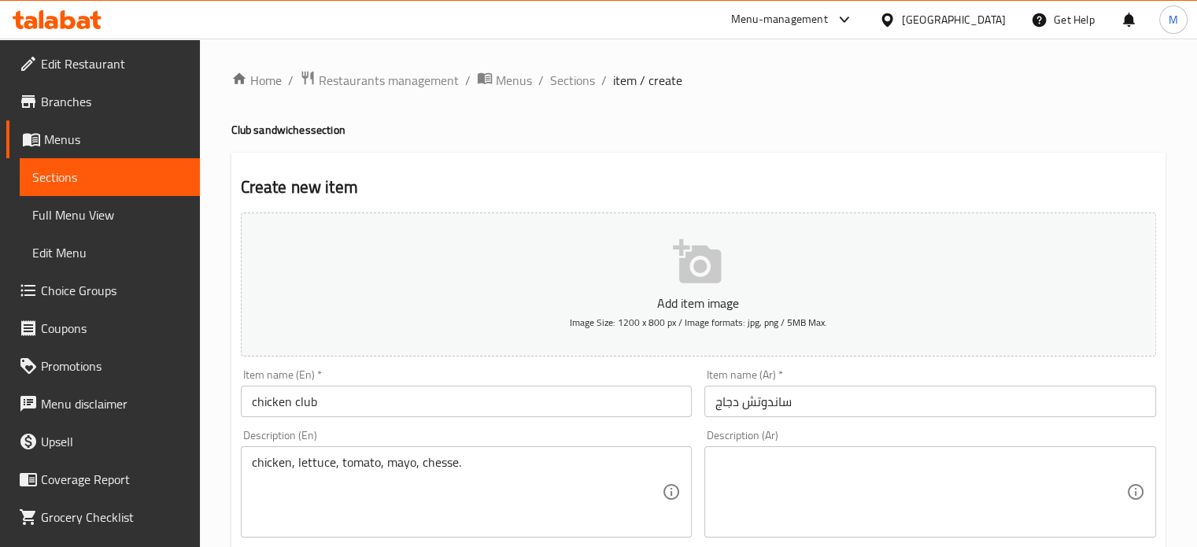
type input "1.2"
click at [690, 279] on icon "button" at bounding box center [697, 261] width 48 height 44
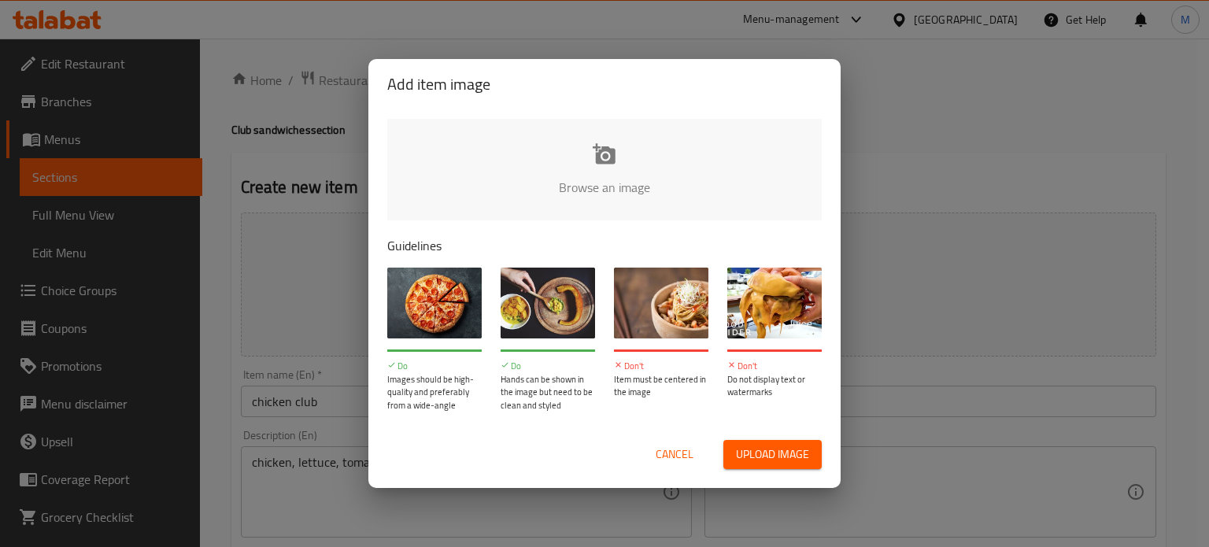
click at [764, 450] on span "Upload image" at bounding box center [772, 455] width 73 height 20
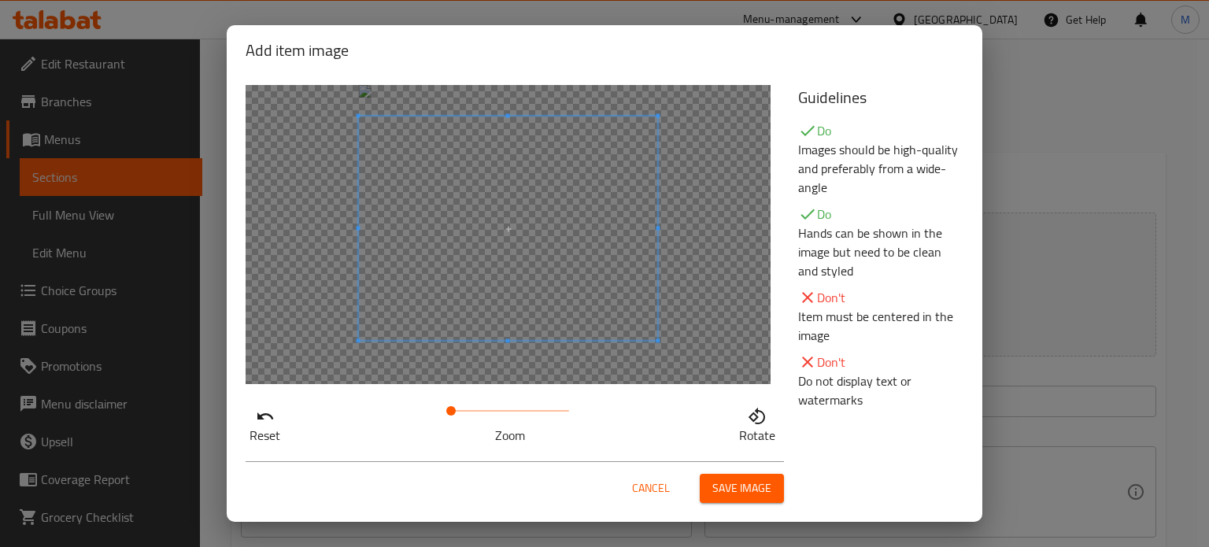
click at [575, 203] on span at bounding box center [508, 229] width 299 height 224
click at [741, 487] on span "Save image" at bounding box center [741, 489] width 59 height 20
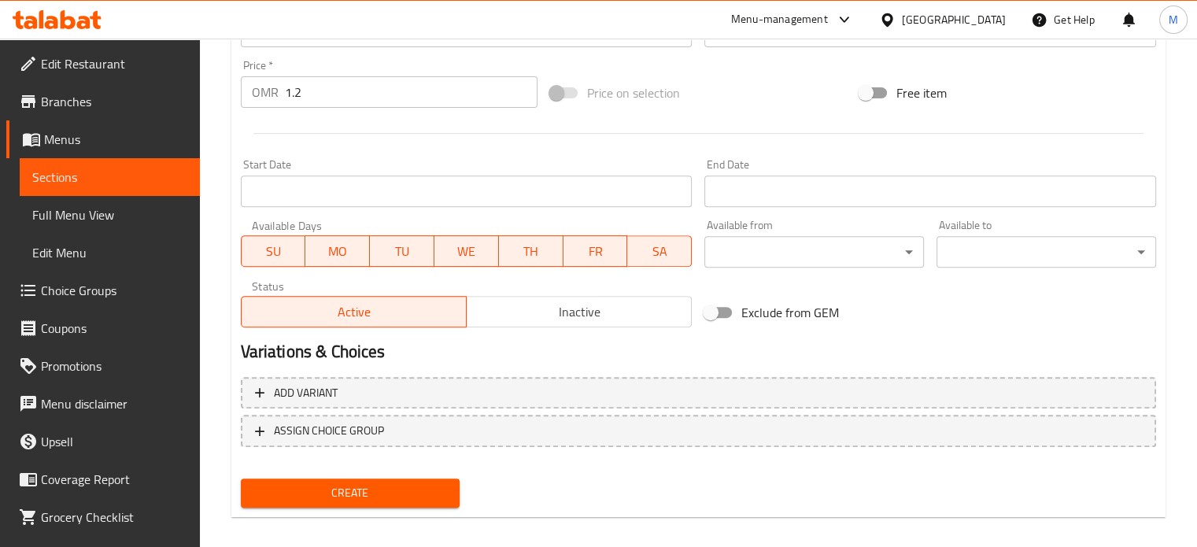
scroll to position [587, 0]
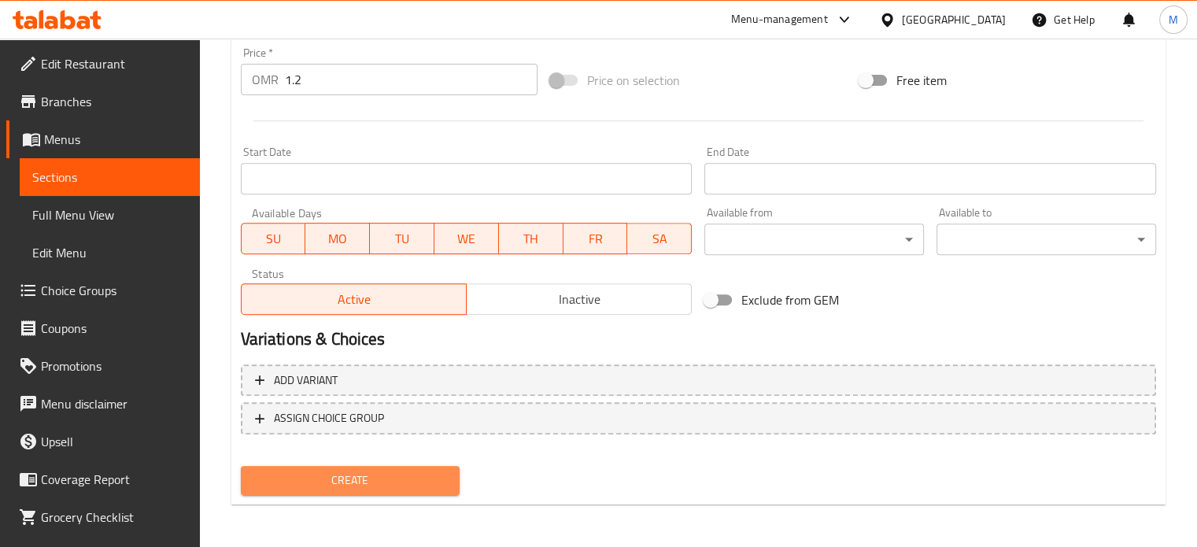
click at [413, 477] on span "Create" at bounding box center [350, 481] width 194 height 20
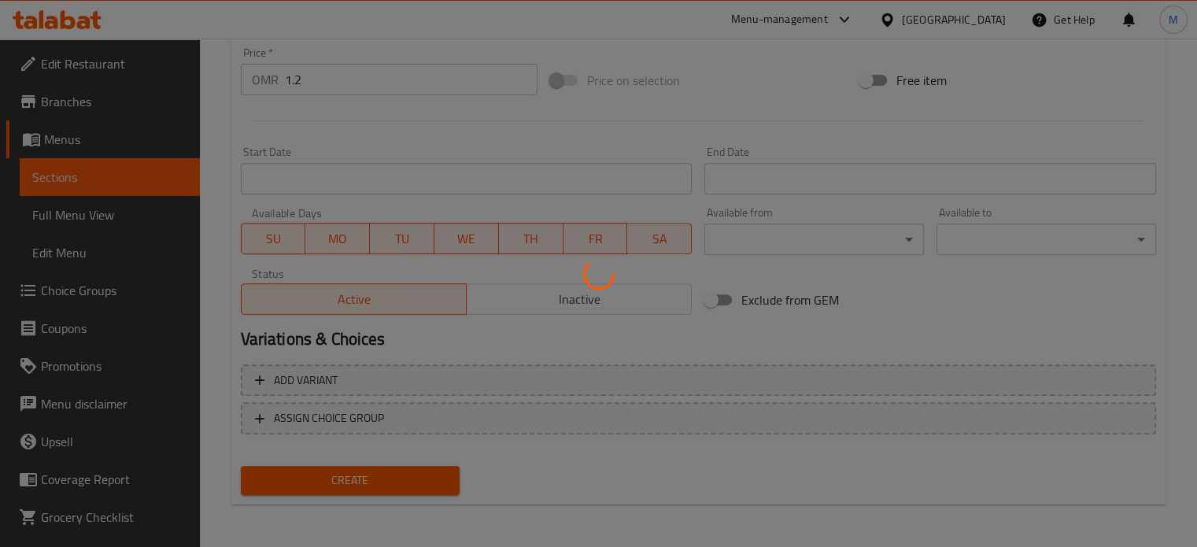
type input "0"
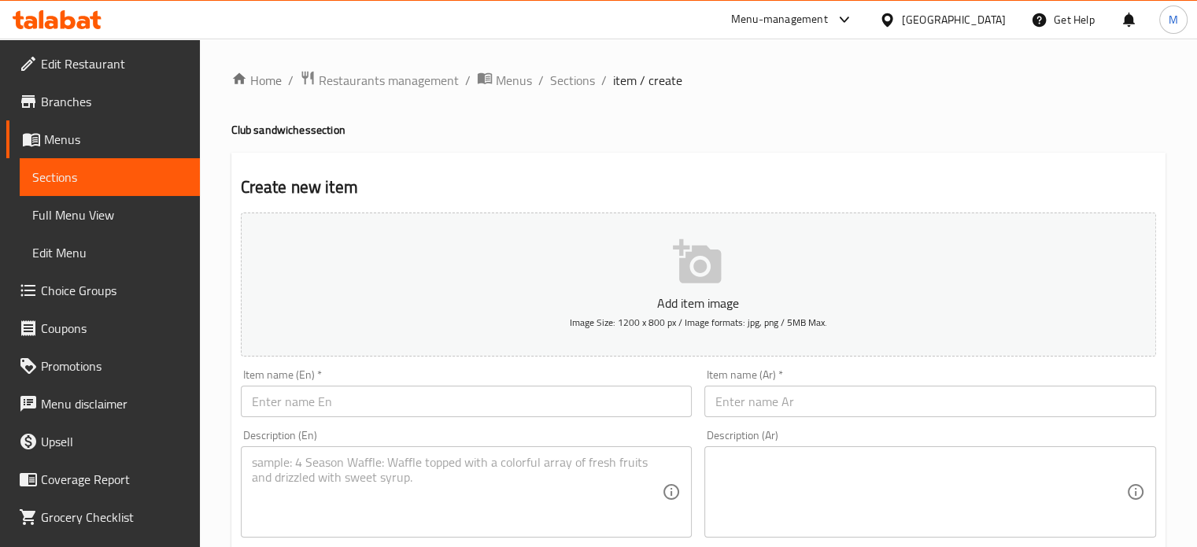
scroll to position [79, 0]
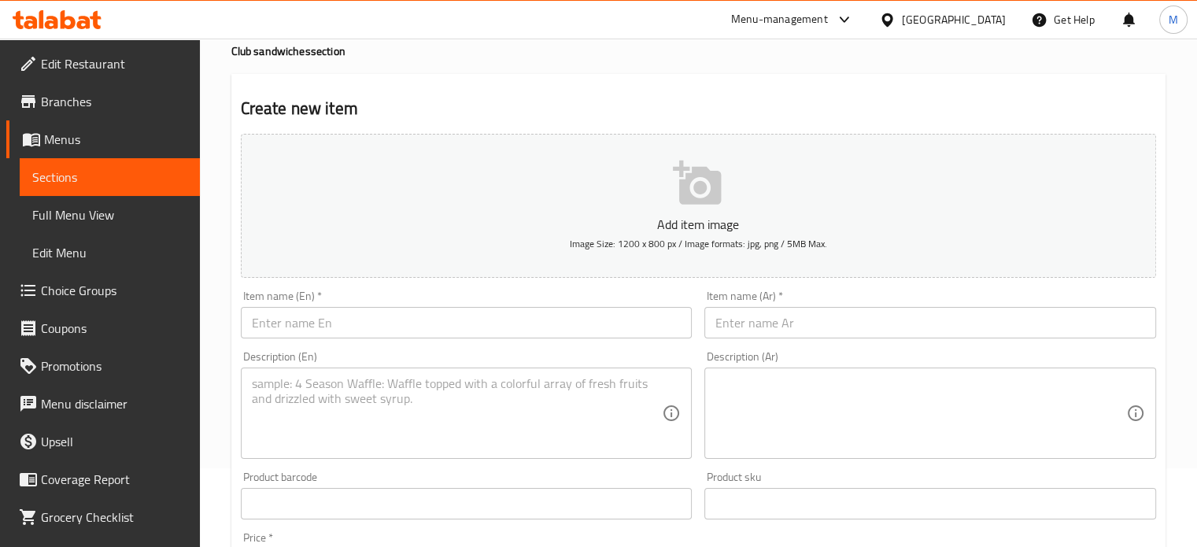
drag, startPoint x: 362, startPoint y: 320, endPoint x: 310, endPoint y: 317, distance: 52.1
click at [361, 320] on input "text" at bounding box center [467, 322] width 452 height 31
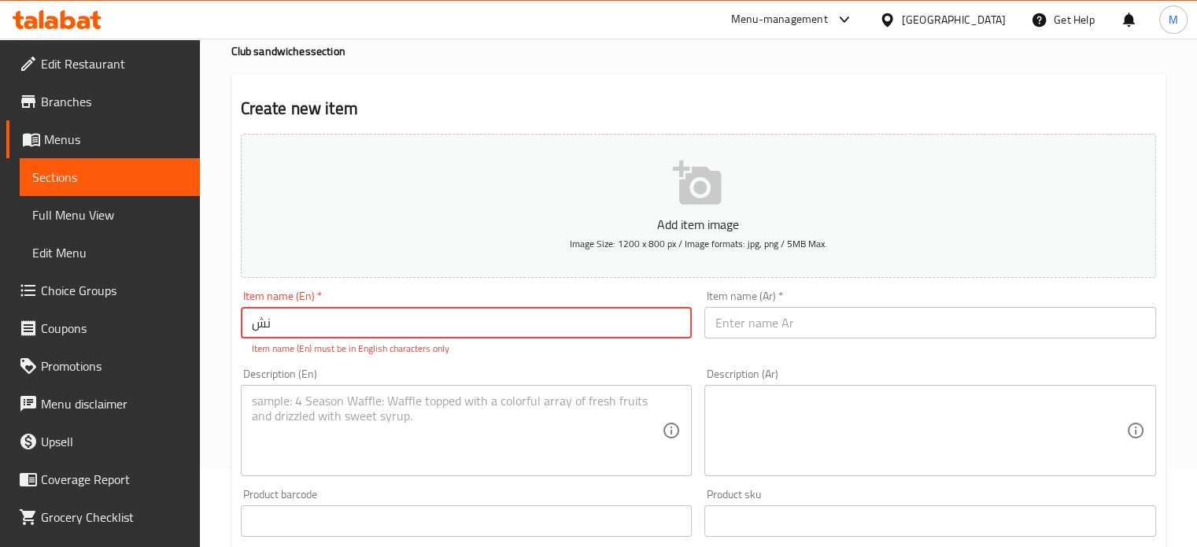
type input "ن"
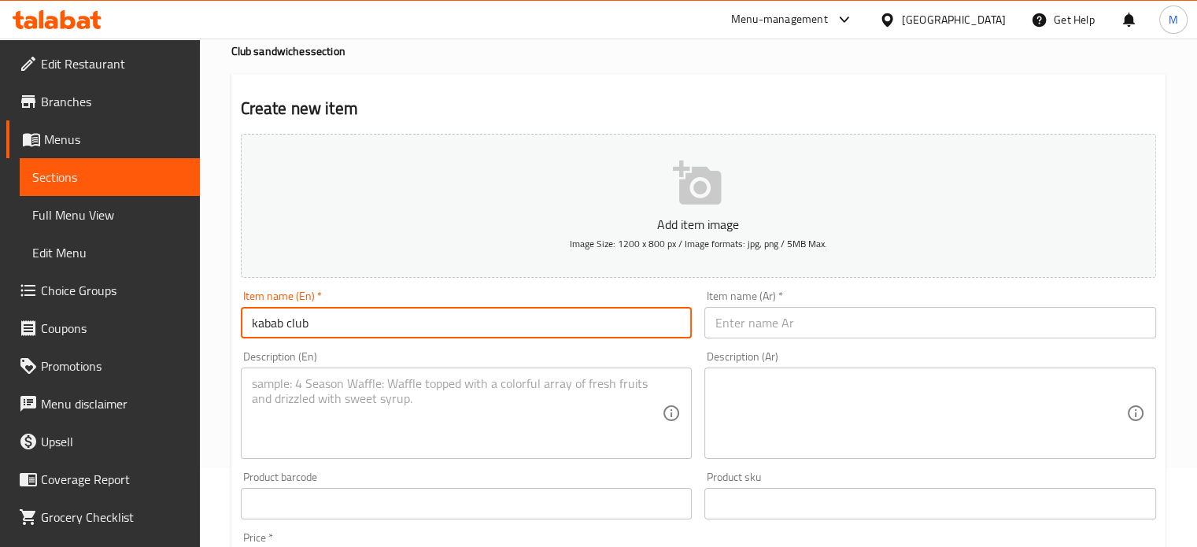
type input "kabab club"
click at [857, 324] on input "text" at bounding box center [931, 322] width 452 height 31
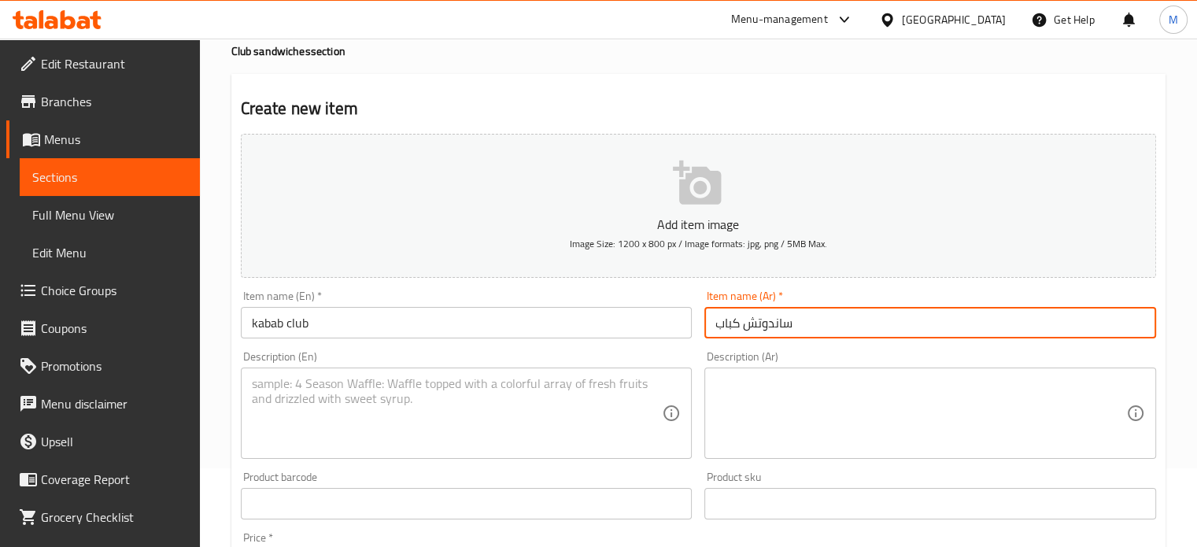
type input "ساندوتش كباب"
drag, startPoint x: 478, startPoint y: 394, endPoint x: 479, endPoint y: 402, distance: 8.0
click at [481, 402] on textarea at bounding box center [457, 413] width 411 height 75
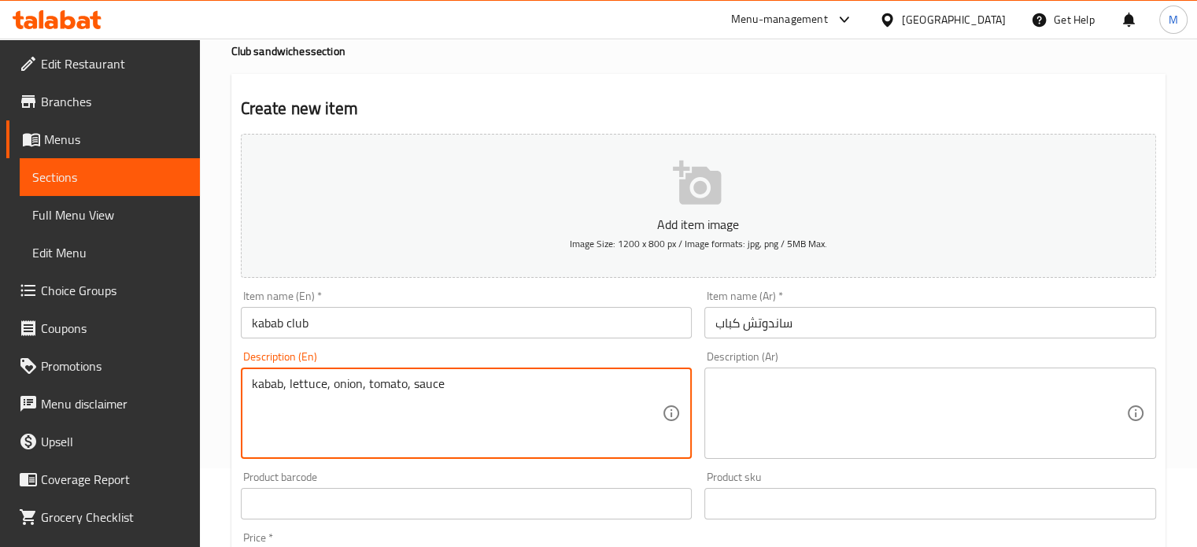
type textarea "kabab, lettuce, onion, tomato, sauce"
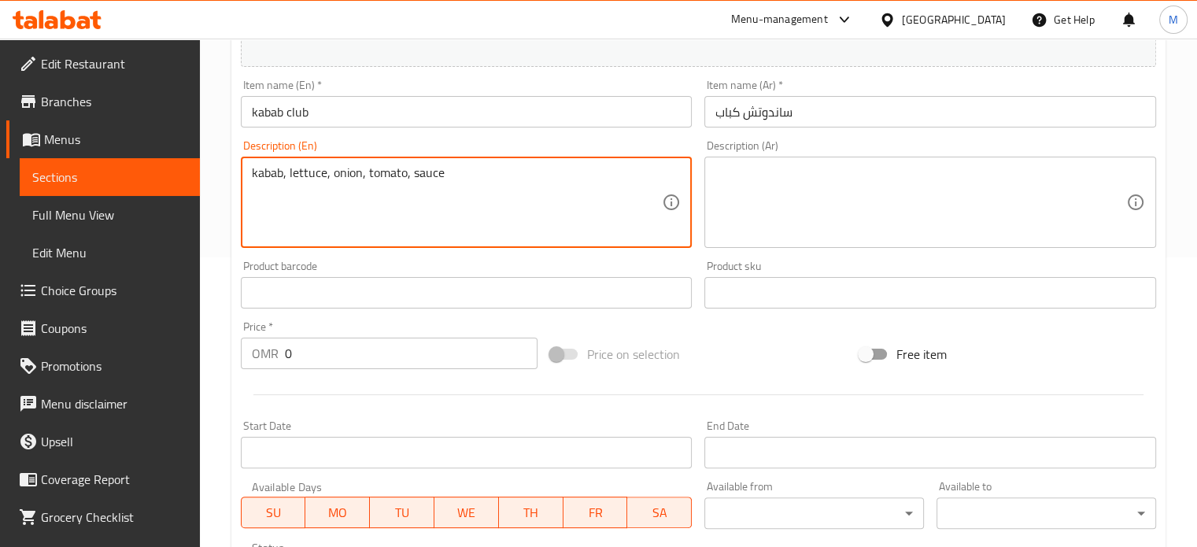
scroll to position [315, 0]
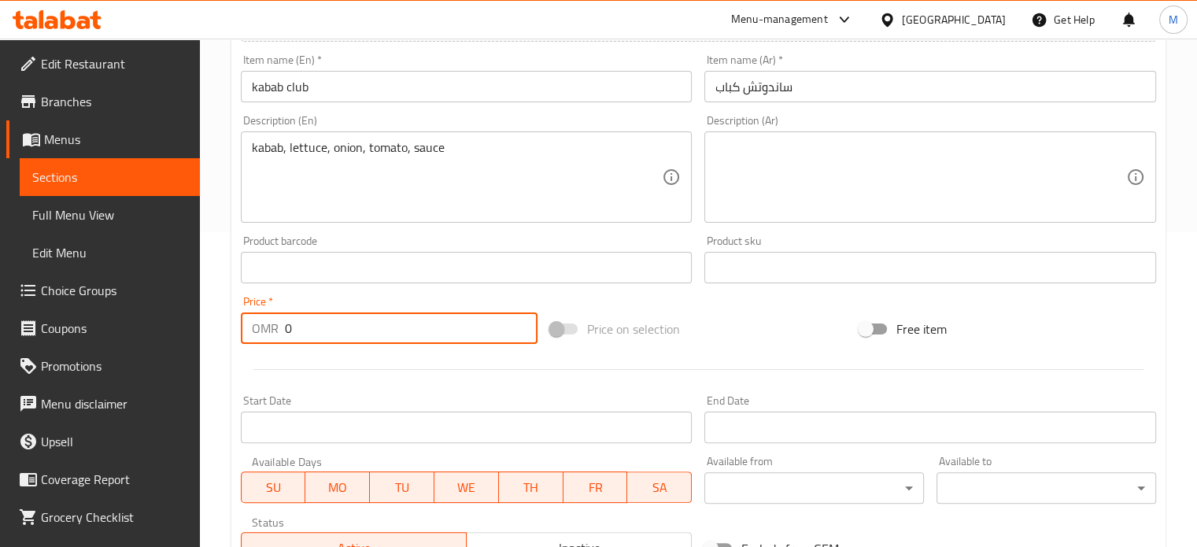
click at [322, 330] on input "0" at bounding box center [411, 328] width 253 height 31
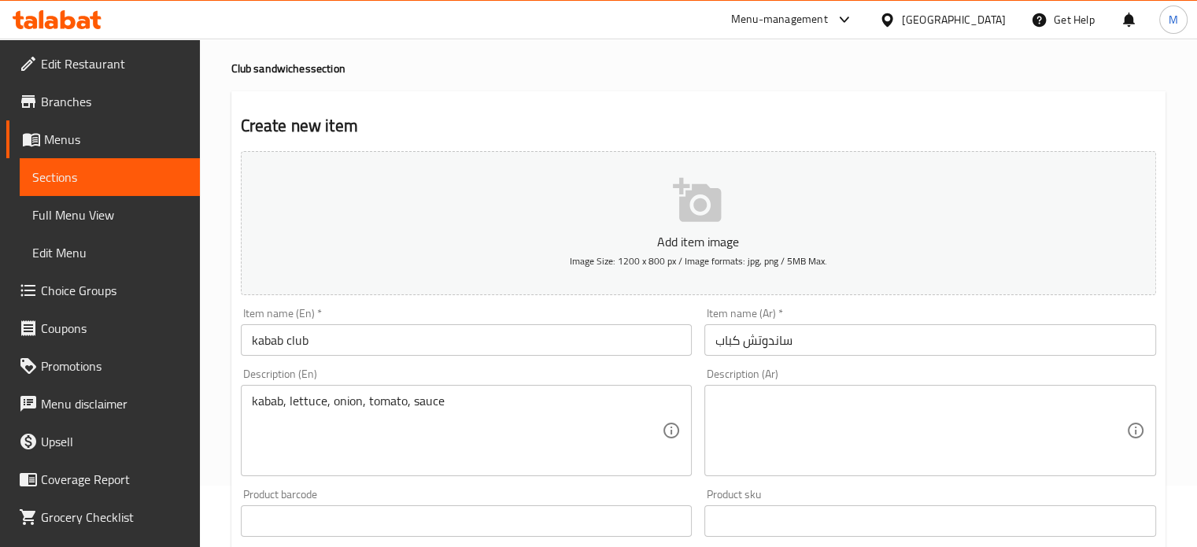
scroll to position [0, 0]
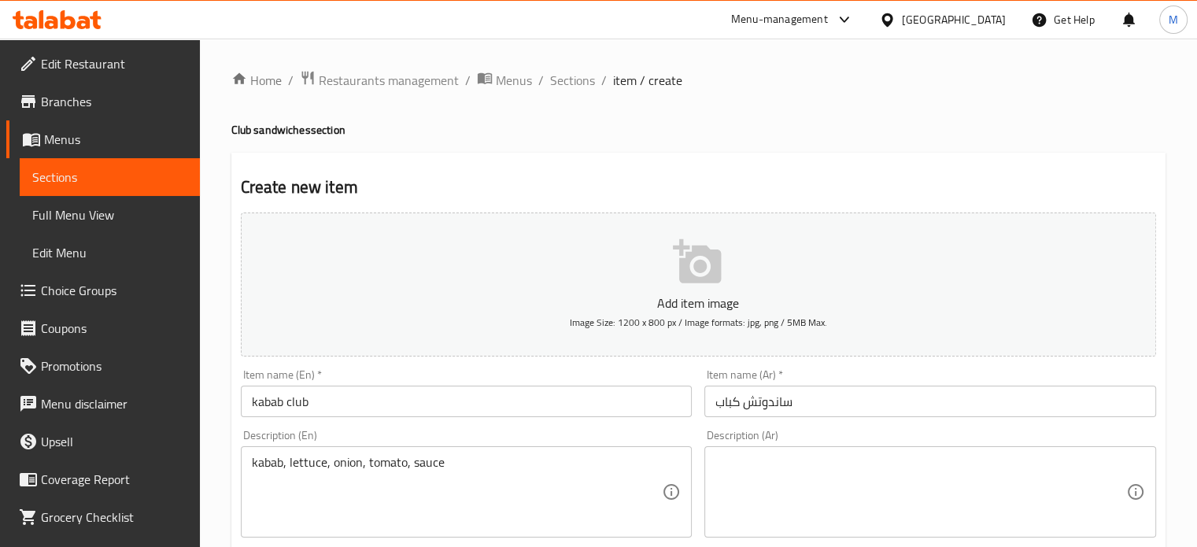
type input "1.2"
click at [712, 254] on icon "button" at bounding box center [697, 261] width 48 height 44
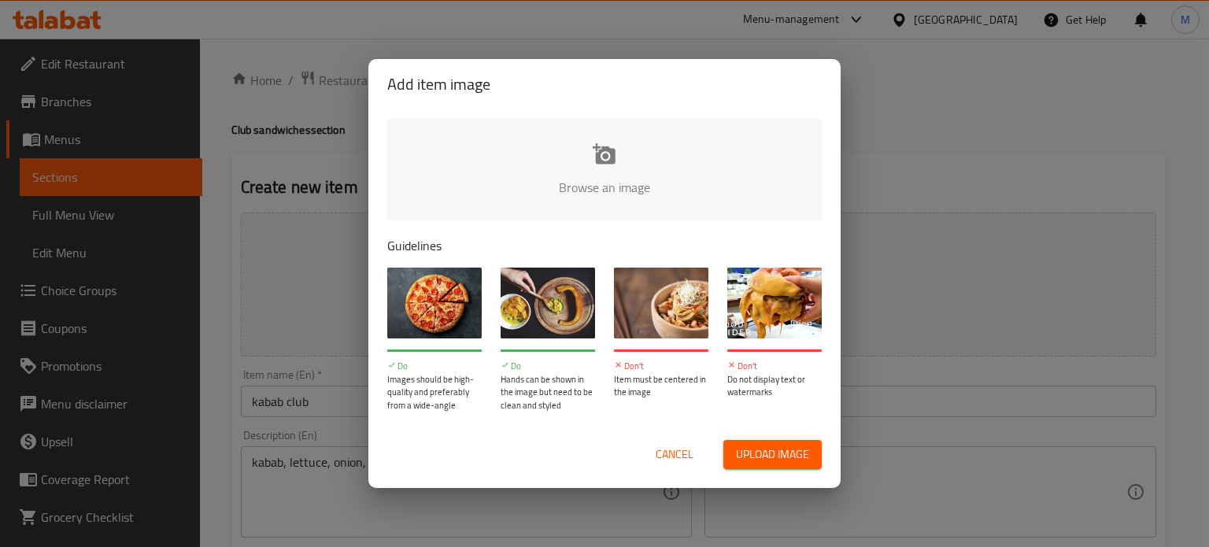
click at [772, 451] on span "Upload image" at bounding box center [772, 455] width 73 height 20
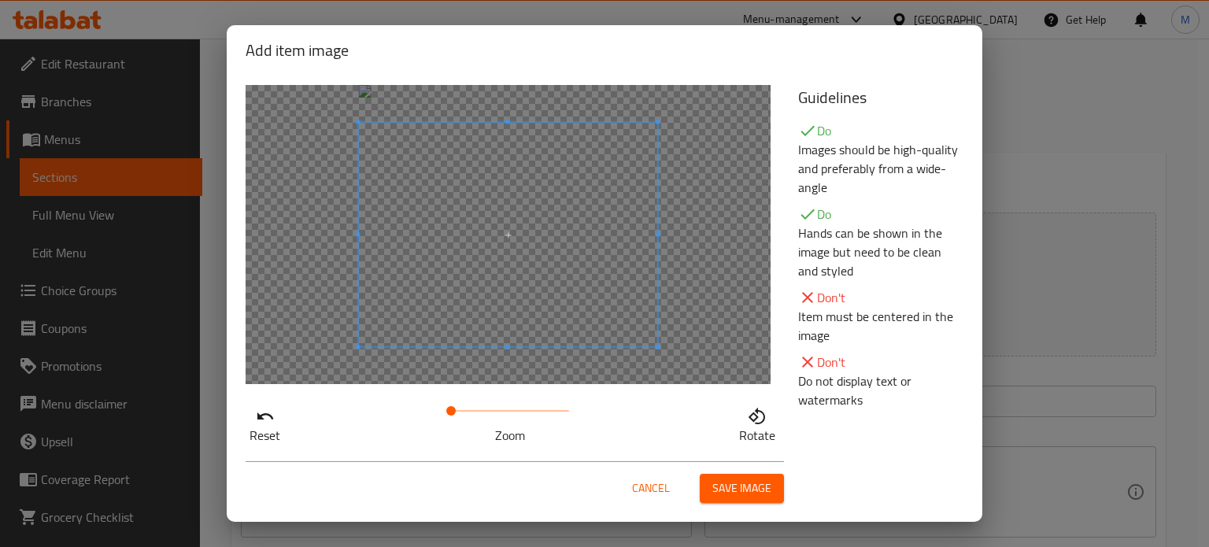
click at [557, 215] on span at bounding box center [508, 235] width 299 height 224
click at [737, 482] on span "Save image" at bounding box center [741, 489] width 59 height 20
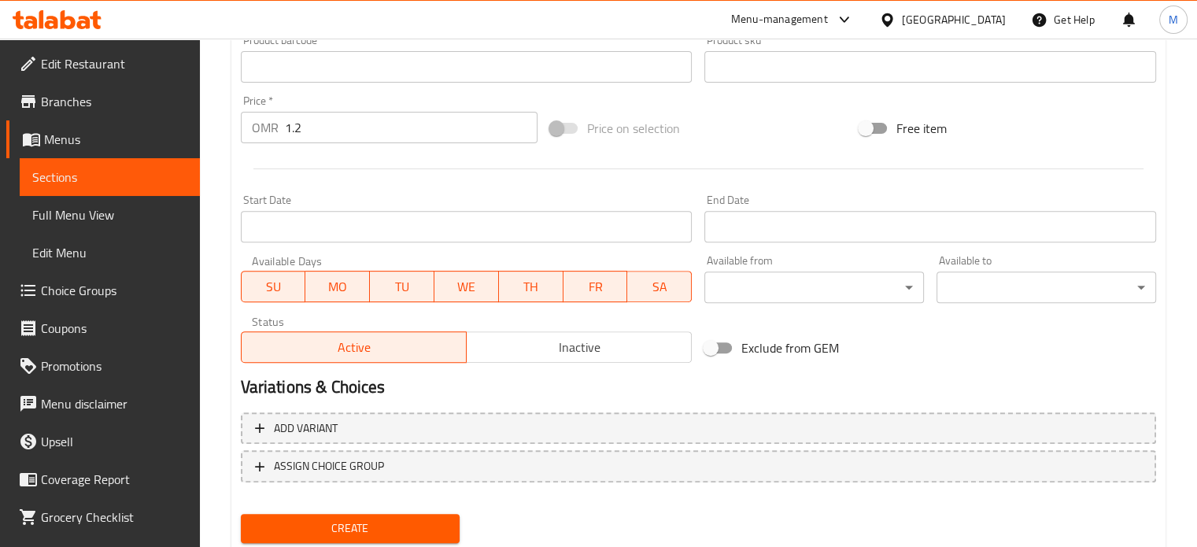
scroll to position [587, 0]
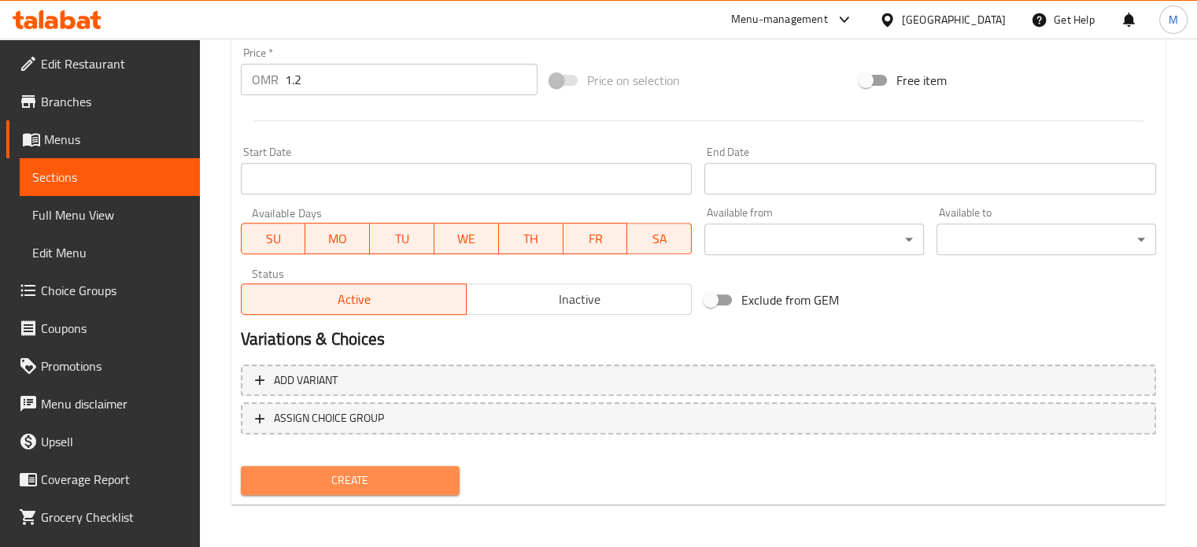
click at [435, 487] on span "Create" at bounding box center [350, 481] width 194 height 20
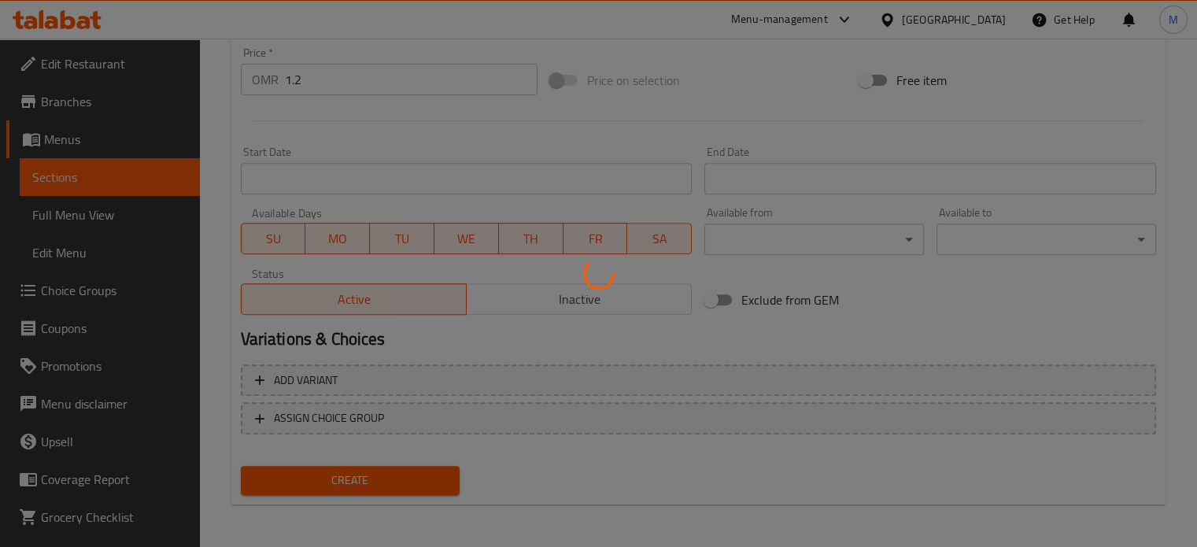
type input "0"
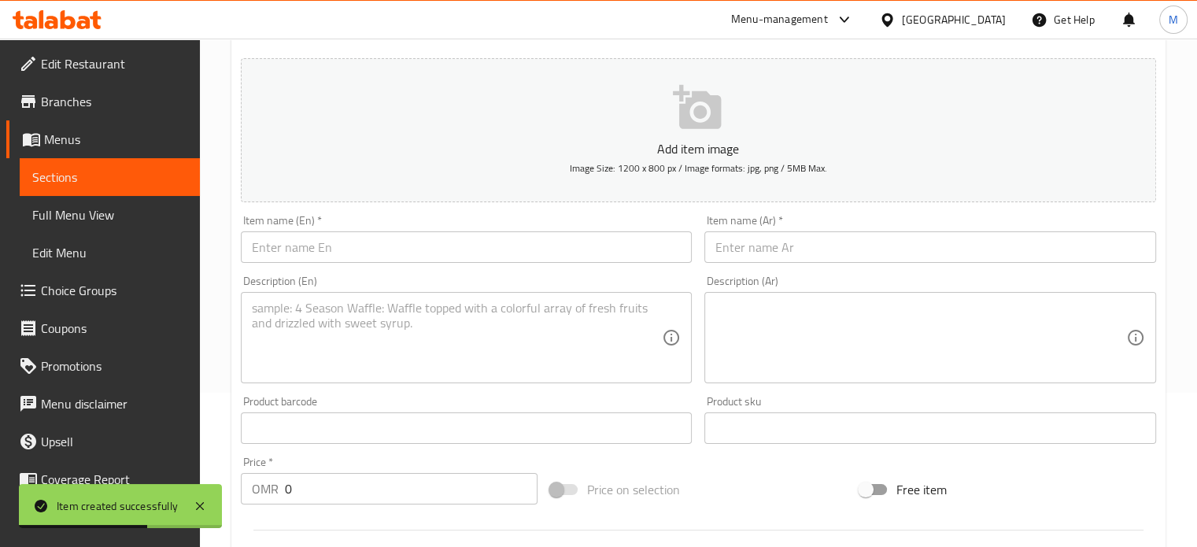
scroll to position [13, 0]
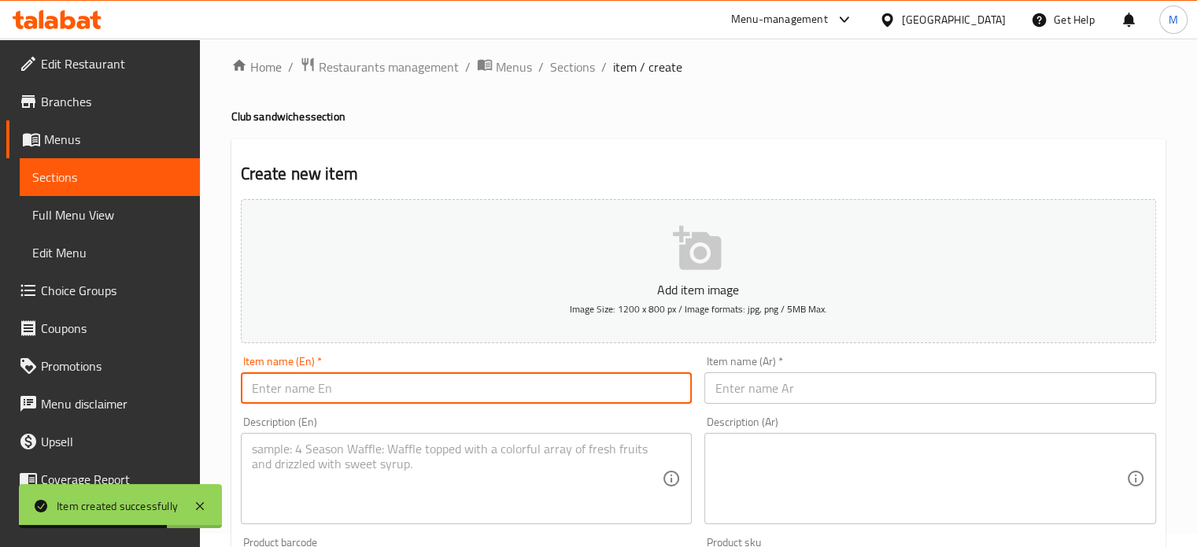
click at [375, 394] on input "text" at bounding box center [467, 387] width 452 height 31
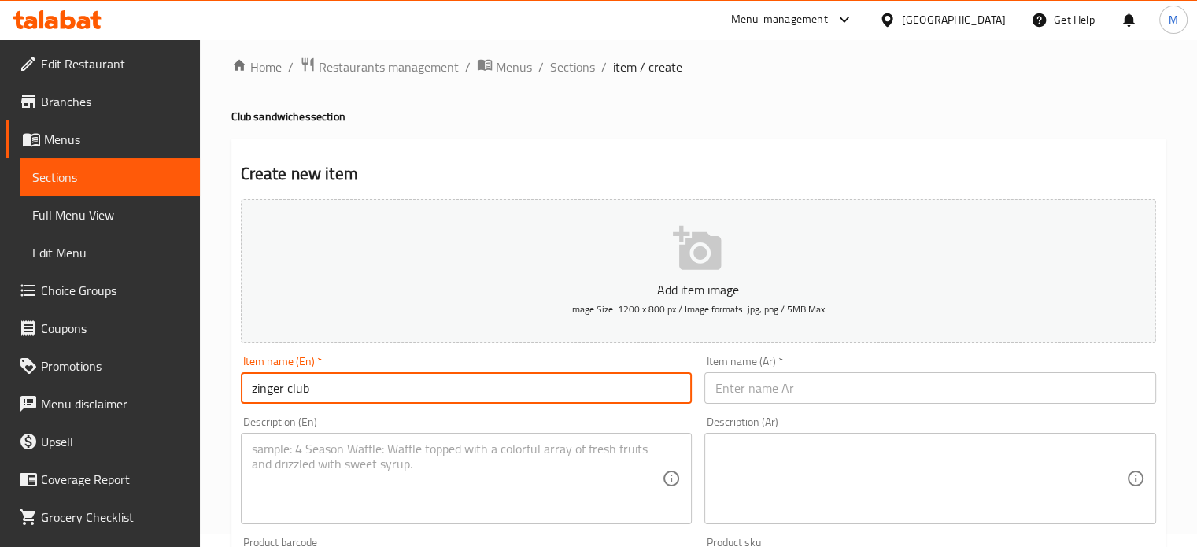
type input "zinger club"
click at [734, 394] on input "text" at bounding box center [931, 387] width 452 height 31
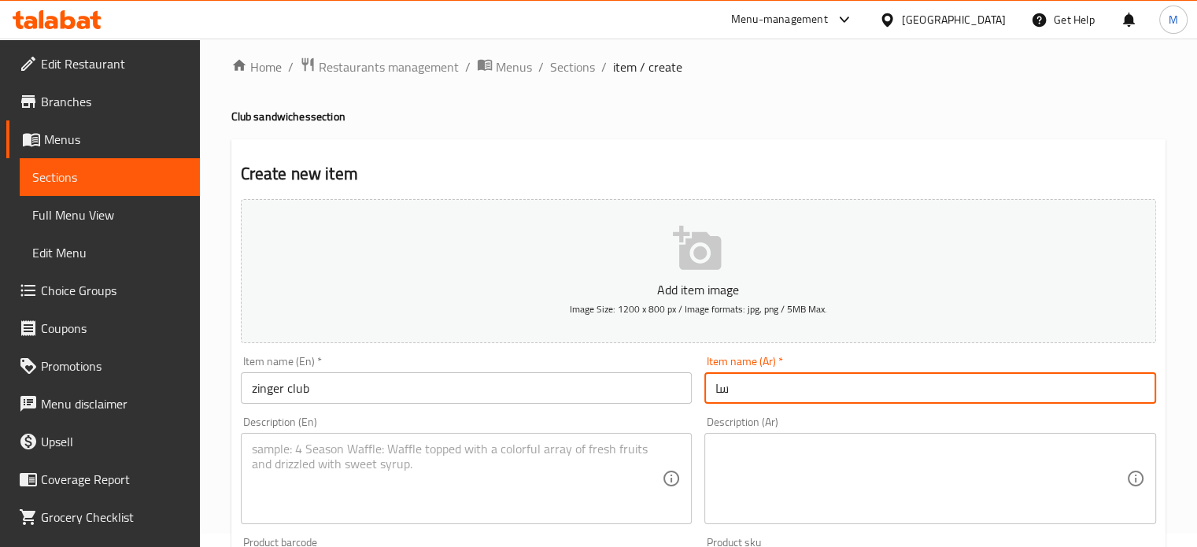
type input "س"
click at [487, 455] on textarea at bounding box center [457, 479] width 411 height 75
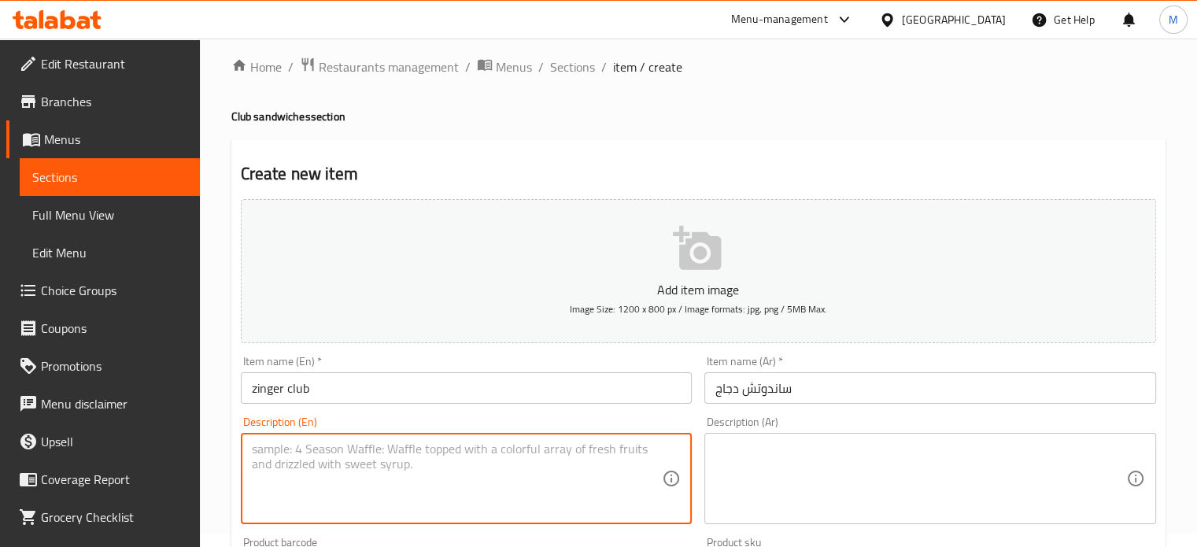
click at [738, 388] on input "ساندوتش دجاج" at bounding box center [931, 387] width 452 height 31
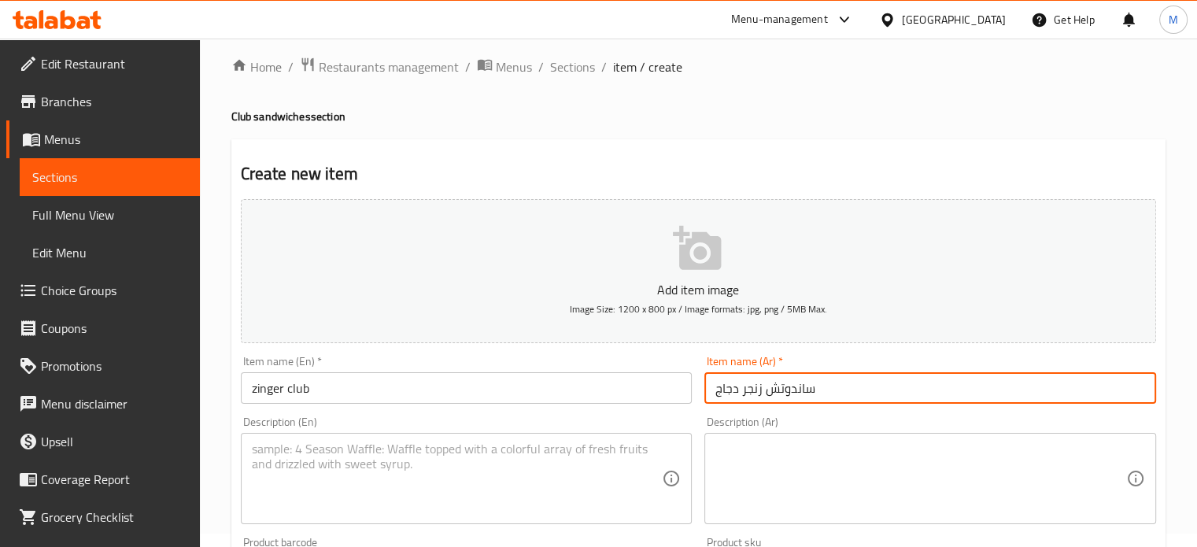
type input "ساندوتش زنجر دجاج"
click at [506, 465] on textarea at bounding box center [457, 479] width 411 height 75
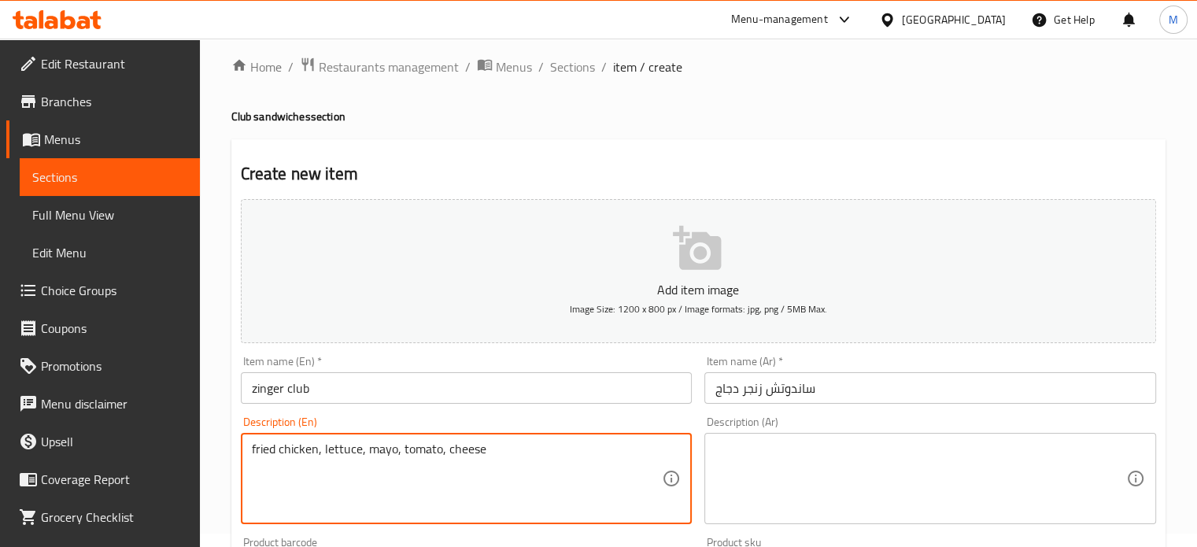
type textarea "fried chicken, lettuce, mayo, tomato, cheese"
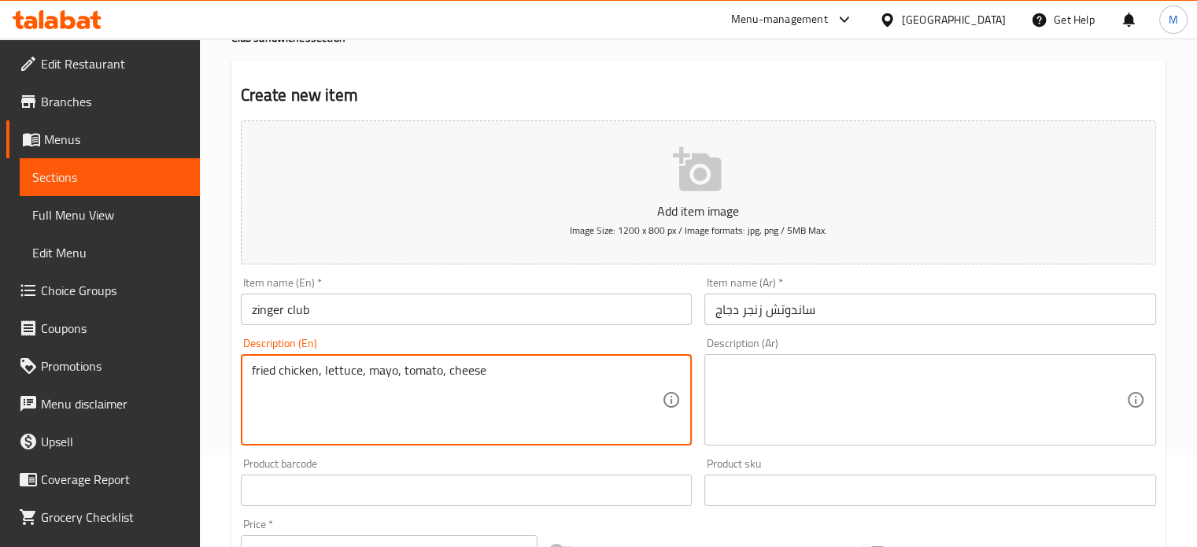
scroll to position [250, 0]
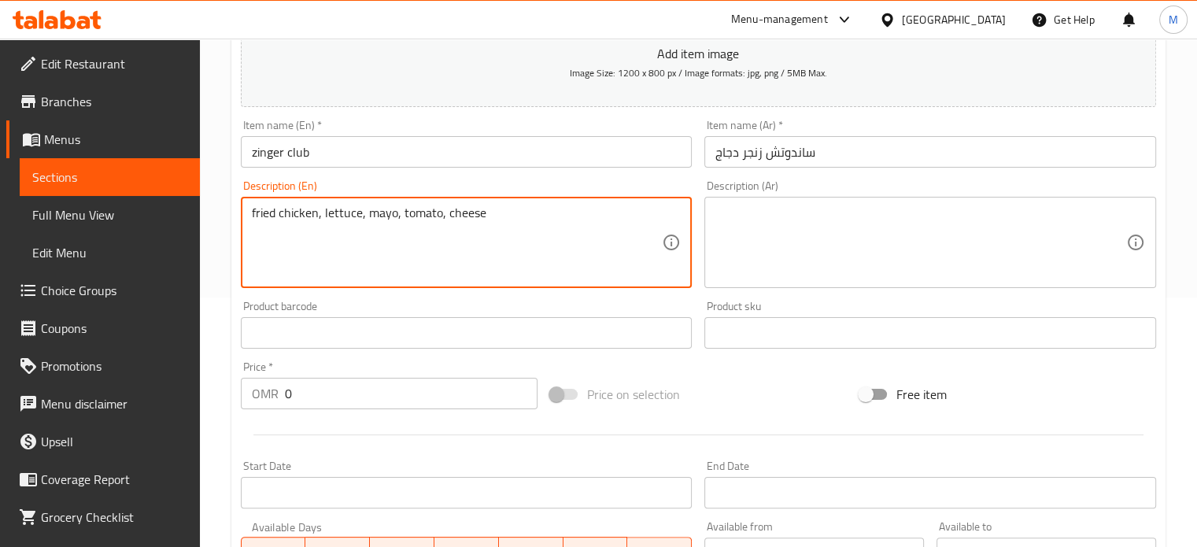
click at [319, 396] on input "0" at bounding box center [411, 393] width 253 height 31
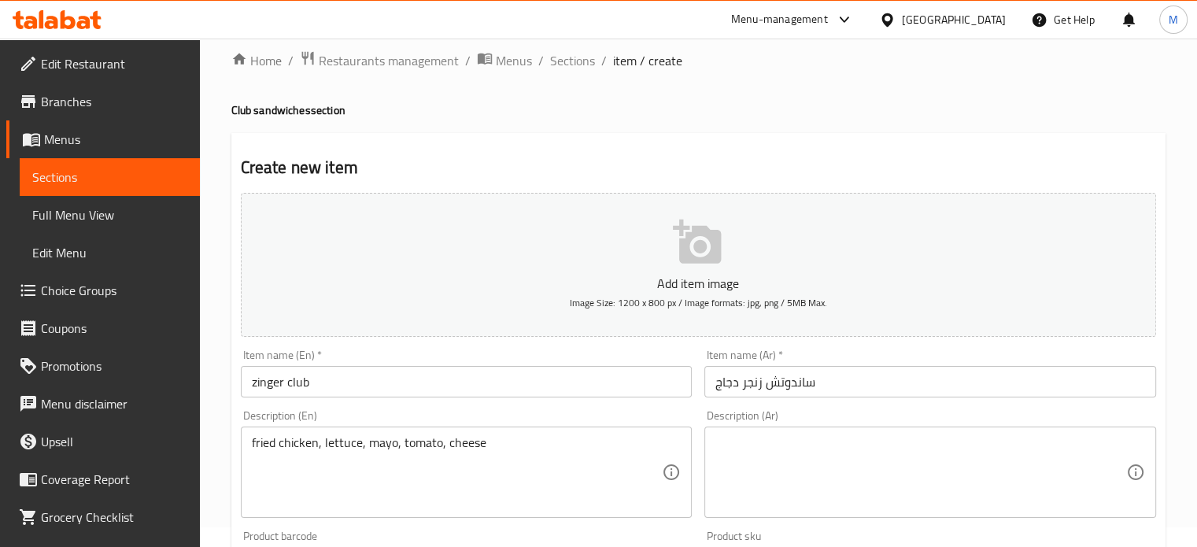
scroll to position [13, 0]
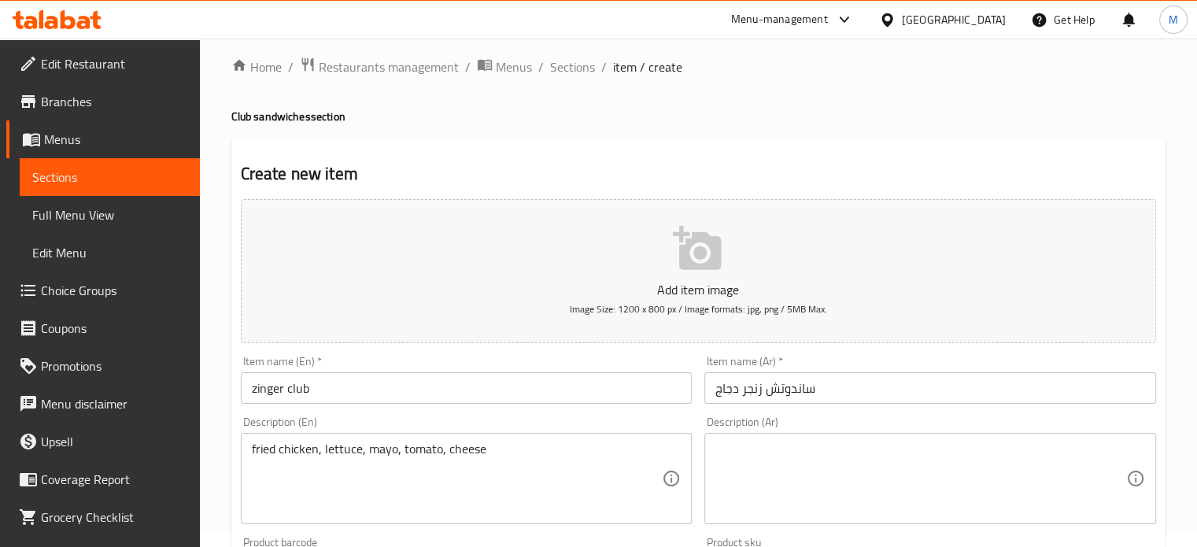
type input "1.2"
click at [668, 242] on button "Add item image Image Size: 1200 x 800 px / Image formats: jpg, png / 5MB Max." at bounding box center [699, 271] width 916 height 144
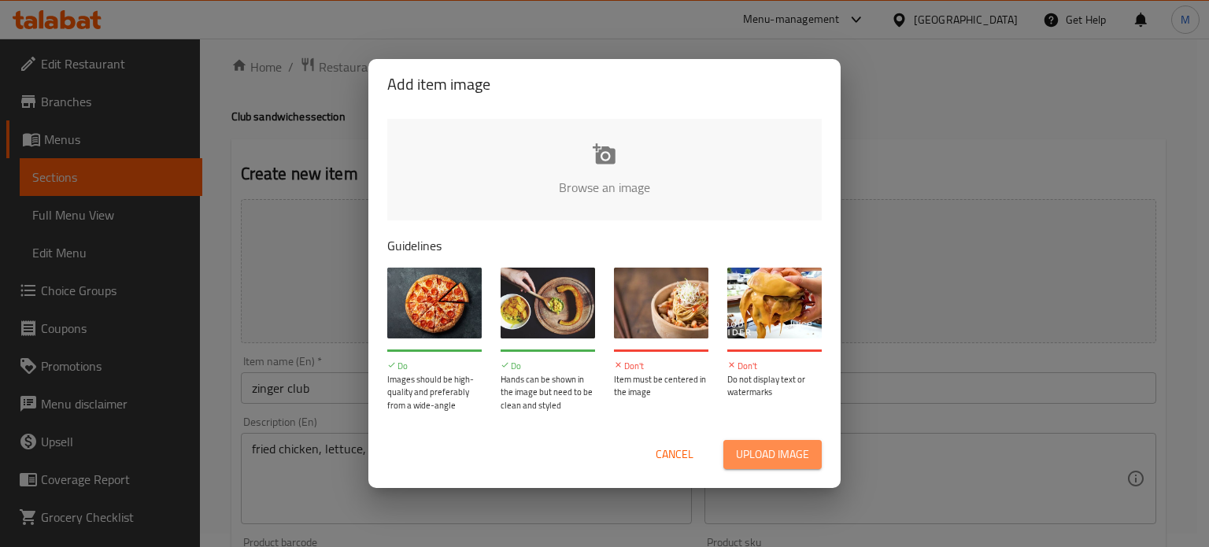
click at [778, 457] on span "Upload image" at bounding box center [772, 455] width 73 height 20
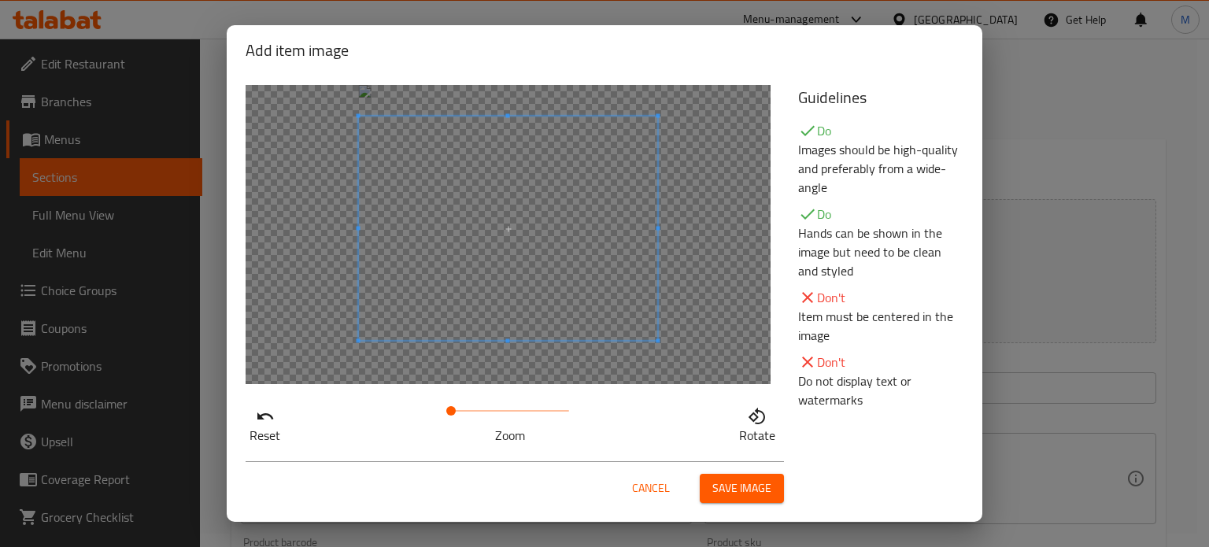
click at [510, 222] on span at bounding box center [508, 229] width 299 height 224
click at [749, 483] on span "Save image" at bounding box center [741, 489] width 59 height 20
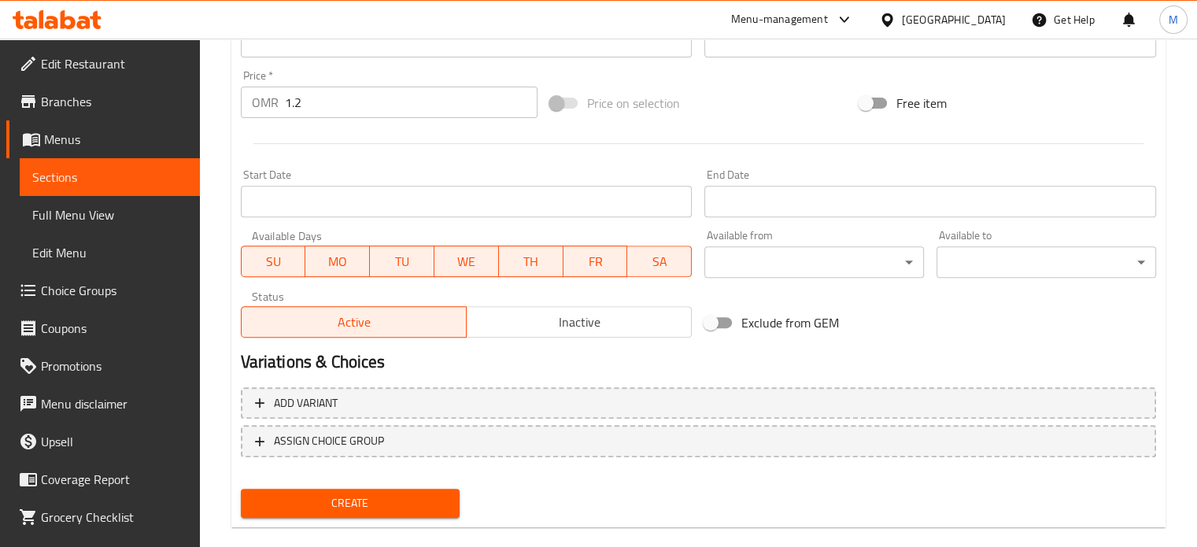
scroll to position [587, 0]
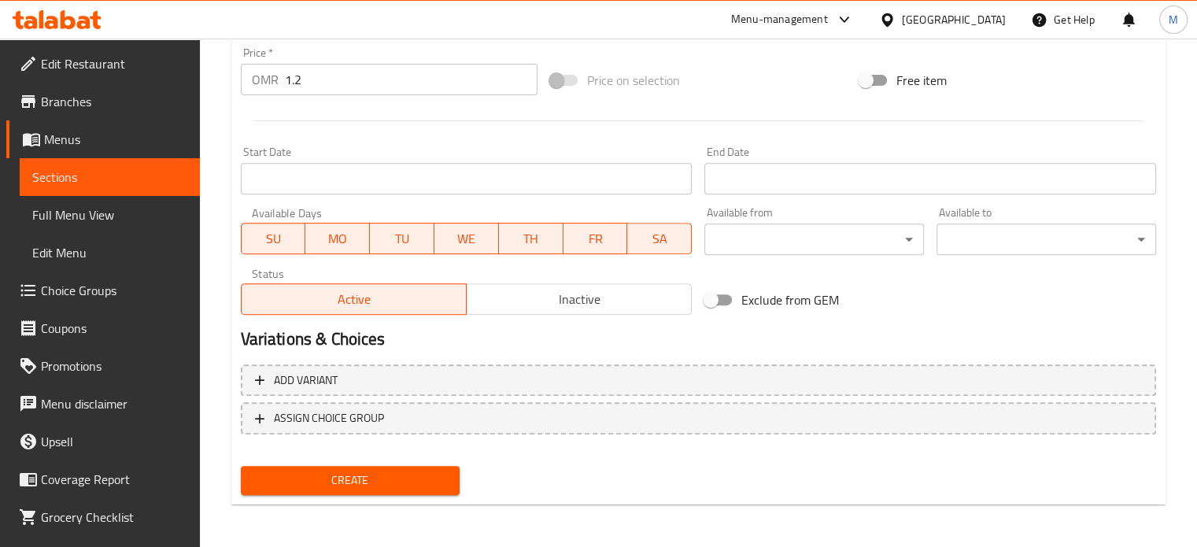
click at [412, 494] on div "Create" at bounding box center [351, 481] width 232 height 42
click at [406, 478] on span "Create" at bounding box center [350, 481] width 194 height 20
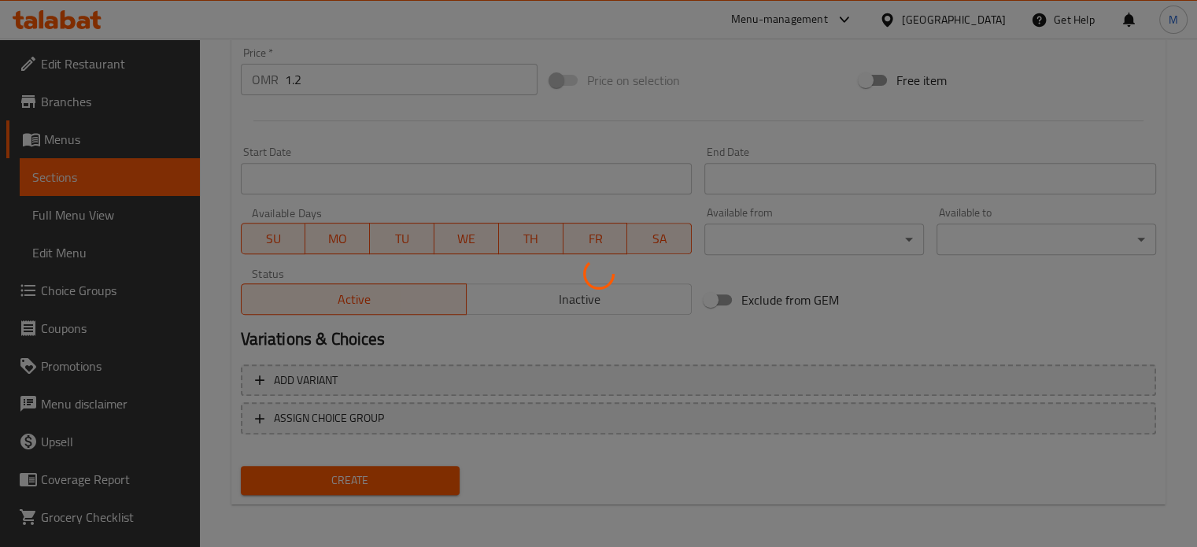
type input "0"
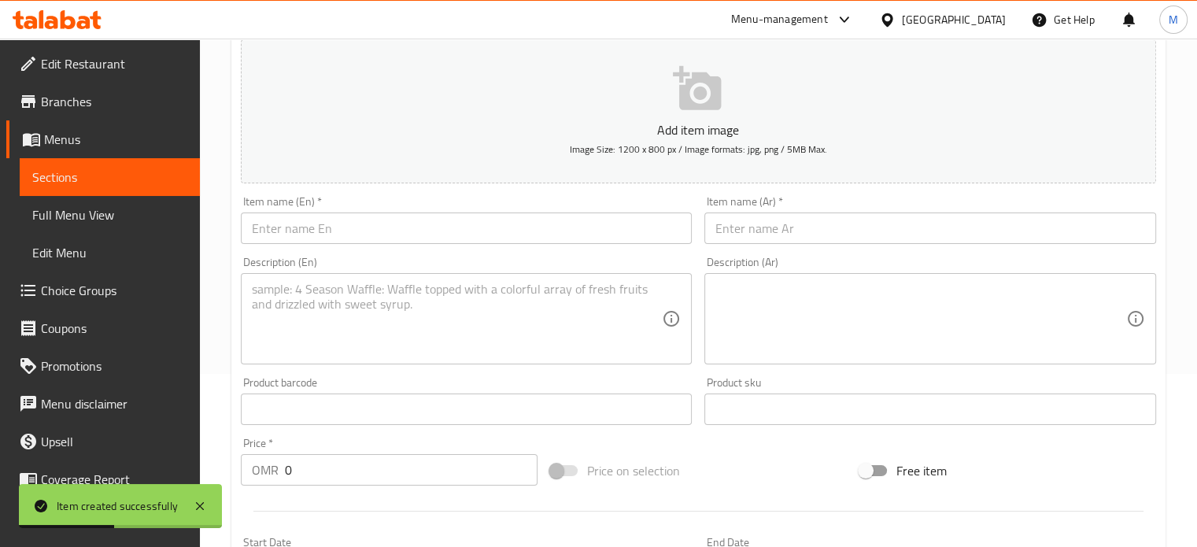
scroll to position [171, 0]
drag, startPoint x: 408, startPoint y: 219, endPoint x: 399, endPoint y: 219, distance: 8.7
click at [408, 219] on input "text" at bounding box center [467, 230] width 452 height 31
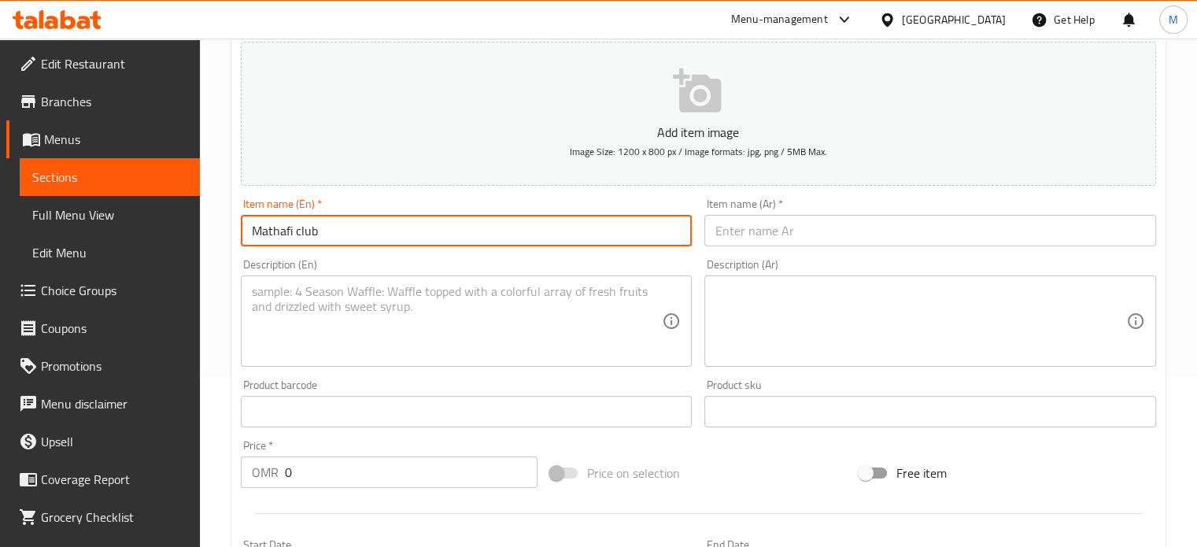
type input "Mathafi club"
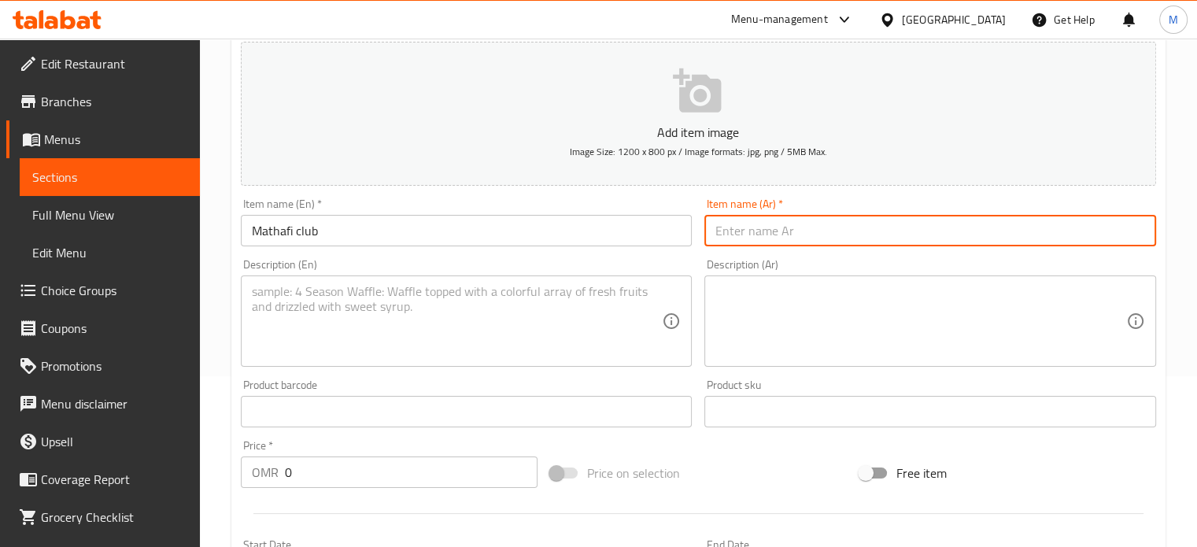
click at [799, 224] on input "text" at bounding box center [931, 230] width 452 height 31
type input "ساندوتش مطافي"
click at [353, 299] on textarea at bounding box center [457, 321] width 411 height 75
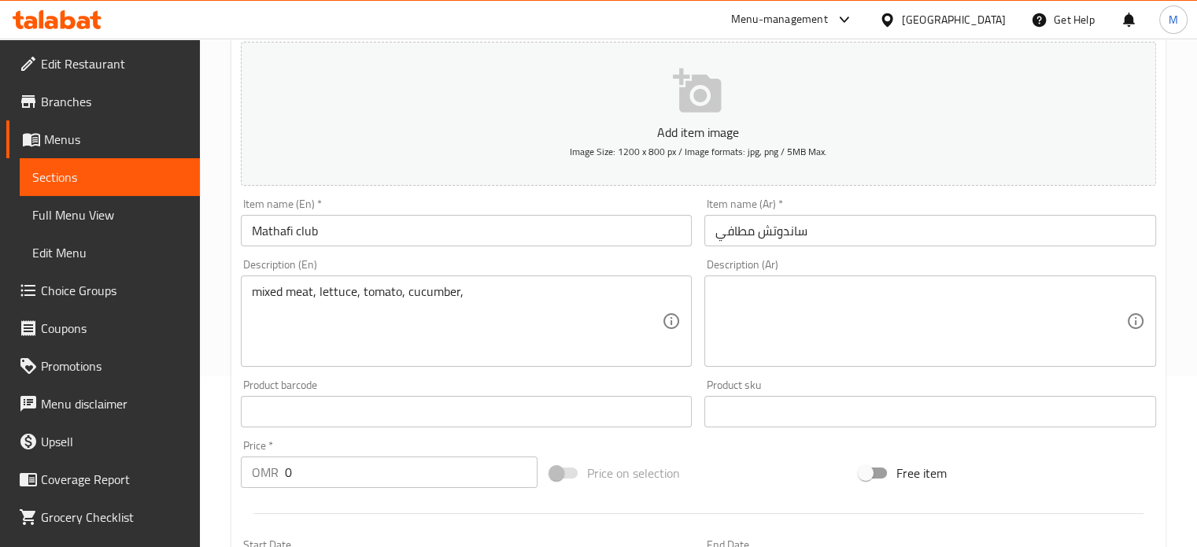
click at [478, 283] on div "mixed meat, lettuce, tomato, cucumber, Description (En)" at bounding box center [467, 321] width 452 height 91
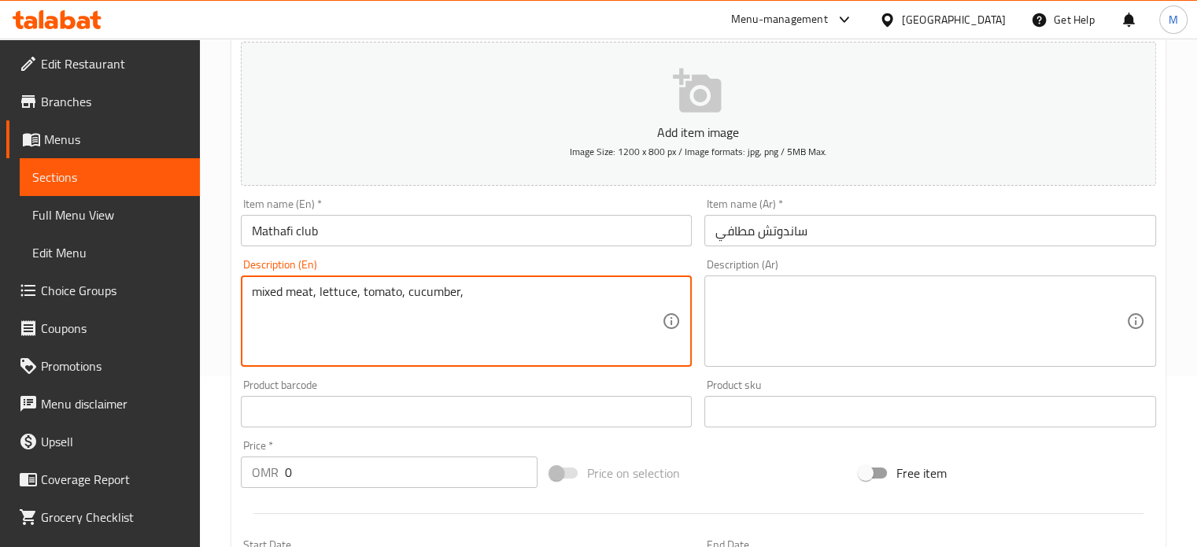
click at [457, 295] on textarea "mixed meat, lettuce, tomato, cucumber," at bounding box center [457, 321] width 411 height 75
click at [458, 294] on textarea "mixed meat, lettuce, tomato, cucumber," at bounding box center [457, 321] width 411 height 75
click at [458, 293] on textarea "mixed meat, lettuce, tomato, cucumber," at bounding box center [457, 321] width 411 height 75
type textarea "mixed meat, lettuce, tomato, cucumber, sauce"
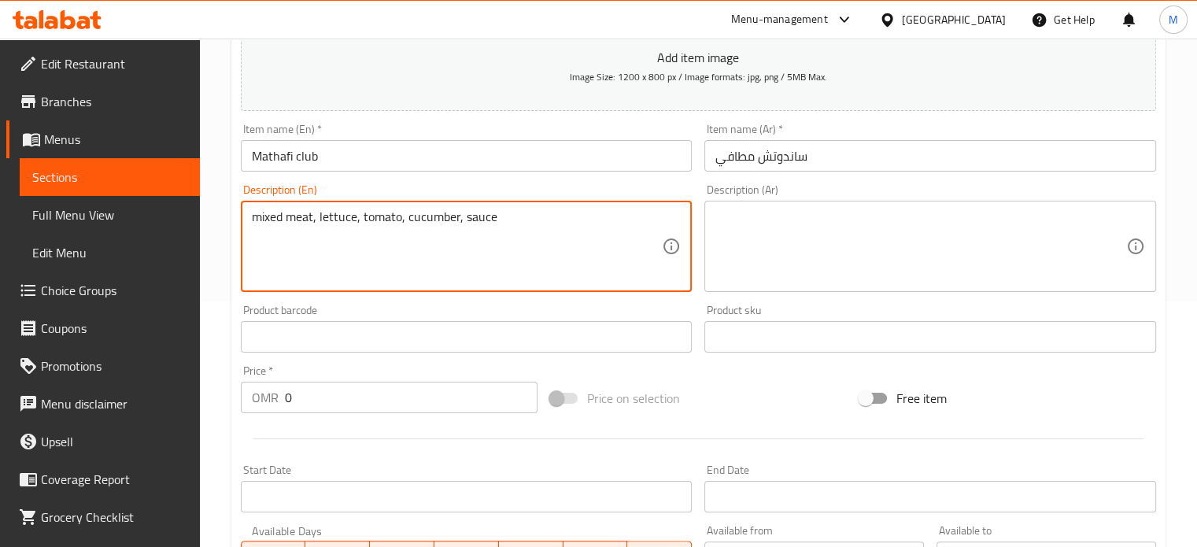
scroll to position [328, 0]
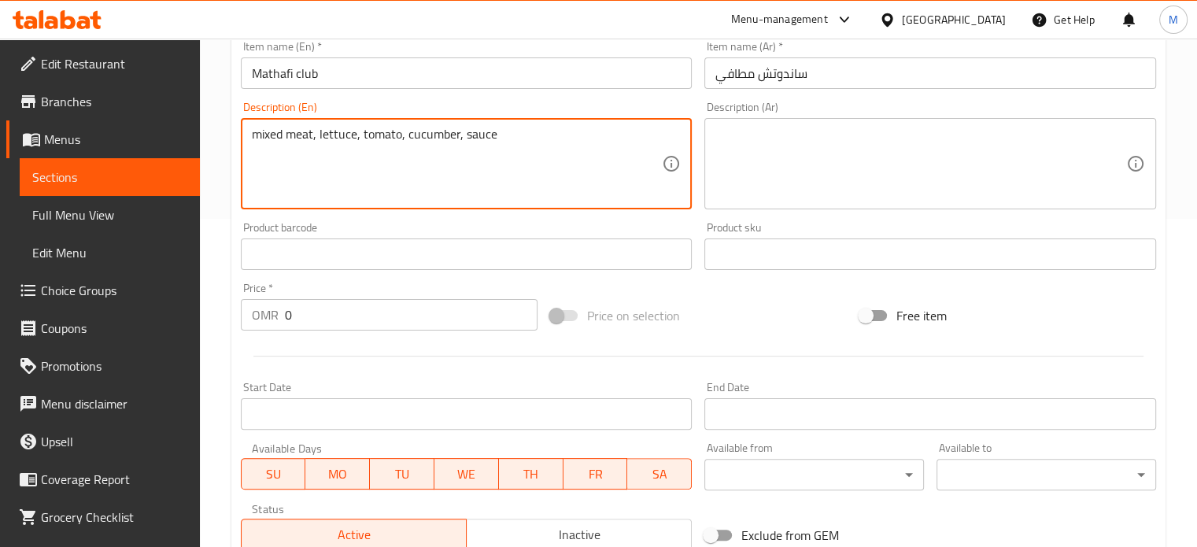
click at [301, 314] on input "0" at bounding box center [411, 314] width 253 height 31
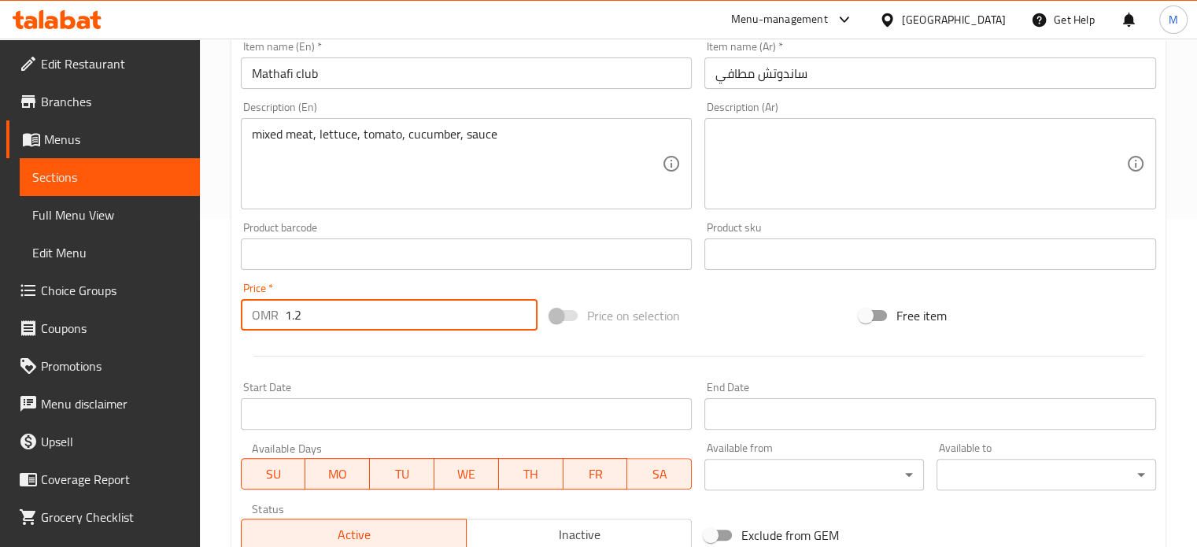
type input "1.2"
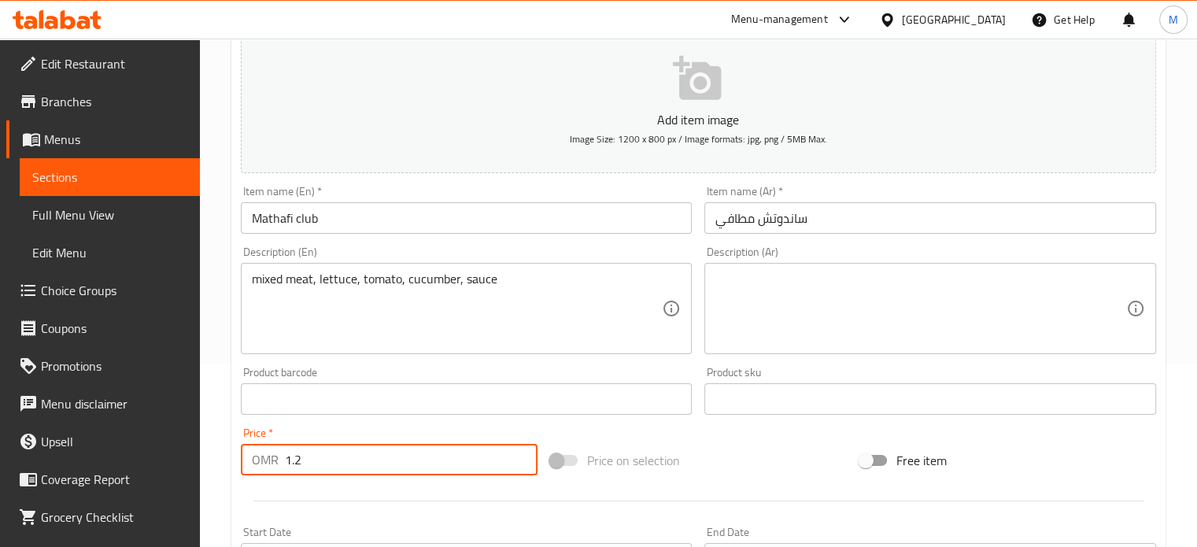
scroll to position [13, 0]
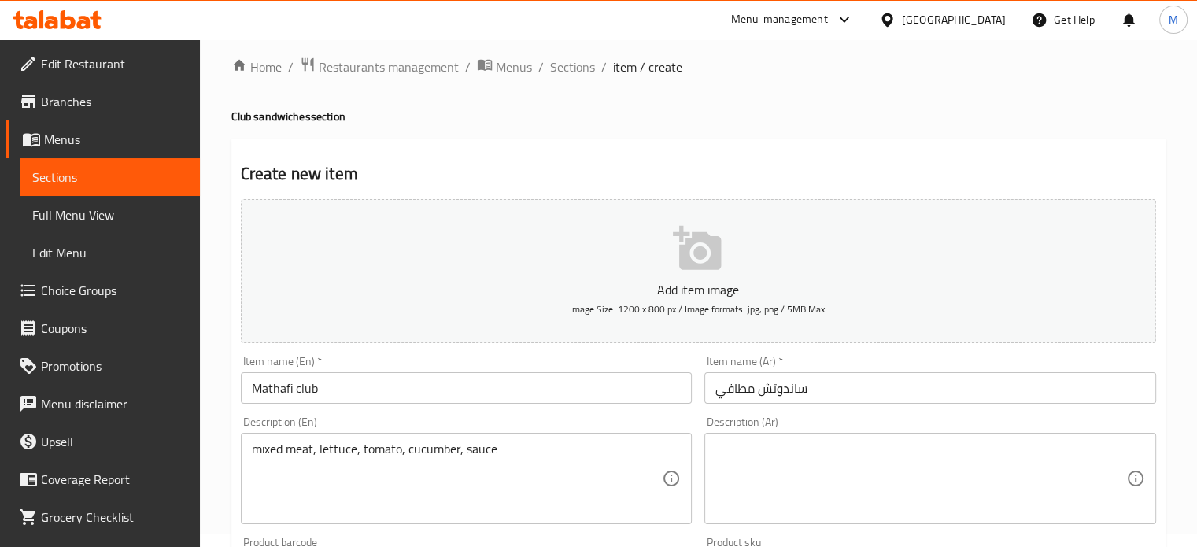
click at [676, 269] on icon "button" at bounding box center [698, 249] width 50 height 50
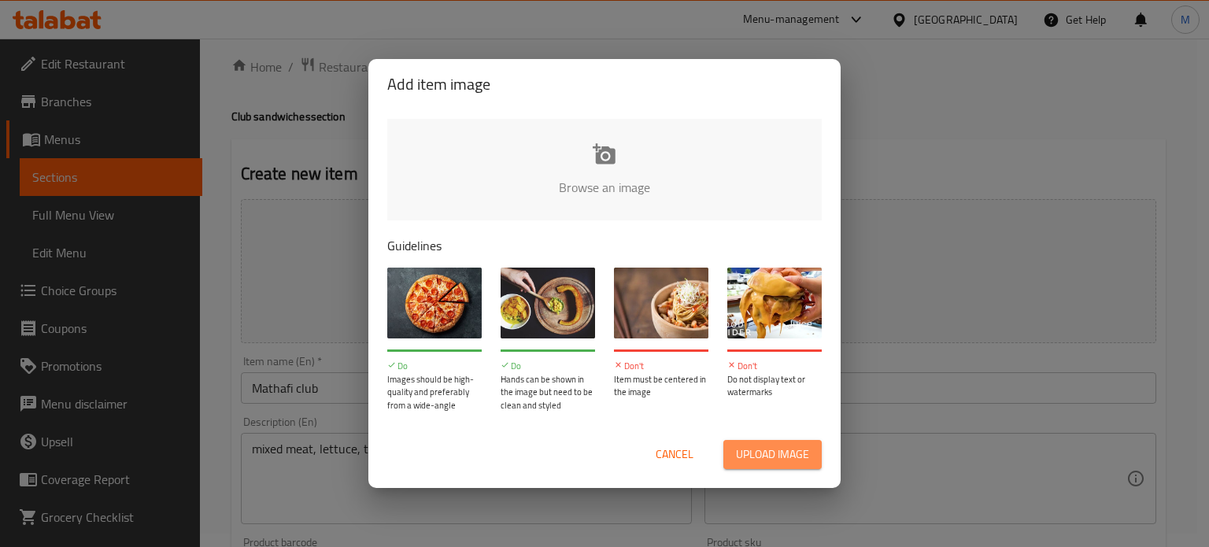
click at [772, 456] on span "Upload image" at bounding box center [772, 455] width 73 height 20
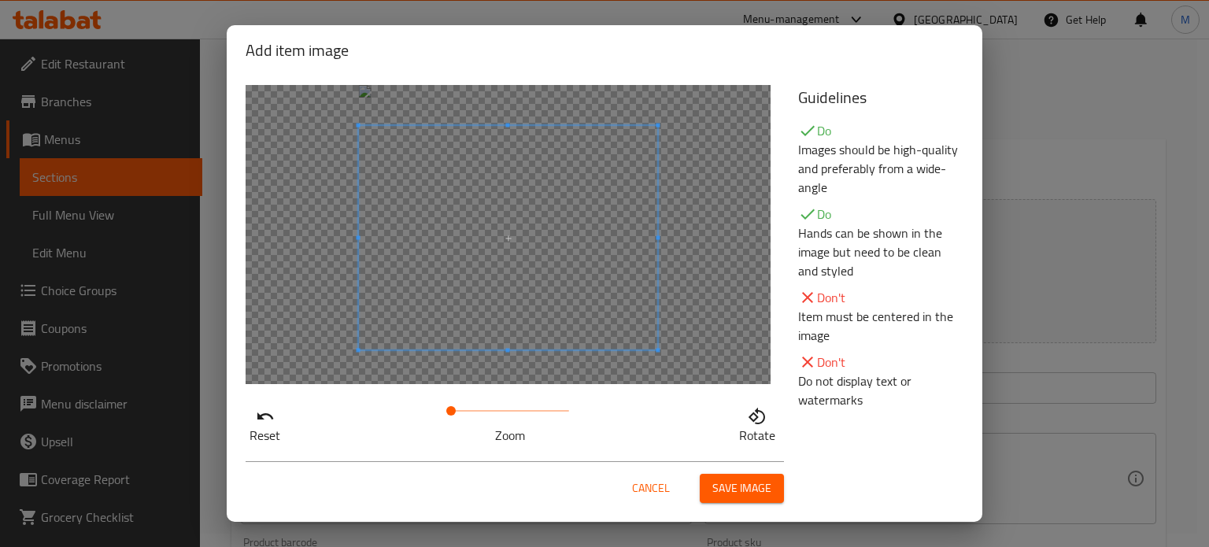
click at [540, 213] on span at bounding box center [508, 238] width 299 height 224
click at [759, 475] on button "Save image" at bounding box center [742, 488] width 84 height 29
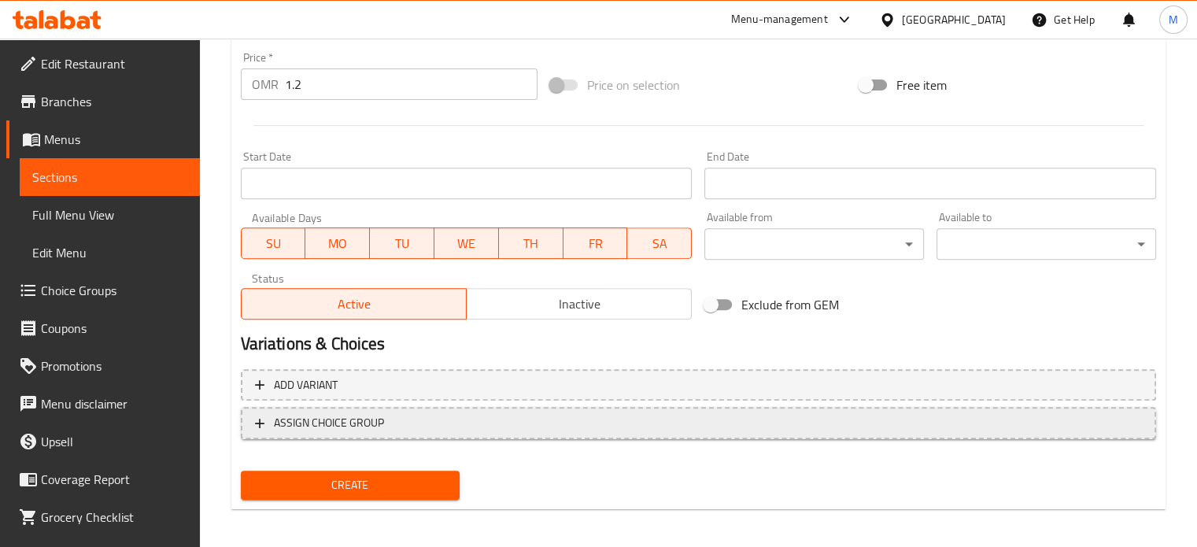
scroll to position [587, 0]
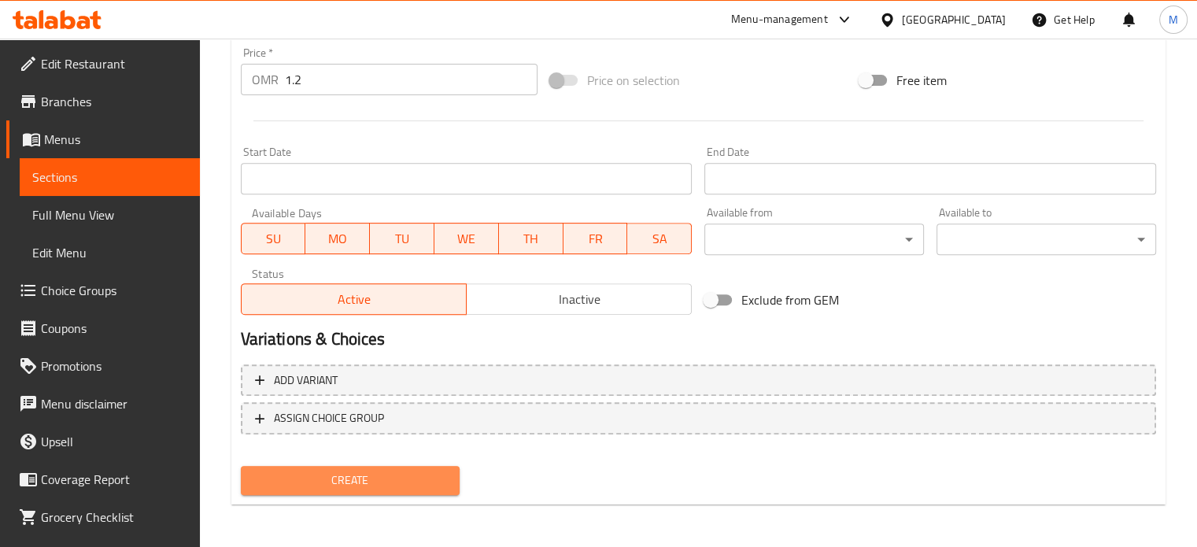
click at [401, 472] on span "Create" at bounding box center [350, 481] width 194 height 20
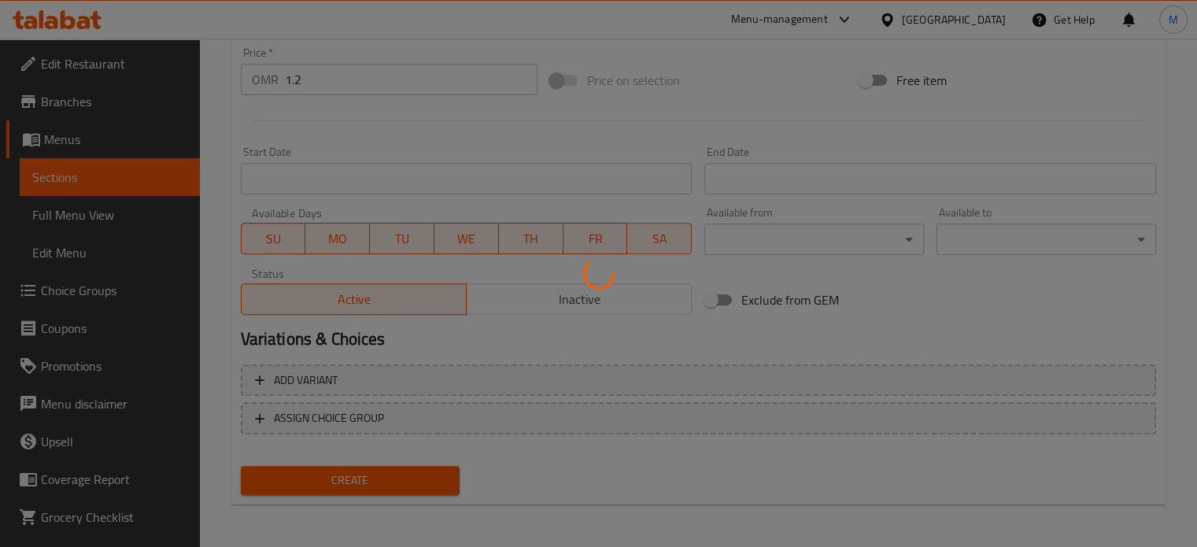
type input "0"
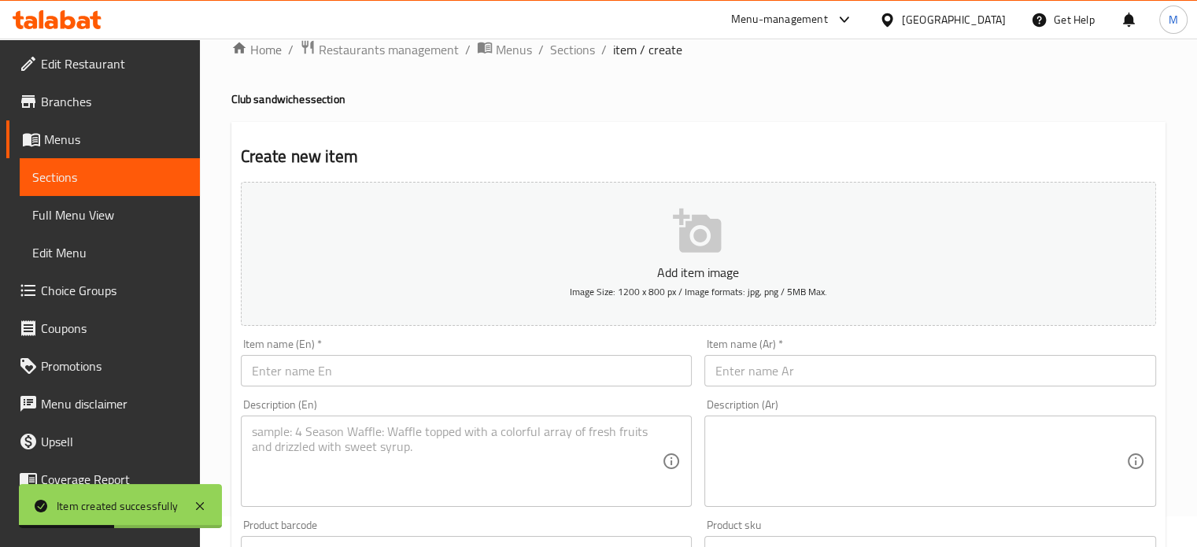
scroll to position [0, 0]
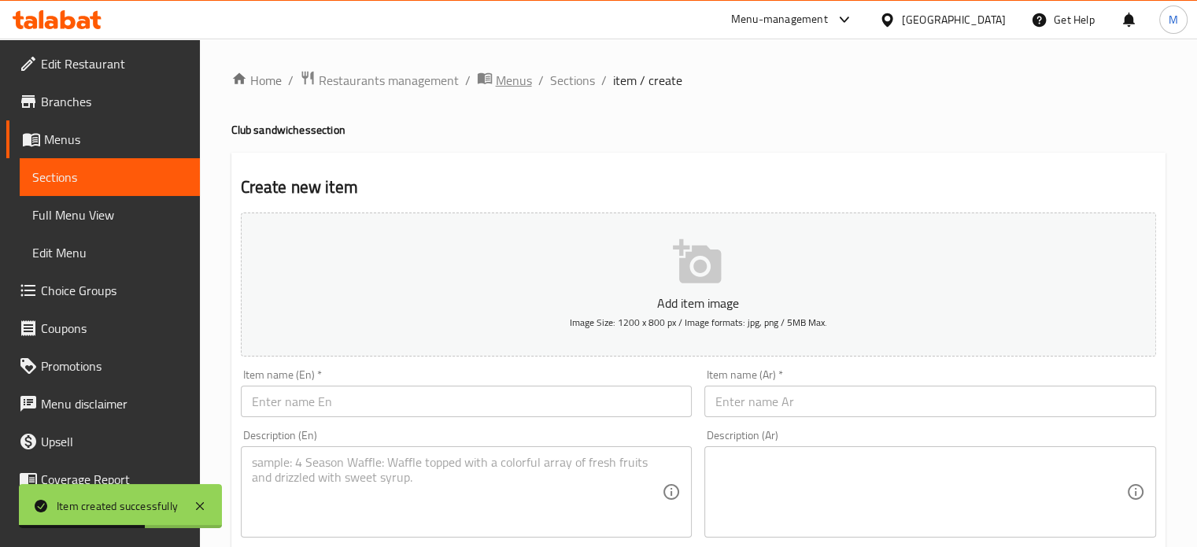
click at [505, 80] on span "Menus" at bounding box center [514, 80] width 36 height 19
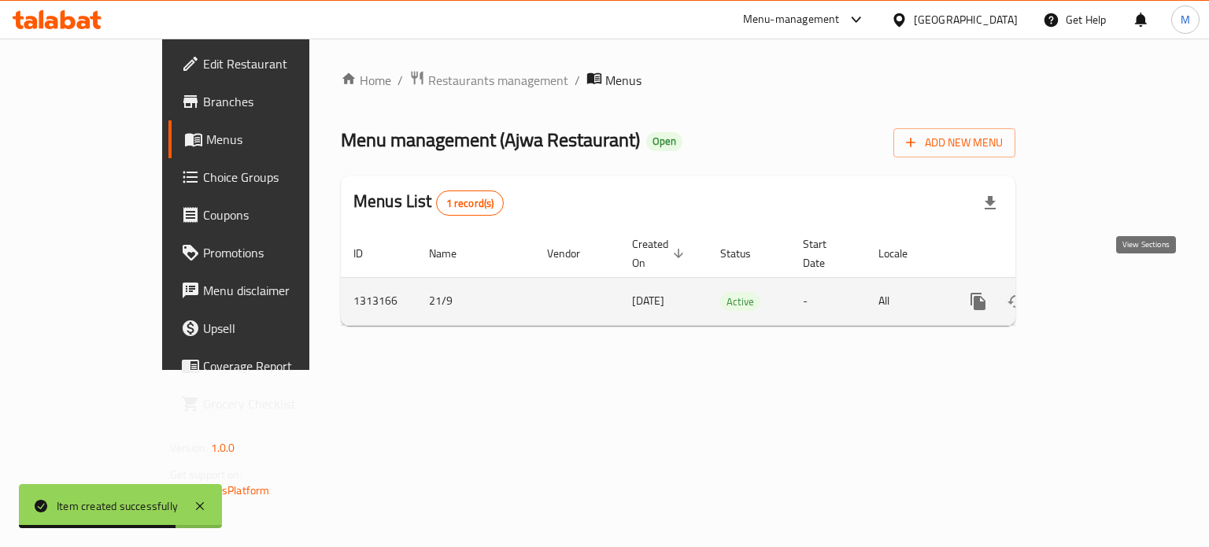
click at [1099, 294] on icon "enhanced table" at bounding box center [1092, 301] width 14 height 14
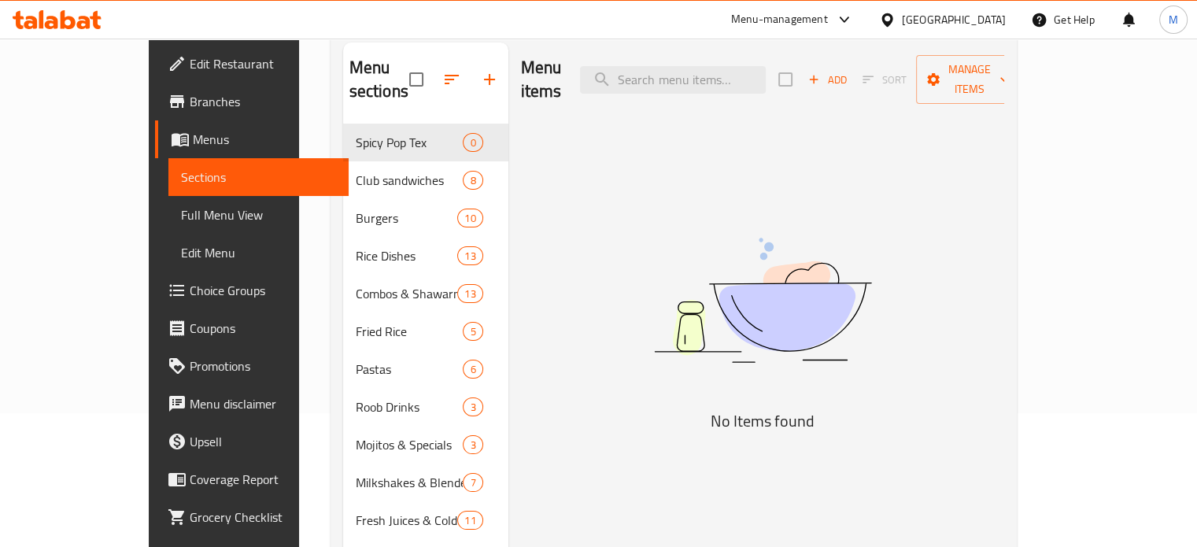
scroll to position [157, 0]
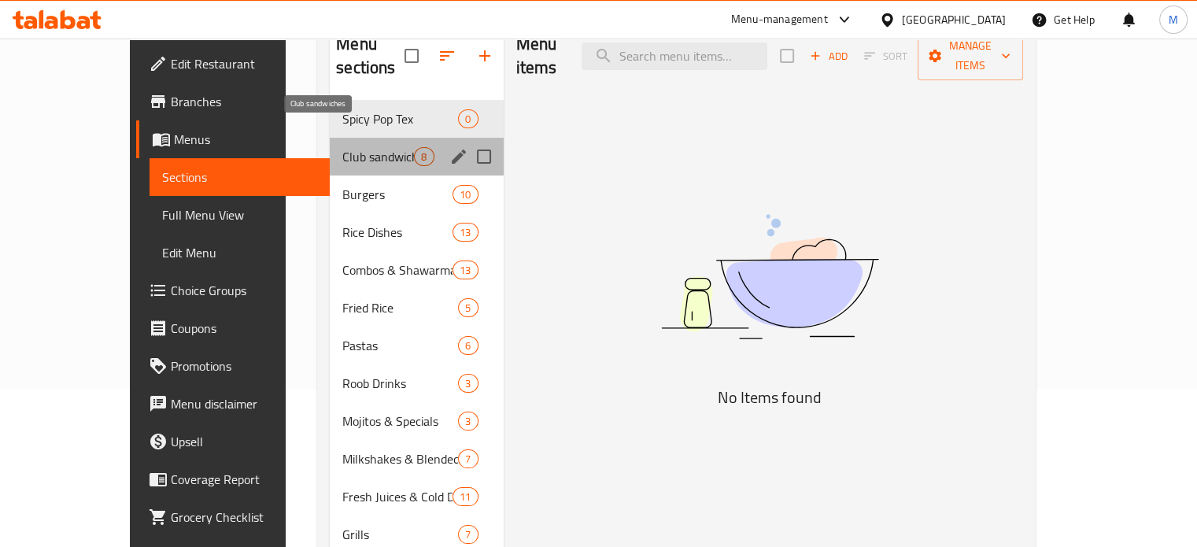
drag, startPoint x: 299, startPoint y: 136, endPoint x: 289, endPoint y: 143, distance: 12.4
click at [342, 147] on span "Club sandwiches" at bounding box center [378, 156] width 72 height 19
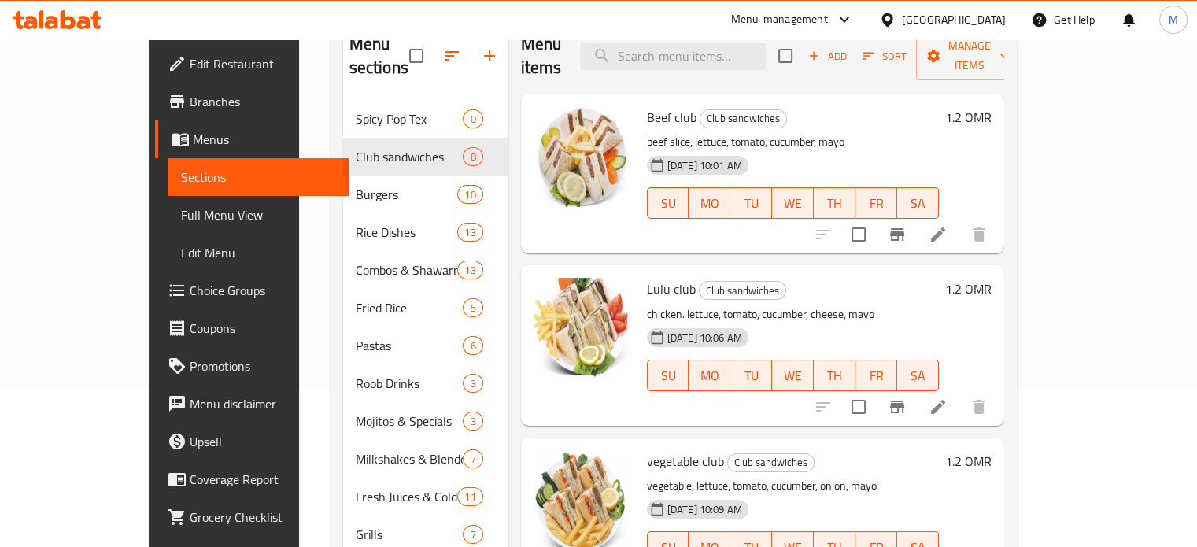
click at [1049, 131] on div "Home / Restaurants management / Menus / Sections Ajwa Restaurant Open import ex…" at bounding box center [673, 245] width 749 height 729
click at [484, 50] on icon "button" at bounding box center [489, 55] width 11 height 11
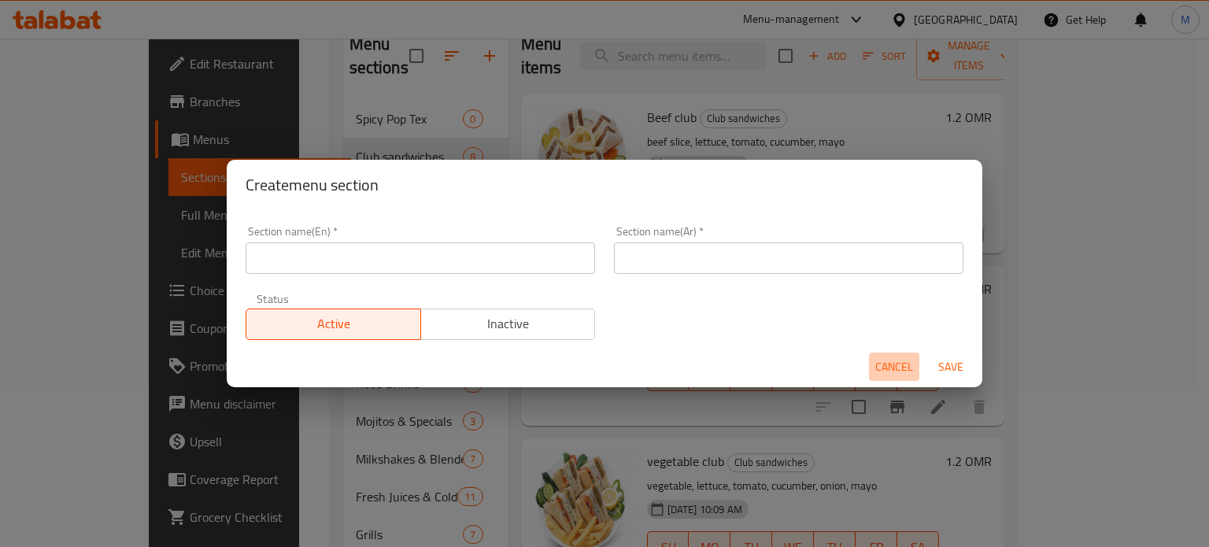
click at [883, 363] on span "Cancel" at bounding box center [894, 367] width 38 height 20
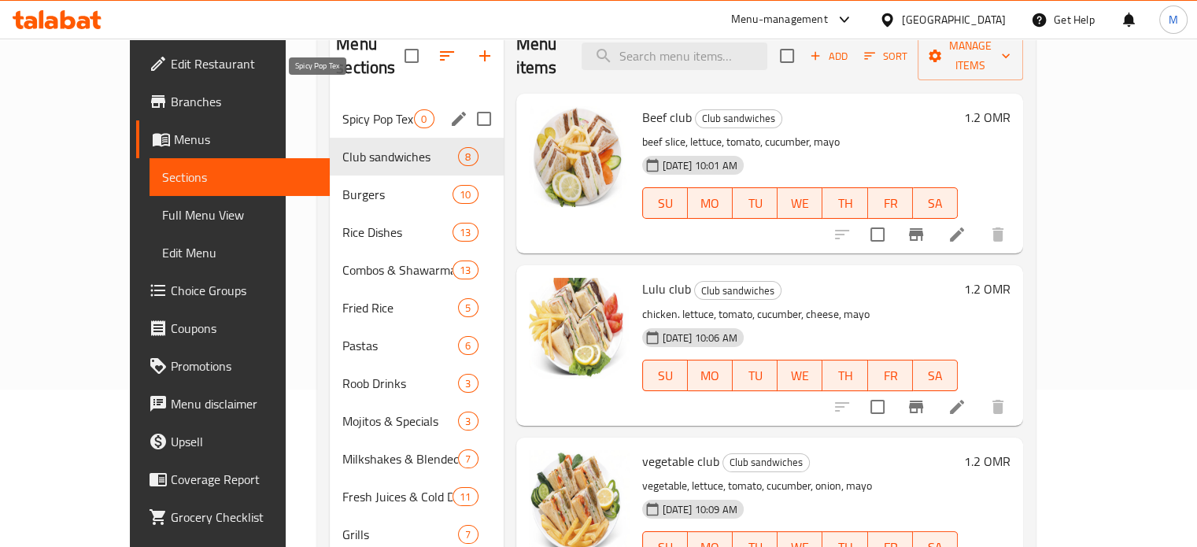
drag, startPoint x: 331, startPoint y: 91, endPoint x: 306, endPoint y: 100, distance: 26.9
click at [342, 109] on span "Spicy Pop Tex" at bounding box center [378, 118] width 72 height 19
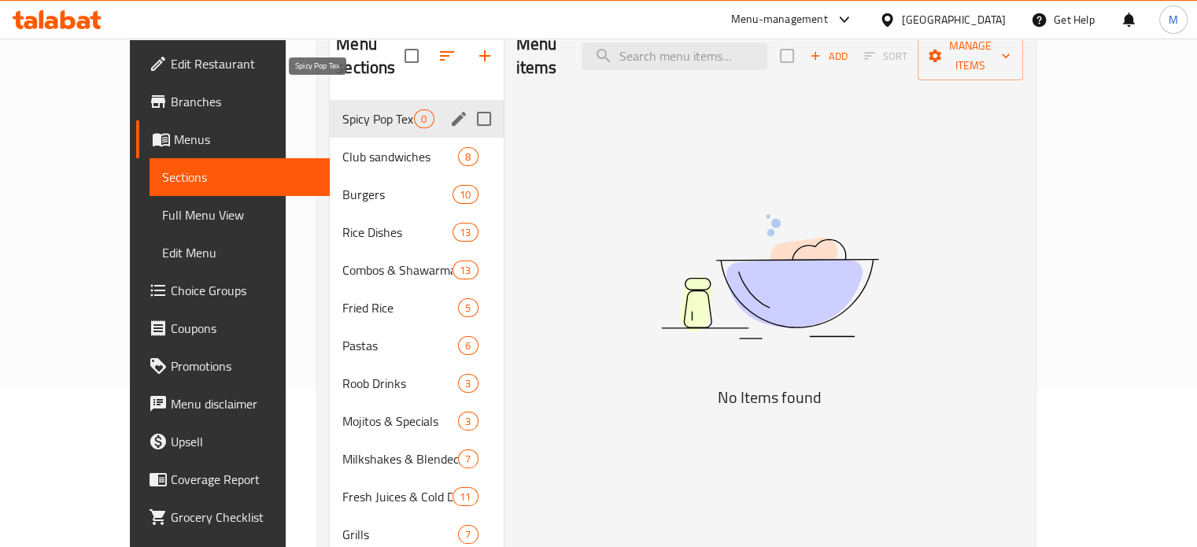
drag, startPoint x: 318, startPoint y: 101, endPoint x: 803, endPoint y: 264, distance: 511.6
click at [803, 264] on img at bounding box center [770, 276] width 394 height 209
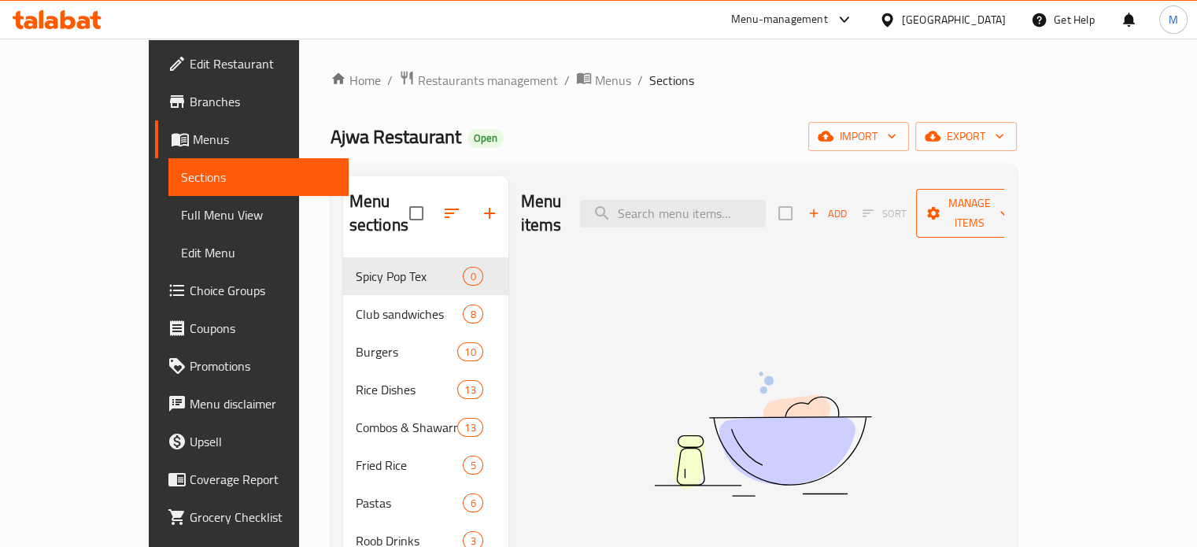
click at [1012, 205] on icon "button" at bounding box center [1005, 213] width 16 height 16
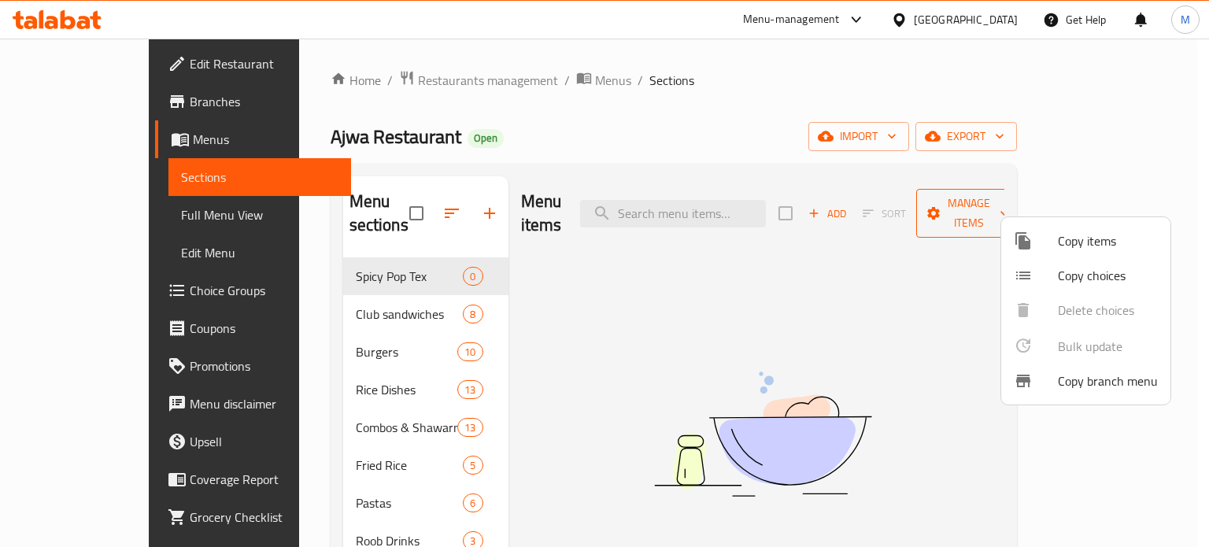
click at [1142, 195] on div at bounding box center [604, 273] width 1209 height 547
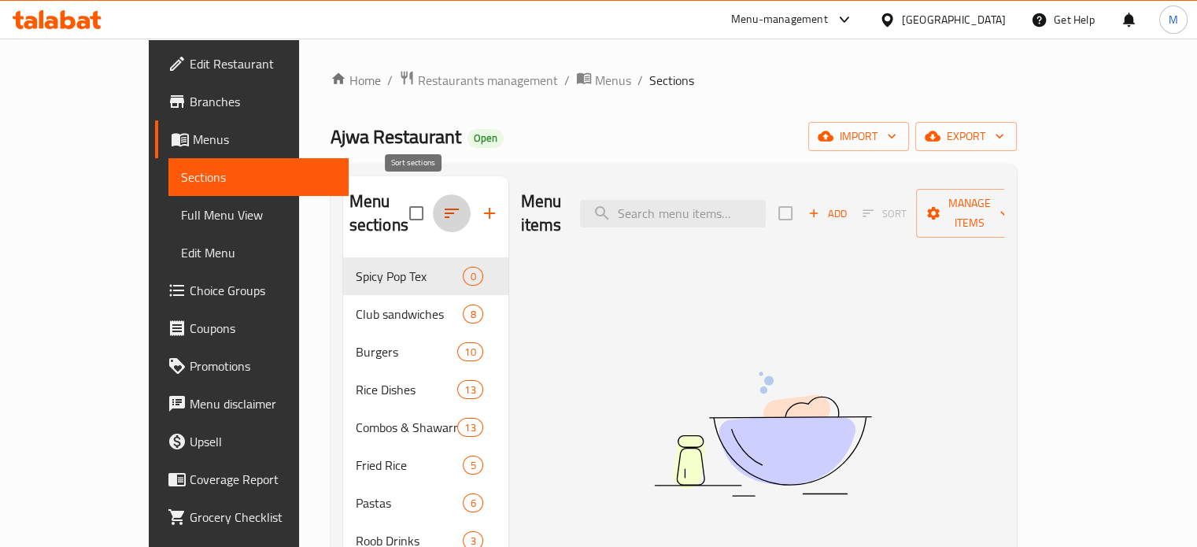
click at [442, 204] on icon "button" at bounding box center [451, 213] width 19 height 19
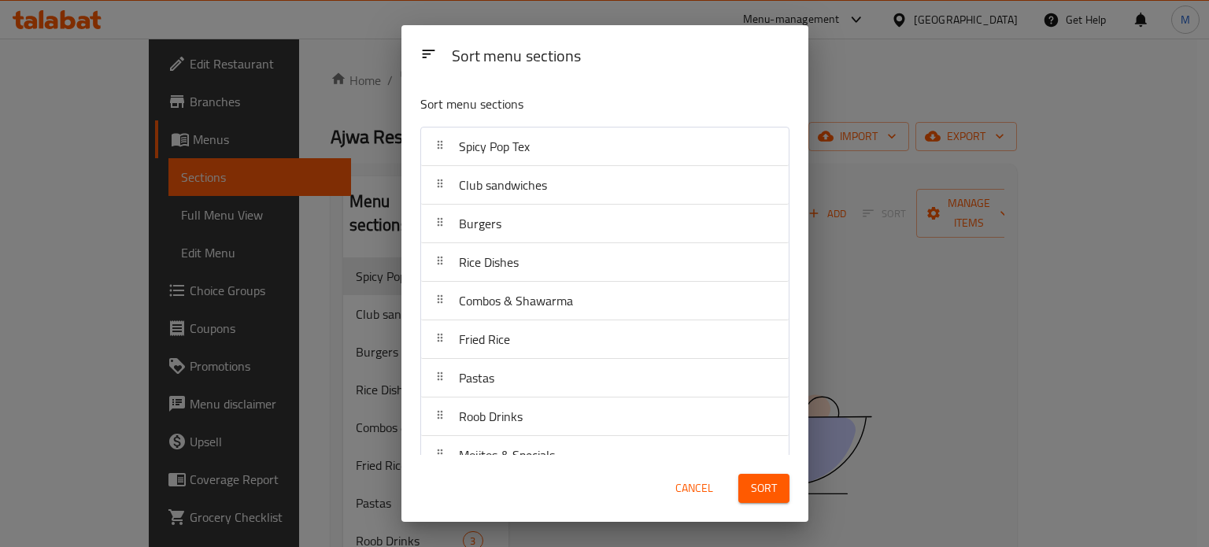
click at [629, 158] on div "Spicy Pop Tex" at bounding box center [604, 147] width 355 height 38
drag, startPoint x: 611, startPoint y: 150, endPoint x: 743, endPoint y: 58, distance: 160.7
click at [743, 58] on div "Sort menu sections" at bounding box center [621, 56] width 350 height 35
click at [694, 487] on span "Cancel" at bounding box center [694, 489] width 38 height 20
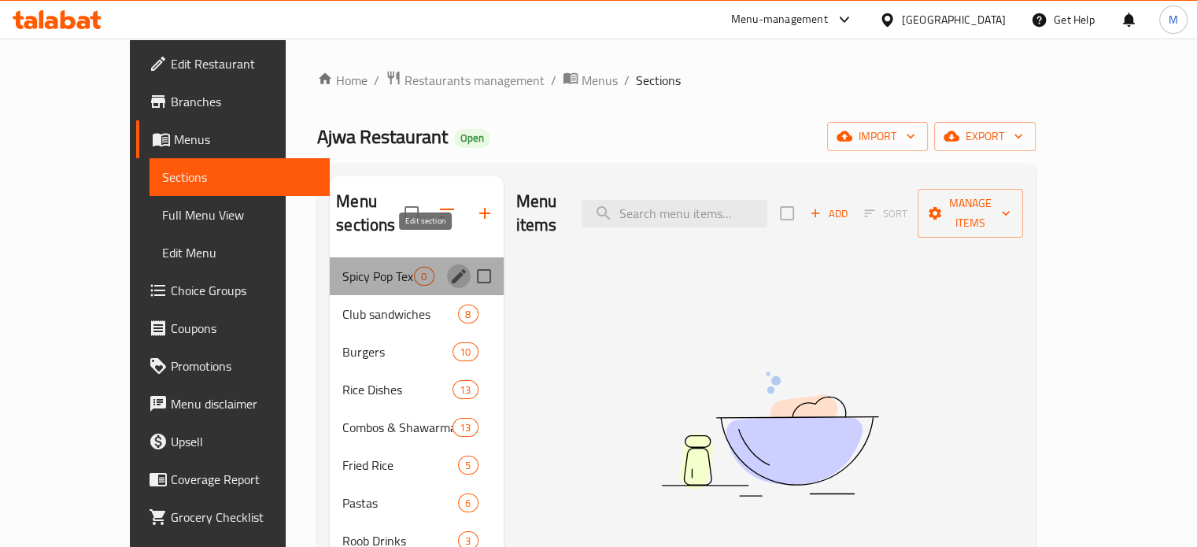
click at [450, 267] on icon "edit" at bounding box center [459, 276] width 19 height 19
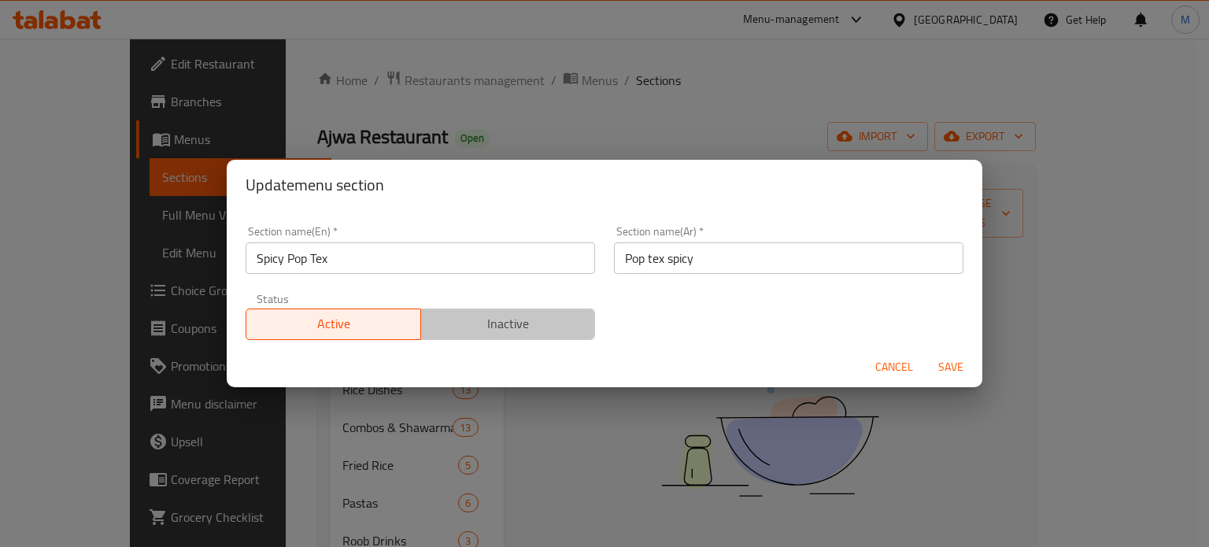
click at [539, 332] on span "Inactive" at bounding box center [508, 324] width 162 height 23
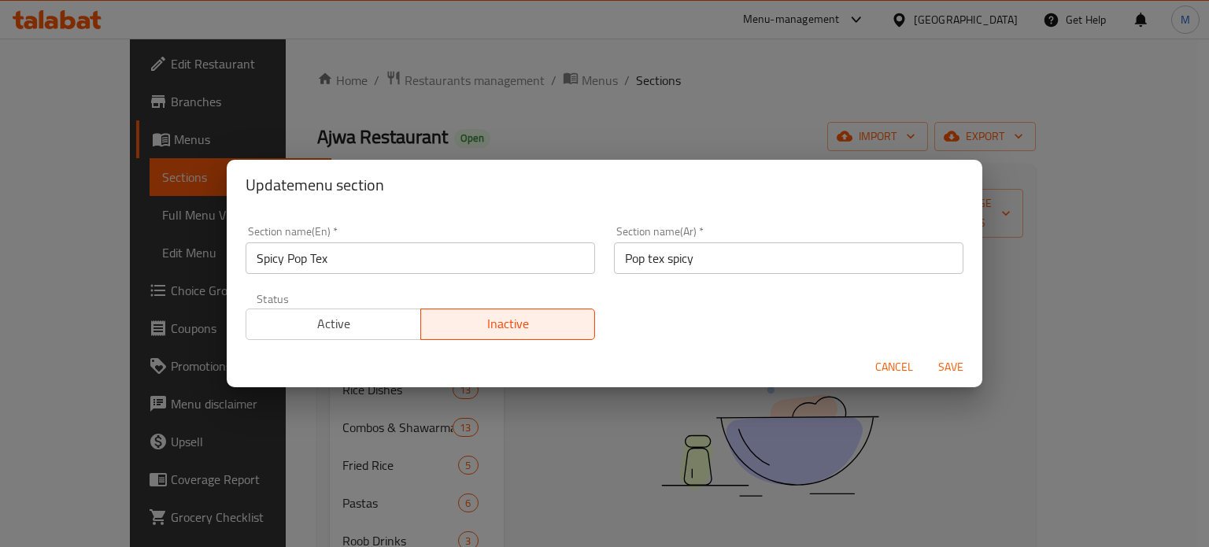
click at [940, 367] on span "Save" at bounding box center [951, 367] width 38 height 20
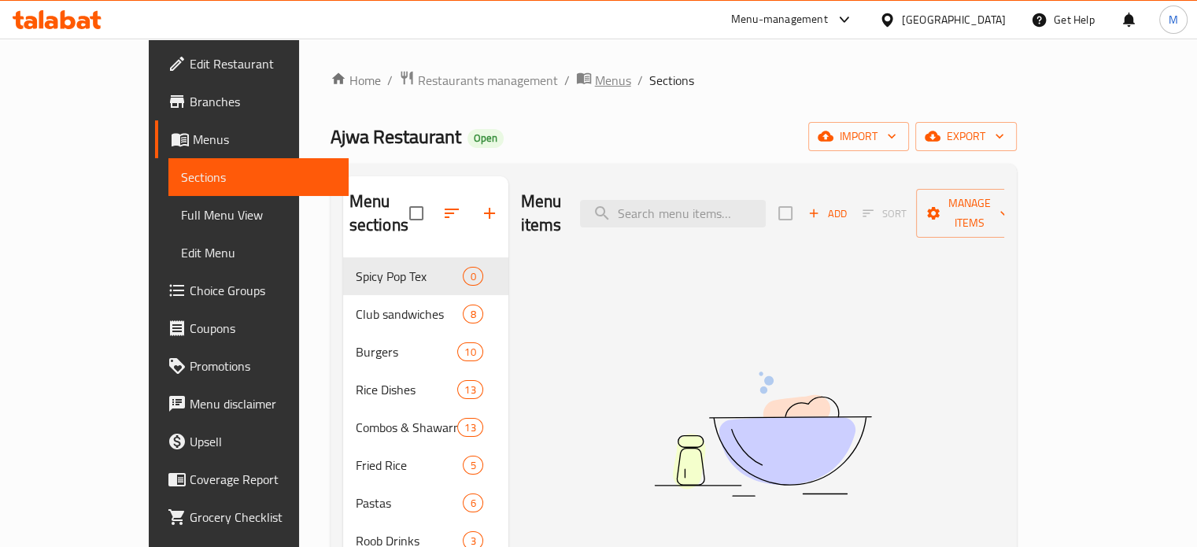
click at [595, 83] on span "Menus" at bounding box center [613, 80] width 36 height 19
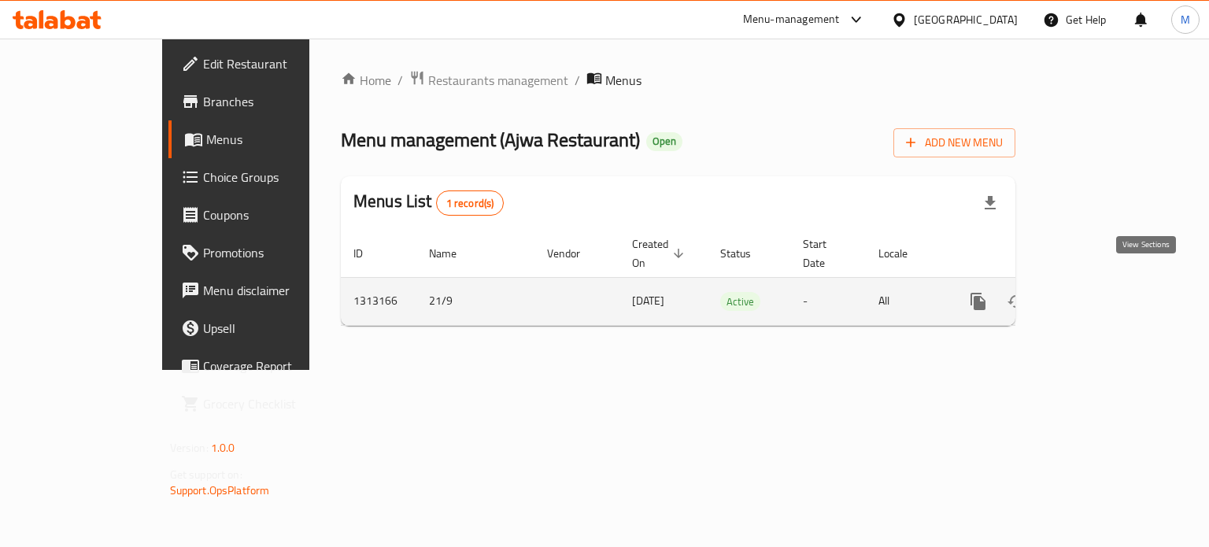
click at [1111, 283] on link "enhanced table" at bounding box center [1092, 302] width 38 height 38
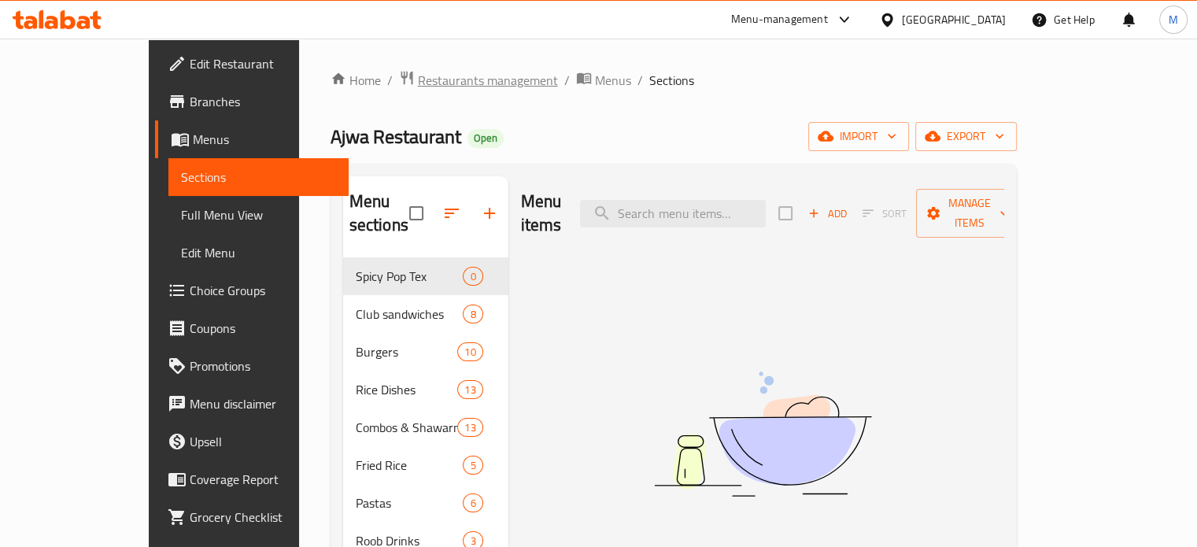
click at [418, 78] on span "Restaurants management" at bounding box center [488, 80] width 140 height 19
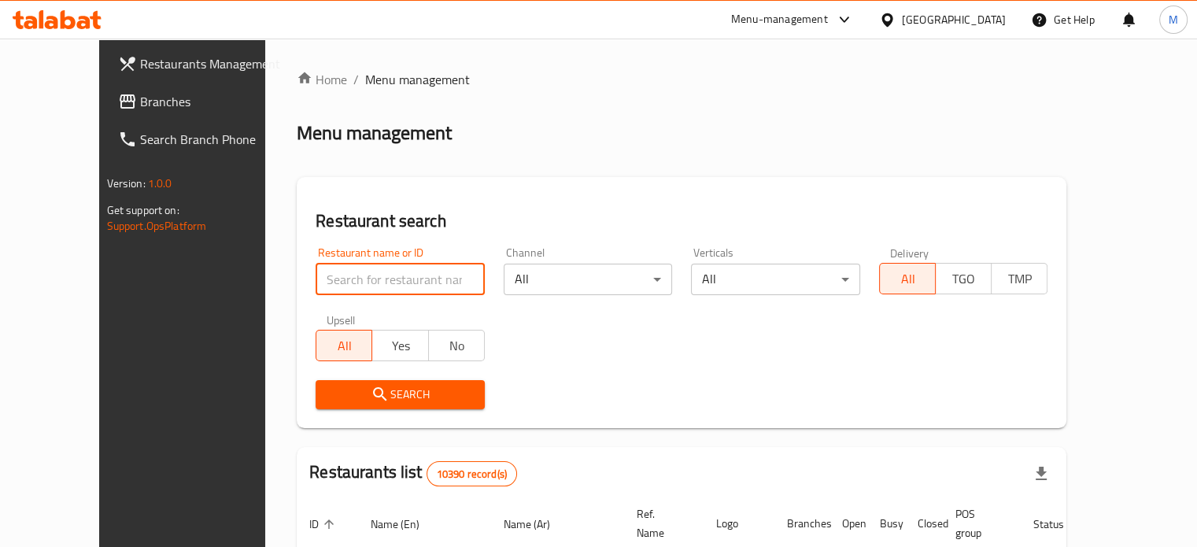
click at [337, 283] on input "search" at bounding box center [400, 279] width 169 height 31
paste input "778189"
type input "778189"
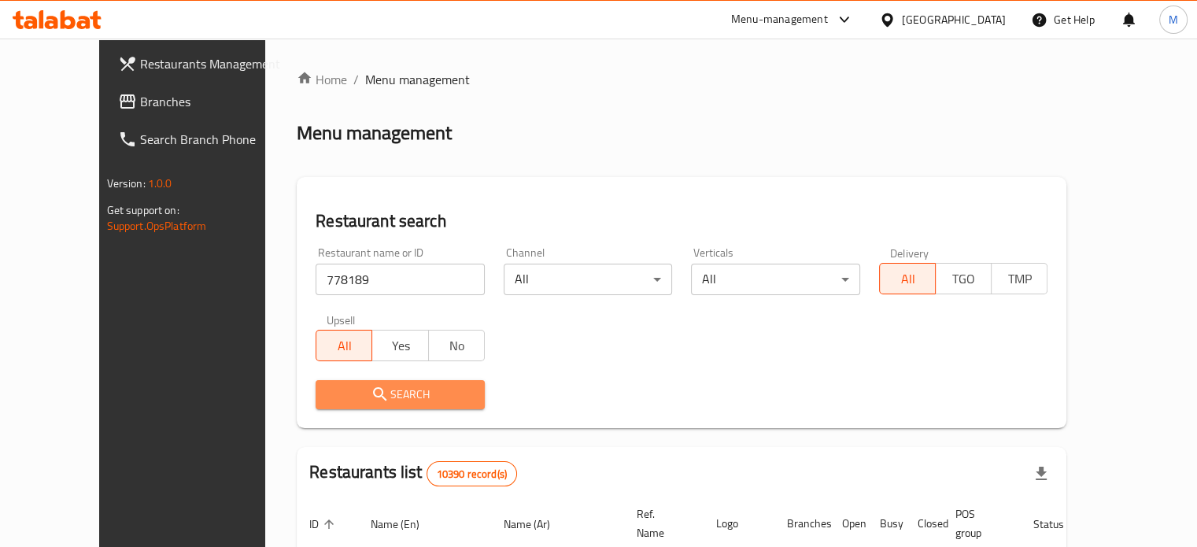
click at [402, 394] on span "Search" at bounding box center [400, 395] width 144 height 20
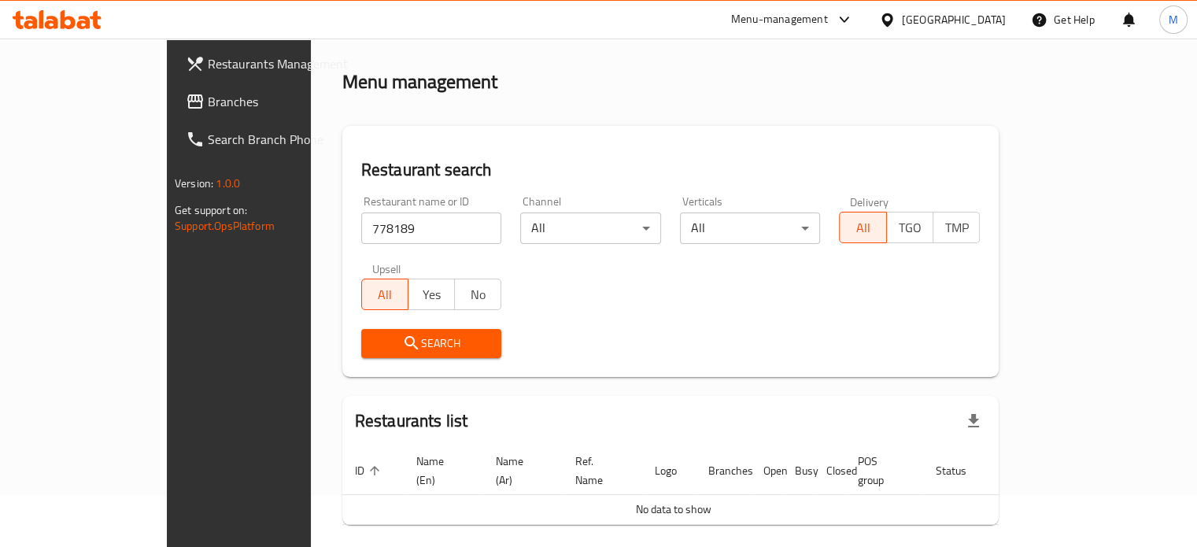
scroll to position [95, 0]
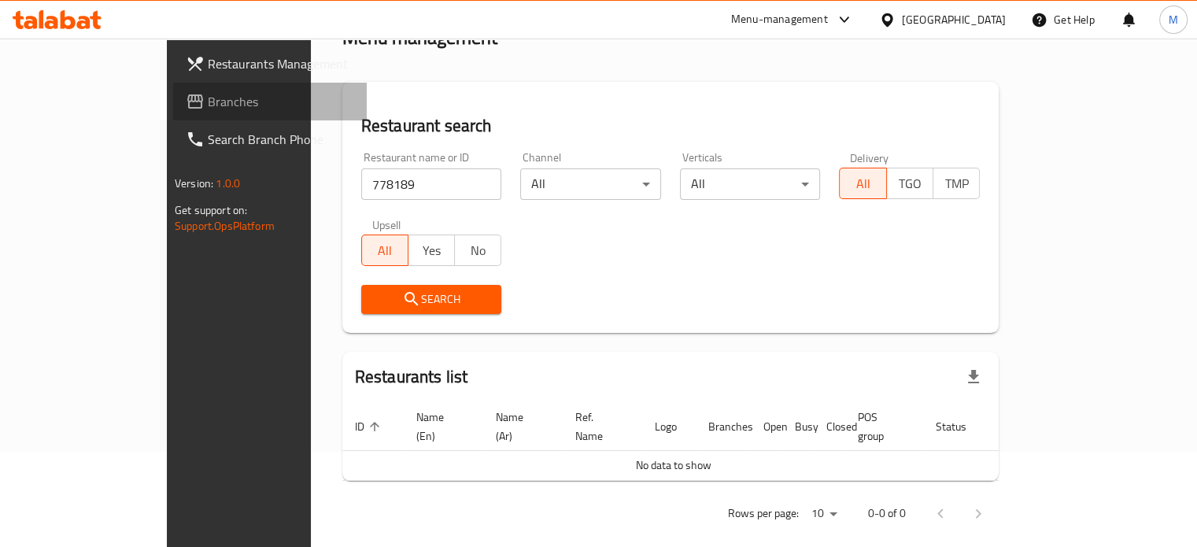
click at [208, 109] on span "Branches" at bounding box center [281, 101] width 146 height 19
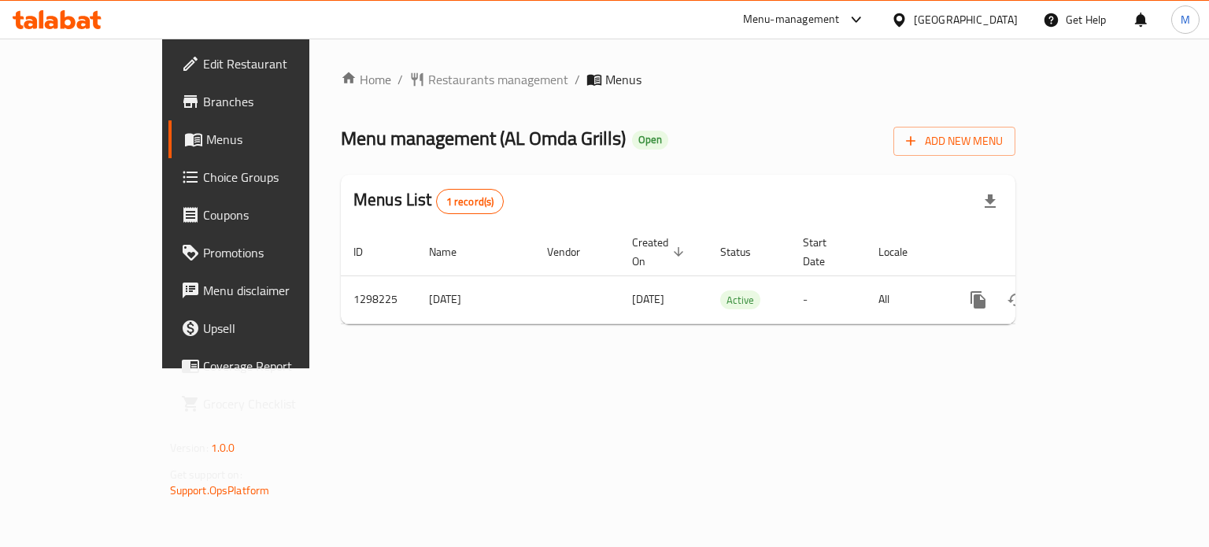
click at [203, 68] on span "Edit Restaurant" at bounding box center [277, 63] width 149 height 19
